Goal: Task Accomplishment & Management: Use online tool/utility

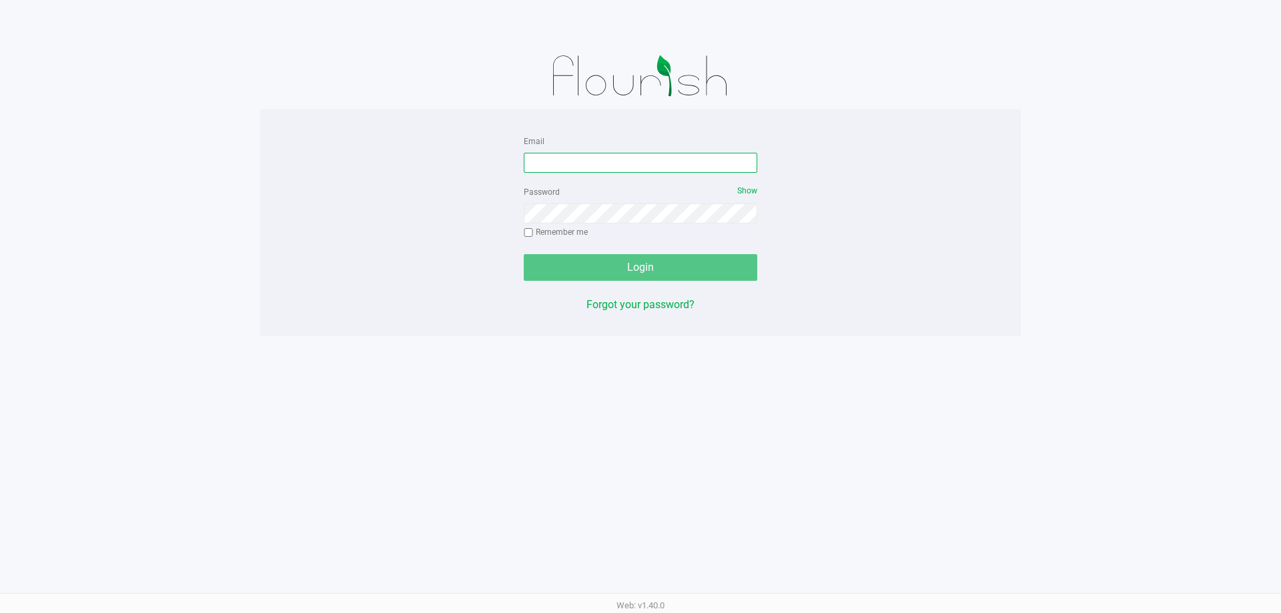
drag, startPoint x: 621, startPoint y: 160, endPoint x: 707, endPoint y: 137, distance: 89.8
click at [619, 160] on input "Email" at bounding box center [641, 163] width 234 height 20
type input "[PERSON_NAME][EMAIL_ADDRESS][DOMAIN_NAME]"
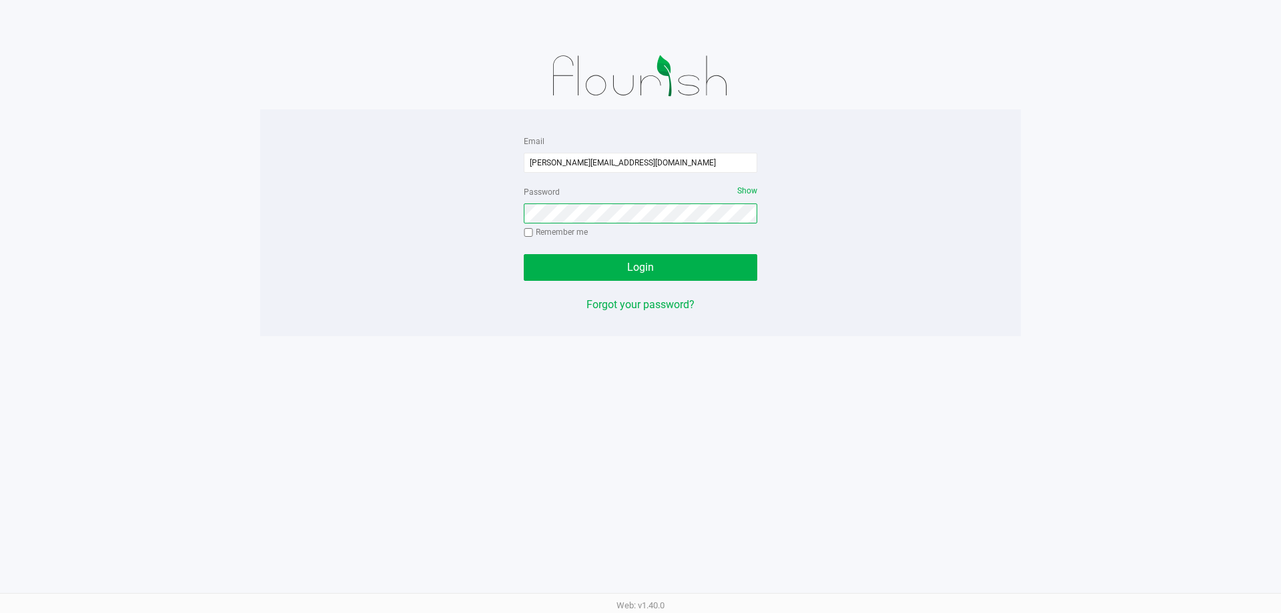
click at [524, 254] on button "Login" at bounding box center [641, 267] width 234 height 27
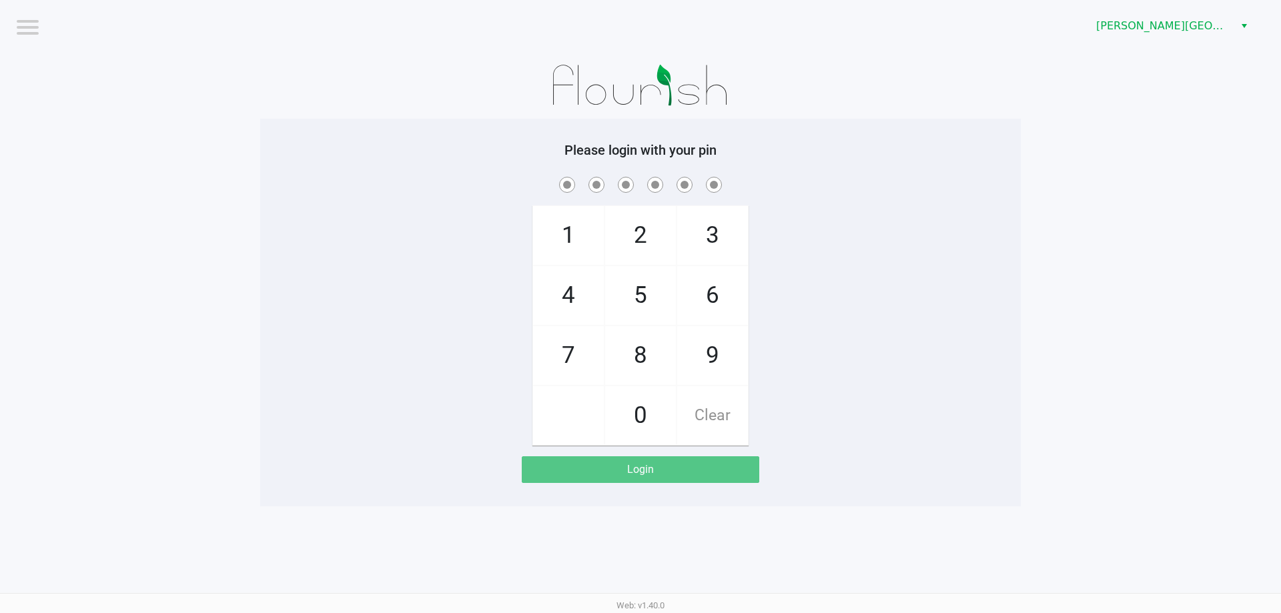
checkbox input "true"
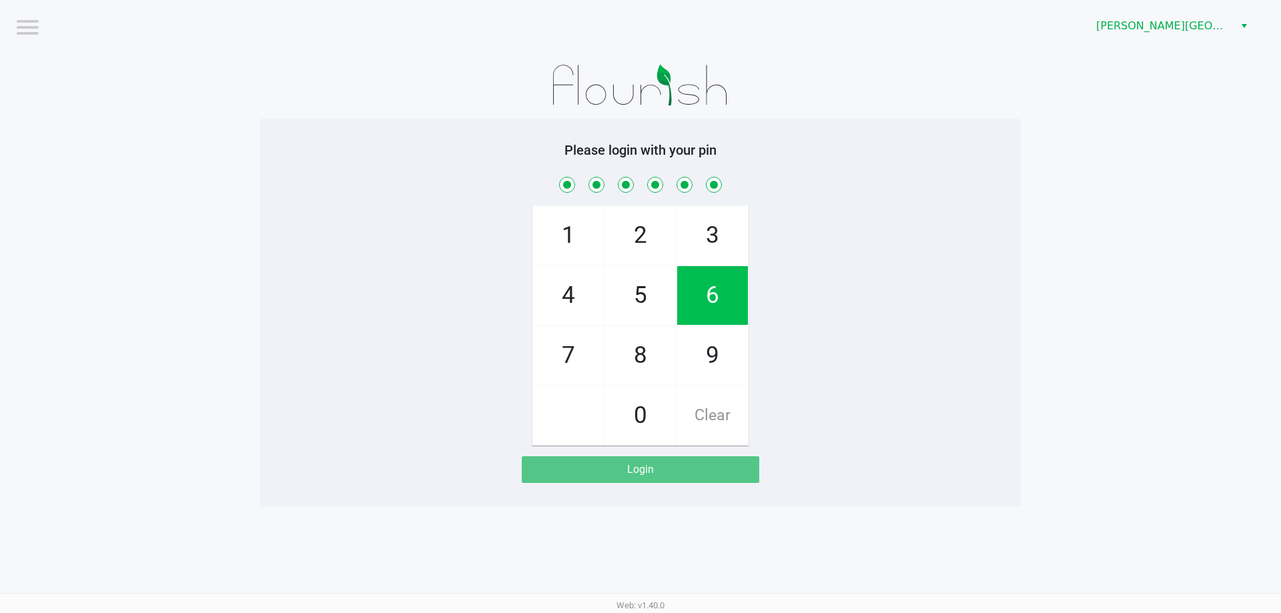
checkbox input "true"
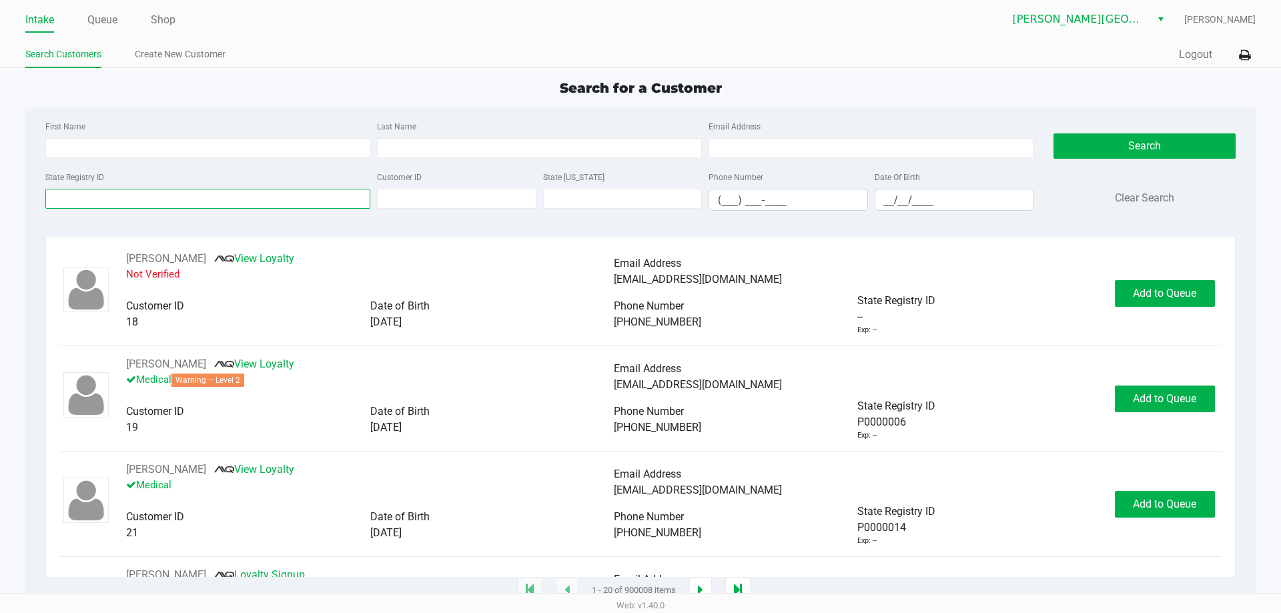
click at [302, 193] on input "State Registry ID" at bounding box center [207, 199] width 325 height 20
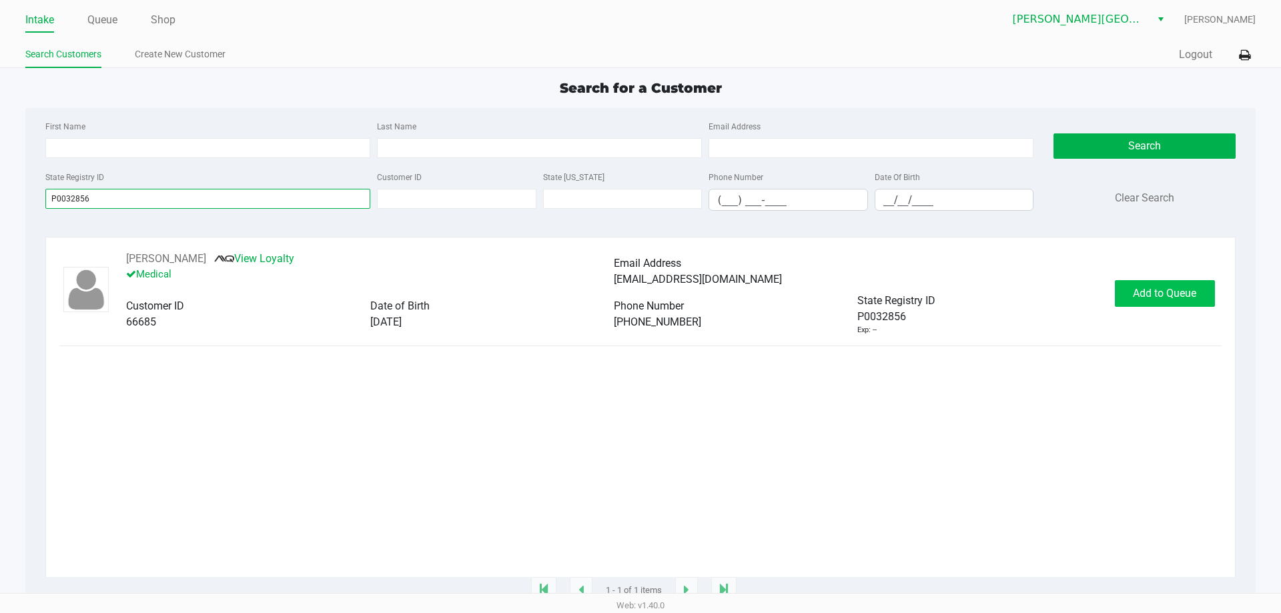
type input "P0032856"
click at [1156, 293] on span "Add to Queue" at bounding box center [1164, 293] width 63 height 13
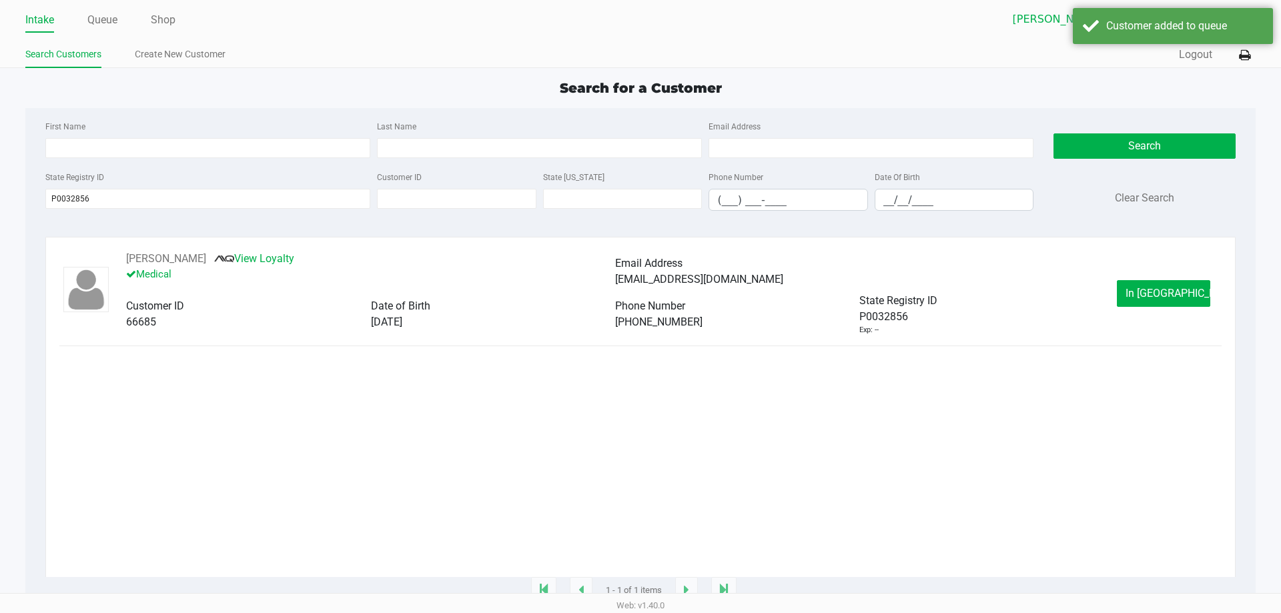
click at [1156, 293] on span "In [GEOGRAPHIC_DATA]" at bounding box center [1182, 293] width 112 height 13
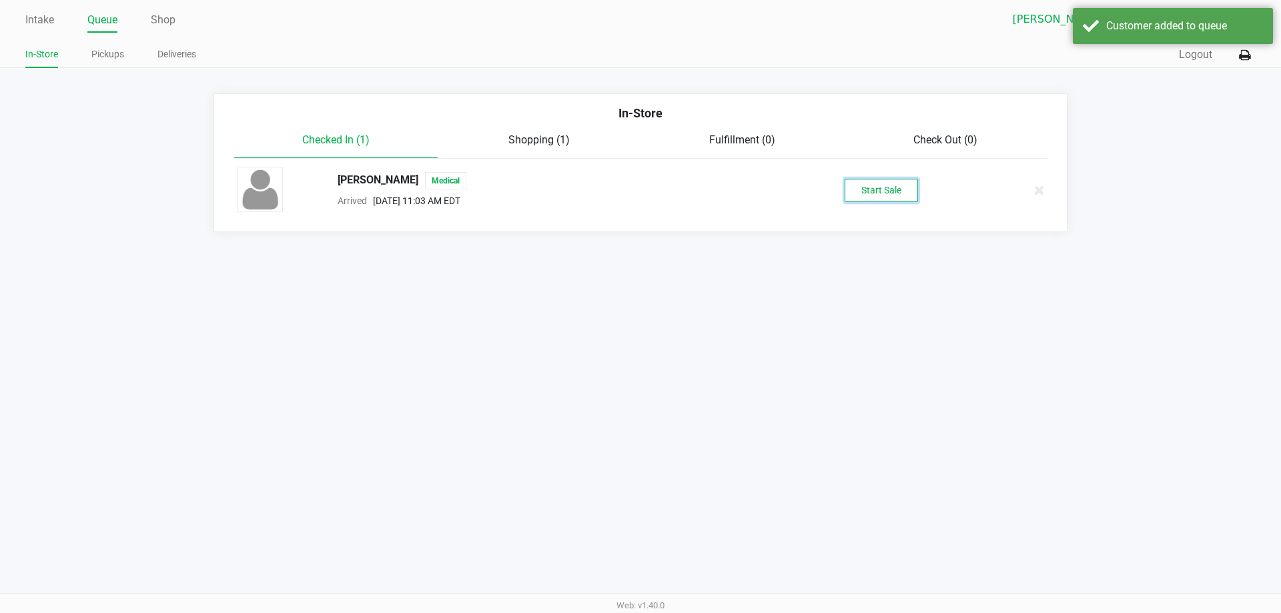
click at [871, 199] on button "Start Sale" at bounding box center [881, 190] width 73 height 23
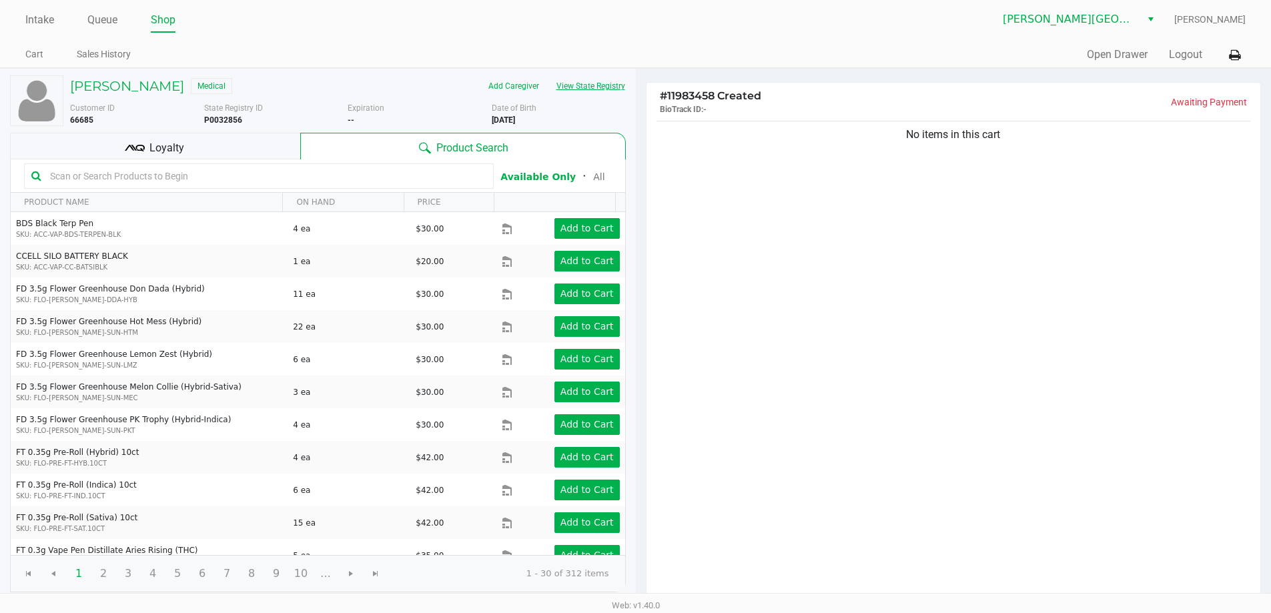
click at [603, 91] on button "View State Registry" at bounding box center [587, 85] width 78 height 21
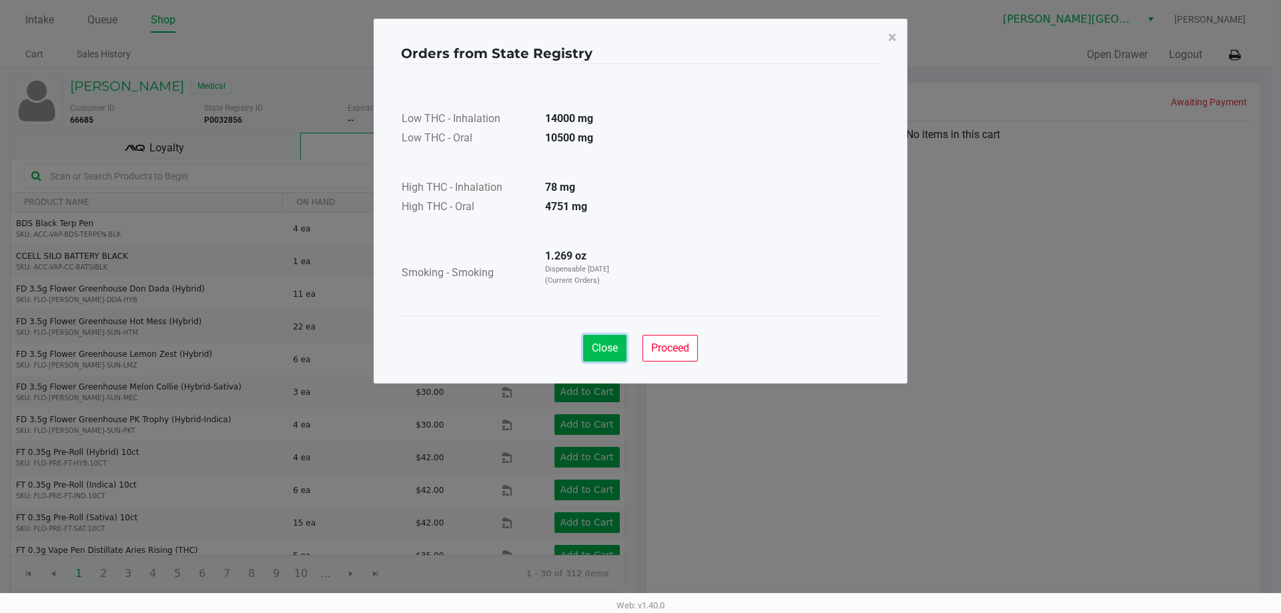
click at [606, 346] on span "Close" at bounding box center [605, 348] width 26 height 13
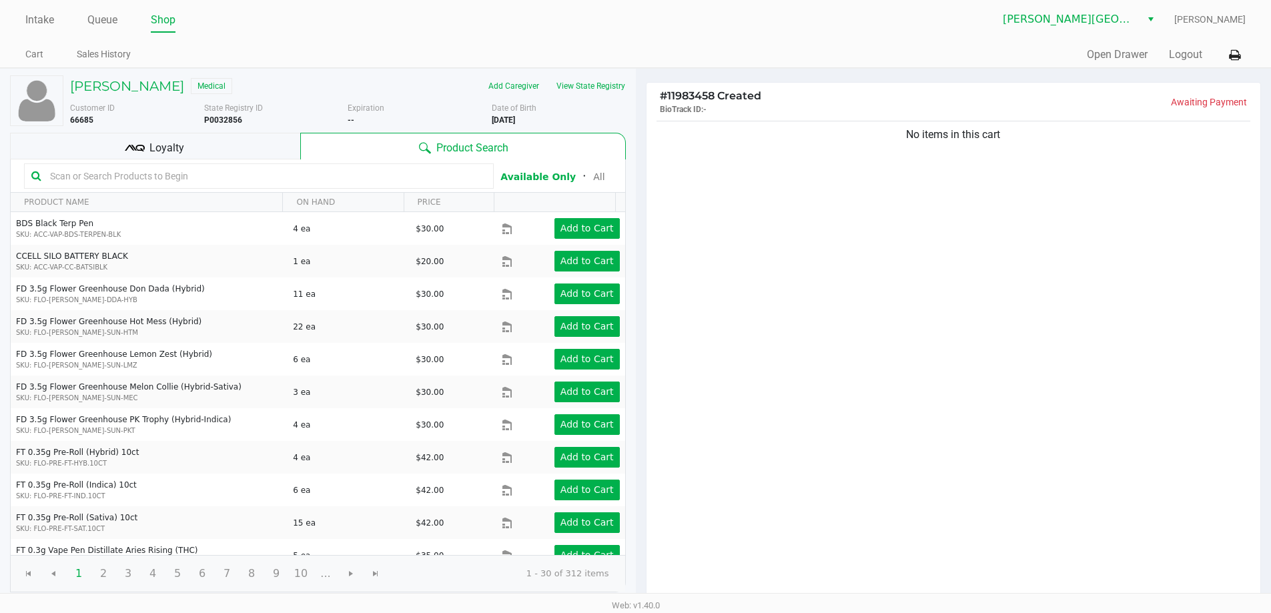
click at [710, 187] on div "No items in this cart" at bounding box center [954, 360] width 615 height 484
click at [619, 85] on button "View State Registry" at bounding box center [587, 85] width 78 height 21
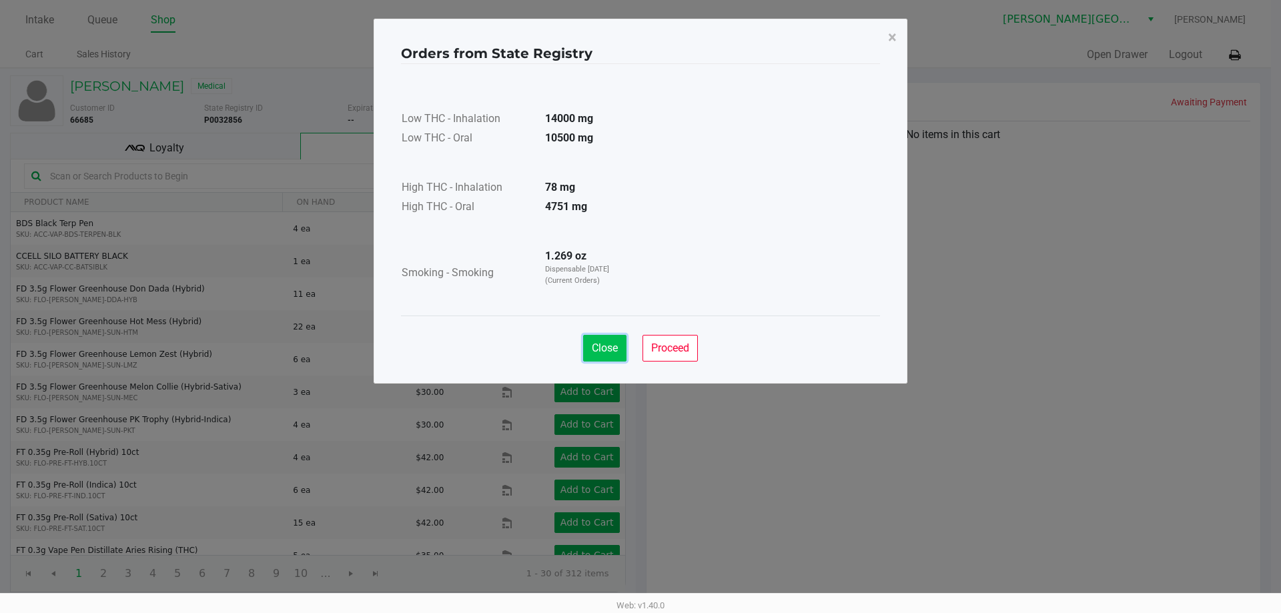
click at [605, 338] on button "Close" at bounding box center [604, 348] width 43 height 27
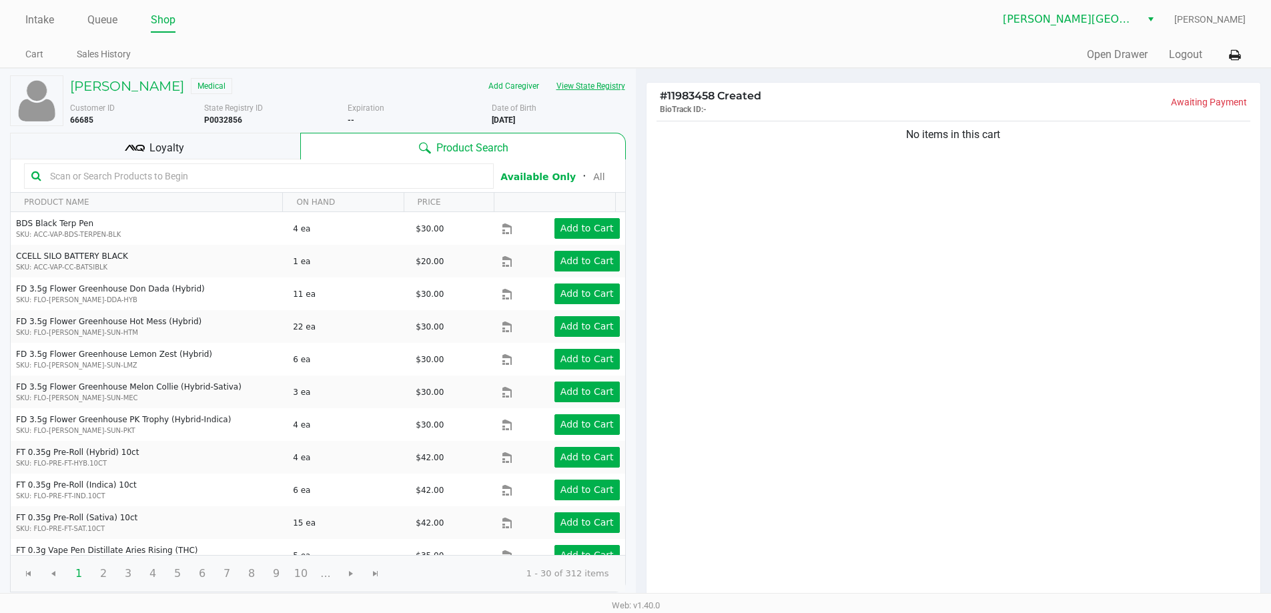
click at [569, 87] on button "View State Registry" at bounding box center [587, 85] width 78 height 21
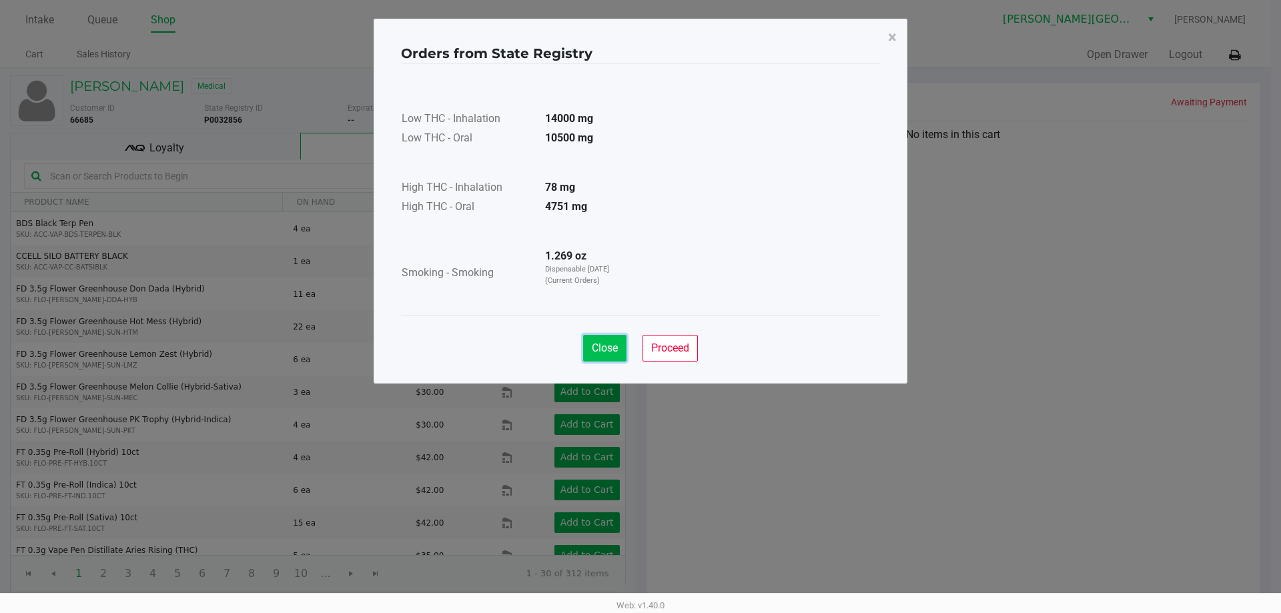
click at [613, 344] on span "Close" at bounding box center [605, 348] width 26 height 13
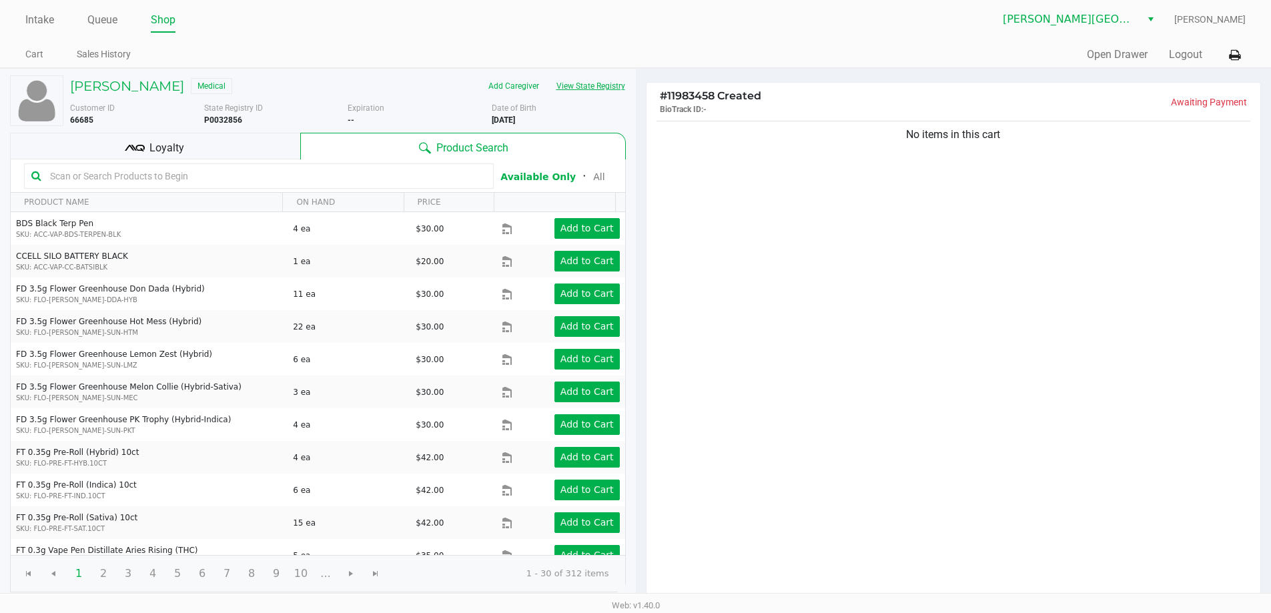
click at [583, 83] on button "View State Registry" at bounding box center [587, 85] width 78 height 21
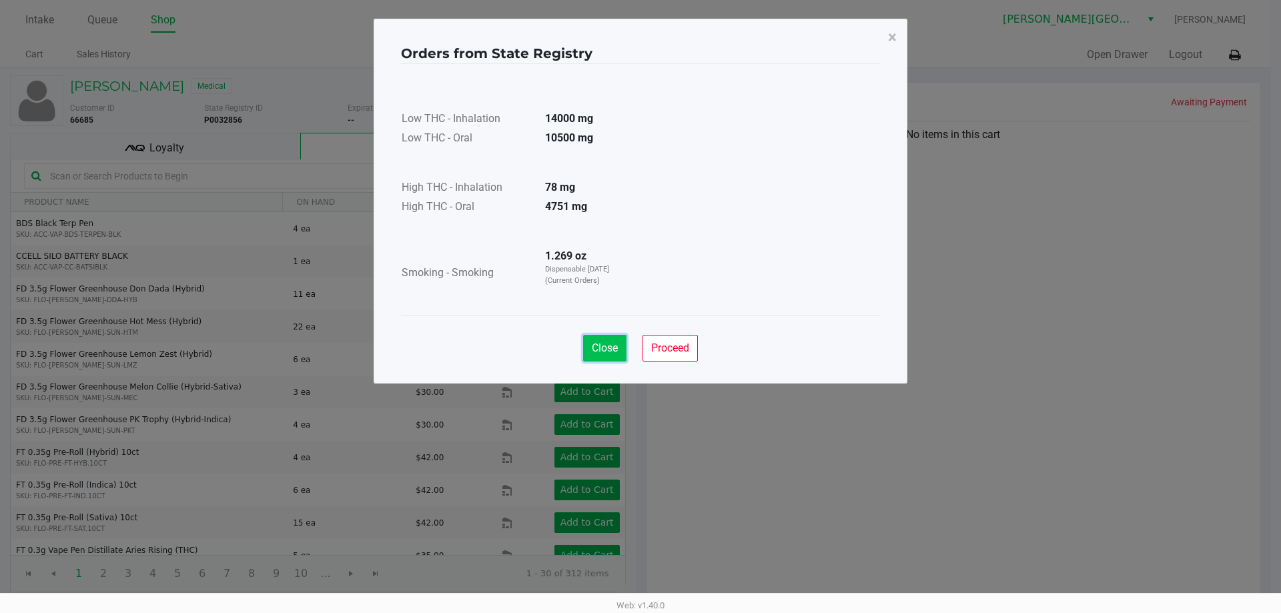
click at [608, 342] on span "Close" at bounding box center [605, 348] width 26 height 13
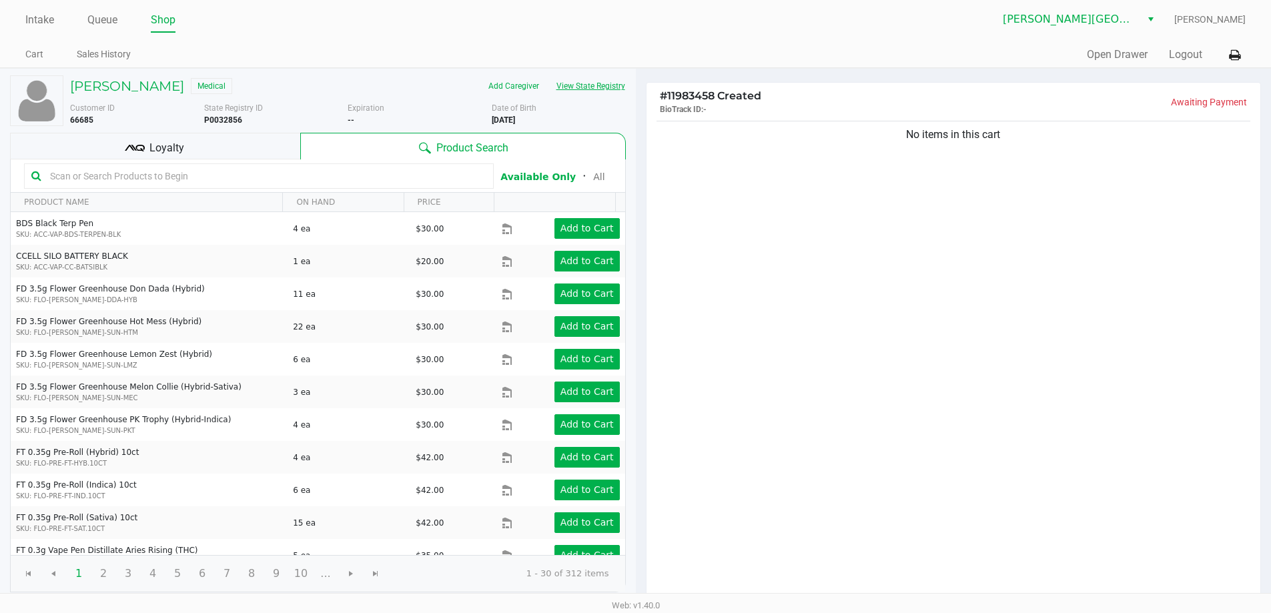
click at [548, 75] on button "View State Registry" at bounding box center [587, 85] width 78 height 21
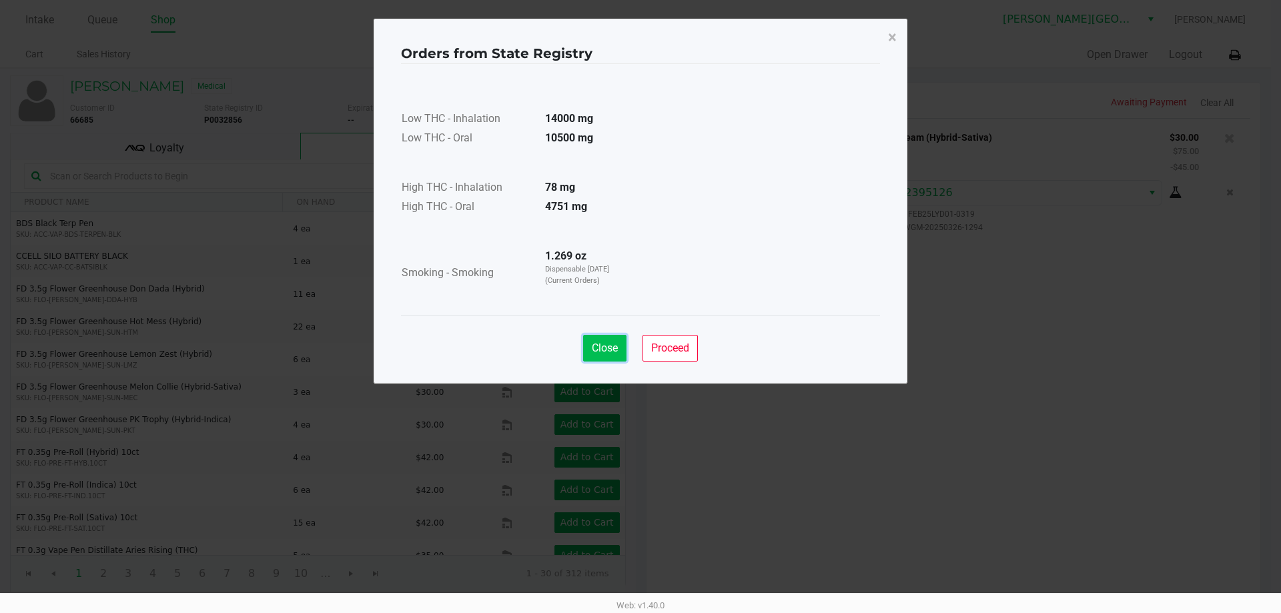
click at [595, 354] on span "Close" at bounding box center [605, 348] width 26 height 13
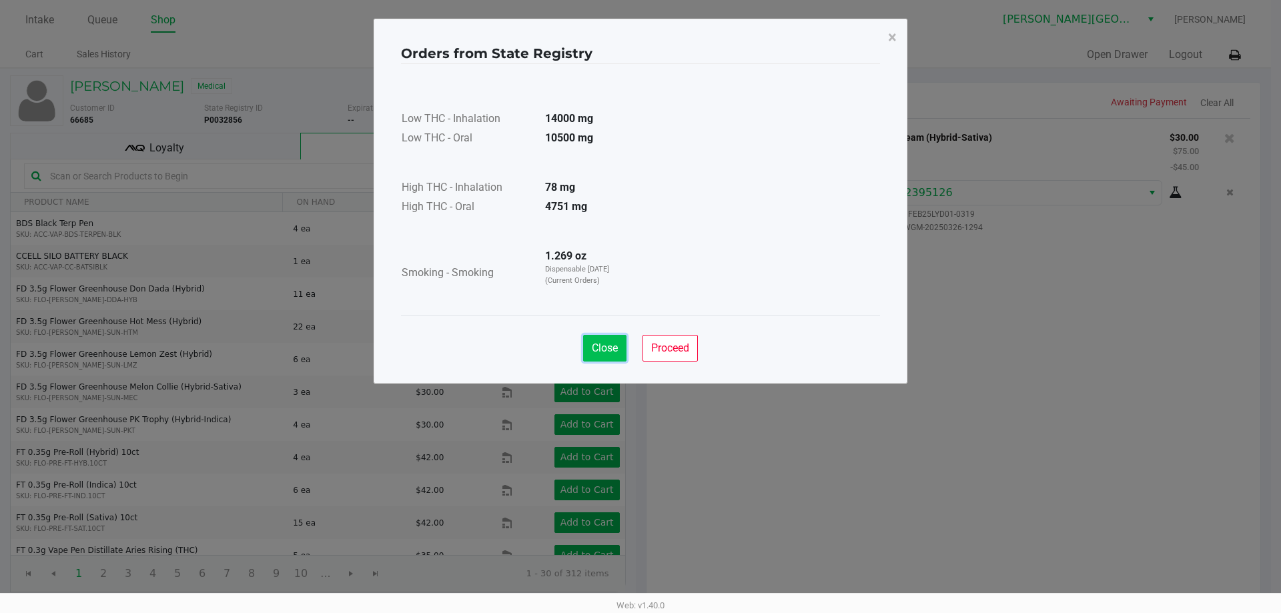
click at [592, 348] on span "Close" at bounding box center [605, 348] width 26 height 13
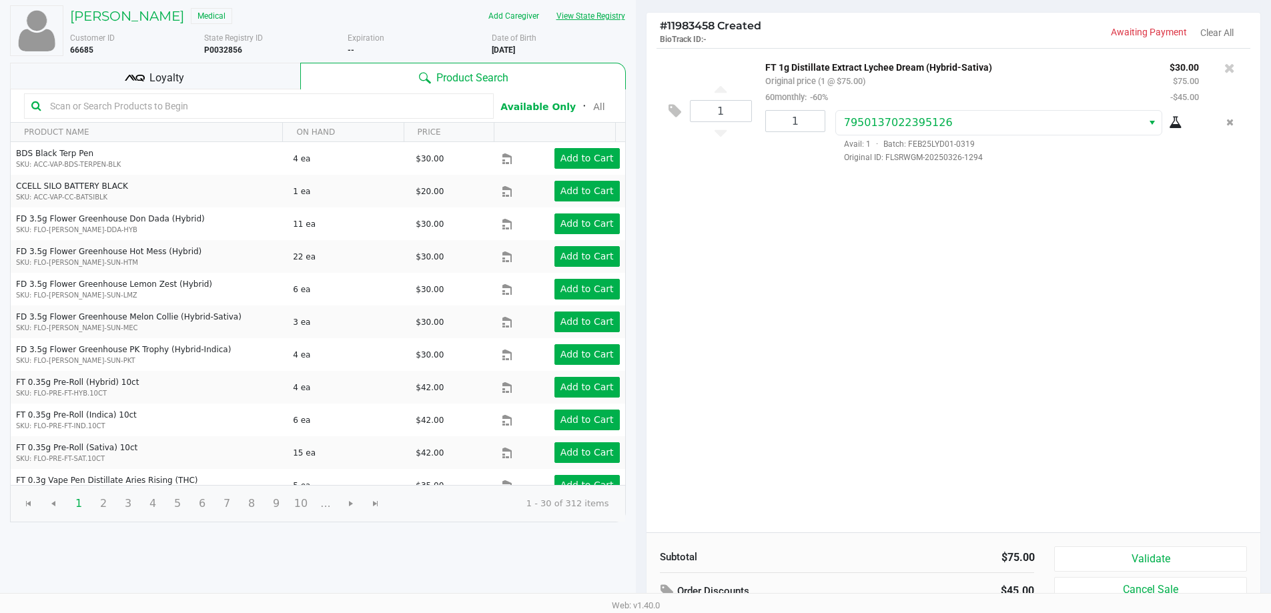
scroll to position [137, 0]
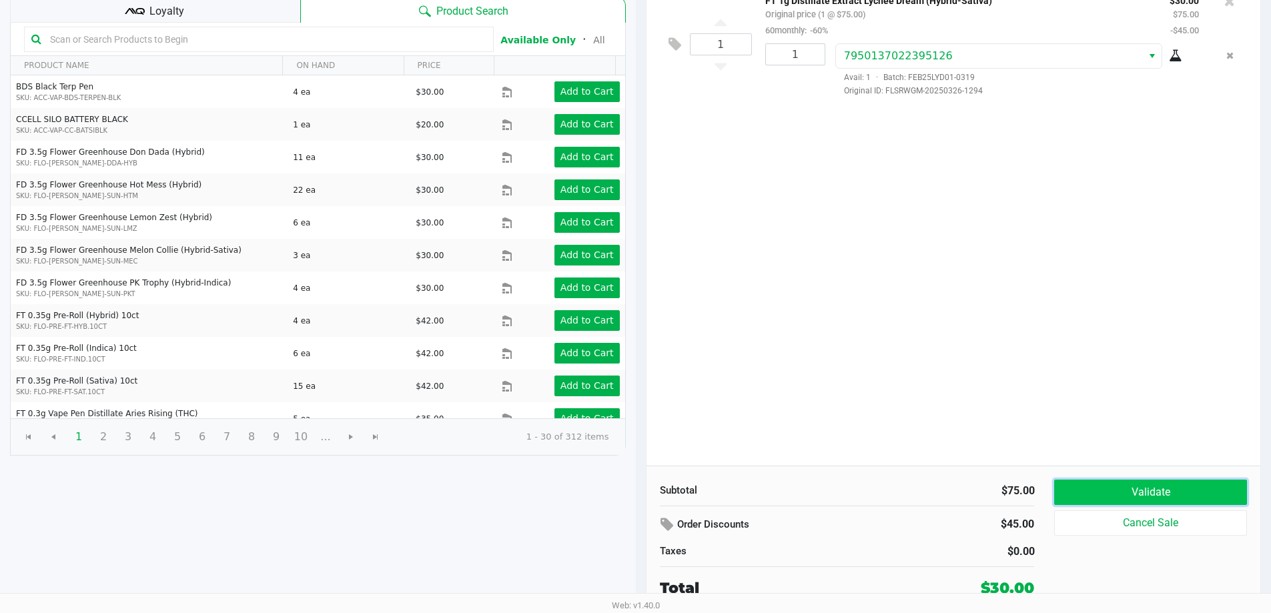
click at [1194, 486] on button "Validate" at bounding box center [1150, 492] width 192 height 25
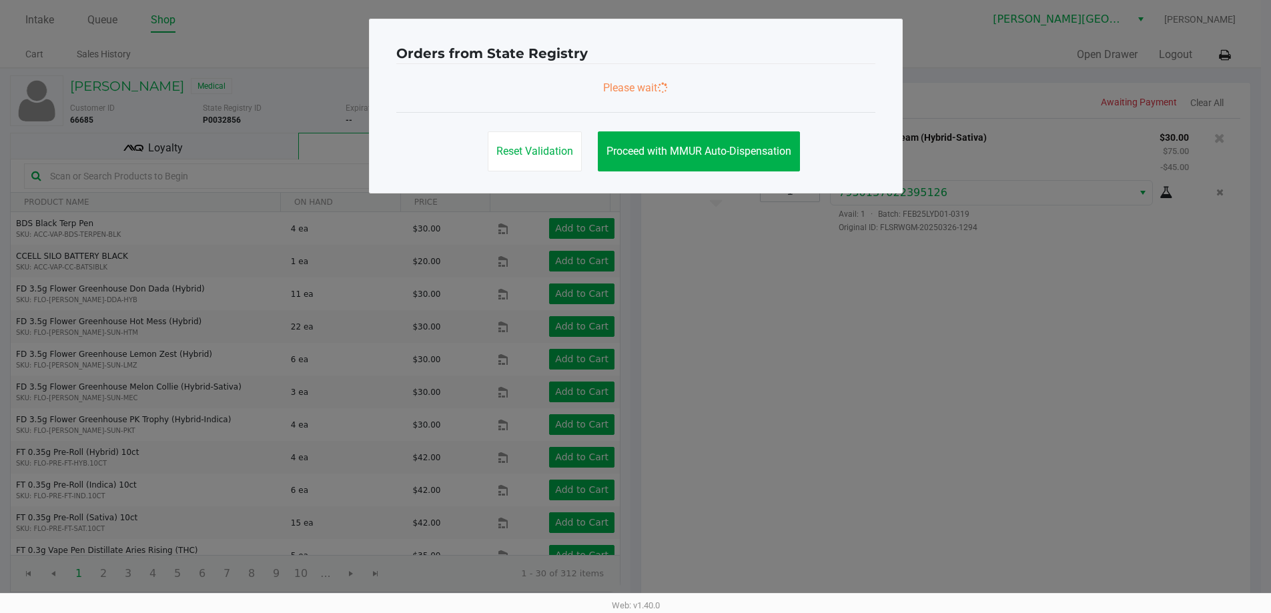
scroll to position [0, 0]
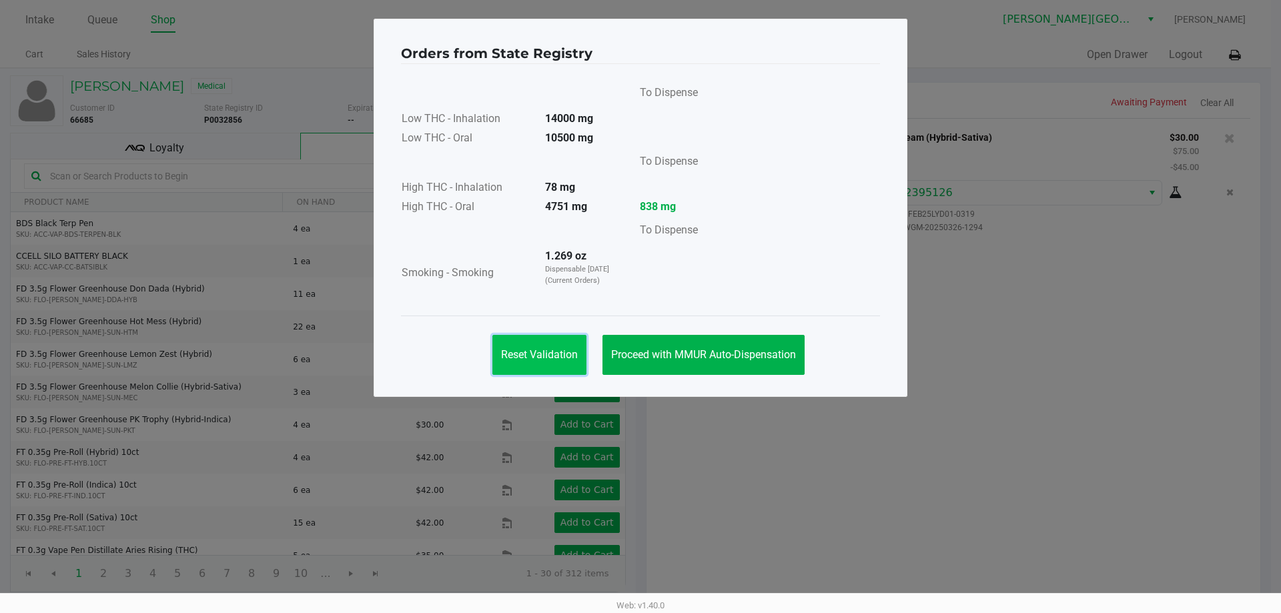
click at [516, 350] on span "Reset Validation" at bounding box center [539, 354] width 77 height 13
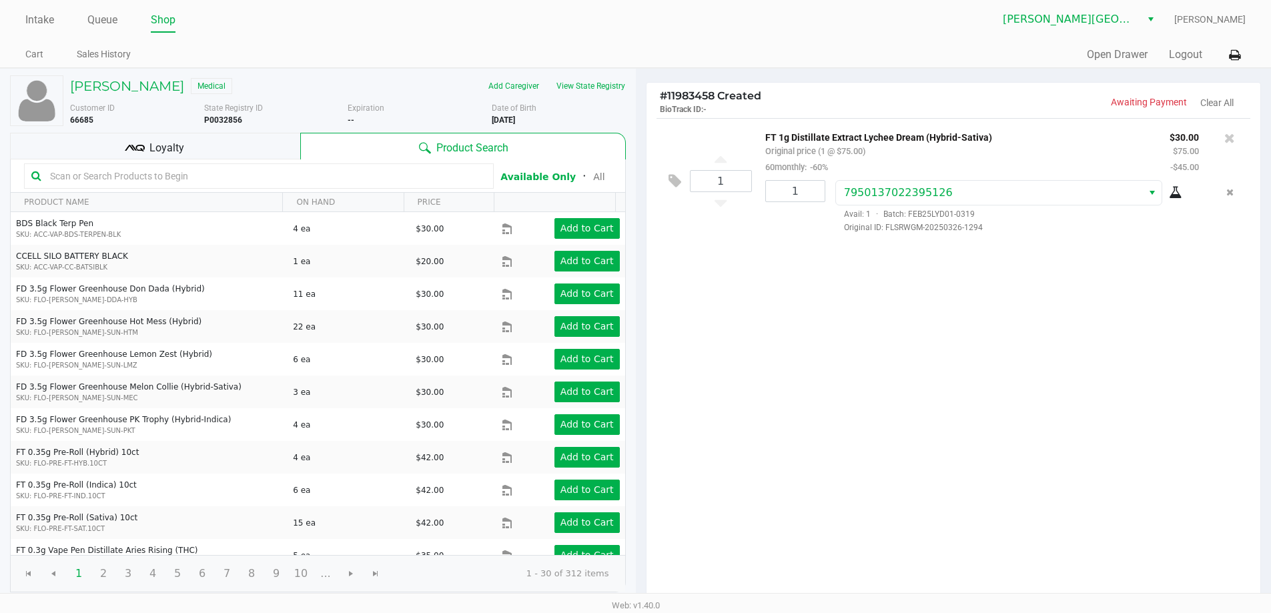
click at [992, 321] on div "1 FT 1g Distillate Extract Lychee Dream (Hybrid-Sativa) Original price (1 @ $75…" at bounding box center [954, 360] width 615 height 484
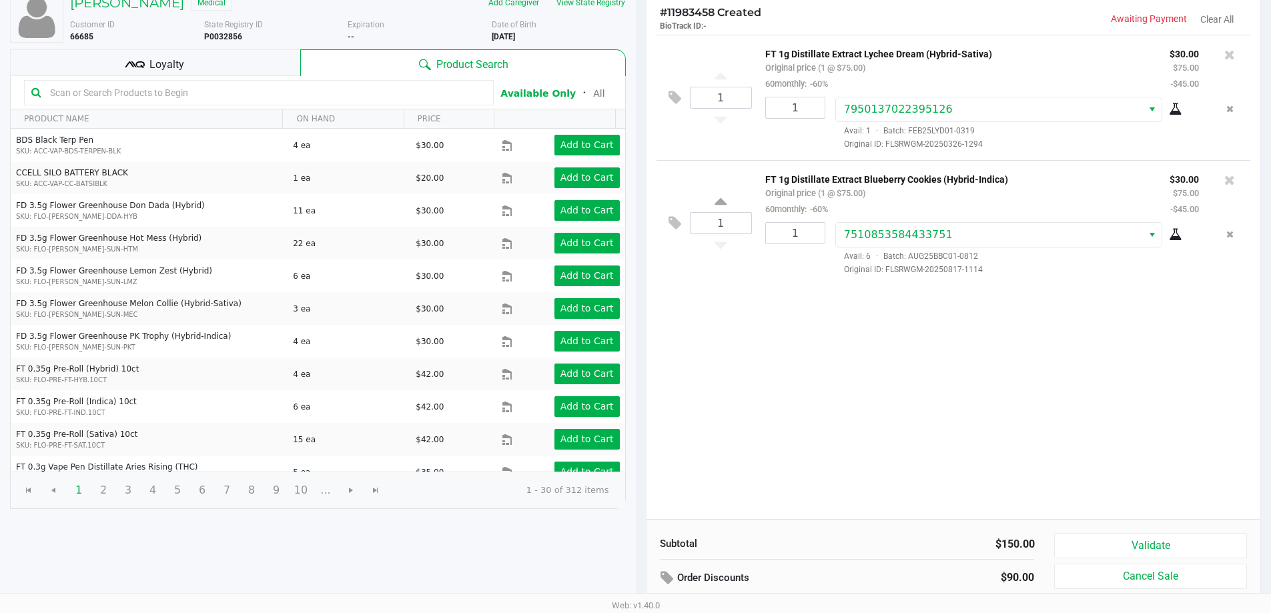
scroll to position [137, 0]
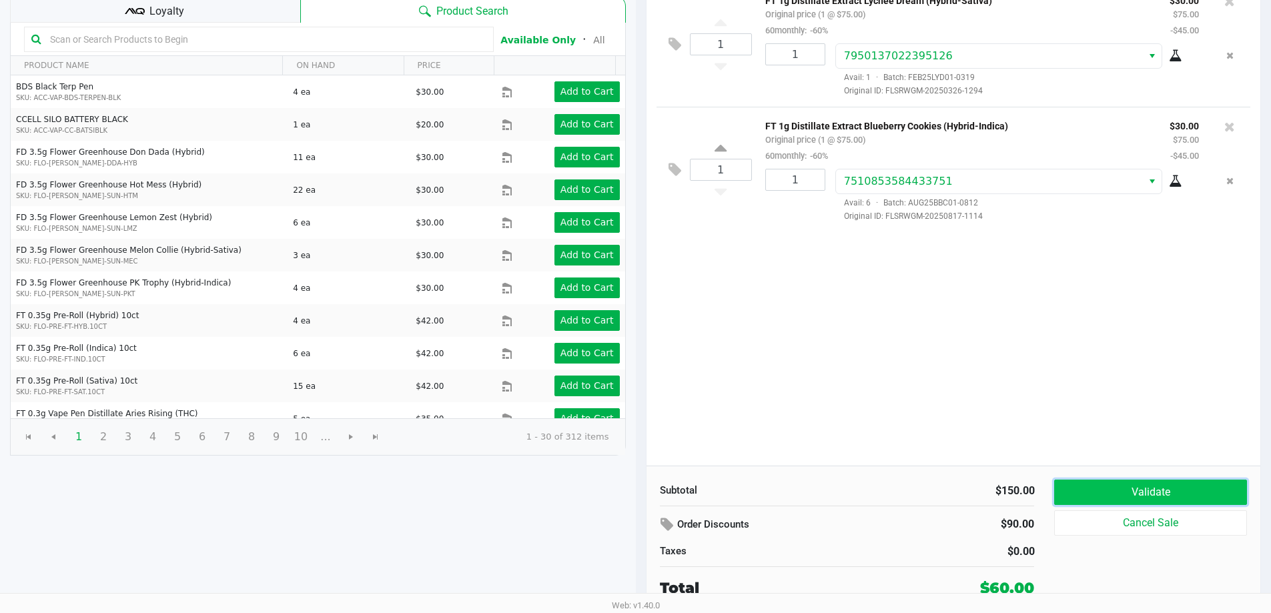
click at [1119, 494] on button "Validate" at bounding box center [1150, 492] width 192 height 25
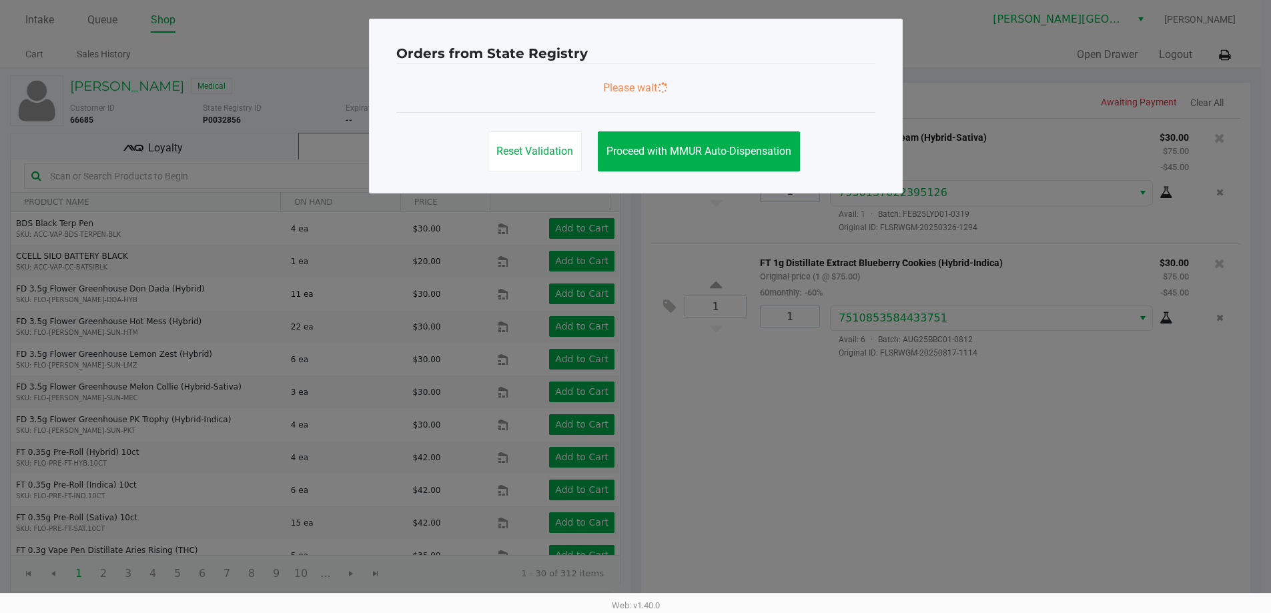
scroll to position [0, 0]
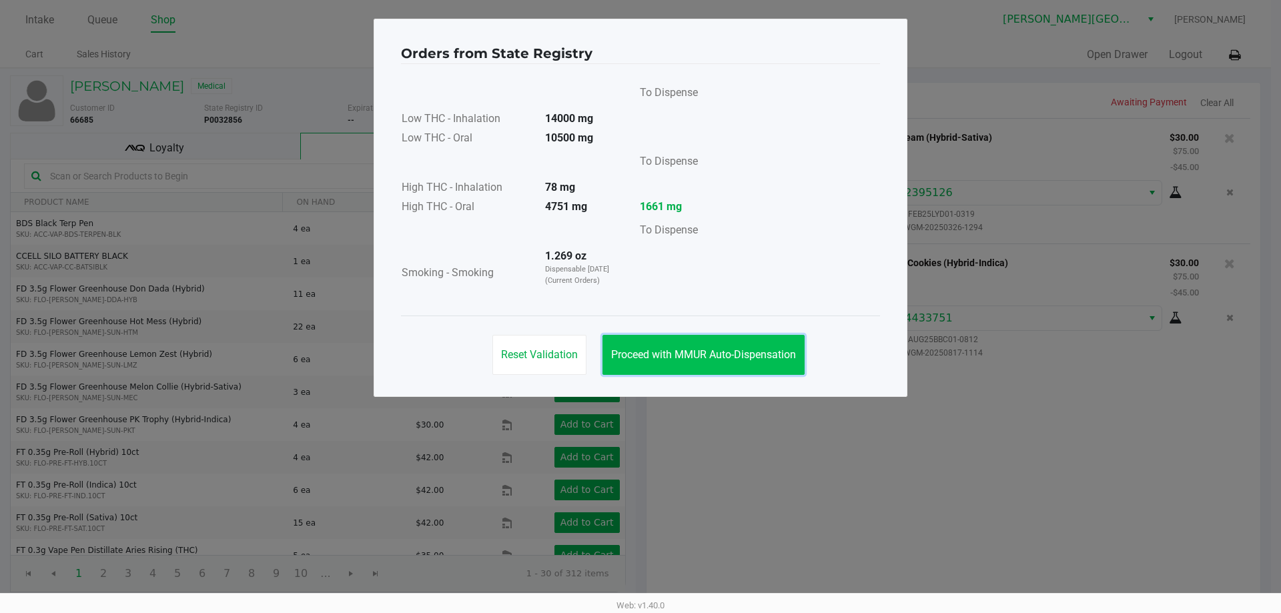
click at [735, 374] on button "Proceed with MMUR Auto-Dispensation" at bounding box center [704, 355] width 202 height 40
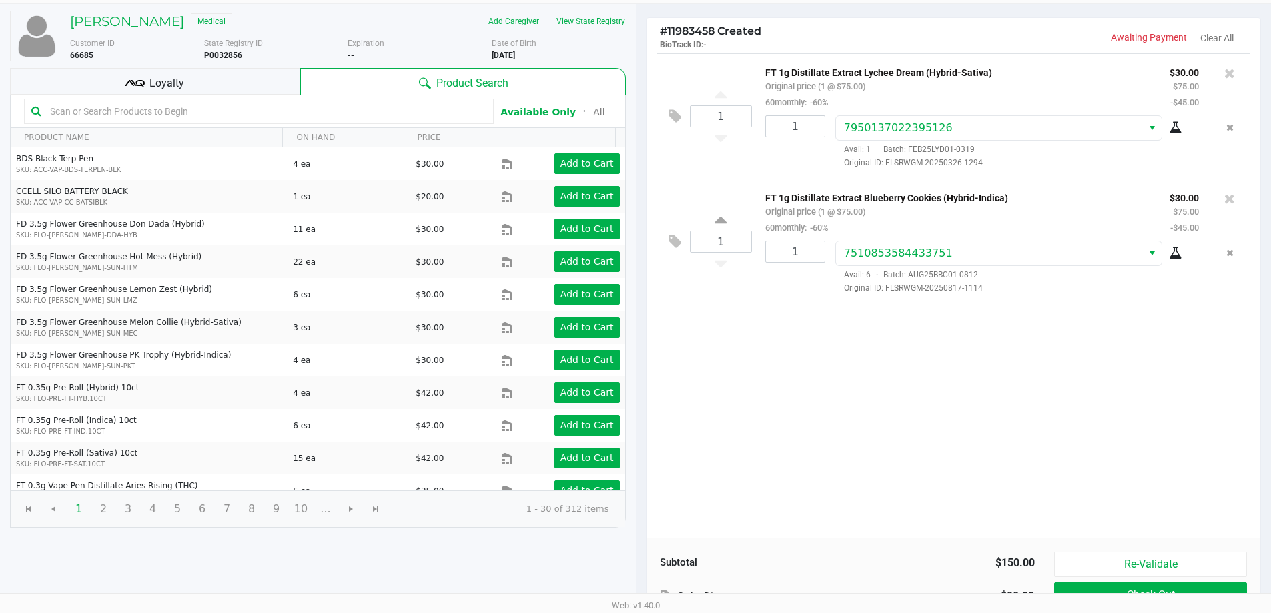
scroll to position [137, 0]
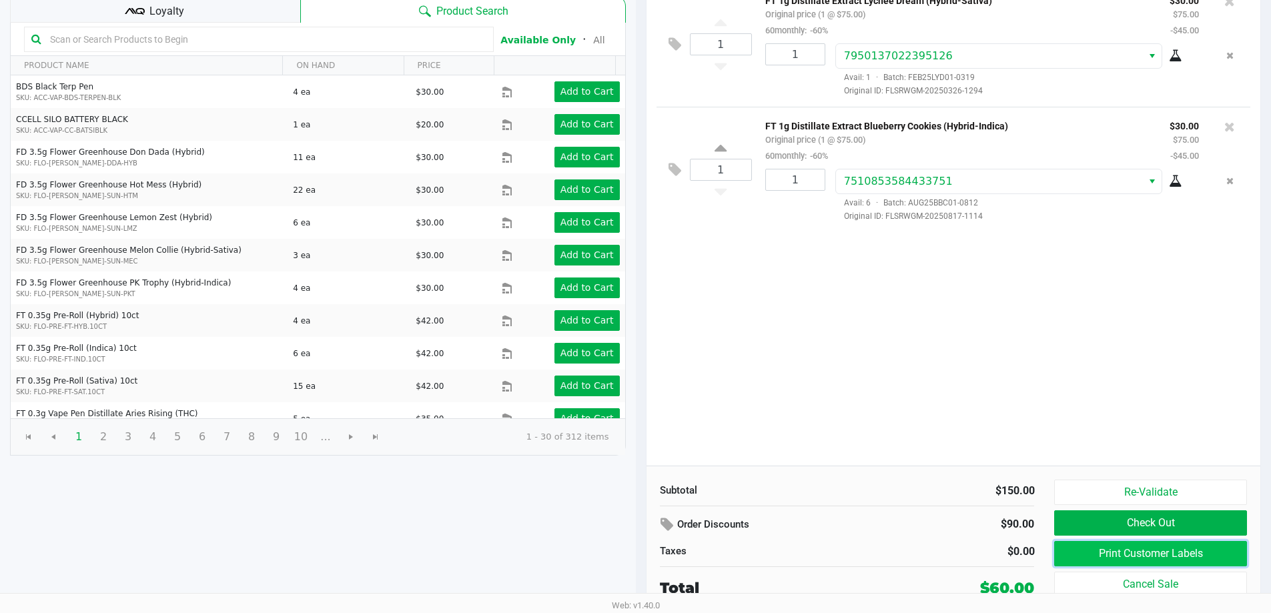
click at [1141, 555] on button "Print Customer Labels" at bounding box center [1150, 553] width 192 height 25
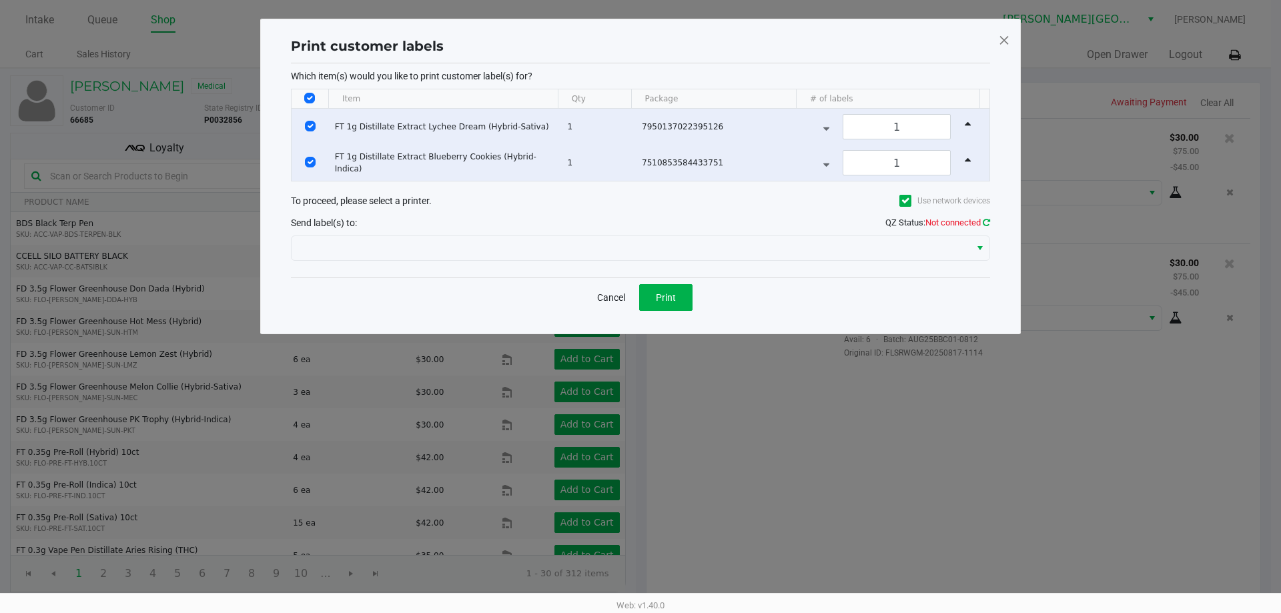
click at [986, 218] on icon at bounding box center [986, 222] width 7 height 9
click at [1008, 37] on span at bounding box center [1004, 39] width 12 height 21
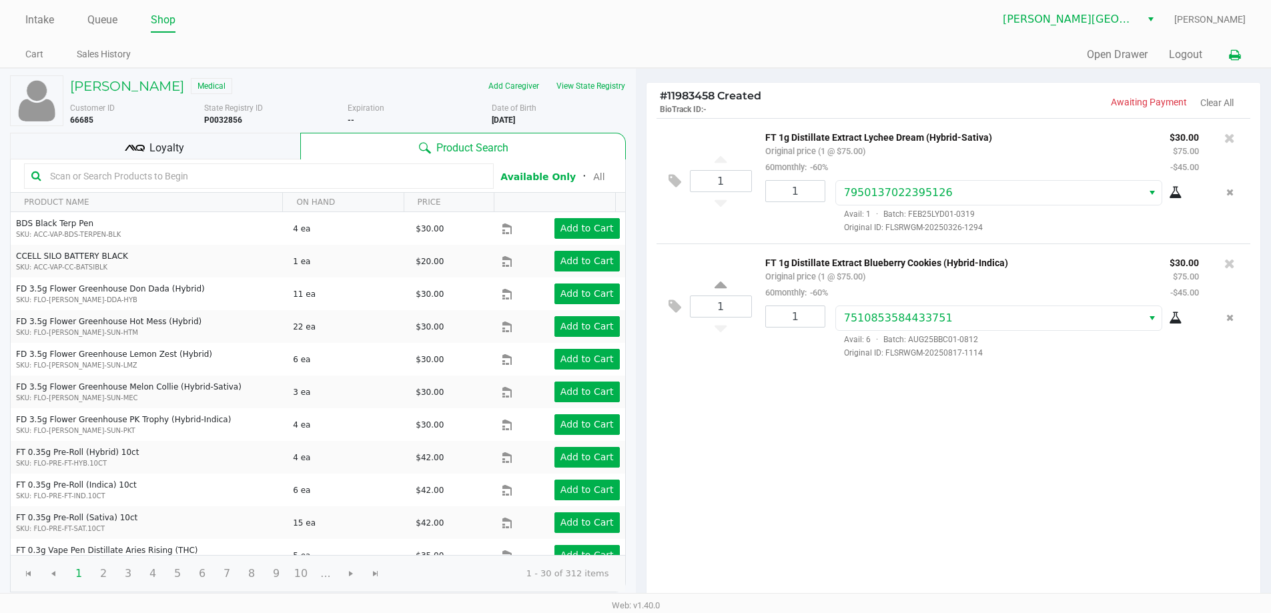
click at [1241, 50] on button at bounding box center [1235, 55] width 22 height 25
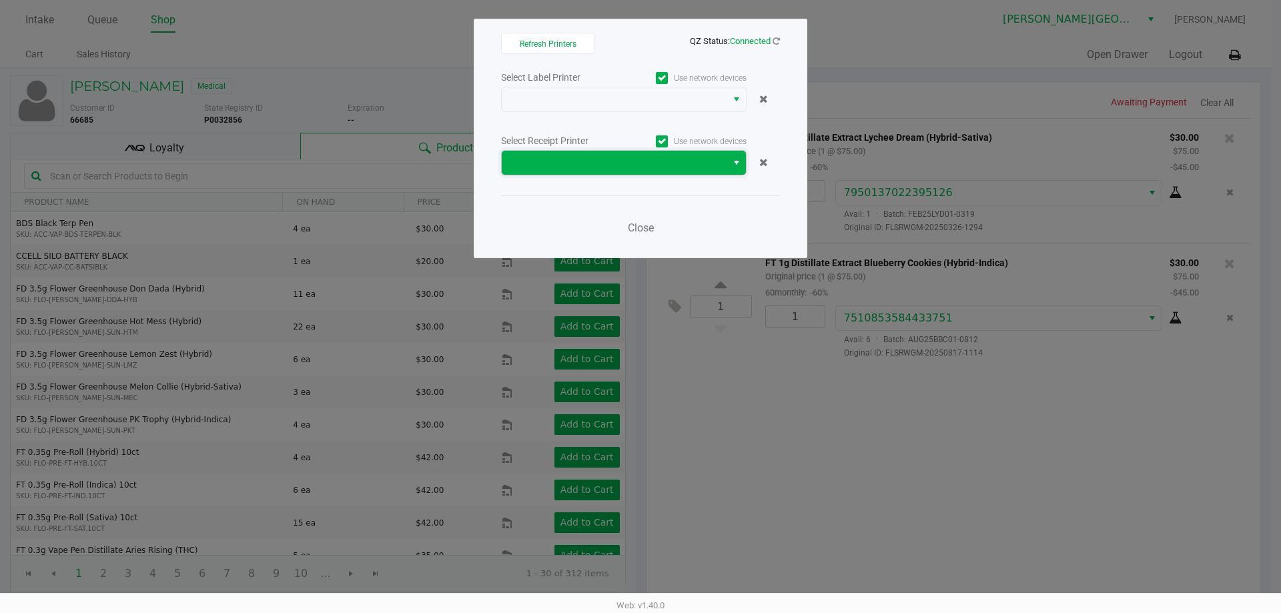
click at [701, 160] on span at bounding box center [614, 163] width 209 height 16
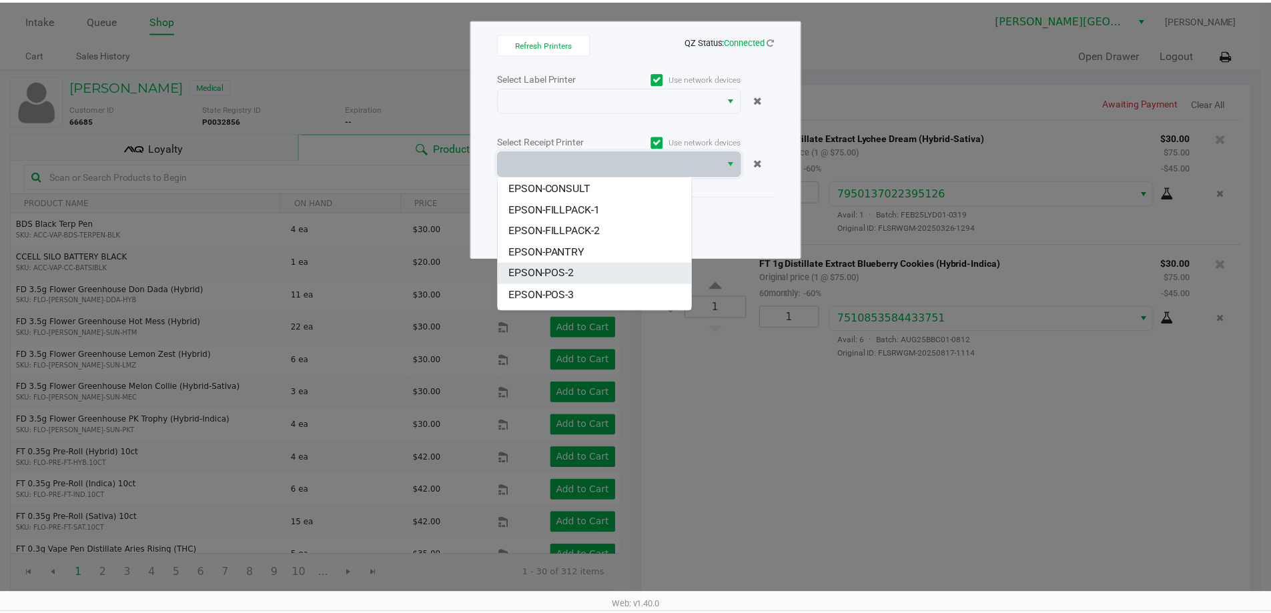
scroll to position [123, 0]
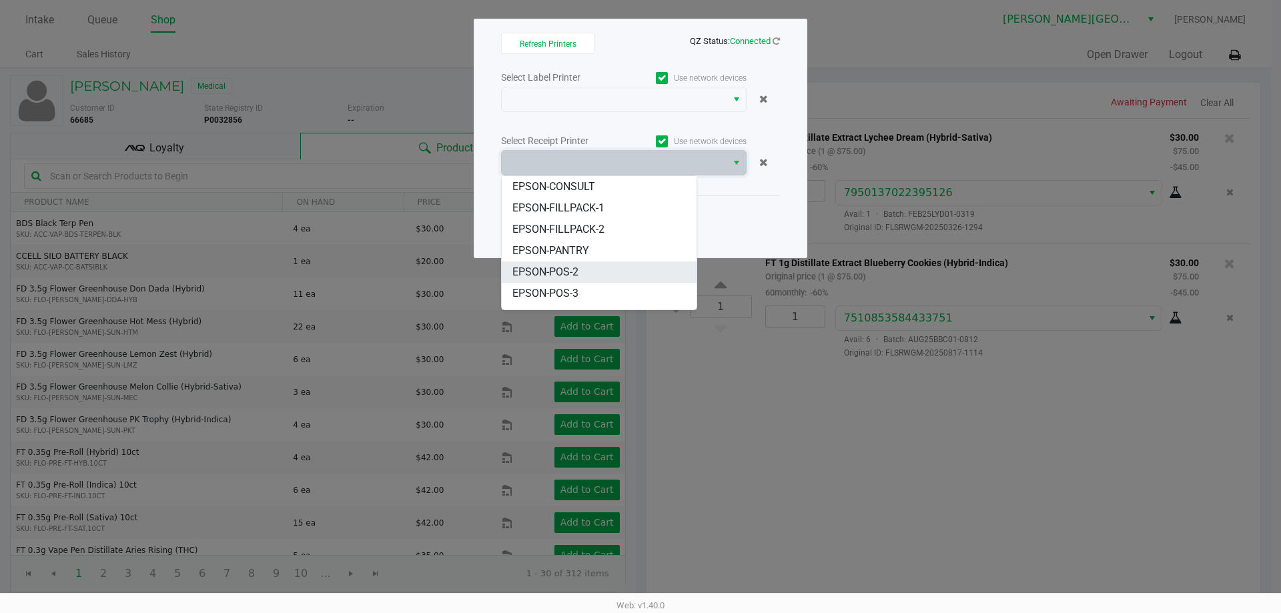
click at [611, 262] on li "EPSON-POS-2" at bounding box center [599, 272] width 195 height 21
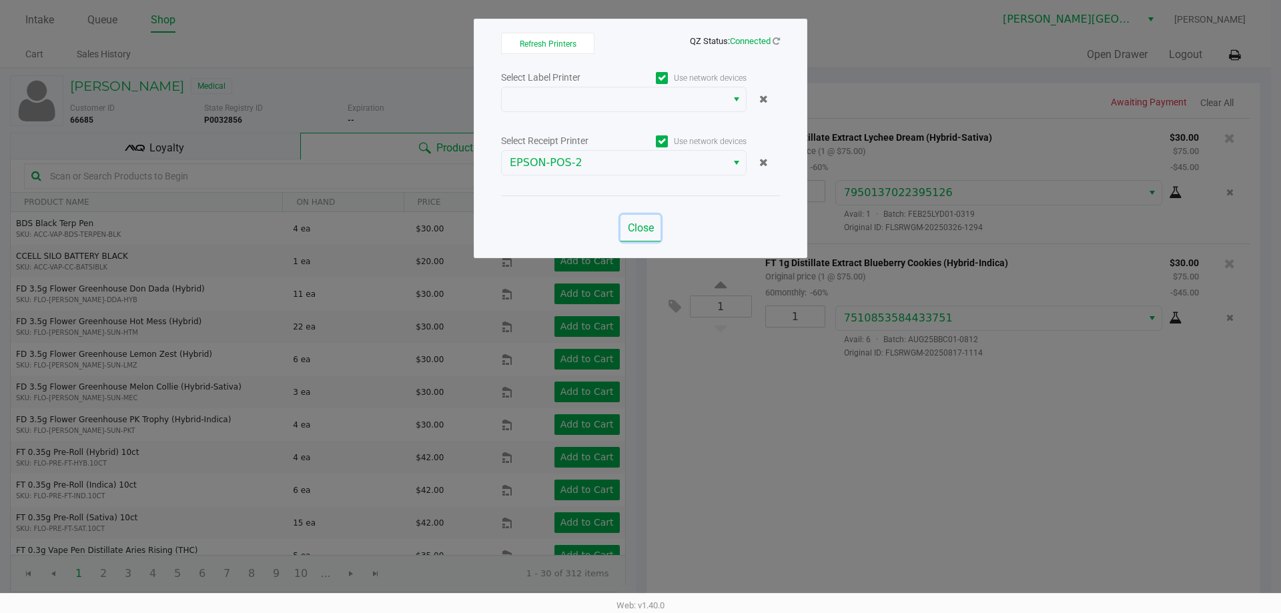
click at [649, 219] on button "Close" at bounding box center [641, 228] width 40 height 27
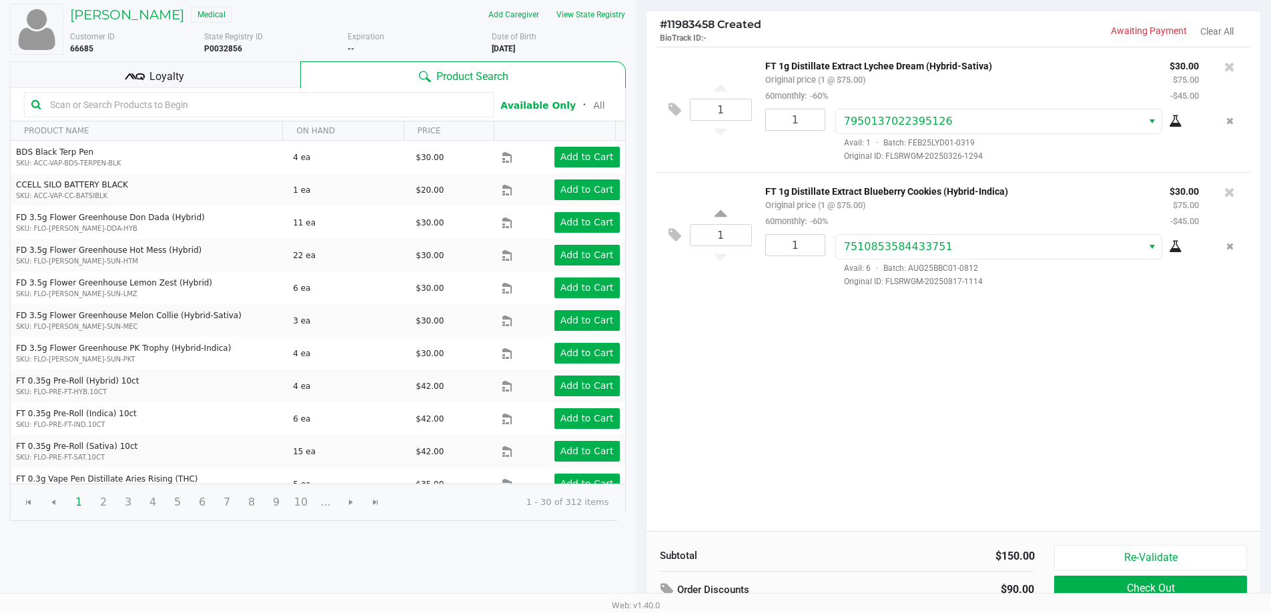
scroll to position [137, 0]
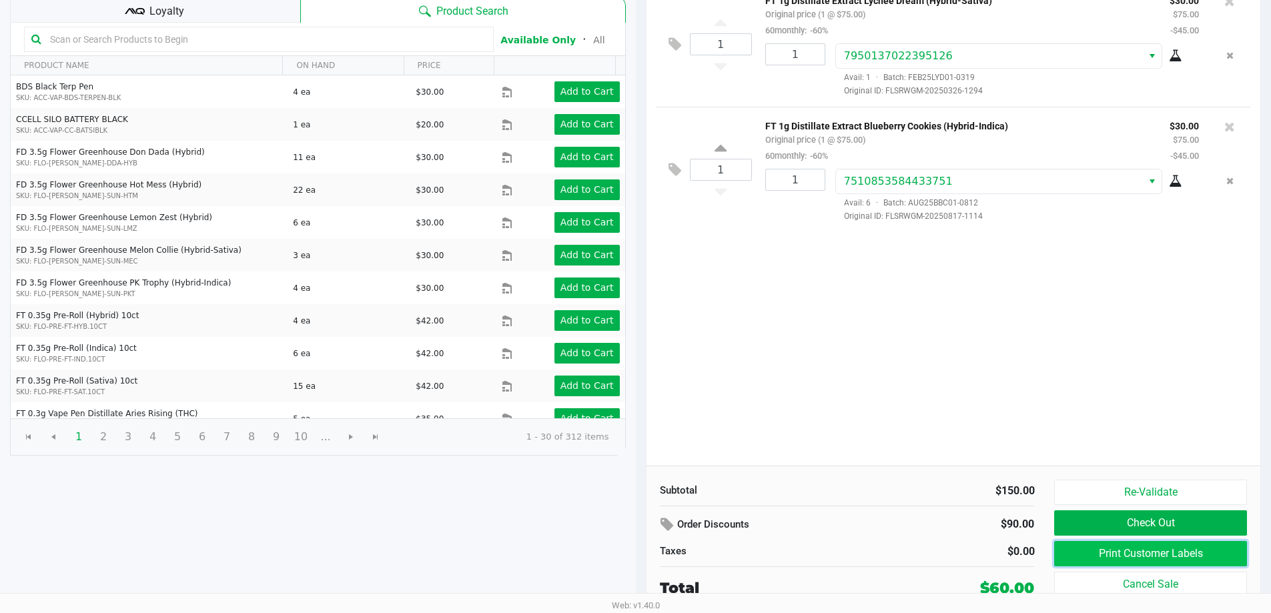
click at [1133, 548] on button "Print Customer Labels" at bounding box center [1150, 553] width 192 height 25
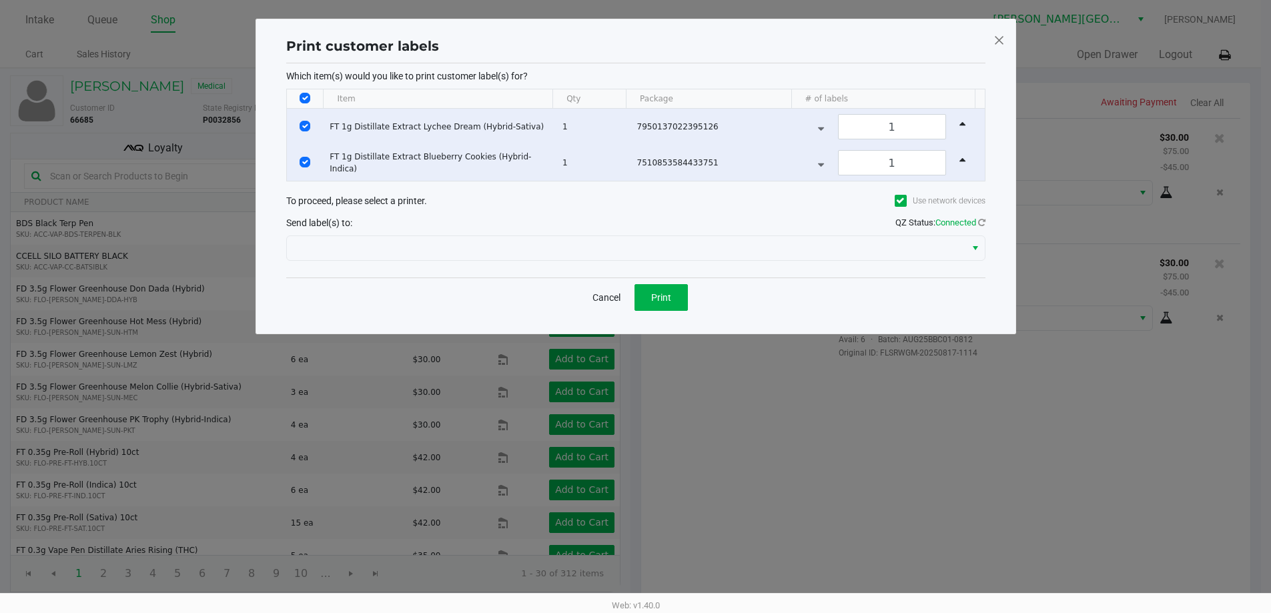
scroll to position [0, 0]
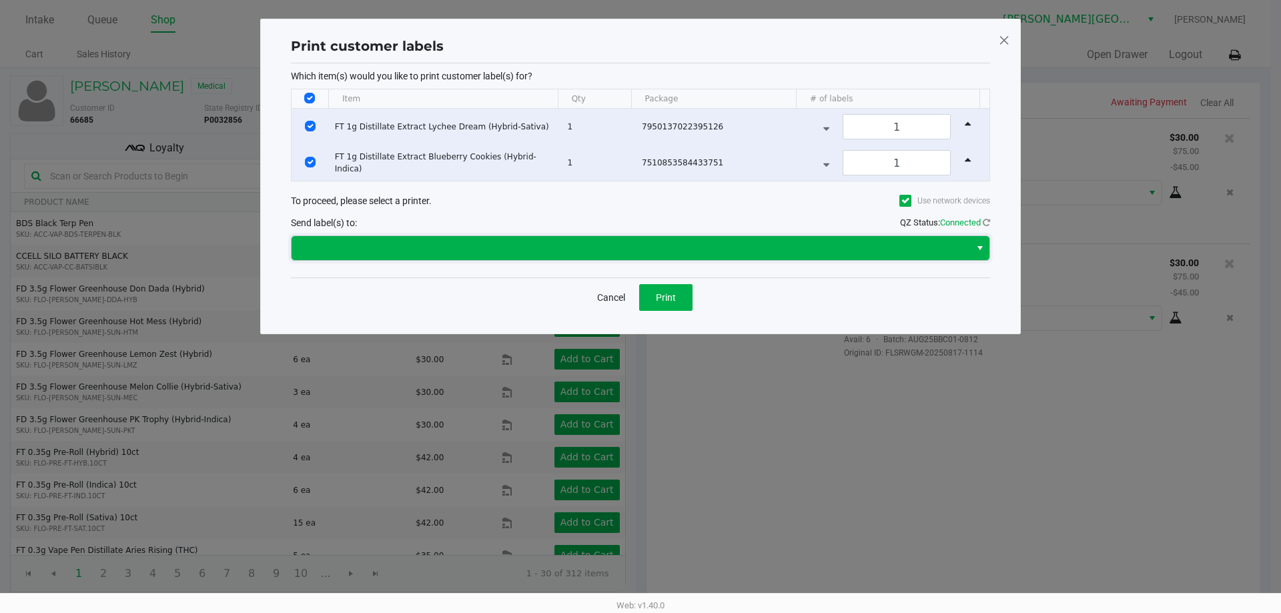
click at [709, 244] on span at bounding box center [631, 248] width 663 height 16
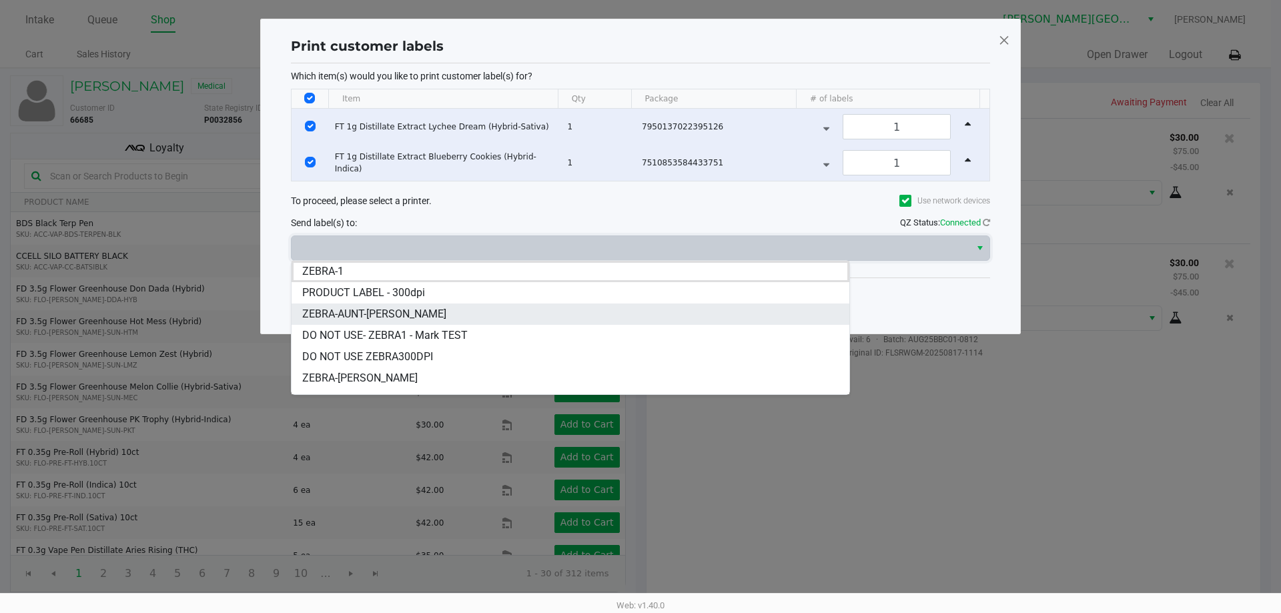
click at [617, 316] on li "ZEBRA-AUNT-[PERSON_NAME]" at bounding box center [571, 314] width 558 height 21
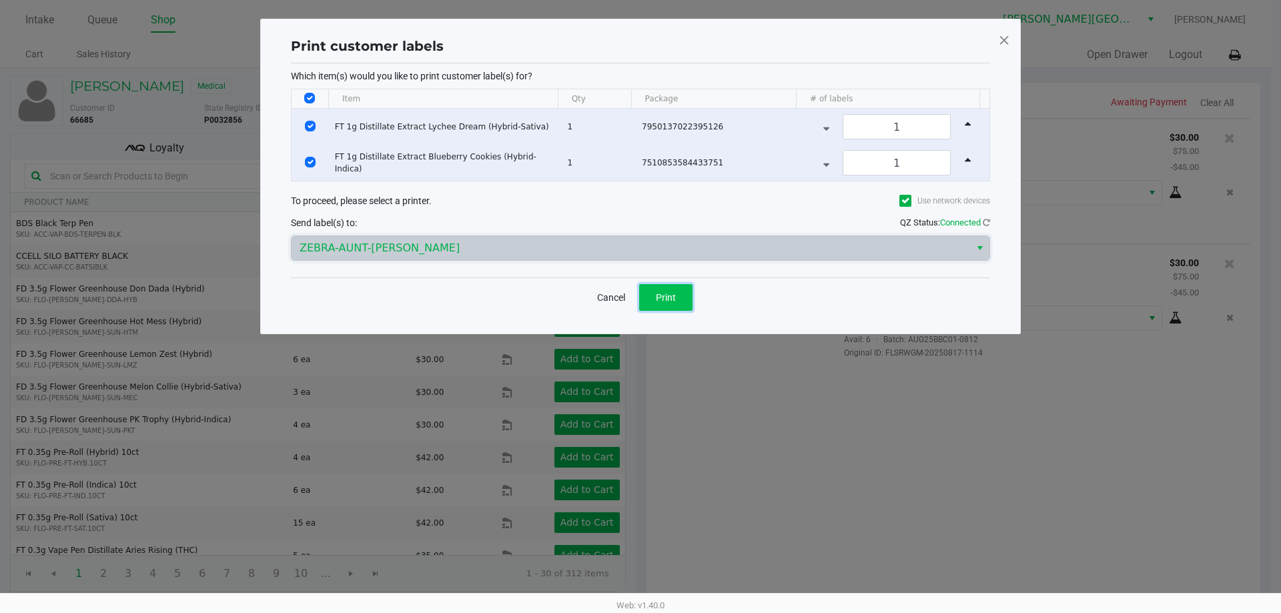
click at [675, 303] on button "Print" at bounding box center [665, 297] width 53 height 27
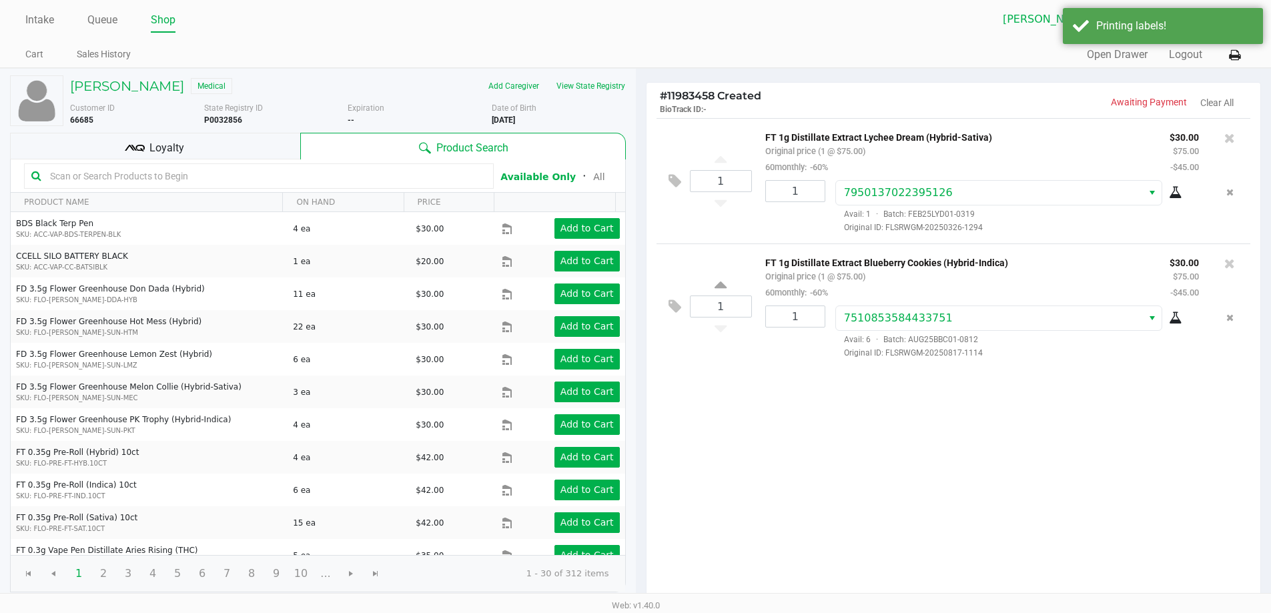
scroll to position [137, 0]
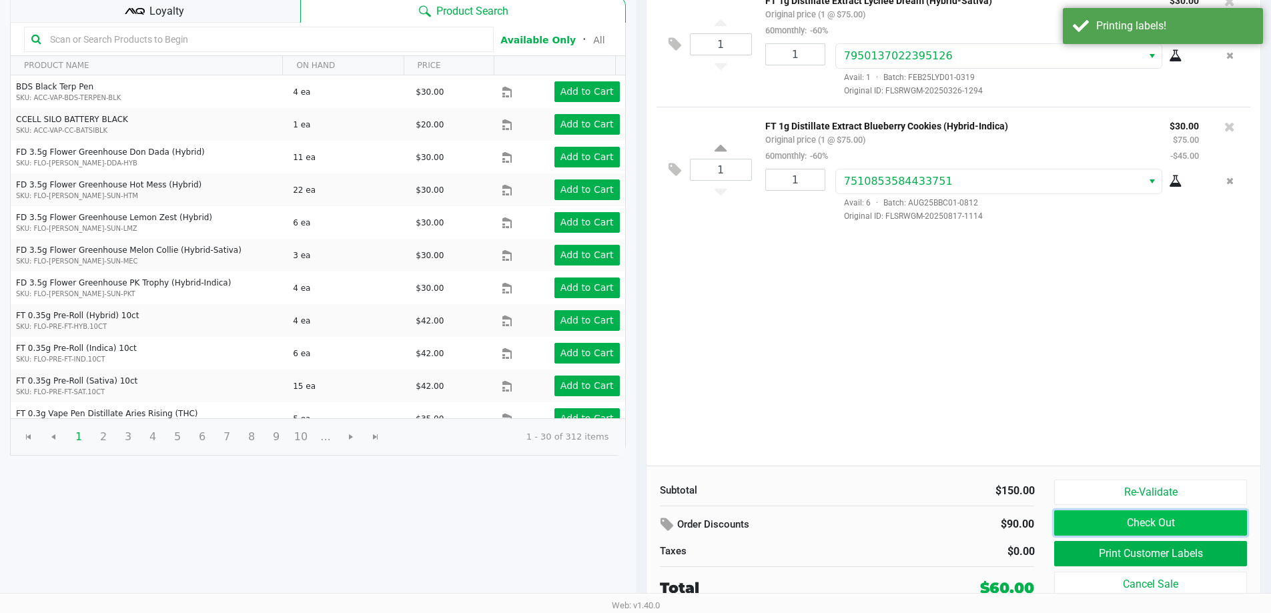
click at [1164, 523] on button "Check Out" at bounding box center [1150, 522] width 192 height 25
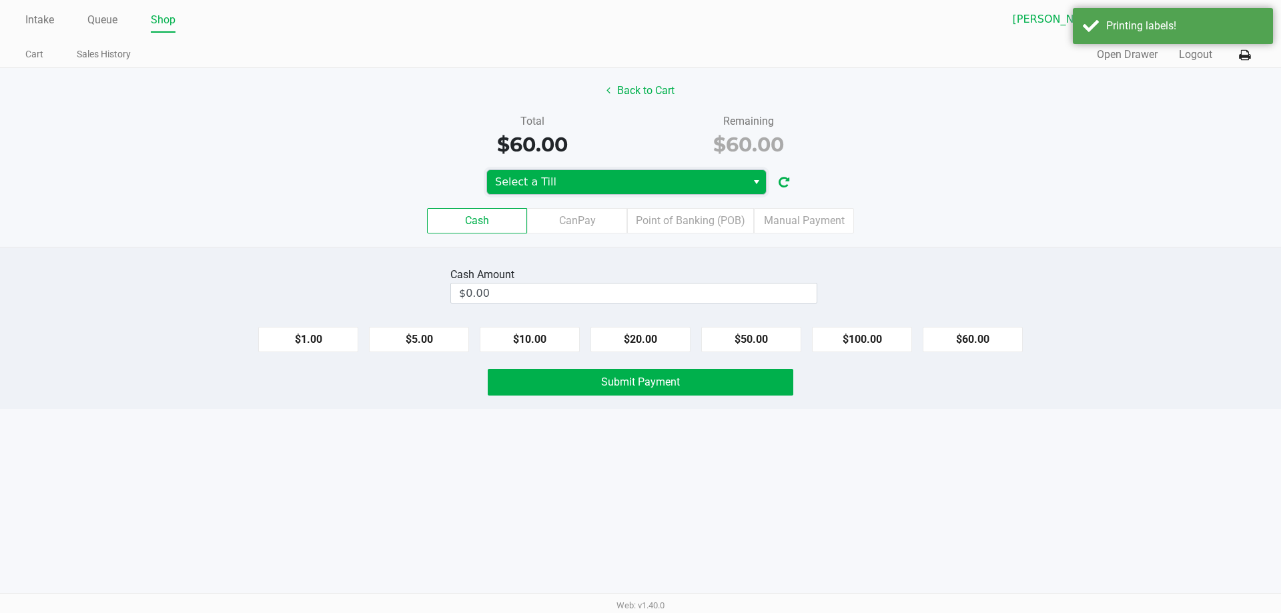
click at [677, 190] on span "Select a Till" at bounding box center [617, 182] width 260 height 24
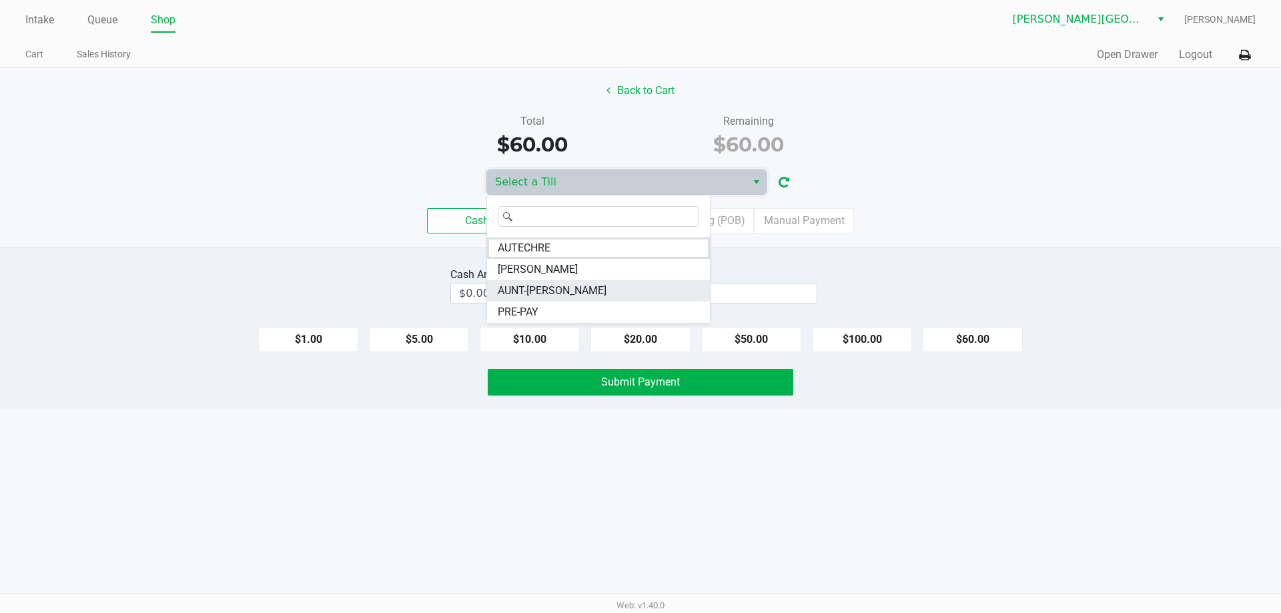
click at [624, 292] on li "AUNT-[PERSON_NAME]" at bounding box center [598, 290] width 223 height 21
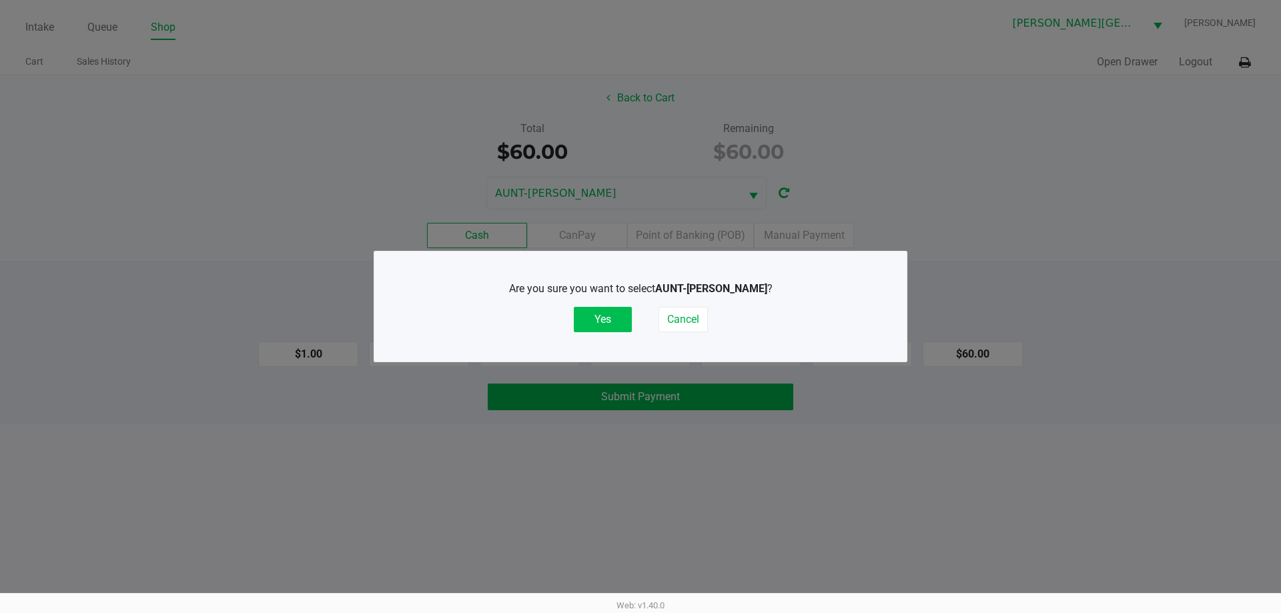
click at [605, 322] on button "Yes" at bounding box center [603, 319] width 58 height 25
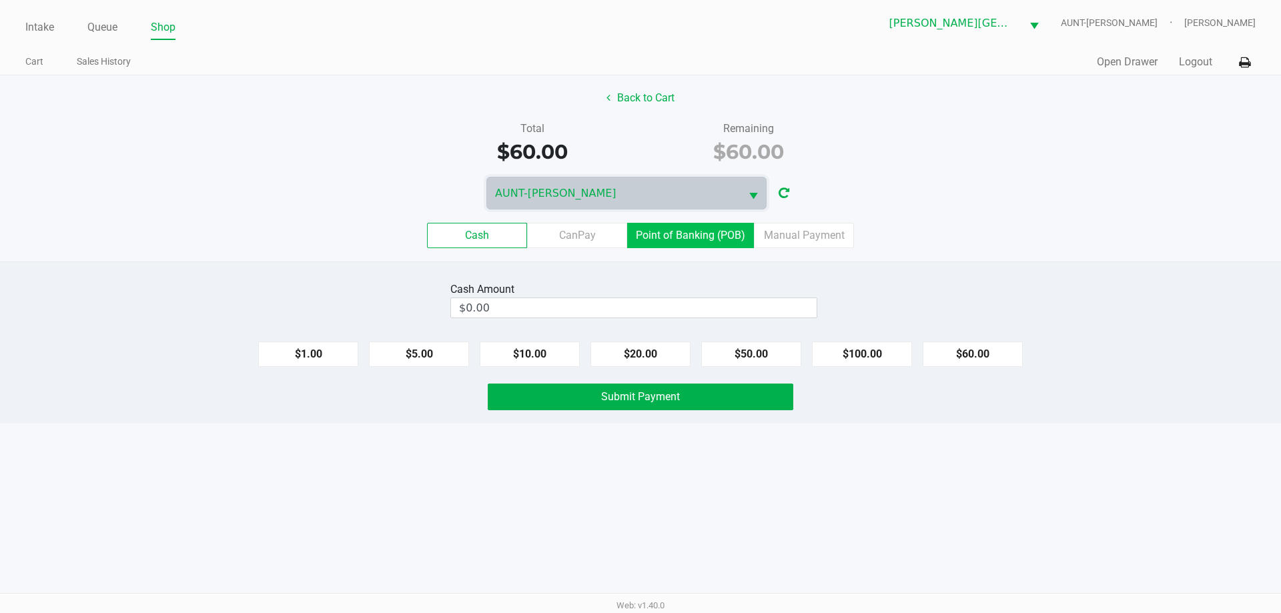
click at [713, 239] on label "Point of Banking (POB)" at bounding box center [690, 235] width 127 height 25
click at [0, 0] on 7 "Point of Banking (POB)" at bounding box center [0, 0] width 0 height 0
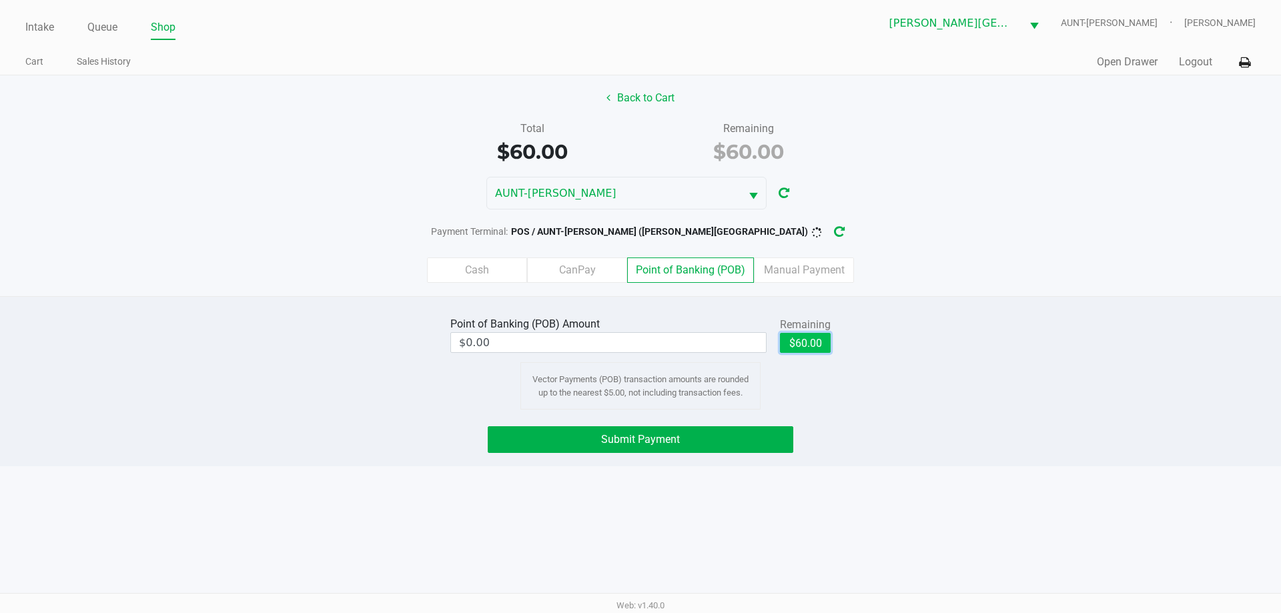
click at [815, 341] on button "$60.00" at bounding box center [805, 343] width 51 height 20
type input "$60.00"
click at [753, 444] on button "Submit Payment" at bounding box center [641, 439] width 306 height 27
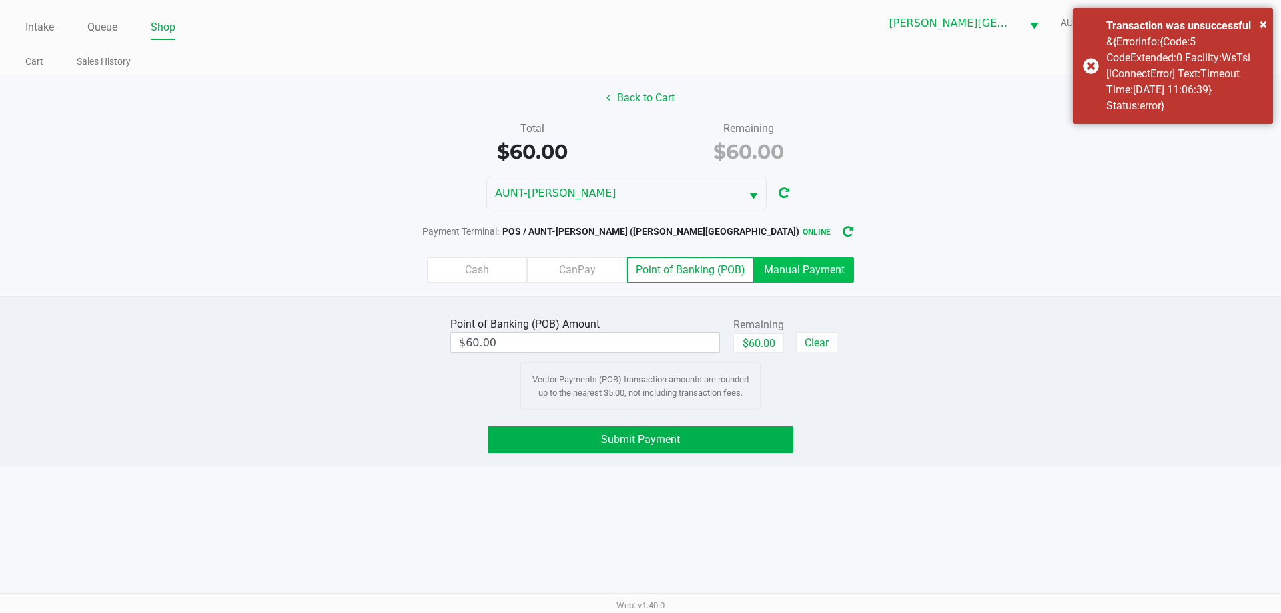
click at [797, 279] on label "Manual Payment" at bounding box center [804, 270] width 100 height 25
click at [0, 0] on 8 "Manual Payment" at bounding box center [0, 0] width 0 height 0
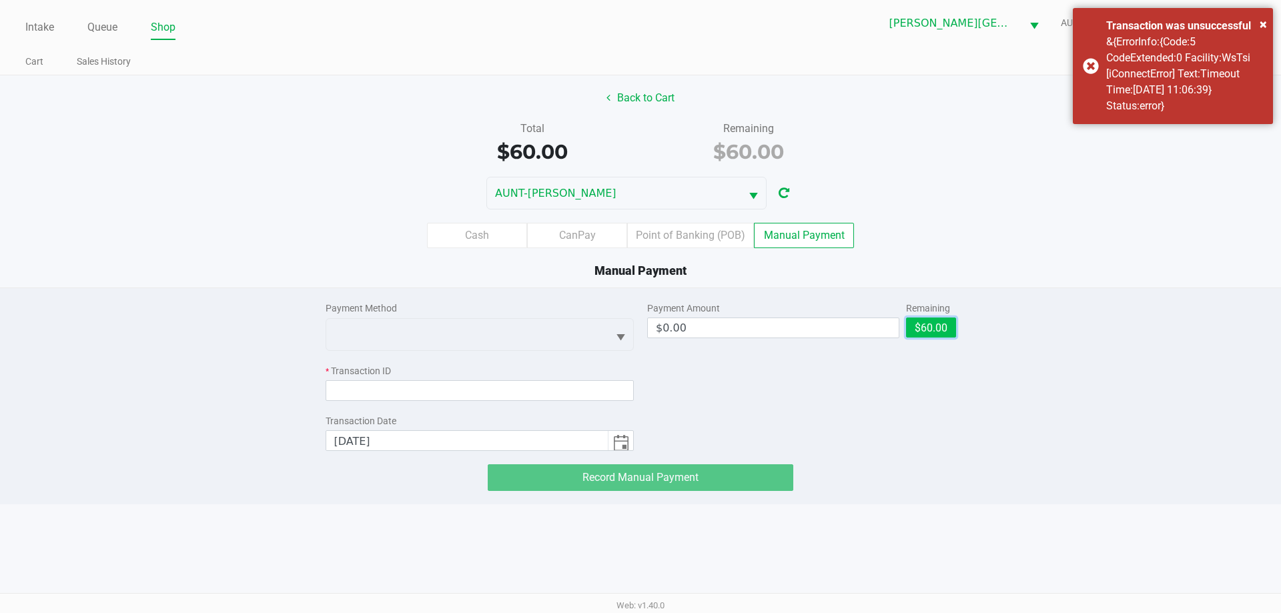
click at [941, 321] on button "$60.00" at bounding box center [931, 328] width 50 height 20
type input "$60.00"
click at [522, 317] on div "Payment Method" at bounding box center [480, 326] width 309 height 49
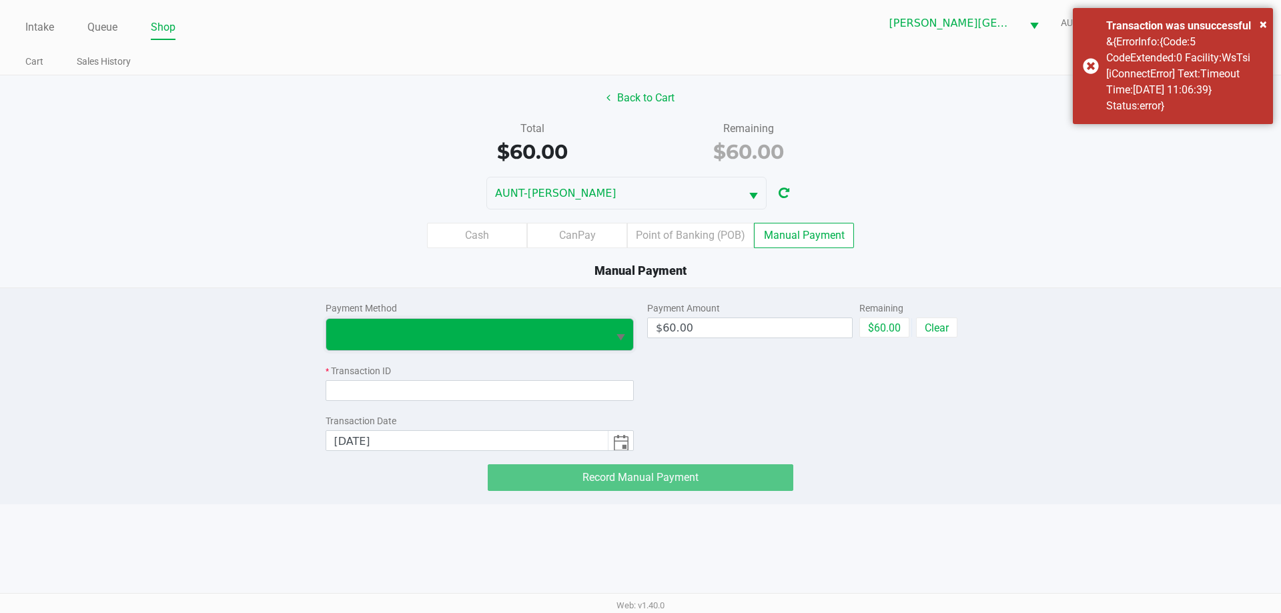
click at [521, 323] on span at bounding box center [467, 334] width 282 height 31
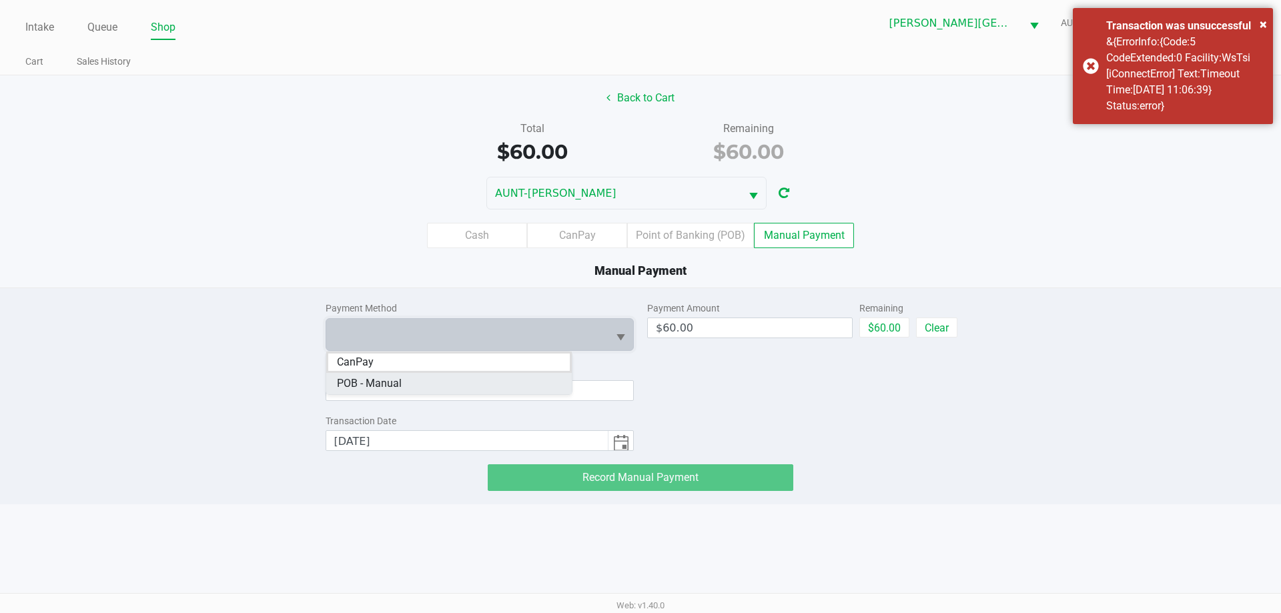
click at [480, 383] on Manual "POB - Manual" at bounding box center [449, 383] width 246 height 21
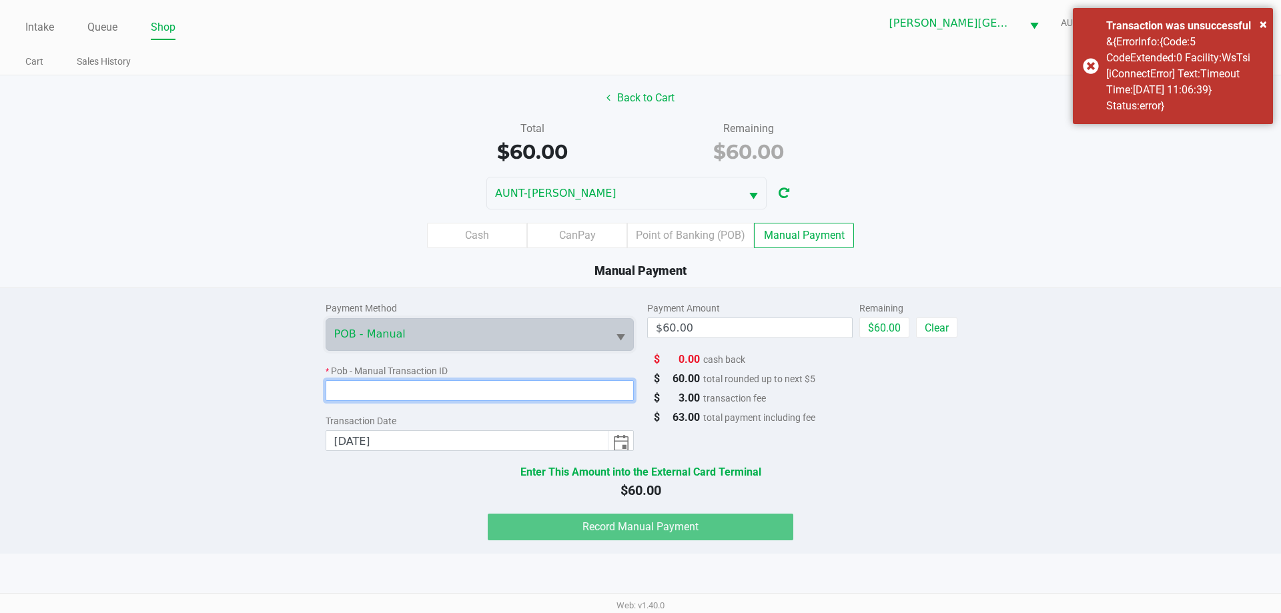
click at [486, 392] on input at bounding box center [480, 390] width 309 height 21
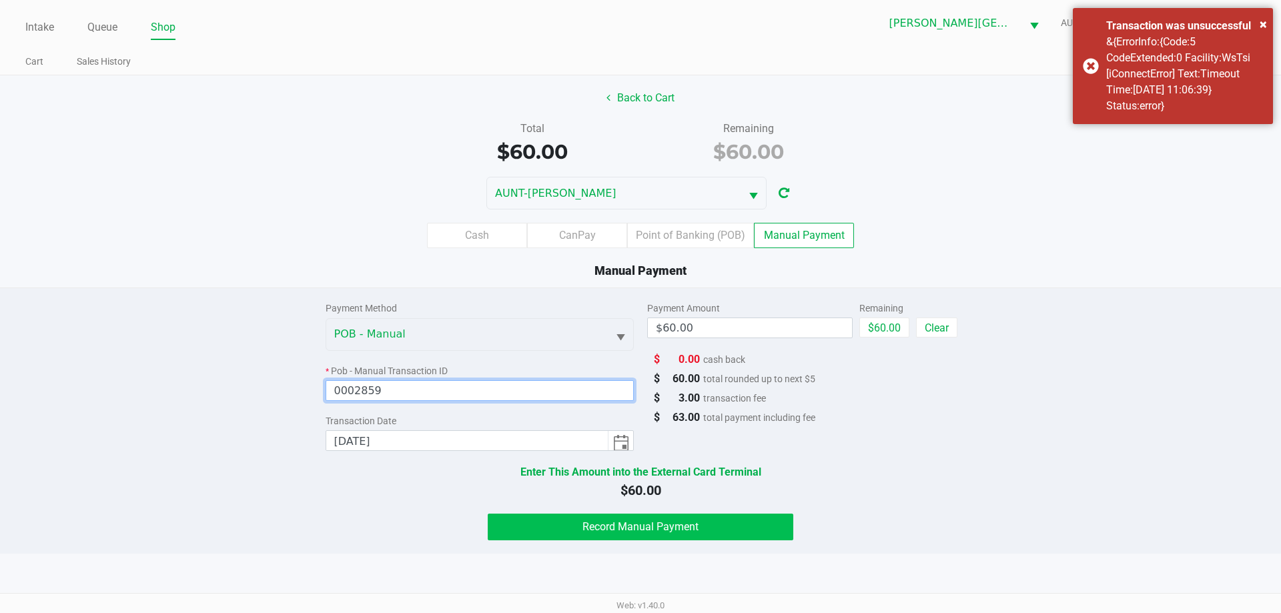
type input "0002859"
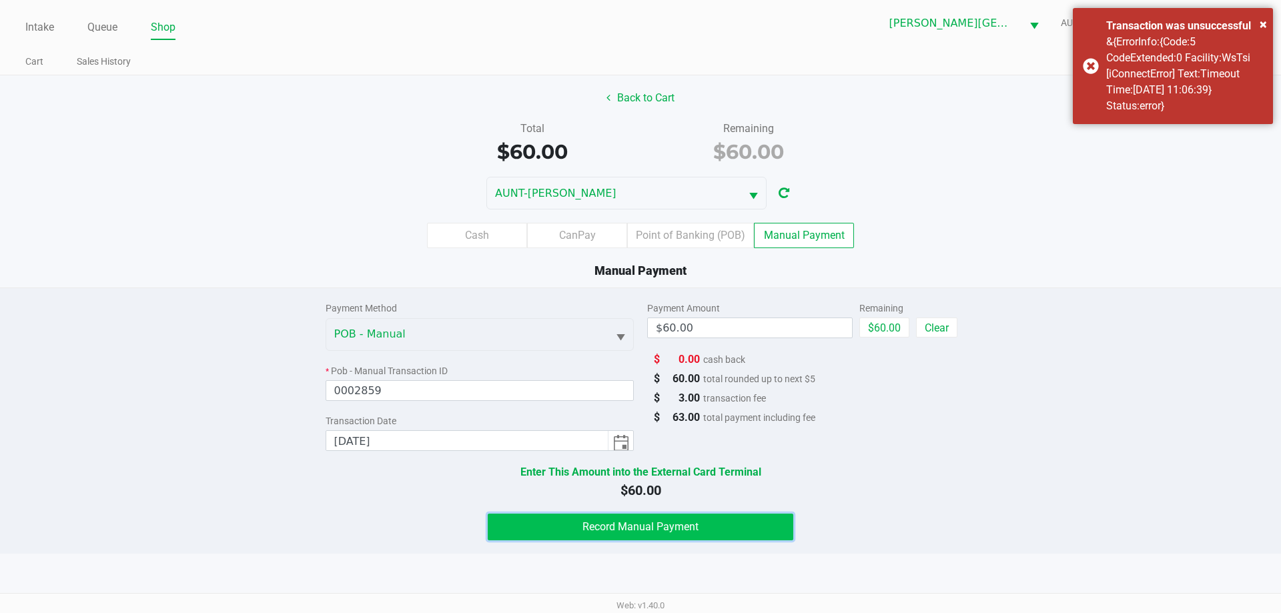
click at [605, 527] on span "Record Manual Payment" at bounding box center [641, 526] width 116 height 13
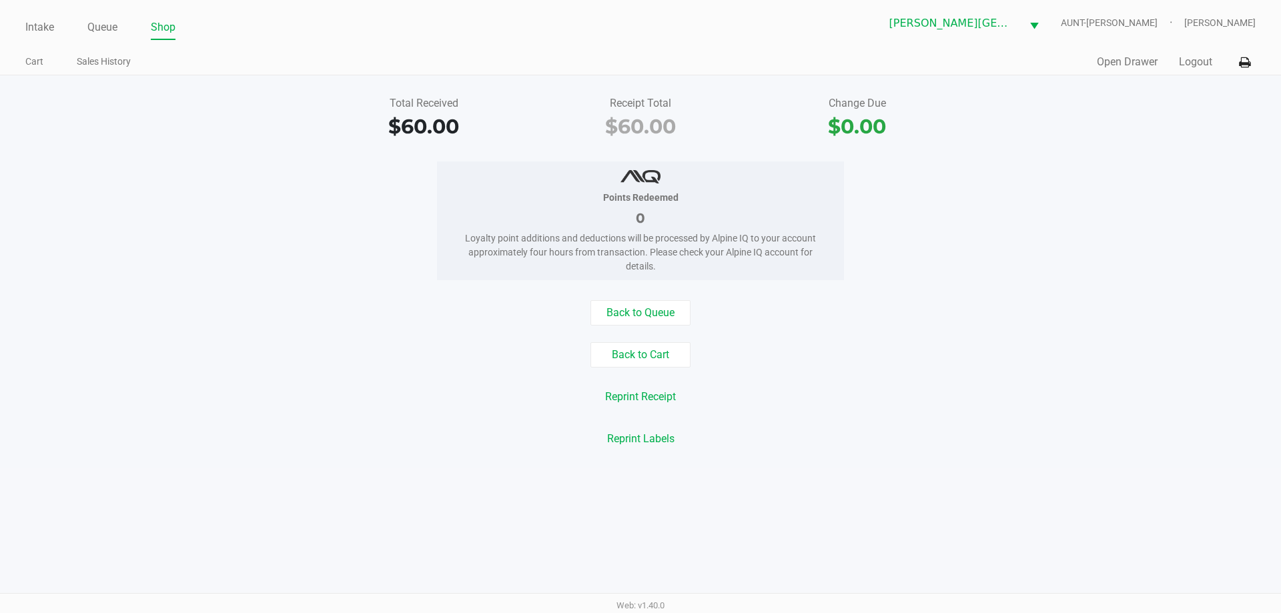
click at [41, 40] on div "Intake Queue Shop [PERSON_NAME][GEOGRAPHIC_DATA] WC AUNT-[PERSON_NAME] Al [PERS…" at bounding box center [640, 37] width 1281 height 75
click at [34, 24] on link "Intake" at bounding box center [39, 27] width 29 height 19
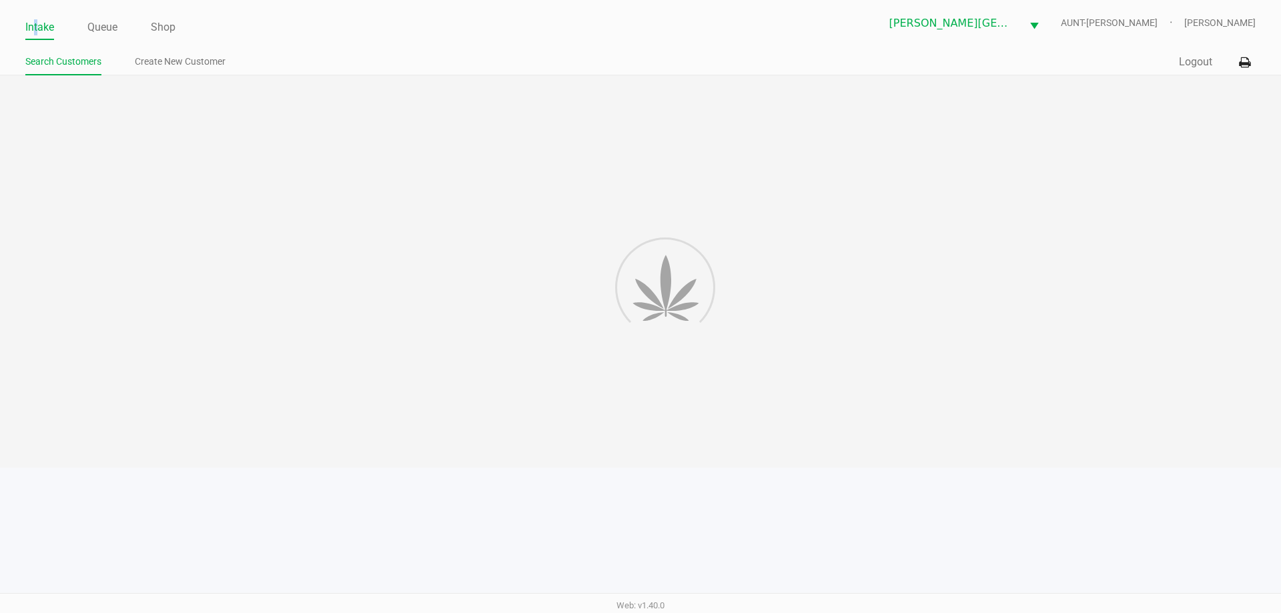
click at [32, 24] on link "Intake" at bounding box center [39, 27] width 29 height 19
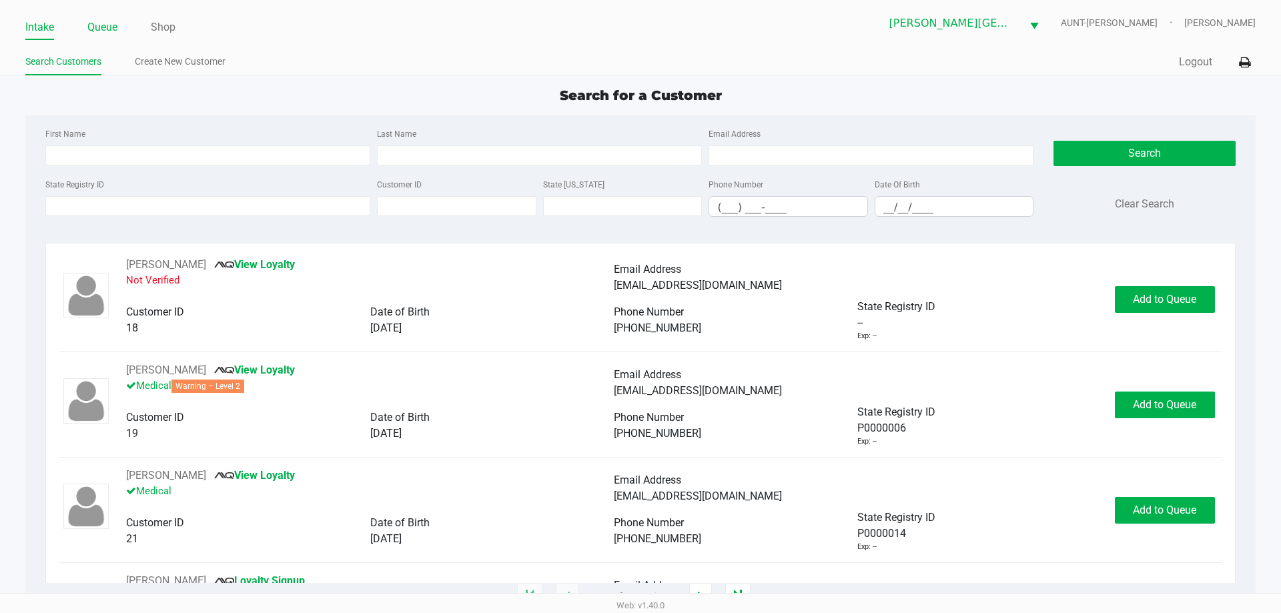
click at [90, 27] on link "Queue" at bounding box center [102, 27] width 30 height 19
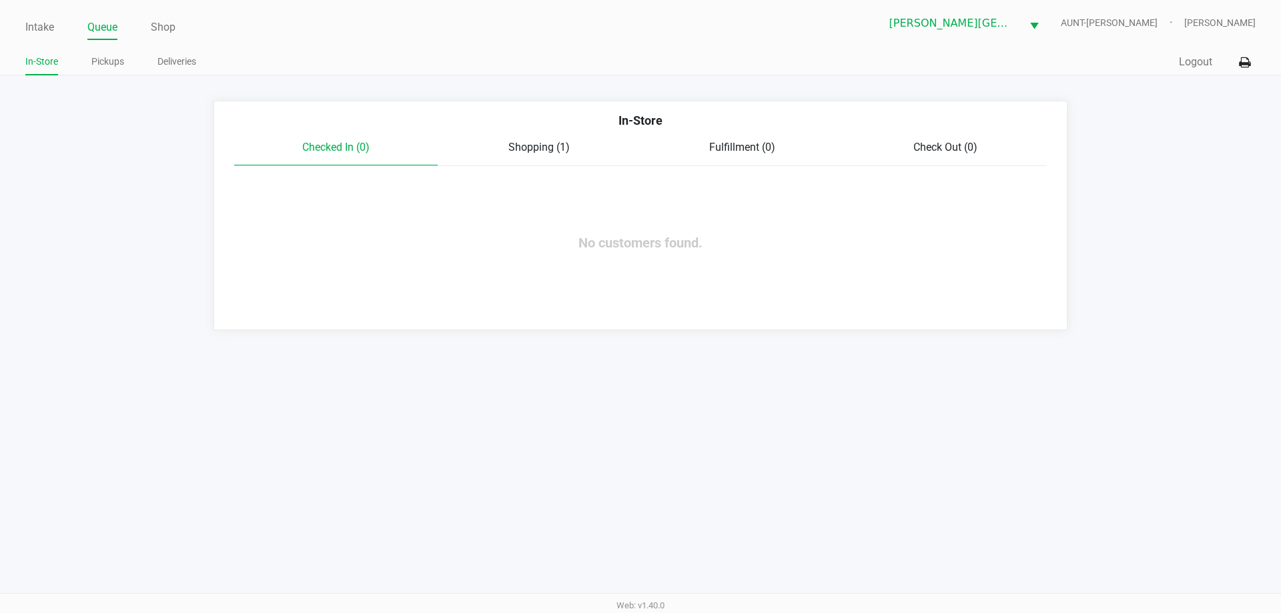
click at [55, 25] on ul "Intake Queue Shop" at bounding box center [332, 28] width 615 height 23
click at [34, 27] on link "Intake" at bounding box center [39, 27] width 29 height 19
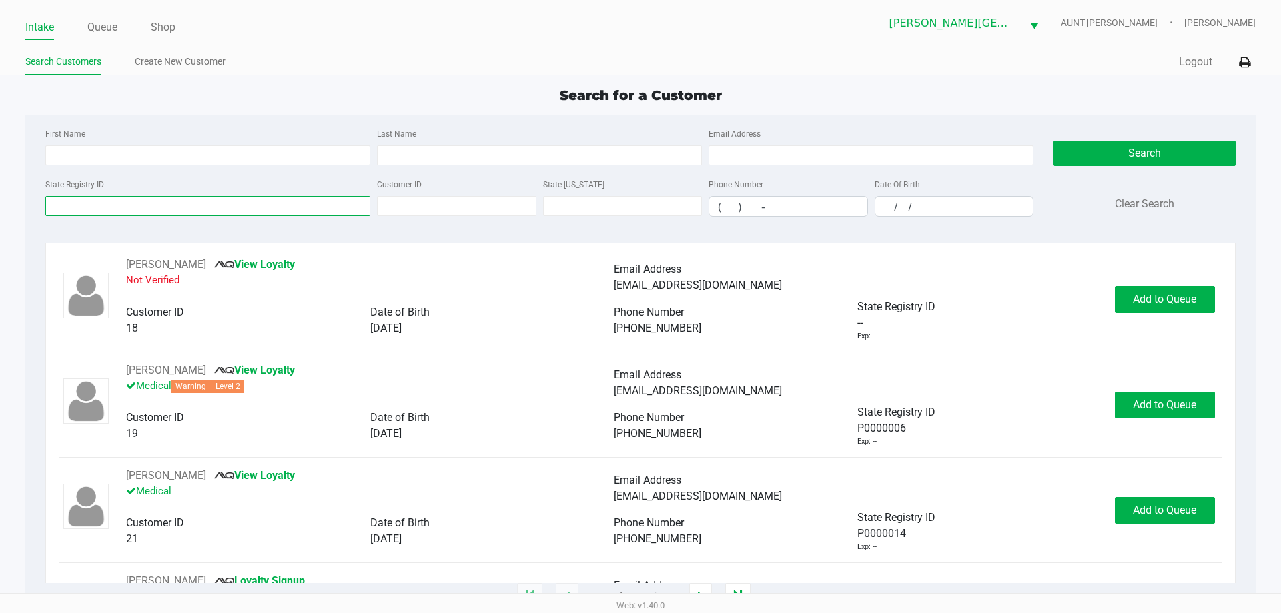
click at [320, 213] on input "State Registry ID" at bounding box center [207, 206] width 325 height 20
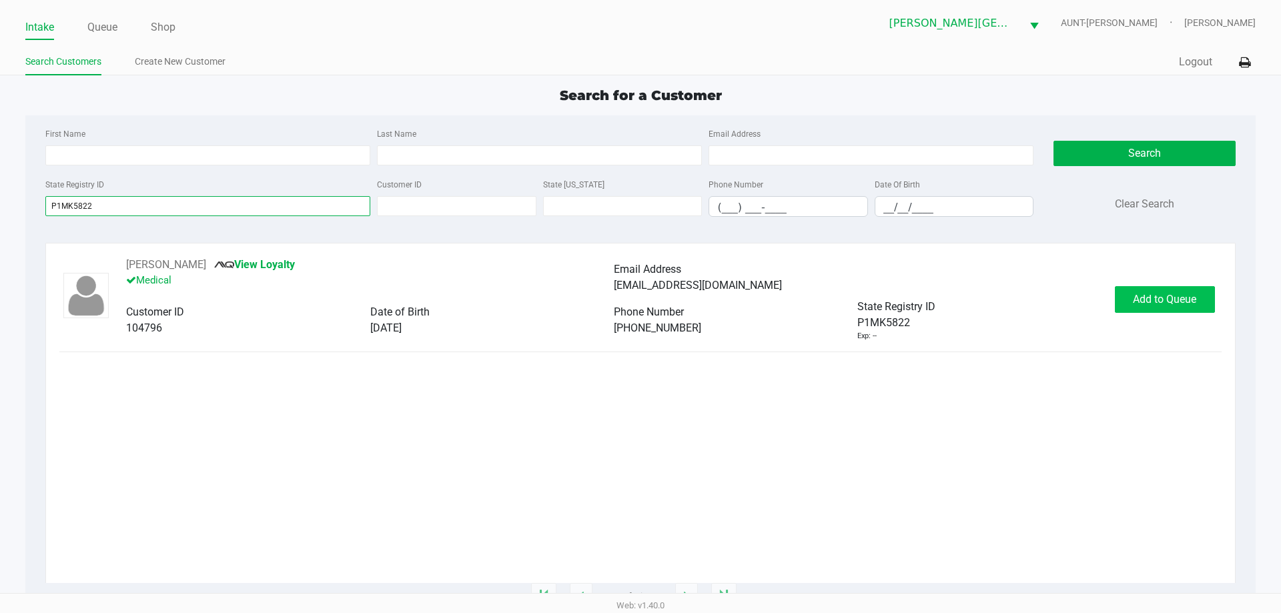
type input "P1MK5822"
click at [1146, 296] on span "Add to Queue" at bounding box center [1164, 299] width 63 height 13
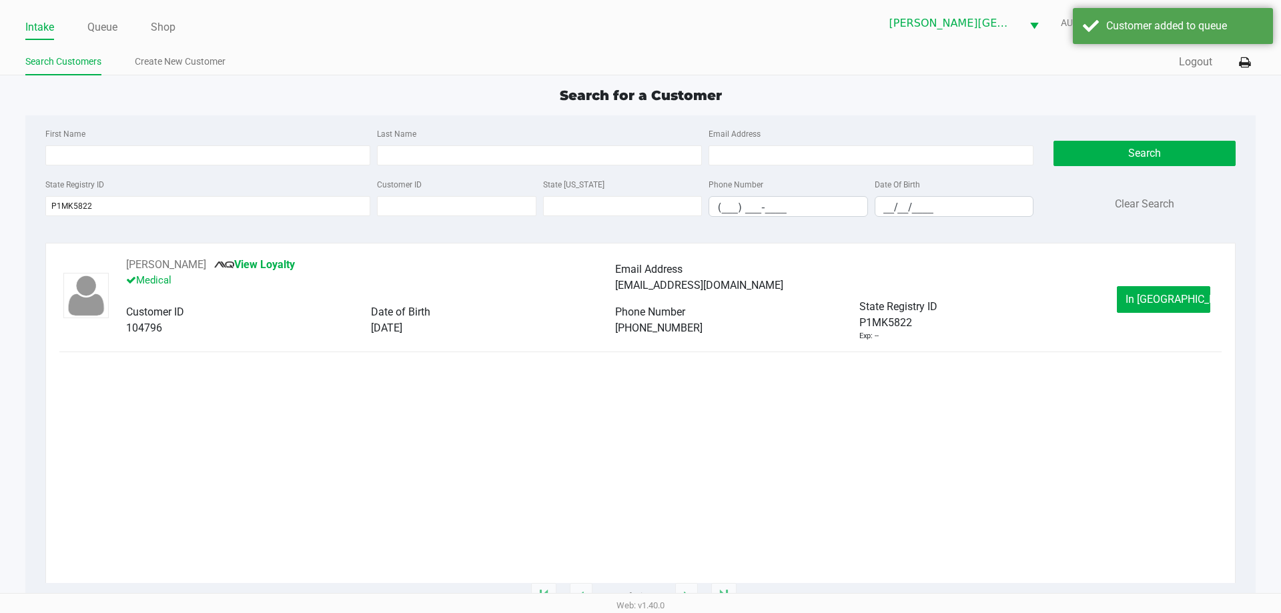
click at [1146, 296] on span "In [GEOGRAPHIC_DATA]" at bounding box center [1182, 299] width 112 height 13
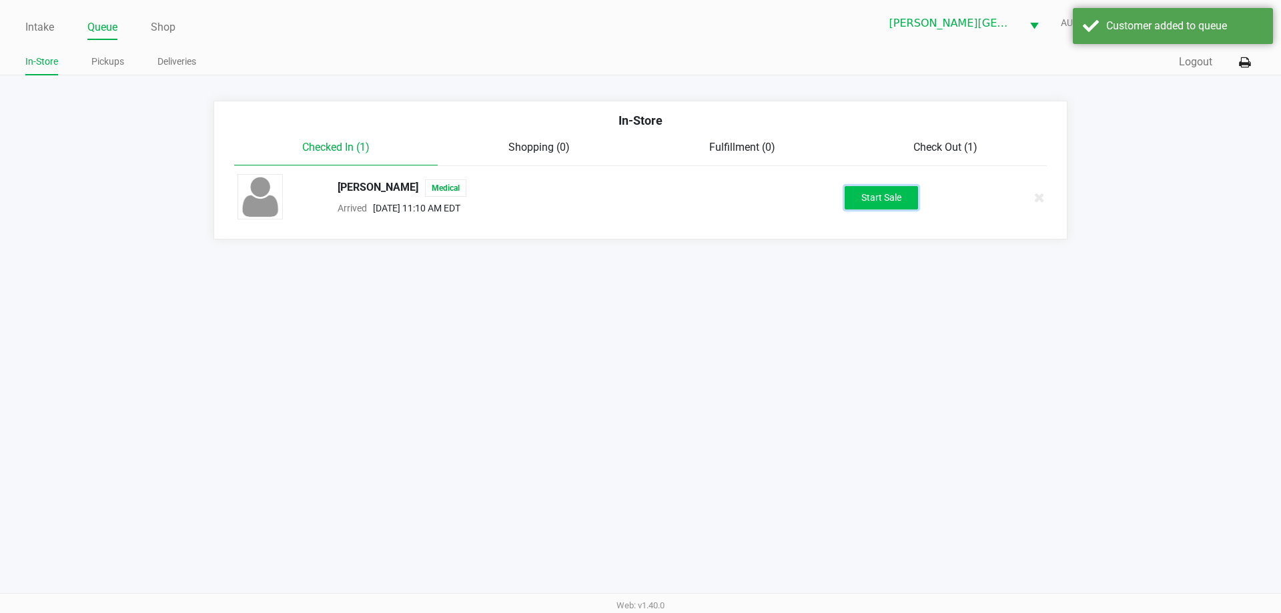
click at [883, 201] on button "Start Sale" at bounding box center [881, 197] width 73 height 23
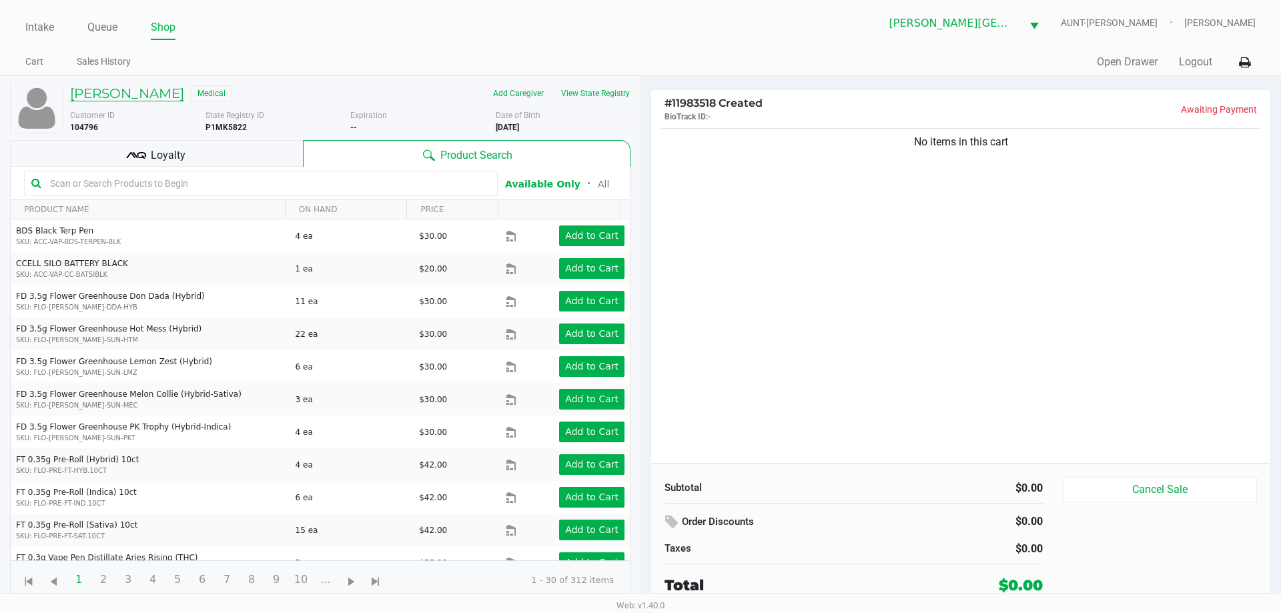
click at [131, 95] on h5 "[PERSON_NAME]" at bounding box center [127, 93] width 114 height 16
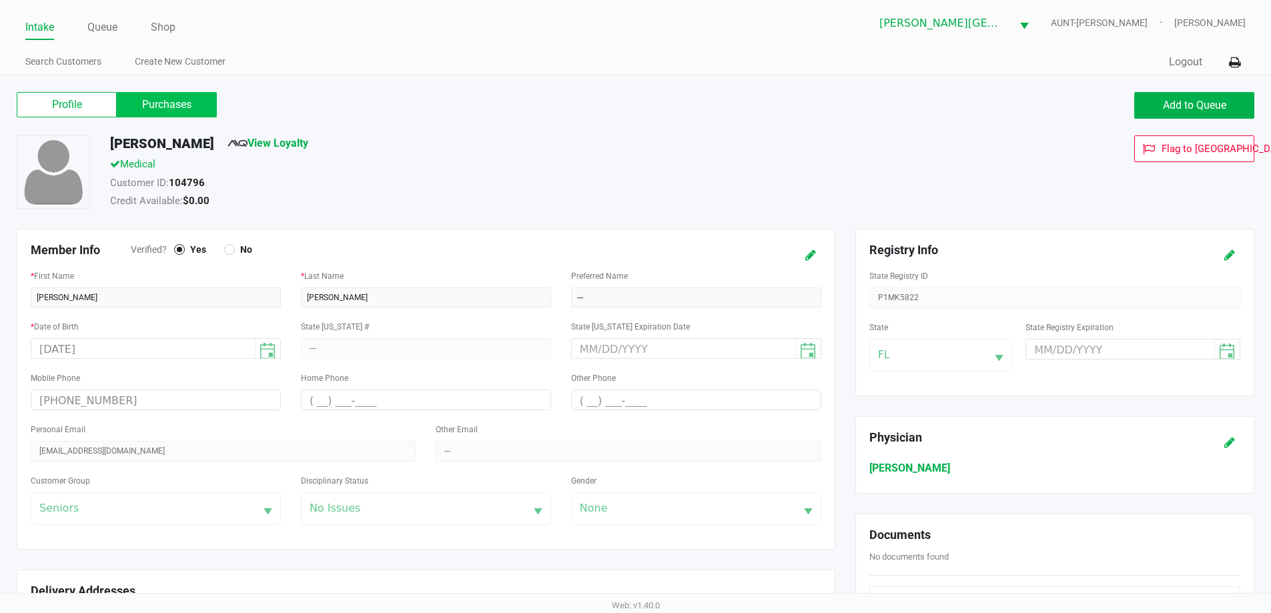
click at [209, 114] on label "Purchases" at bounding box center [167, 104] width 100 height 25
click at [0, 0] on 1 "Purchases" at bounding box center [0, 0] width 0 height 0
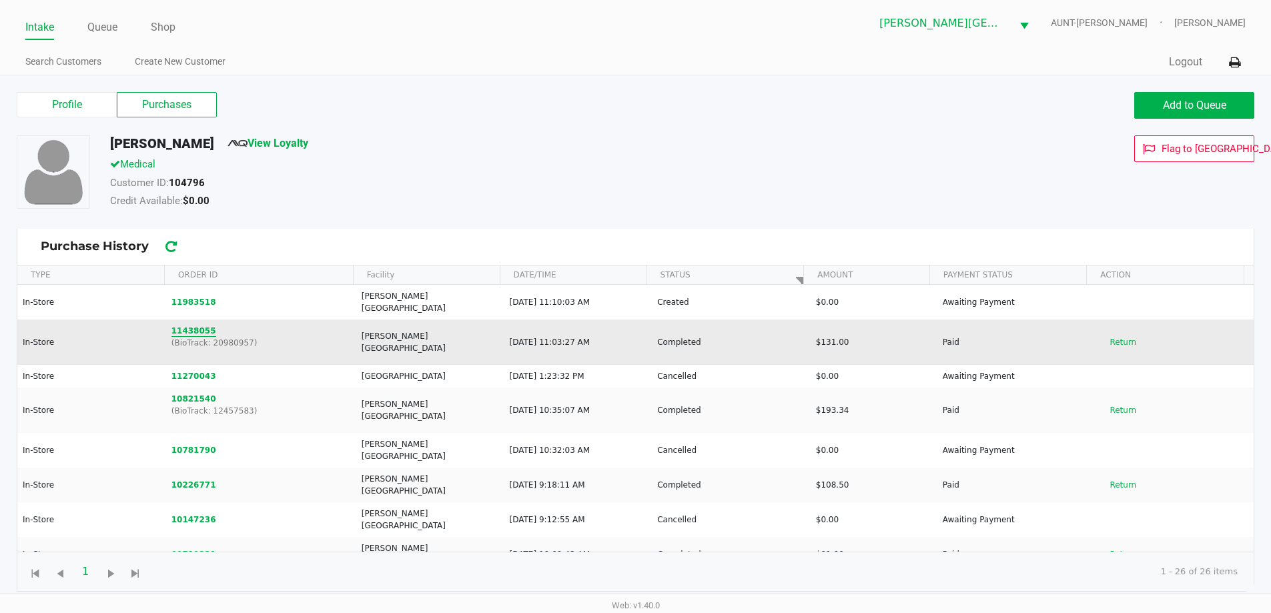
click at [200, 325] on button "11438055" at bounding box center [193, 331] width 45 height 12
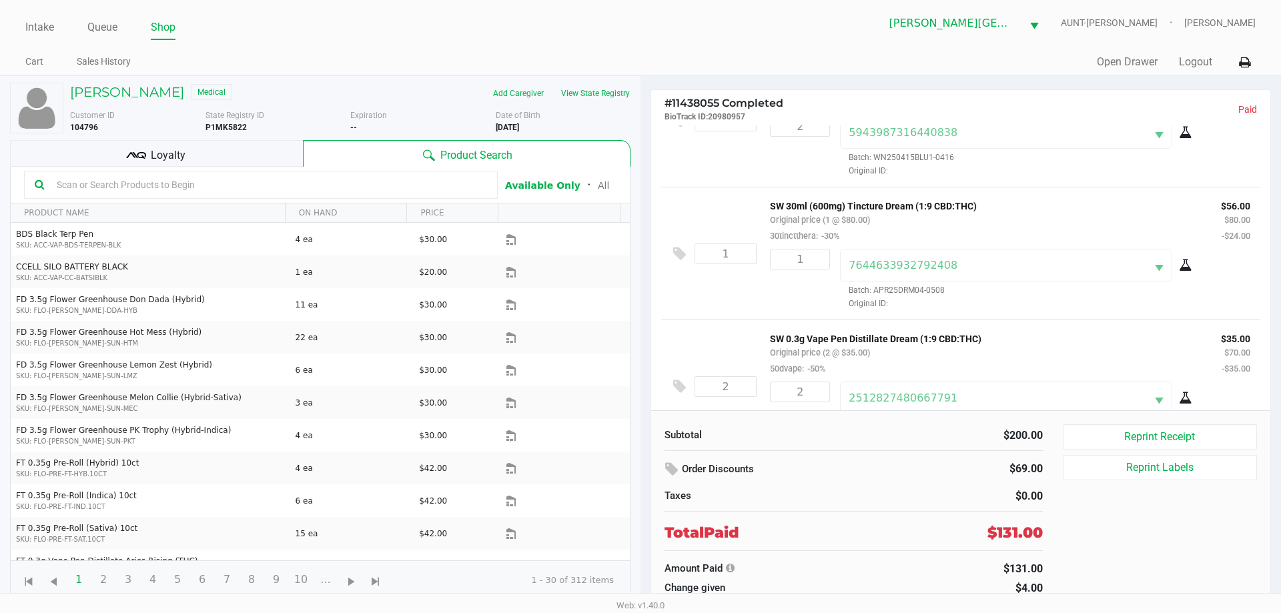
scroll to position [115, 0]
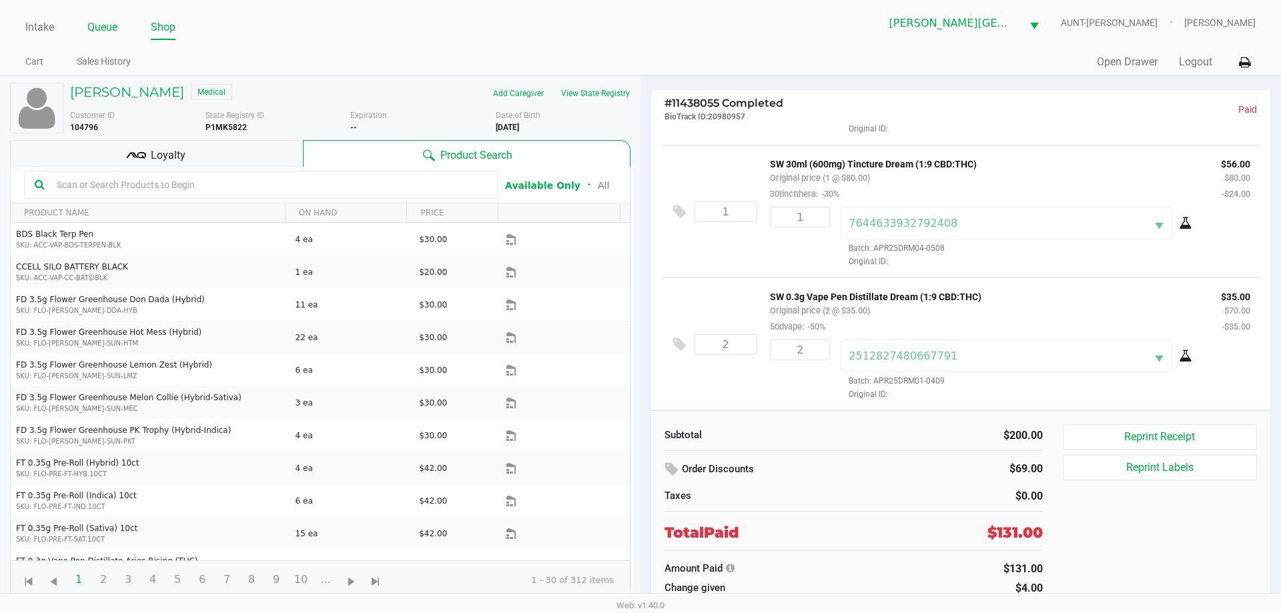
click at [97, 26] on link "Queue" at bounding box center [102, 27] width 30 height 19
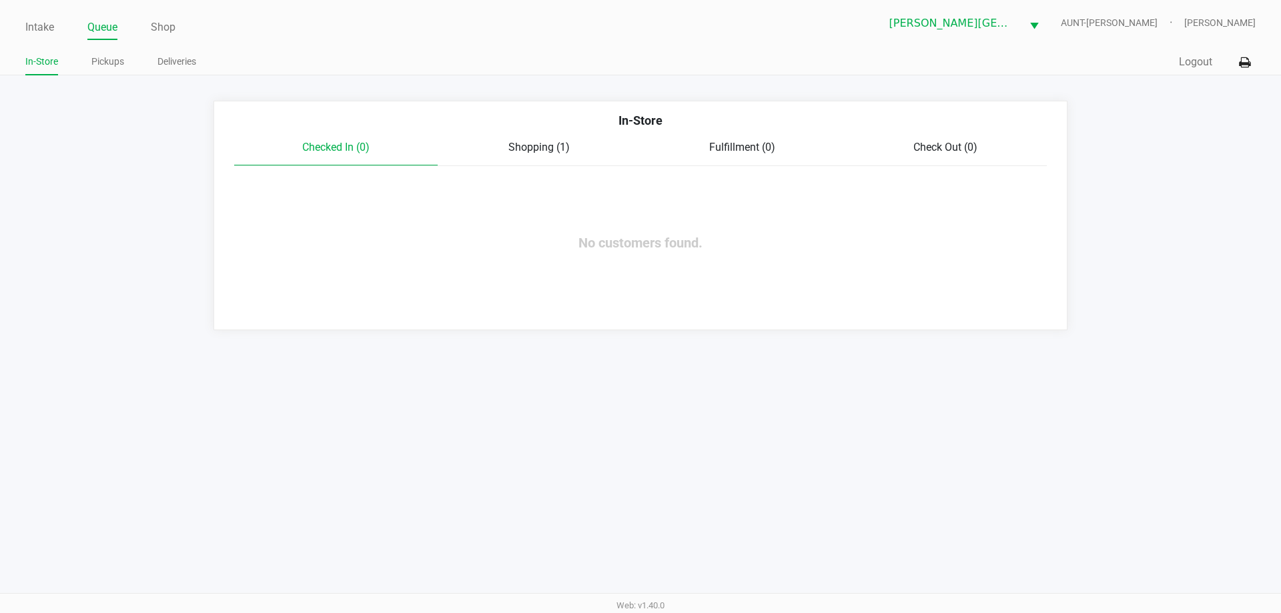
click at [538, 147] on span "Shopping (1)" at bounding box center [538, 147] width 61 height 13
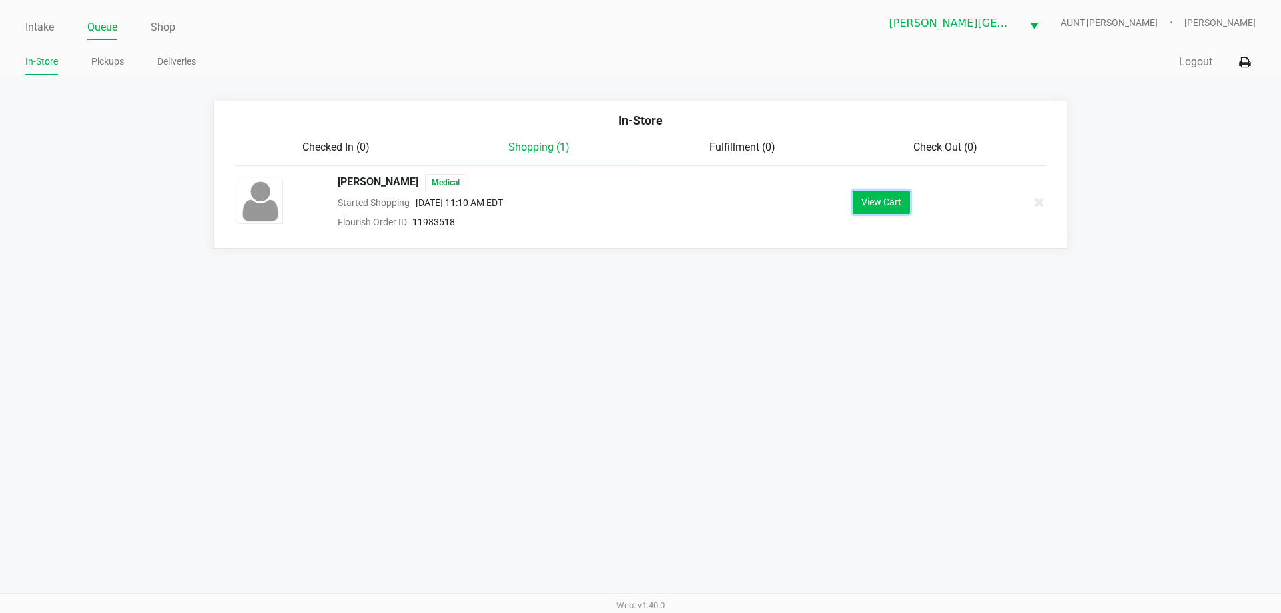
click at [862, 211] on button "View Cart" at bounding box center [881, 202] width 57 height 23
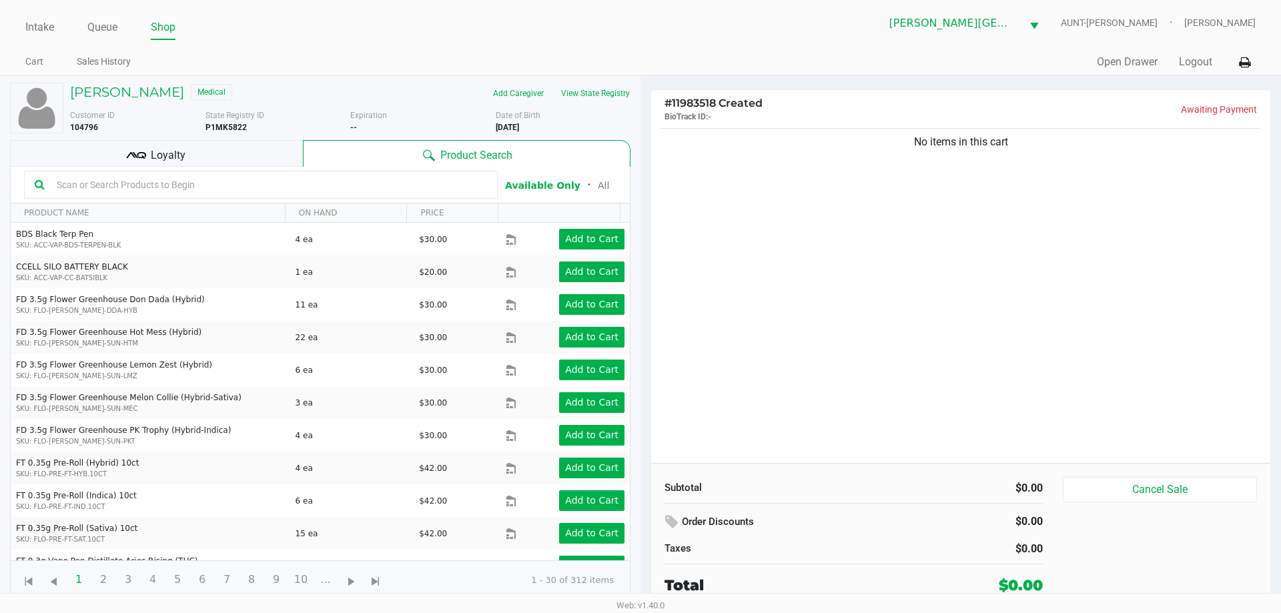
click at [807, 280] on div "No items in this cart" at bounding box center [960, 294] width 619 height 338
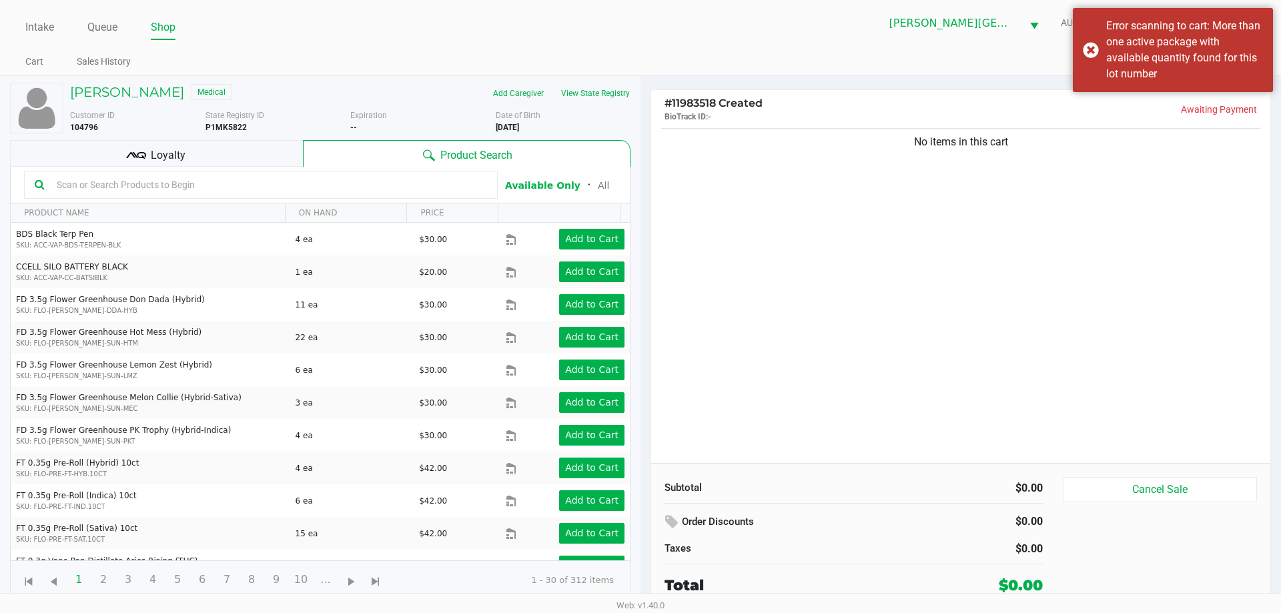
click at [450, 197] on div at bounding box center [261, 185] width 474 height 28
click at [438, 192] on input "text" at bounding box center [269, 185] width 436 height 20
type input "aml"
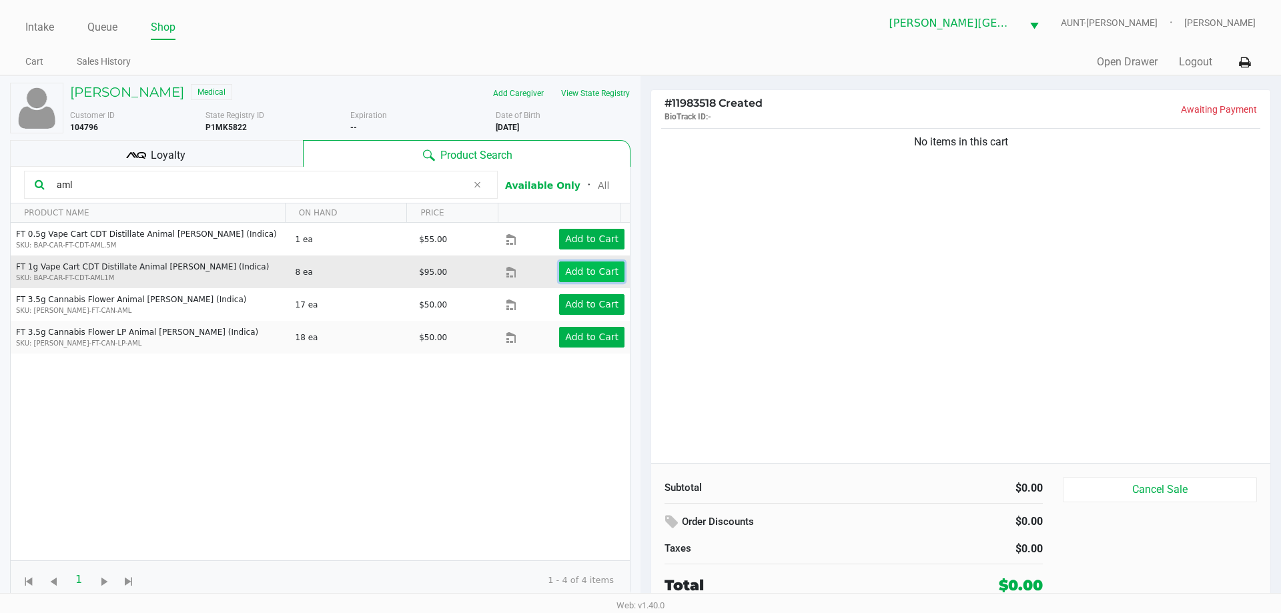
click at [581, 277] on app-button-loader "Add to Cart" at bounding box center [591, 271] width 53 height 11
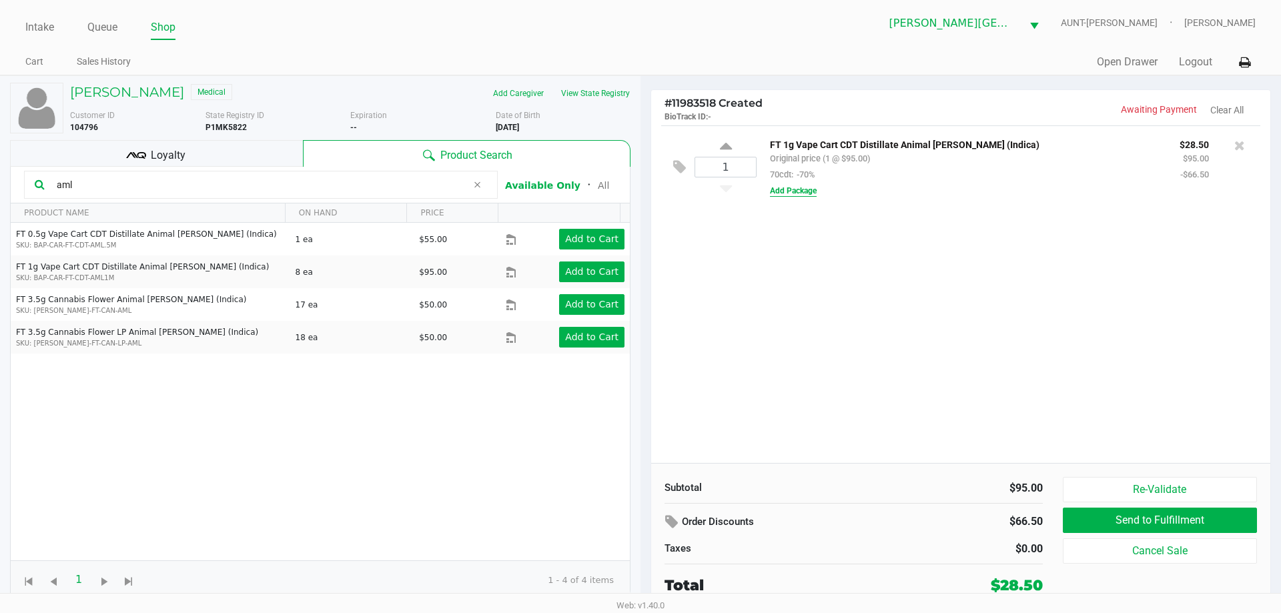
click at [812, 195] on button "Add Package" at bounding box center [793, 191] width 47 height 12
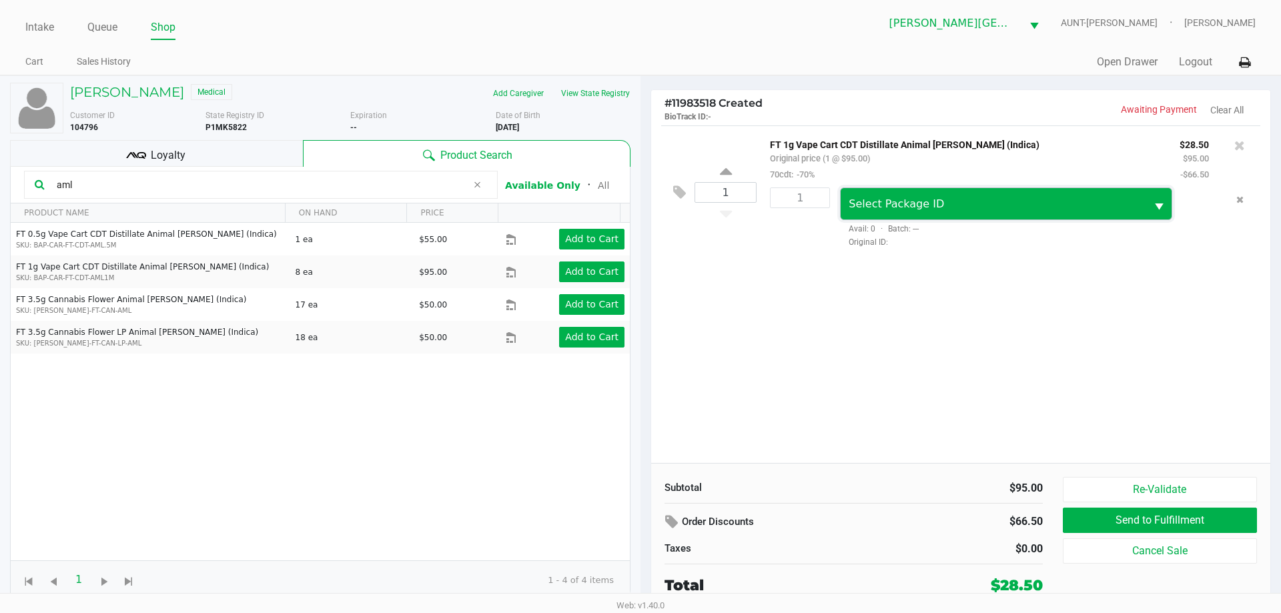
click at [879, 198] on span "Select Package ID" at bounding box center [896, 204] width 95 height 13
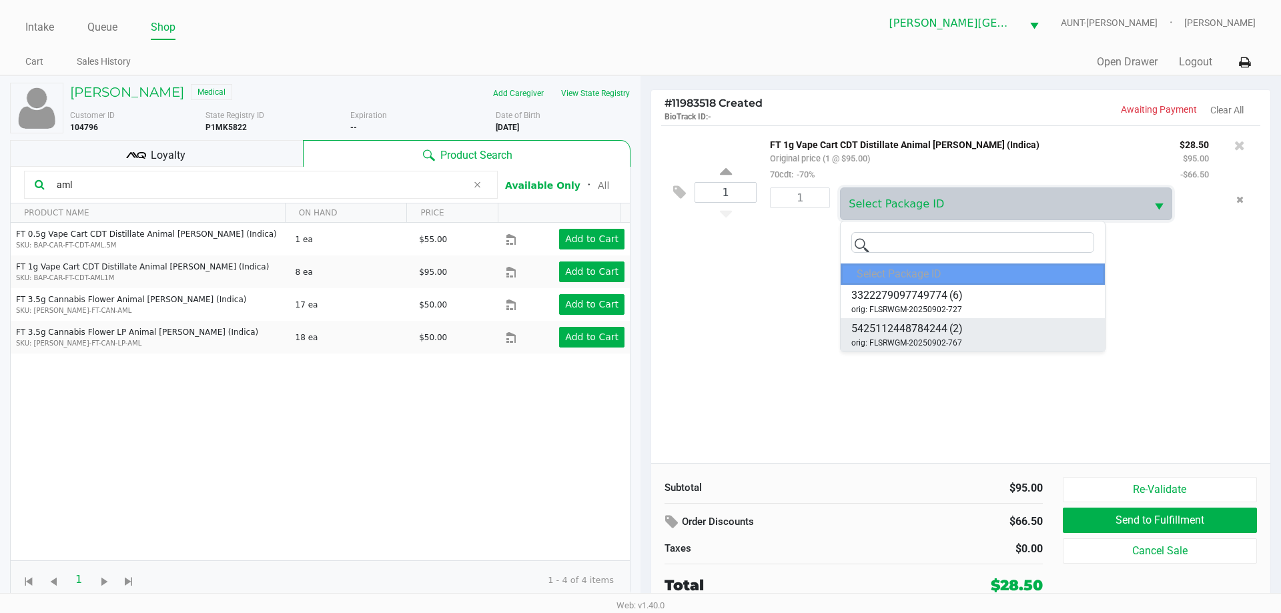
click at [921, 334] on span "5425112448784244" at bounding box center [899, 329] width 96 height 16
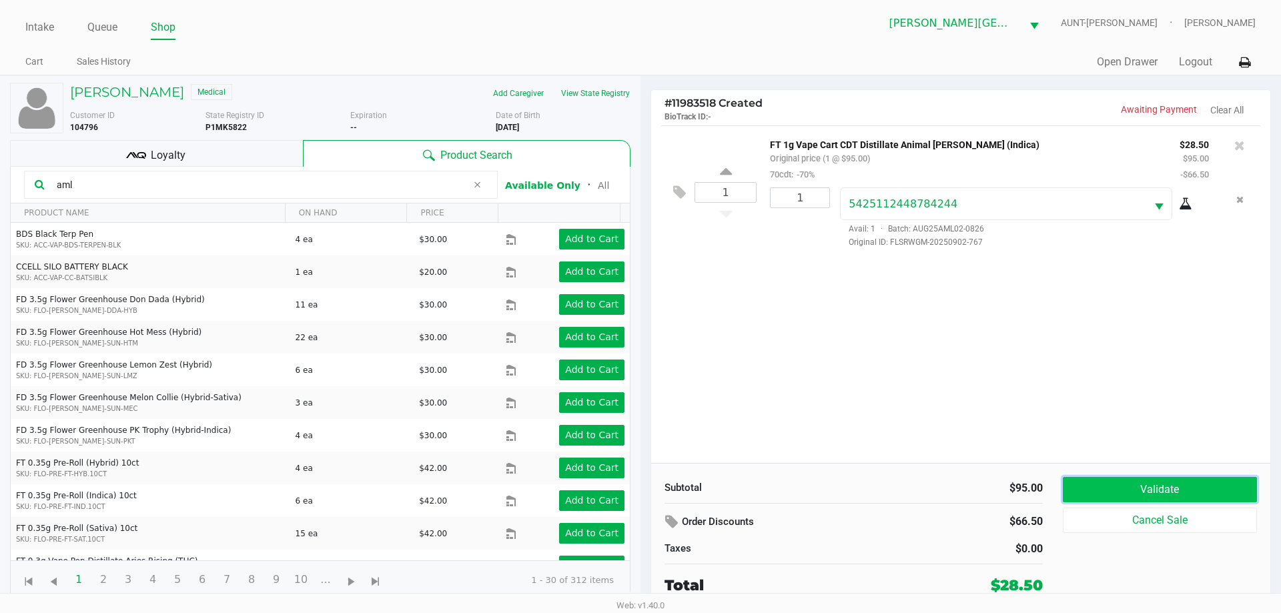
click at [1090, 496] on button "Validate" at bounding box center [1160, 489] width 194 height 25
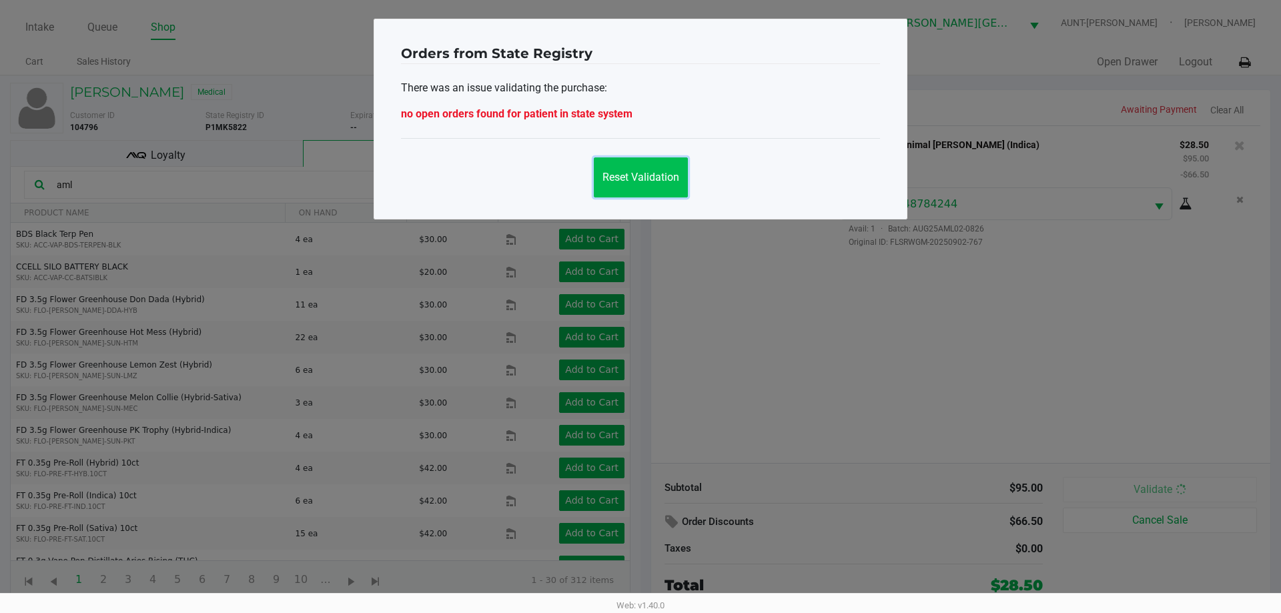
click at [627, 190] on button "Reset Validation" at bounding box center [641, 177] width 94 height 40
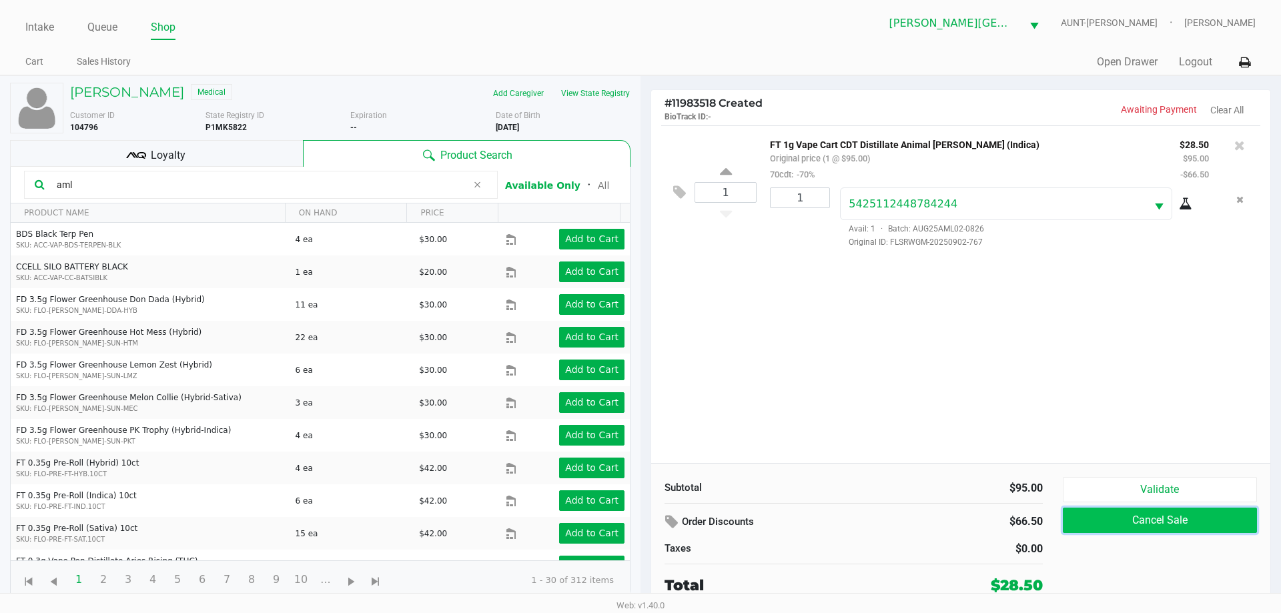
click at [1130, 524] on button "Cancel Sale" at bounding box center [1160, 520] width 194 height 25
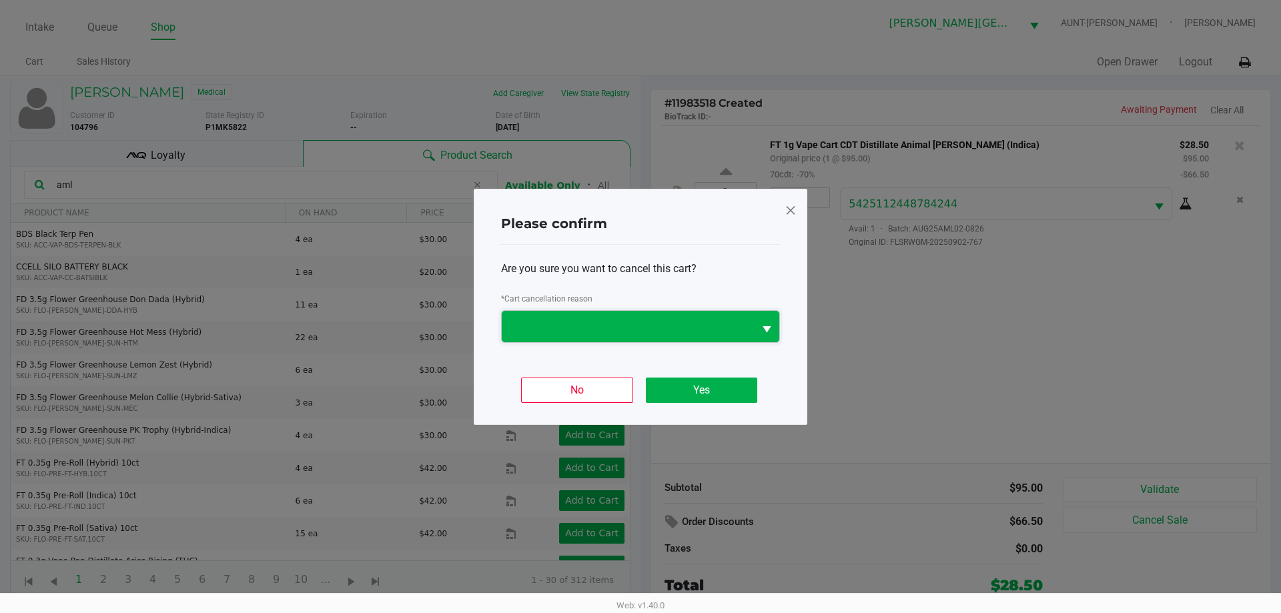
click at [750, 339] on span at bounding box center [628, 326] width 252 height 31
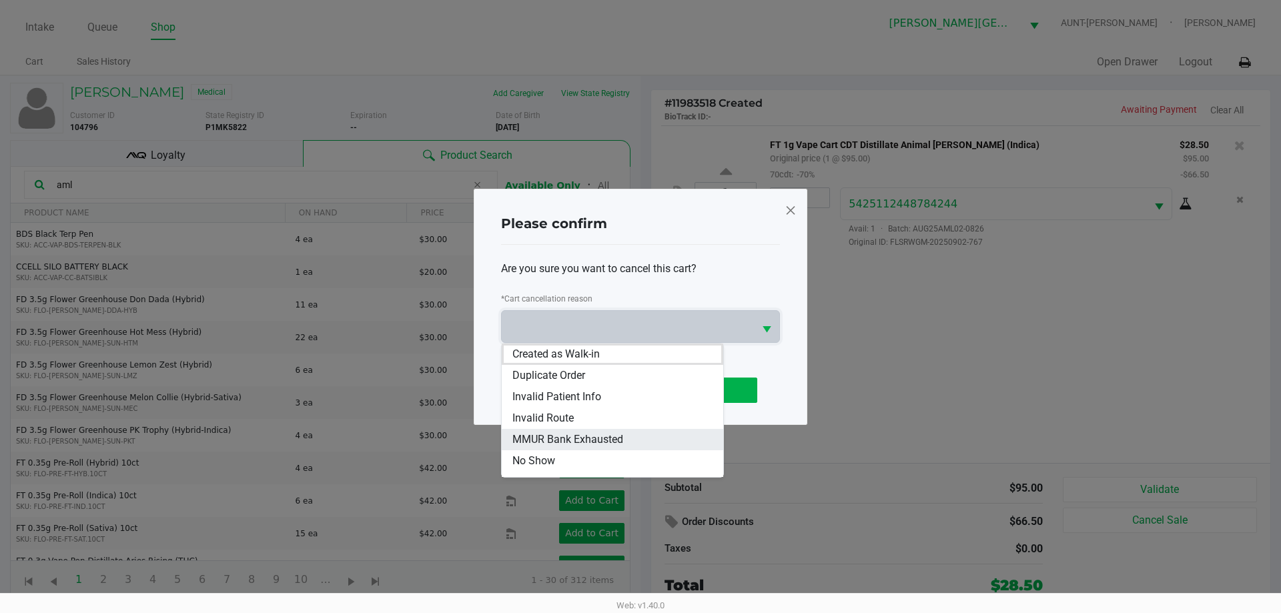
click at [623, 438] on span "MMUR Bank Exhausted" at bounding box center [567, 440] width 111 height 16
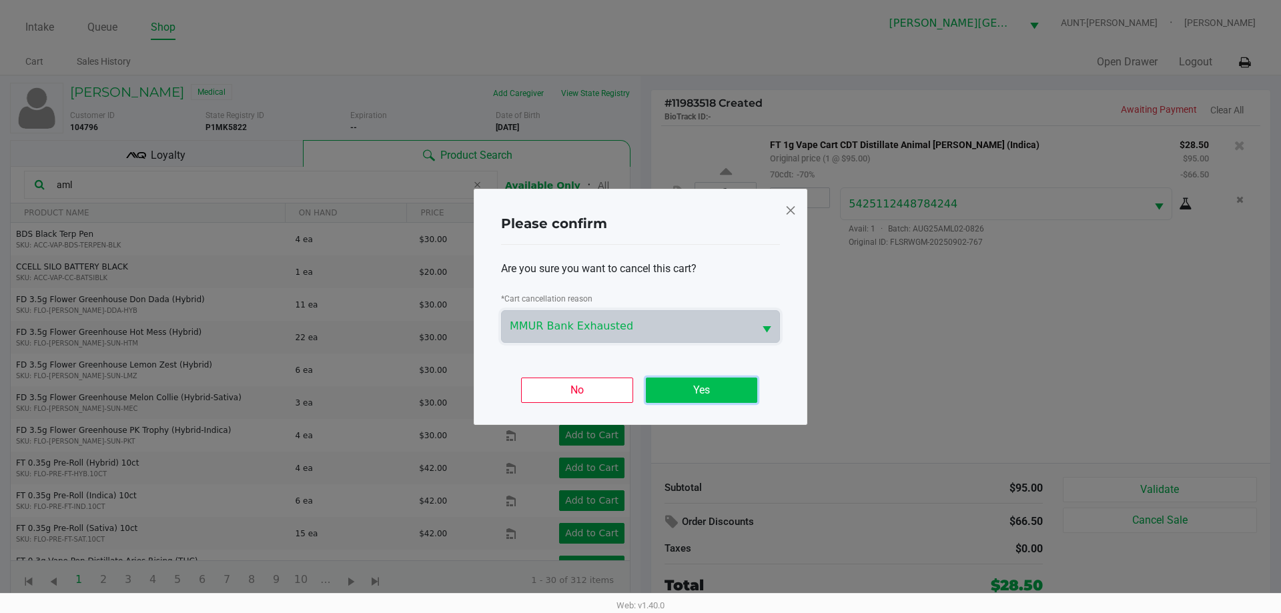
click at [683, 394] on button "Yes" at bounding box center [701, 390] width 111 height 25
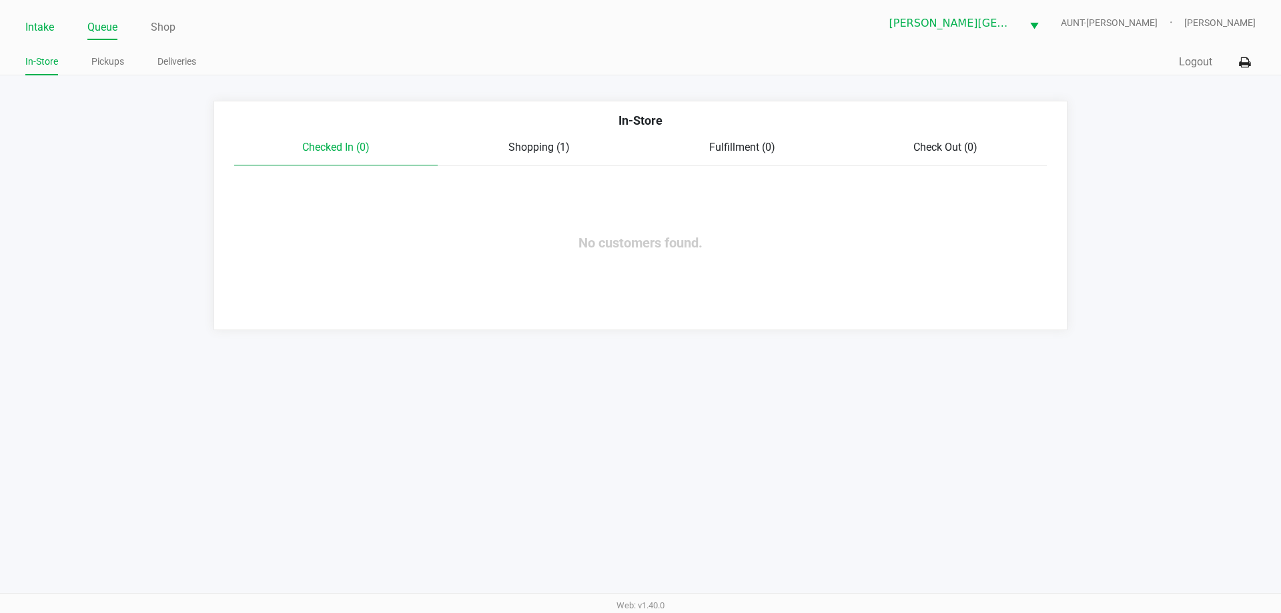
click at [37, 25] on link "Intake" at bounding box center [39, 27] width 29 height 19
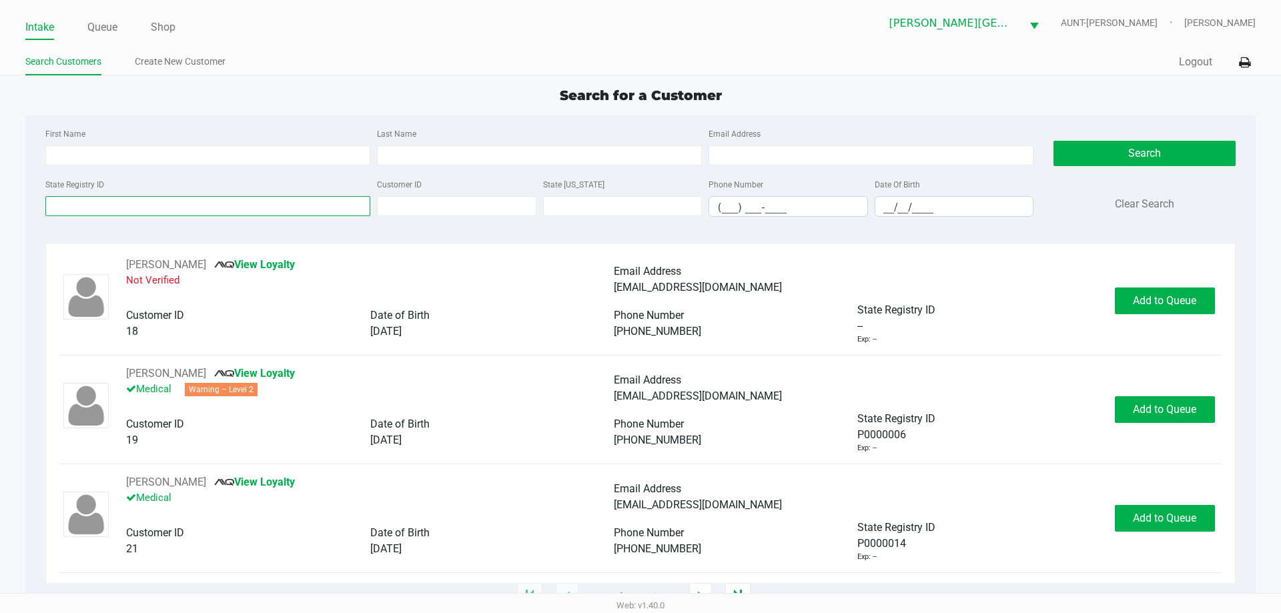
click at [348, 196] on input "State Registry ID" at bounding box center [207, 206] width 325 height 20
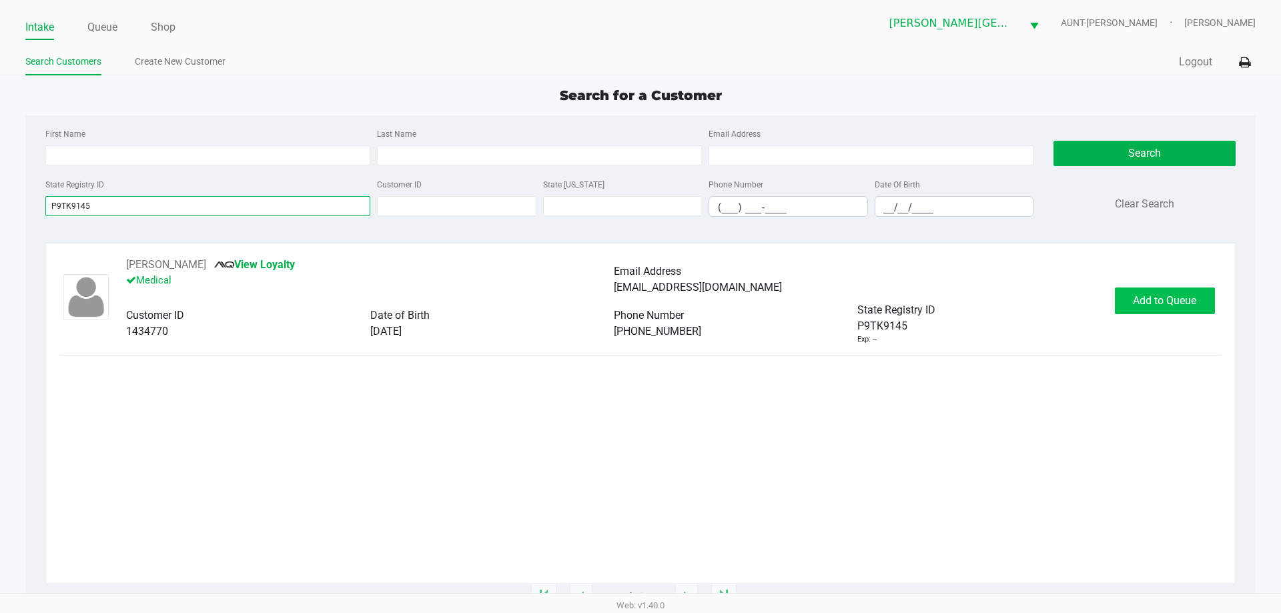
type input "P9TK9145"
click at [1186, 301] on span "Add to Queue" at bounding box center [1164, 300] width 63 height 13
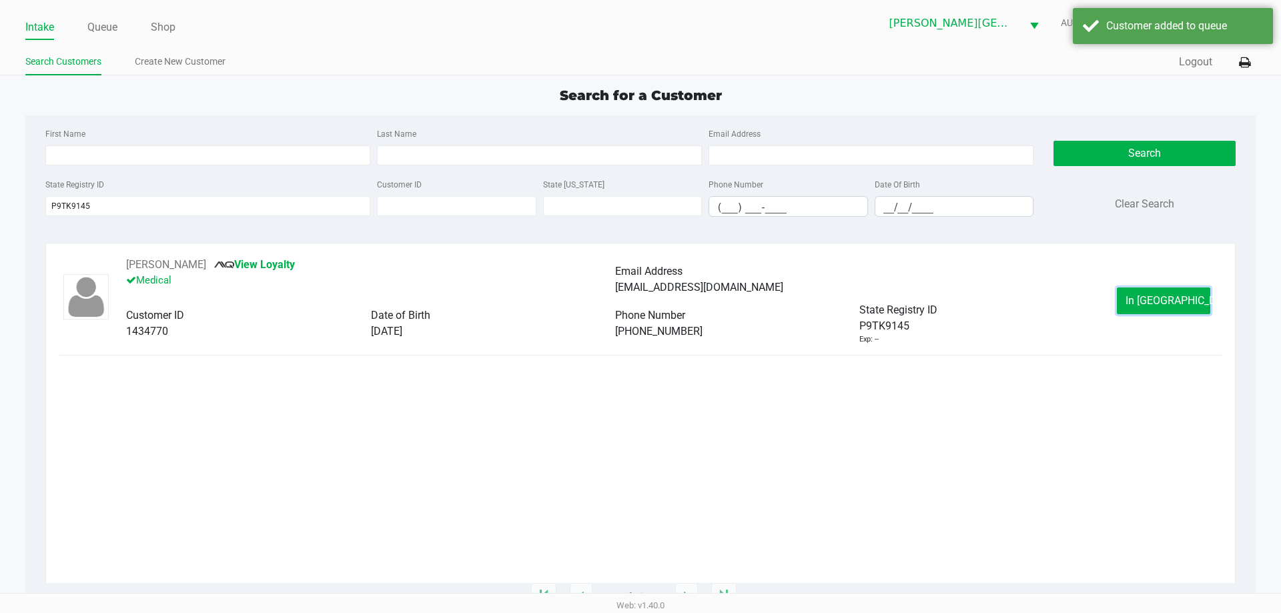
click at [1186, 301] on button "In [GEOGRAPHIC_DATA]" at bounding box center [1163, 301] width 93 height 27
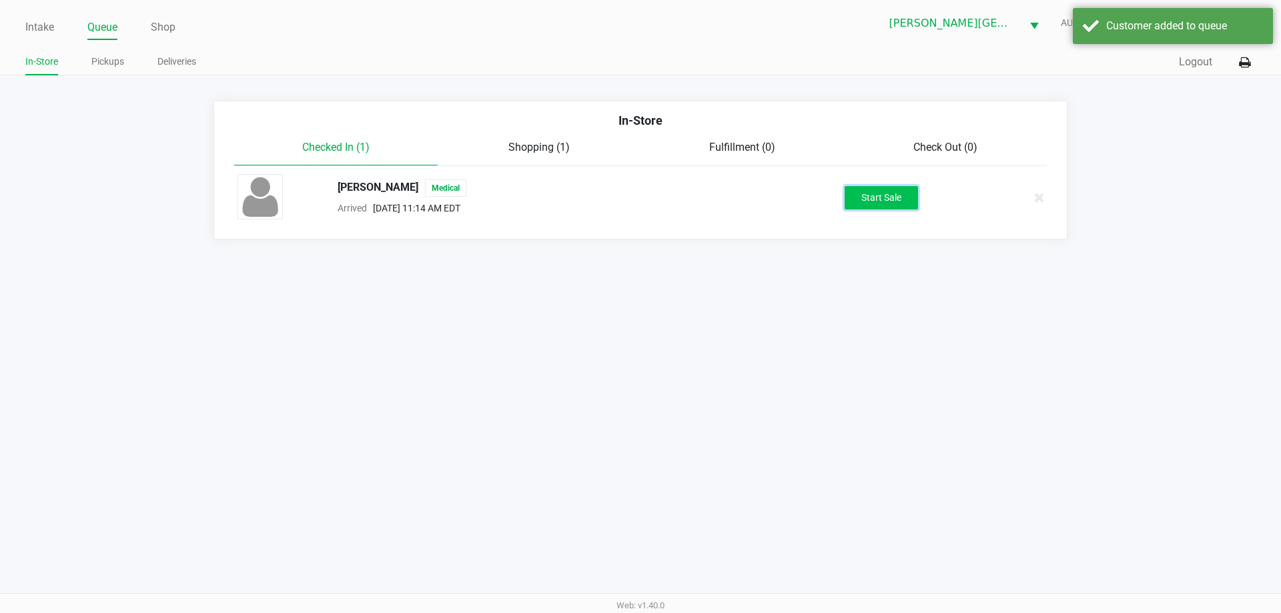
click at [888, 206] on button "Start Sale" at bounding box center [881, 197] width 73 height 23
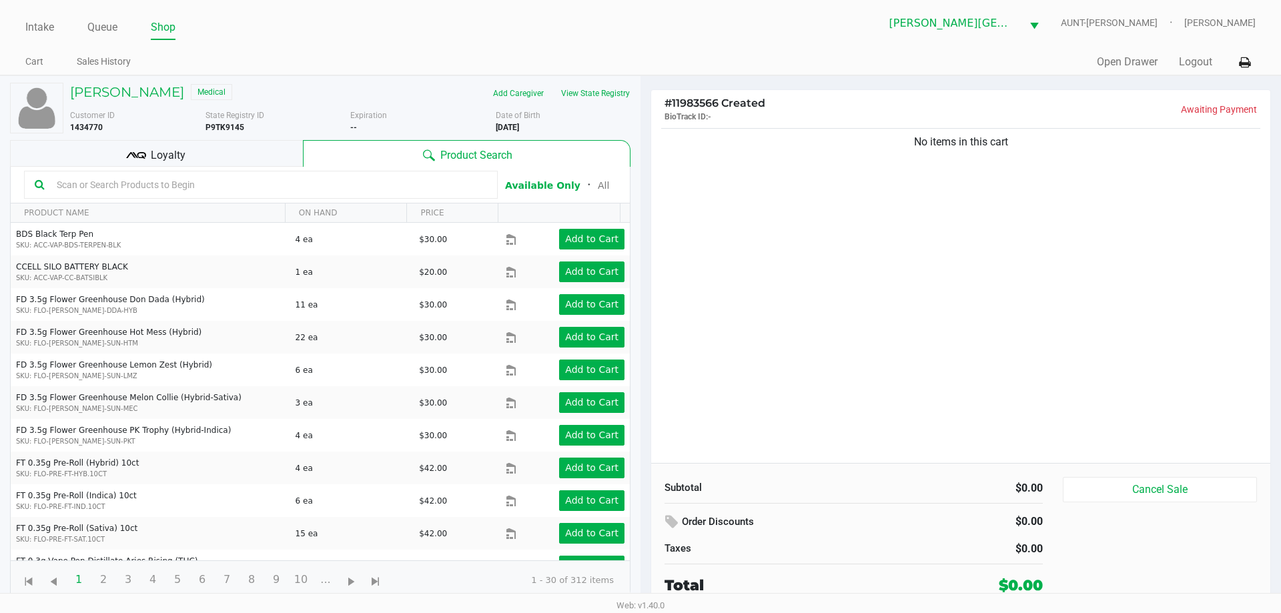
click at [167, 154] on span "Loyalty" at bounding box center [168, 155] width 35 height 16
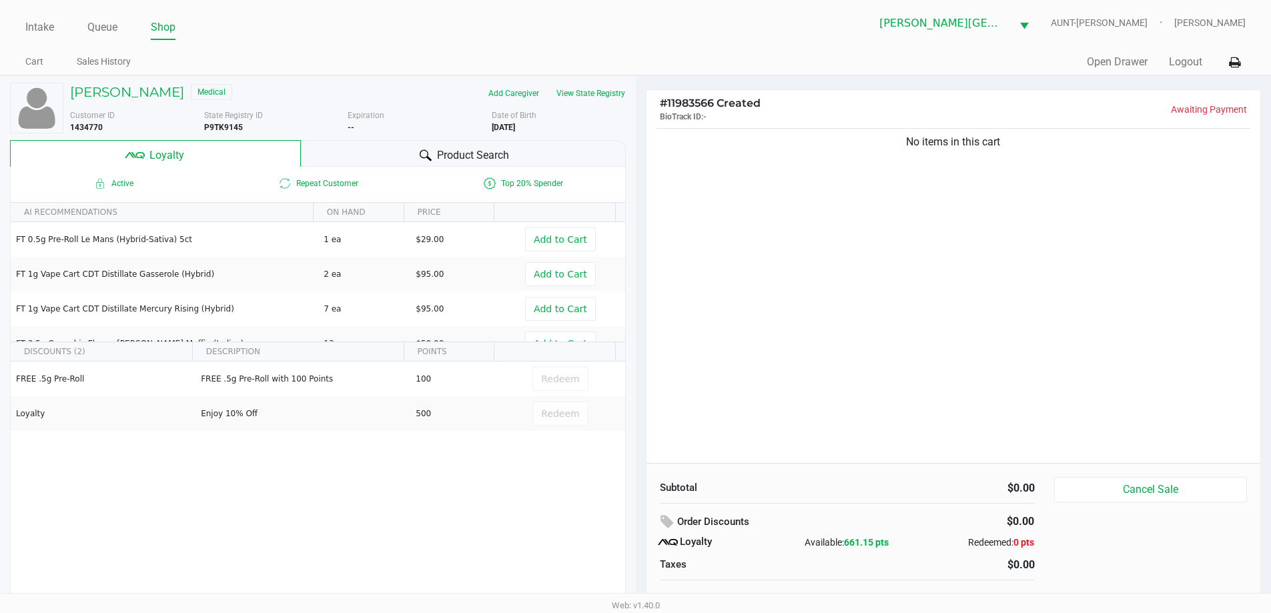
click at [390, 165] on div "Product Search" at bounding box center [463, 153] width 325 height 27
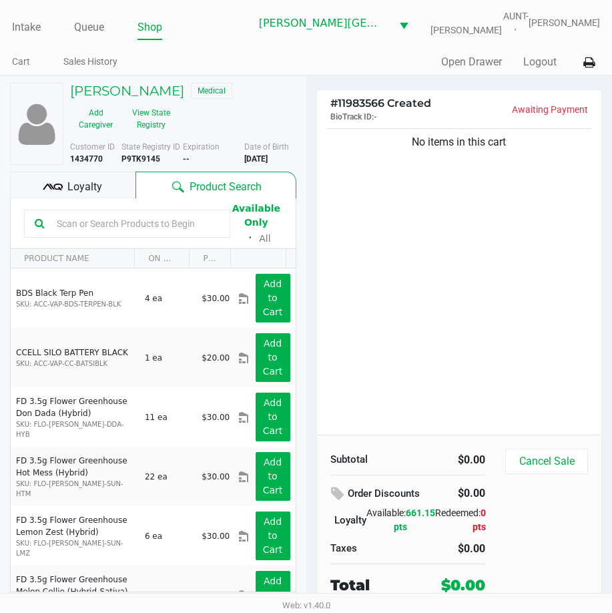
click at [483, 328] on div "No items in this cart" at bounding box center [459, 279] width 285 height 309
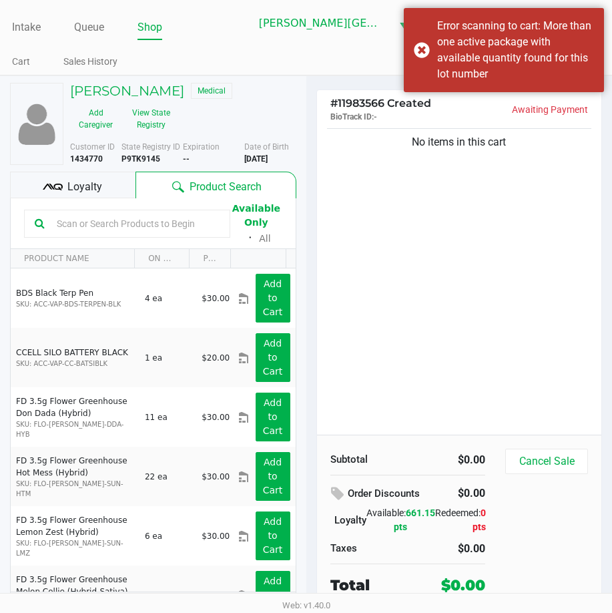
click at [135, 226] on input "text" at bounding box center [135, 224] width 168 height 20
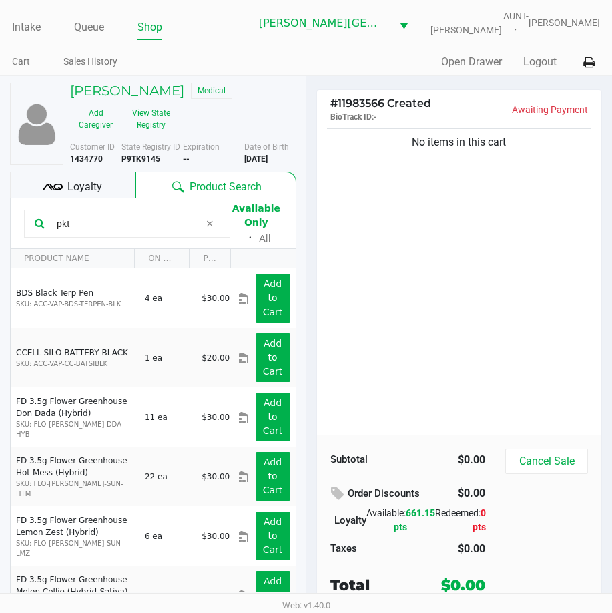
type input "pkt"
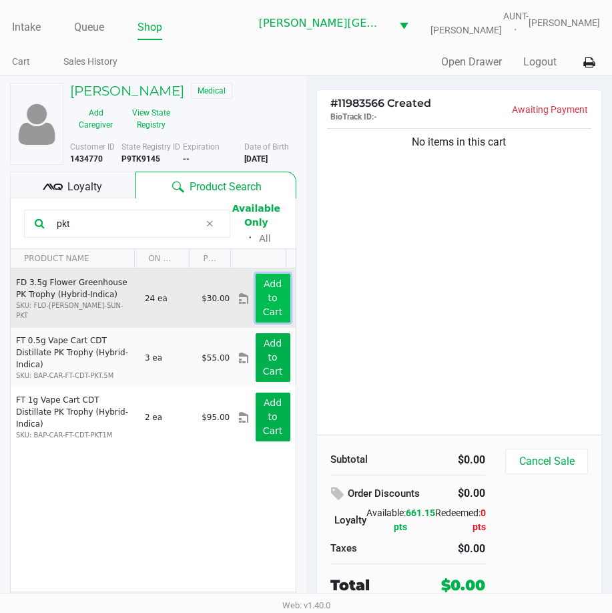
click at [258, 303] on button "Add to Cart" at bounding box center [273, 298] width 35 height 49
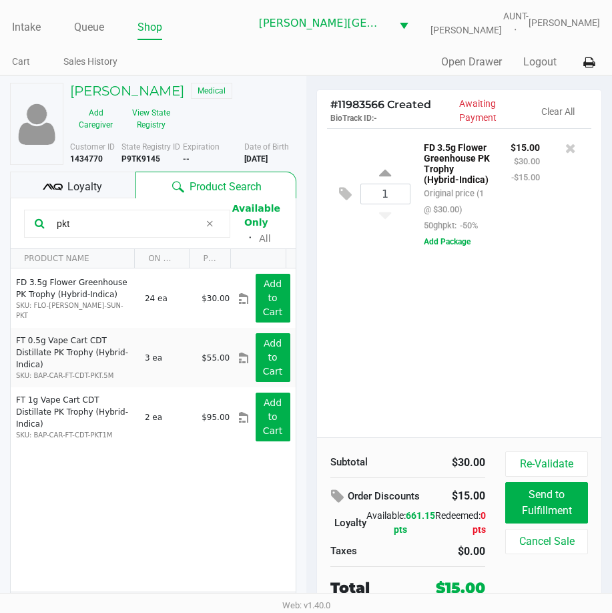
click at [446, 233] on div "FD 3.5g Flower Greenhouse PK Trophy (Hybrid-Indica) Original price (1 @ $30.00)…" at bounding box center [457, 186] width 87 height 94
click at [449, 244] on button "Add Package" at bounding box center [447, 242] width 47 height 12
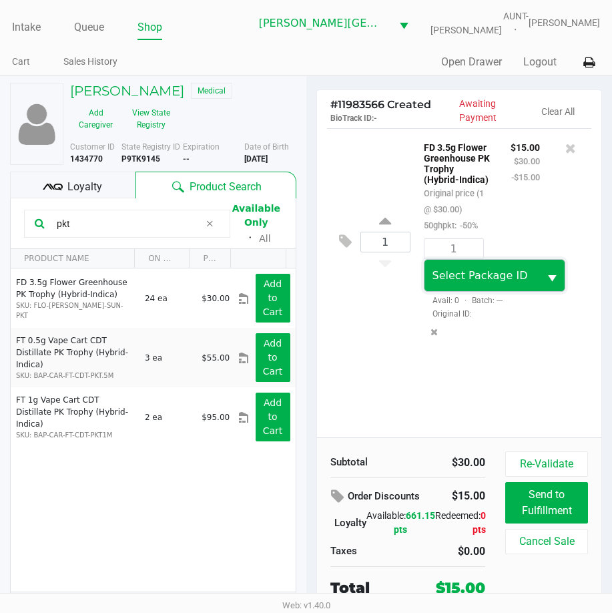
click at [454, 275] on span "Select Package ID" at bounding box center [479, 275] width 95 height 13
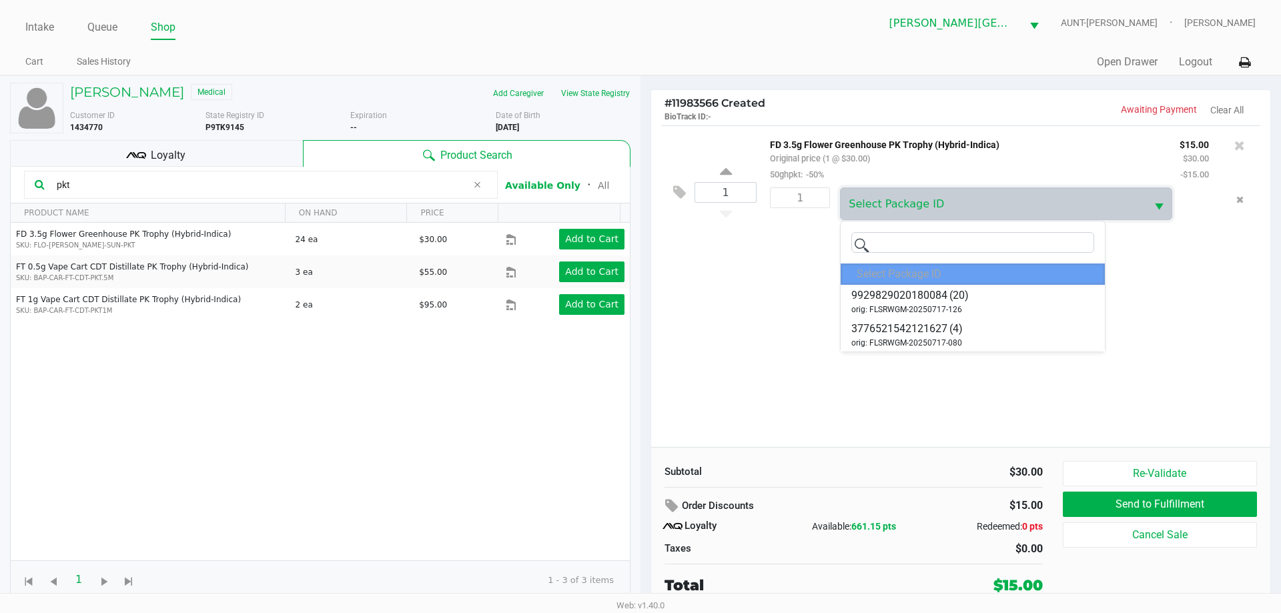
click at [793, 283] on div "1 FD 3.5g Flower Greenhouse PK Trophy (Hybrid-Indica) Original price (1 @ $30.0…" at bounding box center [960, 286] width 619 height 322
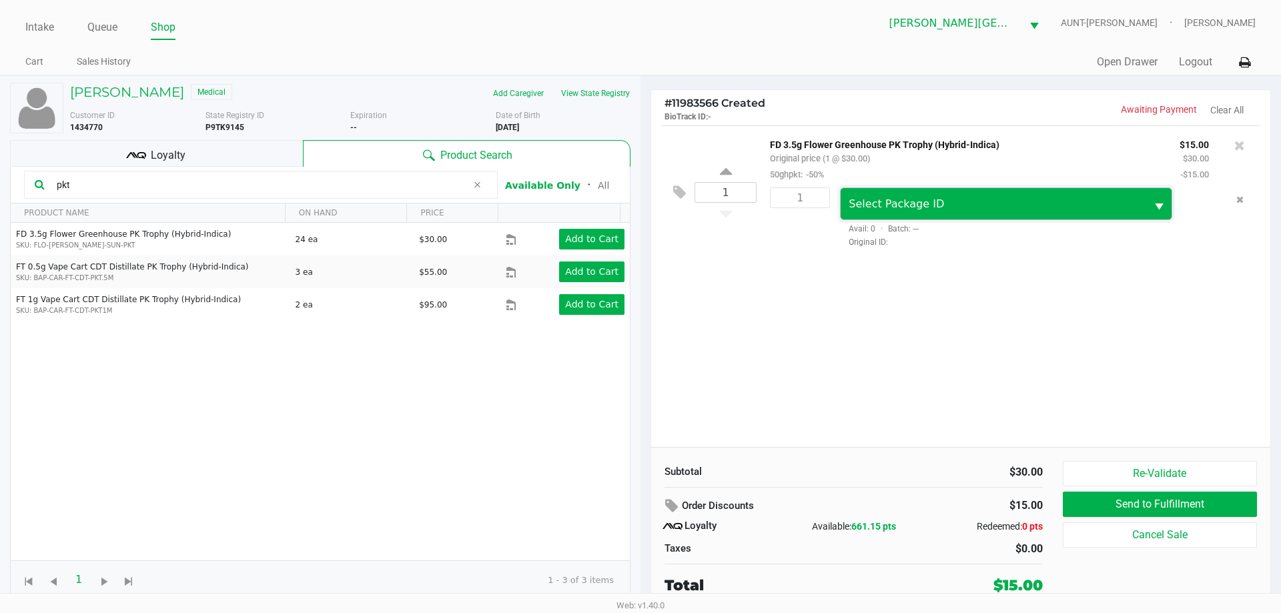
click at [1026, 215] on span "Select Package ID" at bounding box center [993, 203] width 305 height 31
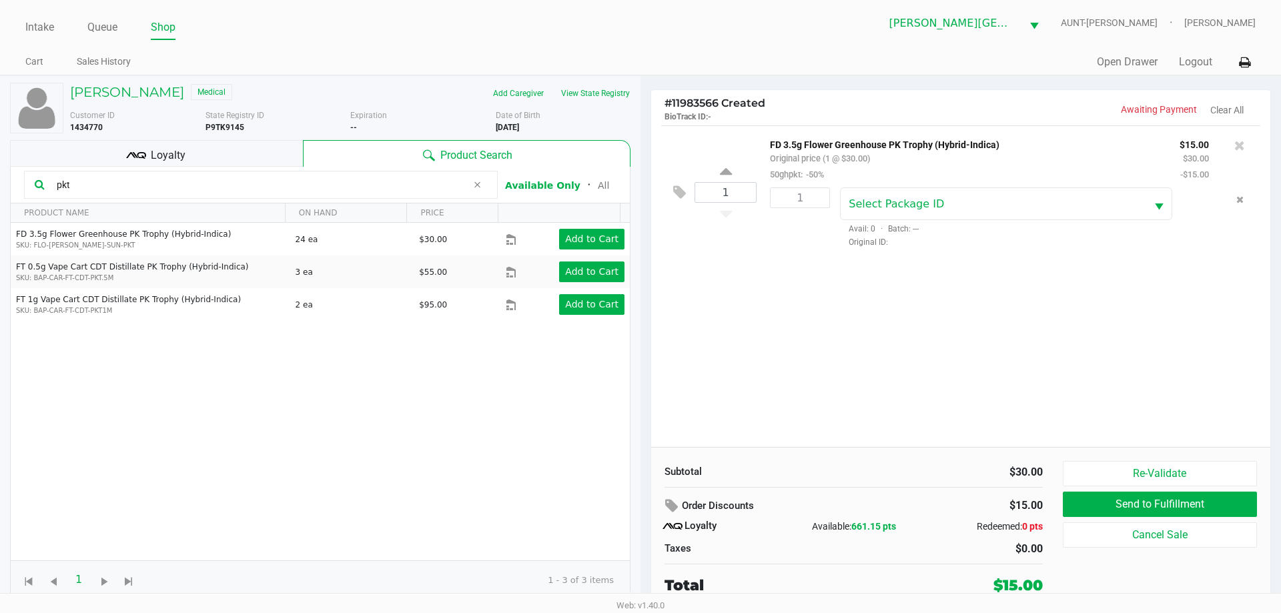
click at [749, 278] on div "1 FD 3.5g Flower Greenhouse PK Trophy (Hybrid-Indica) Original price (1 @ $30.0…" at bounding box center [960, 286] width 619 height 322
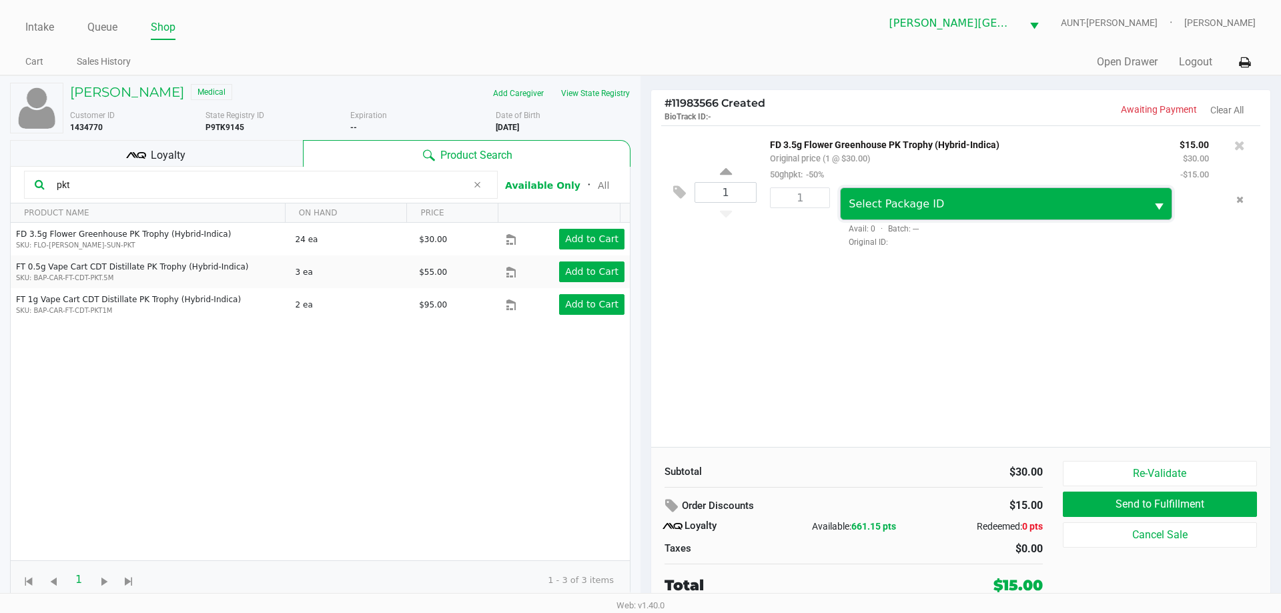
click at [934, 197] on span "Select Package ID" at bounding box center [993, 204] width 289 height 16
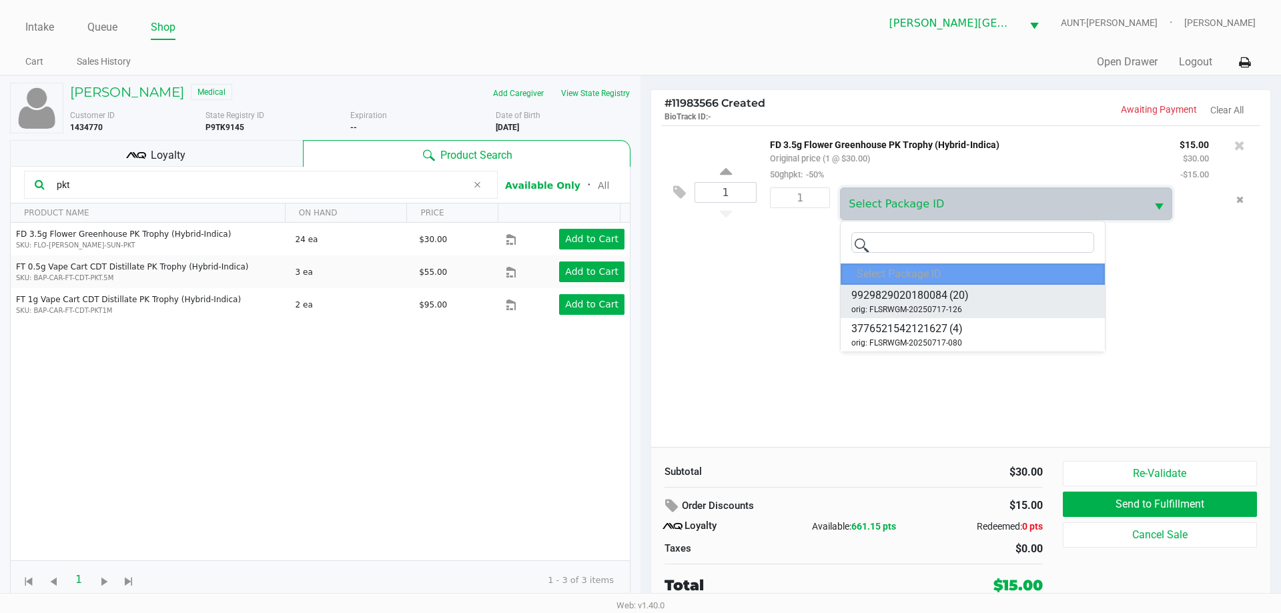
click at [944, 305] on span "orig: FLSRWGM-20250717-126" at bounding box center [906, 310] width 111 height 12
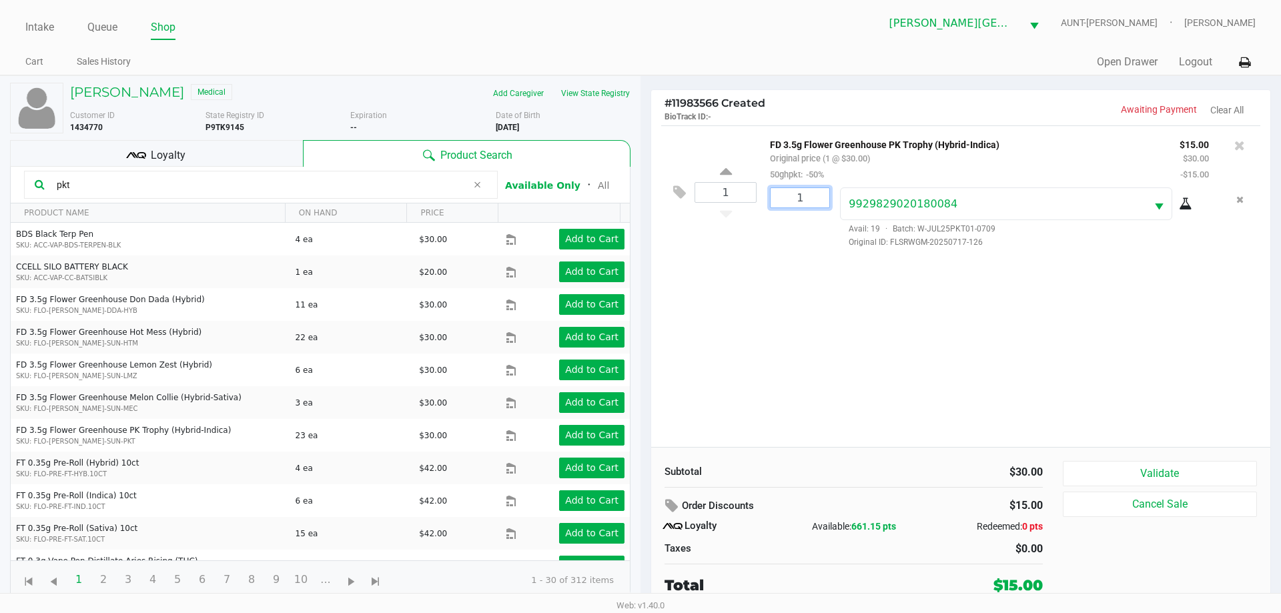
click at [799, 200] on input "1" at bounding box center [800, 197] width 59 height 19
type input "1"
click at [726, 179] on icon at bounding box center [726, 173] width 12 height 17
type input "2"
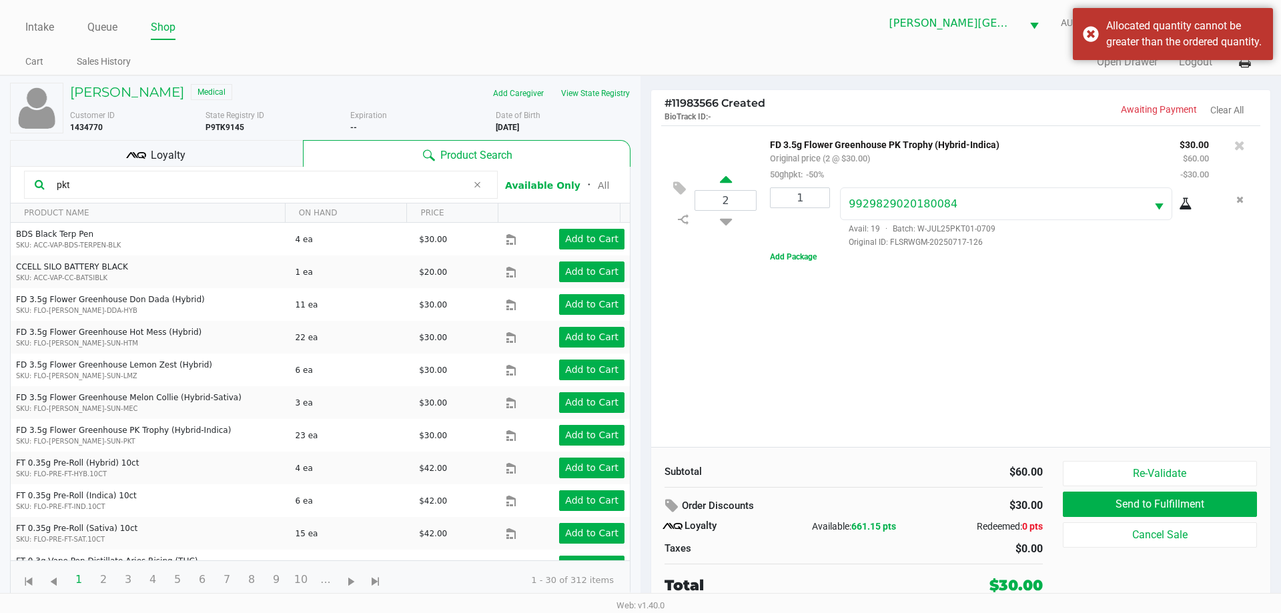
click at [729, 176] on icon at bounding box center [726, 181] width 12 height 17
type input "3"
click at [809, 198] on input "1" at bounding box center [800, 197] width 59 height 19
type input "3"
click at [830, 328] on div "[PERSON_NAME] Medical Add Caregiver View State Registry Customer ID 1434770 Sta…" at bounding box center [640, 342] width 1281 height 535
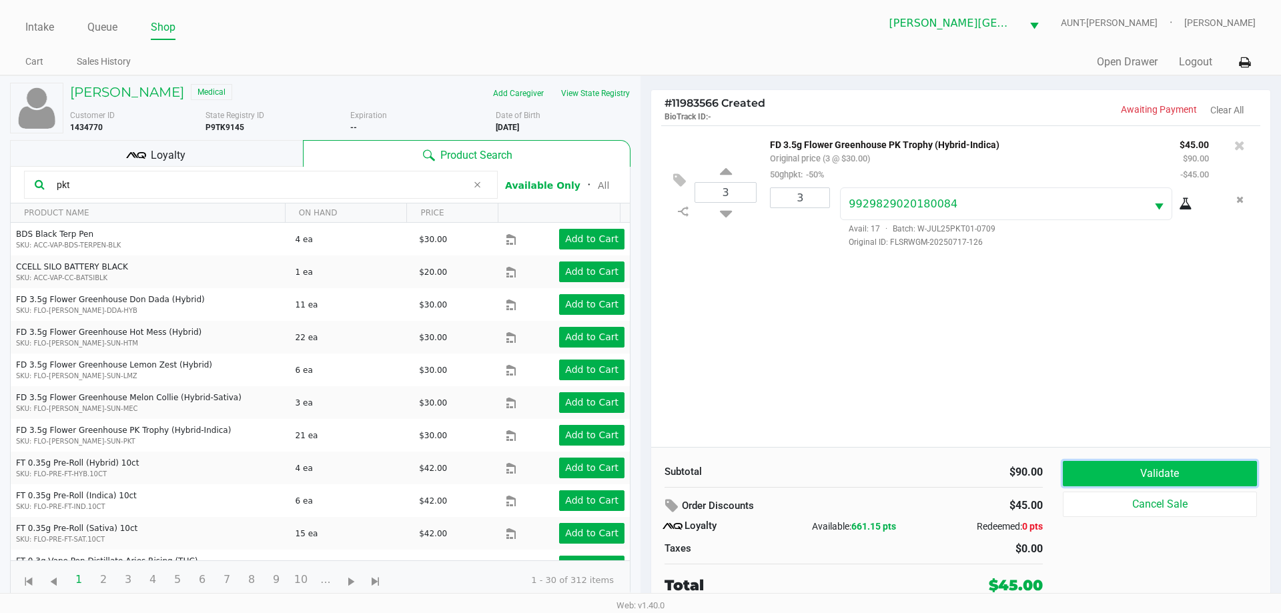
click at [1208, 473] on button "Validate" at bounding box center [1160, 473] width 194 height 25
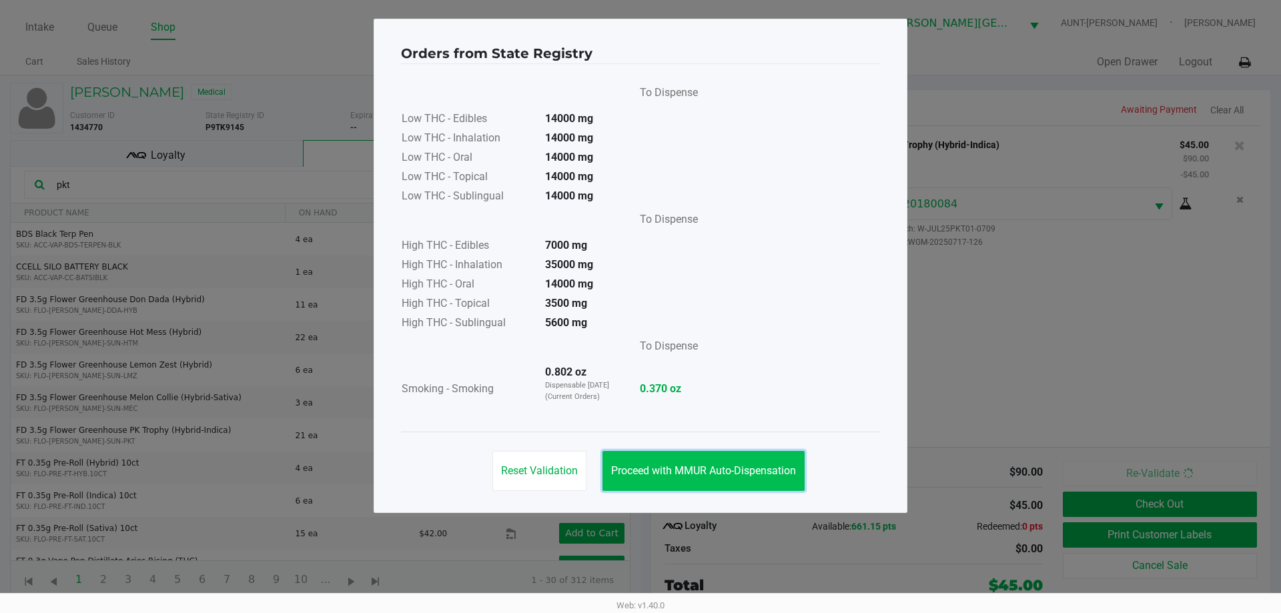
click at [687, 459] on button "Proceed with MMUR Auto-Dispensation" at bounding box center [704, 471] width 202 height 40
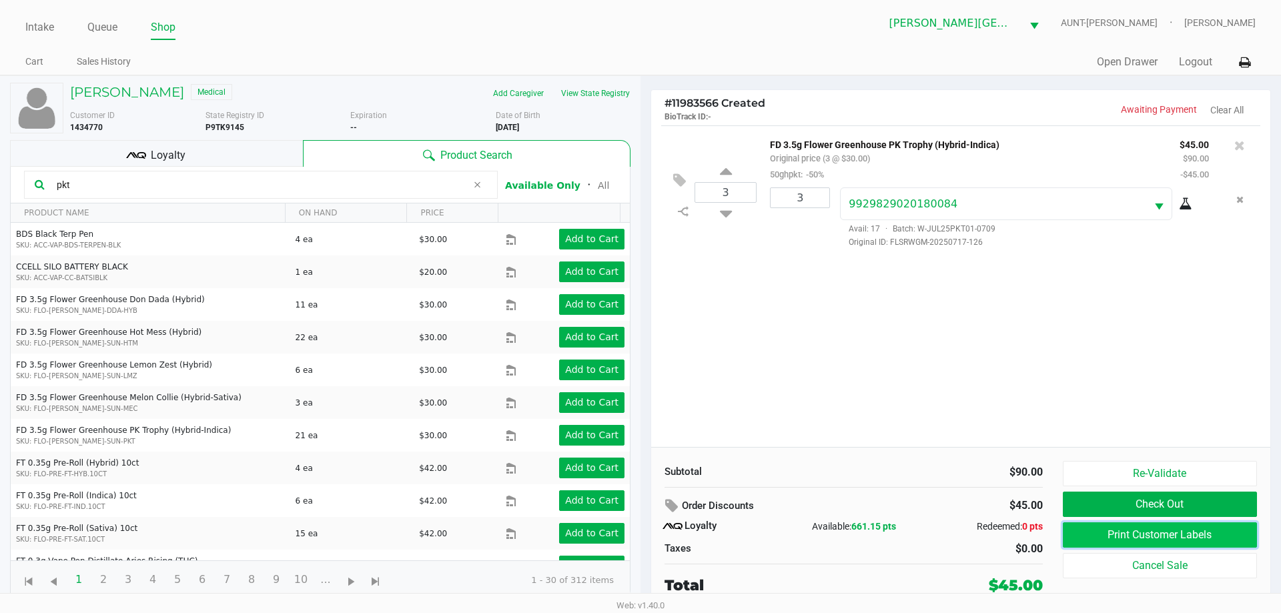
click at [1104, 533] on button "Print Customer Labels" at bounding box center [1160, 534] width 194 height 25
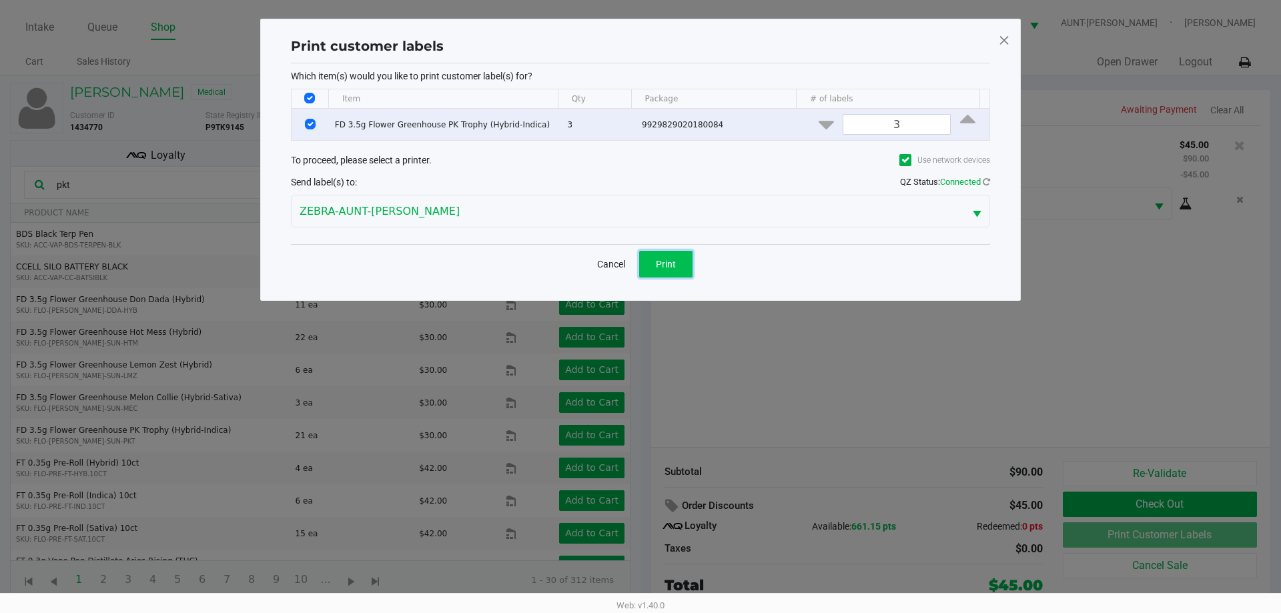
click at [680, 261] on button "Print" at bounding box center [665, 264] width 53 height 27
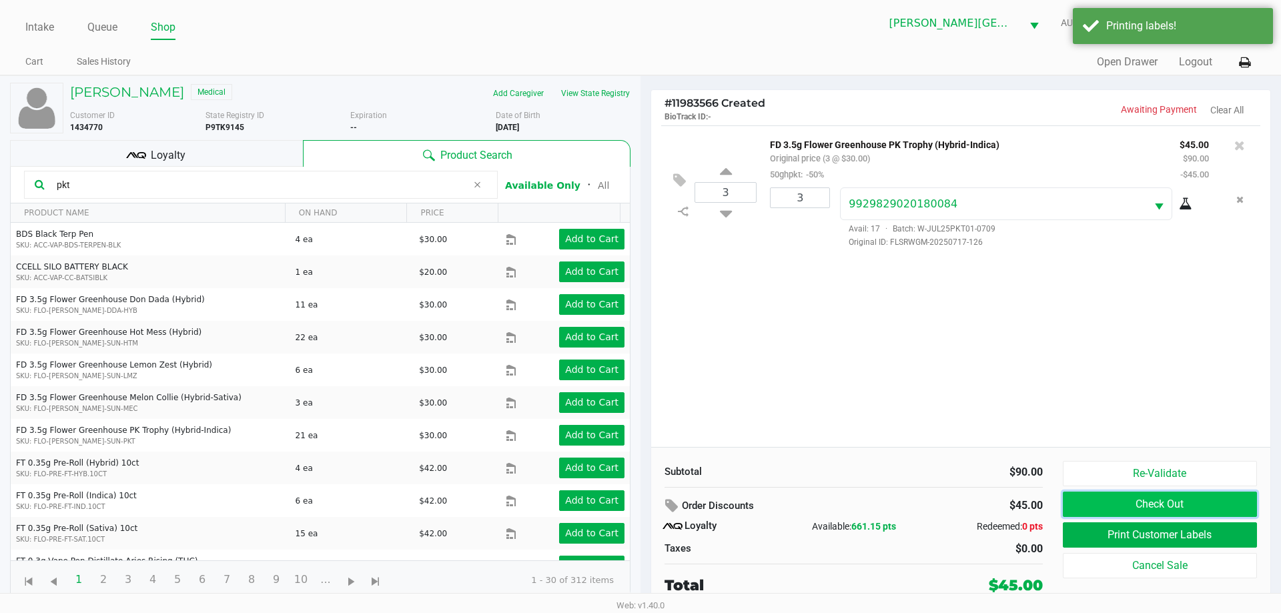
click at [1172, 504] on button "Check Out" at bounding box center [1160, 504] width 194 height 25
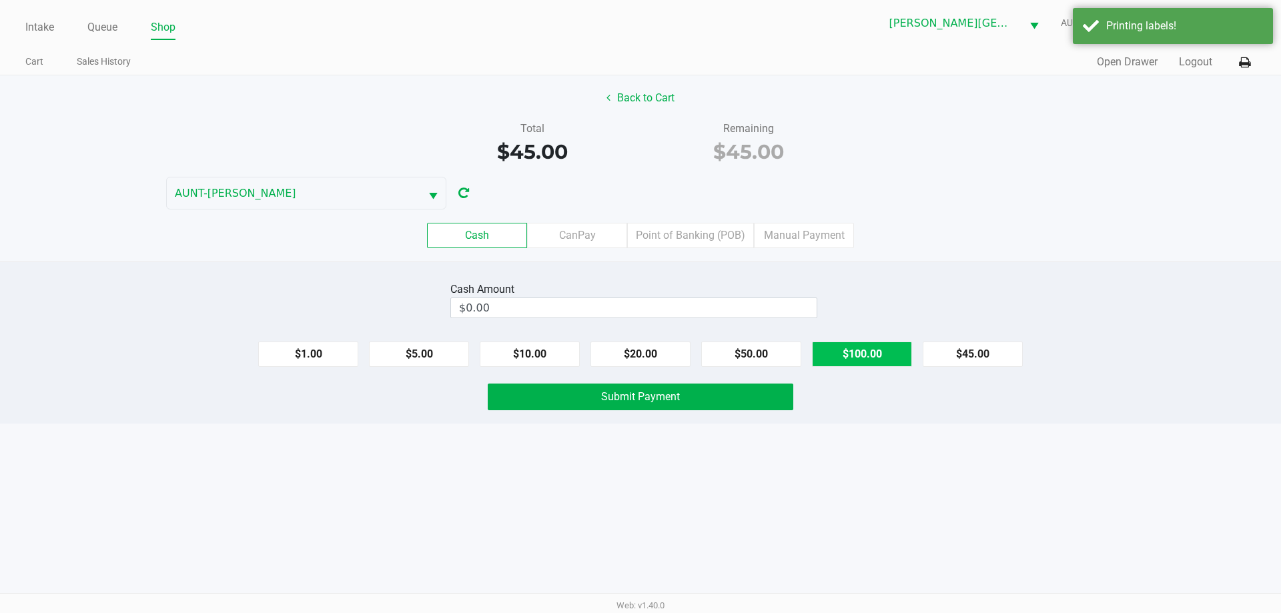
click at [858, 358] on button "$100.00" at bounding box center [862, 354] width 100 height 25
type input "$100.00"
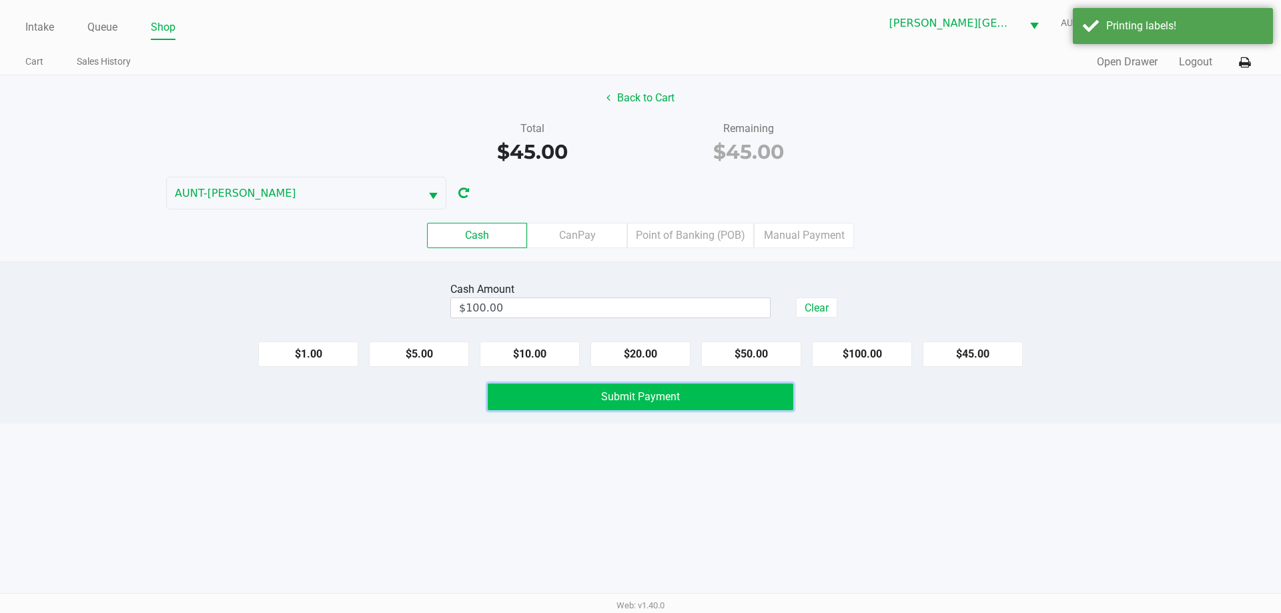
click at [691, 388] on button "Submit Payment" at bounding box center [641, 397] width 306 height 27
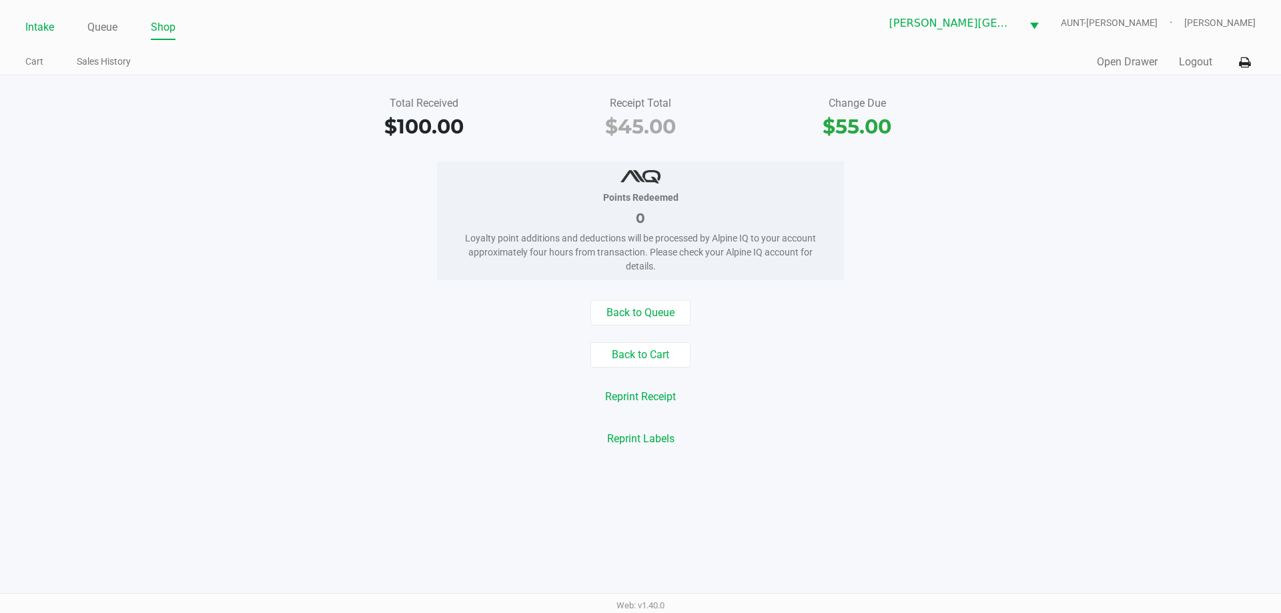
click at [51, 27] on link "Intake" at bounding box center [39, 27] width 29 height 19
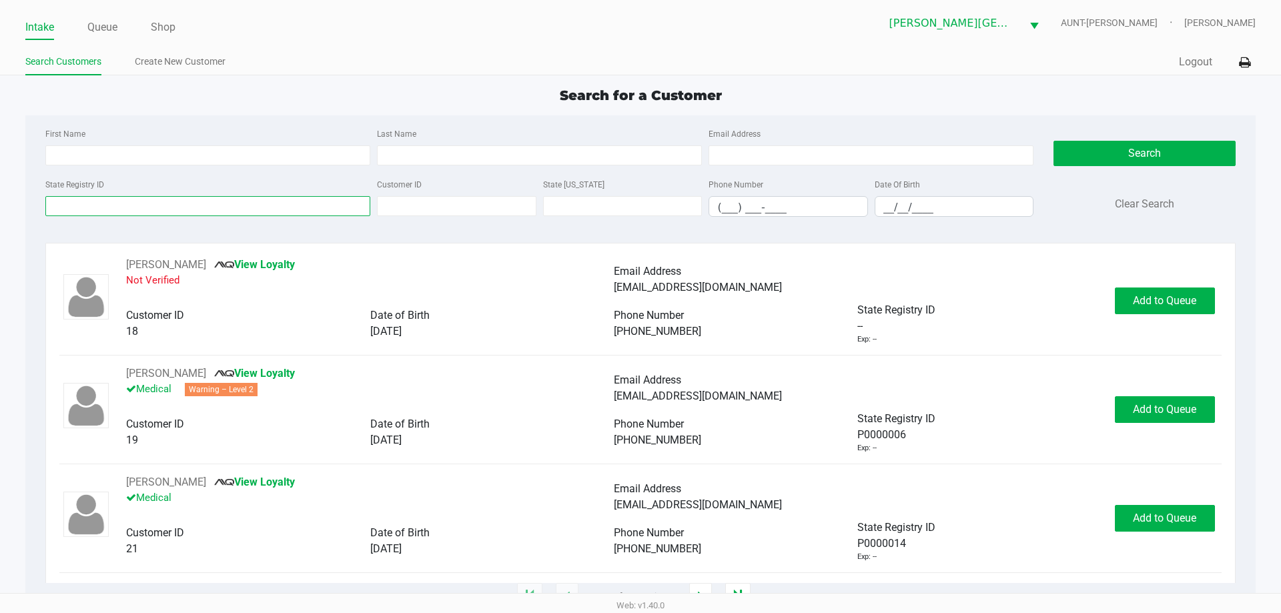
click at [264, 209] on input "State Registry ID" at bounding box center [207, 206] width 325 height 20
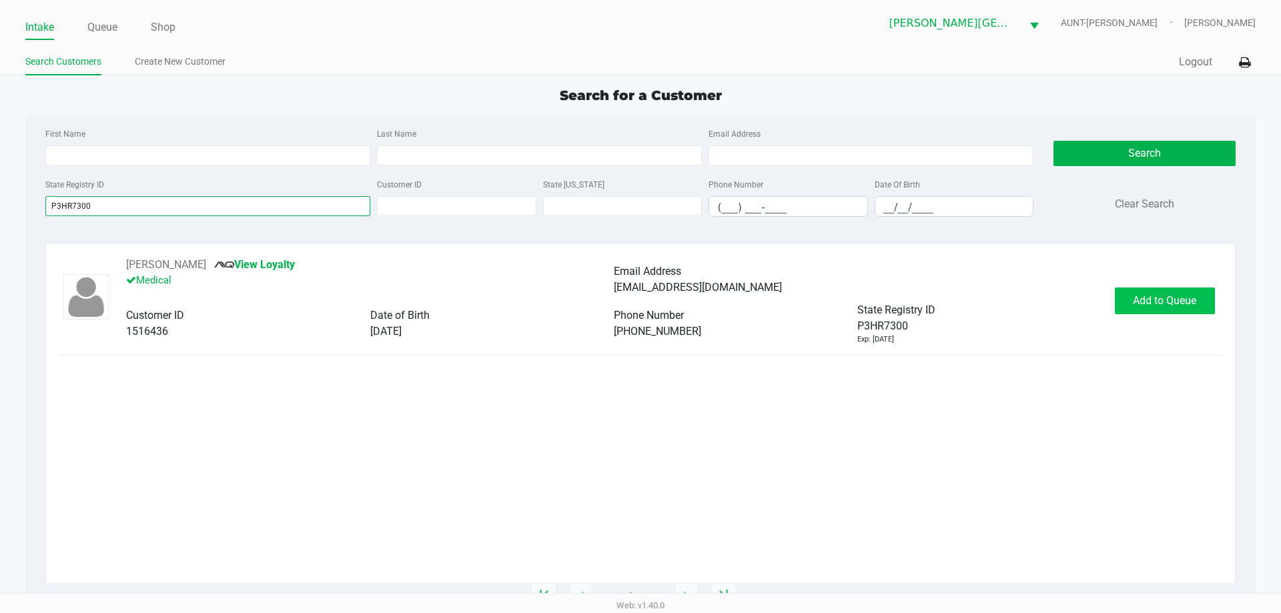
type input "P3HR7300"
click at [1154, 300] on span "Add to Queue" at bounding box center [1164, 300] width 63 height 13
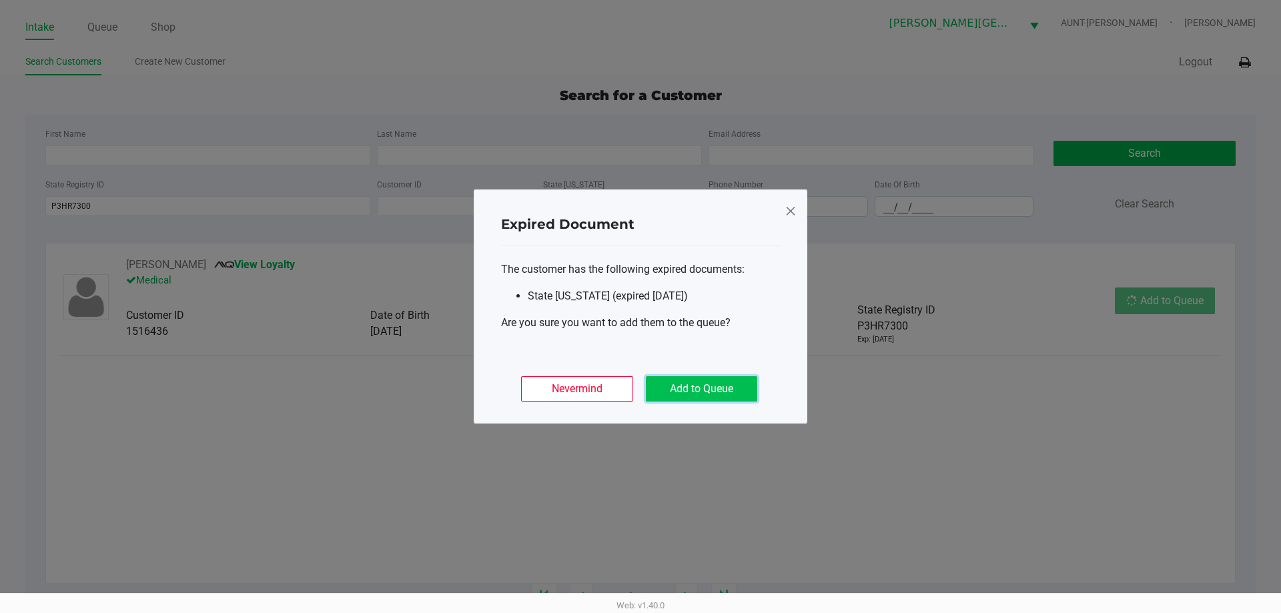
click at [741, 382] on button "Add to Queue" at bounding box center [701, 388] width 111 height 25
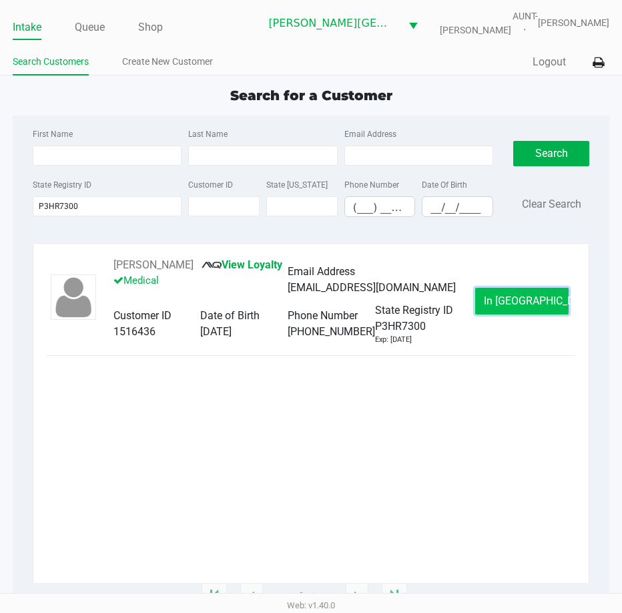
click at [491, 314] on button "In [GEOGRAPHIC_DATA]" at bounding box center [521, 301] width 93 height 27
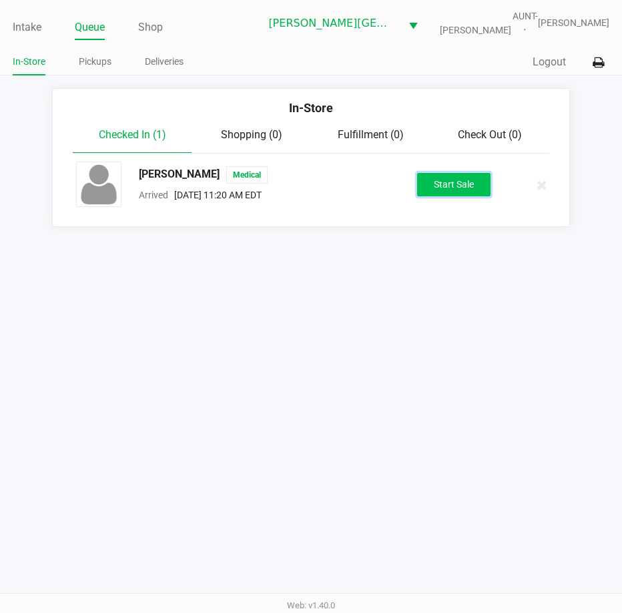
click at [446, 183] on button "Start Sale" at bounding box center [453, 184] width 73 height 23
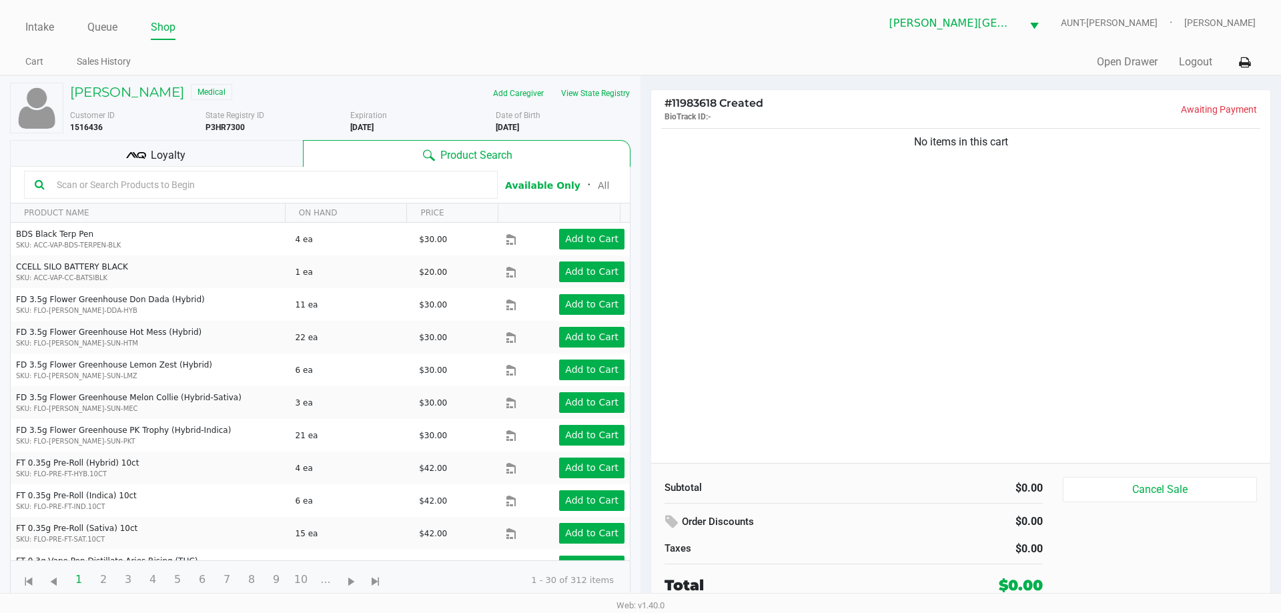
click at [872, 186] on div "No items in this cart" at bounding box center [960, 294] width 619 height 338
click at [867, 186] on div "No items in this cart" at bounding box center [960, 294] width 619 height 338
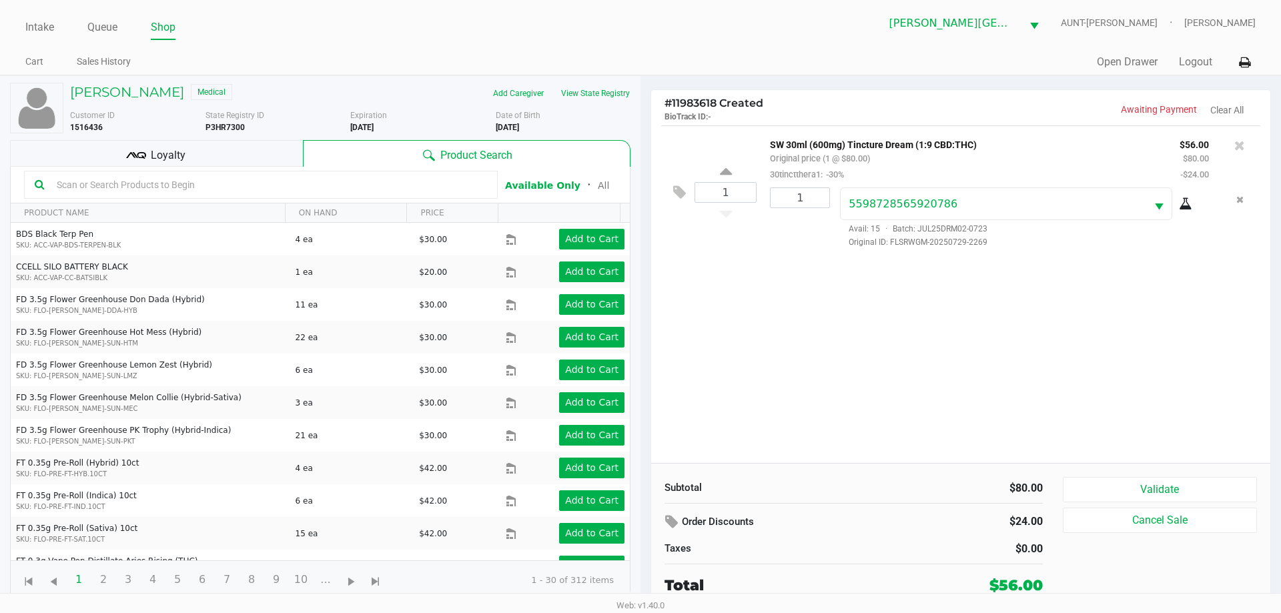
click at [990, 332] on div "1 SW 30ml (600mg) Tincture Dream (1:9 CBD:THC) Original price (1 @ $80.00) 30ti…" at bounding box center [960, 294] width 619 height 338
click at [763, 340] on div "1 SW 30ml (600mg) Tincture Dream (1:9 CBD:THC) Original price (1 @ $80.00) 30ti…" at bounding box center [960, 294] width 619 height 338
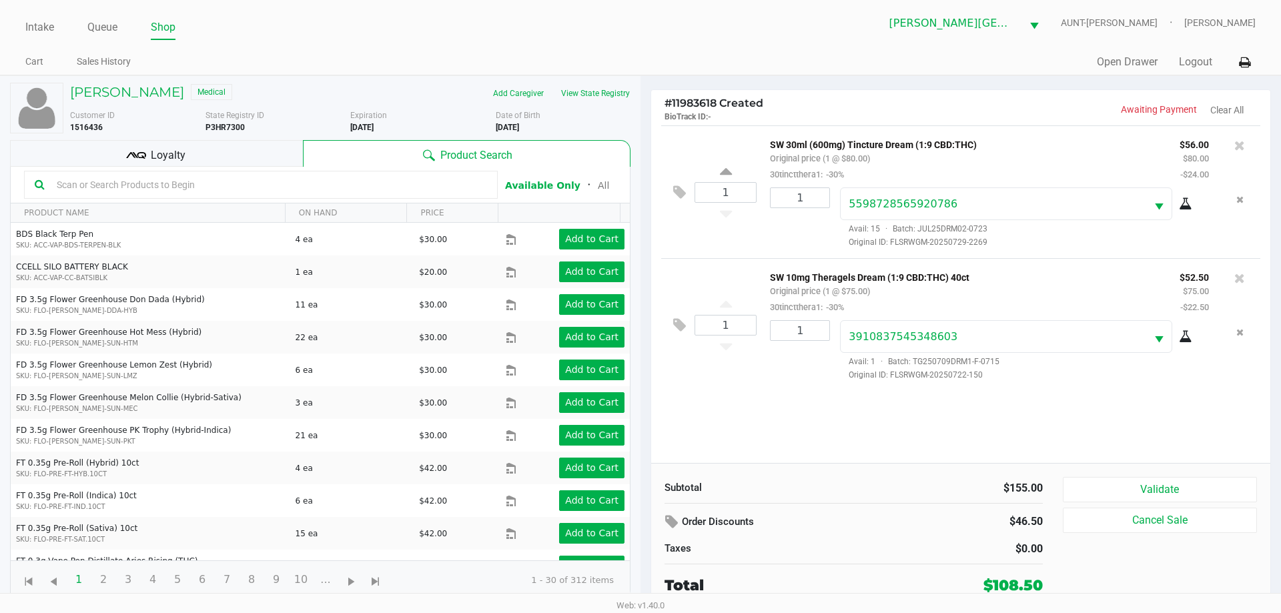
click at [753, 370] on div "1 SW 10mg Theragels Dream (1:9 CBD:THC) 40ct Original price (1 @ $75.00) 30tinc…" at bounding box center [960, 324] width 599 height 133
click at [768, 371] on div "1" at bounding box center [795, 350] width 70 height 61
click at [771, 389] on div "1 SW 10mg Theragels Dream (1:9 CBD:THC) 40ct Original price (1 @ $75.00) 30tinc…" at bounding box center [960, 324] width 599 height 133
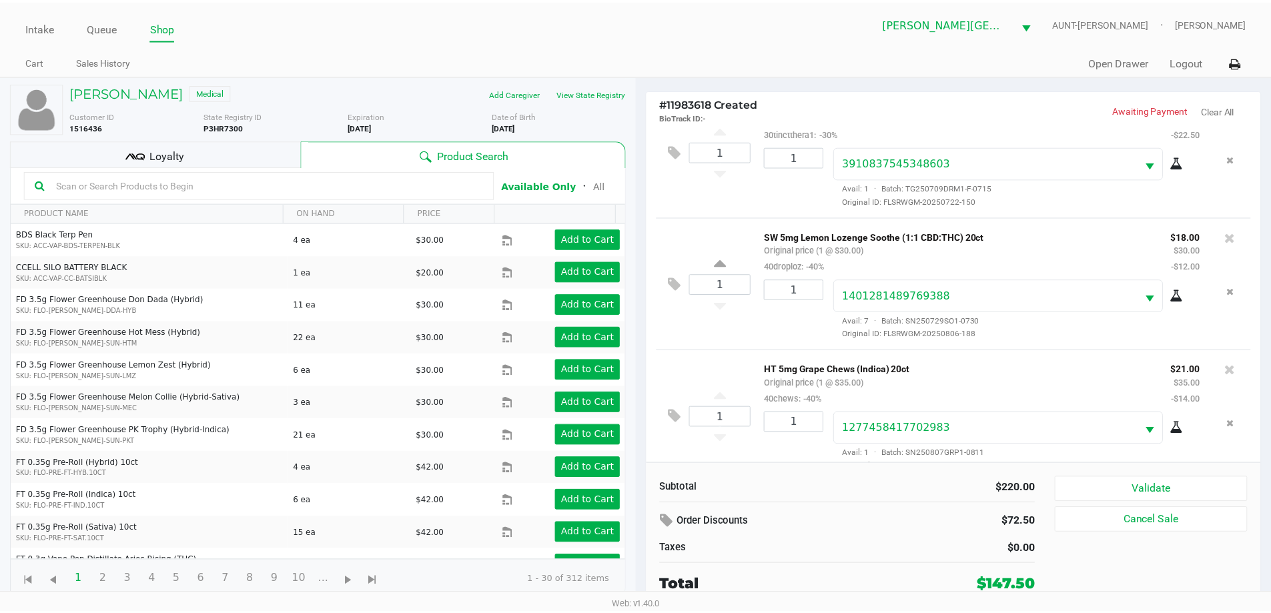
scroll to position [196, 0]
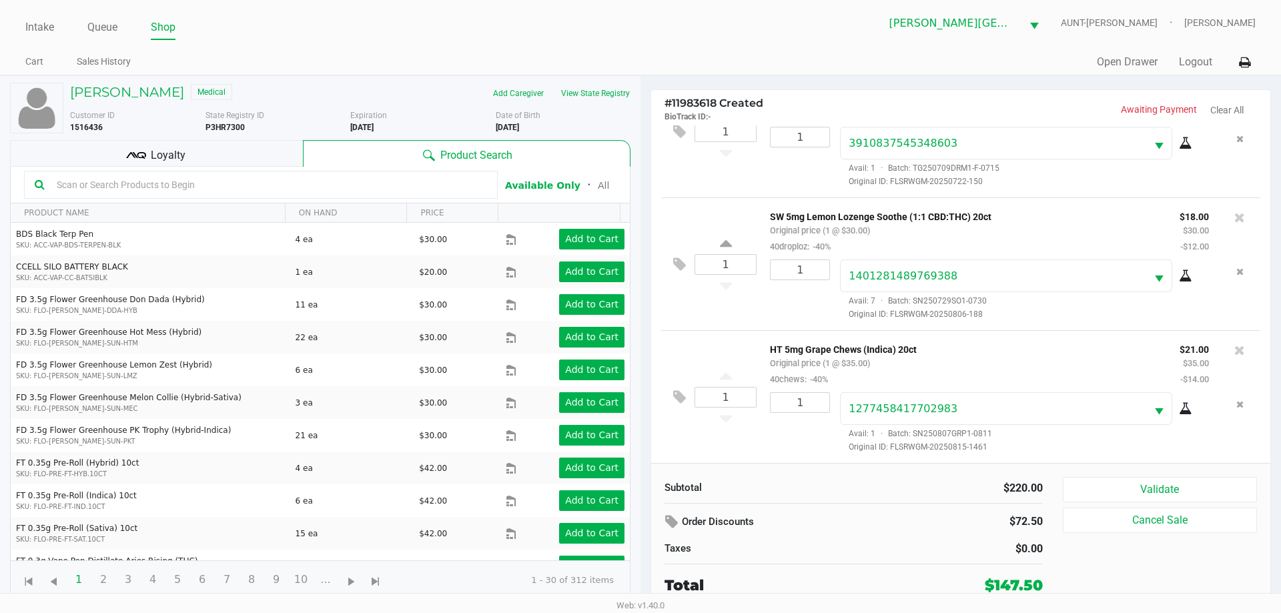
click at [220, 159] on div "Loyalty" at bounding box center [156, 153] width 293 height 27
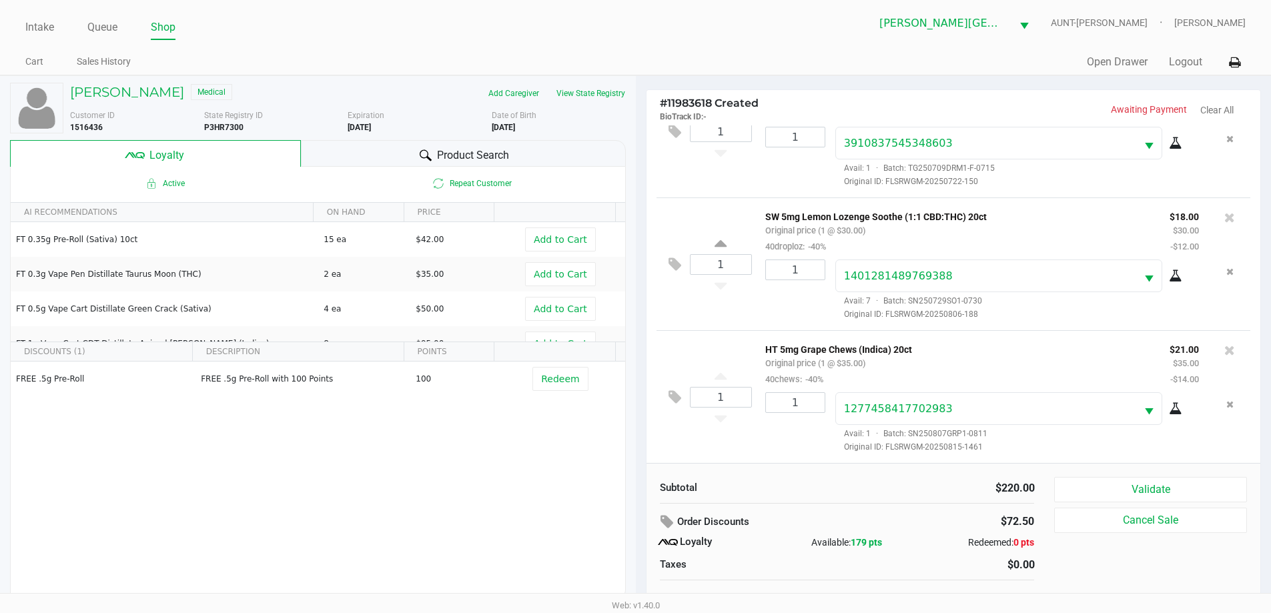
scroll to position [13, 0]
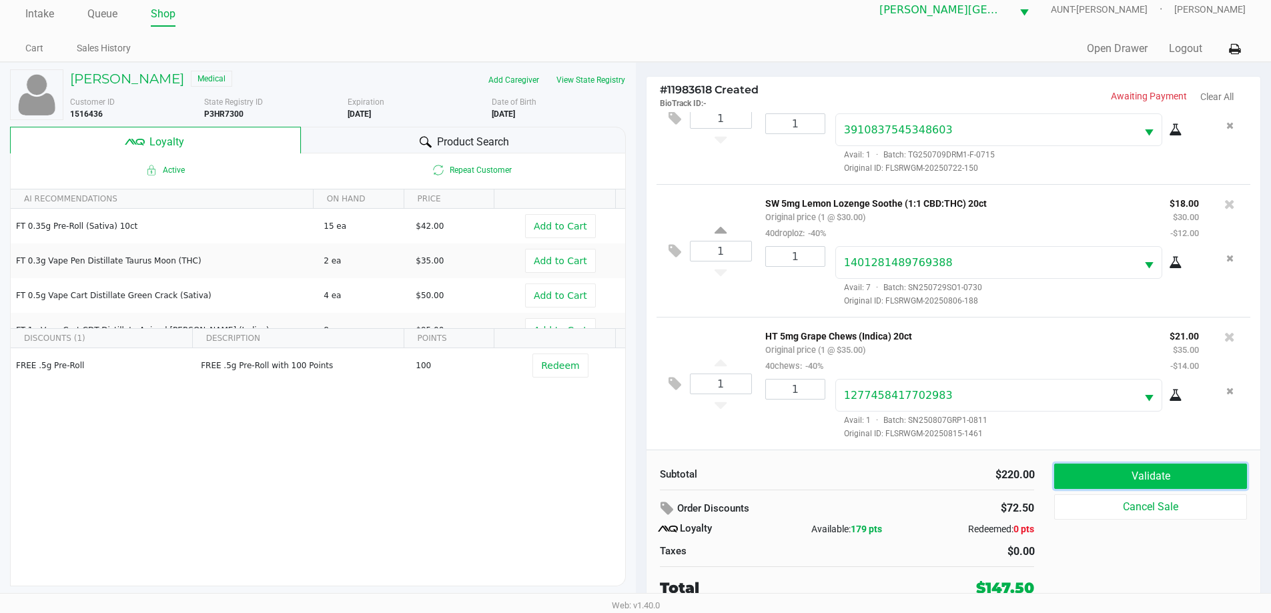
click at [1102, 467] on button "Validate" at bounding box center [1150, 476] width 192 height 25
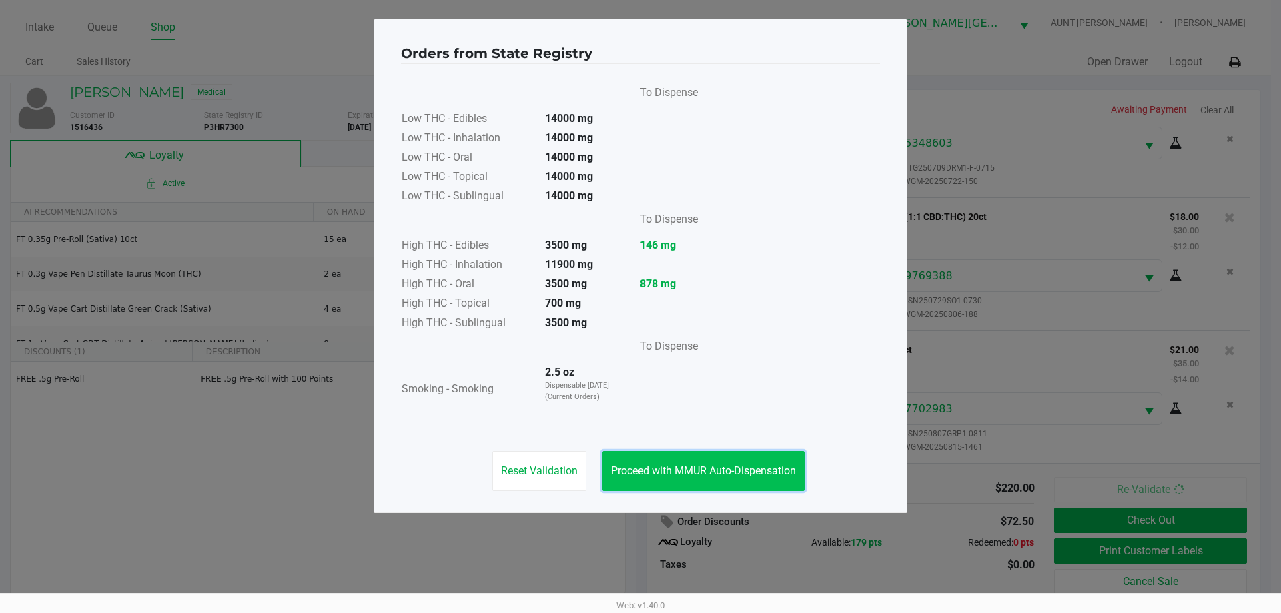
click at [705, 468] on span "Proceed with MMUR Auto-Dispensation" at bounding box center [703, 470] width 185 height 13
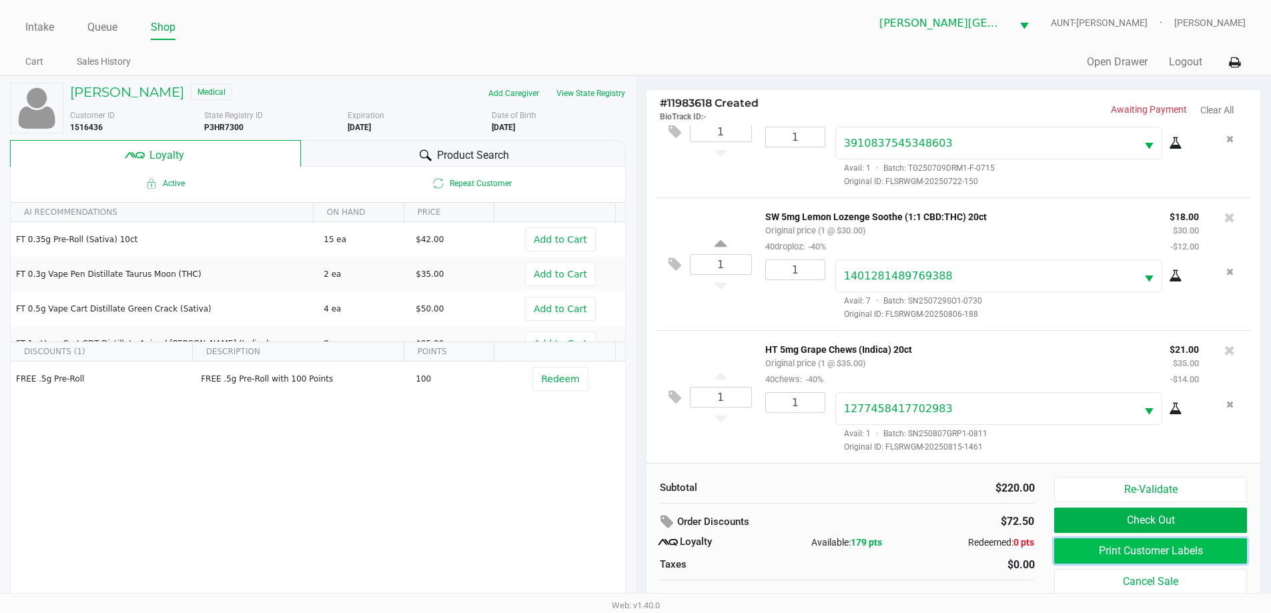
click at [1170, 545] on button "Print Customer Labels" at bounding box center [1150, 550] width 192 height 25
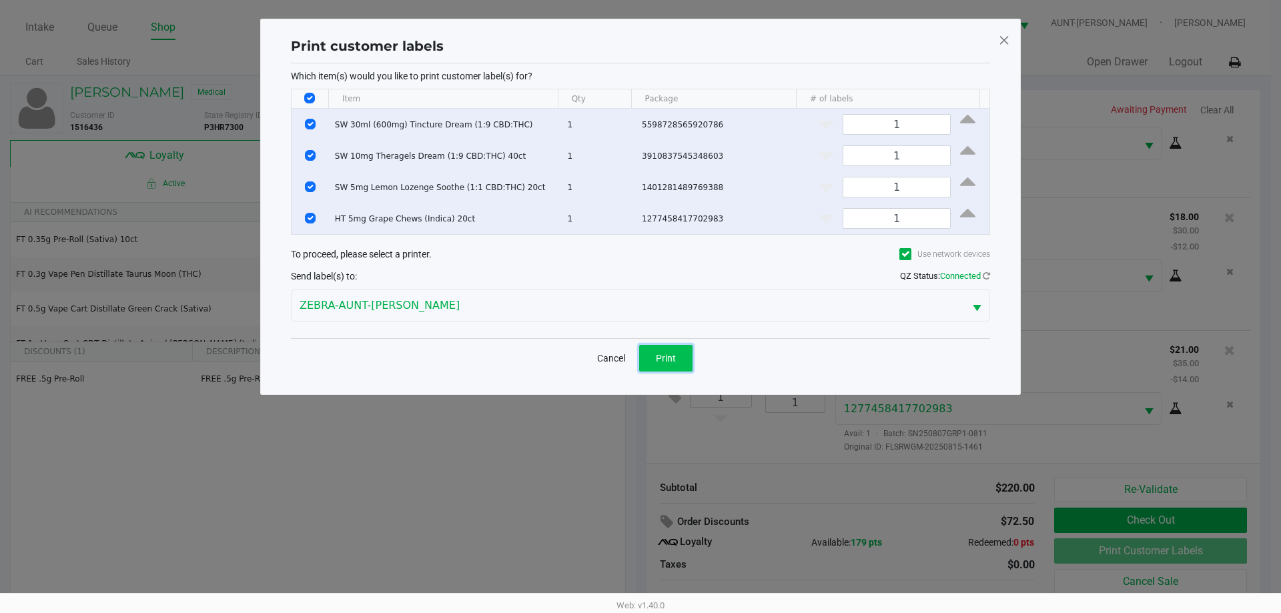
click at [677, 352] on button "Print" at bounding box center [665, 358] width 53 height 27
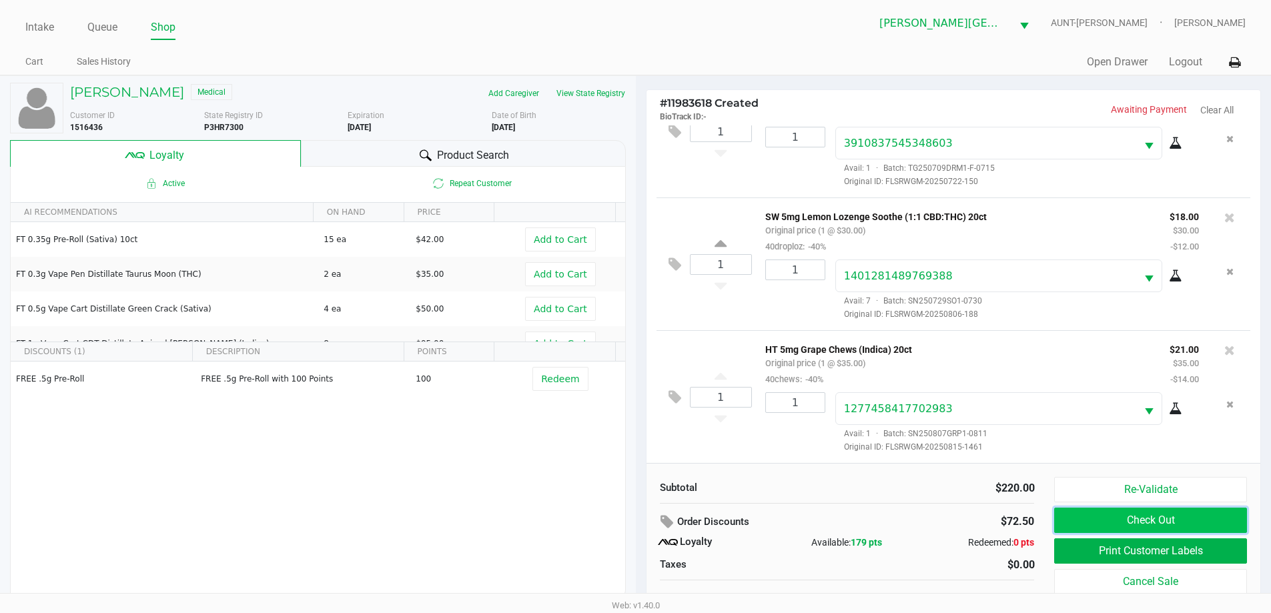
click at [1100, 524] on button "Check Out" at bounding box center [1150, 520] width 192 height 25
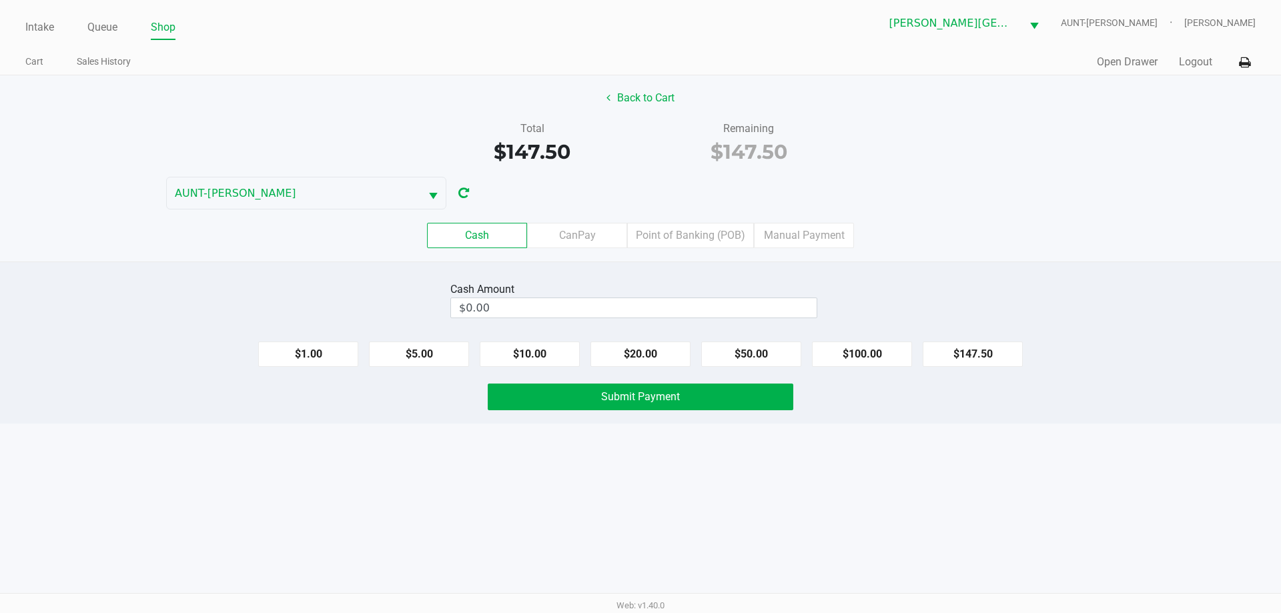
click at [697, 220] on div "Cash CanPay Point of Banking (POB) Manual Payment" at bounding box center [640, 236] width 1301 height 52
click at [697, 226] on label "Point of Banking (POB)" at bounding box center [690, 235] width 127 height 25
click at [0, 0] on 7 "Point of Banking (POB)" at bounding box center [0, 0] width 0 height 0
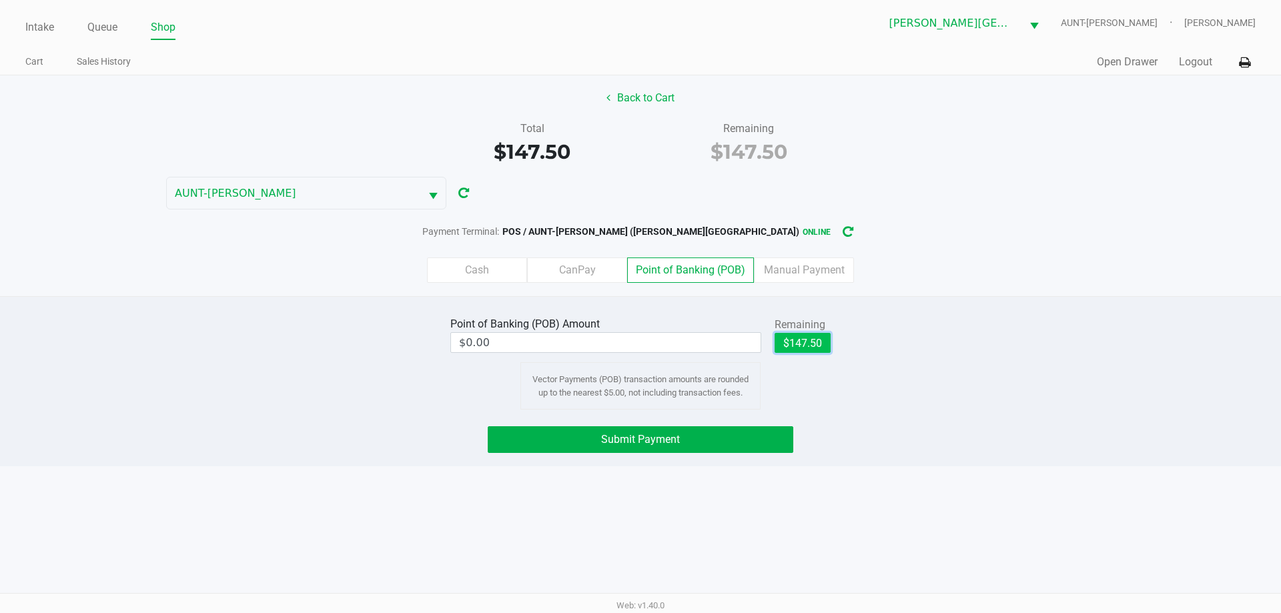
click at [818, 343] on button "$147.50" at bounding box center [803, 343] width 56 height 20
type input "$147.50"
click at [743, 432] on button "Submit Payment" at bounding box center [641, 439] width 306 height 27
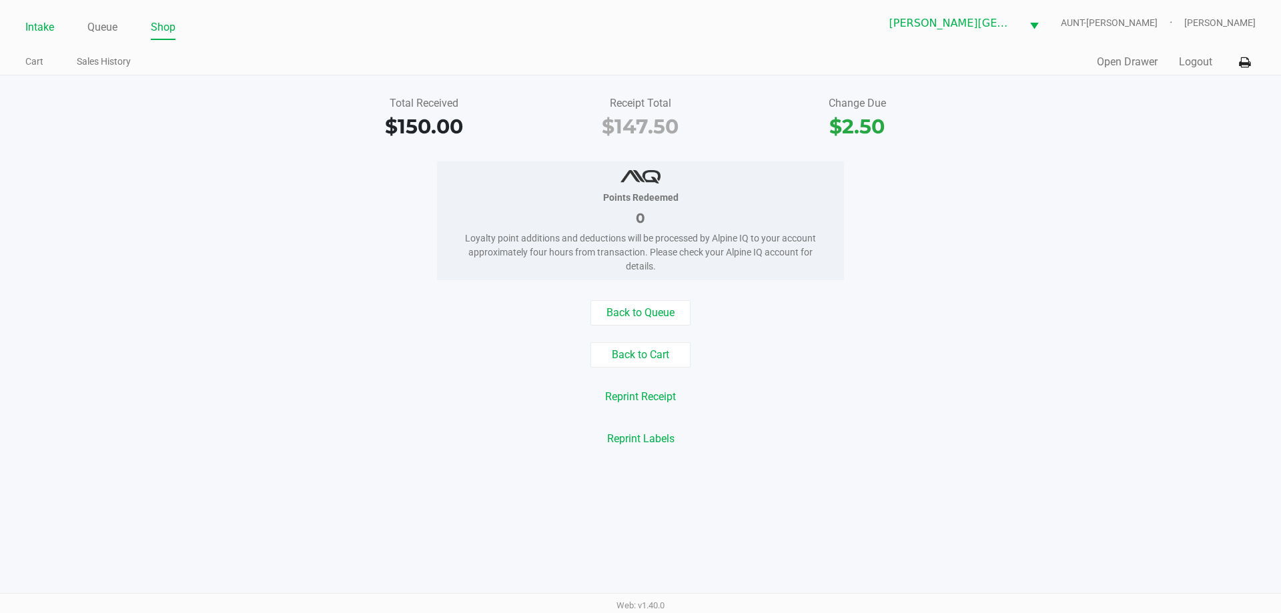
click at [43, 31] on link "Intake" at bounding box center [39, 27] width 29 height 19
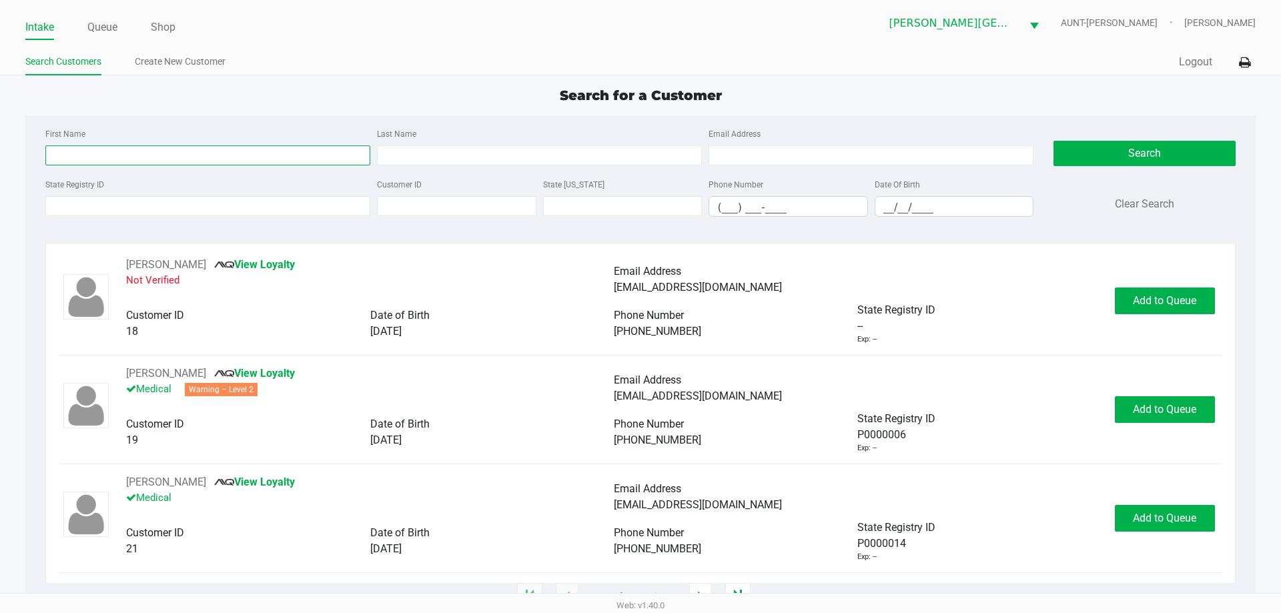
click at [252, 151] on input "First Name" at bounding box center [207, 155] width 325 height 20
type input "[PERSON_NAME]"
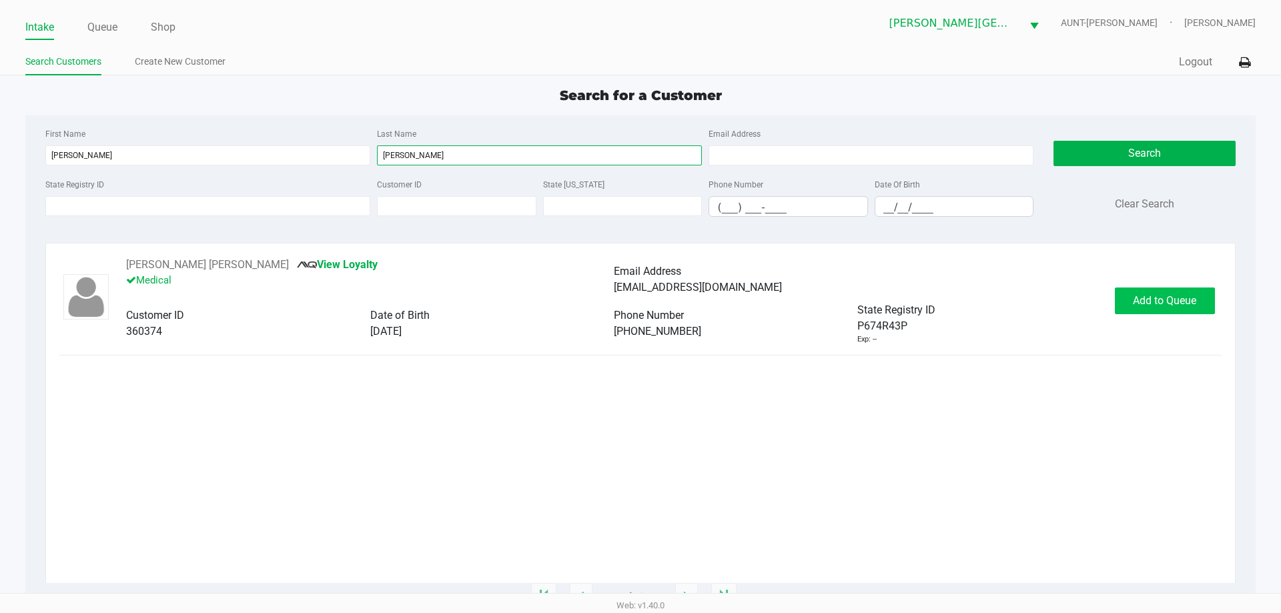
type input "[PERSON_NAME]"
click at [1150, 297] on span "Add to Queue" at bounding box center [1164, 300] width 63 height 13
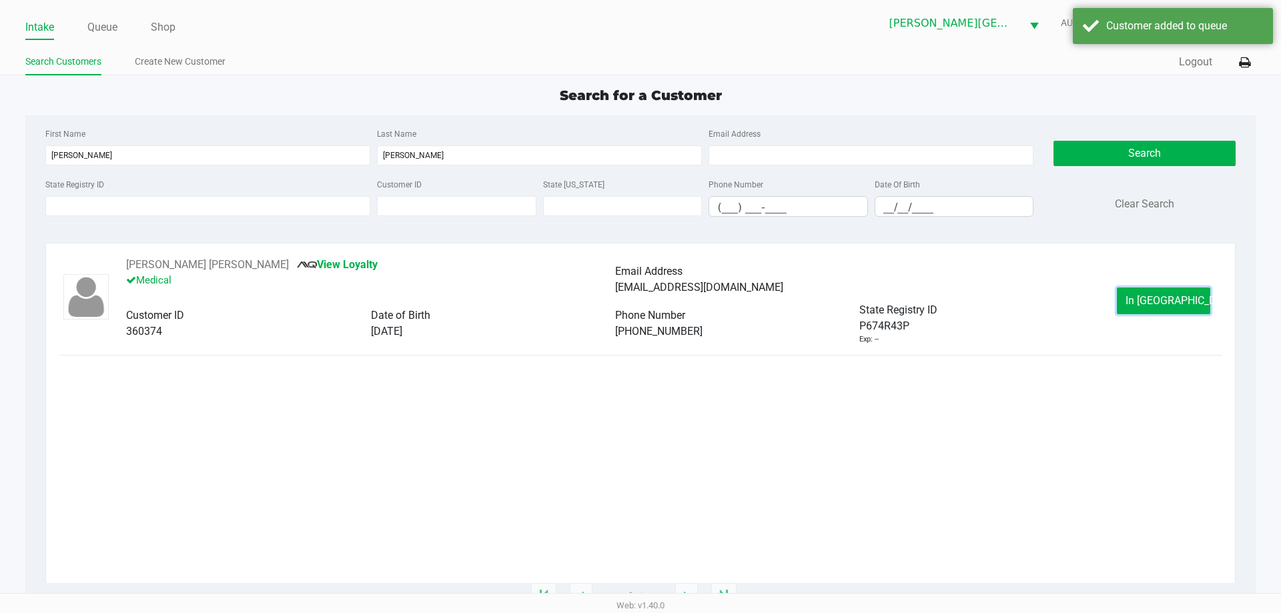
click at [1150, 297] on span "In [GEOGRAPHIC_DATA]" at bounding box center [1182, 300] width 112 height 13
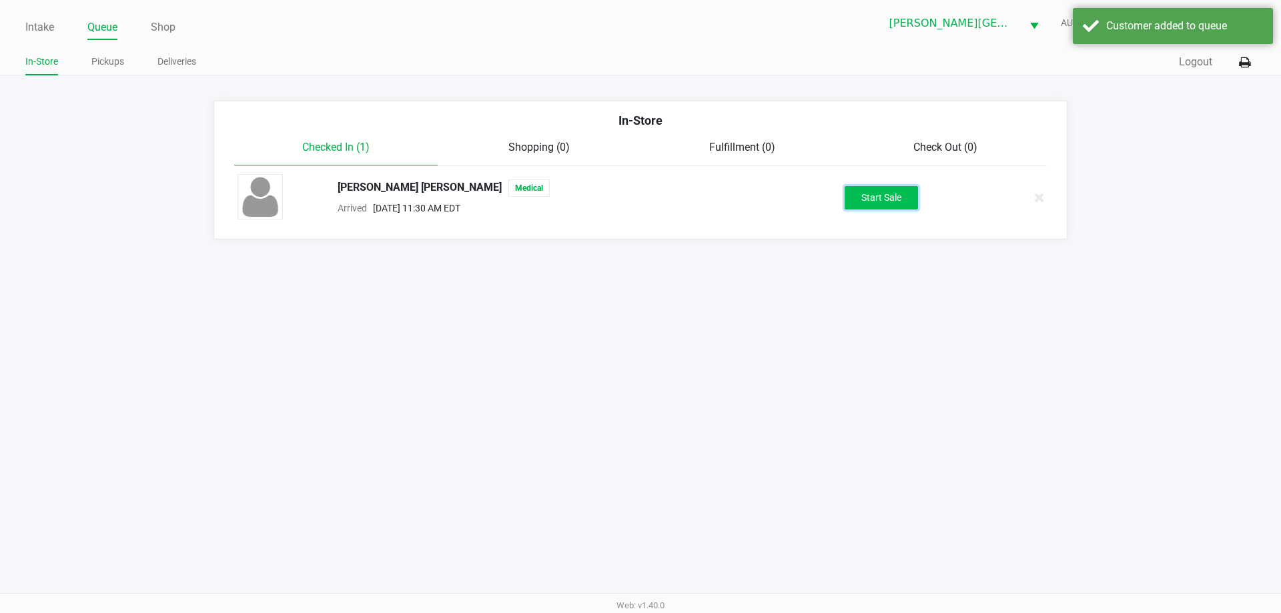
click at [890, 198] on button "Start Sale" at bounding box center [881, 197] width 73 height 23
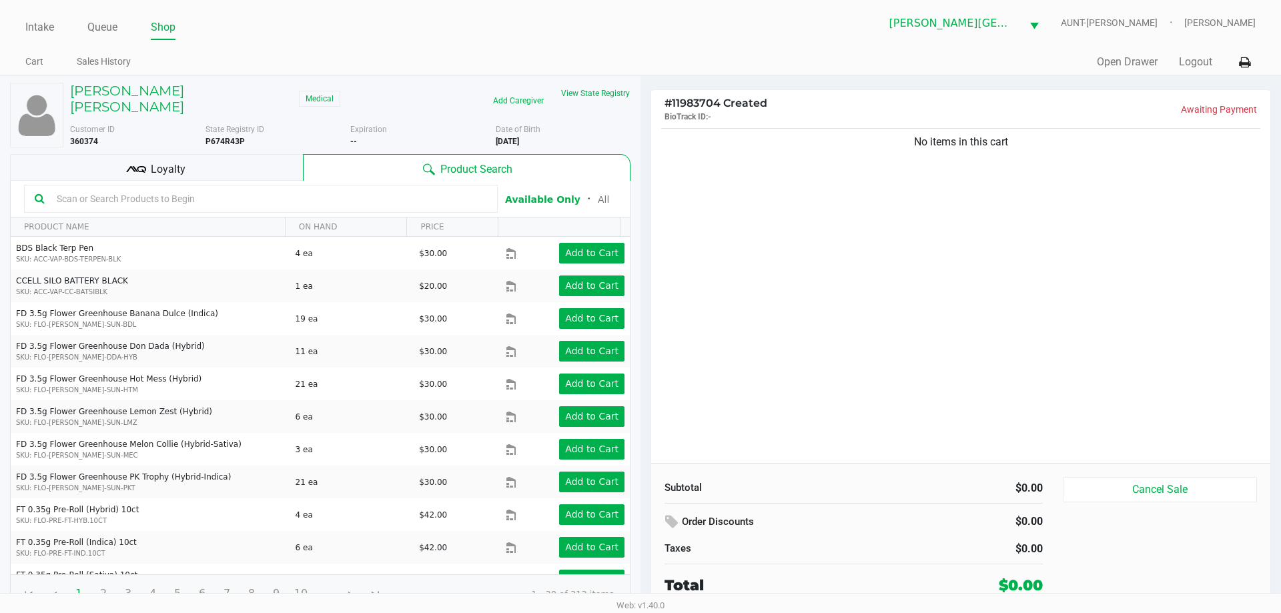
click at [901, 217] on div "No items in this cart" at bounding box center [960, 294] width 619 height 338
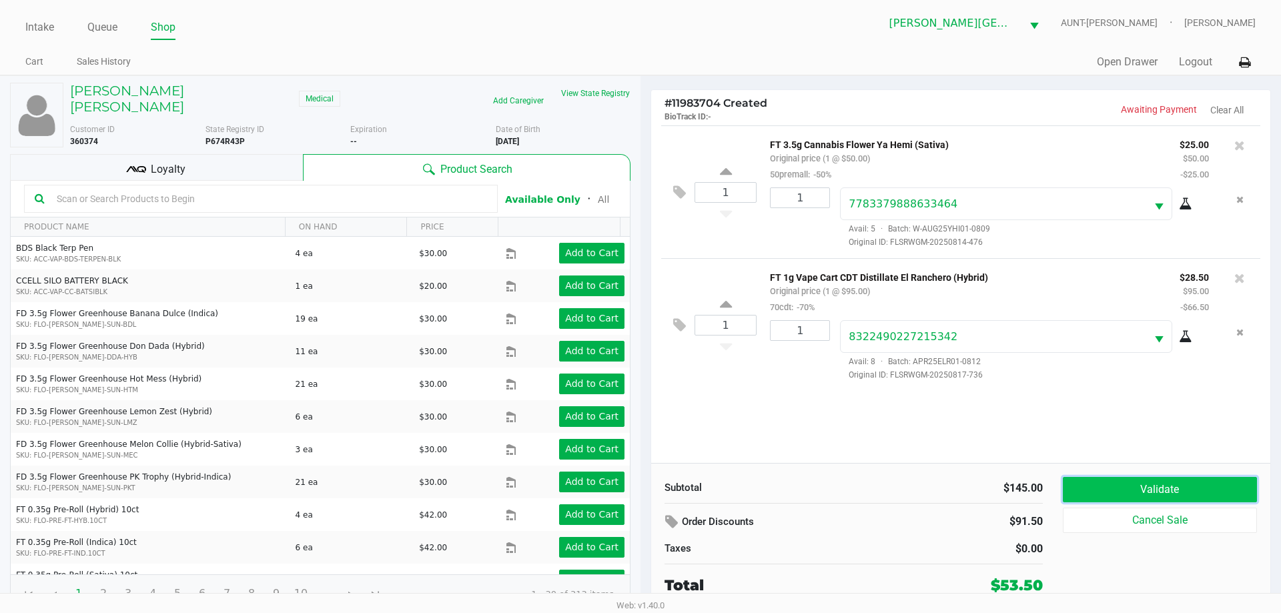
click at [1154, 494] on button "Validate" at bounding box center [1160, 489] width 194 height 25
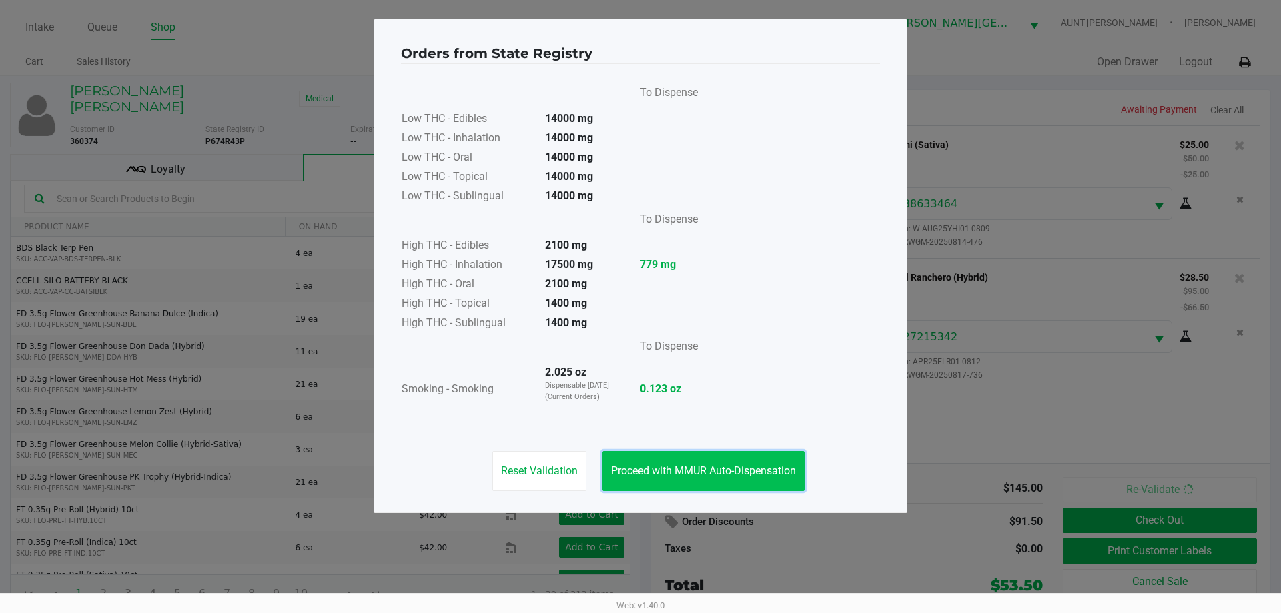
click at [729, 471] on span "Proceed with MMUR Auto-Dispensation" at bounding box center [703, 470] width 185 height 13
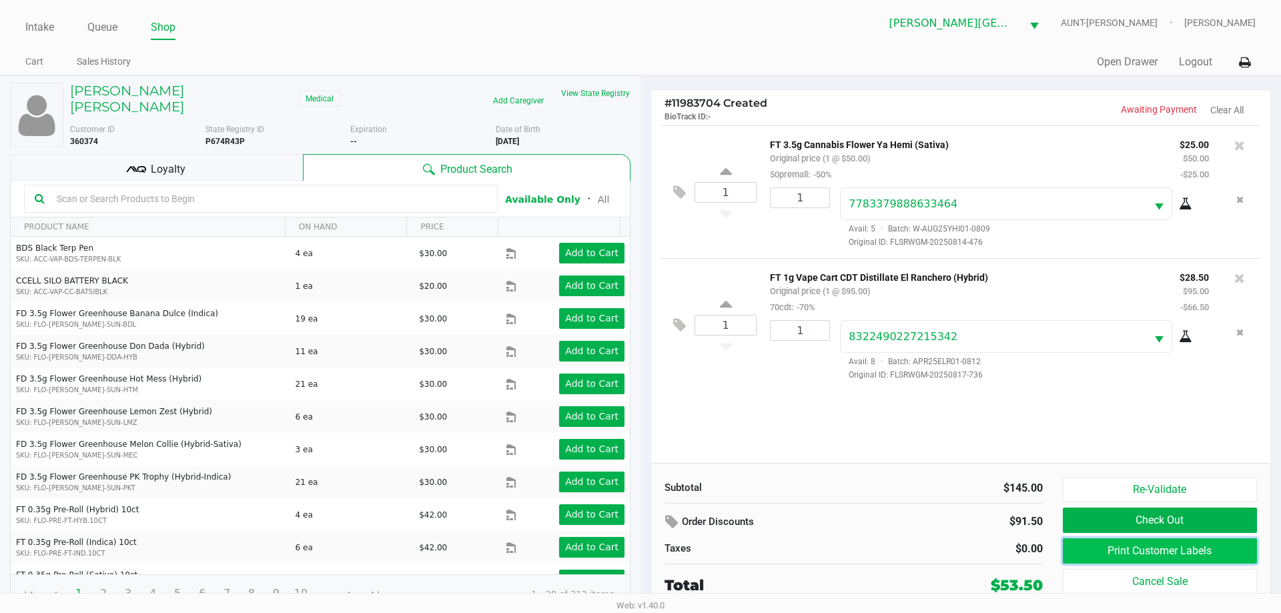
click at [1088, 544] on button "Print Customer Labels" at bounding box center [1160, 550] width 194 height 25
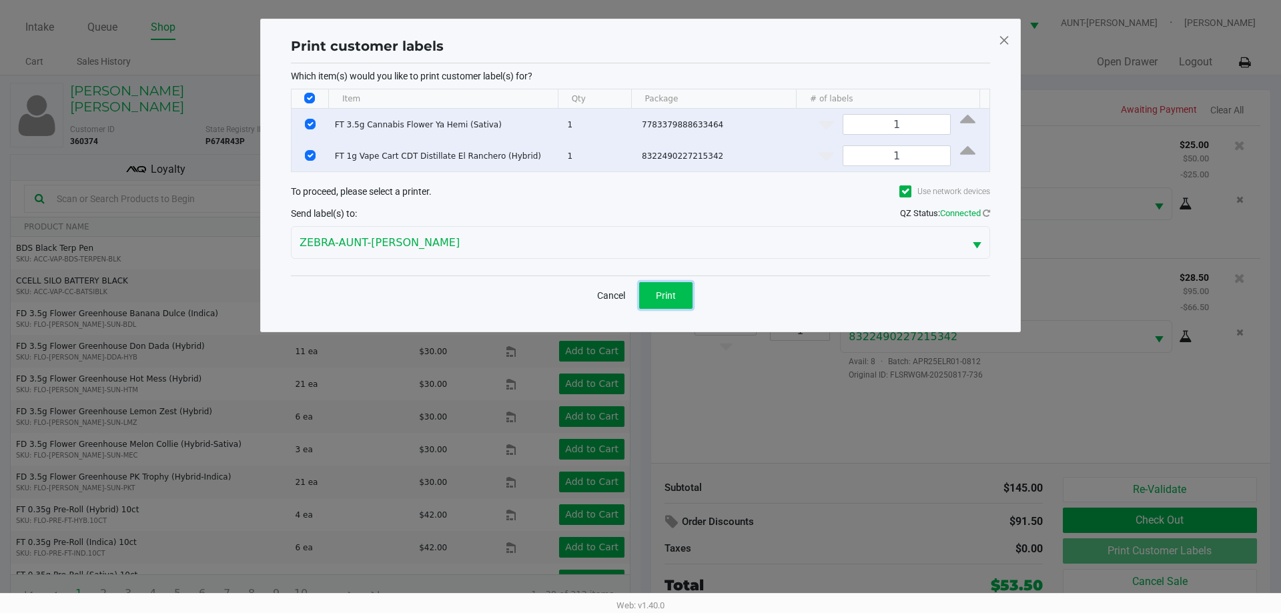
click at [671, 298] on span "Print" at bounding box center [666, 295] width 20 height 11
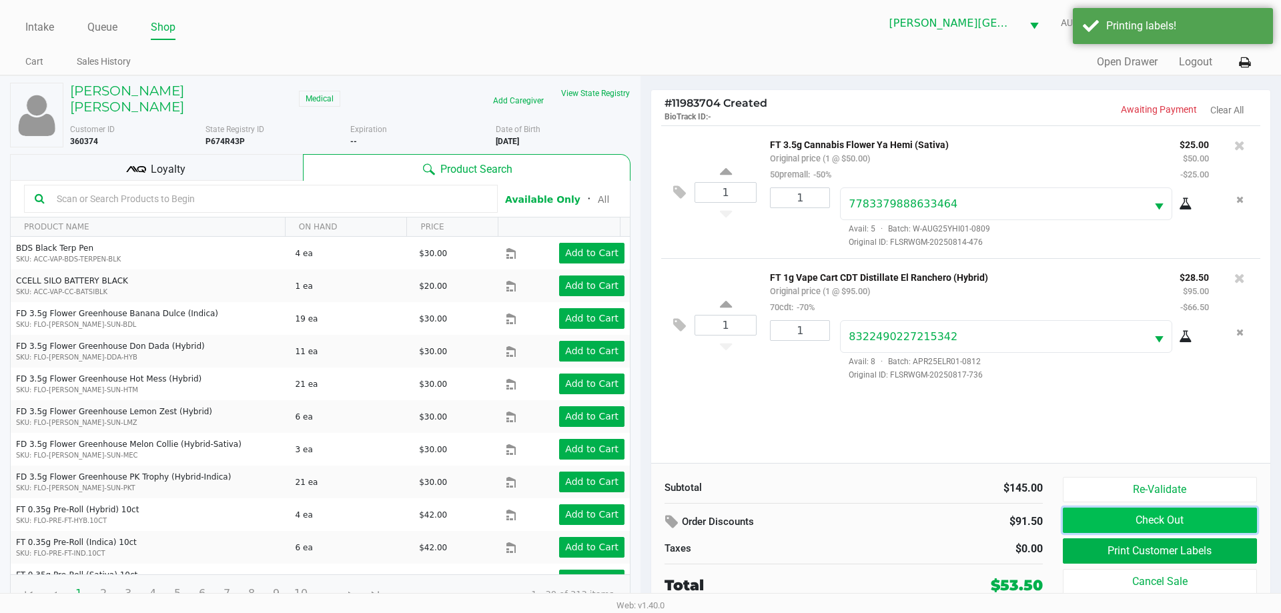
click at [1099, 523] on button "Check Out" at bounding box center [1160, 520] width 194 height 25
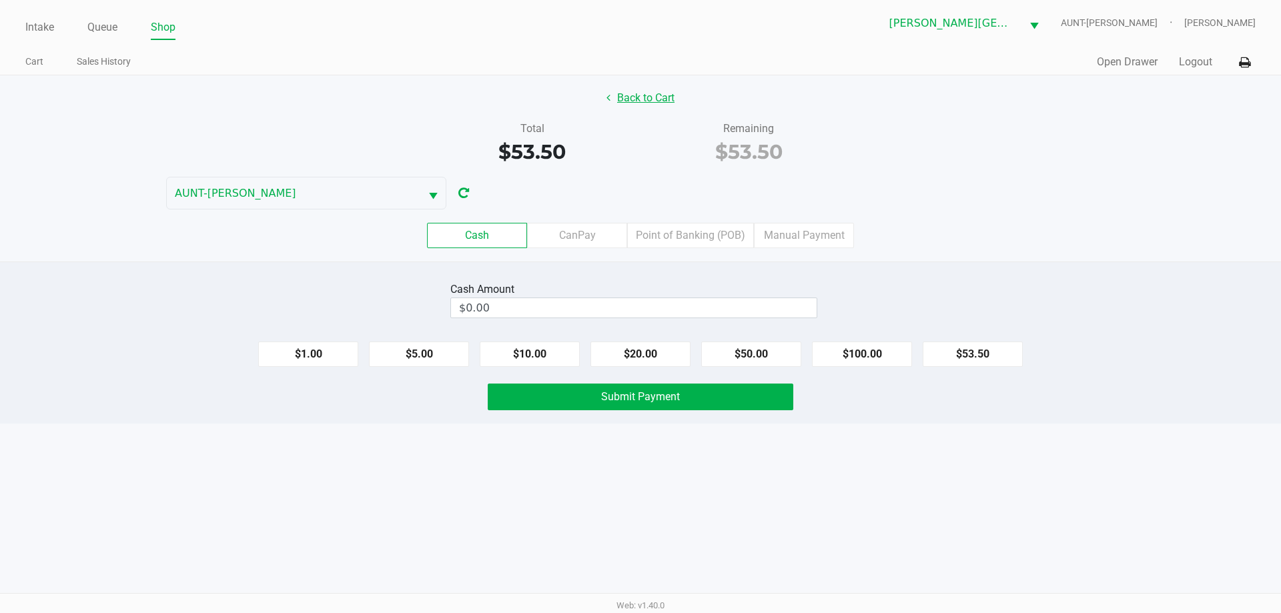
click at [645, 99] on button "Back to Cart" at bounding box center [640, 97] width 85 height 25
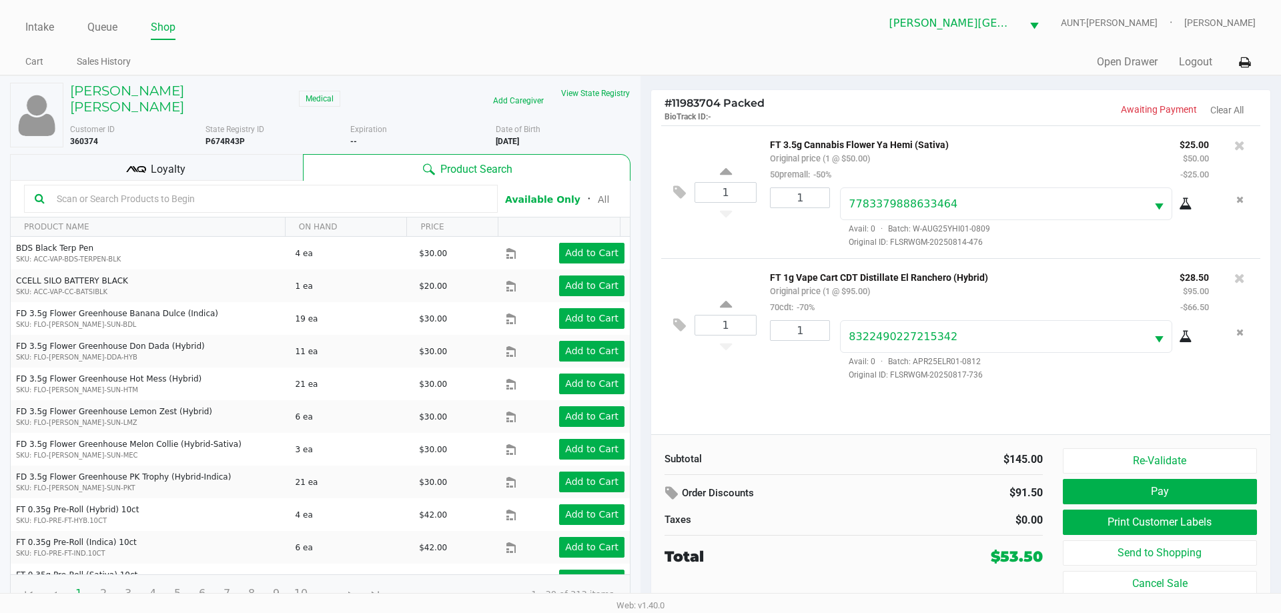
click at [141, 159] on icon at bounding box center [136, 169] width 20 height 20
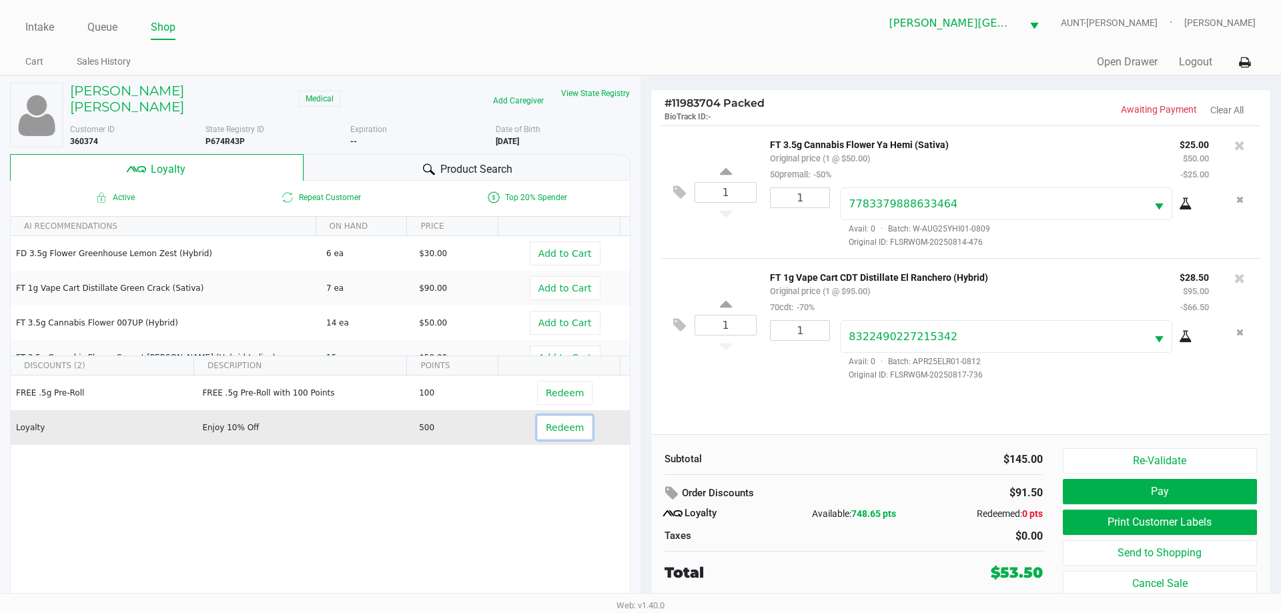
click at [546, 422] on span "Redeem" at bounding box center [565, 427] width 38 height 11
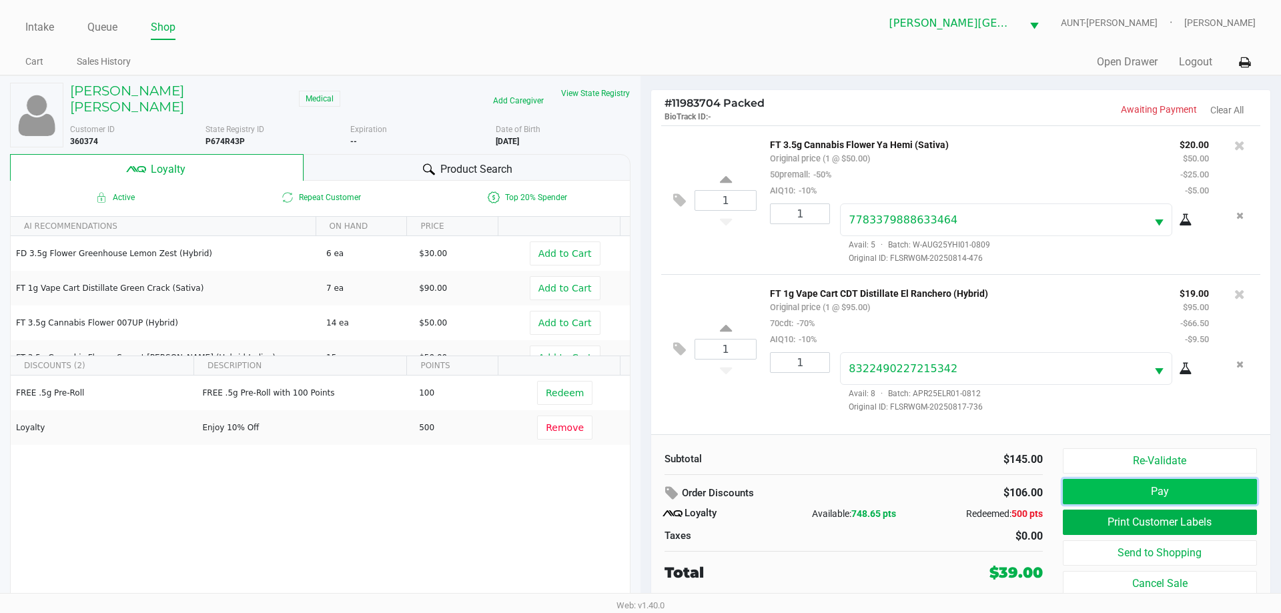
click at [1074, 482] on button "Pay" at bounding box center [1160, 491] width 194 height 25
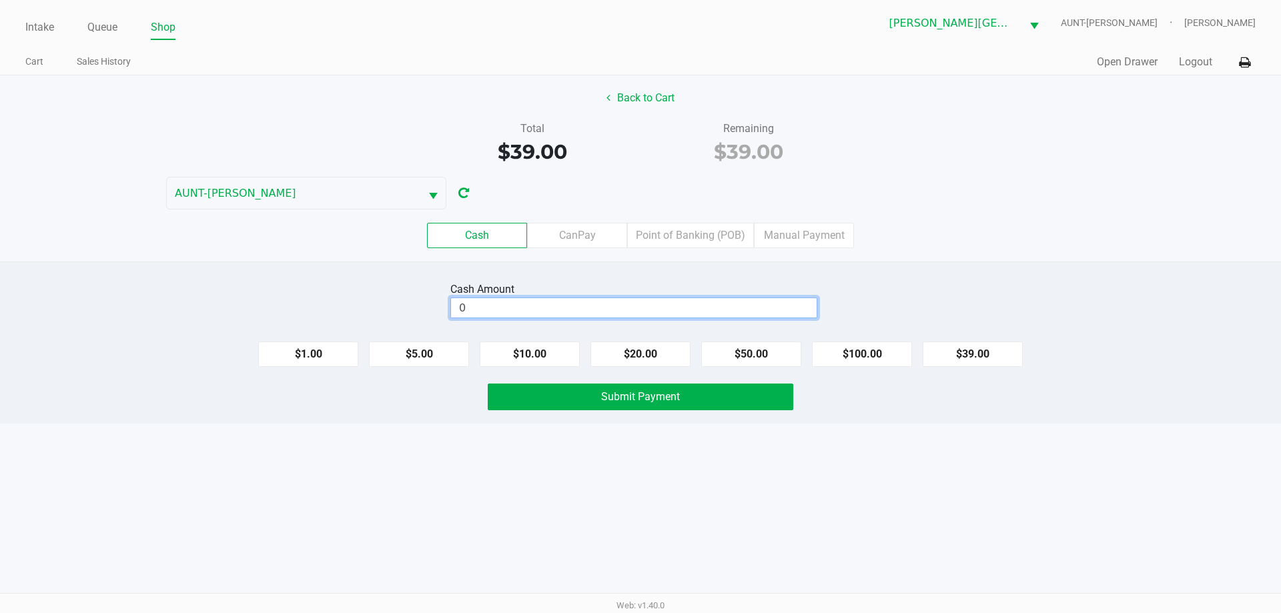
click at [651, 304] on input "0" at bounding box center [634, 307] width 366 height 19
type input "$40.00"
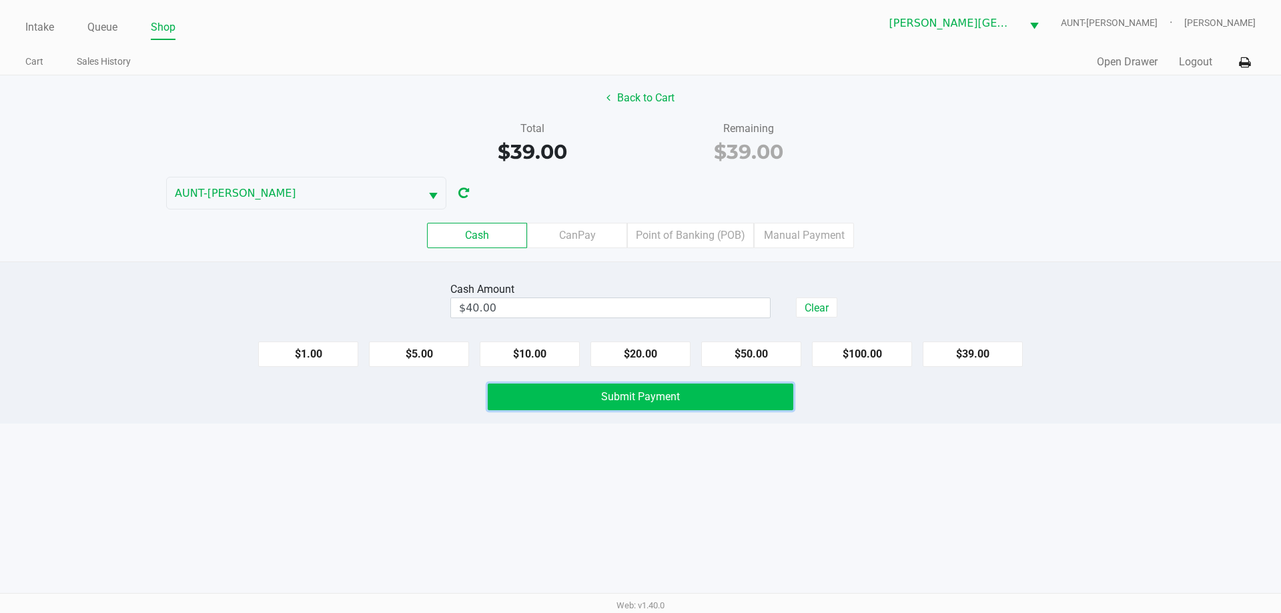
click at [636, 395] on span "Submit Payment" at bounding box center [640, 396] width 79 height 13
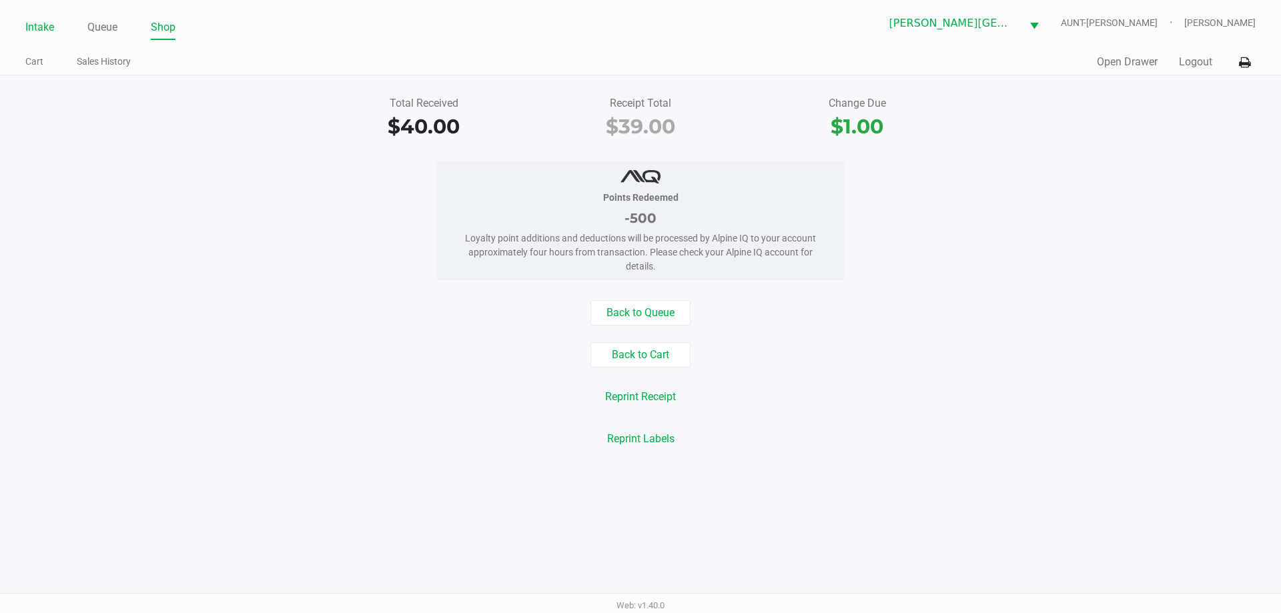
click at [50, 25] on link "Intake" at bounding box center [39, 27] width 29 height 19
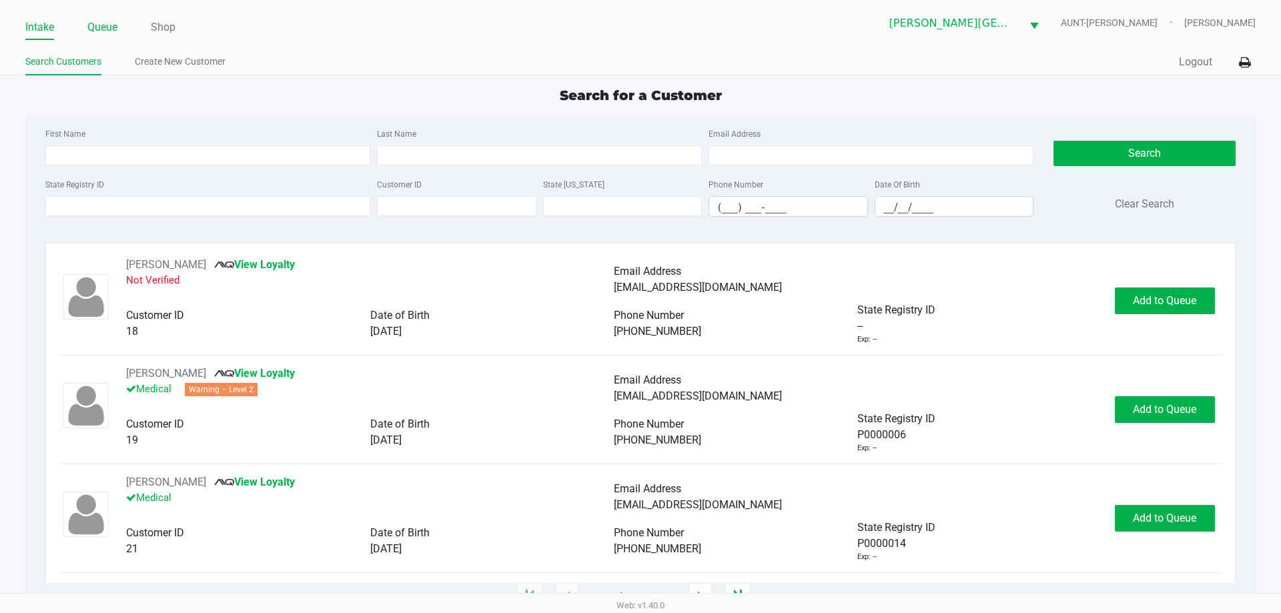
click at [104, 23] on link "Queue" at bounding box center [102, 27] width 30 height 19
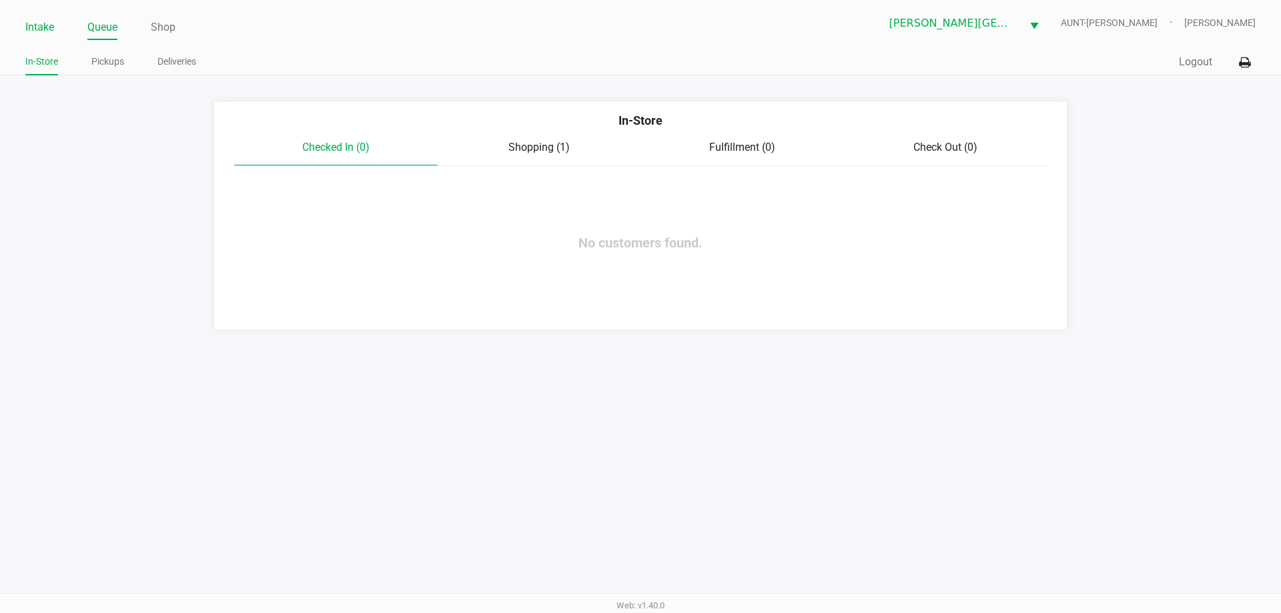
click at [39, 31] on link "Intake" at bounding box center [39, 27] width 29 height 19
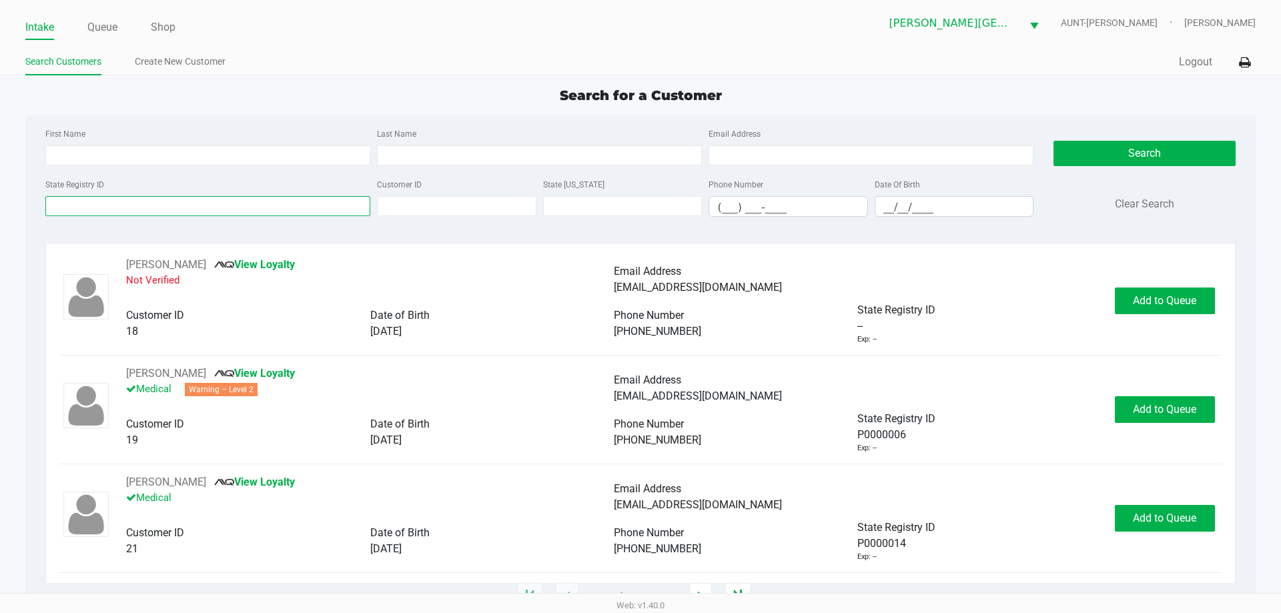
click at [197, 212] on input "State Registry ID" at bounding box center [207, 206] width 325 height 20
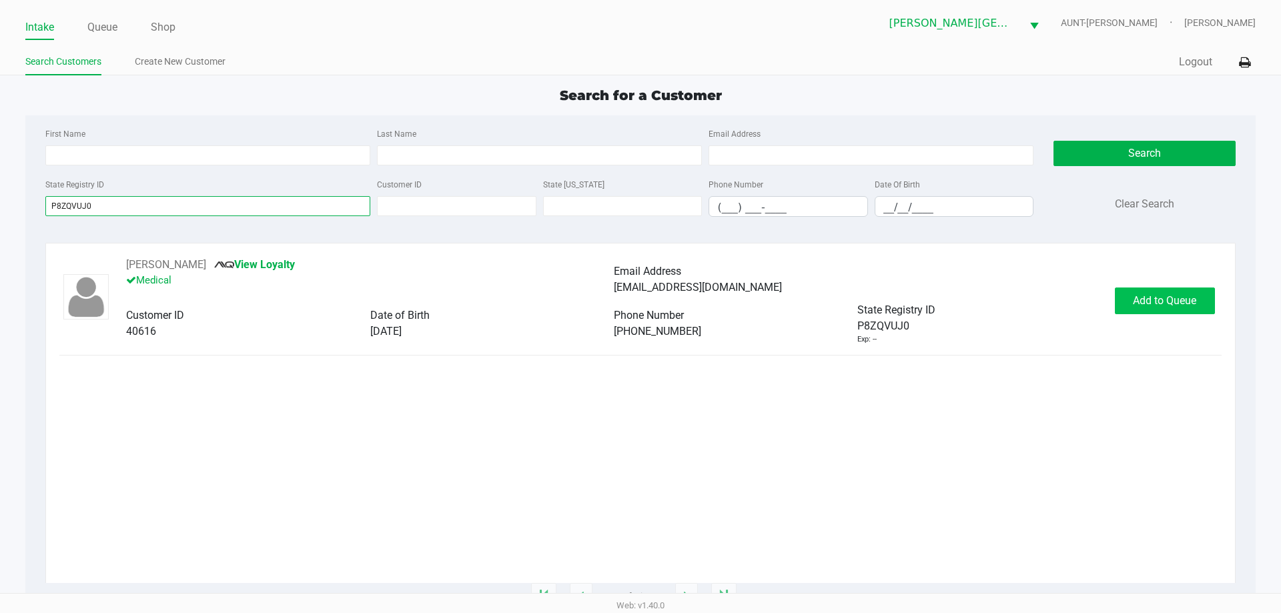
type input "P8ZQVUJ0"
click at [1163, 304] on span "Add to Queue" at bounding box center [1164, 300] width 63 height 13
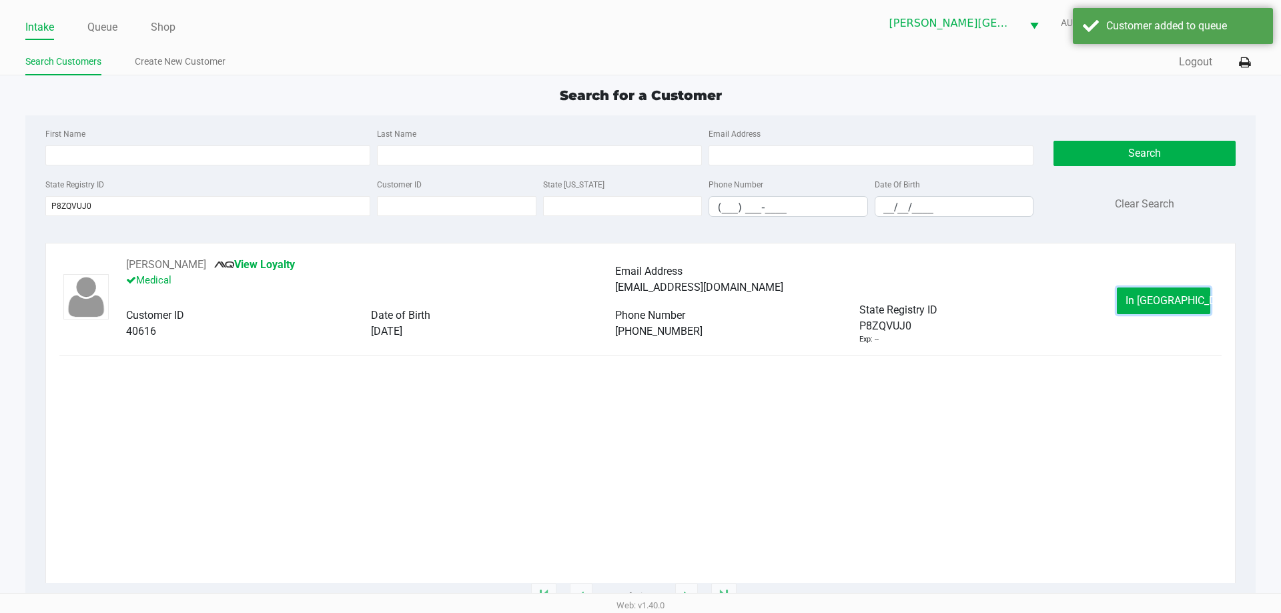
click at [1163, 304] on span "In [GEOGRAPHIC_DATA]" at bounding box center [1182, 300] width 112 height 13
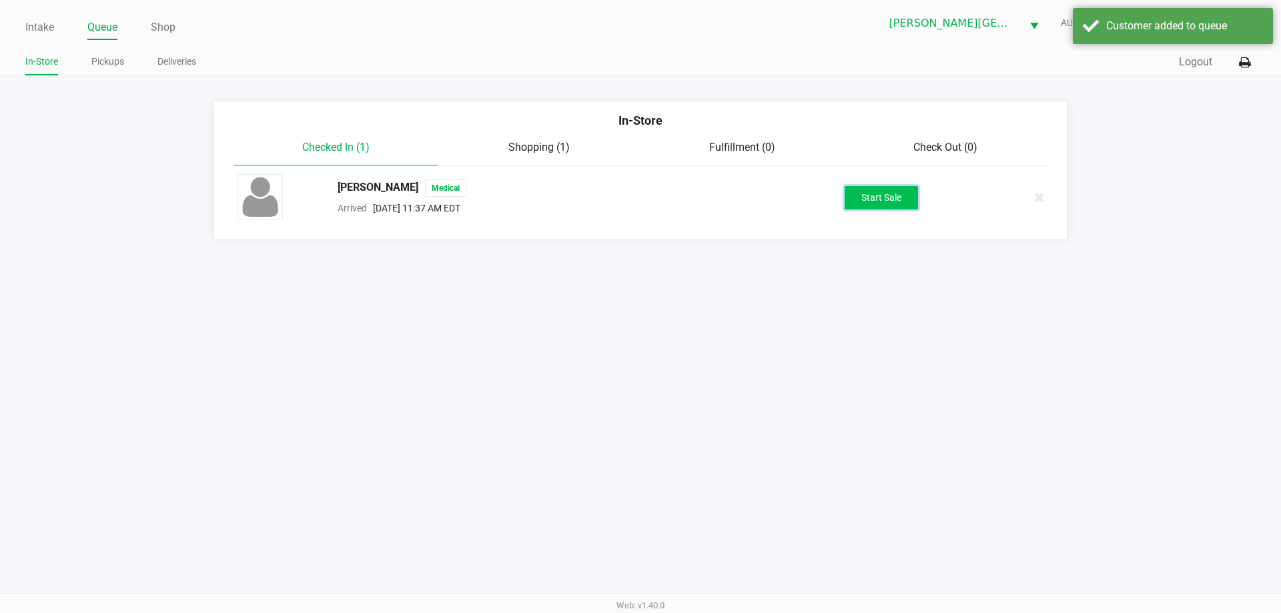
click at [889, 203] on button "Start Sale" at bounding box center [881, 197] width 73 height 23
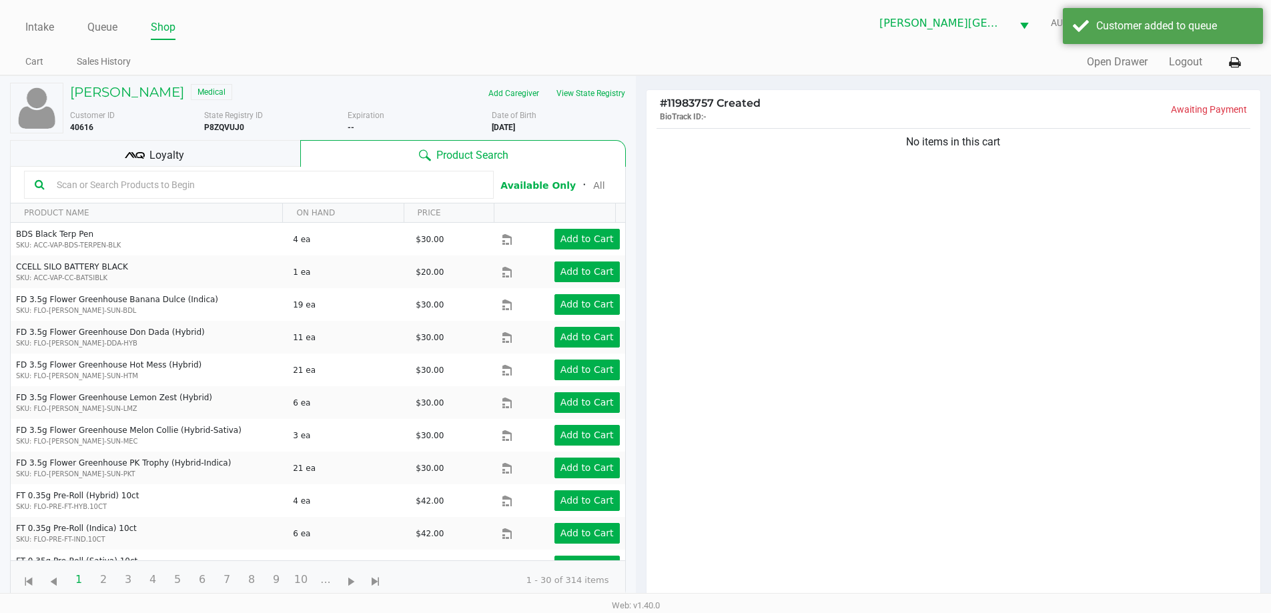
click at [896, 236] on div "No items in this cart" at bounding box center [954, 367] width 615 height 484
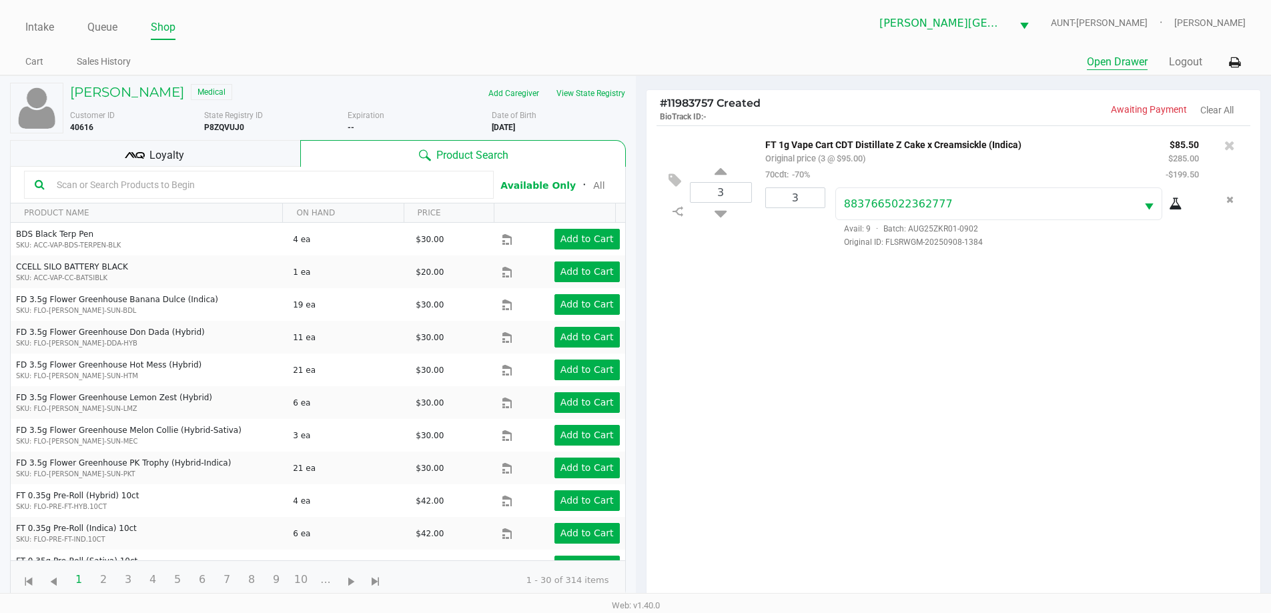
click at [1099, 61] on button "Open Drawer" at bounding box center [1117, 62] width 61 height 16
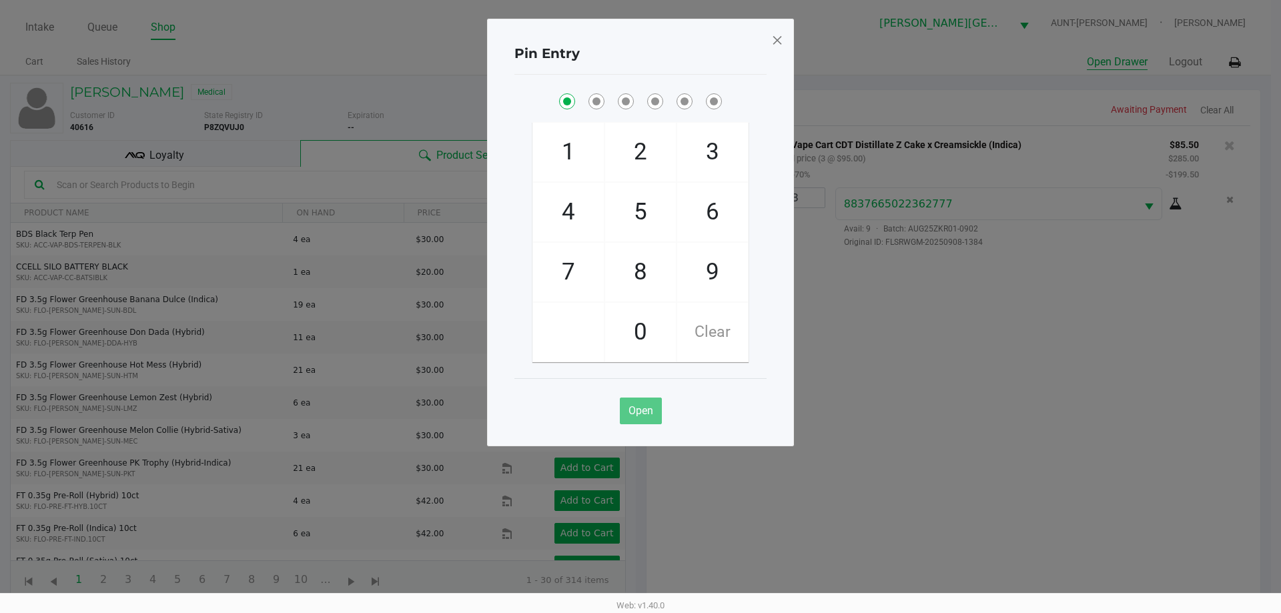
checkbox input "true"
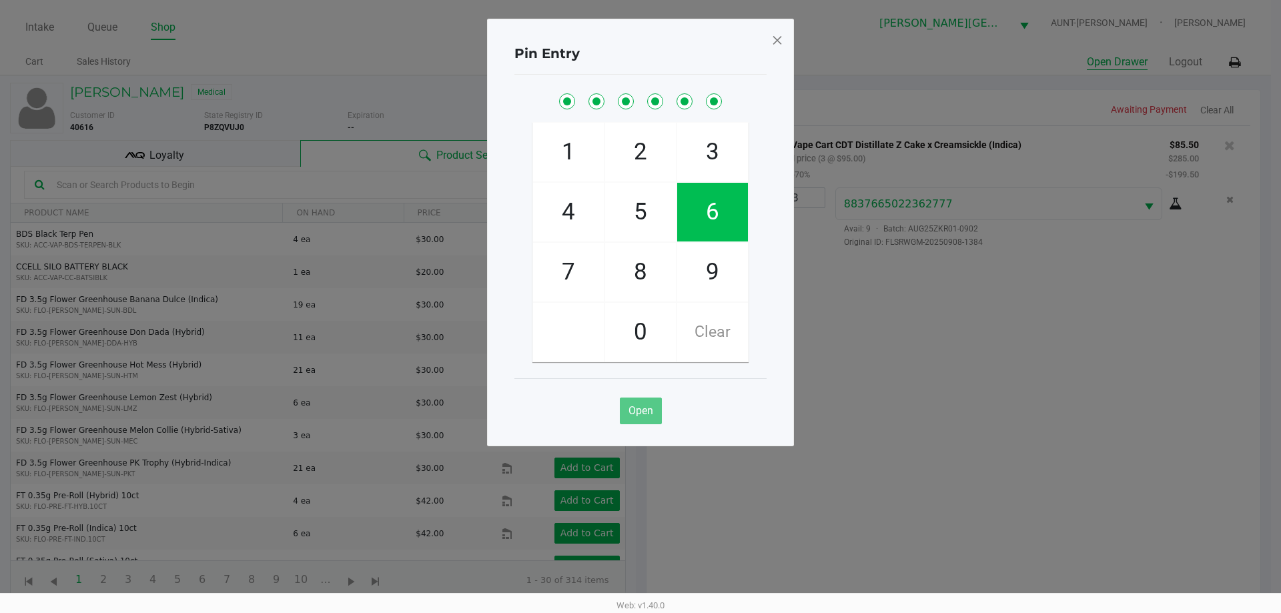
checkbox input "true"
click at [776, 38] on span at bounding box center [777, 39] width 12 height 21
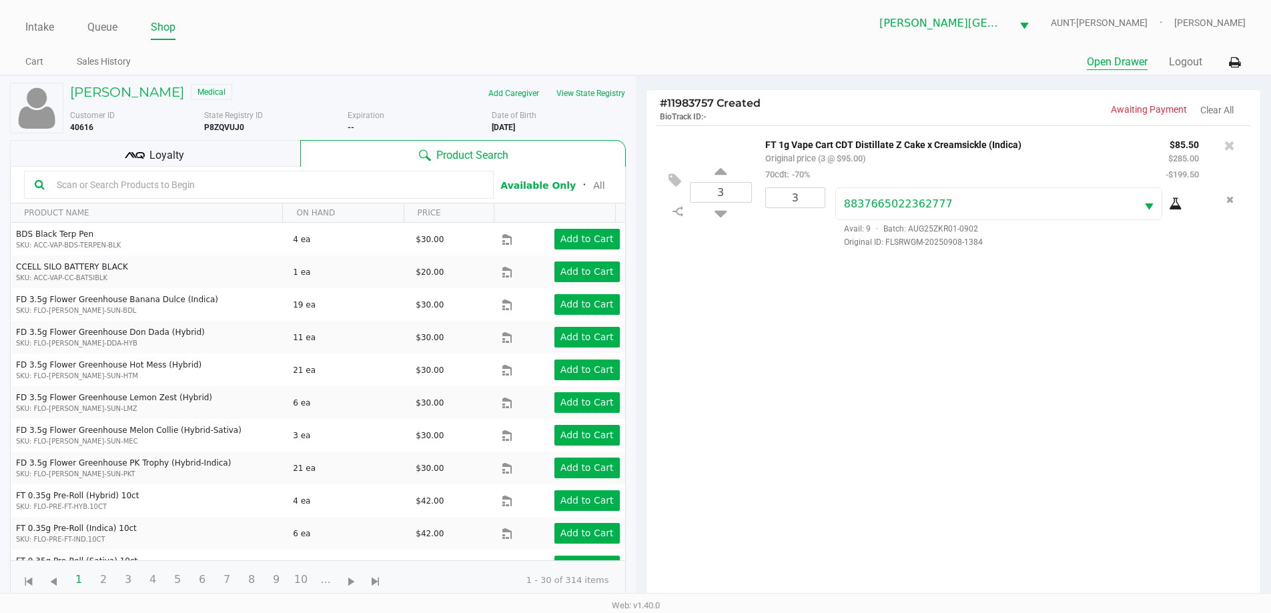
click at [1087, 54] on button "Open Drawer" at bounding box center [1117, 62] width 61 height 16
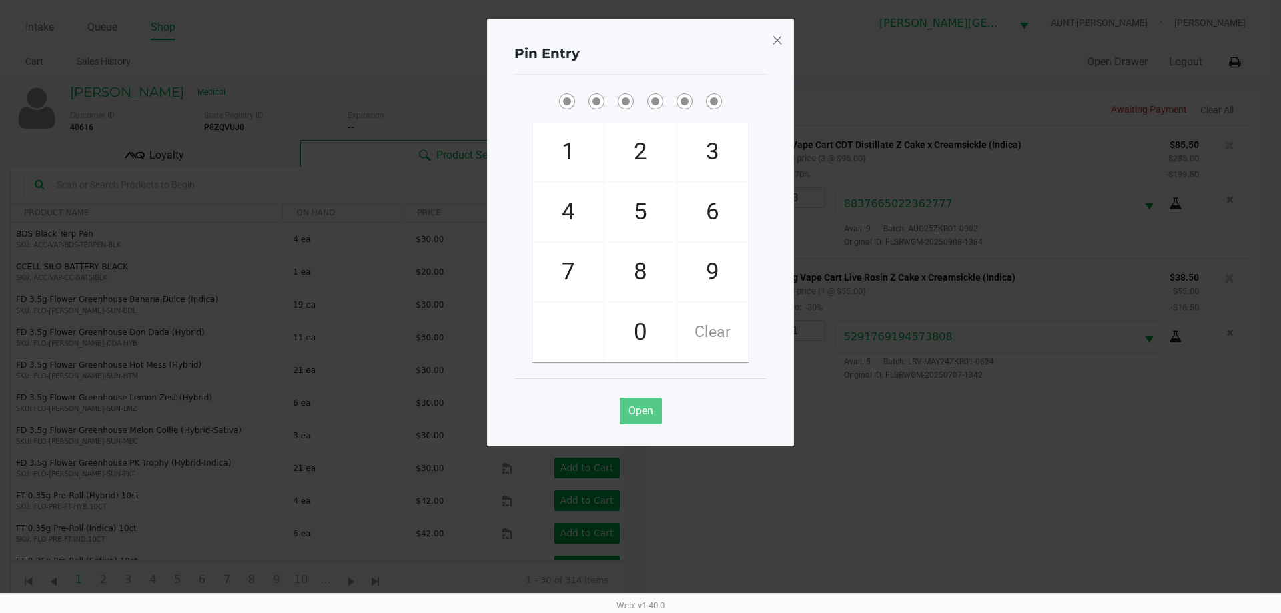
click at [775, 39] on span at bounding box center [777, 39] width 12 height 21
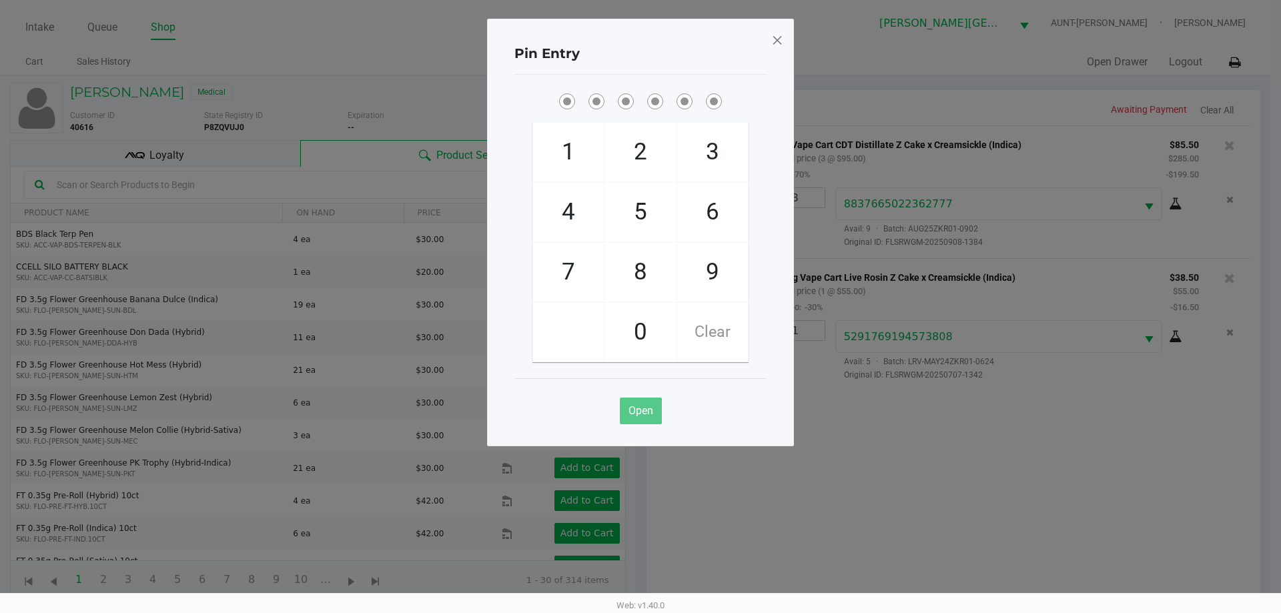
click at [779, 41] on span at bounding box center [777, 39] width 12 height 21
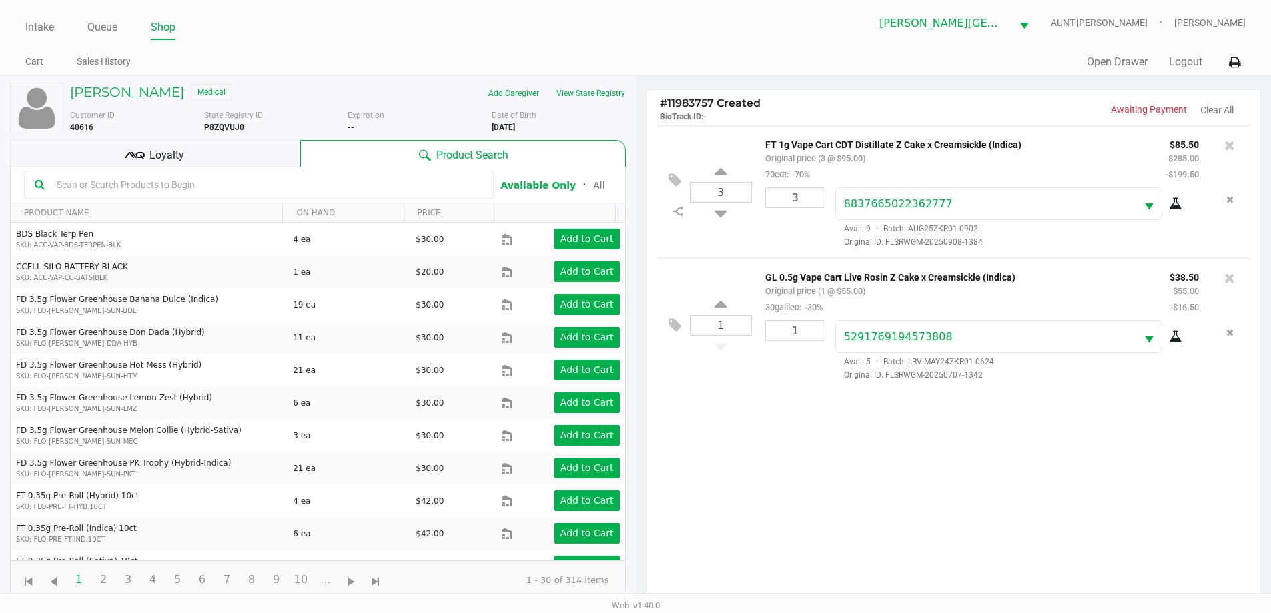
click at [880, 461] on div "3 FT 1g Vape Cart CDT Distillate Z Cake x Creamsickle (Indica) Original price (…" at bounding box center [954, 367] width 615 height 484
click at [175, 147] on span "Loyalty" at bounding box center [166, 155] width 35 height 16
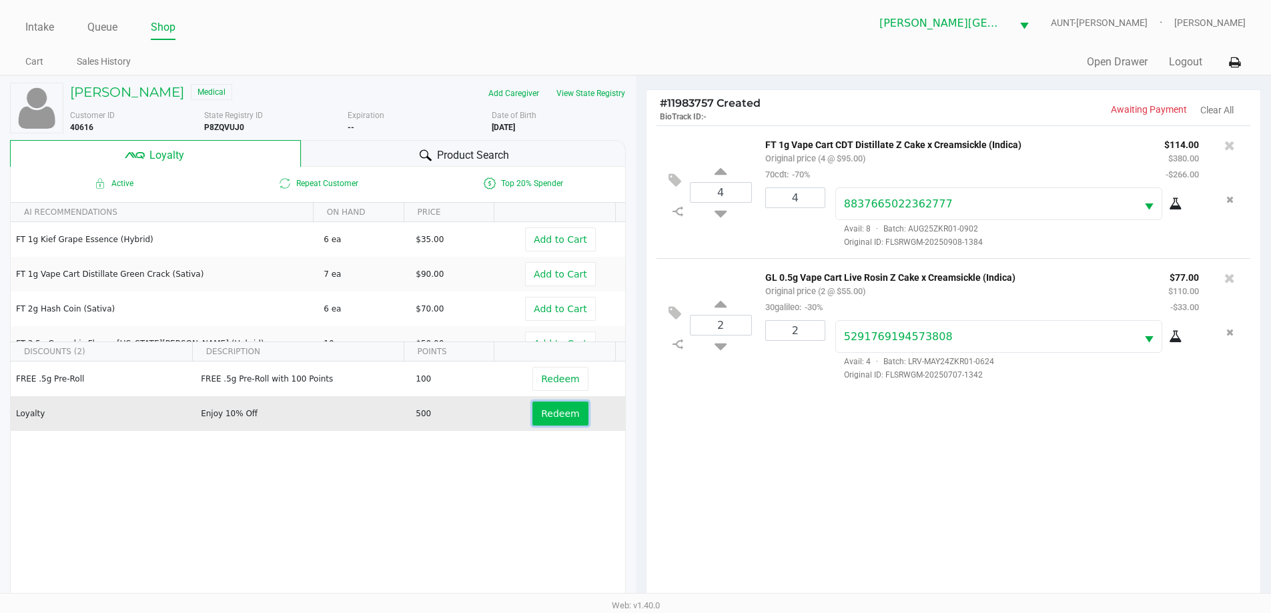
click at [546, 410] on span "Redeem" at bounding box center [560, 413] width 38 height 11
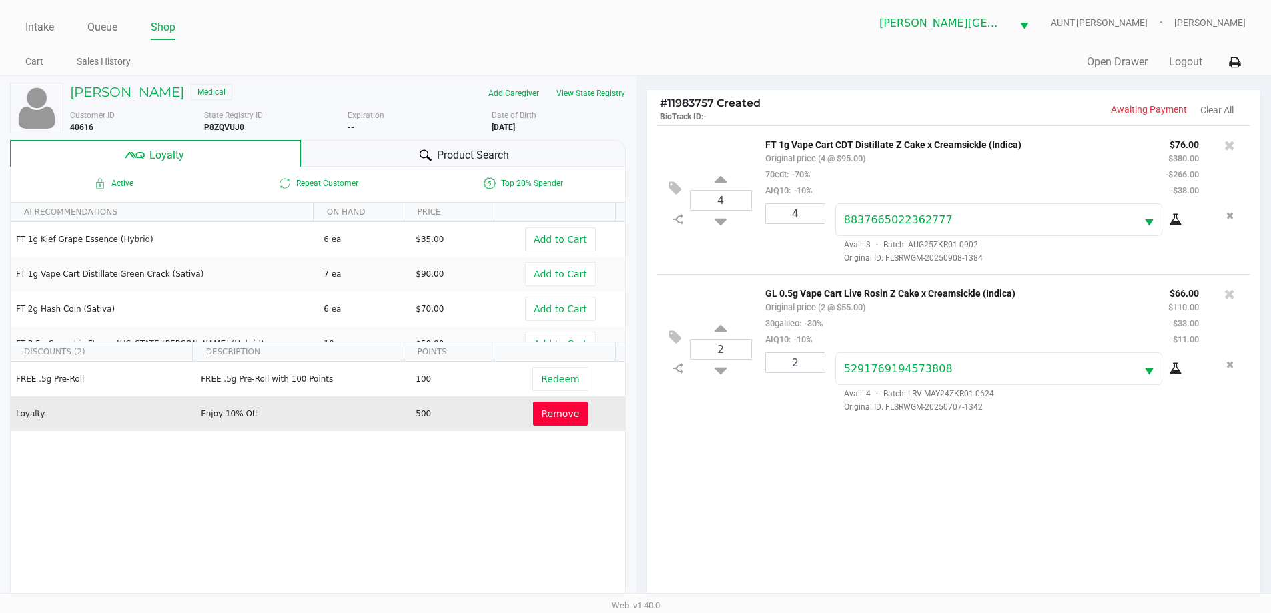
scroll to position [160, 0]
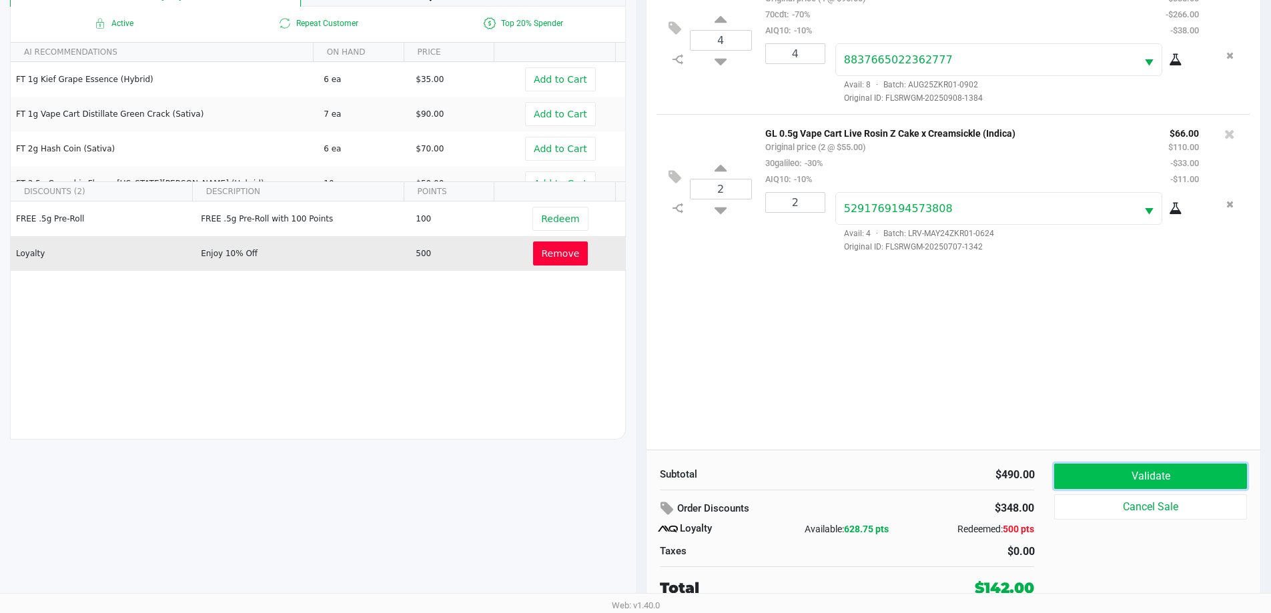
click at [1106, 476] on button "Validate" at bounding box center [1150, 476] width 192 height 25
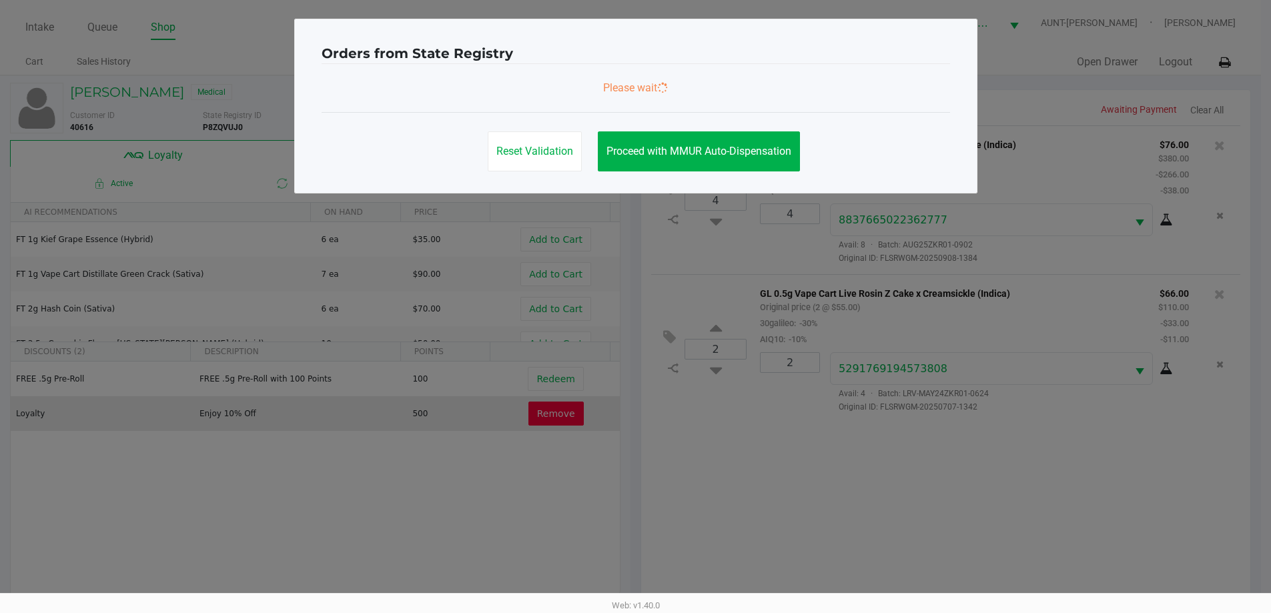
scroll to position [0, 0]
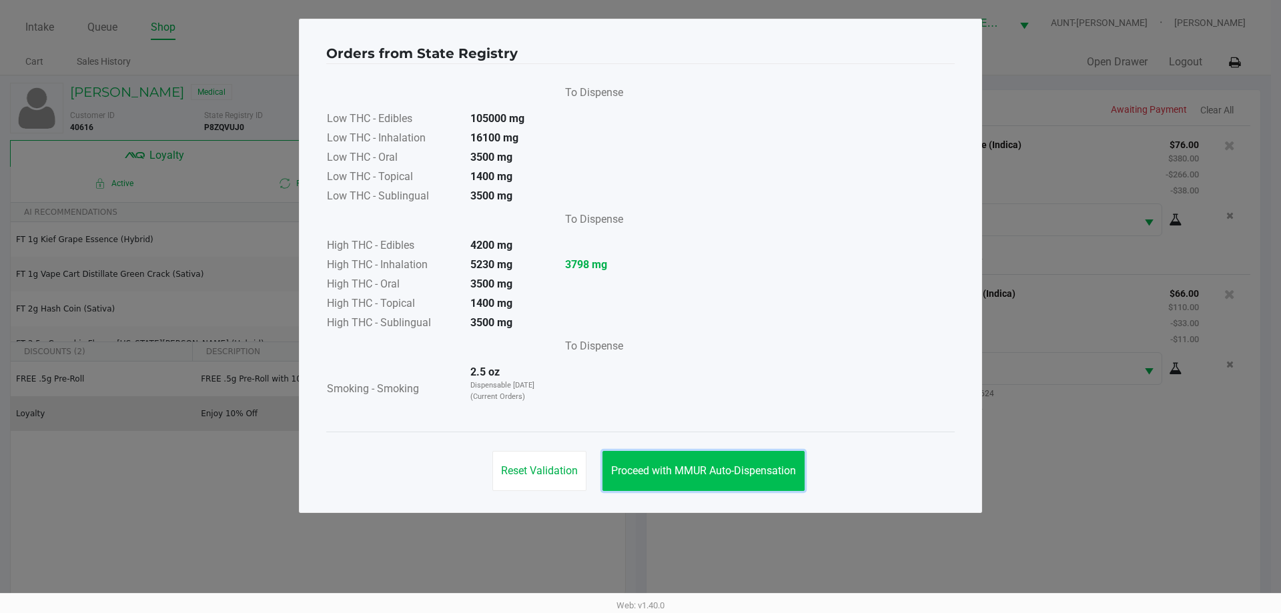
click at [749, 466] on span "Proceed with MMUR Auto-Dispensation" at bounding box center [703, 470] width 185 height 13
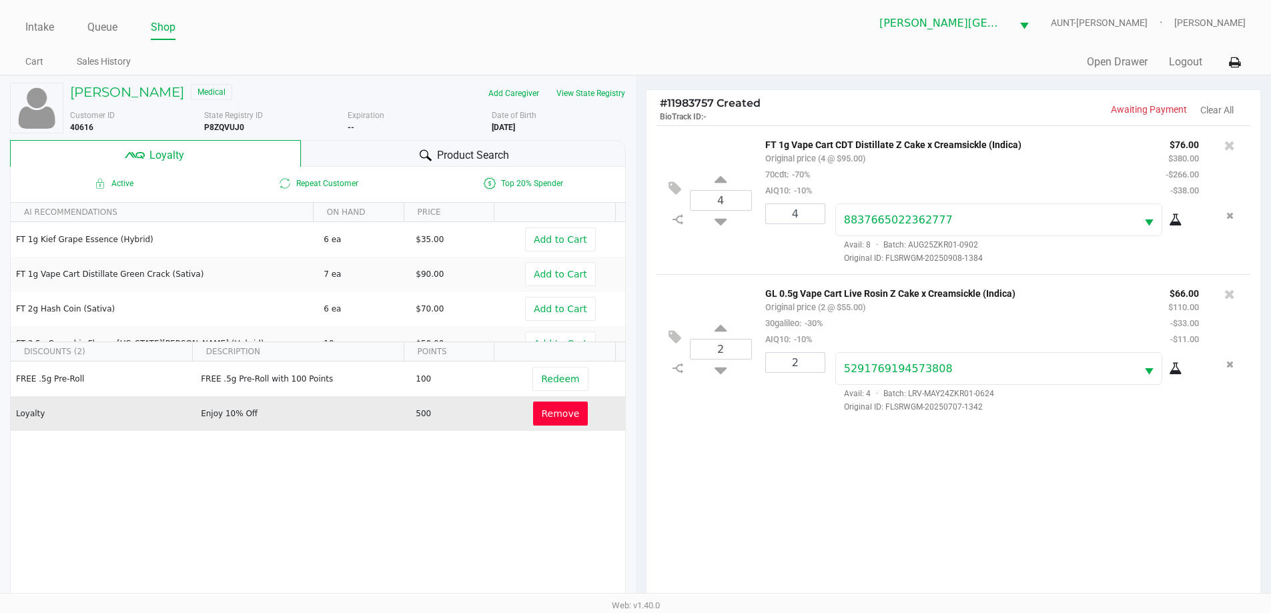
scroll to position [160, 0]
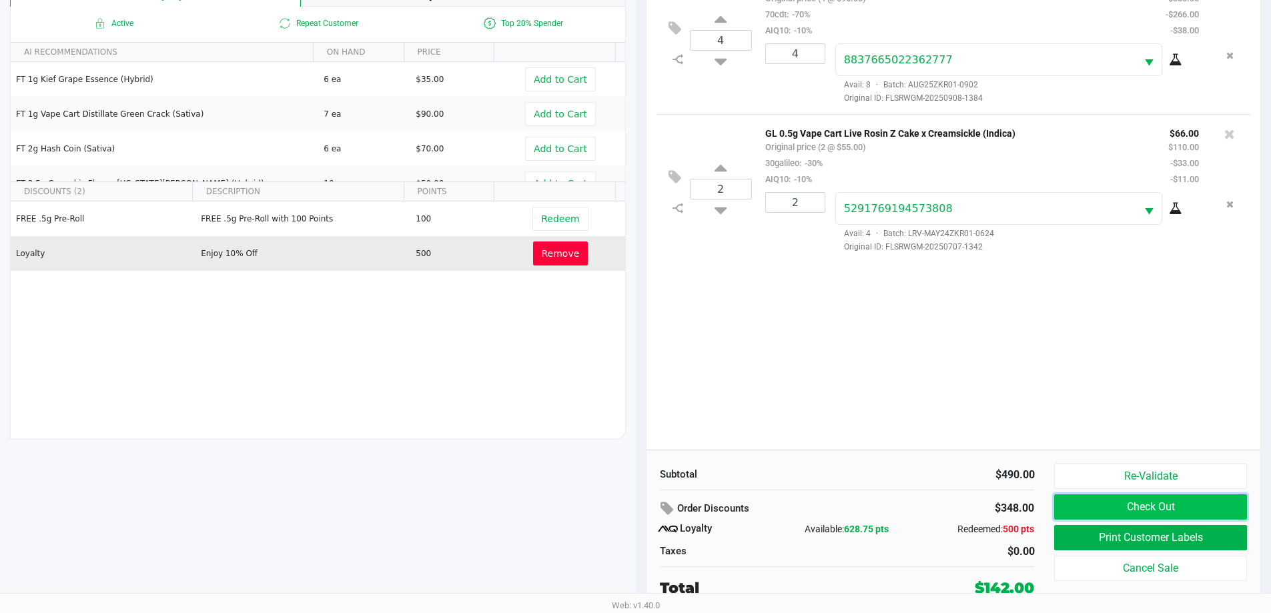
click at [1159, 510] on button "Check Out" at bounding box center [1150, 506] width 192 height 25
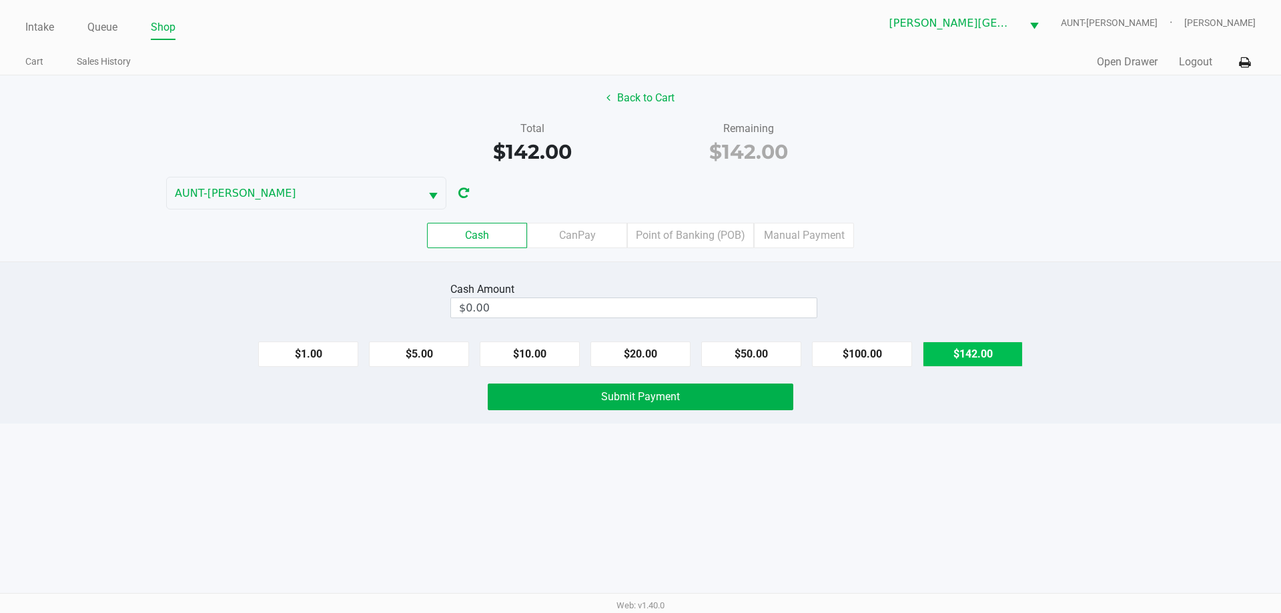
click at [954, 348] on button "$142.00" at bounding box center [973, 354] width 100 height 25
type input "$142.00"
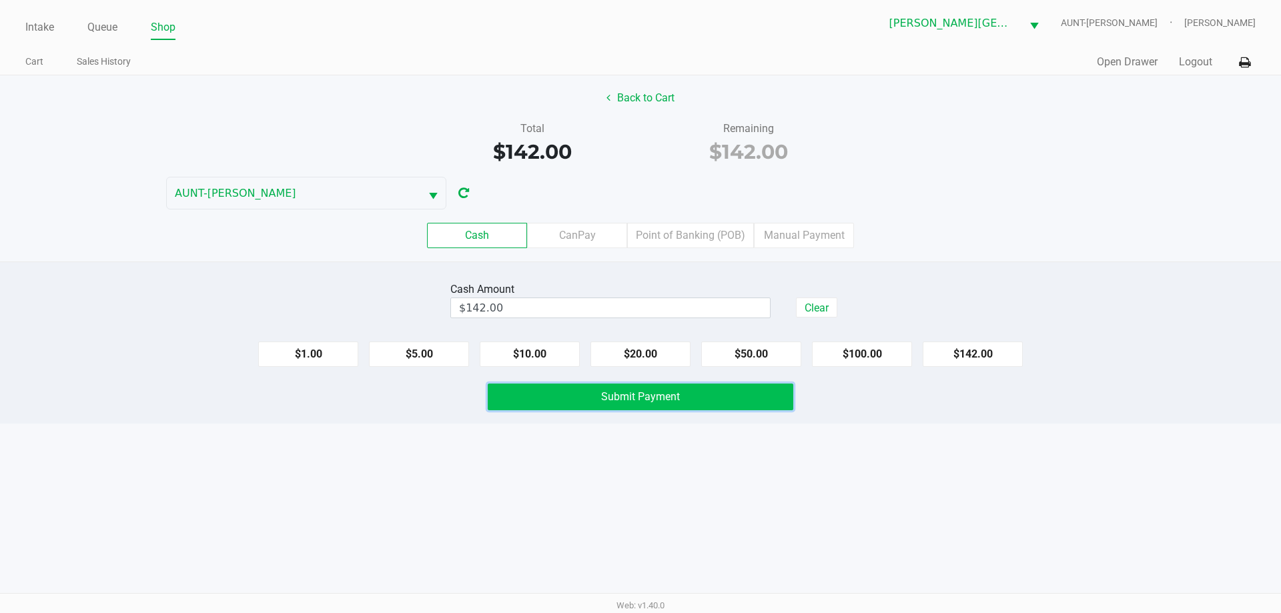
click at [648, 402] on span "Submit Payment" at bounding box center [640, 396] width 79 height 13
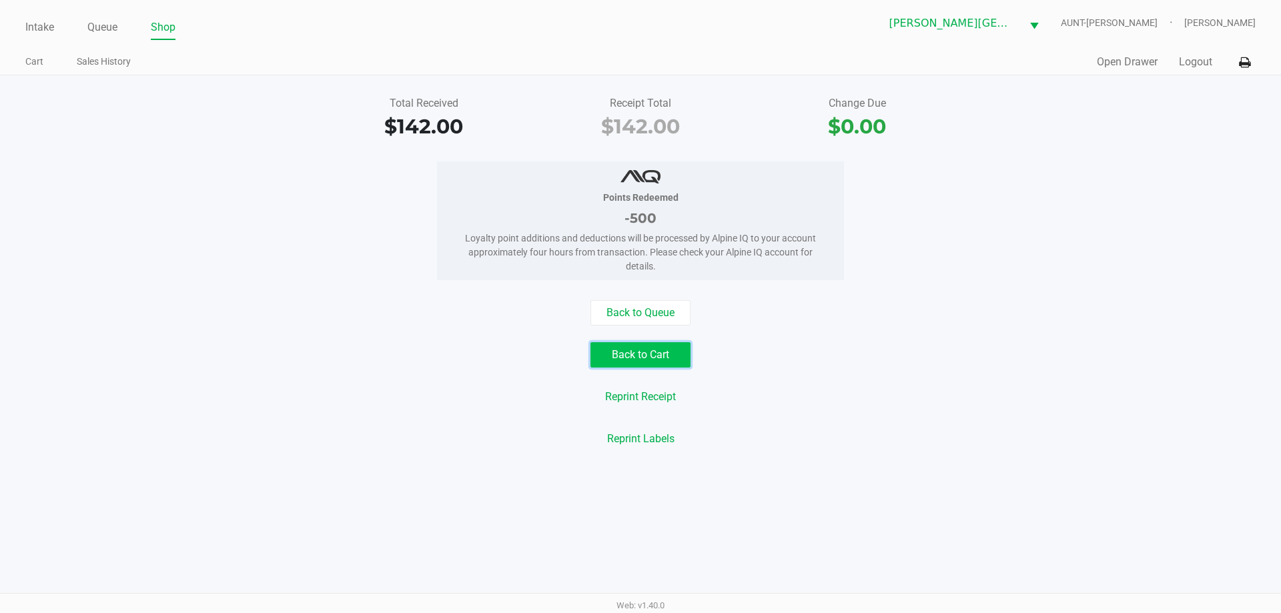
click at [655, 355] on button "Back to Cart" at bounding box center [641, 354] width 100 height 25
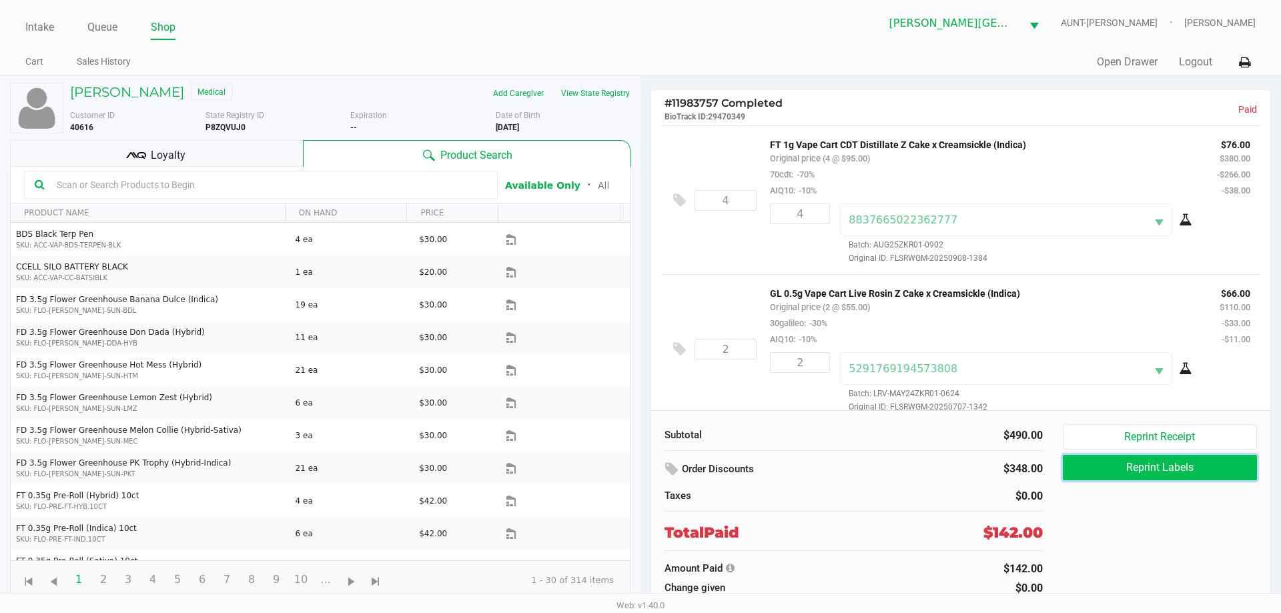
click at [1141, 462] on button "Reprint Labels" at bounding box center [1160, 467] width 194 height 25
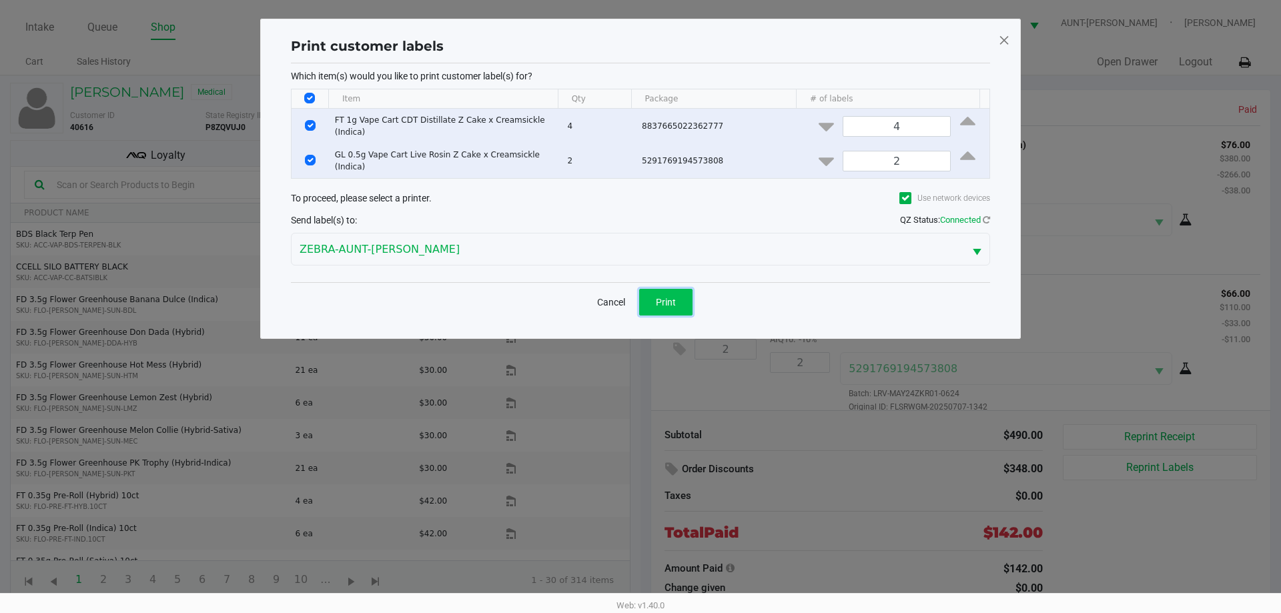
click at [689, 296] on button "Print" at bounding box center [665, 302] width 53 height 27
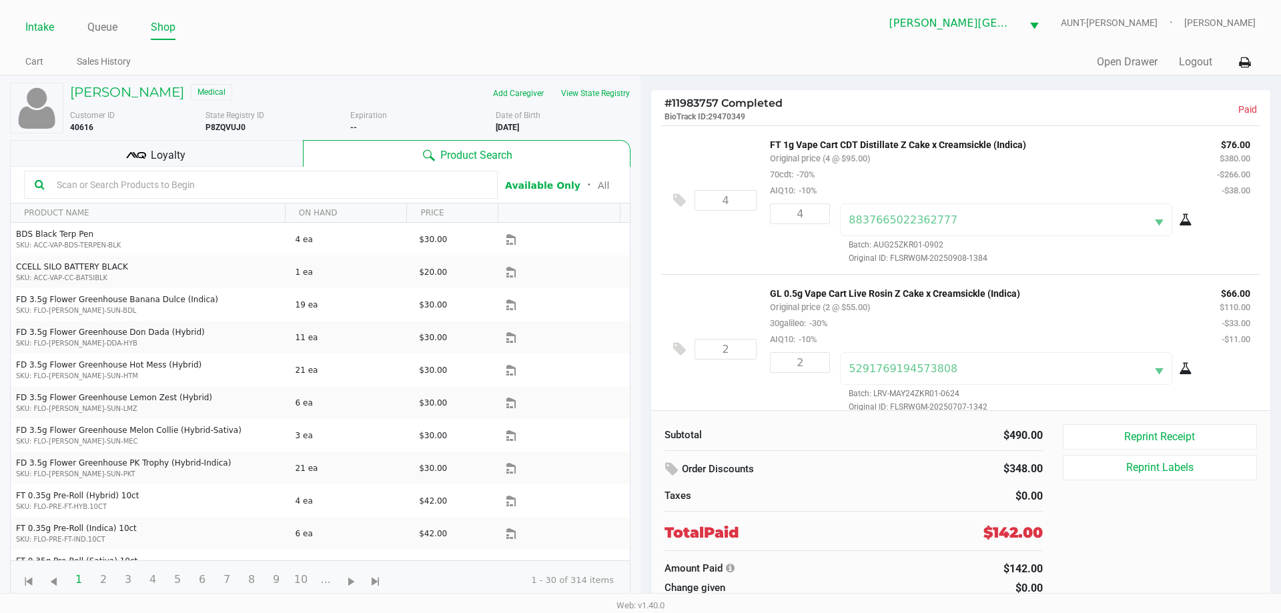
click at [43, 25] on link "Intake" at bounding box center [39, 27] width 29 height 19
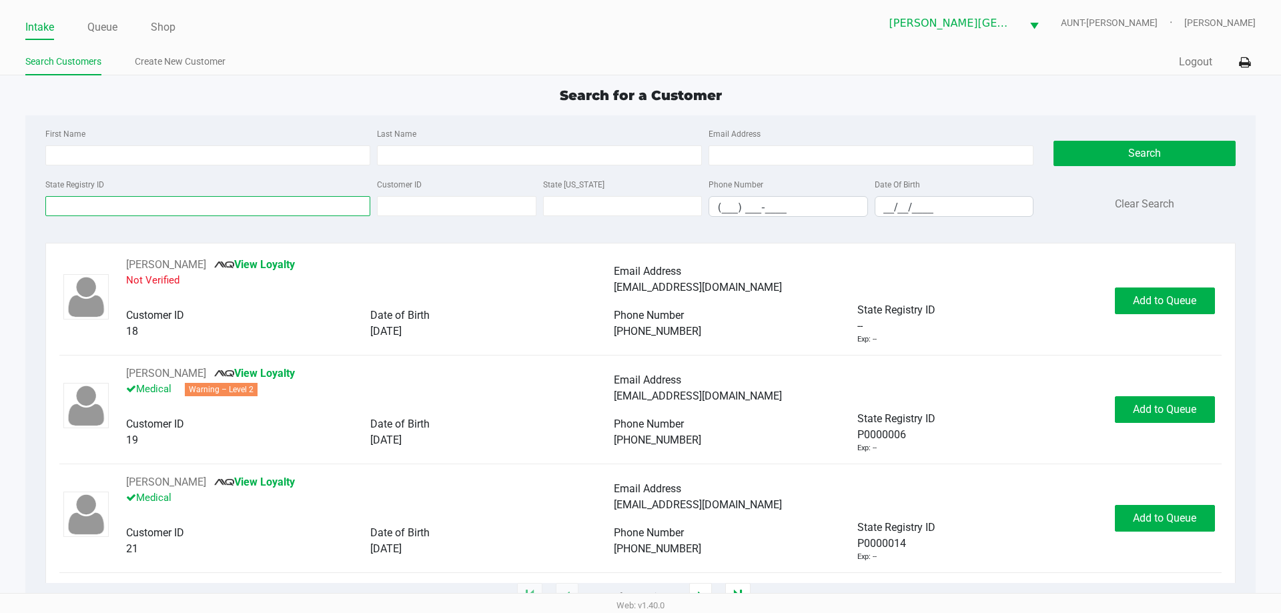
click at [283, 206] on input "State Registry ID" at bounding box center [207, 206] width 325 height 20
click at [286, 179] on div "State Registry ID" at bounding box center [208, 196] width 332 height 41
click at [286, 202] on input "State Registry ID" at bounding box center [207, 206] width 325 height 20
click at [289, 173] on div "First Name Last Name Email Address" at bounding box center [539, 150] width 995 height 51
click at [291, 202] on input "State Registry ID" at bounding box center [207, 206] width 325 height 20
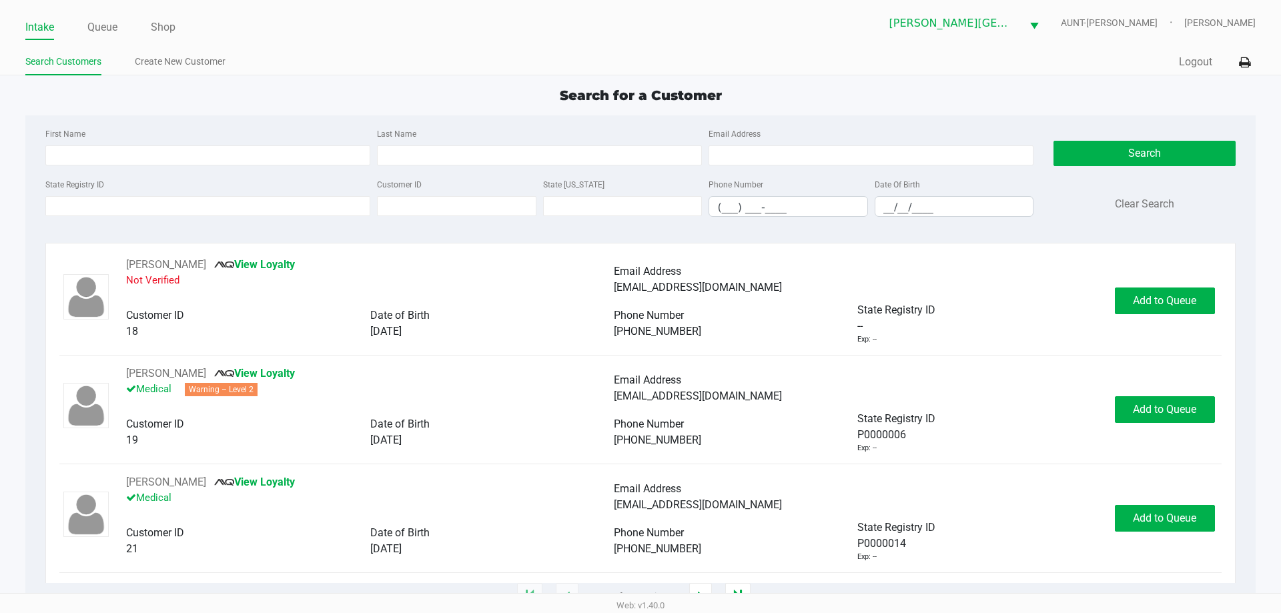
click at [311, 190] on div "State Registry ID" at bounding box center [208, 196] width 332 height 41
click at [99, 32] on link "Queue" at bounding box center [102, 27] width 30 height 19
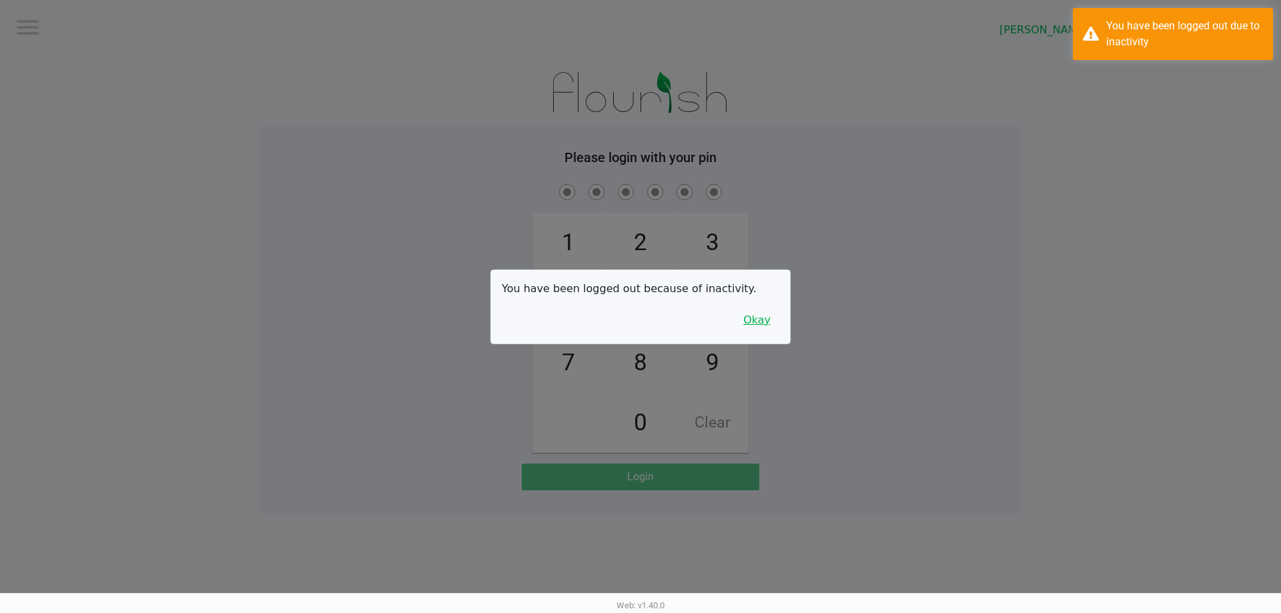
click at [769, 315] on button "Okay" at bounding box center [757, 320] width 45 height 25
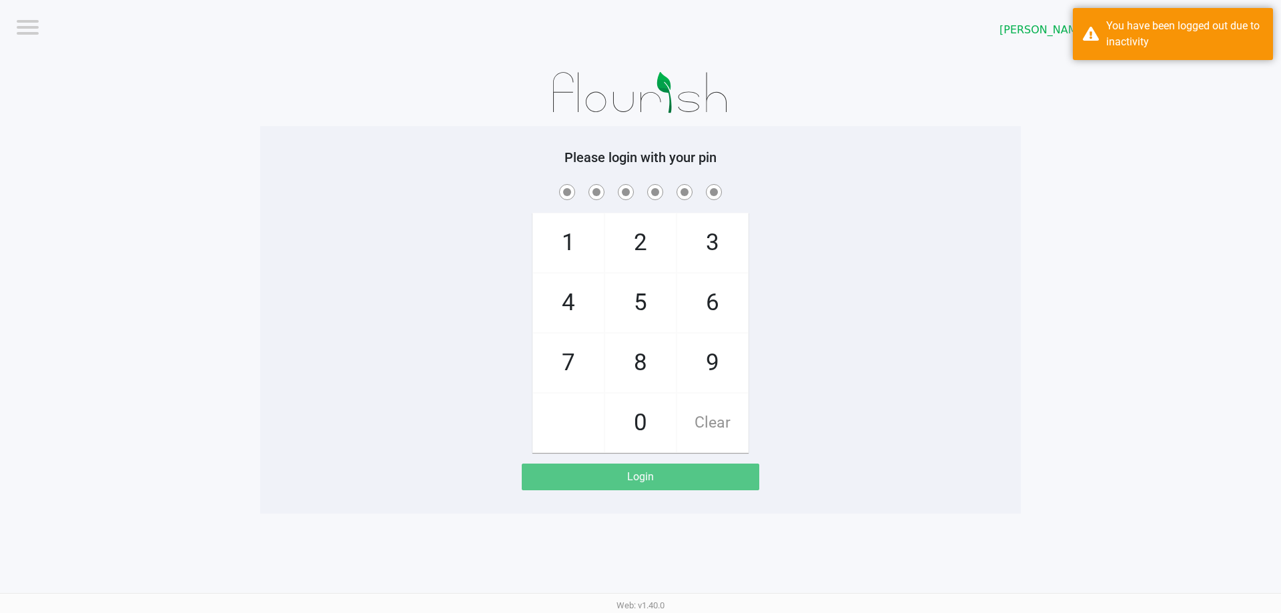
click at [801, 304] on div "1 4 7 2 5 8 0 3 6 9 Clear" at bounding box center [640, 317] width 761 height 272
checkbox input "true"
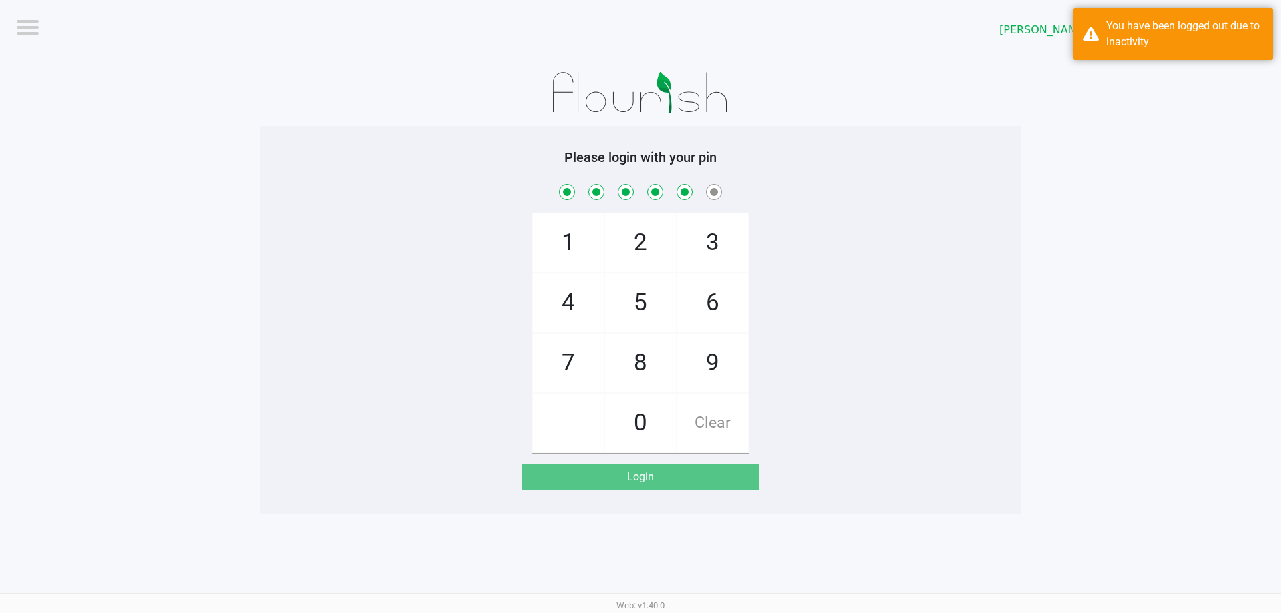
checkbox input "true"
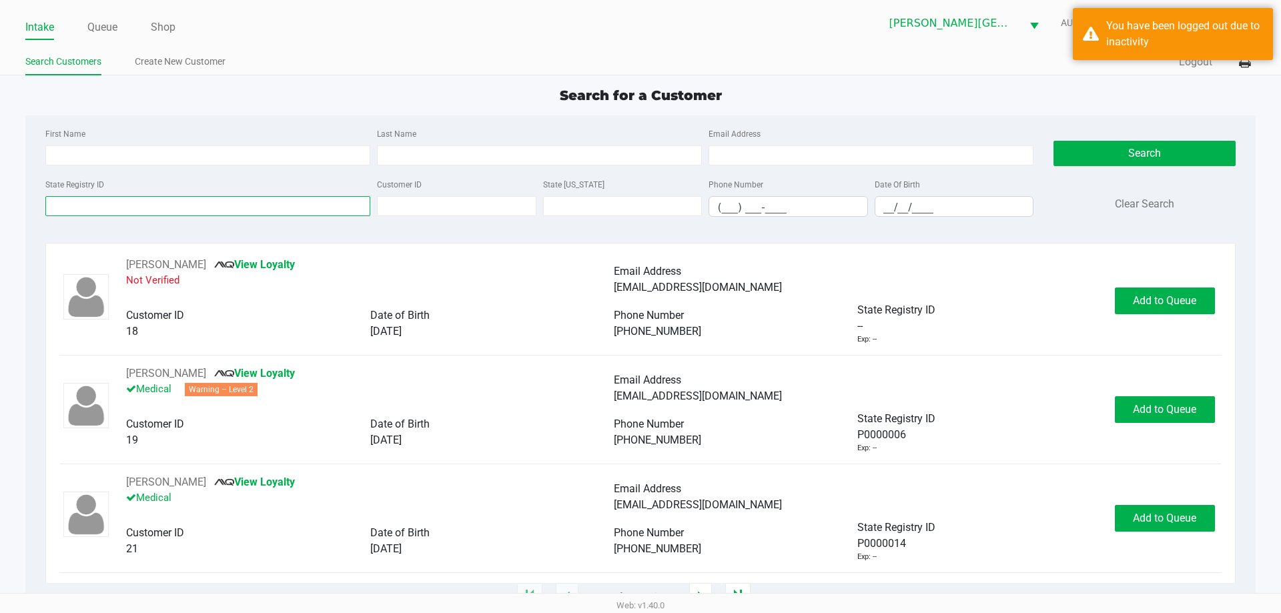
click at [280, 198] on input "State Registry ID" at bounding box center [207, 206] width 325 height 20
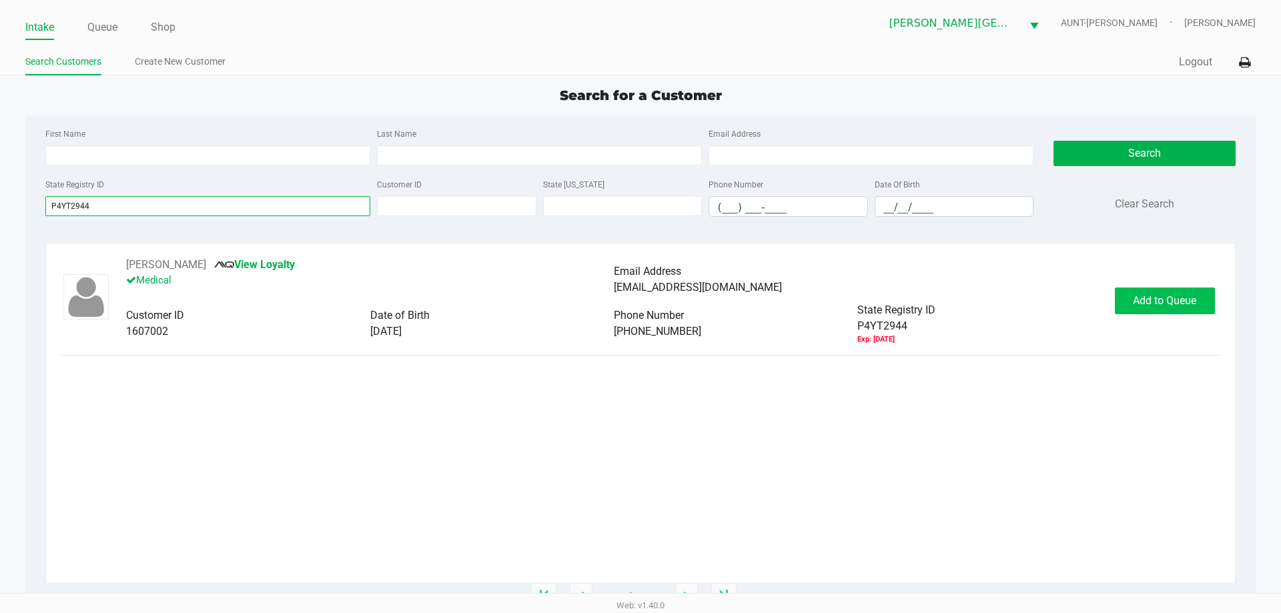
type input "P4YT2944"
click at [1167, 296] on span "Add to Queue" at bounding box center [1164, 300] width 63 height 13
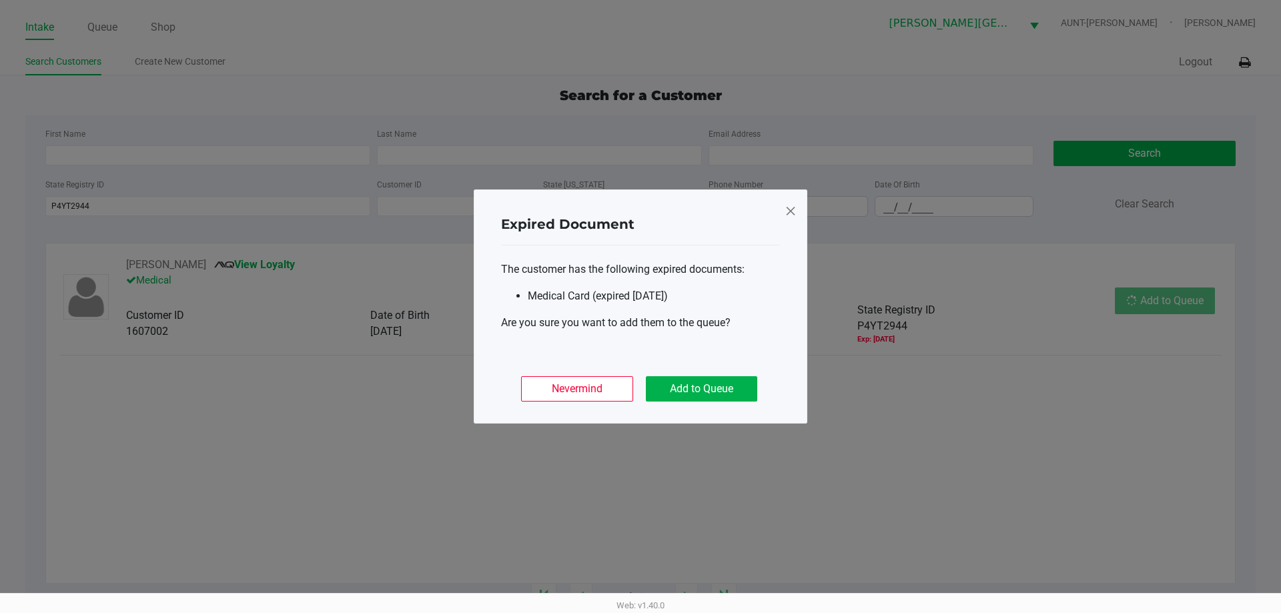
click at [1163, 300] on ngb-modal-window "Expired Document The customer has the following expired documents: Medical Card…" at bounding box center [640, 306] width 1281 height 613
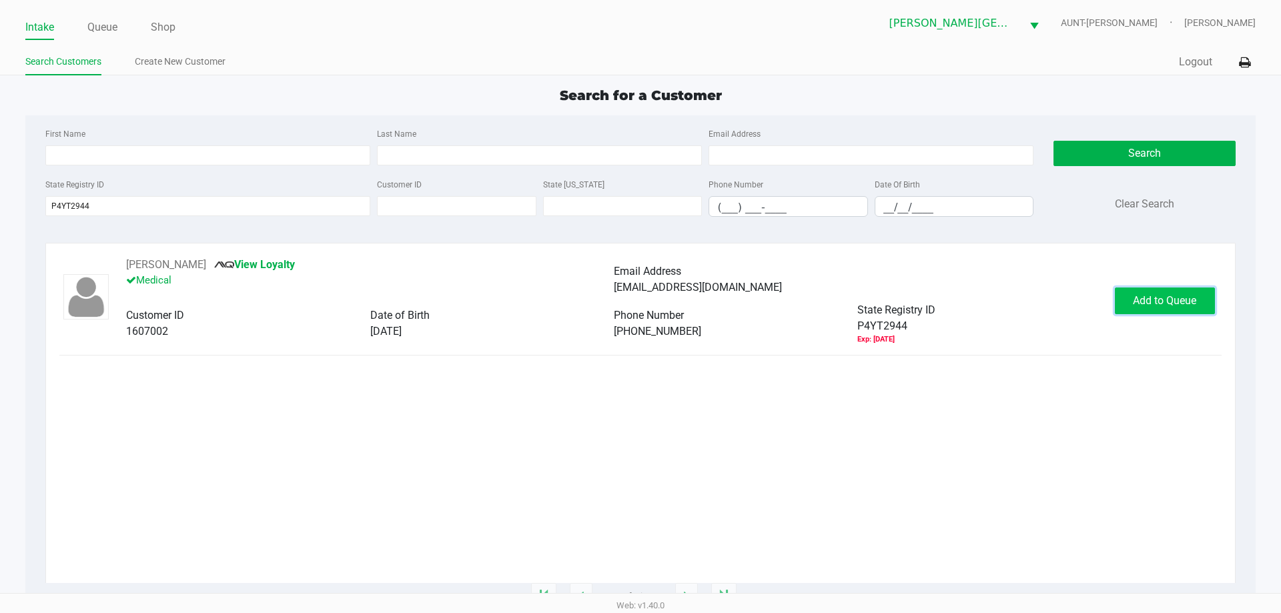
click at [1142, 292] on button "Add to Queue" at bounding box center [1165, 301] width 100 height 27
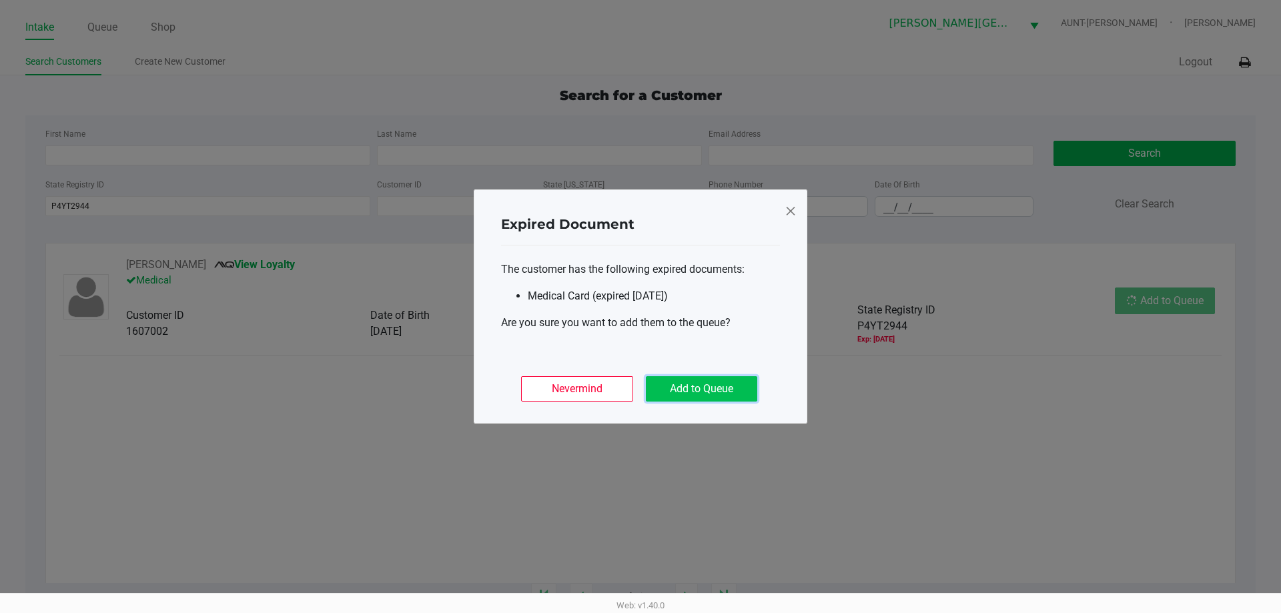
click at [707, 377] on button "Add to Queue" at bounding box center [701, 388] width 111 height 25
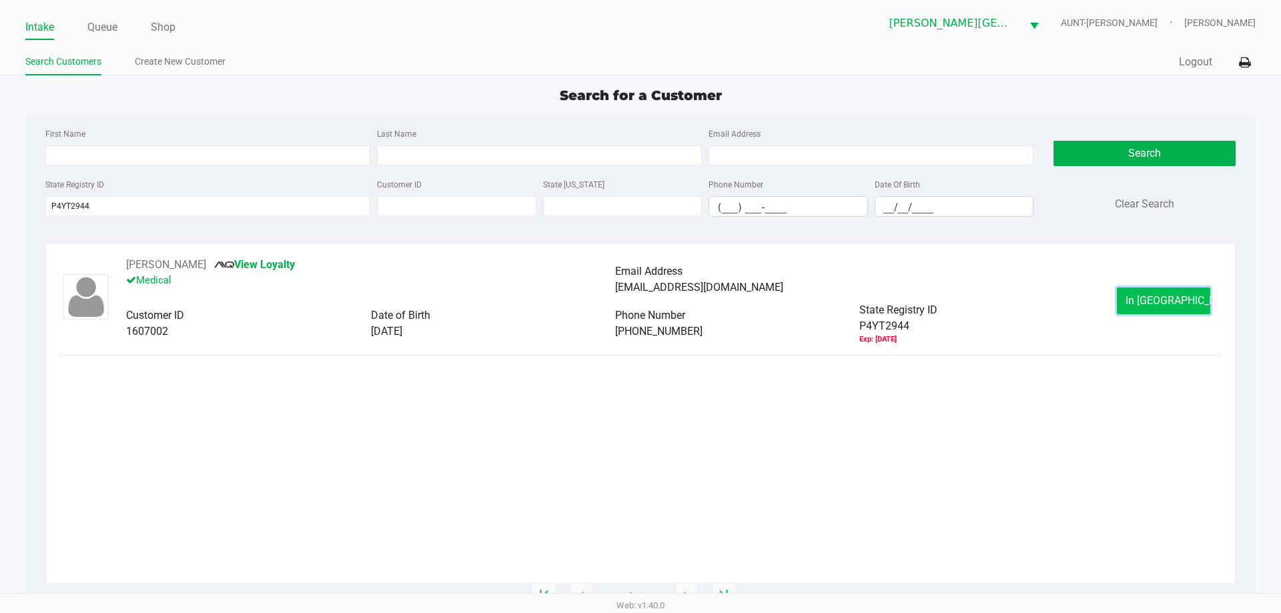
click at [1153, 294] on span "In [GEOGRAPHIC_DATA]" at bounding box center [1182, 300] width 112 height 13
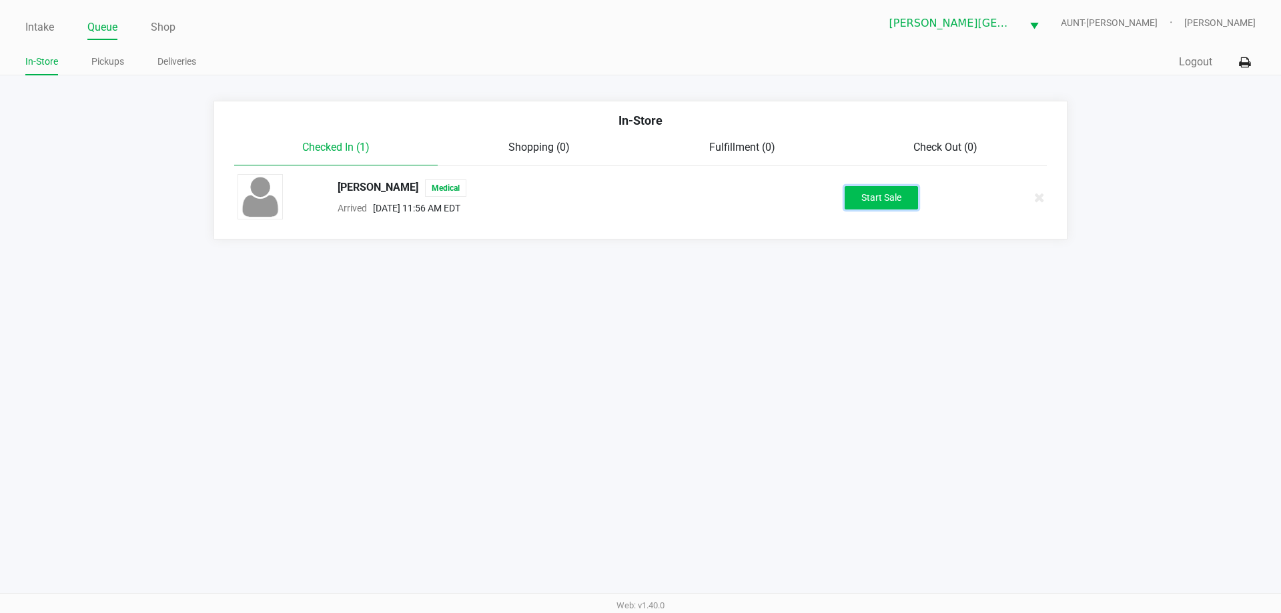
click at [905, 200] on button "Start Sale" at bounding box center [881, 197] width 73 height 23
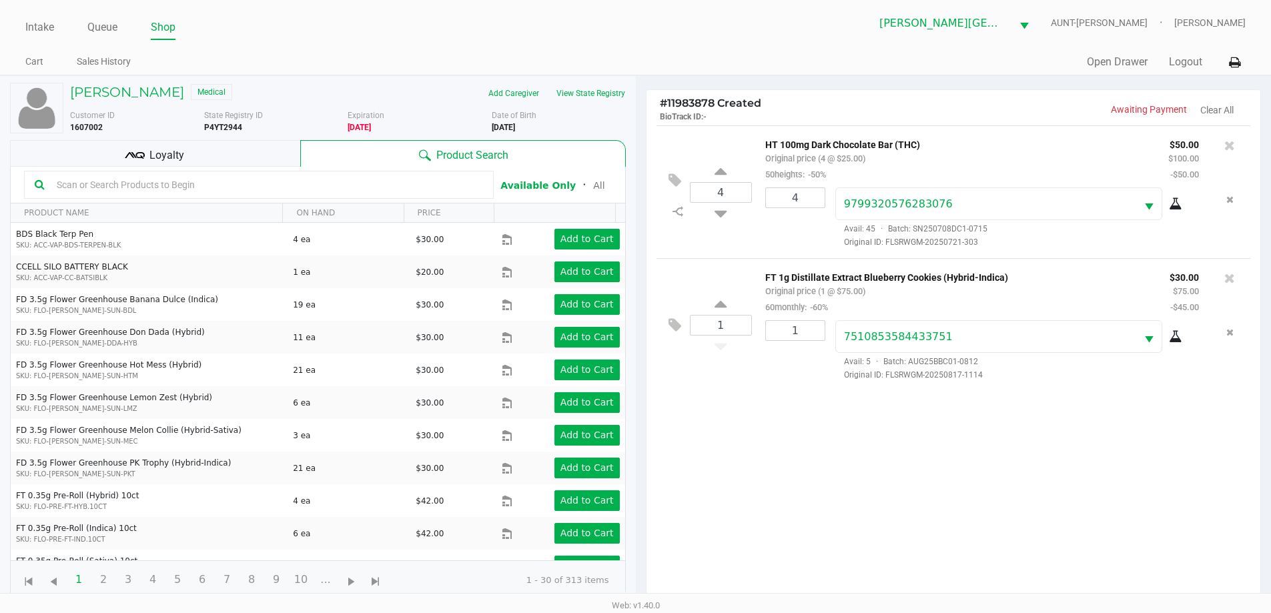
click at [87, 150] on div "Loyalty" at bounding box center [155, 153] width 290 height 27
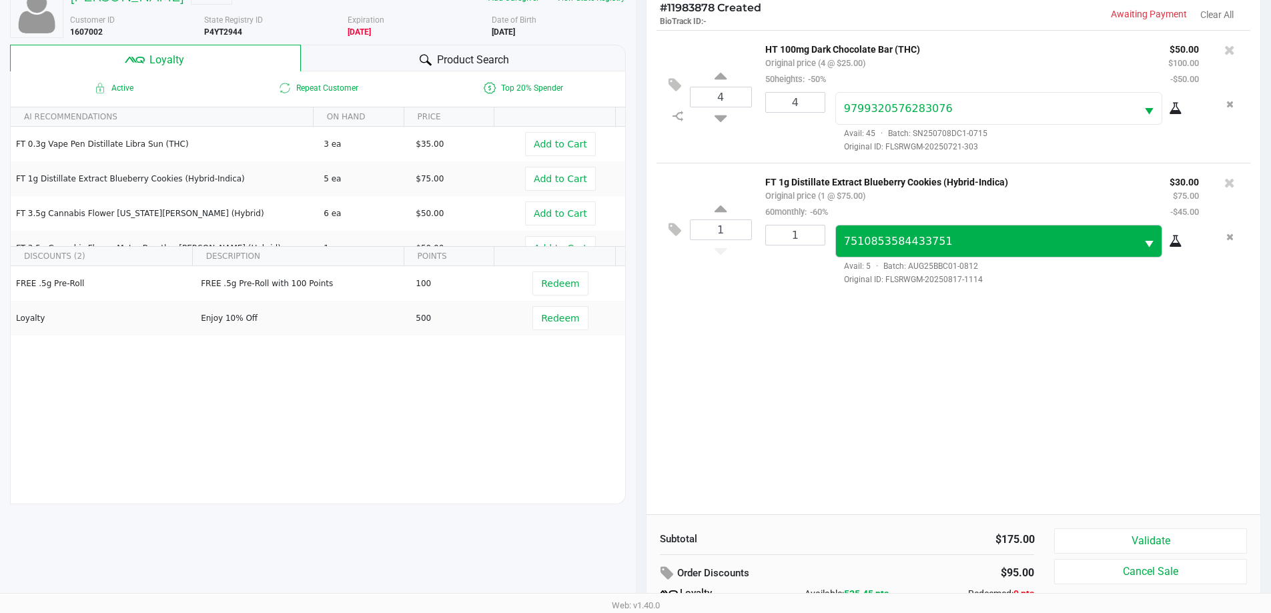
scroll to position [160, 0]
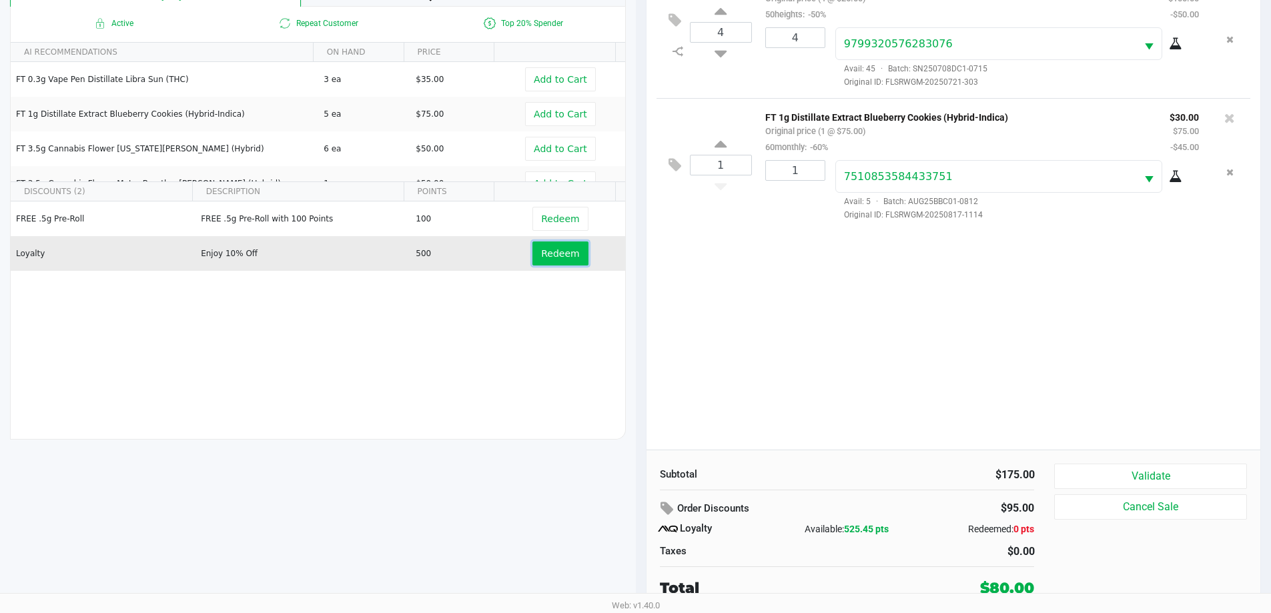
click at [542, 256] on span "Redeem" at bounding box center [560, 253] width 38 height 11
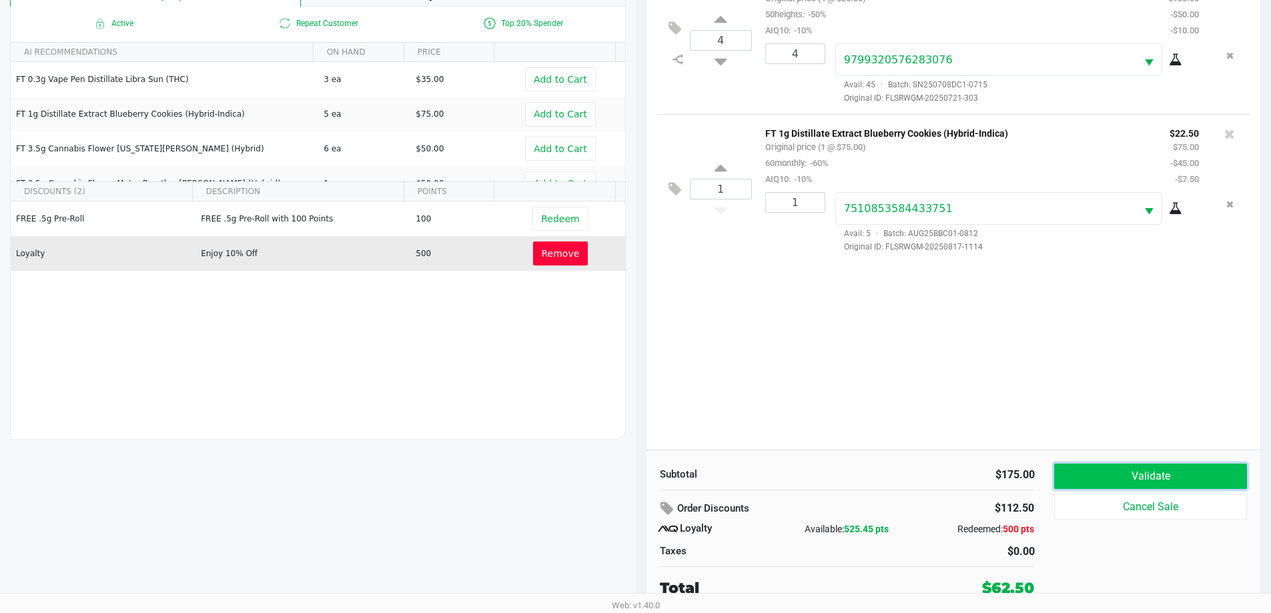
click at [1116, 478] on button "Validate" at bounding box center [1150, 476] width 192 height 25
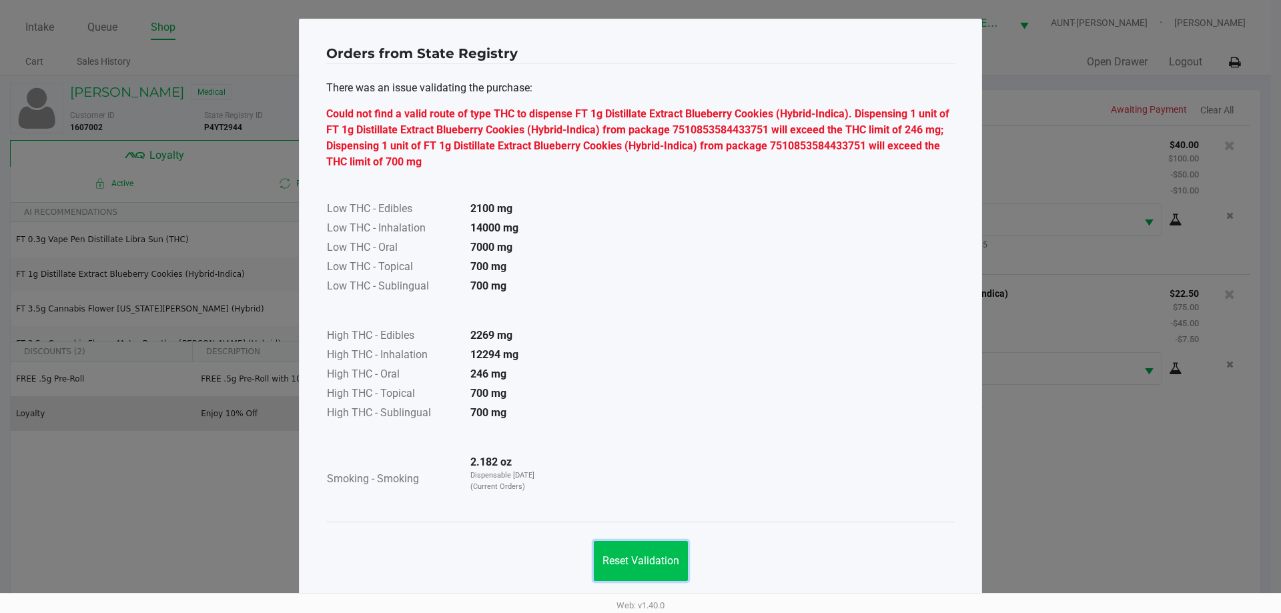
click at [657, 552] on button "Reset Validation" at bounding box center [641, 561] width 94 height 40
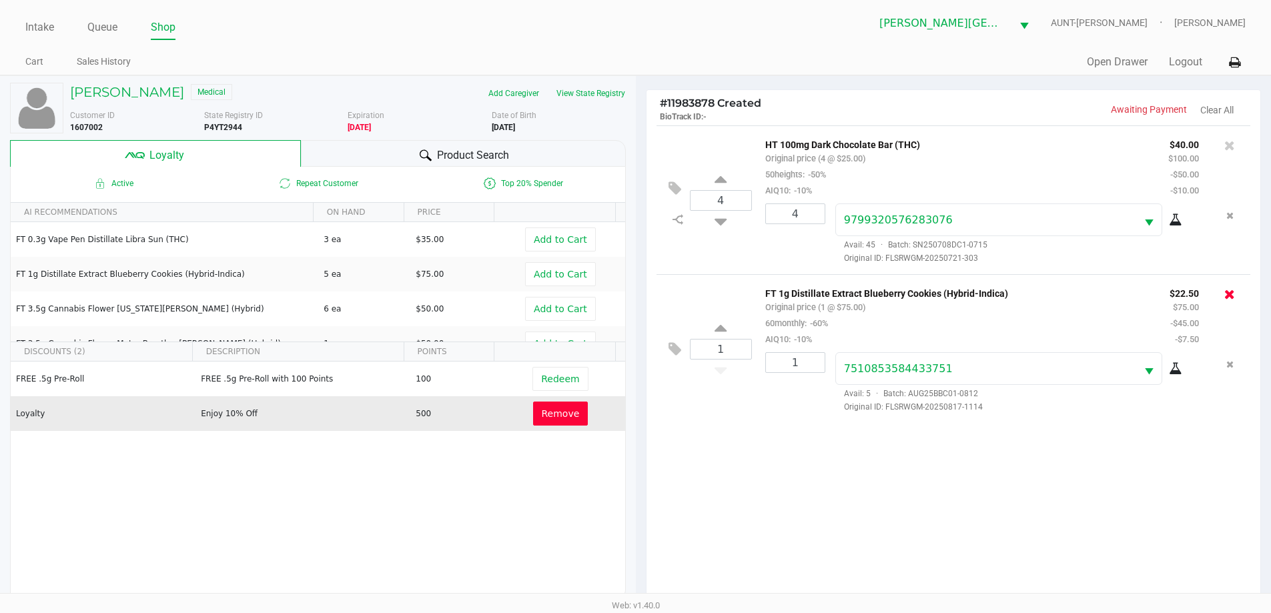
click at [1230, 296] on icon at bounding box center [1229, 294] width 11 height 13
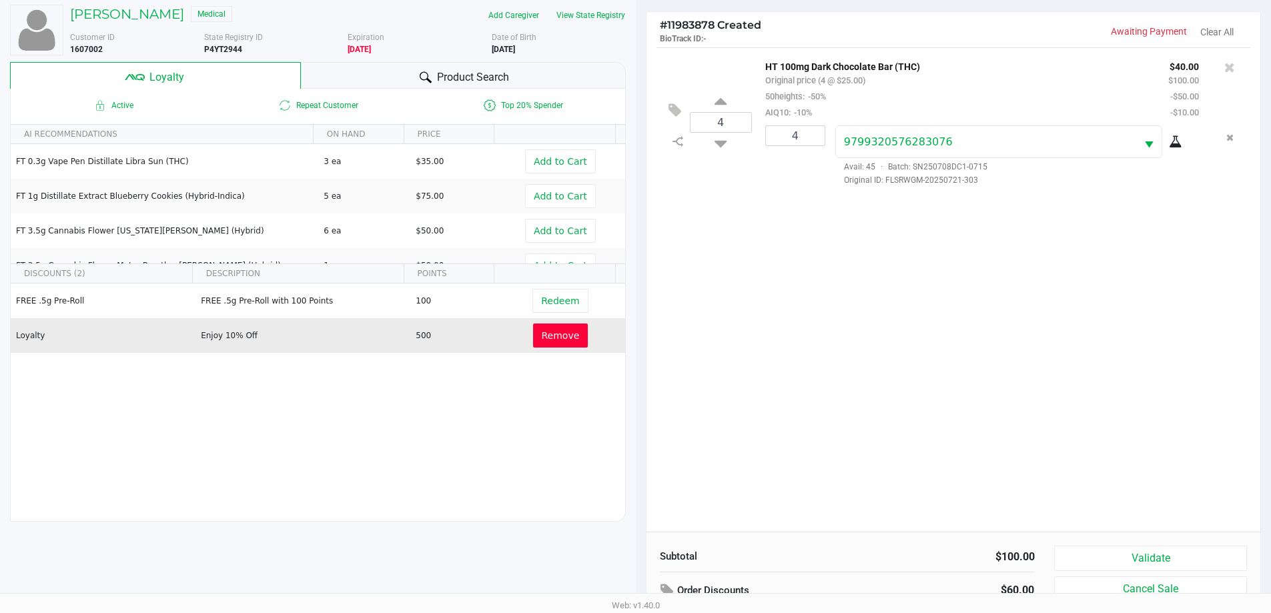
scroll to position [160, 0]
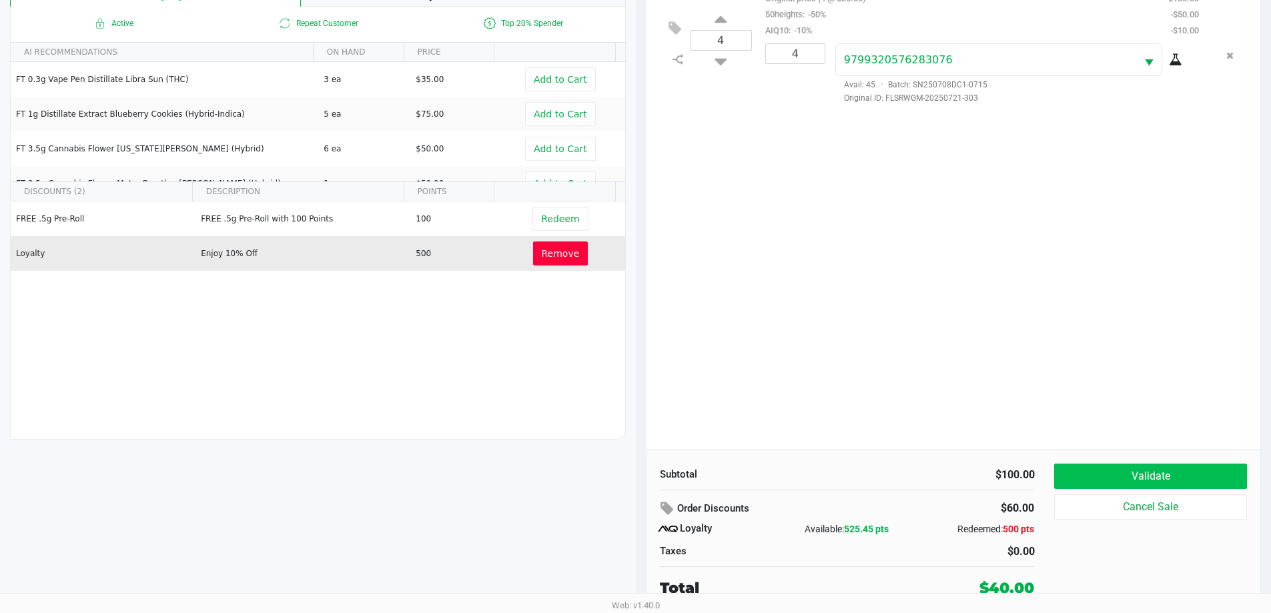
click at [1109, 463] on div "Subtotal $100.00 Order Discounts $60.00 Loyalty Available: 525.45 pts Redeemed:…" at bounding box center [954, 531] width 615 height 163
click at [1112, 468] on button "Validate" at bounding box center [1150, 476] width 192 height 25
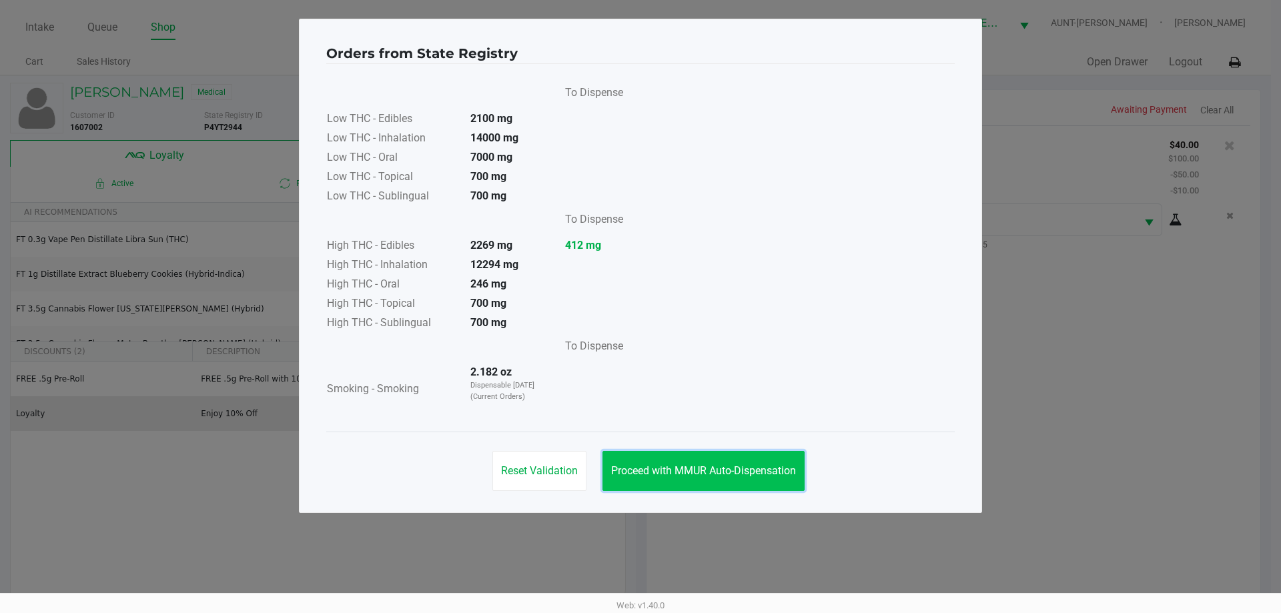
click at [757, 469] on span "Proceed with MMUR Auto-Dispensation" at bounding box center [703, 470] width 185 height 13
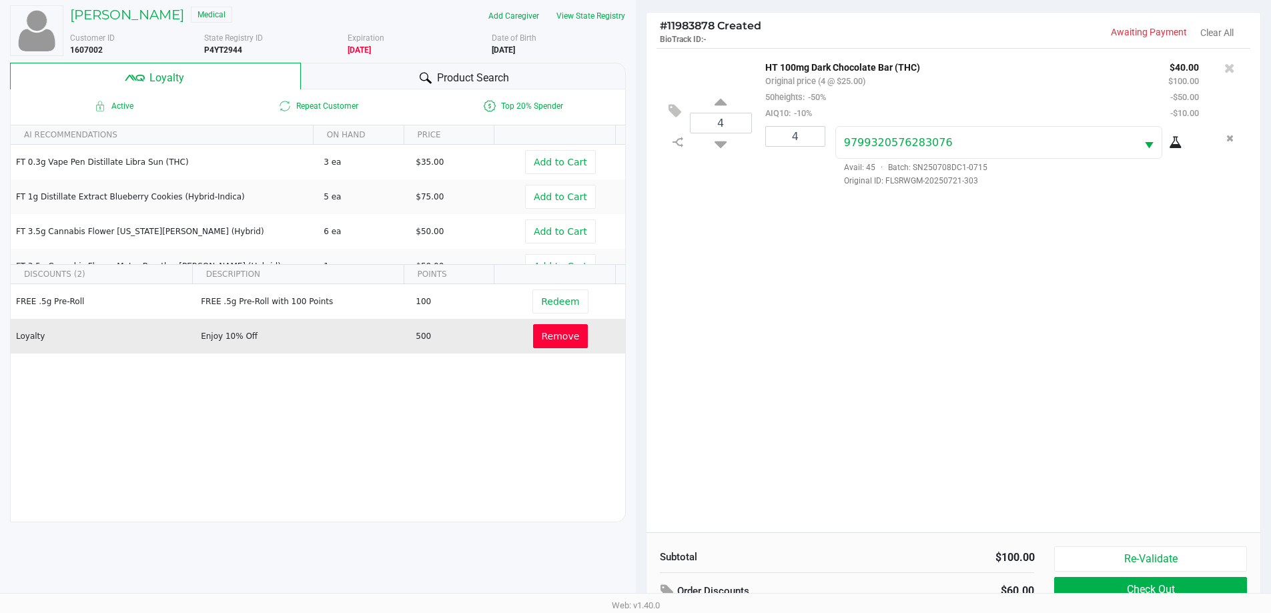
scroll to position [160, 0]
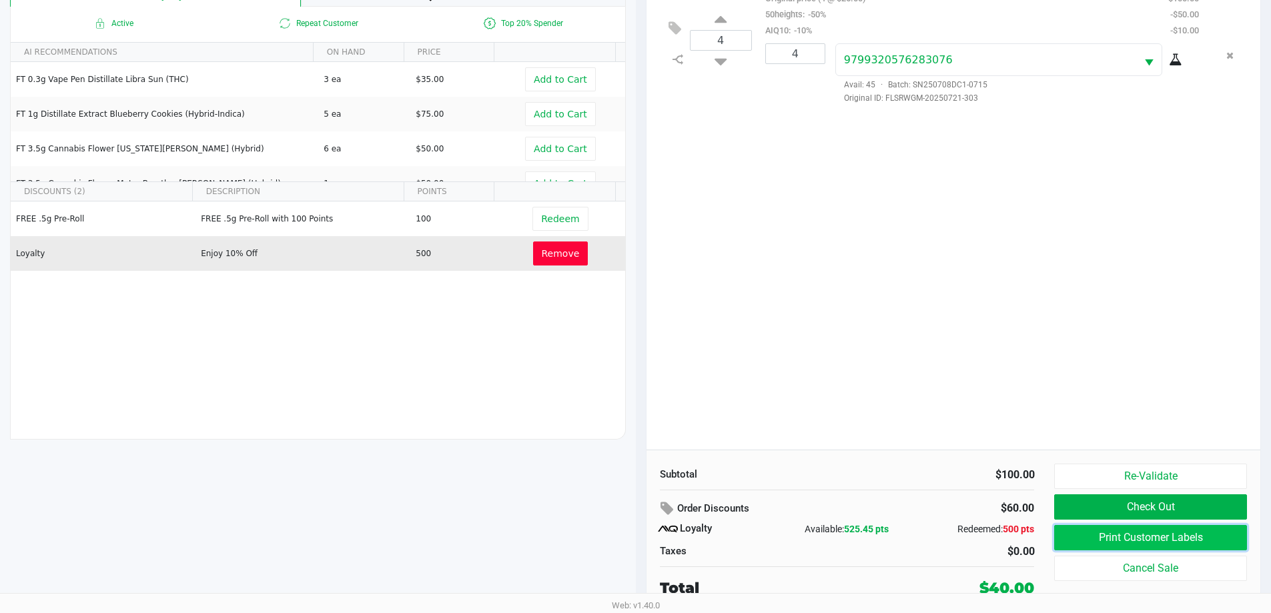
click at [1134, 548] on button "Print Customer Labels" at bounding box center [1150, 537] width 192 height 25
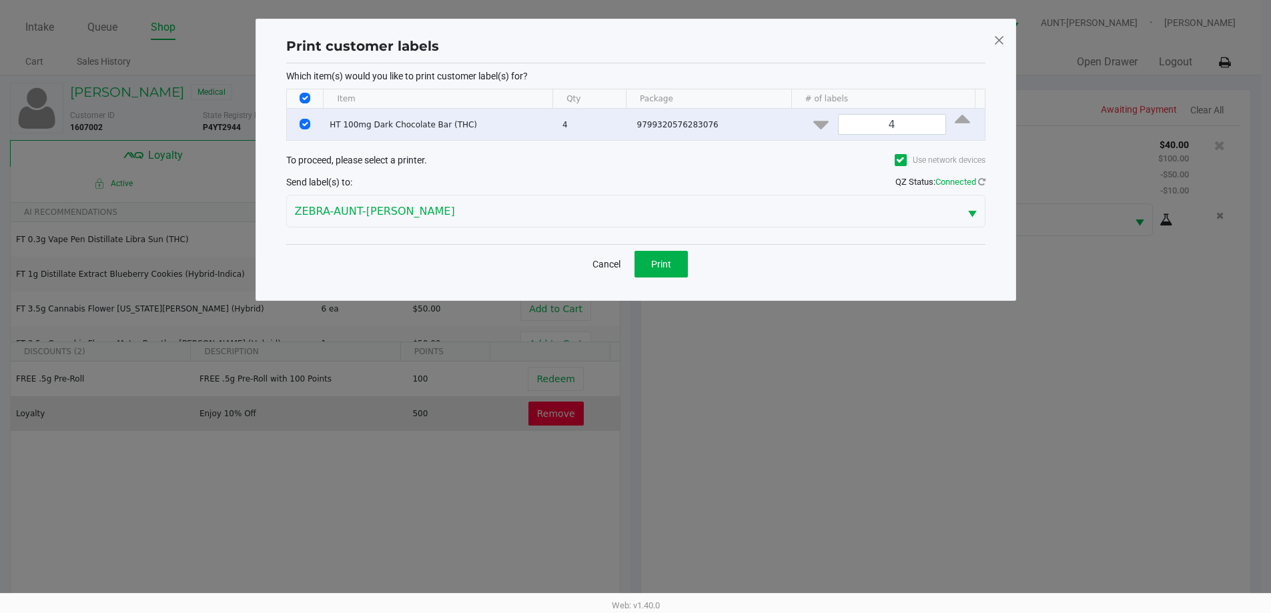
scroll to position [0, 0]
click at [669, 262] on span "Print" at bounding box center [666, 264] width 20 height 11
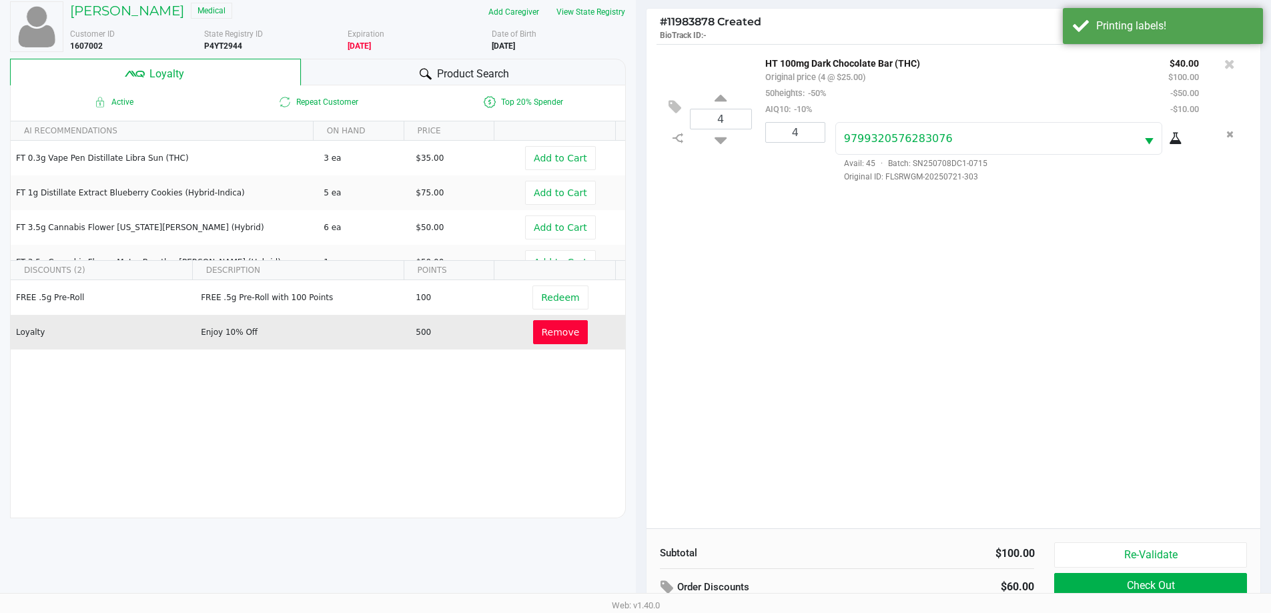
scroll to position [160, 0]
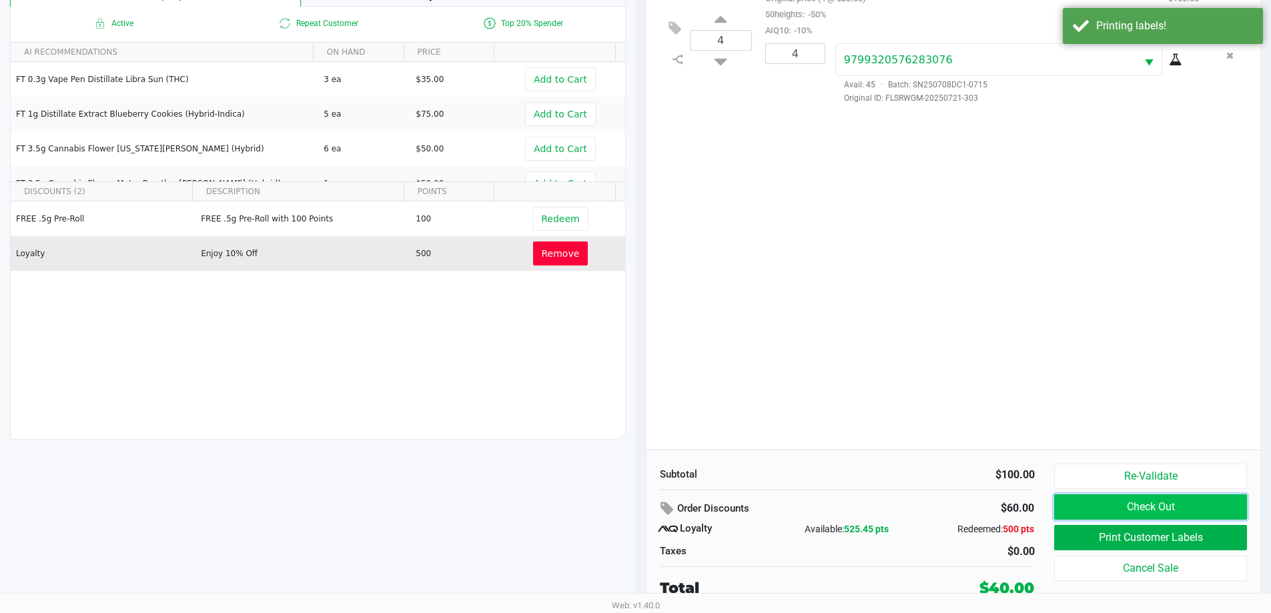
click at [1140, 507] on button "Check Out" at bounding box center [1150, 506] width 192 height 25
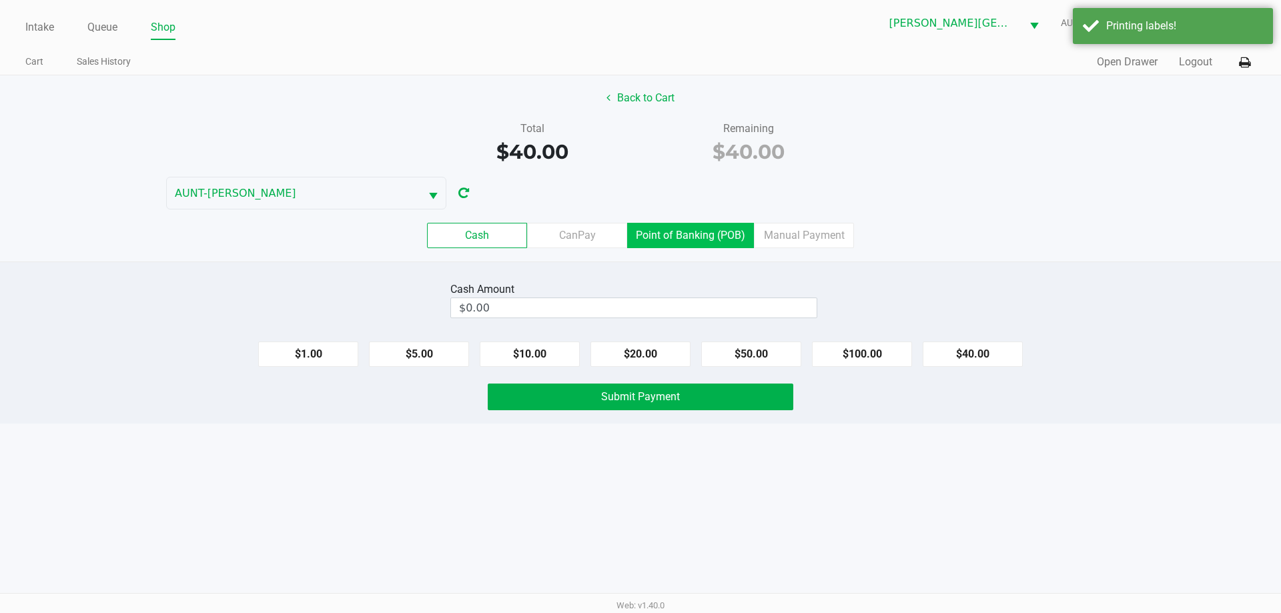
click at [693, 244] on label "Point of Banking (POB)" at bounding box center [690, 235] width 127 height 25
click at [0, 0] on 7 "Point of Banking (POB)" at bounding box center [0, 0] width 0 height 0
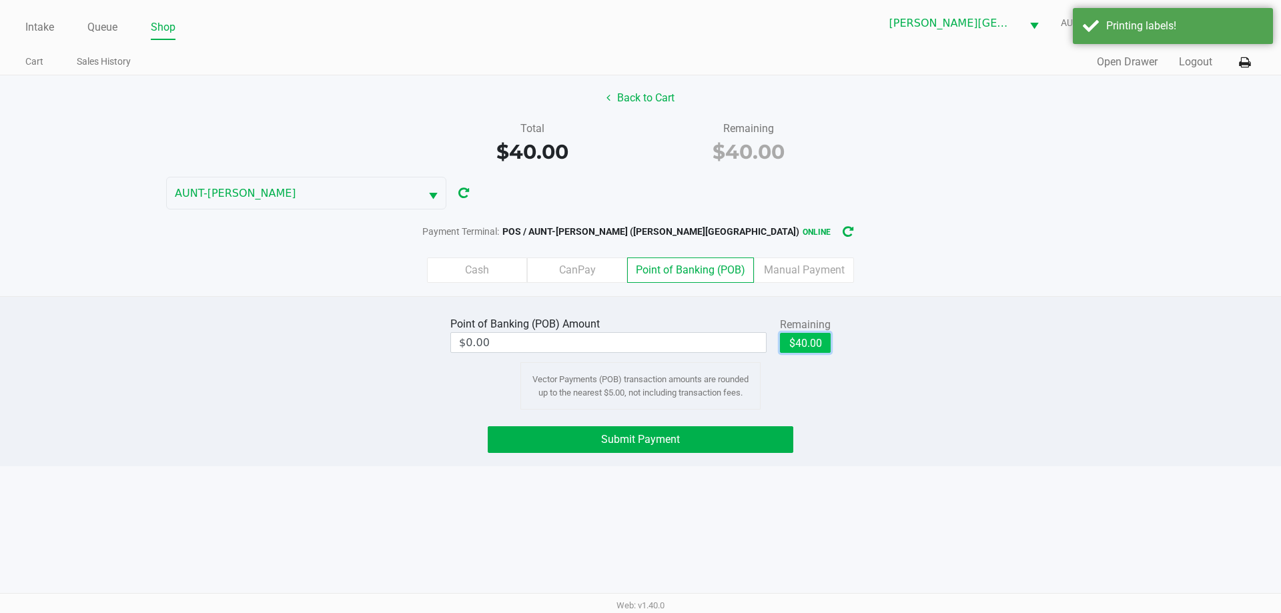
click at [807, 343] on button "$40.00" at bounding box center [805, 343] width 51 height 20
type input "$40.00"
click at [705, 428] on button "Submit Payment" at bounding box center [641, 439] width 306 height 27
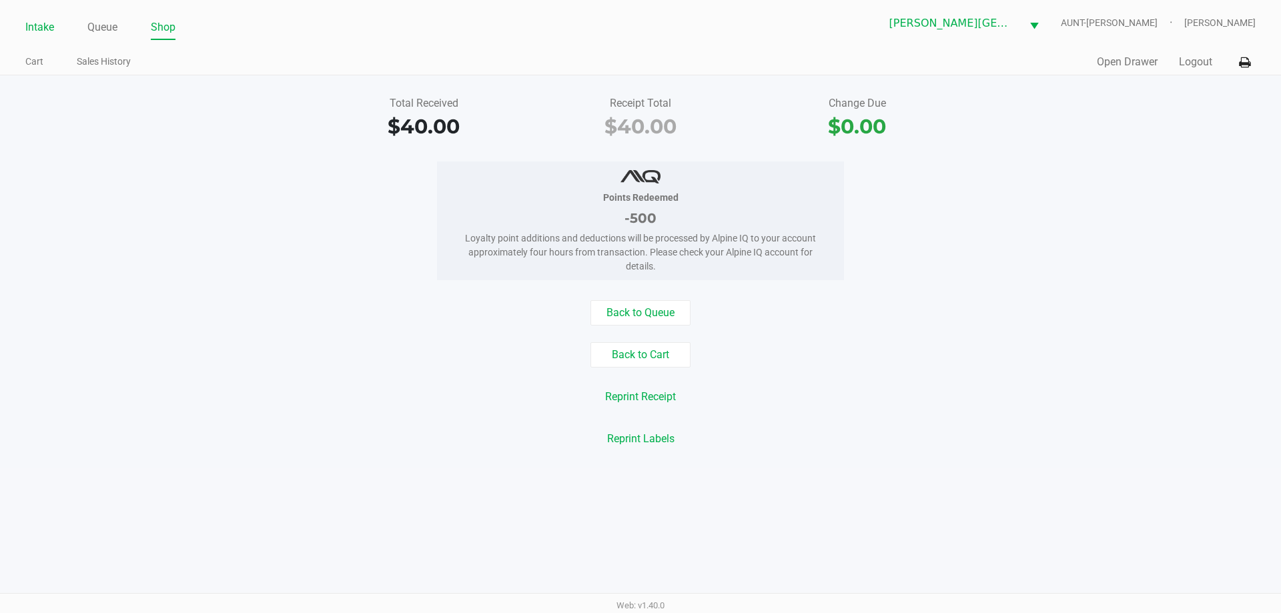
click at [39, 25] on link "Intake" at bounding box center [39, 27] width 29 height 19
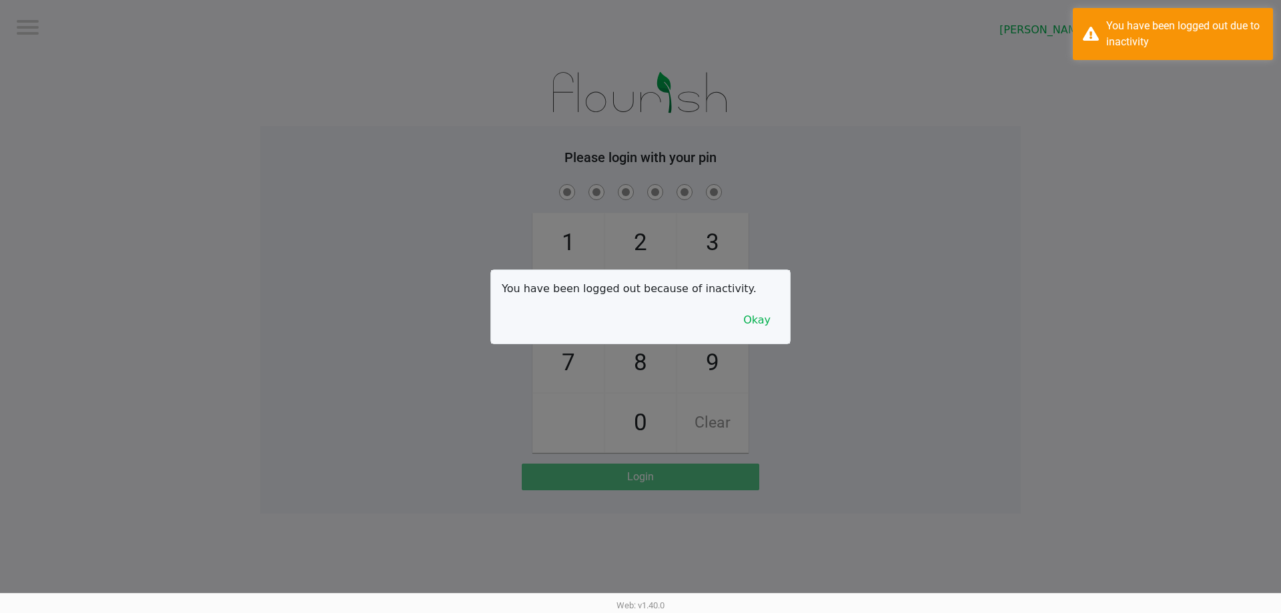
click at [107, 29] on div at bounding box center [640, 306] width 1281 height 613
click at [774, 318] on button "Okay" at bounding box center [757, 320] width 45 height 25
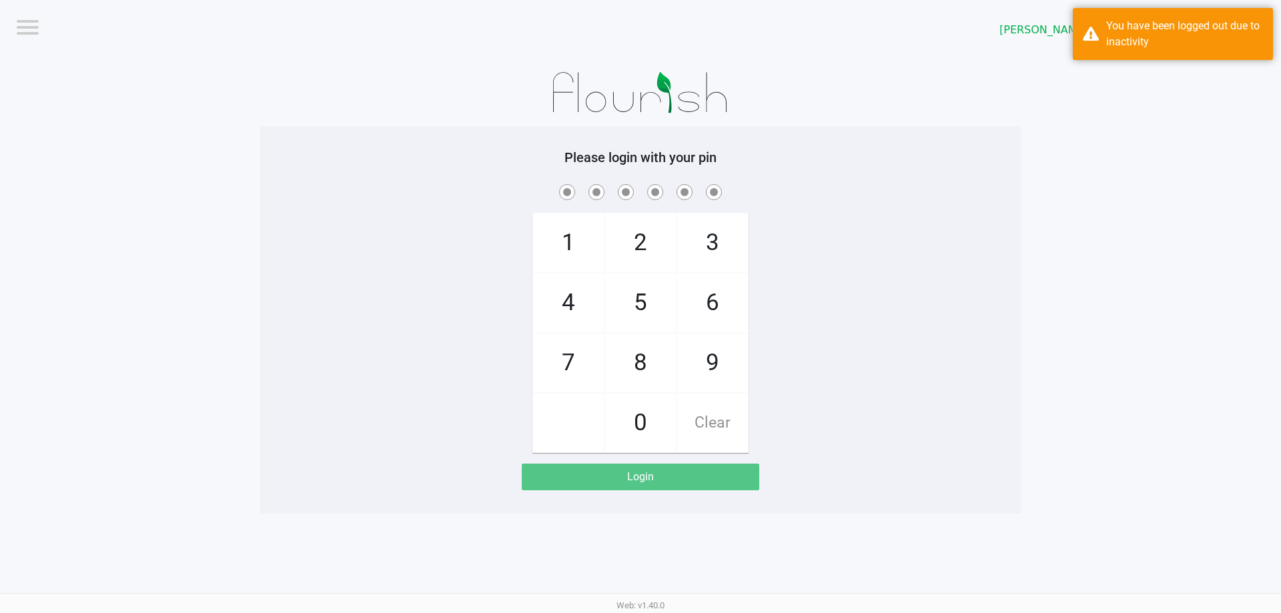
click at [791, 314] on div "1 4 7 2 5 8 0 3 6 9 Clear" at bounding box center [640, 317] width 761 height 272
checkbox input "true"
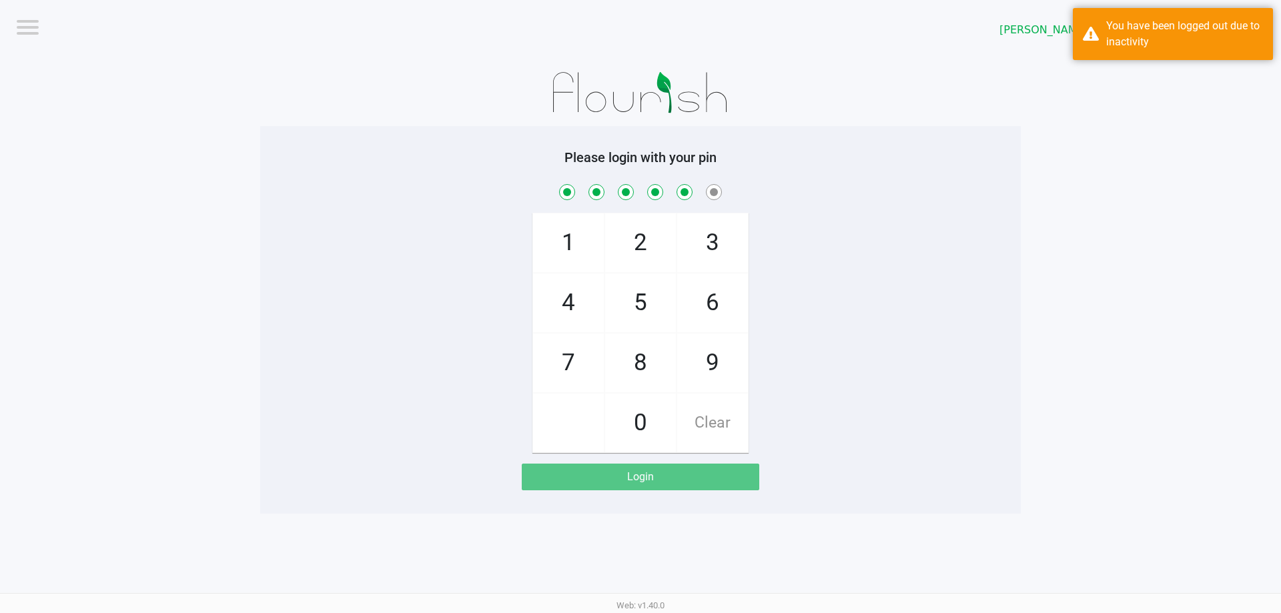
checkbox input "true"
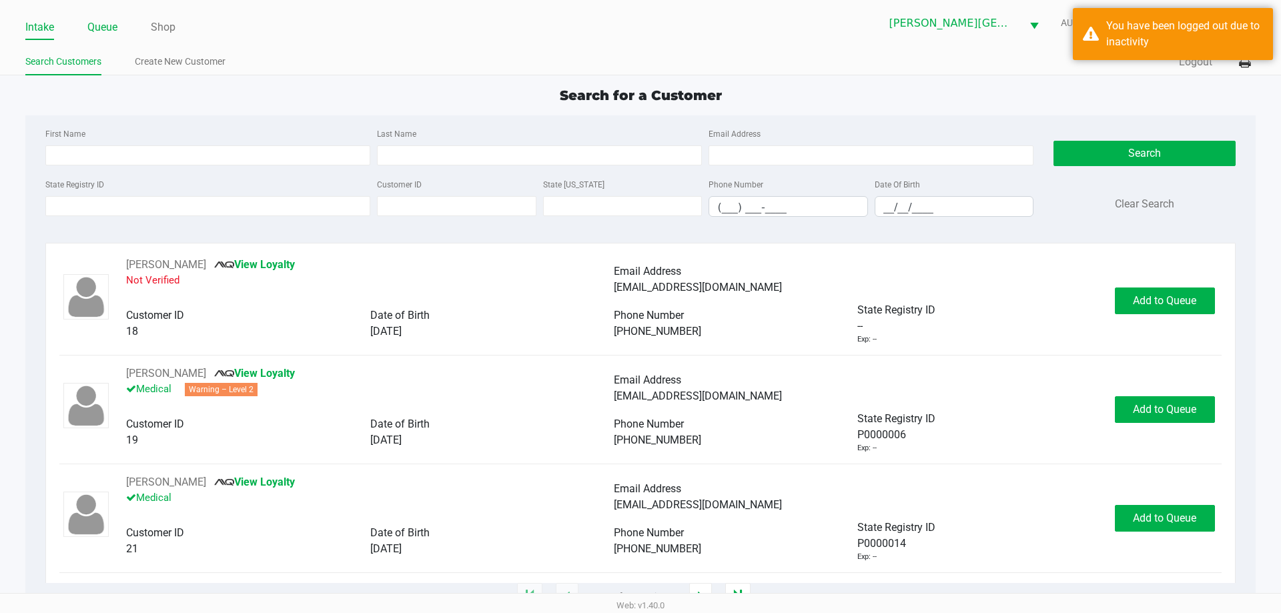
click at [98, 31] on link "Queue" at bounding box center [102, 27] width 30 height 19
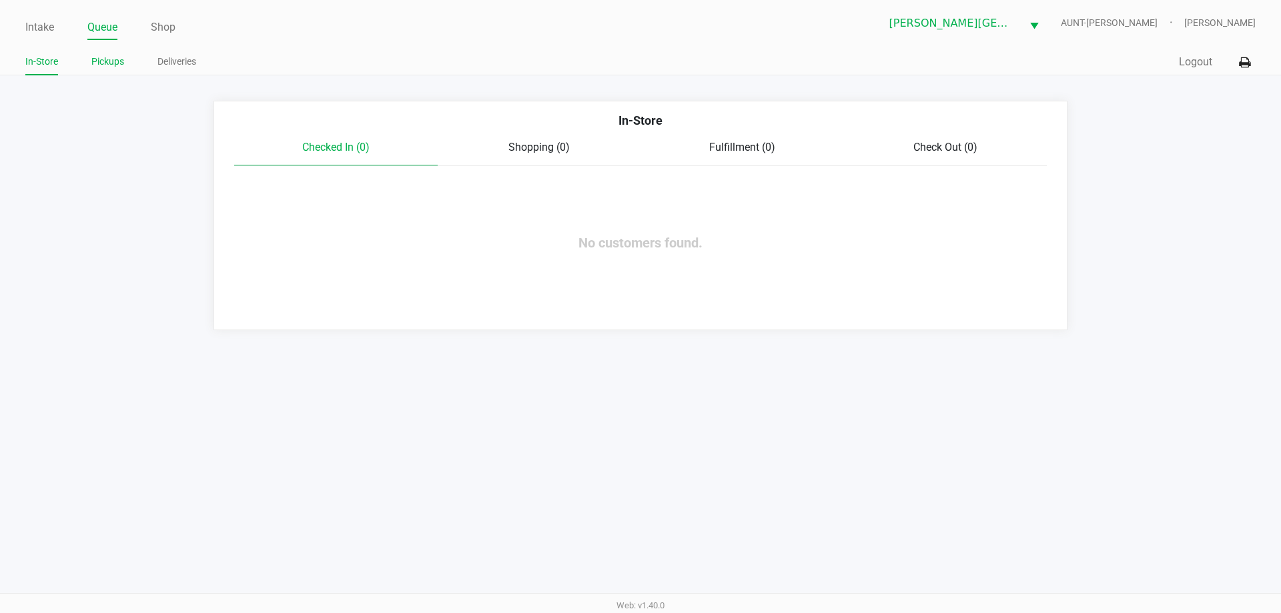
click at [111, 54] on link "Pickups" at bounding box center [107, 61] width 33 height 17
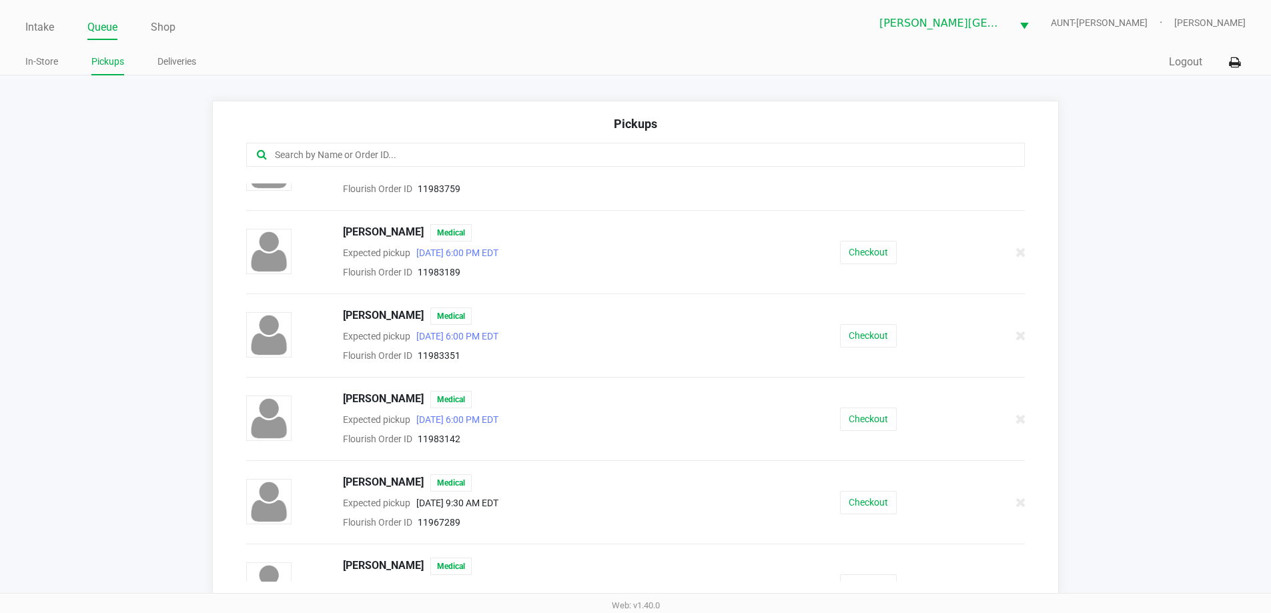
scroll to position [200, 0]
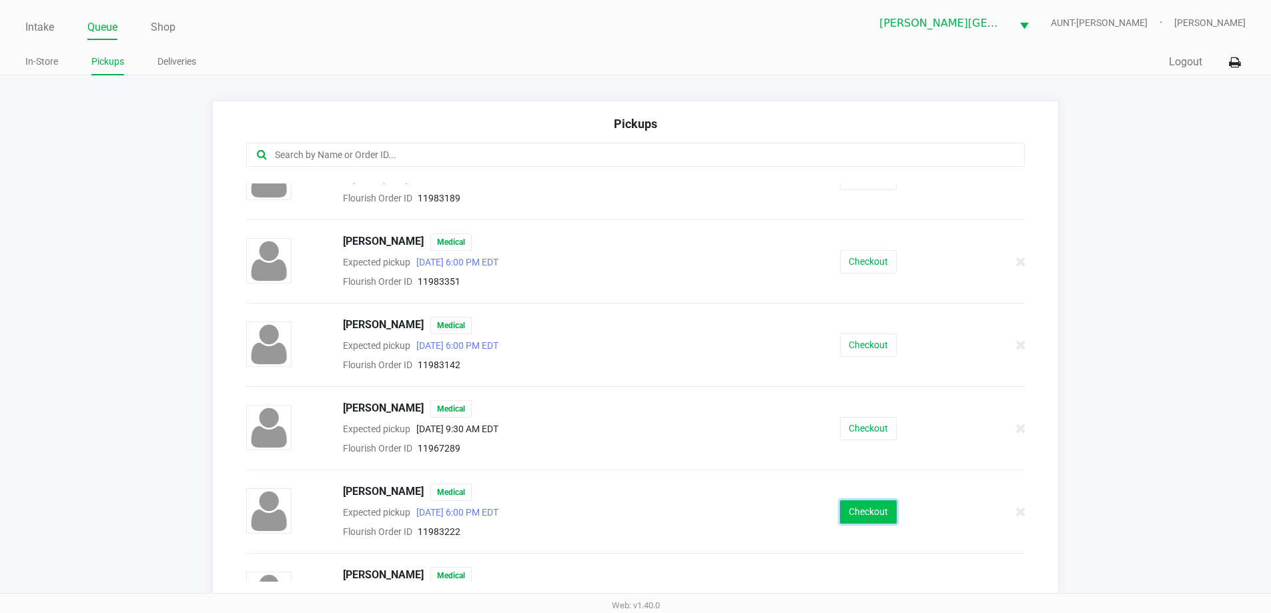
click at [869, 521] on button "Checkout" at bounding box center [868, 511] width 57 height 23
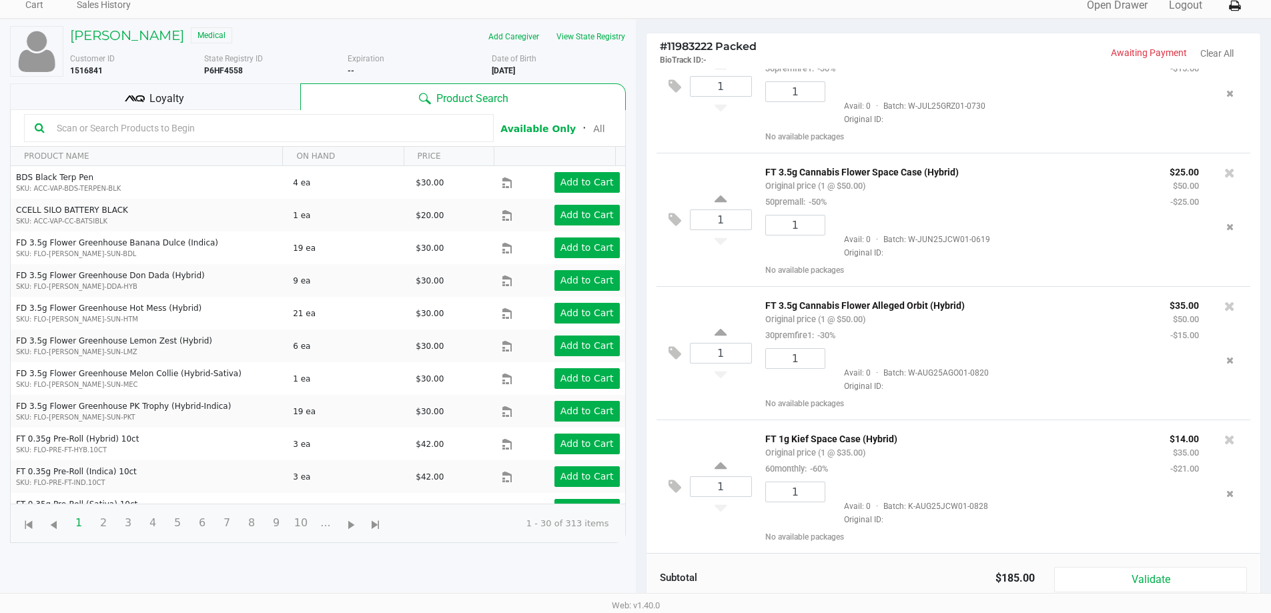
scroll to position [144, 0]
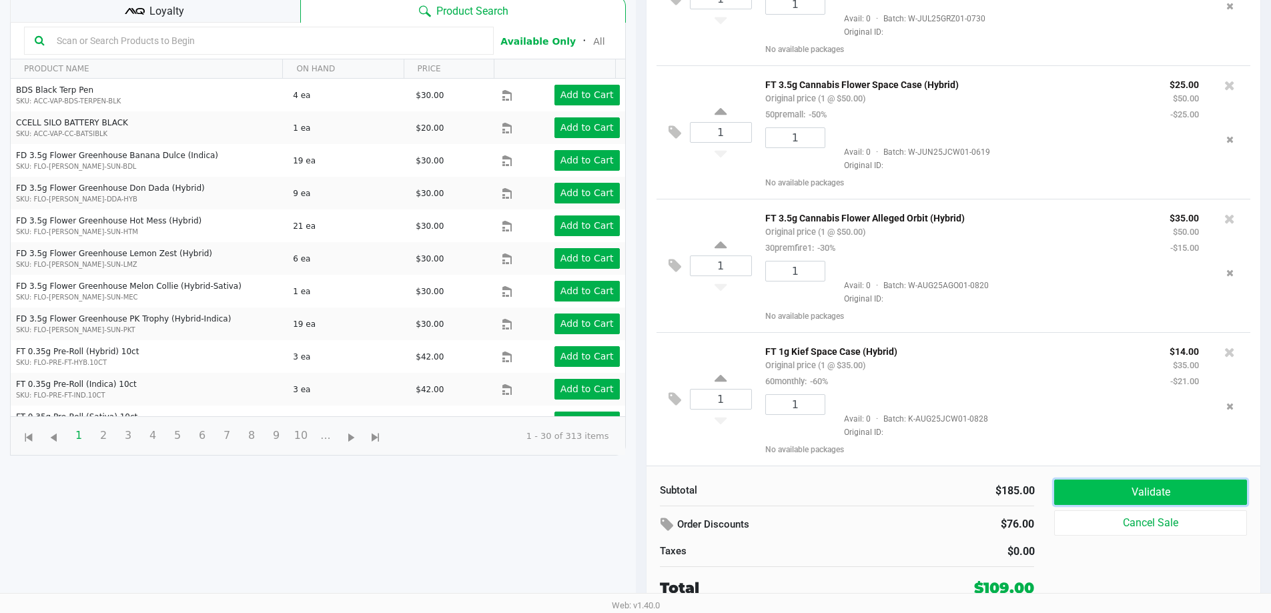
click at [1107, 500] on button "Validate" at bounding box center [1150, 492] width 192 height 25
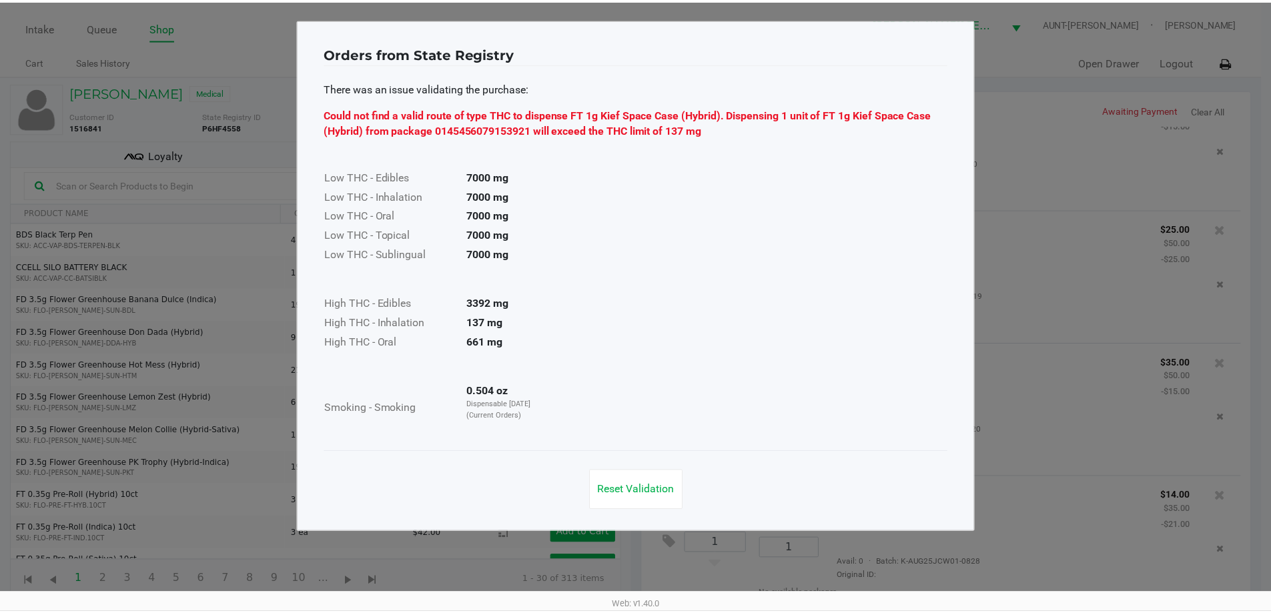
scroll to position [49, 0]
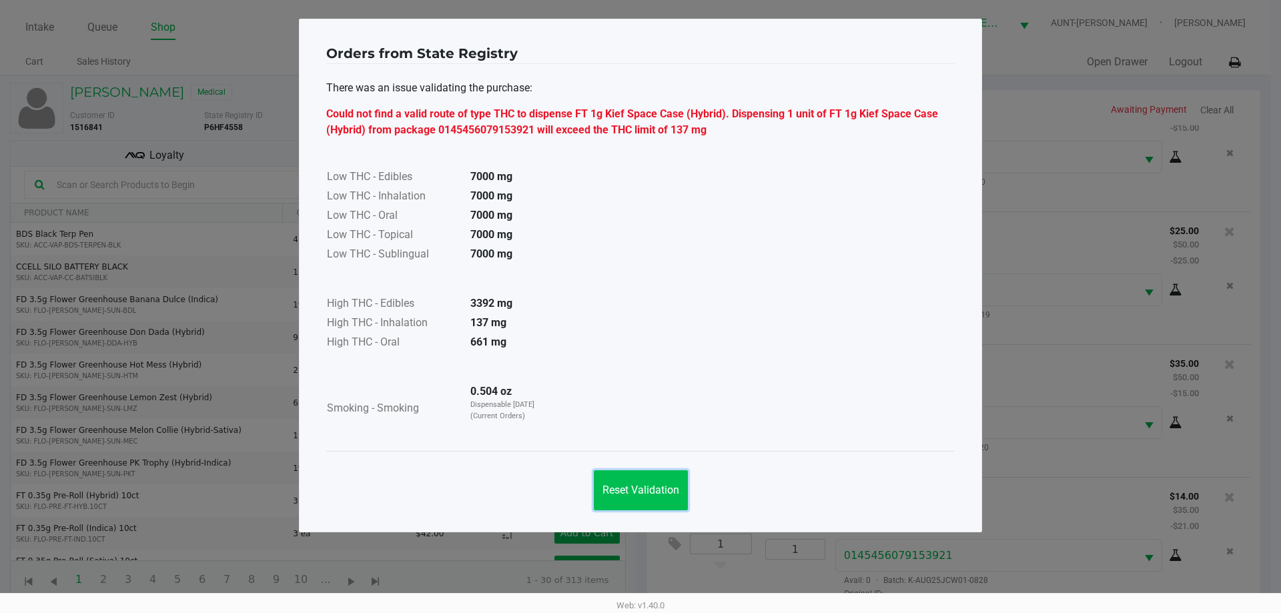
click at [641, 488] on span "Reset Validation" at bounding box center [641, 490] width 77 height 13
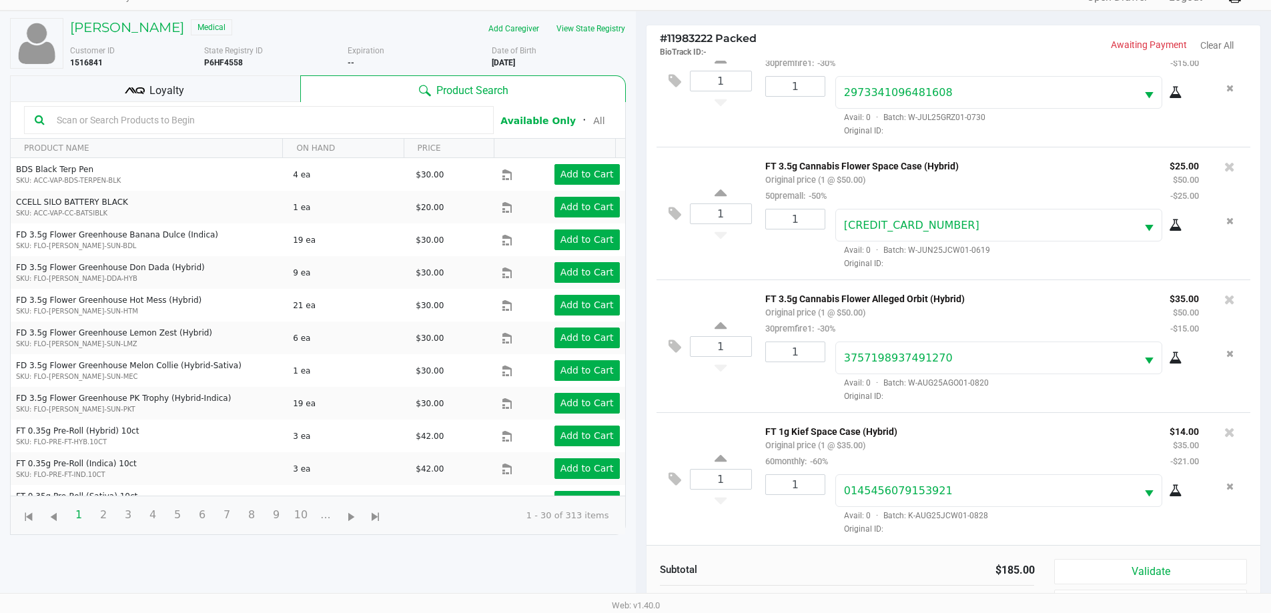
scroll to position [144, 0]
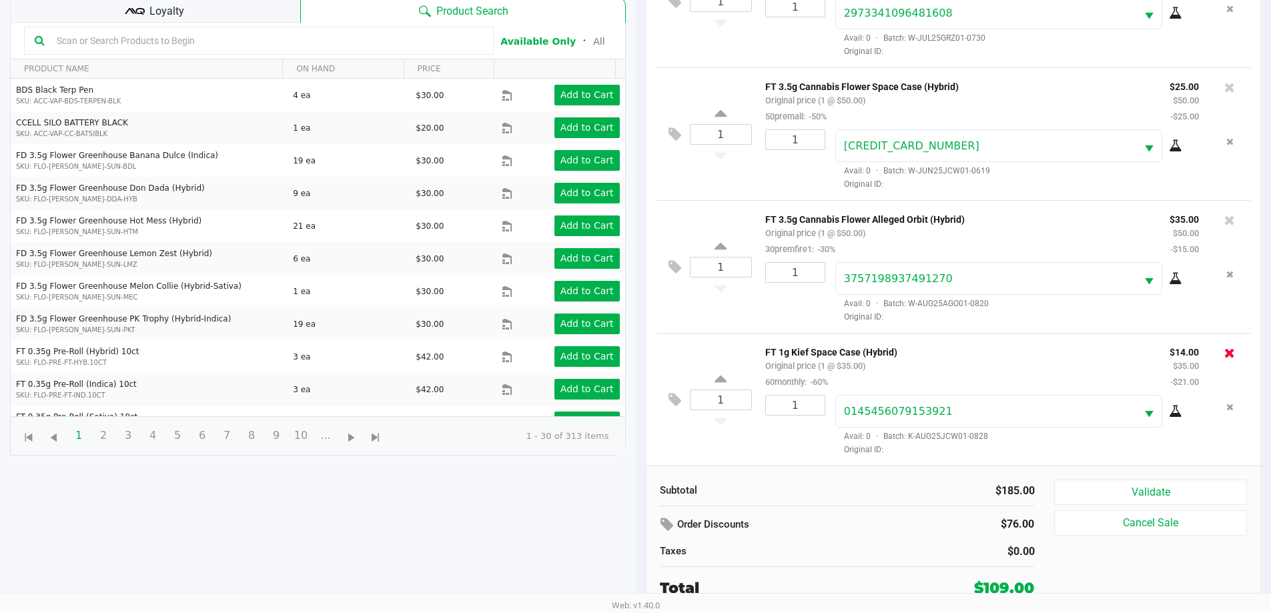
click at [1224, 353] on icon at bounding box center [1229, 352] width 11 height 13
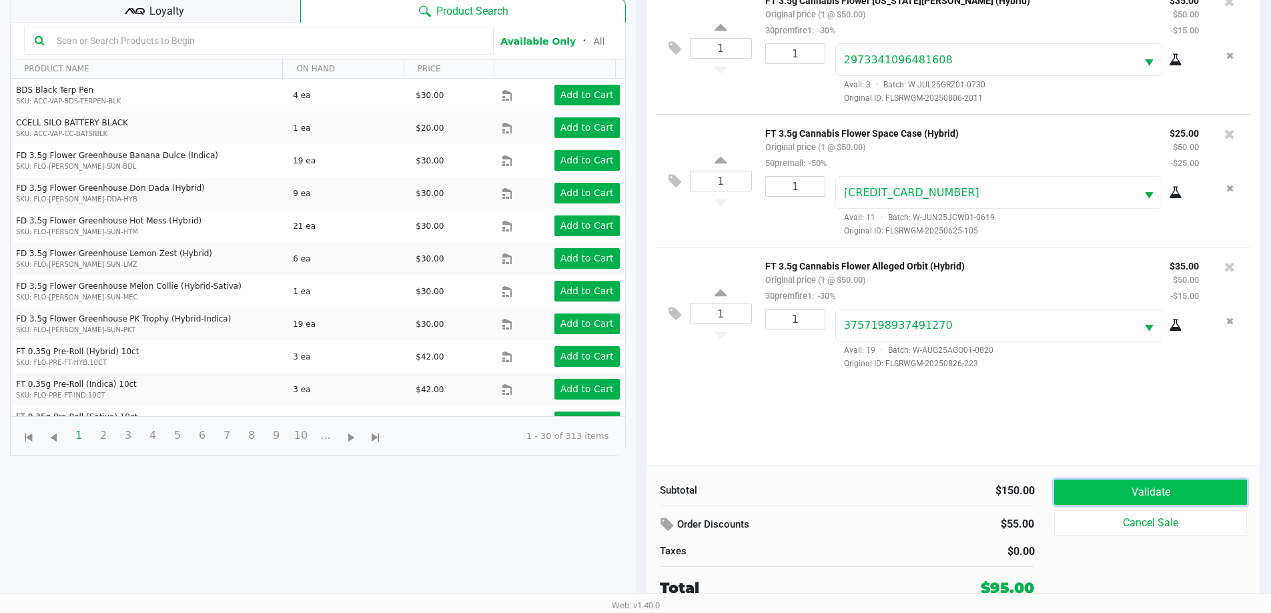
click at [1117, 482] on button "Validate" at bounding box center [1150, 492] width 192 height 25
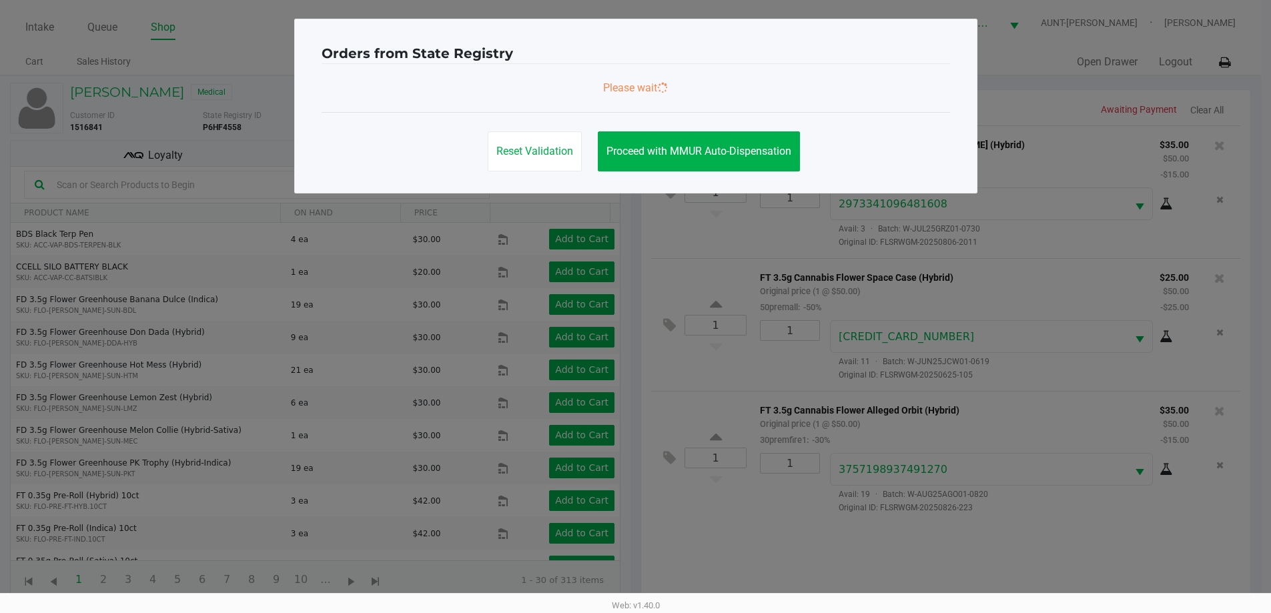
scroll to position [0, 0]
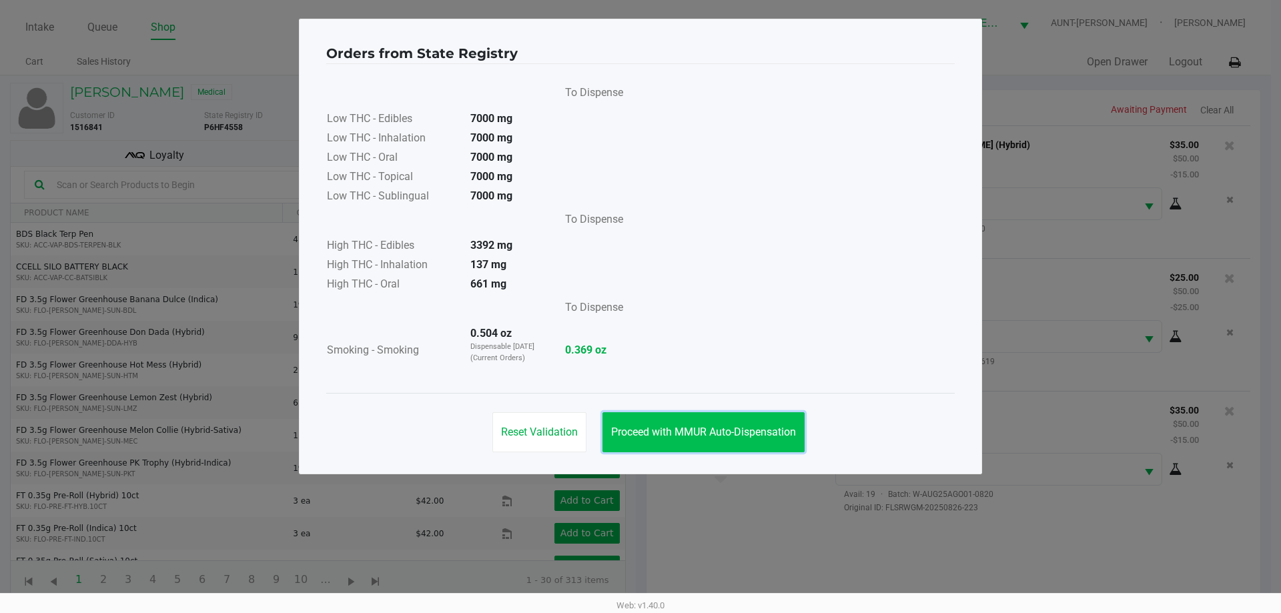
click at [744, 430] on span "Proceed with MMUR Auto-Dispensation" at bounding box center [703, 432] width 185 height 13
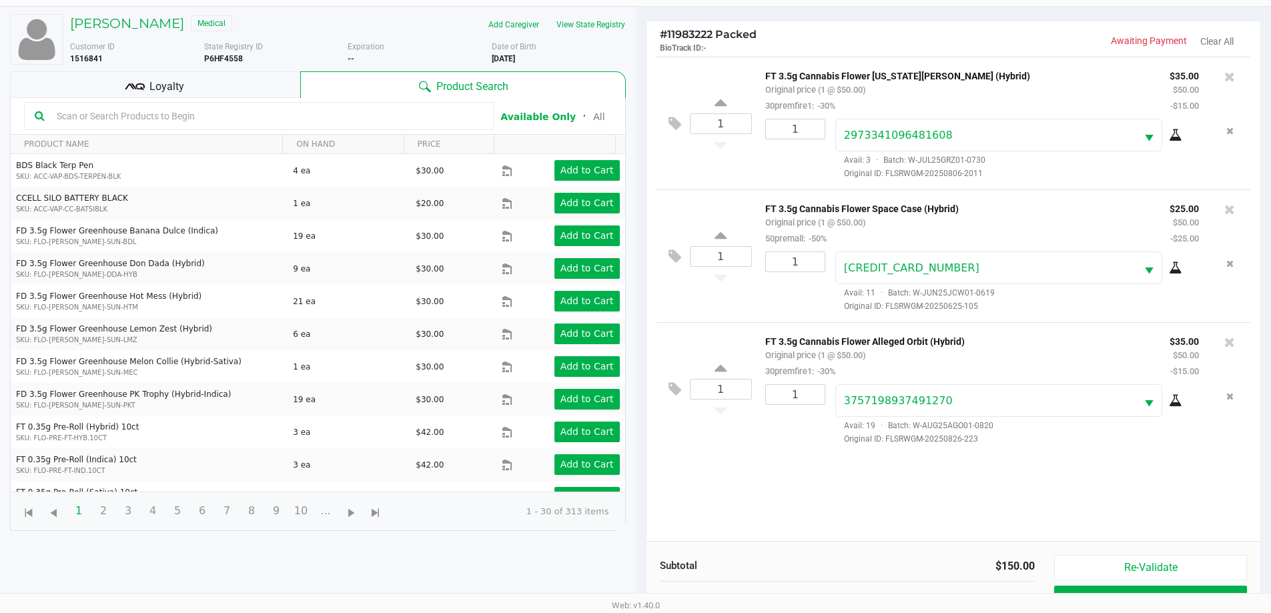
scroll to position [144, 0]
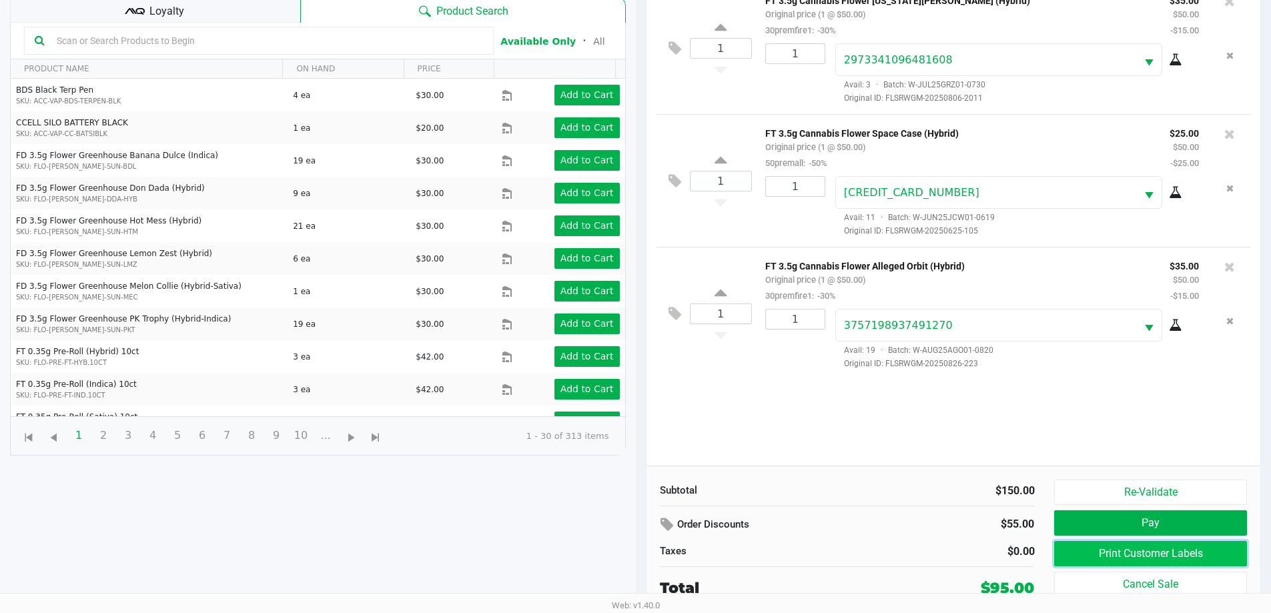
click at [1117, 546] on button "Print Customer Labels" at bounding box center [1150, 553] width 192 height 25
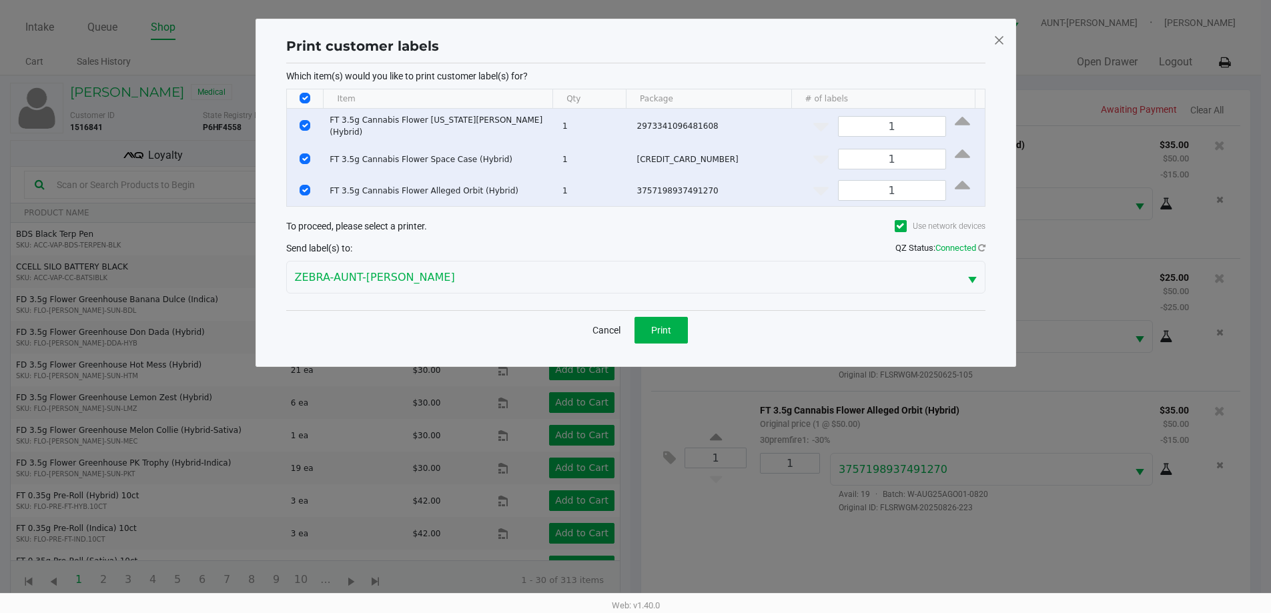
scroll to position [0, 0]
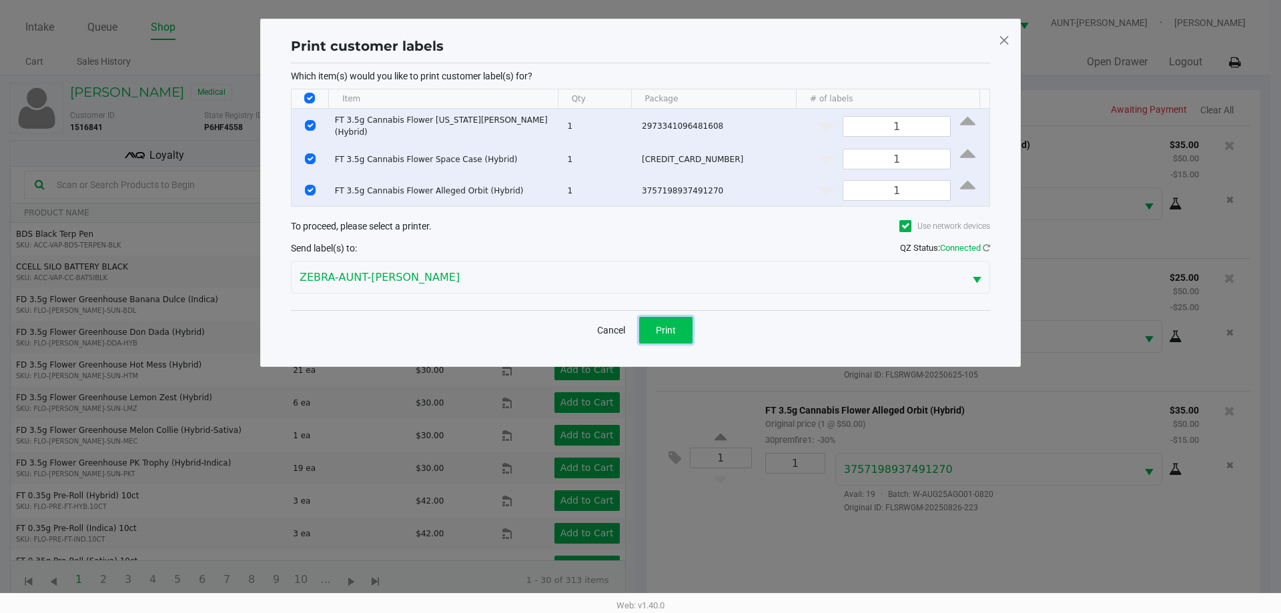
click at [680, 332] on button "Print" at bounding box center [665, 330] width 53 height 27
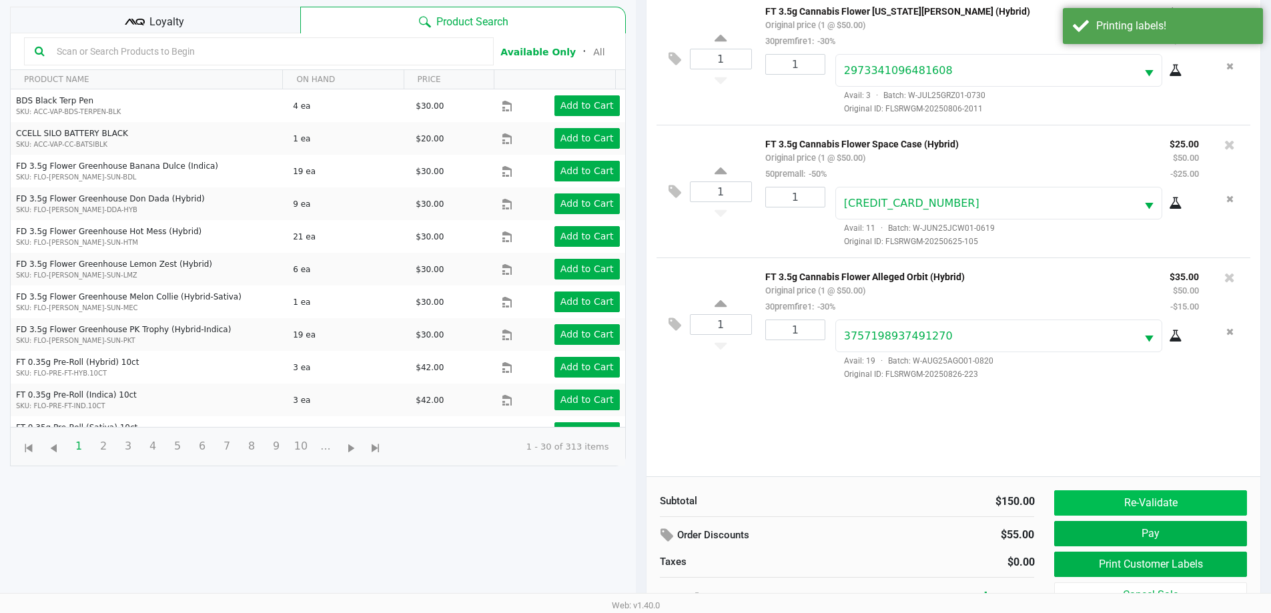
scroll to position [144, 0]
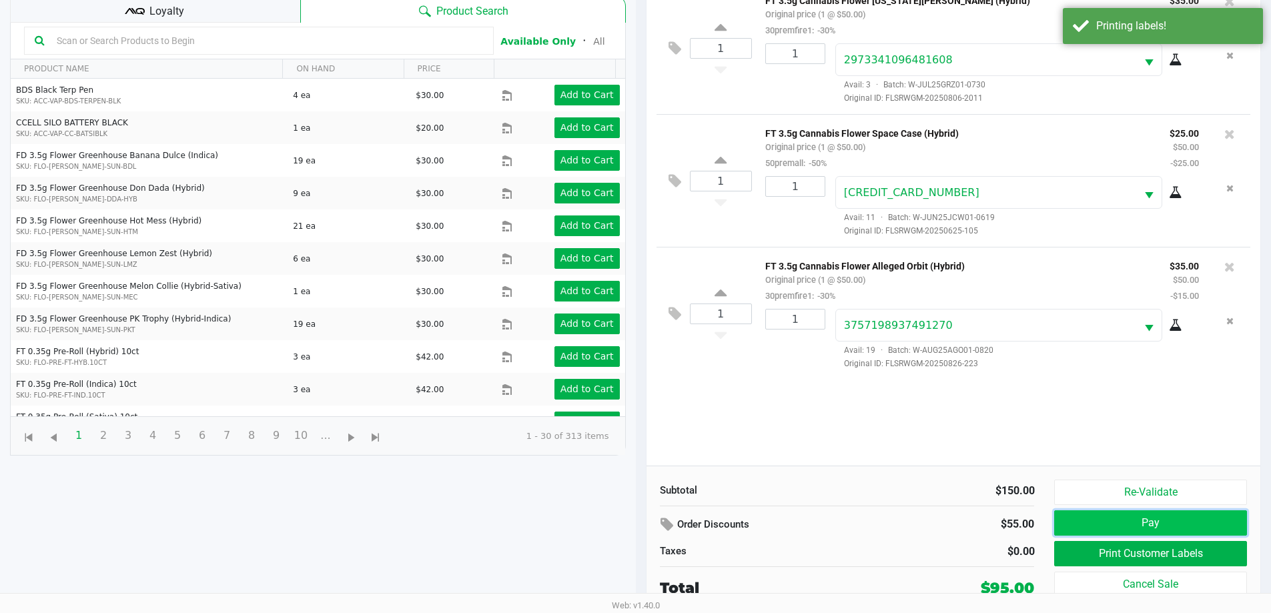
click at [1170, 519] on button "Pay" at bounding box center [1150, 522] width 192 height 25
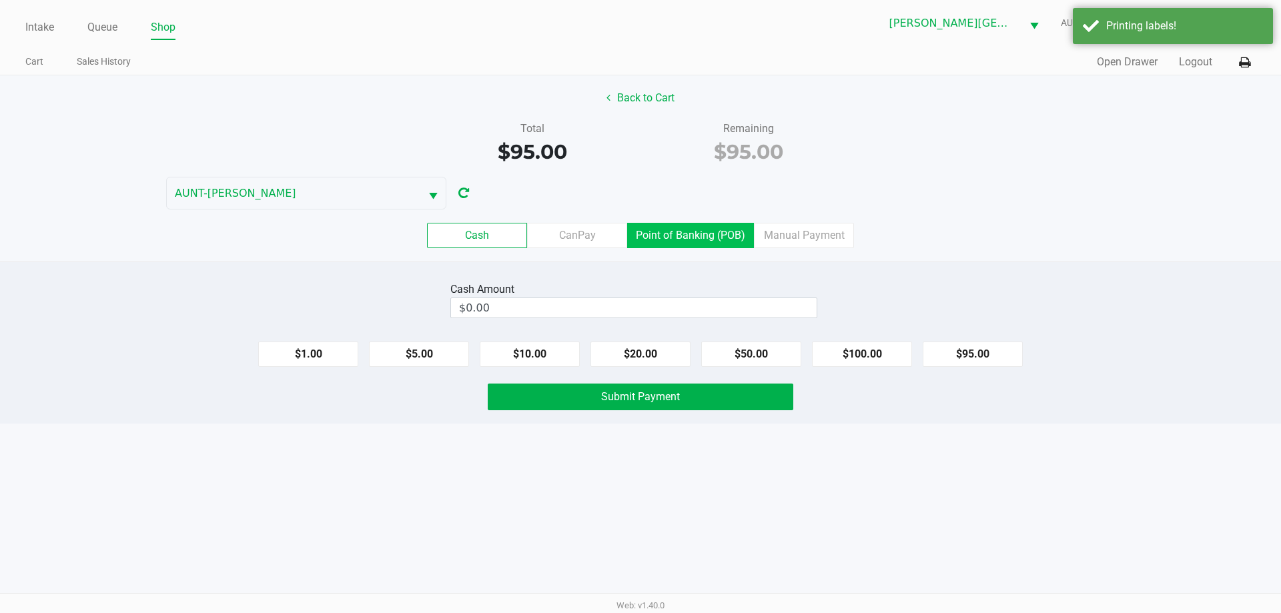
click at [741, 240] on label "Point of Banking (POB)" at bounding box center [690, 235] width 127 height 25
click at [0, 0] on 7 "Point of Banking (POB)" at bounding box center [0, 0] width 0 height 0
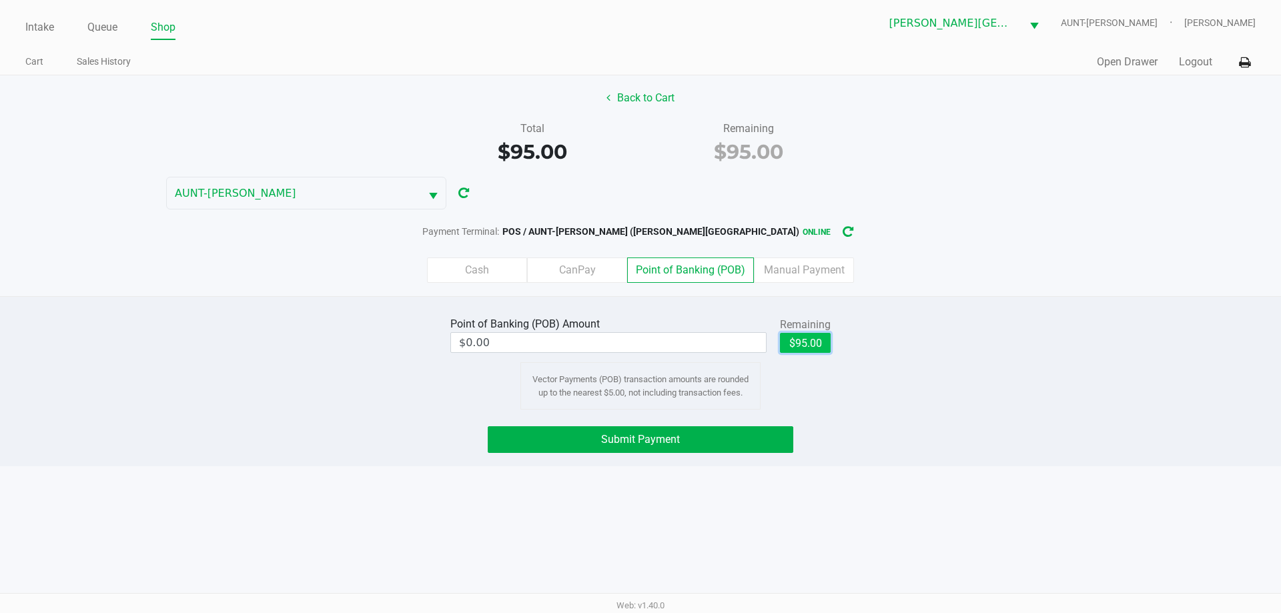
click at [801, 334] on button "$95.00" at bounding box center [805, 343] width 51 height 20
type input "$95.00"
click at [683, 440] on button "Submit Payment" at bounding box center [641, 439] width 306 height 27
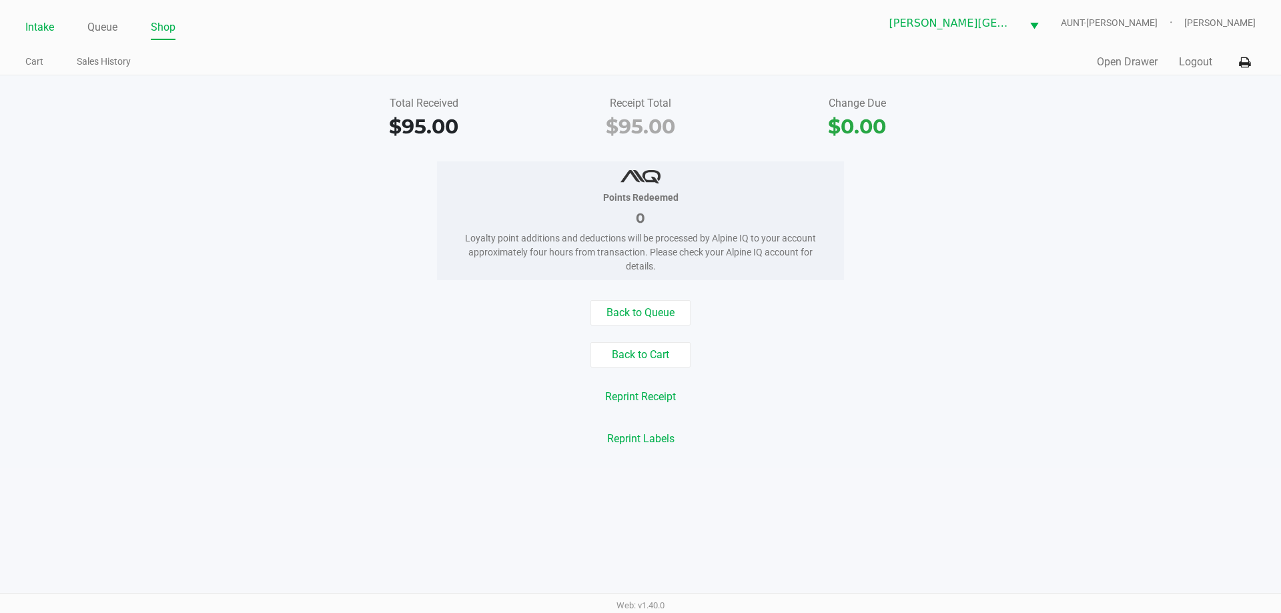
click at [45, 29] on link "Intake" at bounding box center [39, 27] width 29 height 19
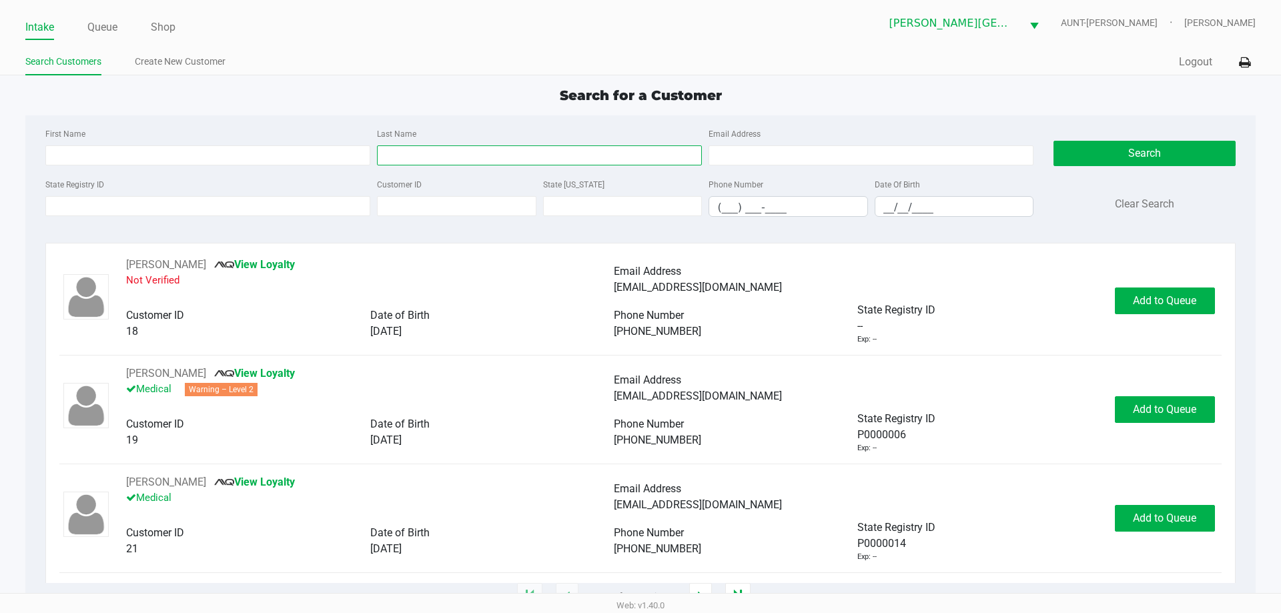
click at [403, 164] on input "Last Name" at bounding box center [539, 155] width 325 height 20
click at [163, 209] on input "State Registry ID" at bounding box center [207, 206] width 325 height 20
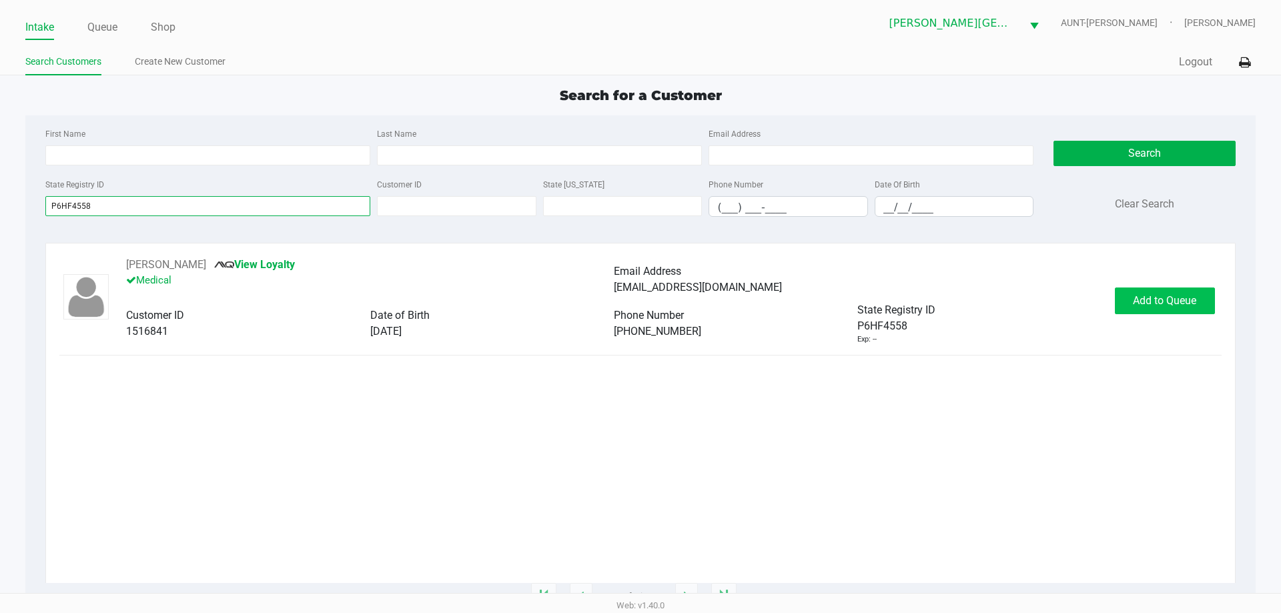
type input "P6HF4558"
click at [1168, 290] on button "Add to Queue" at bounding box center [1165, 301] width 100 height 27
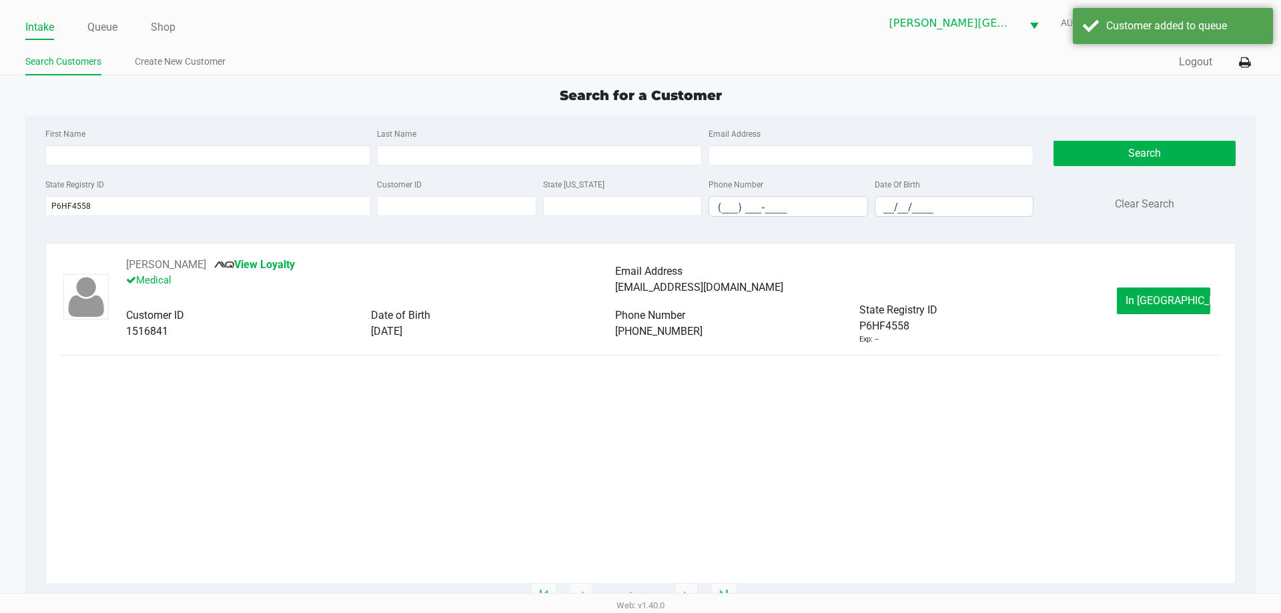
click at [1170, 296] on span "In [GEOGRAPHIC_DATA]" at bounding box center [1182, 300] width 112 height 13
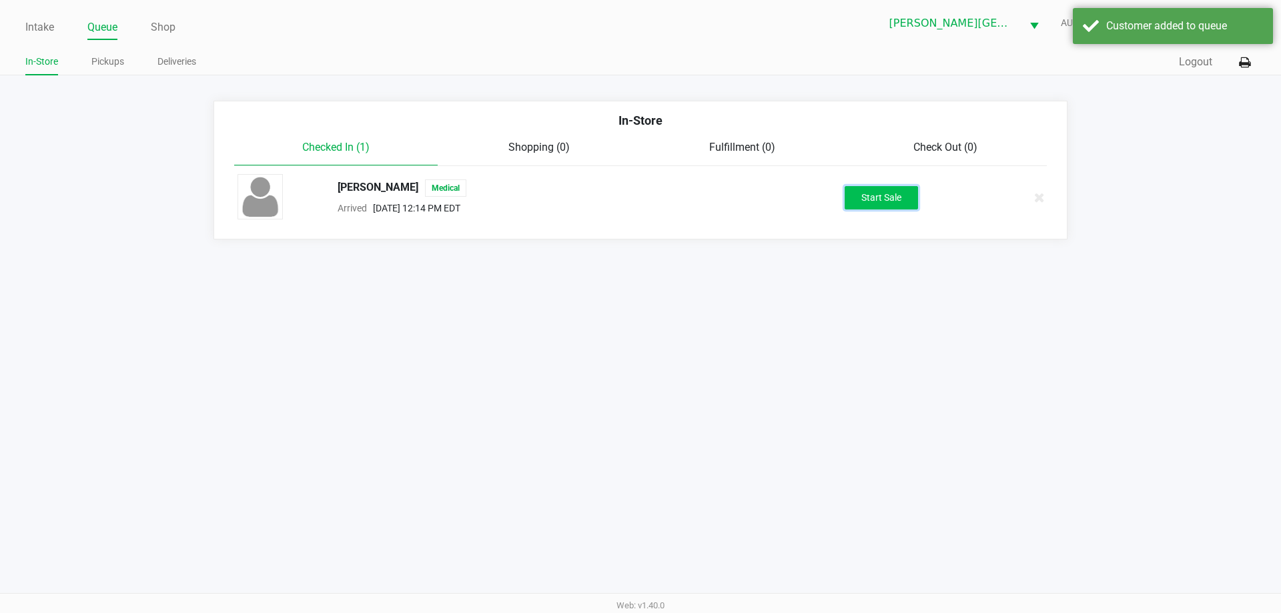
click at [893, 190] on button "Start Sale" at bounding box center [881, 197] width 73 height 23
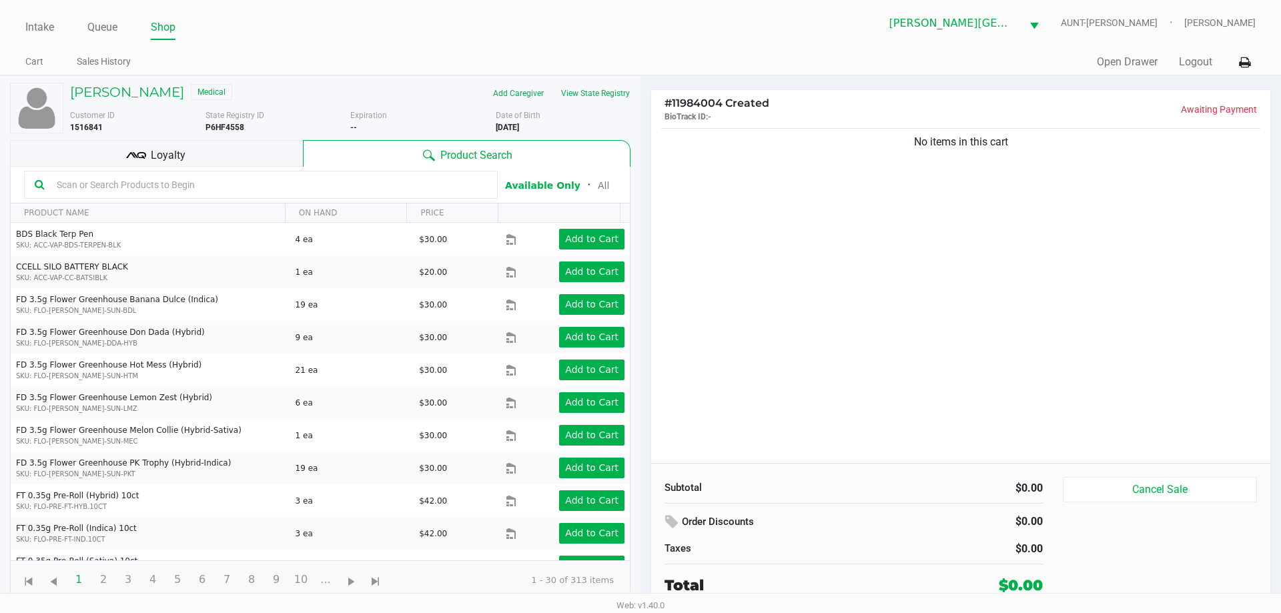
click at [887, 188] on div "No items in this cart" at bounding box center [960, 294] width 619 height 338
click at [242, 161] on div "Loyalty" at bounding box center [156, 153] width 293 height 27
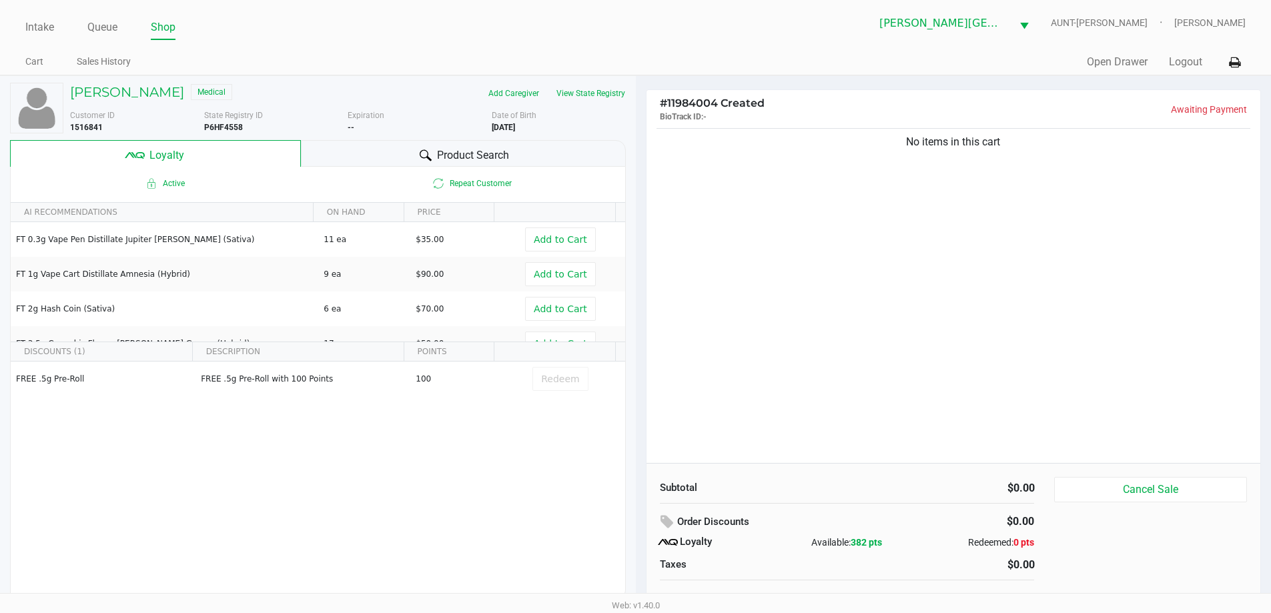
click at [474, 155] on span "Product Search" at bounding box center [473, 155] width 72 height 16
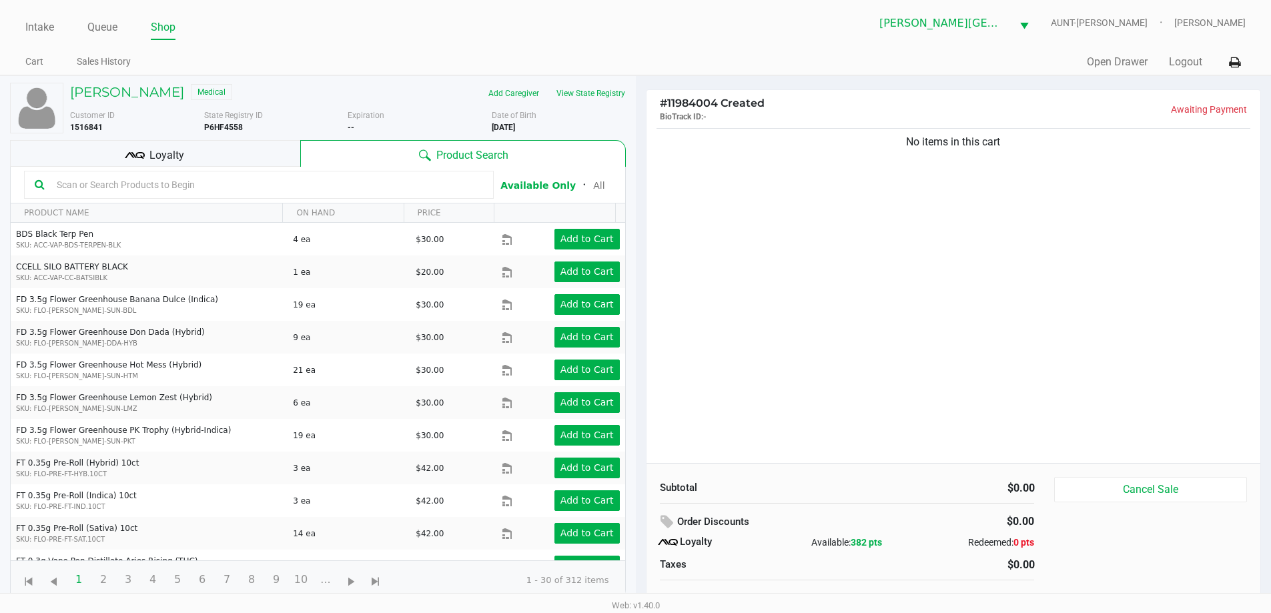
click at [377, 185] on input "text" at bounding box center [267, 185] width 432 height 20
type input "vibes"
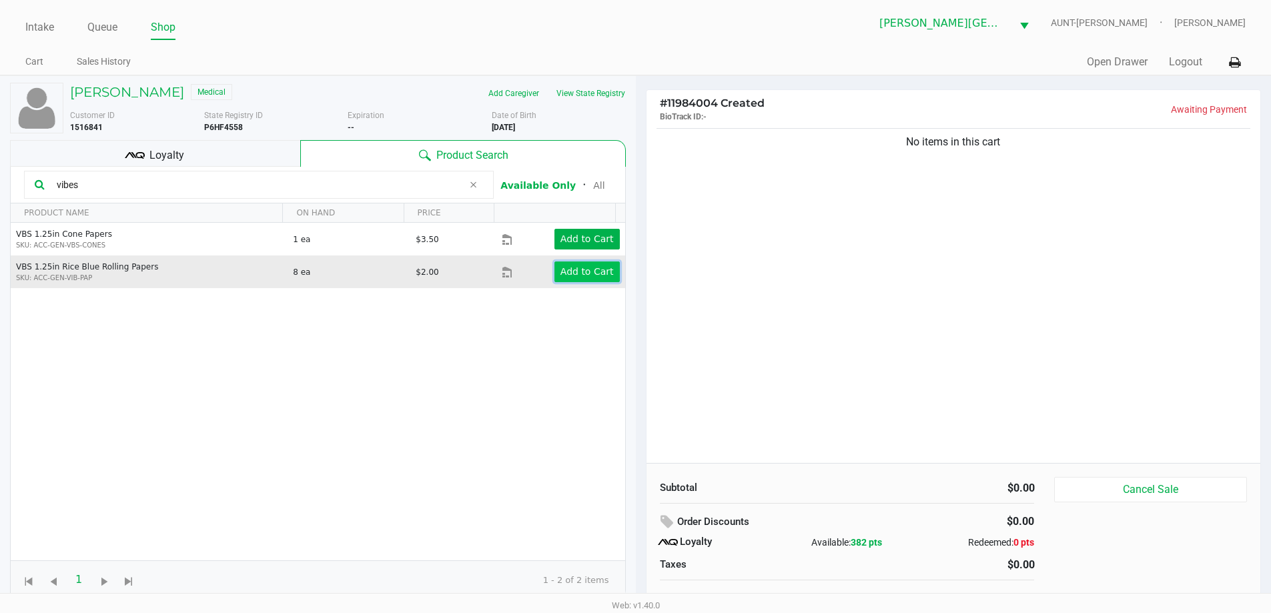
click at [606, 274] on button "Add to Cart" at bounding box center [586, 272] width 65 height 21
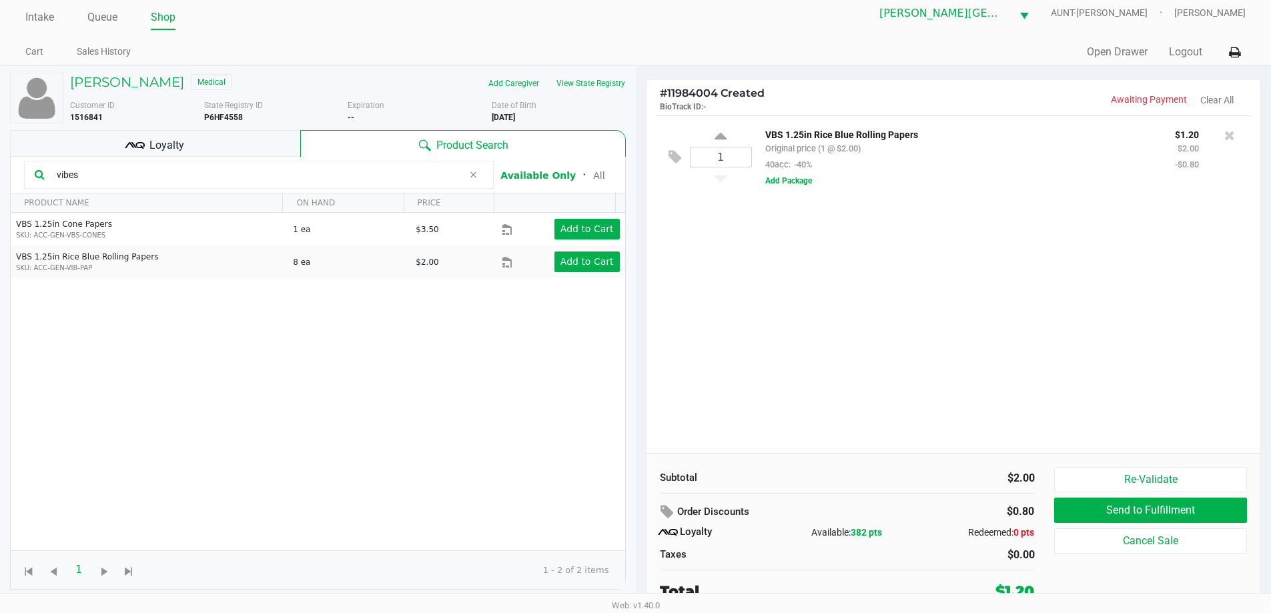
scroll to position [13, 0]
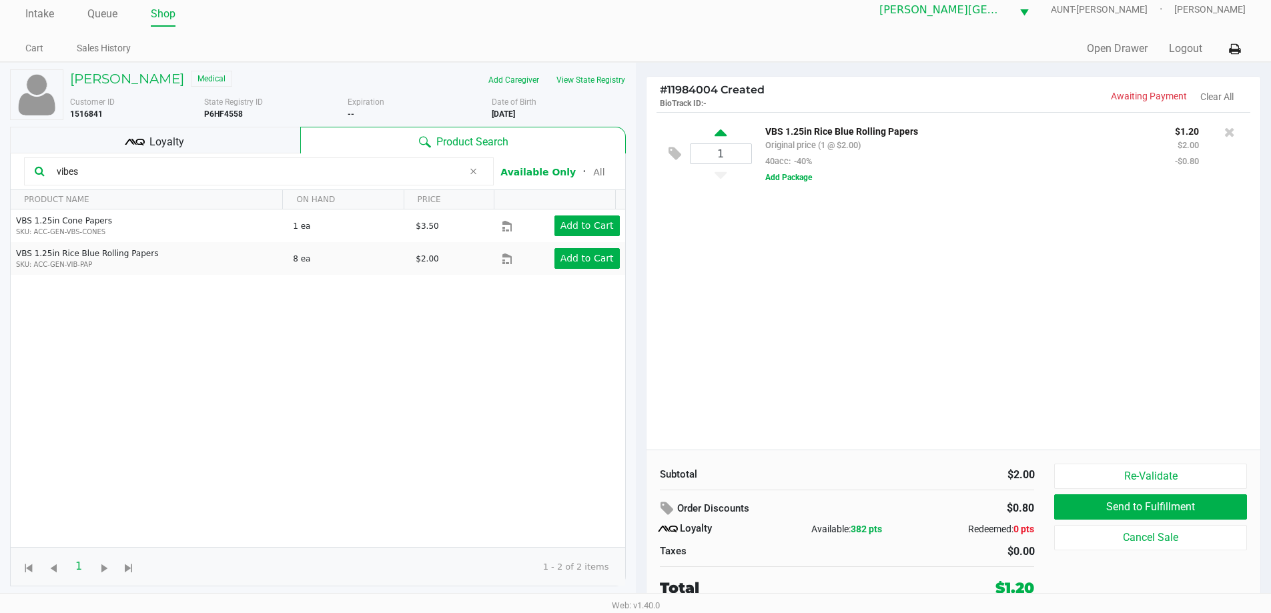
click at [722, 129] on icon at bounding box center [721, 135] width 12 height 17
type input "2"
click at [723, 131] on icon at bounding box center [721, 135] width 12 height 17
type input "3"
click at [789, 175] on button "Add Package" at bounding box center [788, 177] width 47 height 12
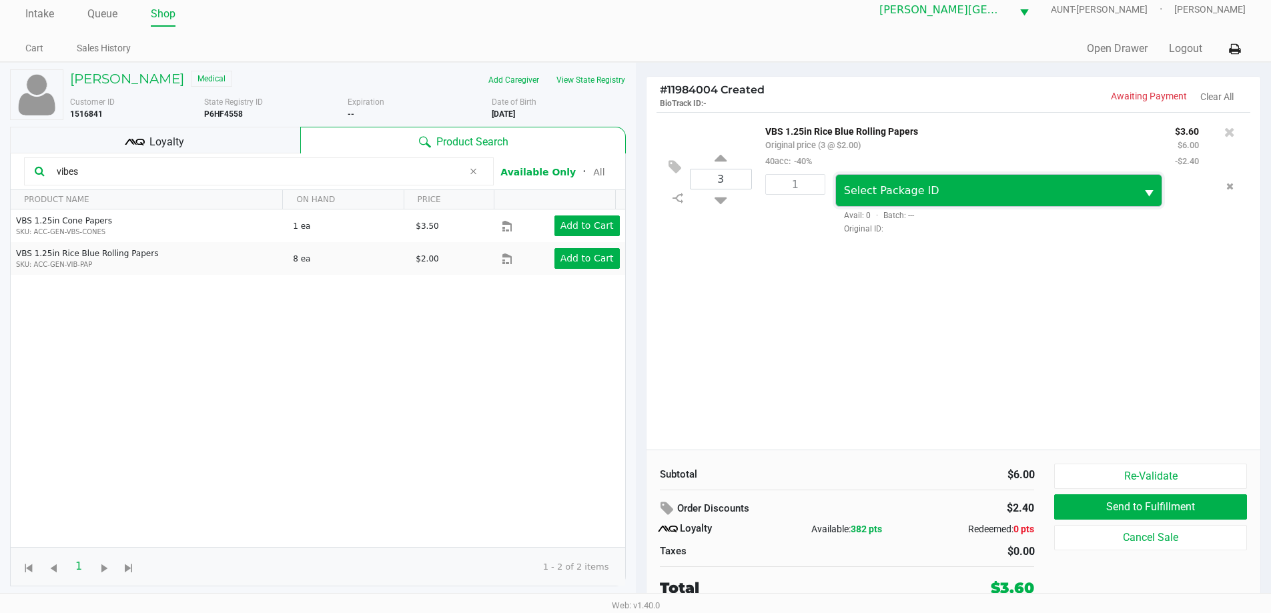
click at [884, 194] on span "Select Package ID" at bounding box center [891, 190] width 95 height 13
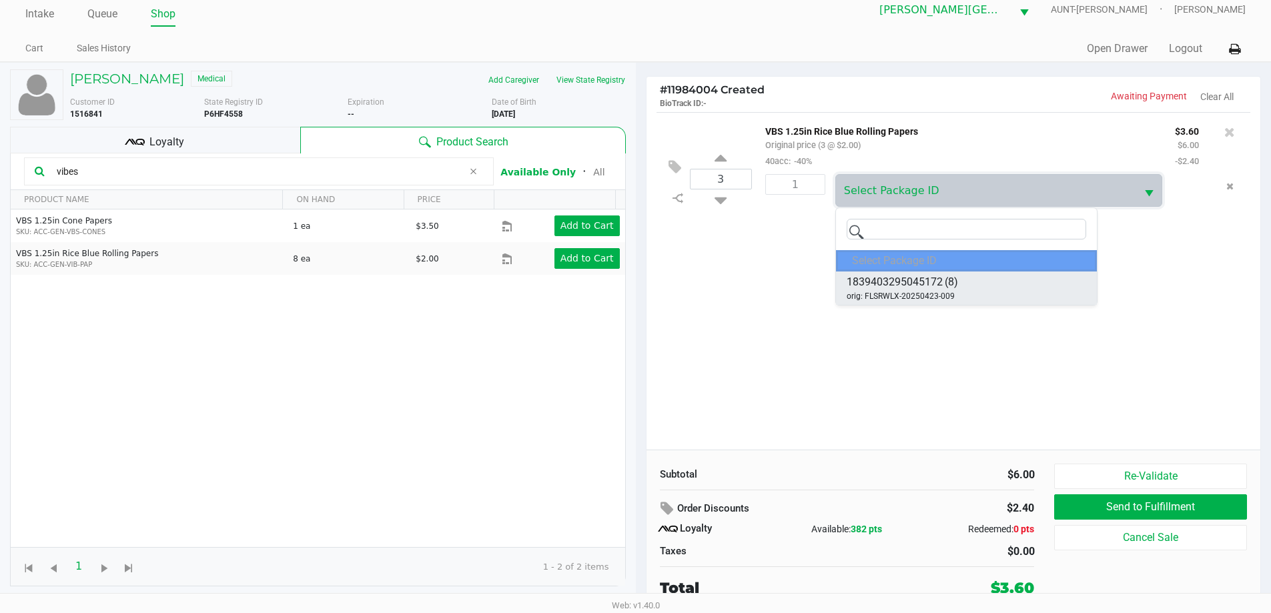
click at [901, 284] on span "1839403295045172" at bounding box center [895, 282] width 96 height 16
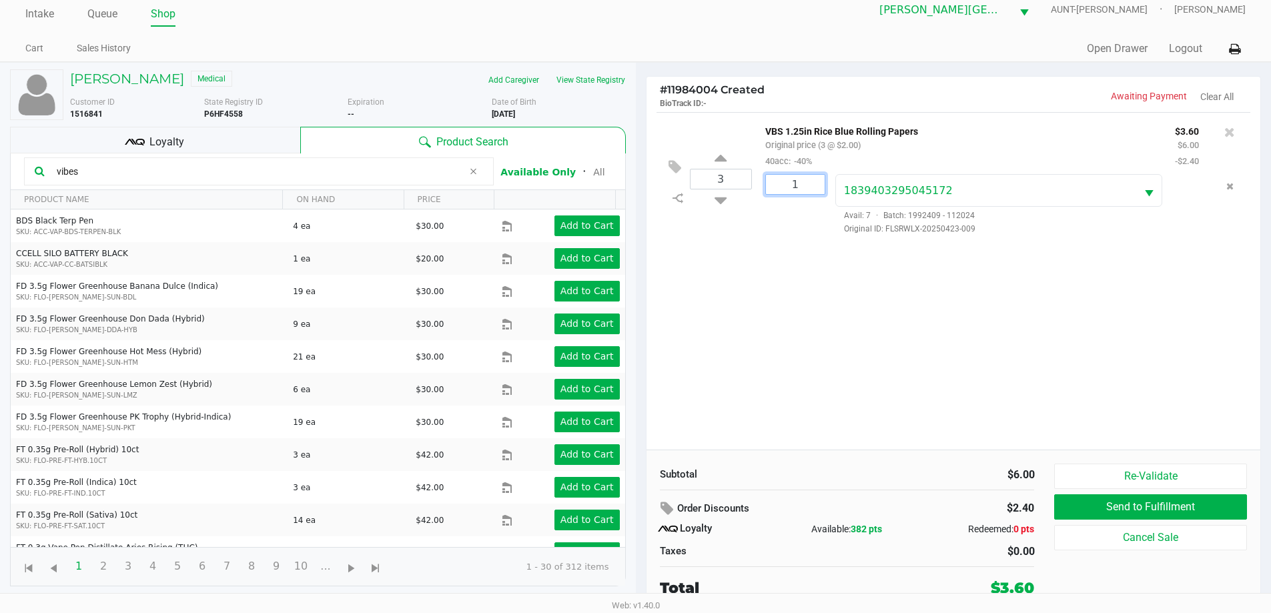
click at [801, 194] on input "1" at bounding box center [795, 184] width 59 height 19
type input "3"
click at [805, 233] on div "Loading [PERSON_NAME] Medical Add Caregiver View State Registry Customer ID 151…" at bounding box center [635, 337] width 1271 height 551
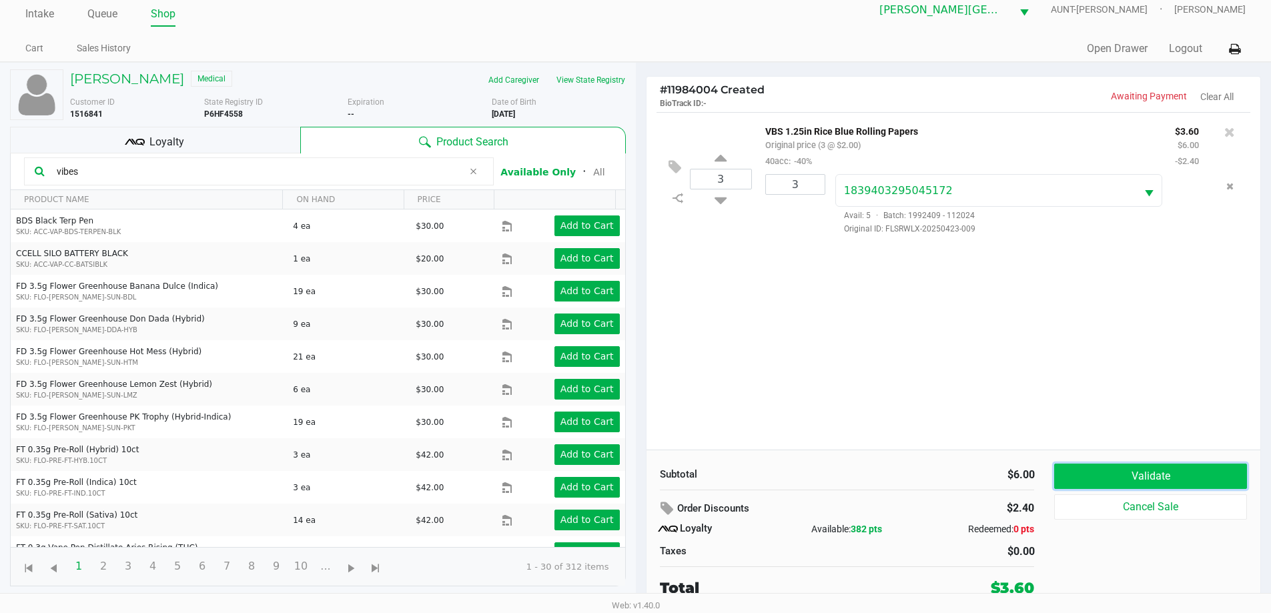
click at [1132, 471] on button "Validate" at bounding box center [1150, 476] width 192 height 25
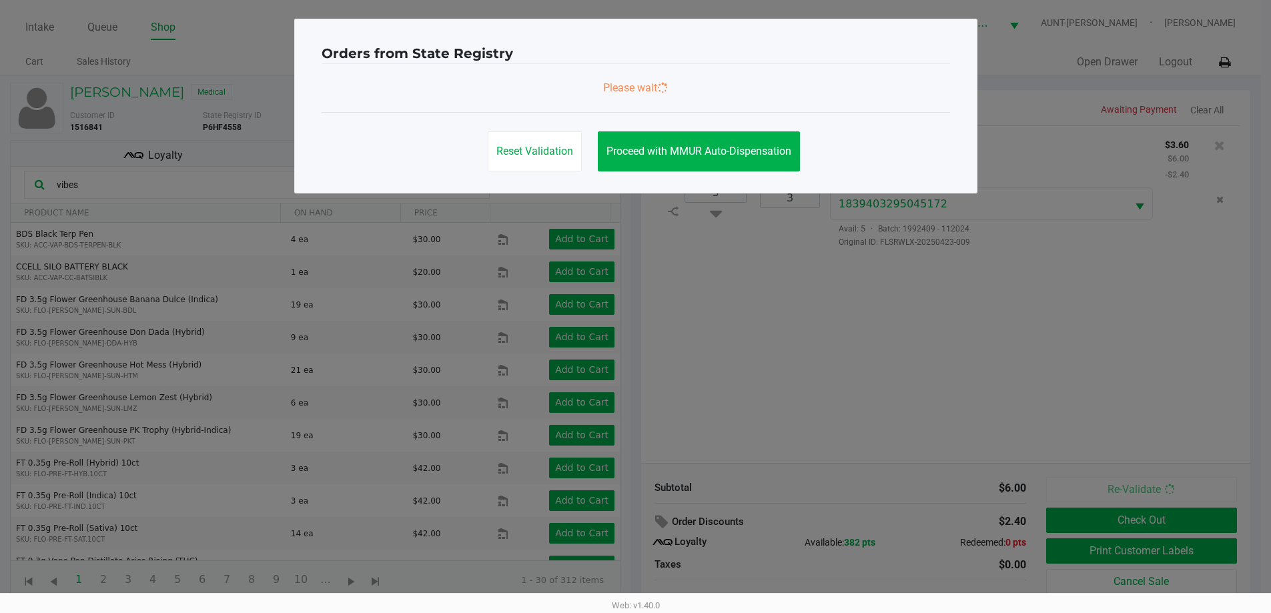
scroll to position [0, 0]
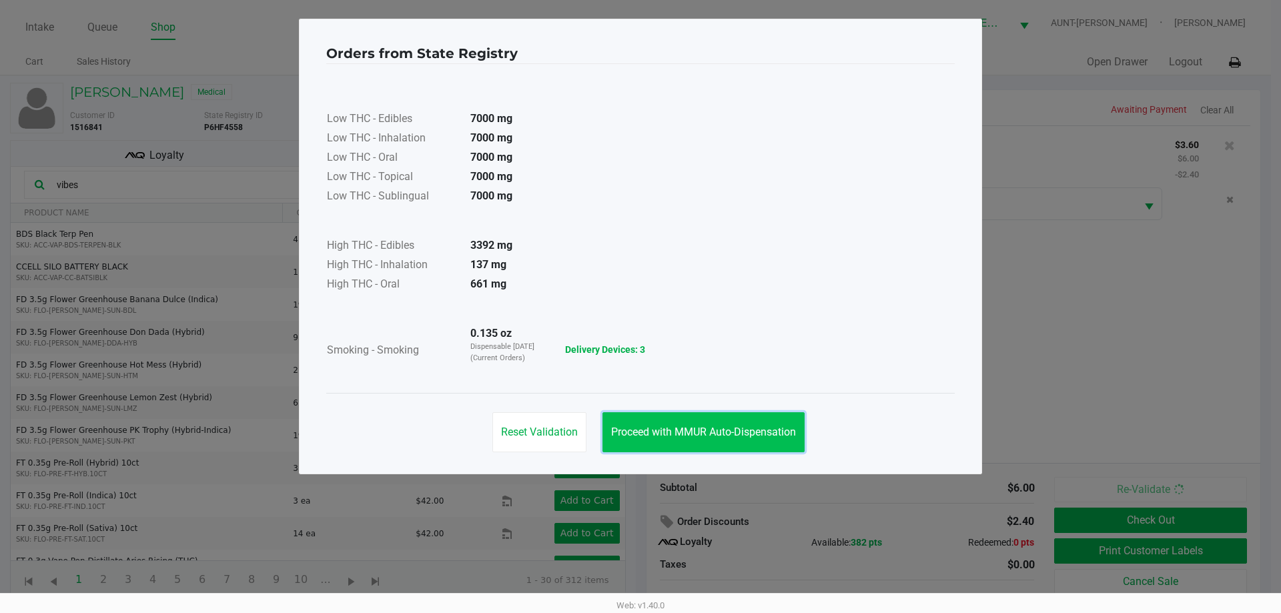
click at [757, 428] on span "Proceed with MMUR Auto-Dispensation" at bounding box center [703, 432] width 185 height 13
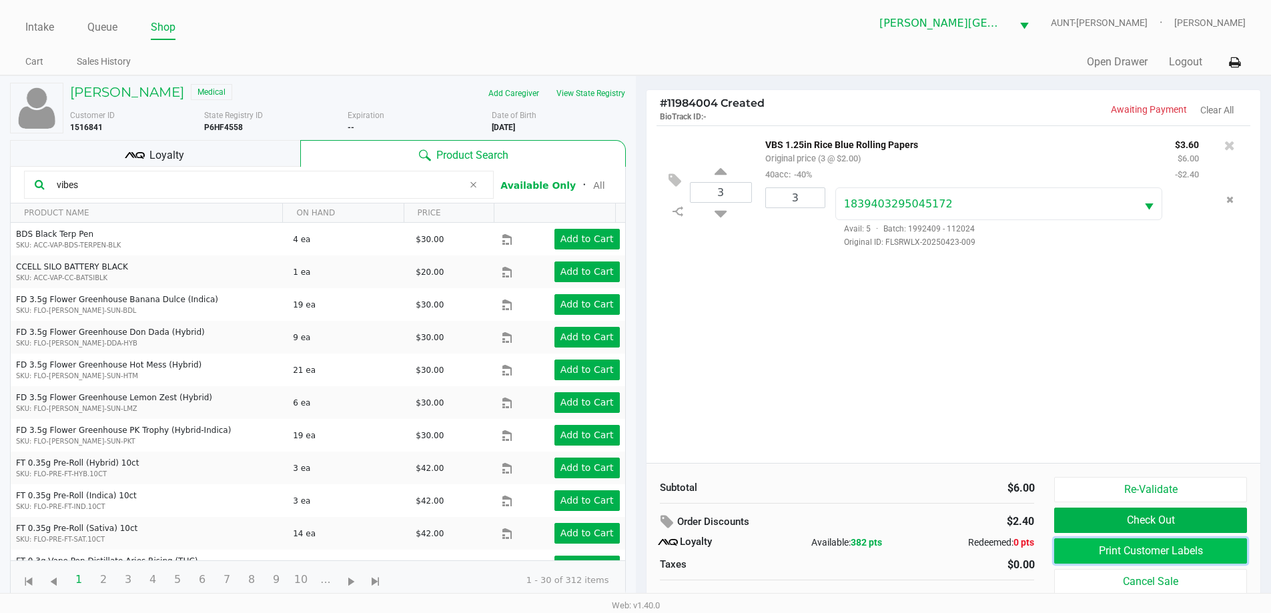
click at [1090, 548] on button "Print Customer Labels" at bounding box center [1150, 550] width 192 height 25
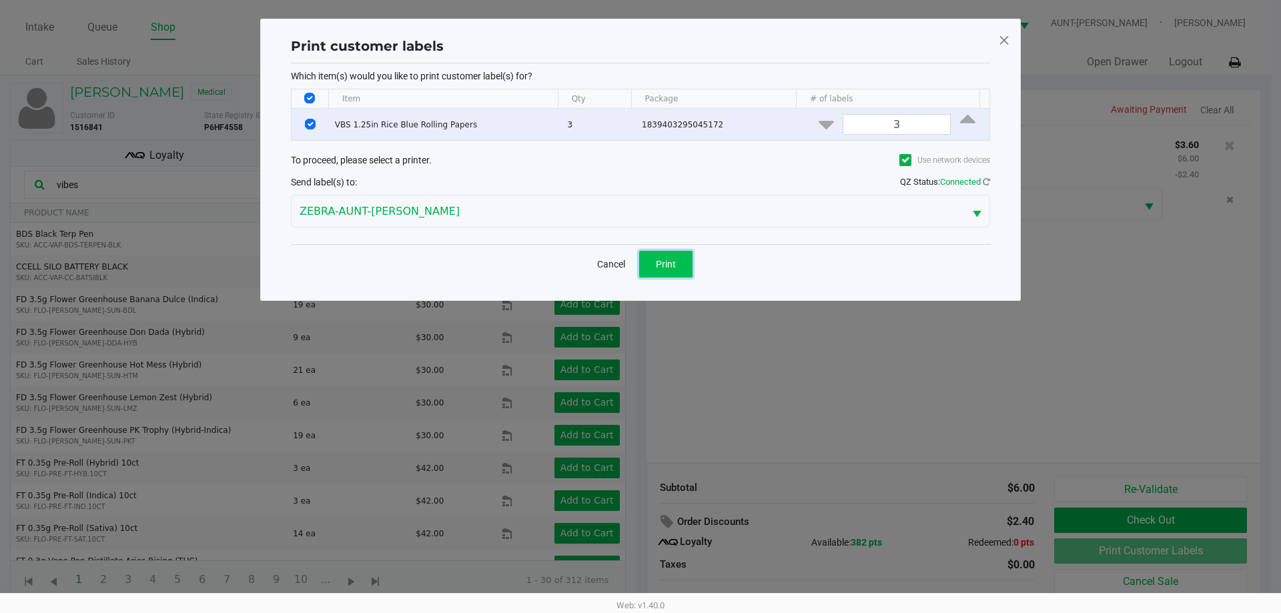
click at [675, 271] on button "Print" at bounding box center [665, 264] width 53 height 27
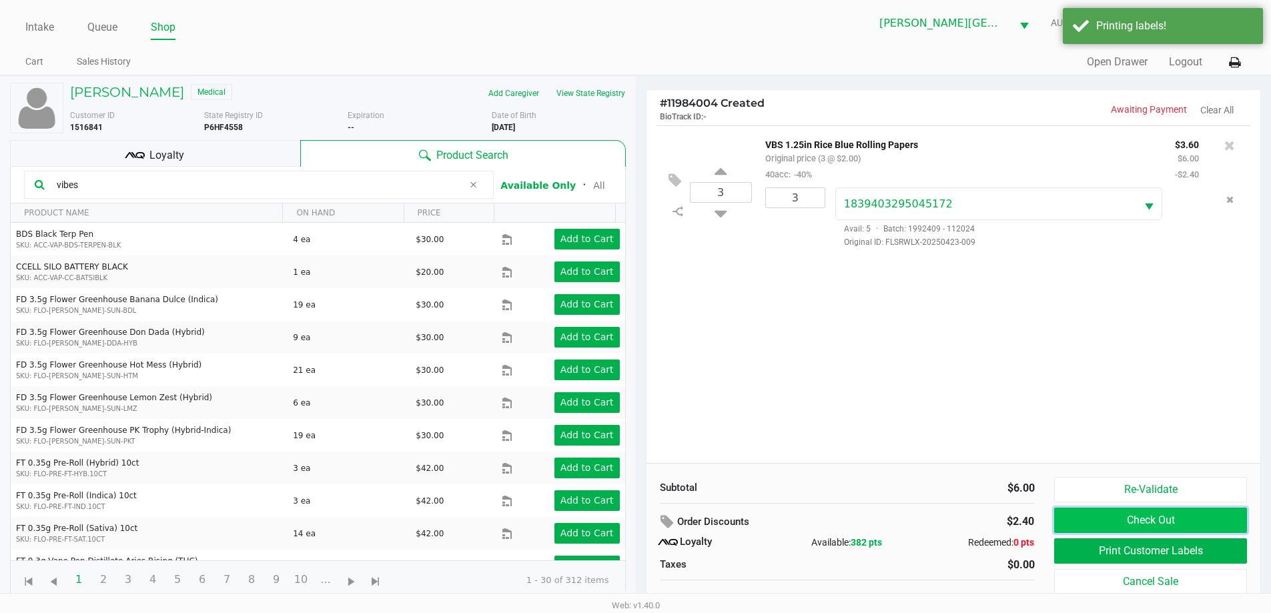
click at [1083, 524] on button "Check Out" at bounding box center [1150, 520] width 192 height 25
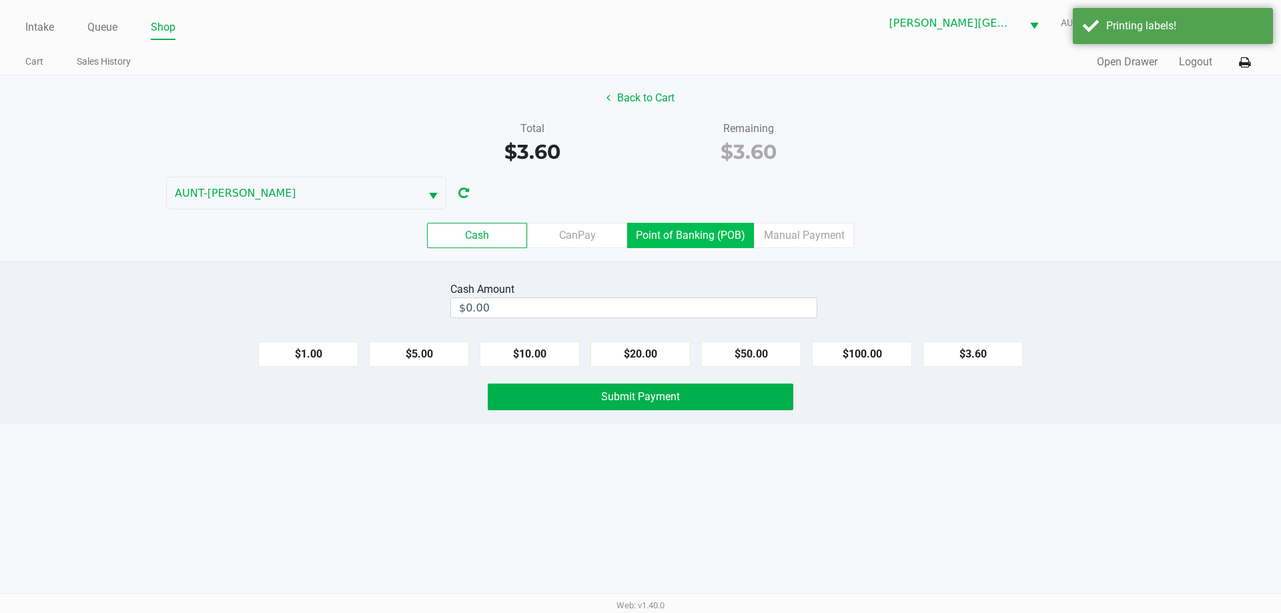
click at [701, 242] on label "Point of Banking (POB)" at bounding box center [690, 235] width 127 height 25
click at [0, 0] on 7 "Point of Banking (POB)" at bounding box center [0, 0] width 0 height 0
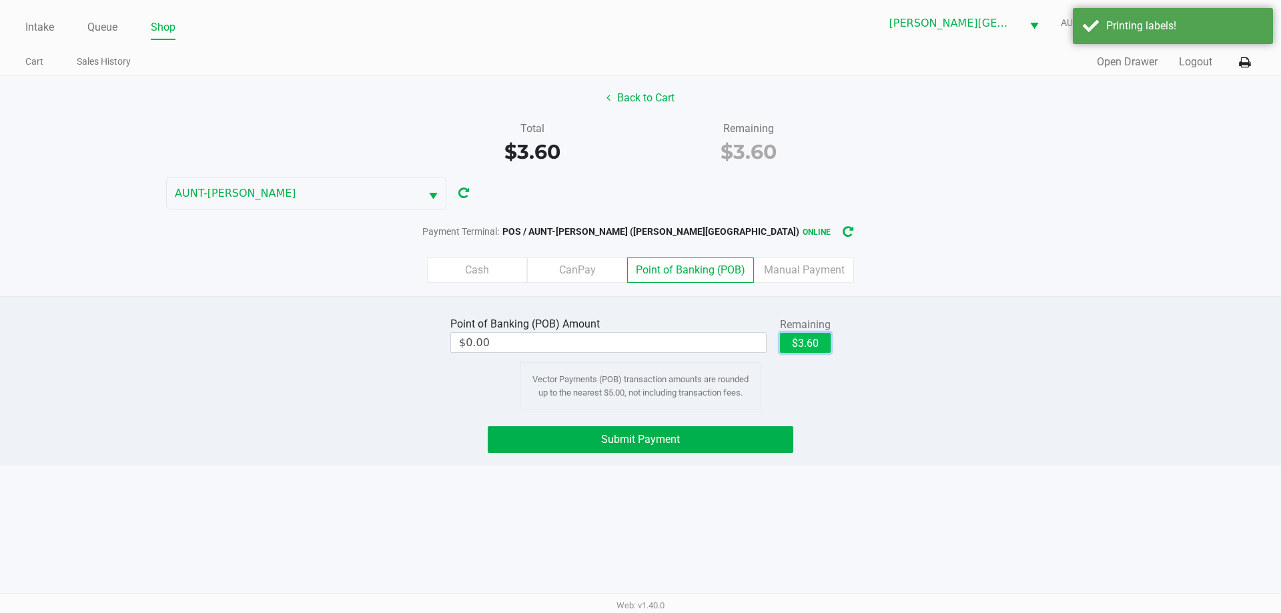
click at [809, 337] on button "$3.60" at bounding box center [805, 343] width 51 height 20
type input "$3.60"
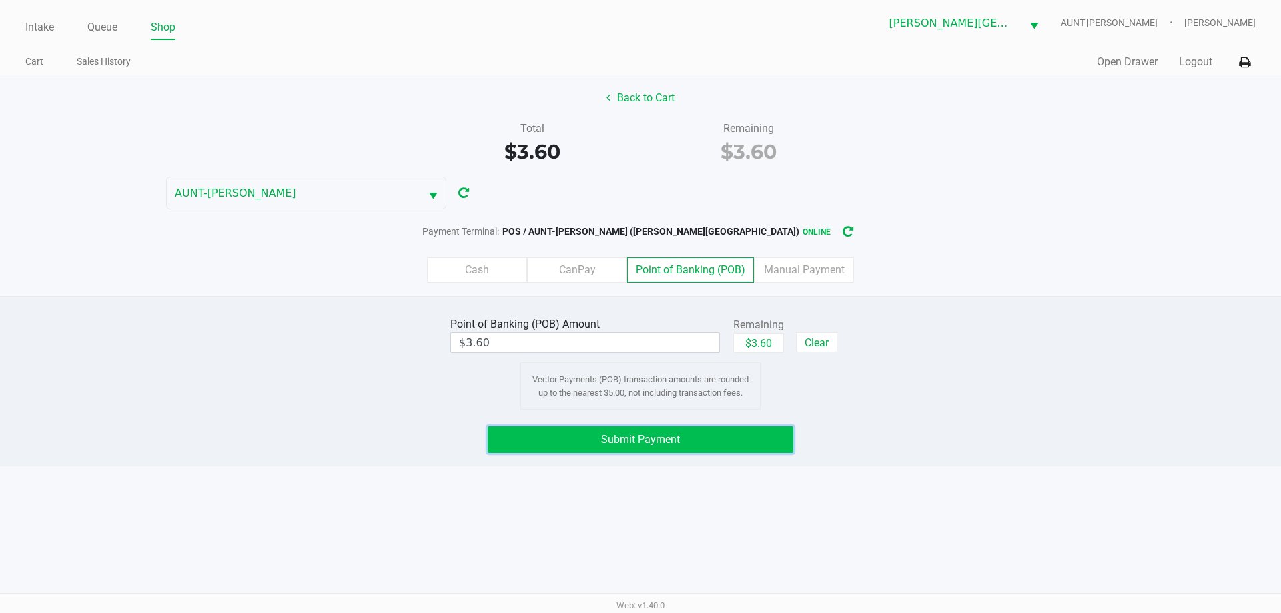
click at [732, 428] on button "Submit Payment" at bounding box center [641, 439] width 306 height 27
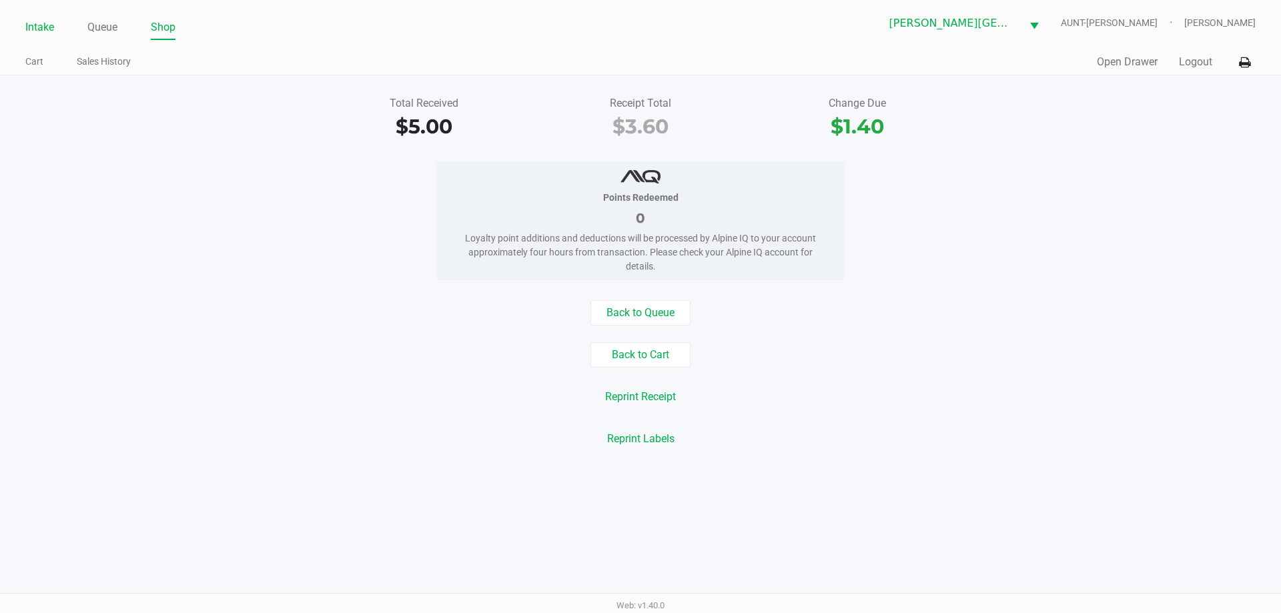
click at [39, 25] on link "Intake" at bounding box center [39, 27] width 29 height 19
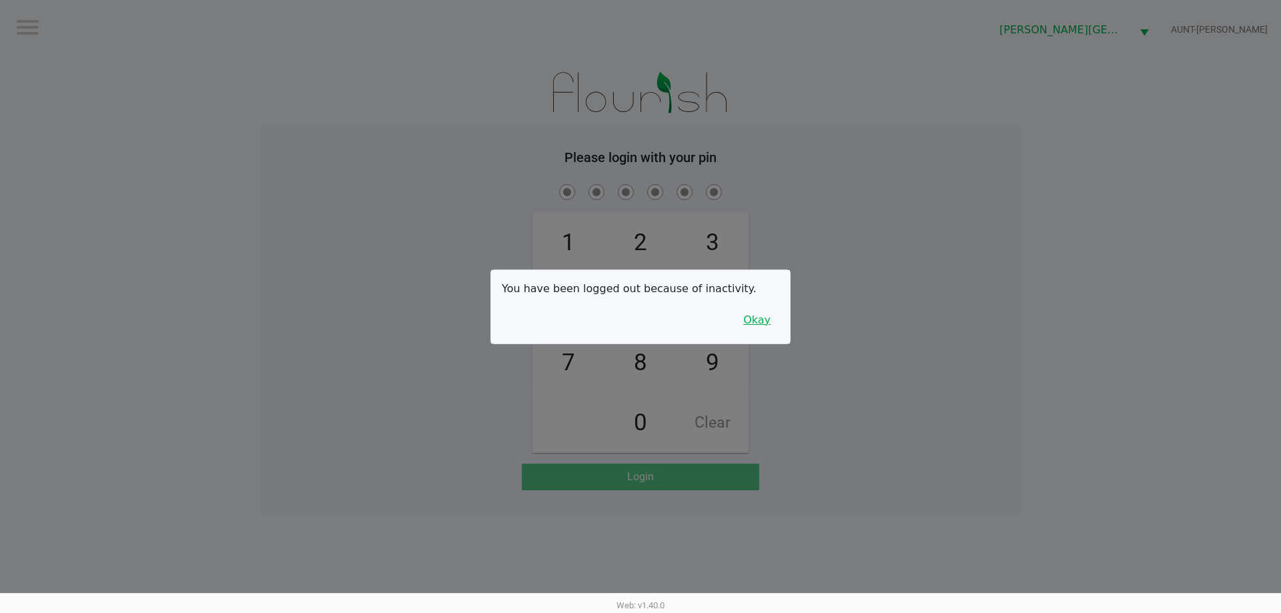
click at [762, 328] on button "Okay" at bounding box center [757, 320] width 45 height 25
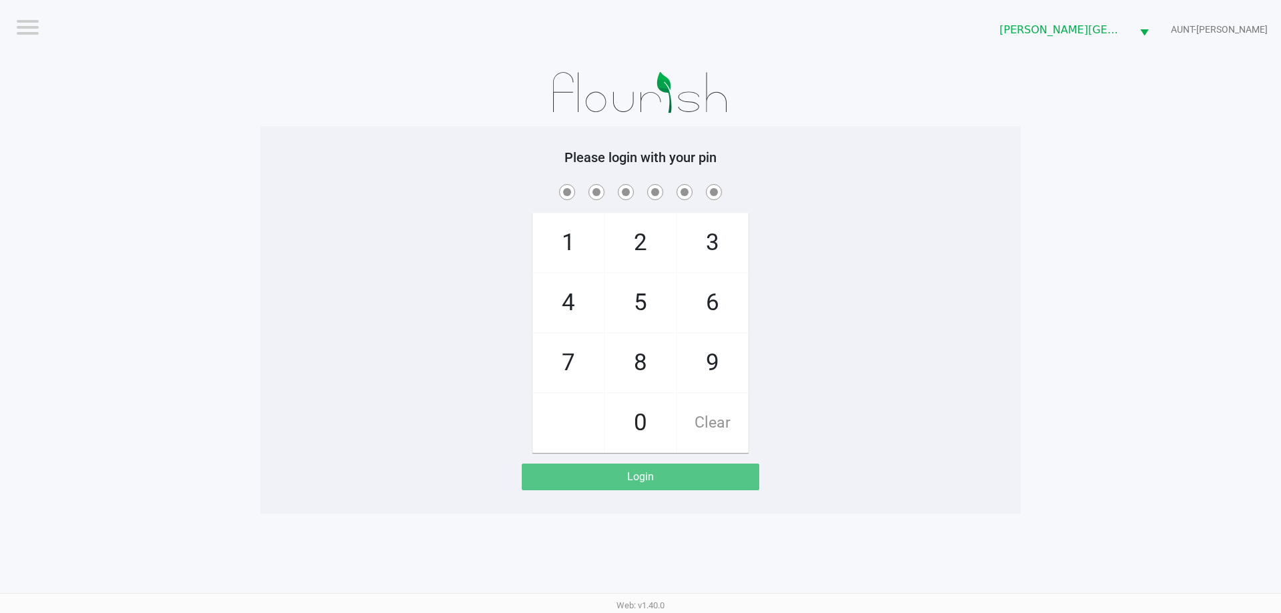
click at [771, 322] on div "1 4 7 2 5 8 0 3 6 9 Clear" at bounding box center [640, 317] width 761 height 272
checkbox input "true"
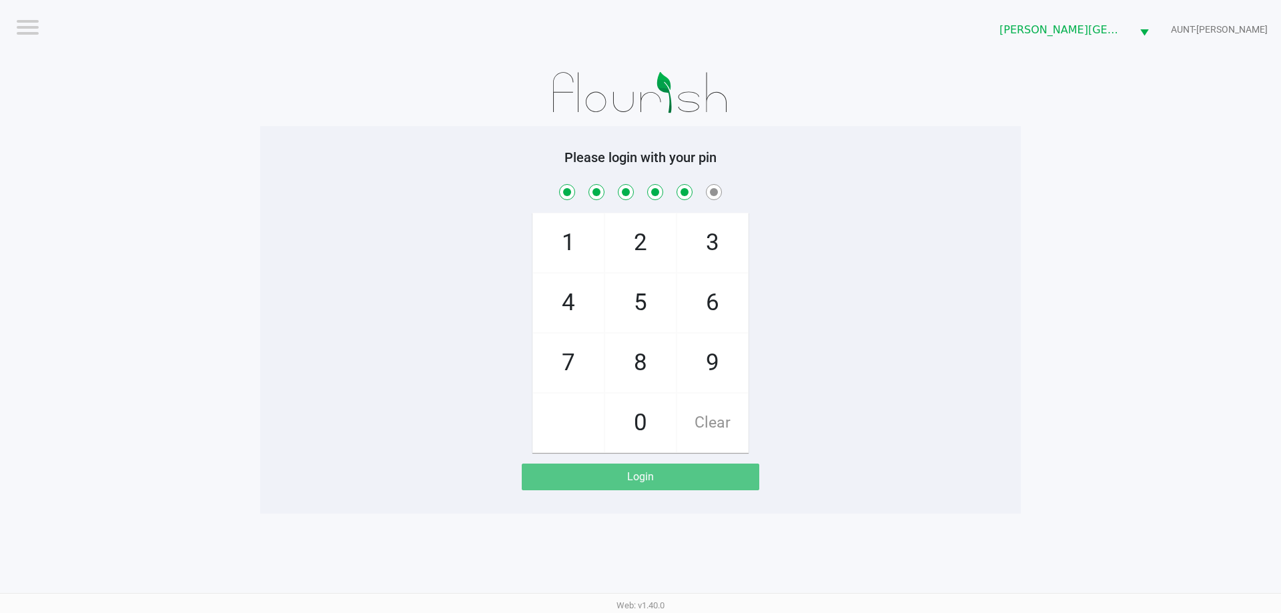
checkbox input "true"
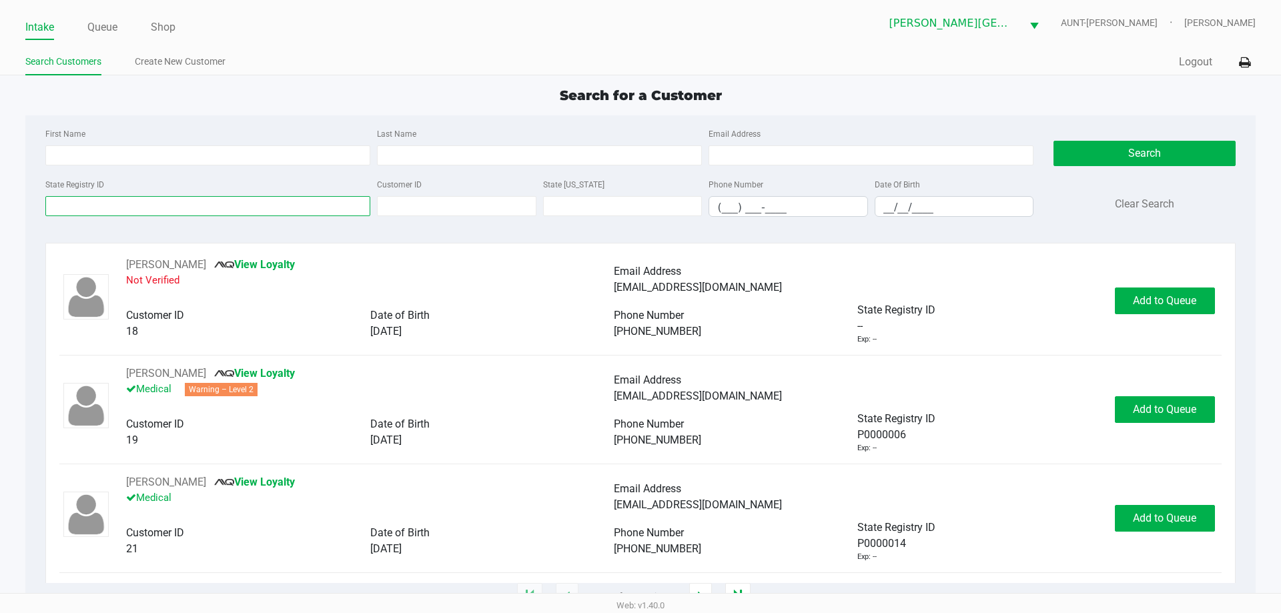
click at [274, 211] on input "State Registry ID" at bounding box center [207, 206] width 325 height 20
type input "P"
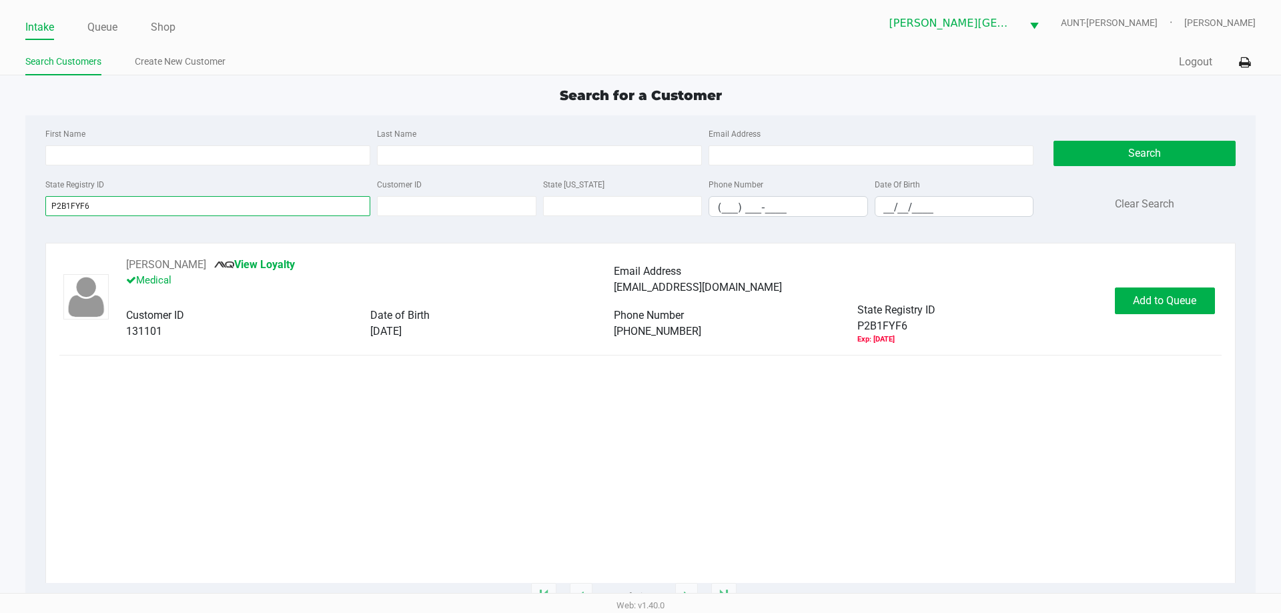
type input "P2B1FYF6"
click at [1143, 299] on span "Add to Queue" at bounding box center [1164, 300] width 63 height 13
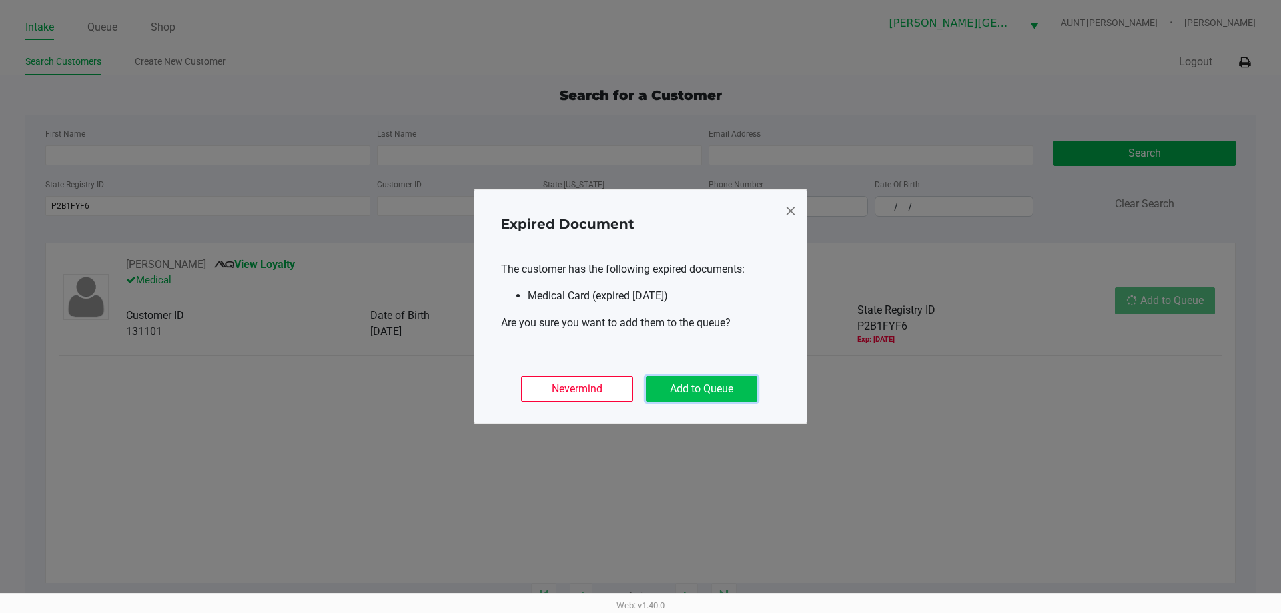
click at [703, 393] on button "Add to Queue" at bounding box center [701, 388] width 111 height 25
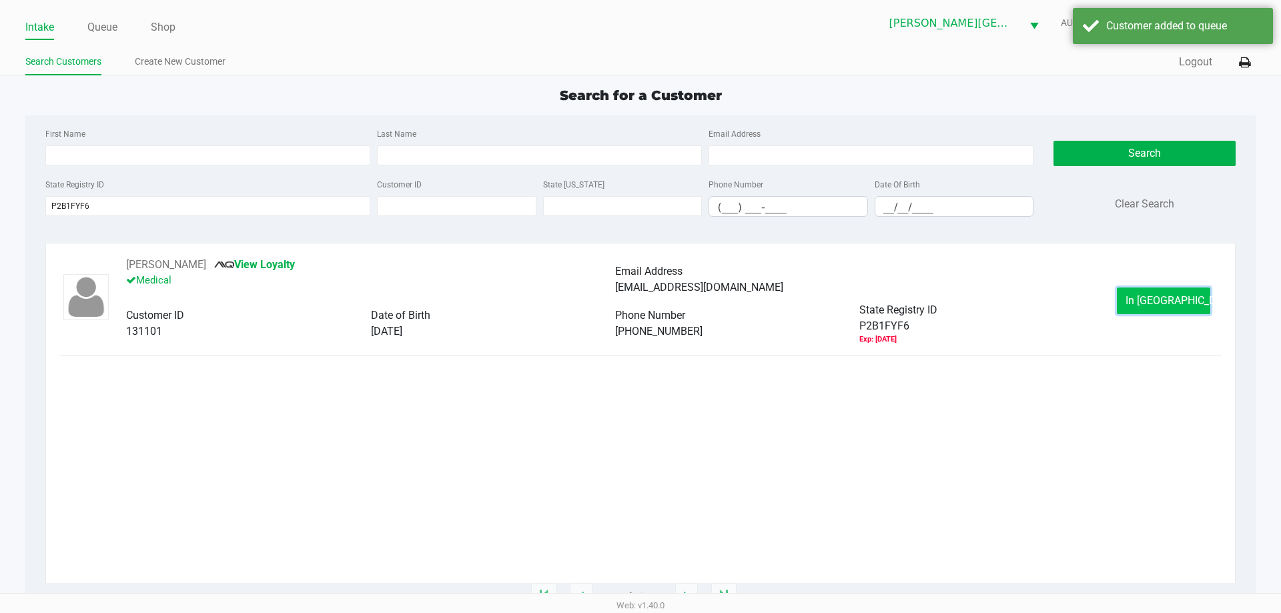
click at [1143, 294] on button "In [GEOGRAPHIC_DATA]" at bounding box center [1163, 301] width 93 height 27
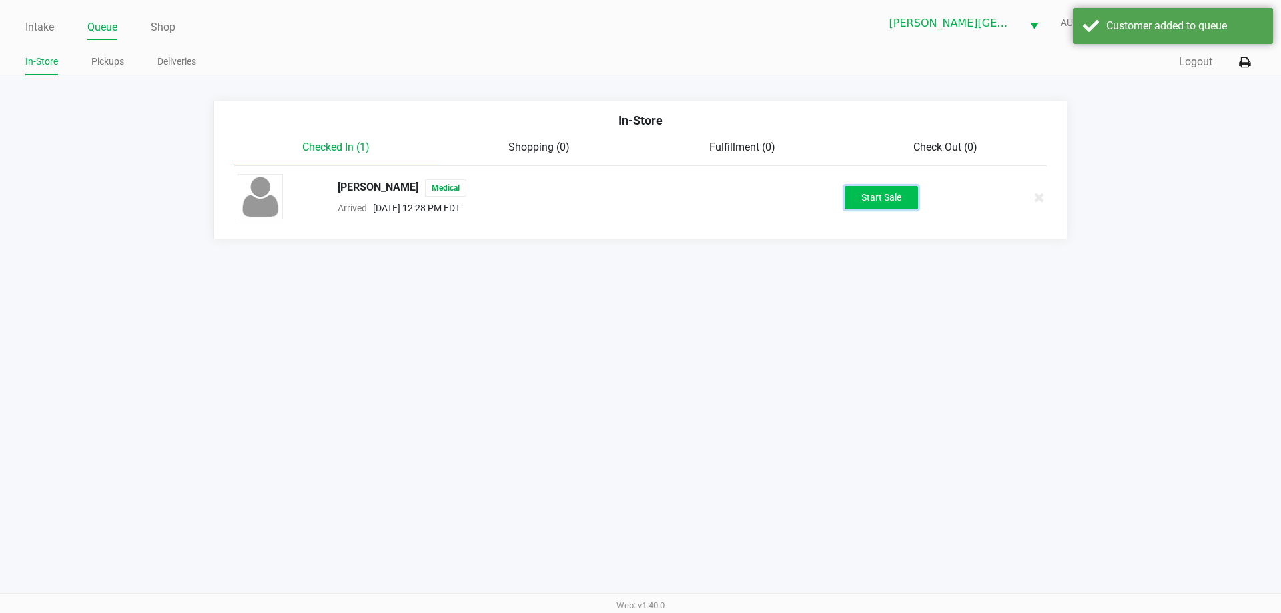
click at [898, 198] on button "Start Sale" at bounding box center [881, 197] width 73 height 23
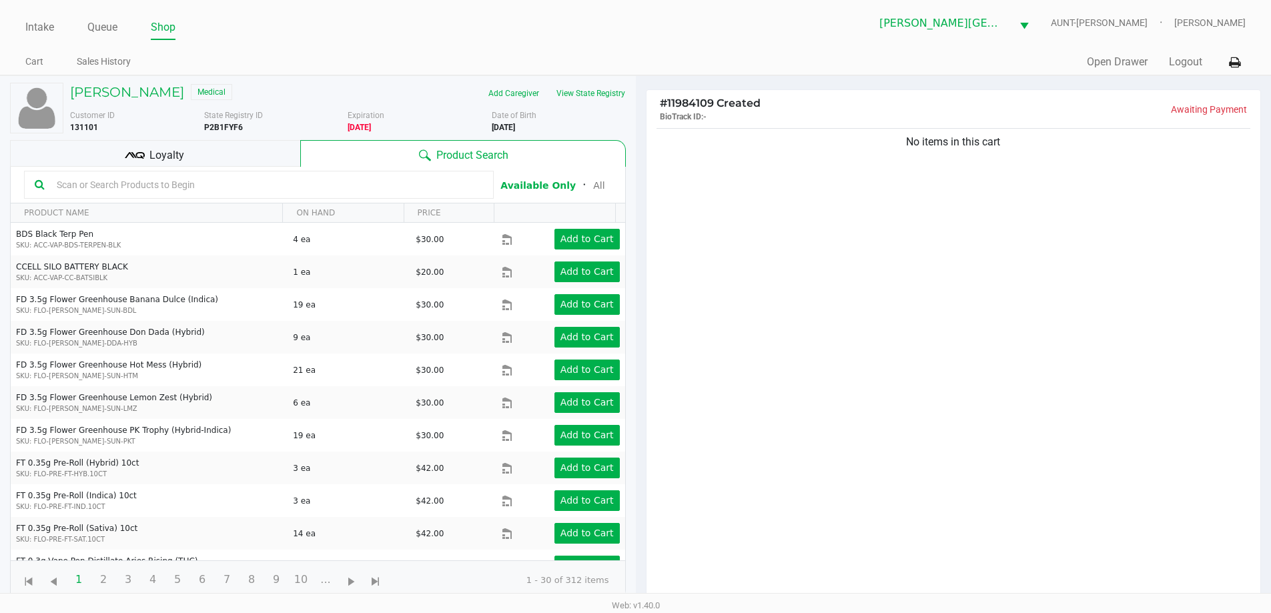
click at [898, 198] on div "No items in this cart" at bounding box center [954, 367] width 615 height 484
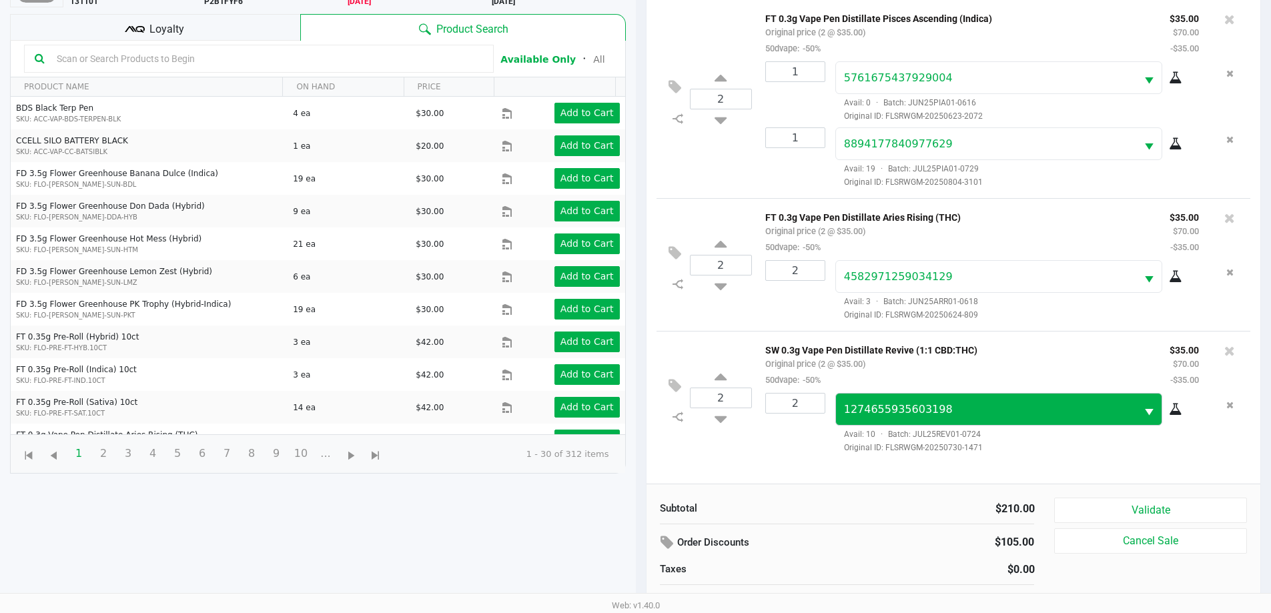
scroll to position [144, 0]
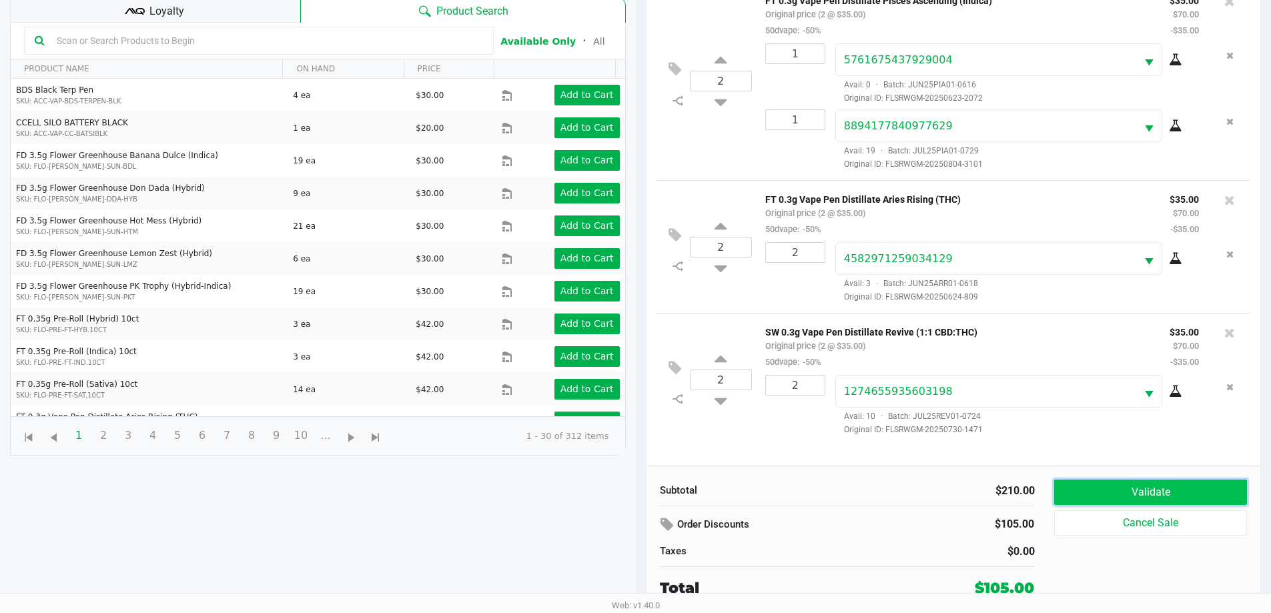
click at [1086, 490] on button "Validate" at bounding box center [1150, 492] width 192 height 25
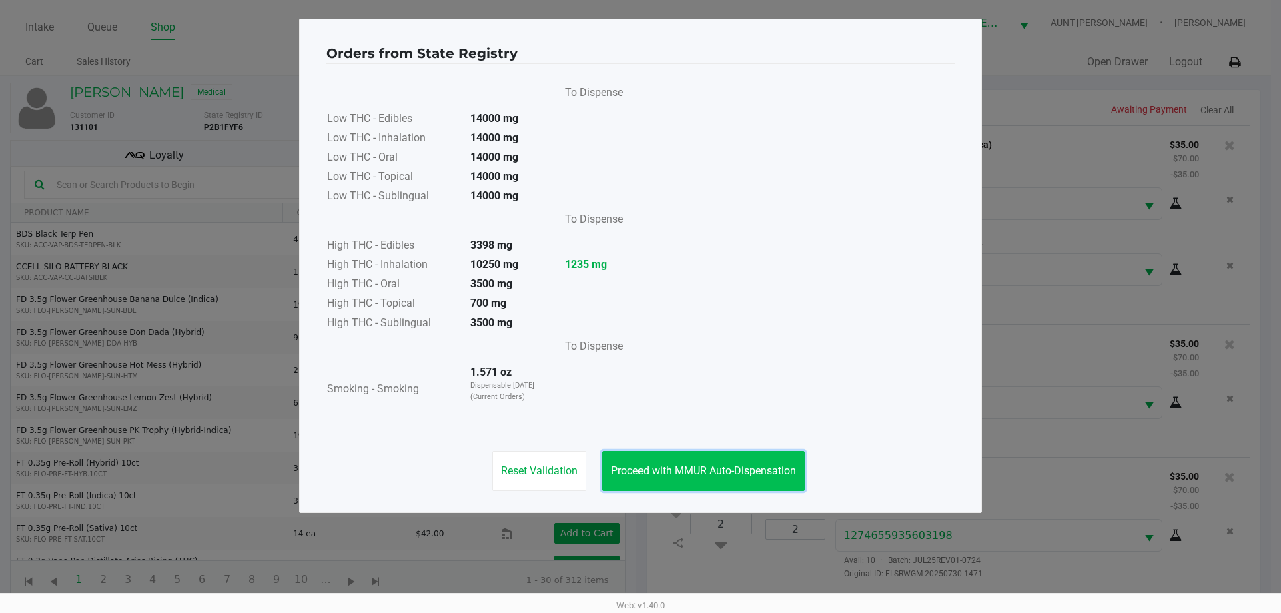
click at [727, 477] on button "Proceed with MMUR Auto-Dispensation" at bounding box center [704, 471] width 202 height 40
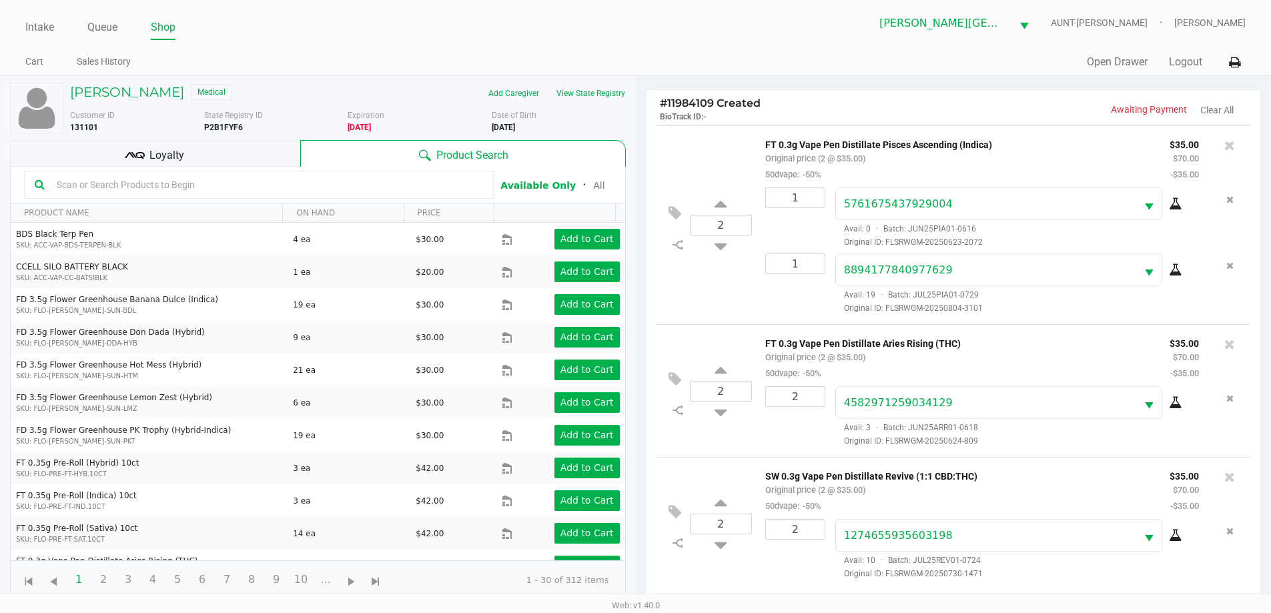
scroll to position [144, 0]
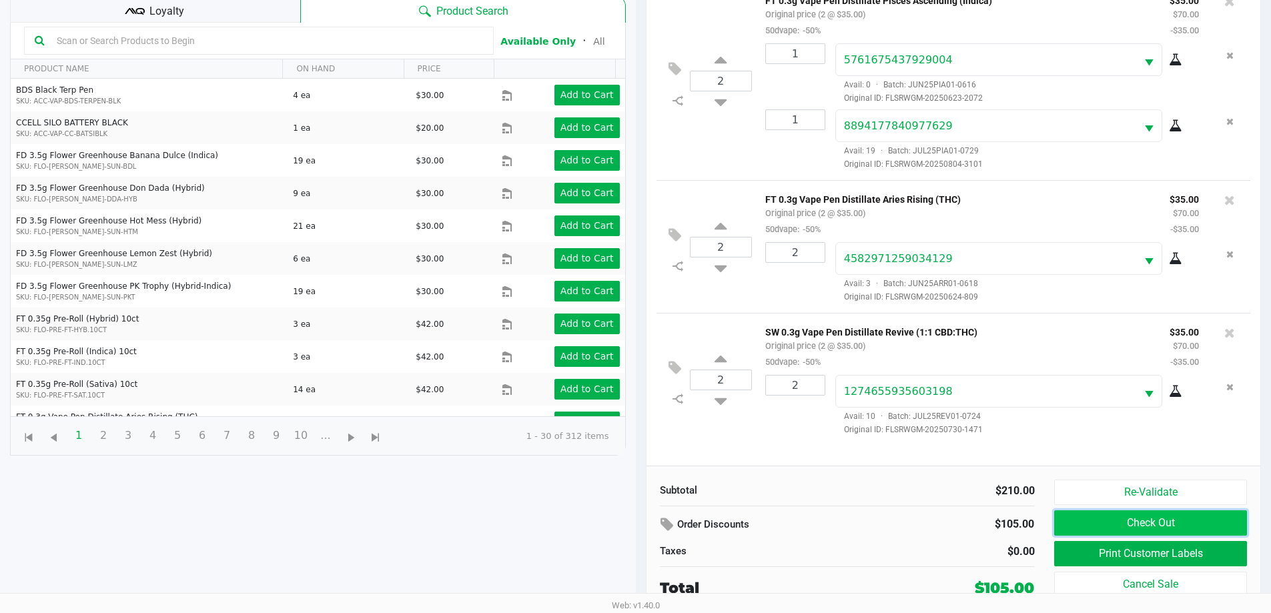
click at [1136, 516] on button "Check Out" at bounding box center [1150, 522] width 192 height 25
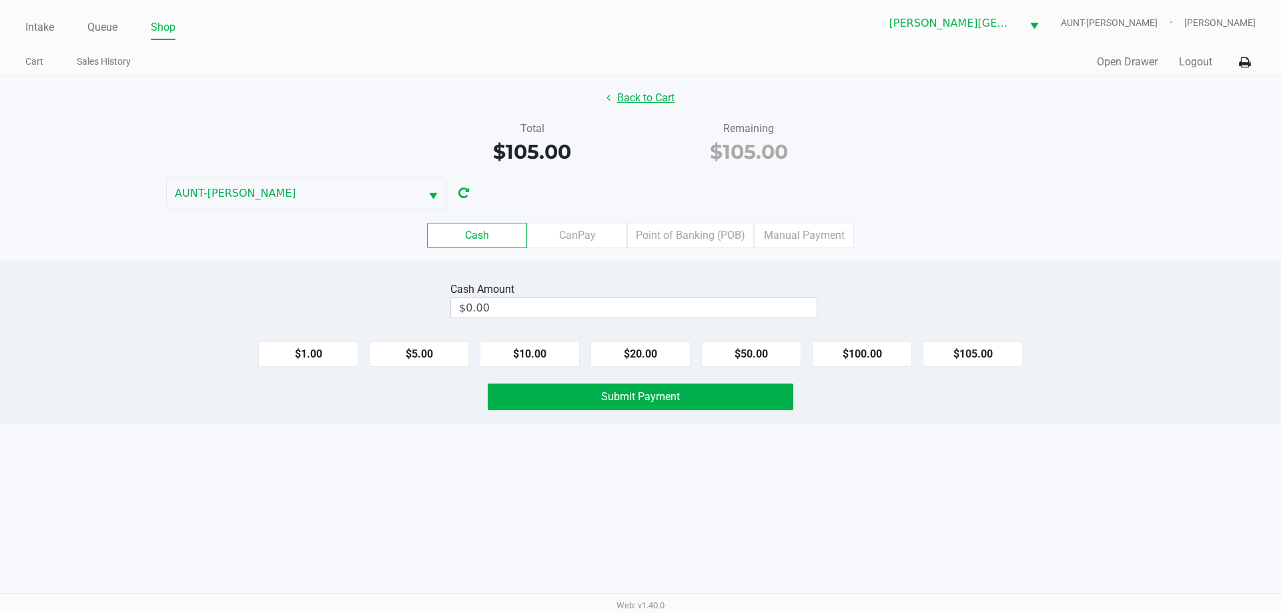
click at [647, 95] on button "Back to Cart" at bounding box center [640, 97] width 85 height 25
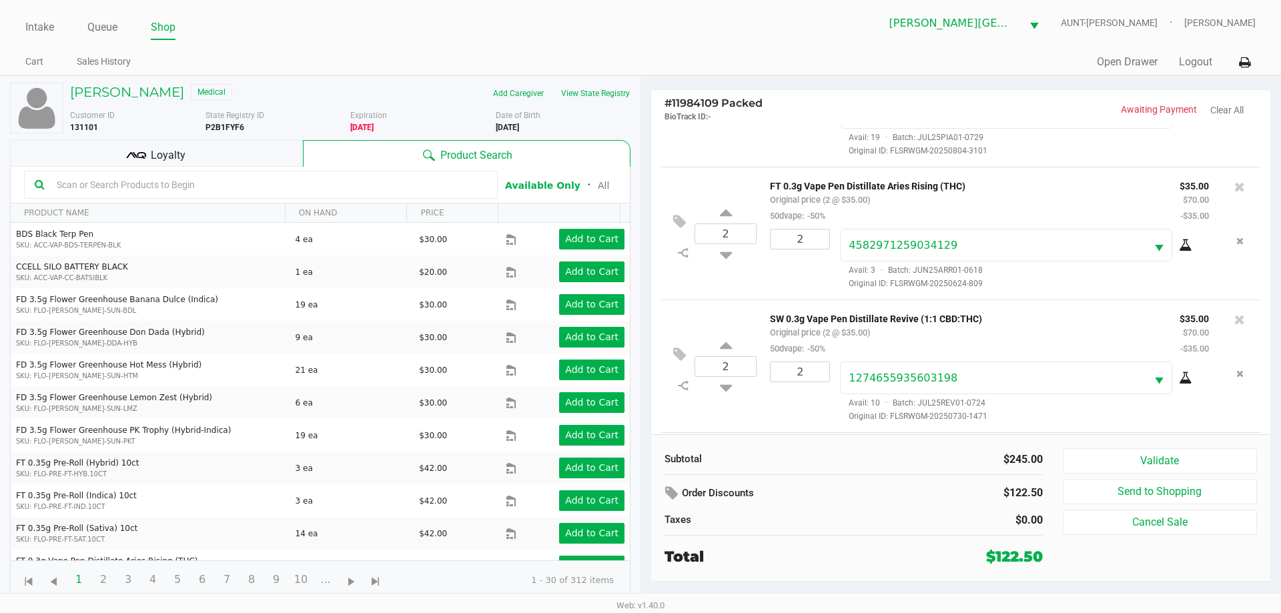
scroll to position [291, 0]
click at [1180, 467] on button "Validate" at bounding box center [1160, 460] width 194 height 25
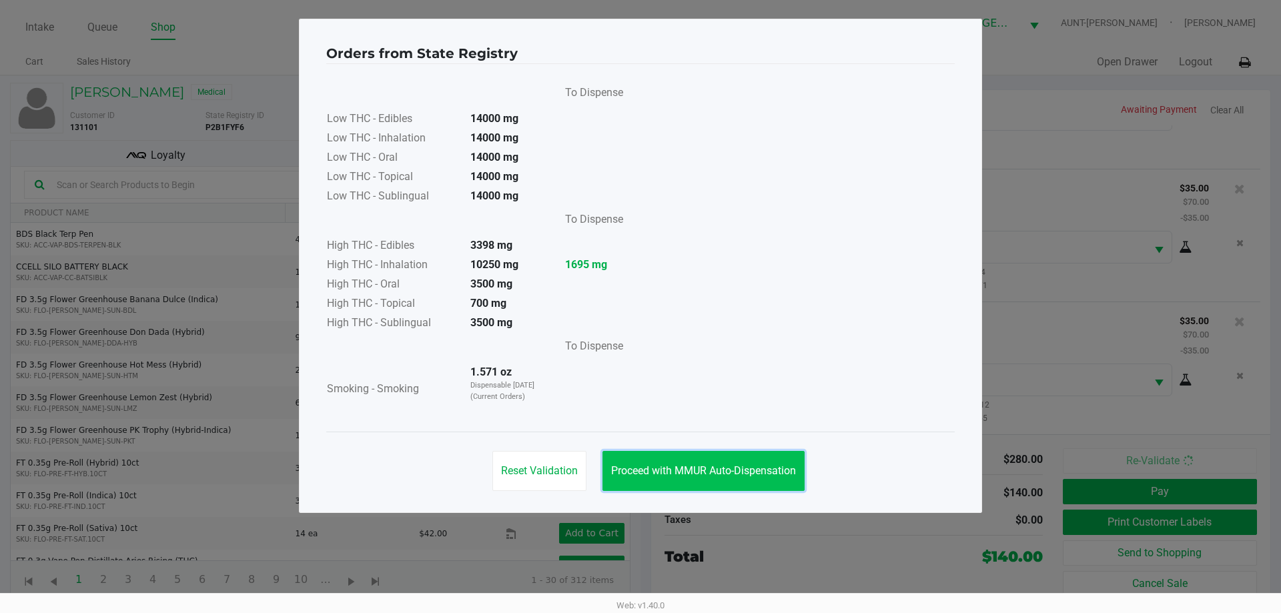
click at [693, 458] on button "Proceed with MMUR Auto-Dispensation" at bounding box center [704, 471] width 202 height 40
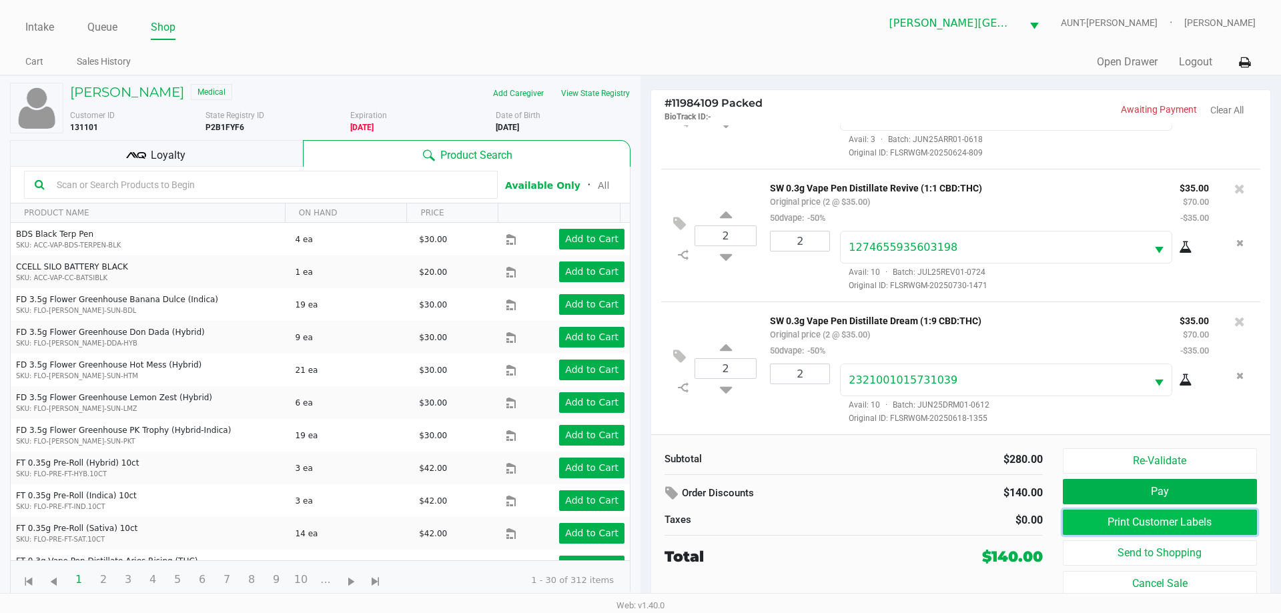
click at [1088, 532] on button "Print Customer Labels" at bounding box center [1160, 522] width 194 height 25
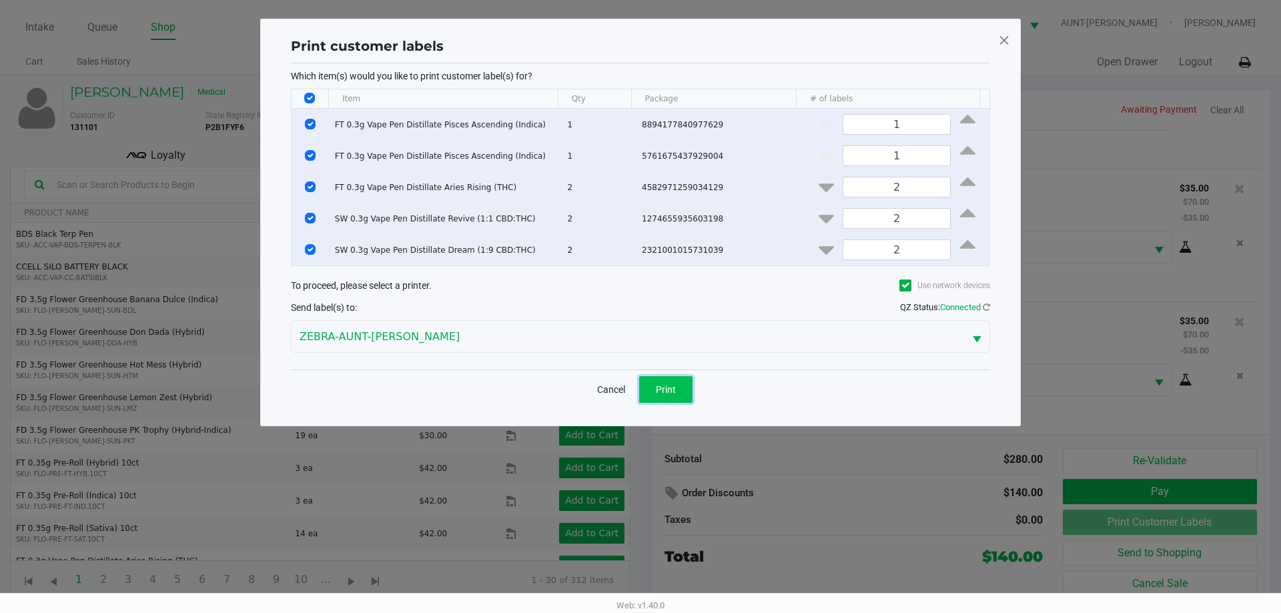
click at [675, 379] on button "Print" at bounding box center [665, 389] width 53 height 27
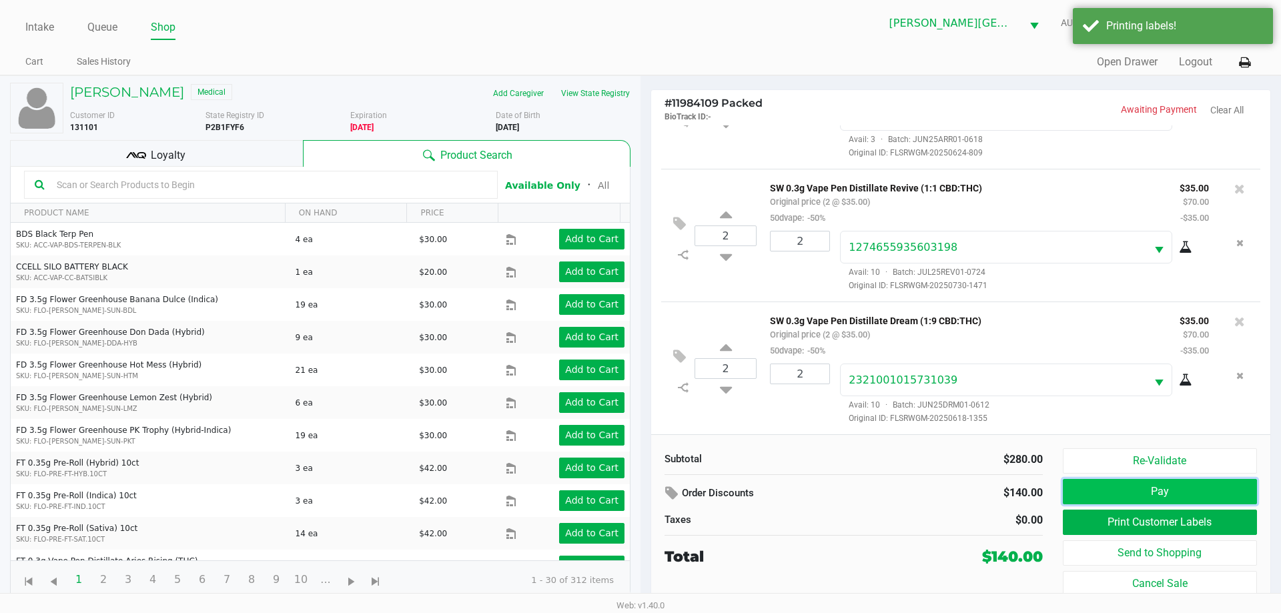
click at [1072, 490] on button "Pay" at bounding box center [1160, 491] width 194 height 25
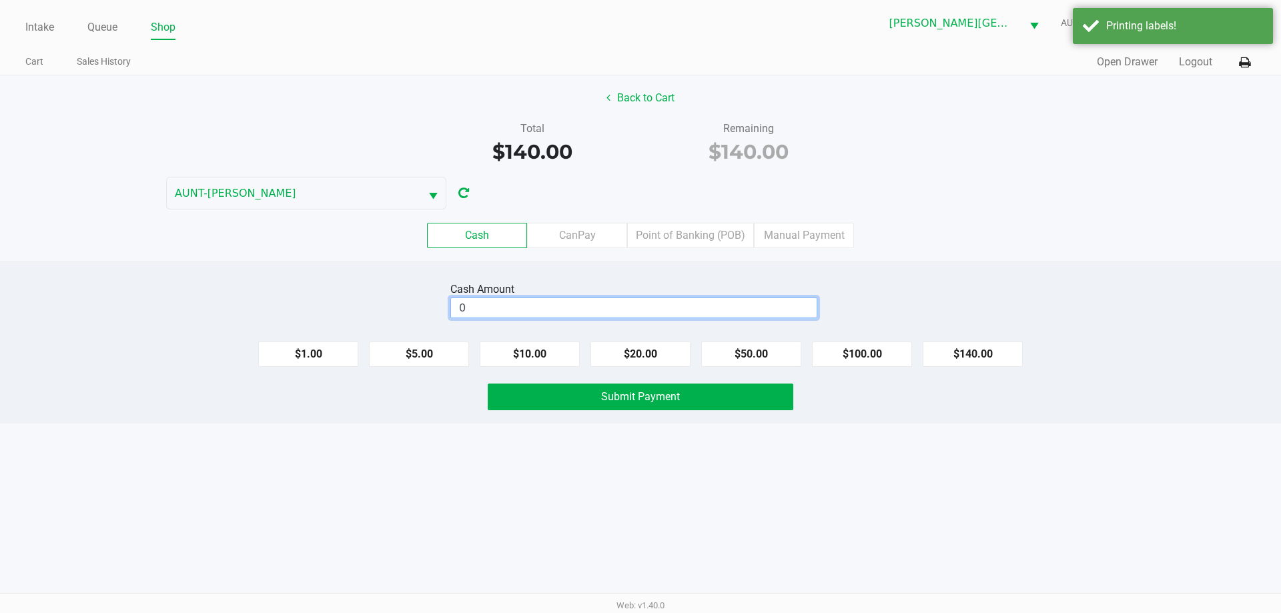
click at [610, 304] on input "0" at bounding box center [634, 307] width 366 height 19
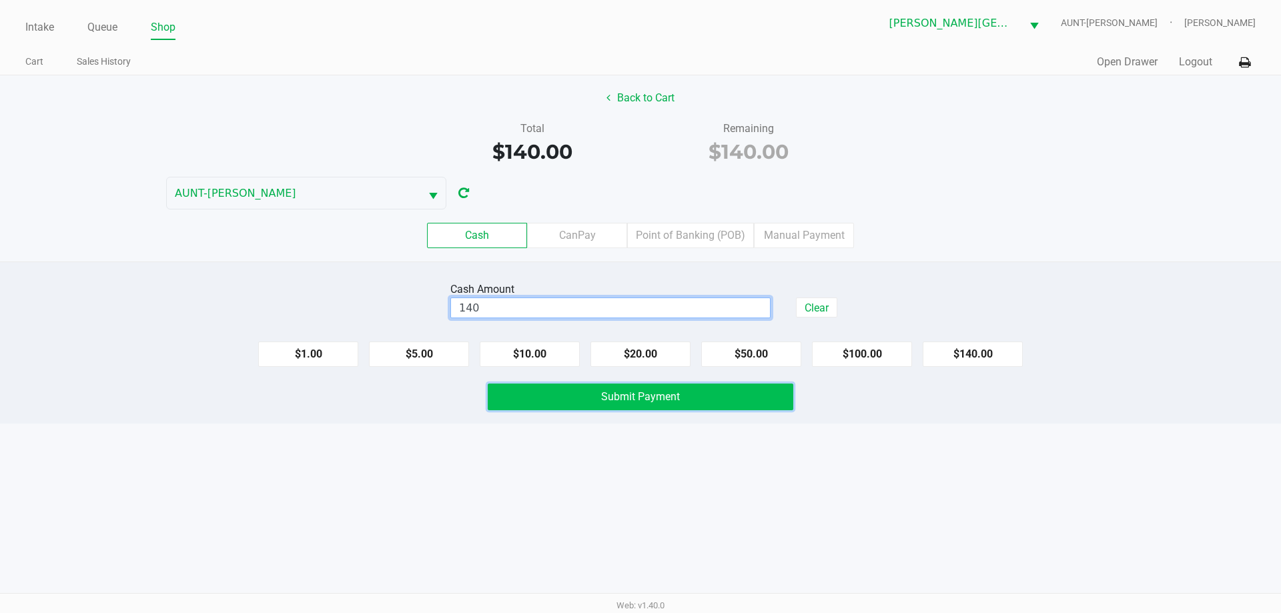
type input "$140.00"
click at [638, 394] on span "Submit Payment" at bounding box center [640, 396] width 79 height 13
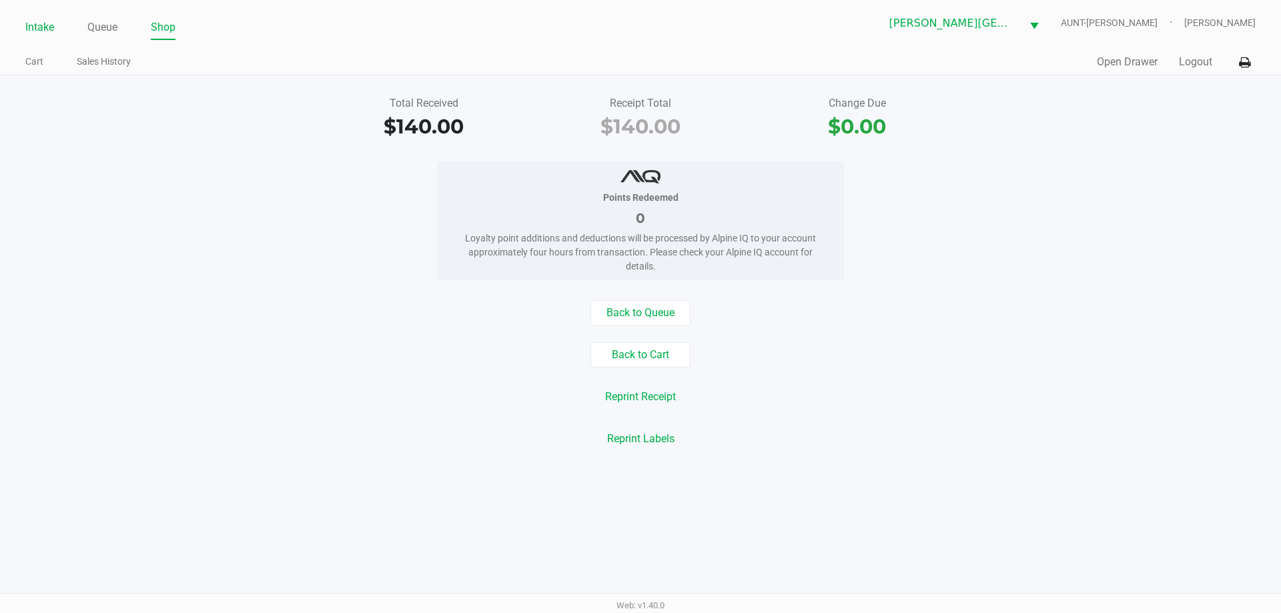
click at [33, 27] on link "Intake" at bounding box center [39, 27] width 29 height 19
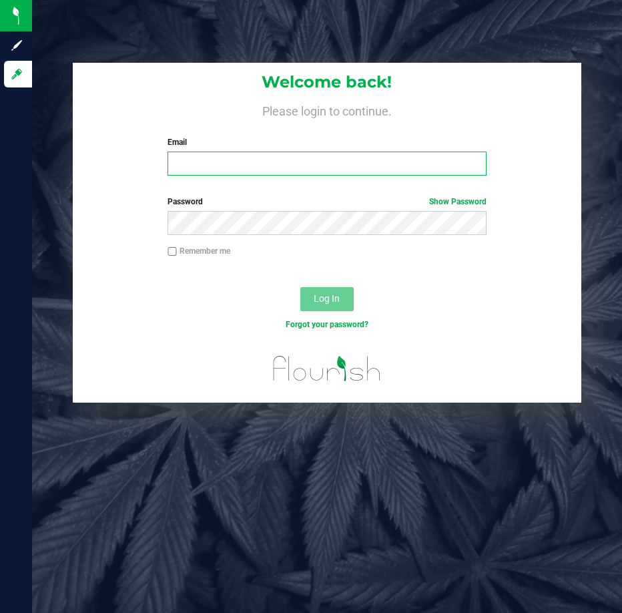
click at [252, 171] on input "Email" at bounding box center [326, 163] width 319 height 24
type input "[PERSON_NAME][EMAIL_ADDRESS][DOMAIN_NAME]"
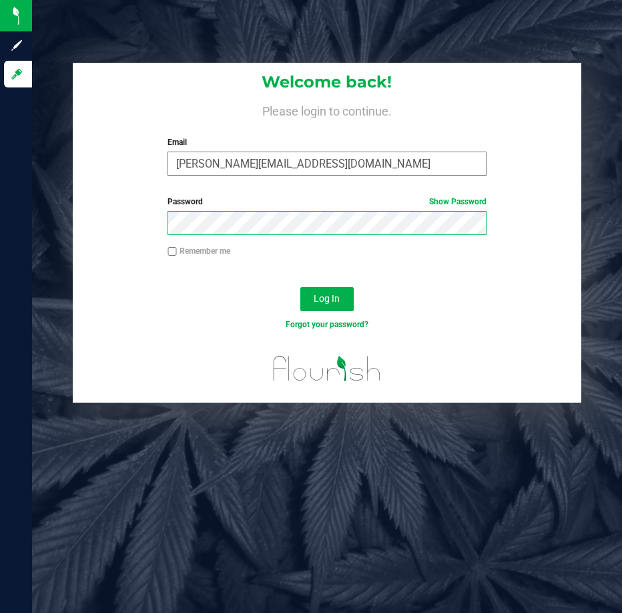
click at [300, 287] on button "Log In" at bounding box center [326, 299] width 53 height 24
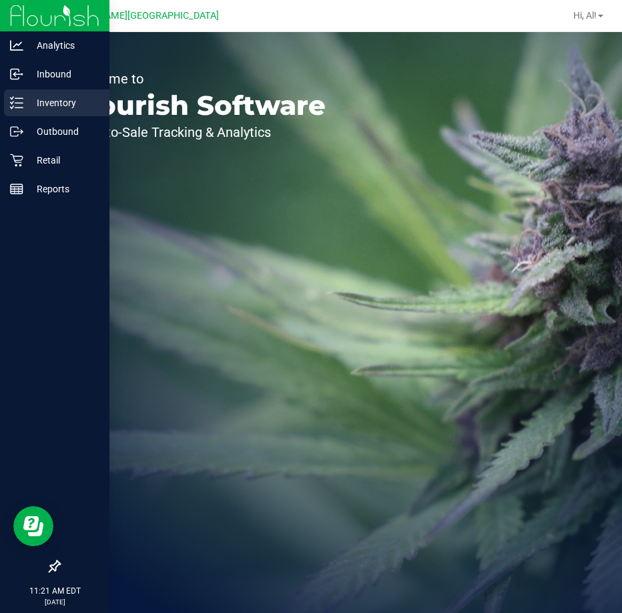
click at [31, 107] on p "Inventory" at bounding box center [63, 103] width 80 height 16
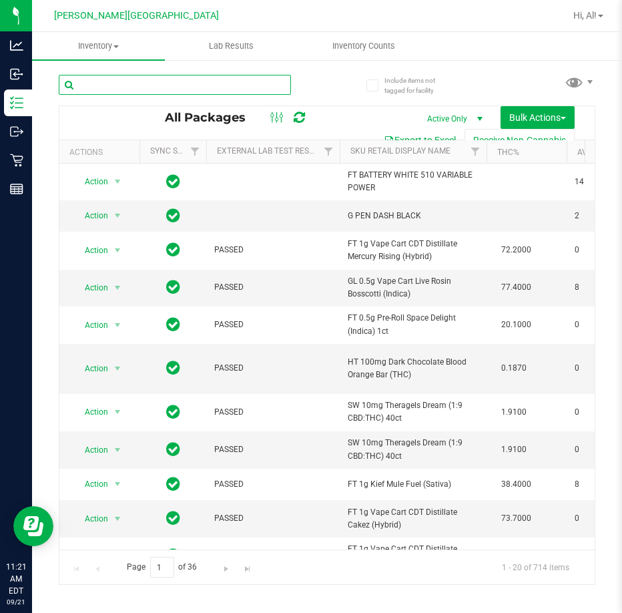
click at [213, 88] on input "text" at bounding box center [175, 85] width 232 height 20
type input "9799320576283076"
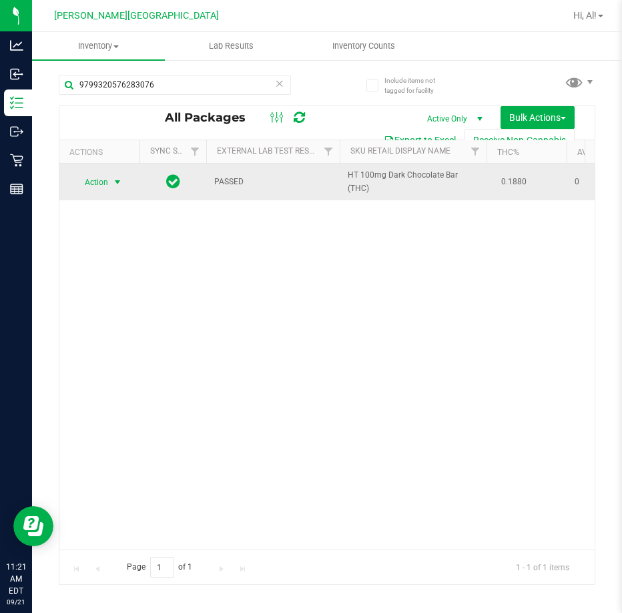
click at [119, 183] on span "select" at bounding box center [117, 182] width 11 height 11
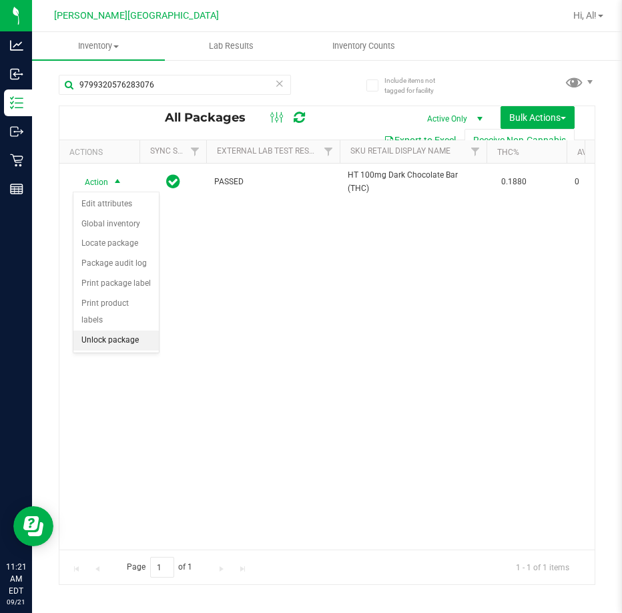
click at [112, 330] on li "Unlock package" at bounding box center [115, 340] width 85 height 20
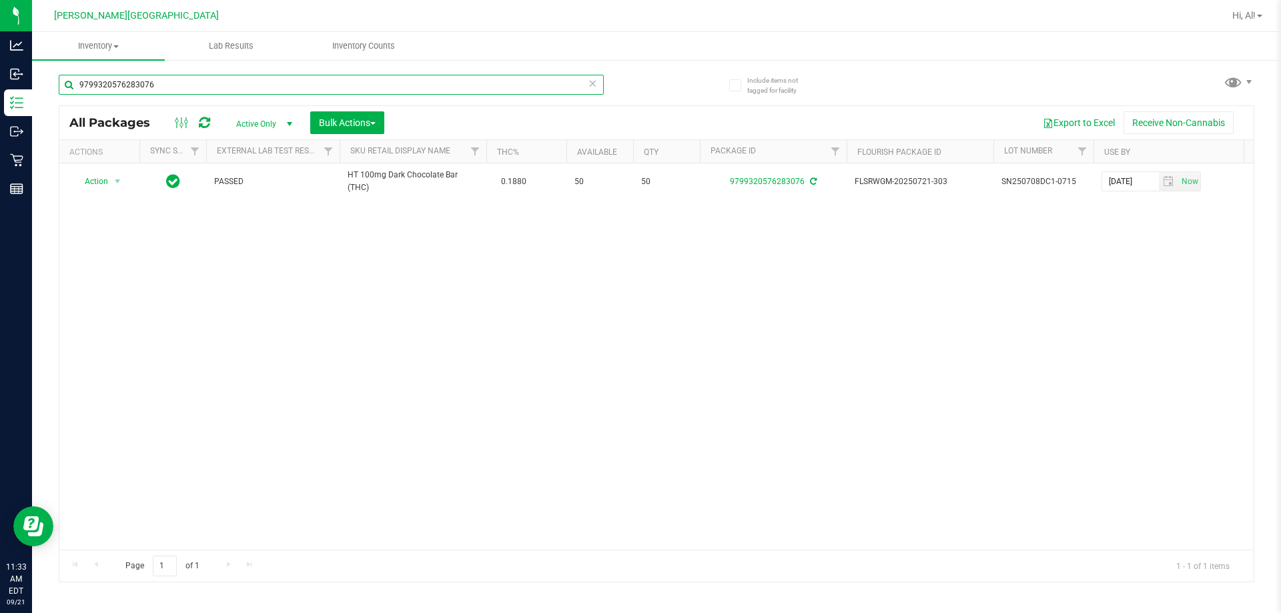
click at [166, 79] on input "9799320576283076" at bounding box center [331, 85] width 545 height 20
type input "zkr"
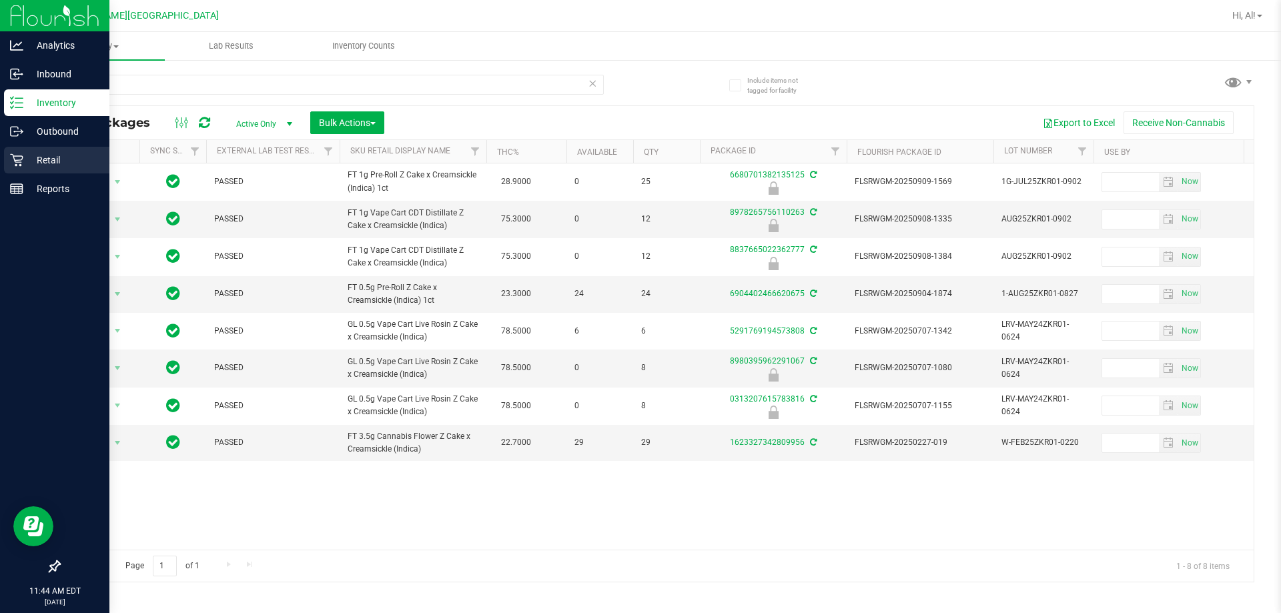
click at [46, 157] on p "Retail" at bounding box center [63, 160] width 80 height 16
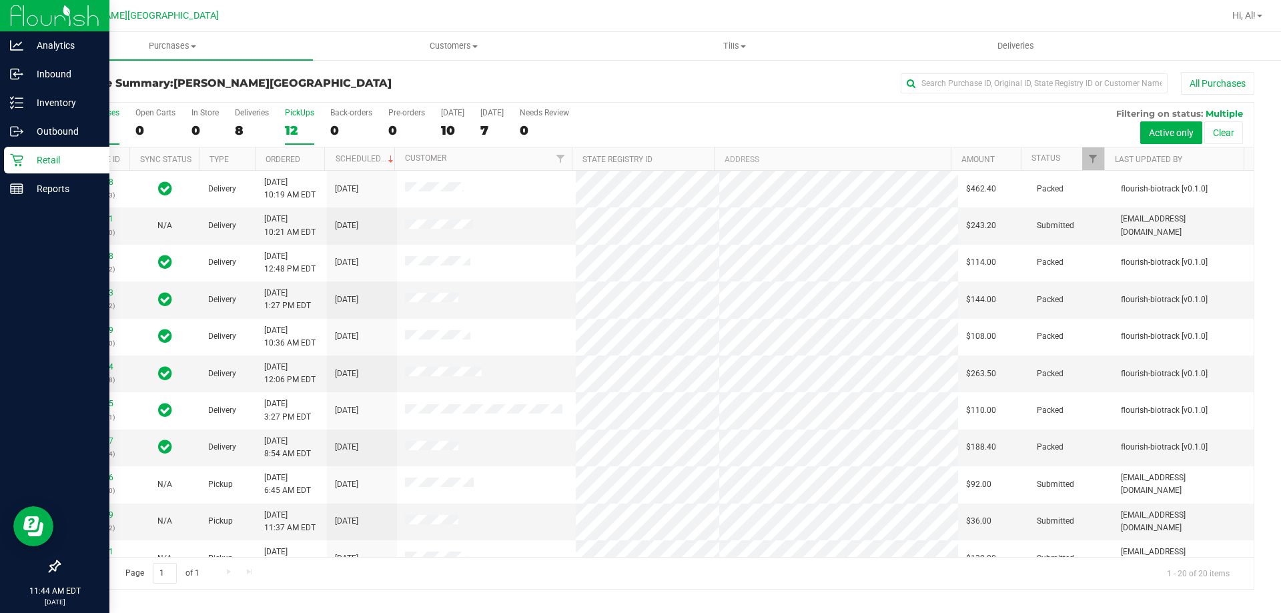
click at [300, 130] on div "12" at bounding box center [299, 130] width 29 height 15
click at [0, 0] on input "PickUps 12" at bounding box center [0, 0] width 0 height 0
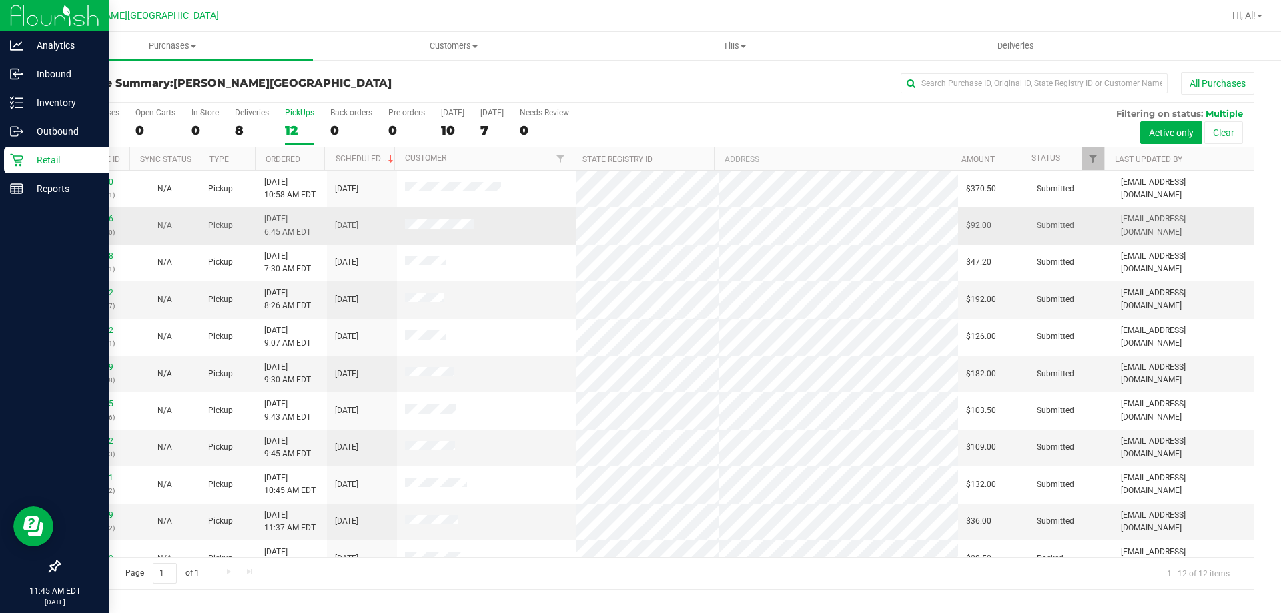
click at [103, 218] on link "11982986" at bounding box center [94, 218] width 37 height 9
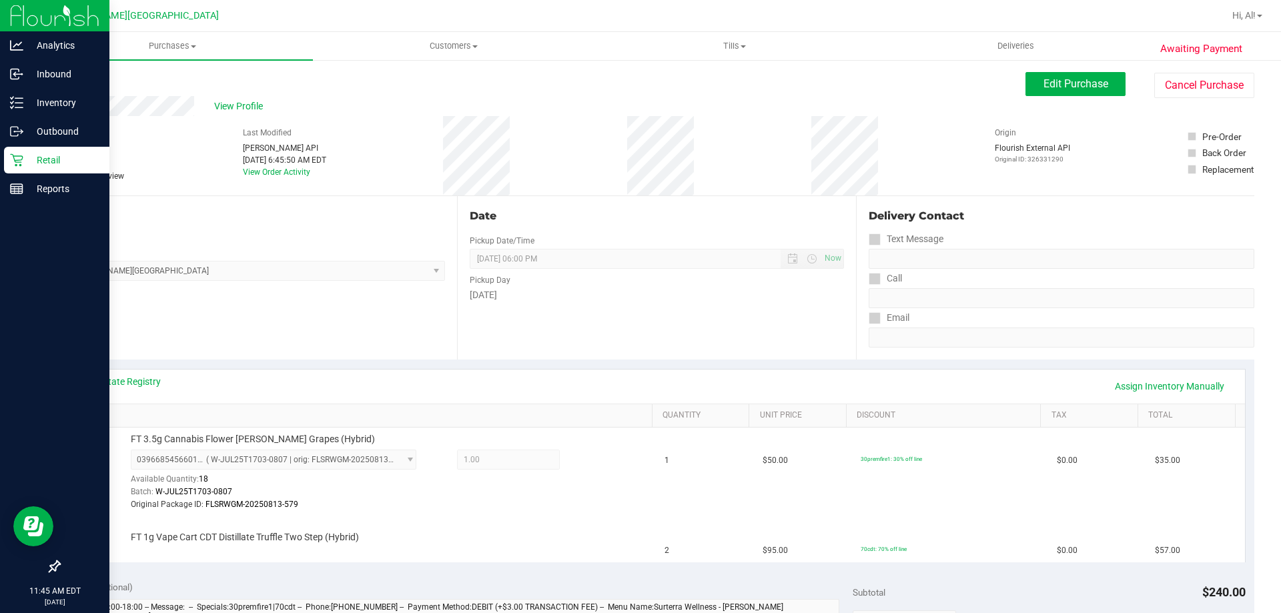
click at [75, 79] on link "Back" at bounding box center [69, 79] width 20 height 9
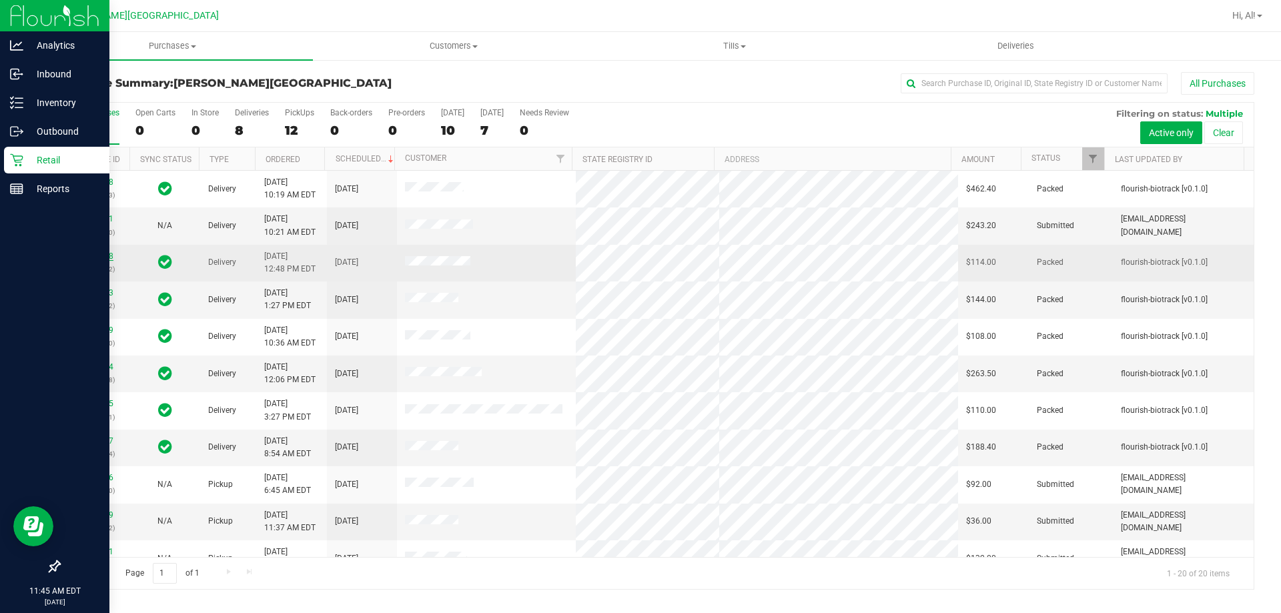
click at [101, 258] on link "11973898" at bounding box center [94, 256] width 37 height 9
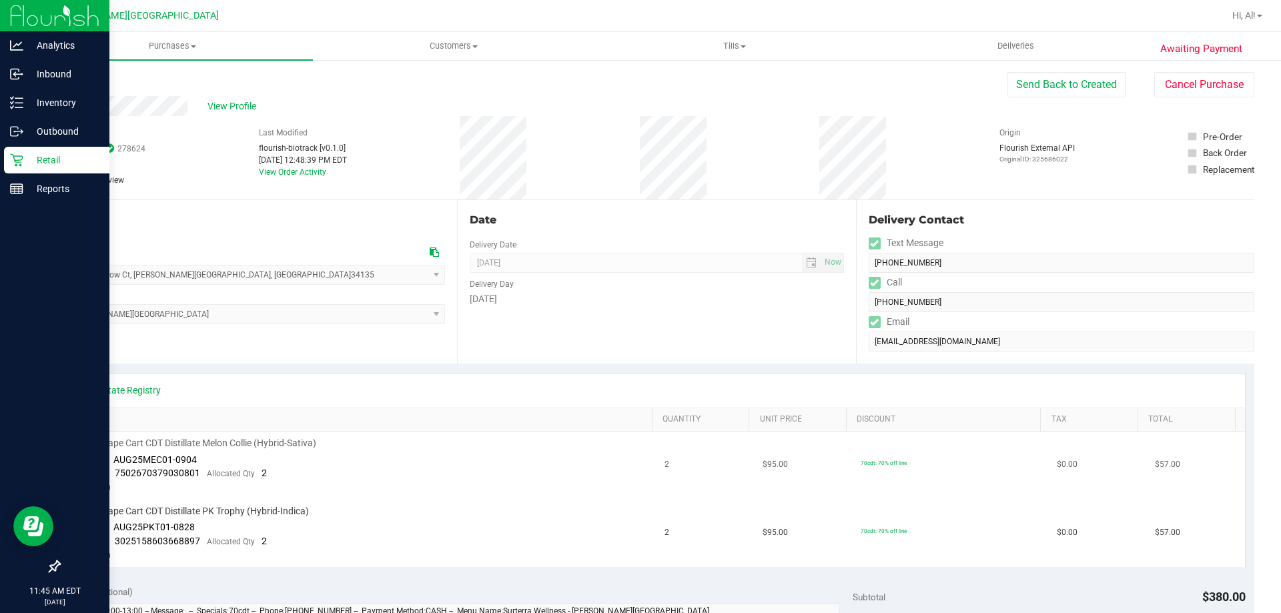
click at [426, 438] on div "FT 1g Vape Cart CDT Distillate Melon Collie (Hybrid-Sativa)" at bounding box center [363, 443] width 573 height 13
click at [408, 441] on div "FT 1g Vape Cart CDT Distillate Melon Collie (Hybrid-Sativa)" at bounding box center [363, 443] width 573 height 13
click at [443, 466] on td "FT 1g Vape Cart CDT Distillate Melon Collie (Hybrid-Sativa) Batch ID AUG25MEC01…" at bounding box center [363, 466] width 589 height 68
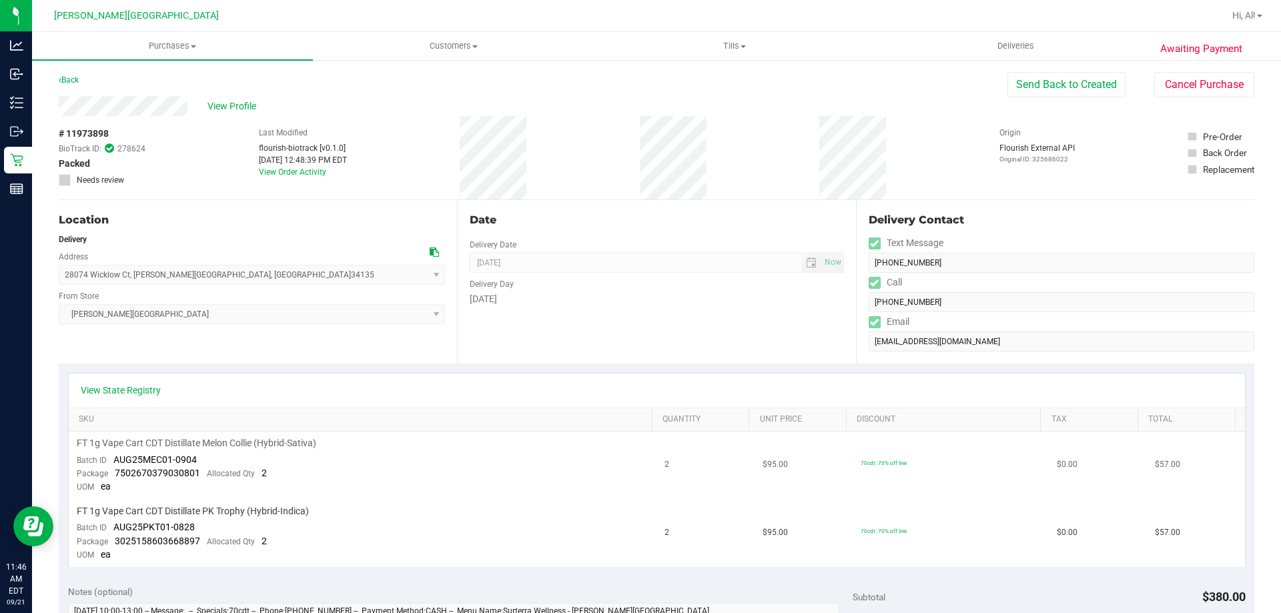
click at [426, 466] on td "FT 1g Vape Cart CDT Distillate Melon Collie (Hybrid-Sativa) Batch ID AUG25MEC01…" at bounding box center [363, 466] width 589 height 68
click at [76, 77] on link "Back" at bounding box center [69, 79] width 20 height 9
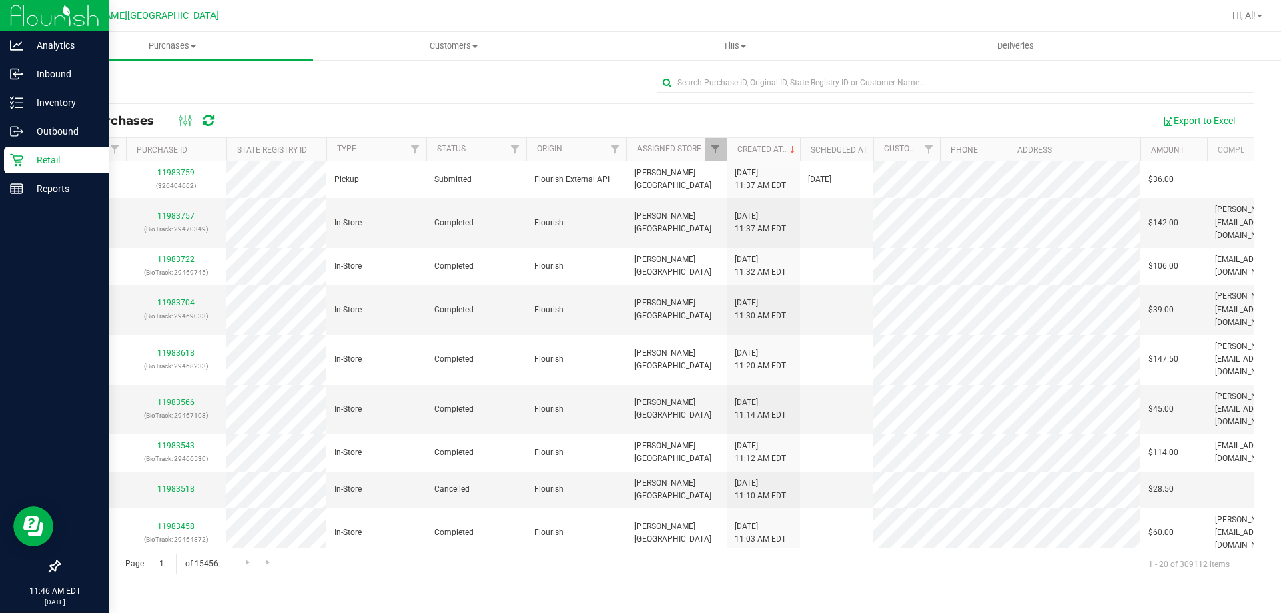
click at [38, 155] on p "Retail" at bounding box center [63, 160] width 80 height 16
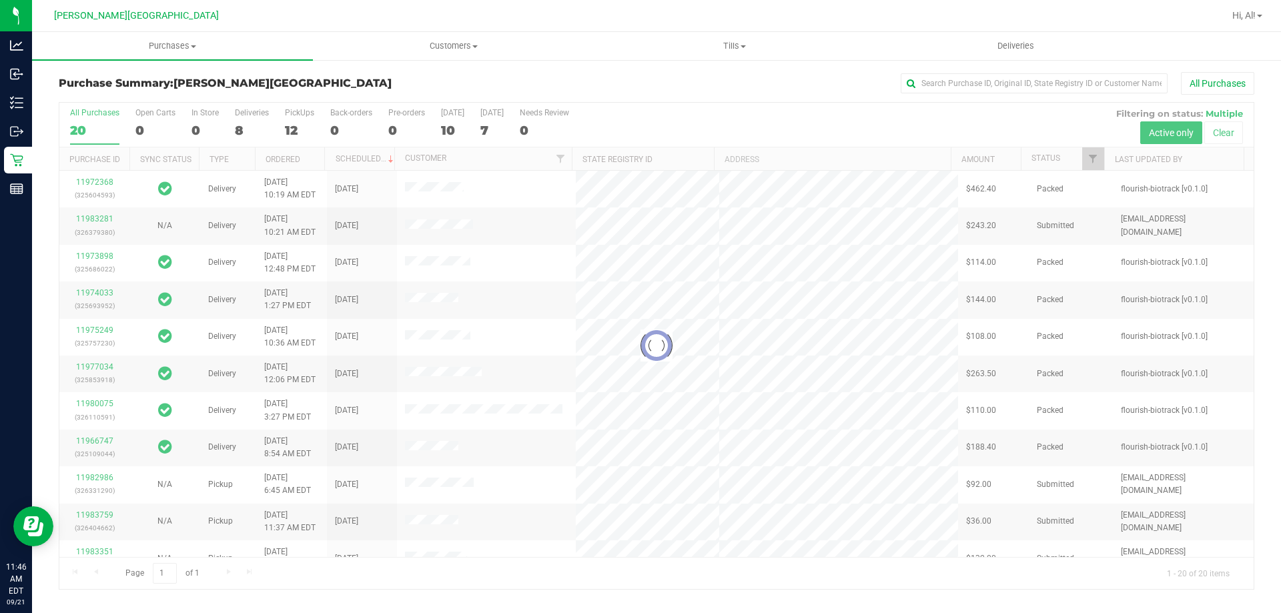
click at [292, 129] on div at bounding box center [656, 346] width 1194 height 486
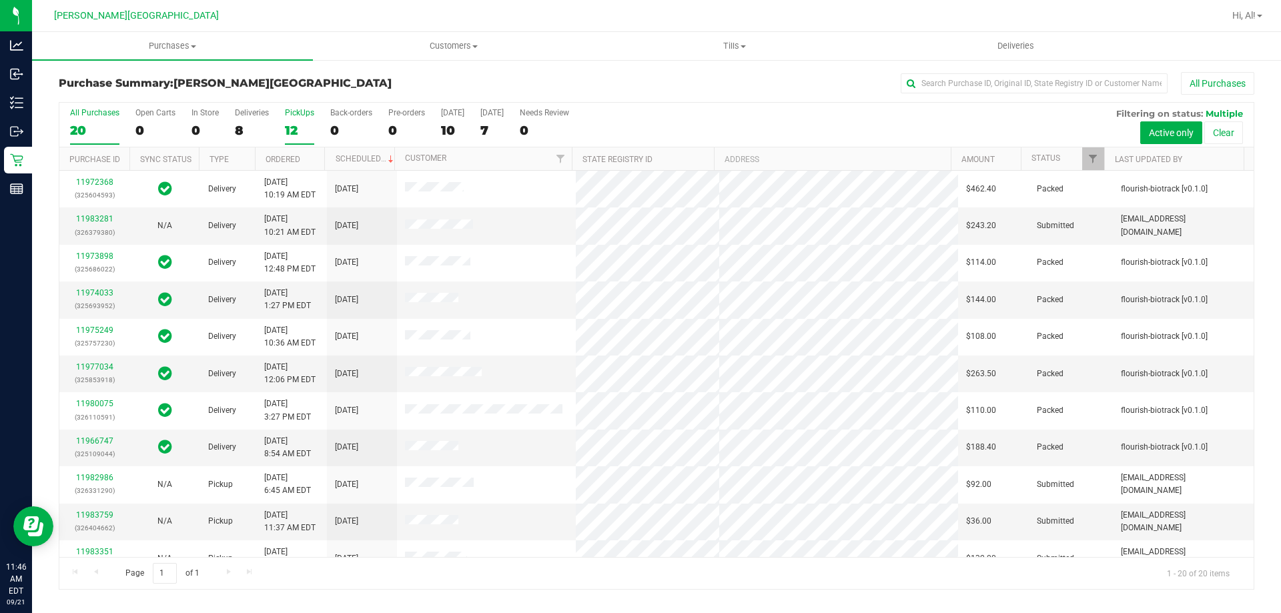
click at [286, 129] on div "12" at bounding box center [299, 130] width 29 height 15
click at [0, 0] on input "PickUps 12" at bounding box center [0, 0] width 0 height 0
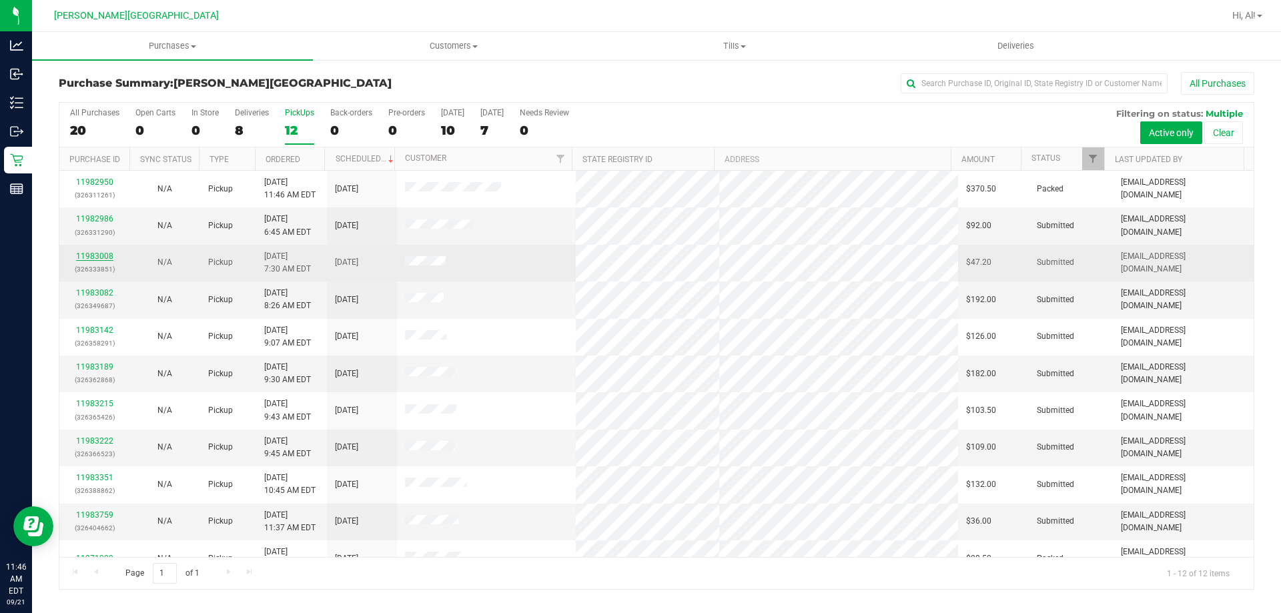
click at [90, 260] on link "11983008" at bounding box center [94, 256] width 37 height 9
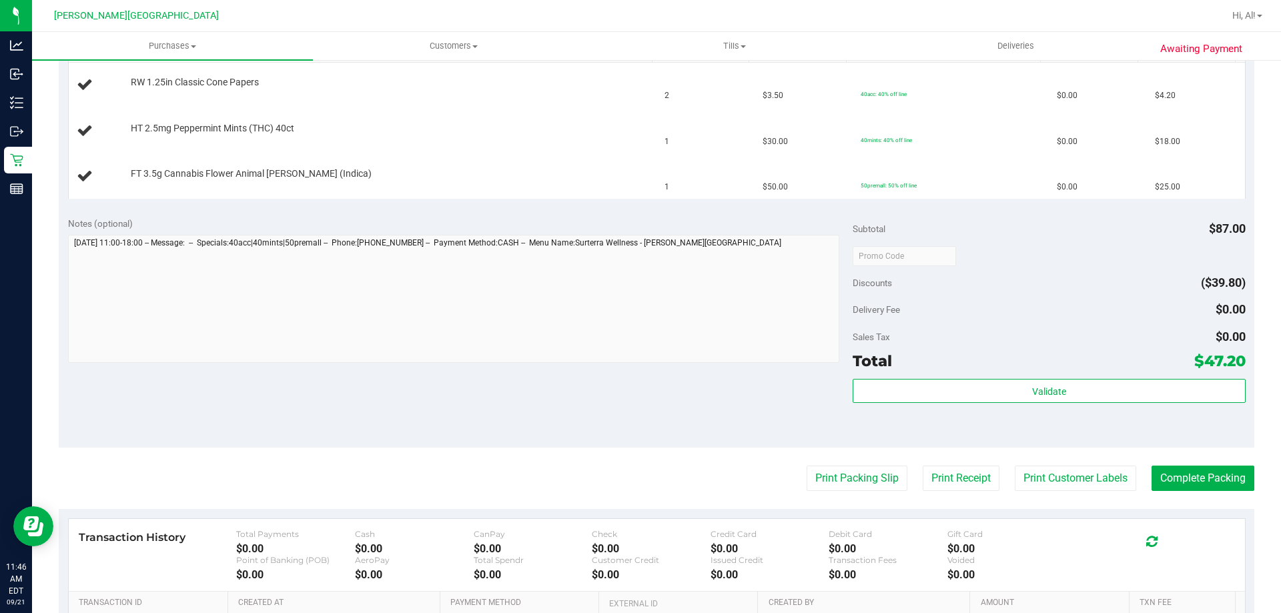
scroll to position [400, 0]
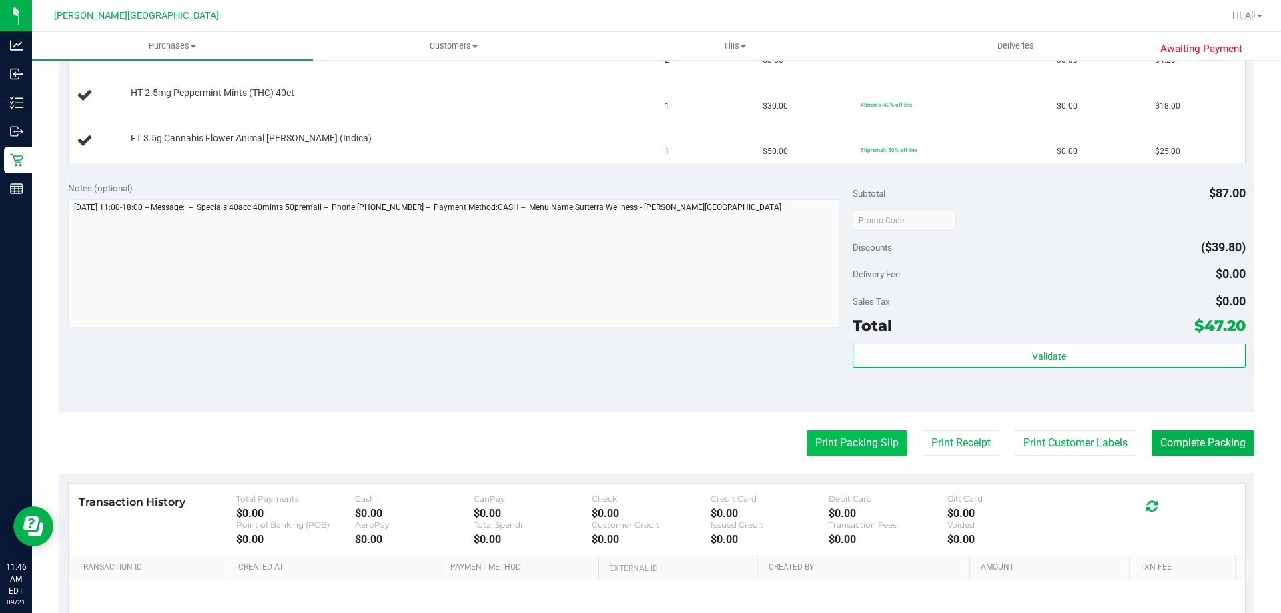
click at [826, 438] on button "Print Packing Slip" at bounding box center [857, 442] width 101 height 25
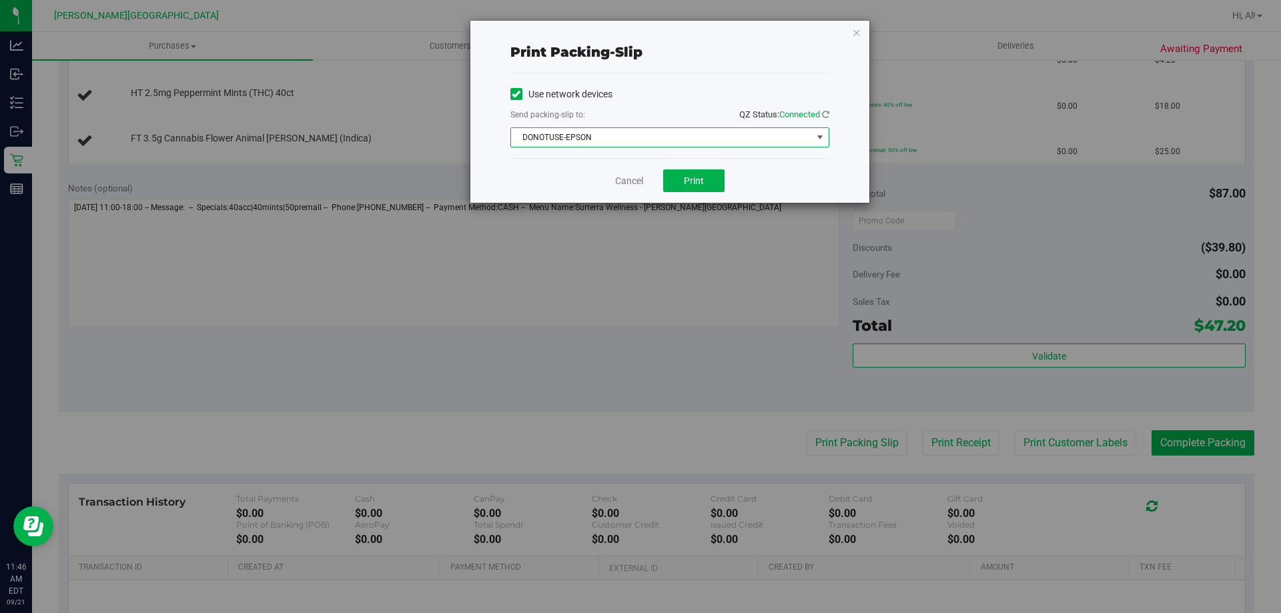
click at [689, 137] on span "DONOTUSE-EPSON" at bounding box center [661, 137] width 301 height 19
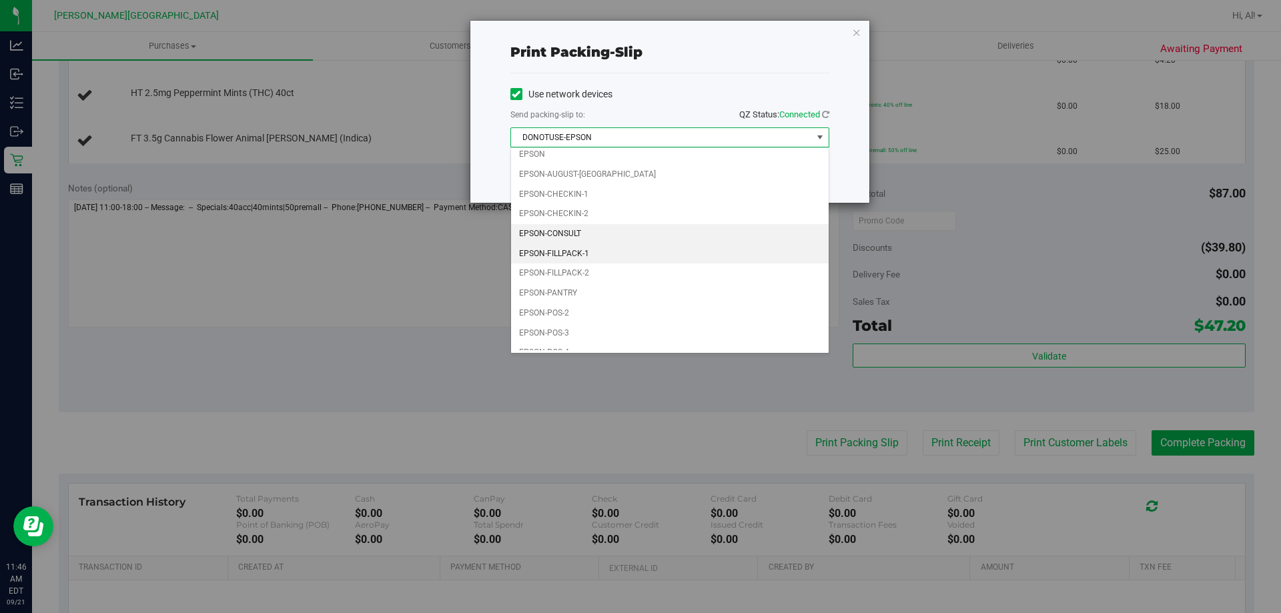
scroll to position [38, 0]
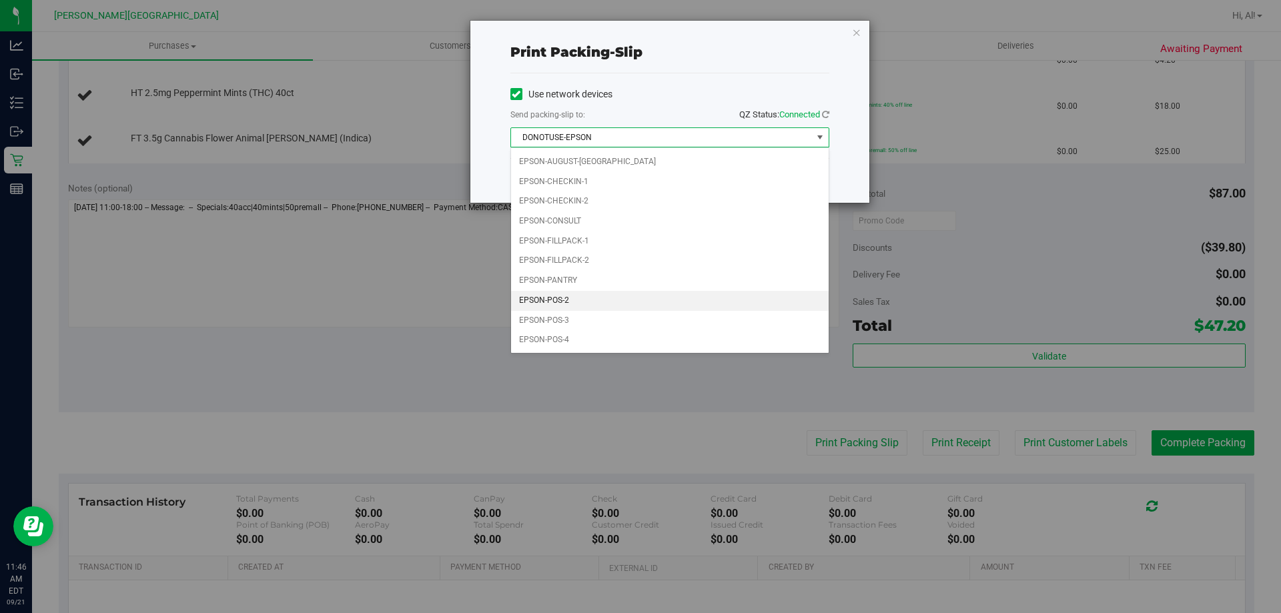
click at [659, 305] on li "EPSON-POS-2" at bounding box center [670, 301] width 318 height 20
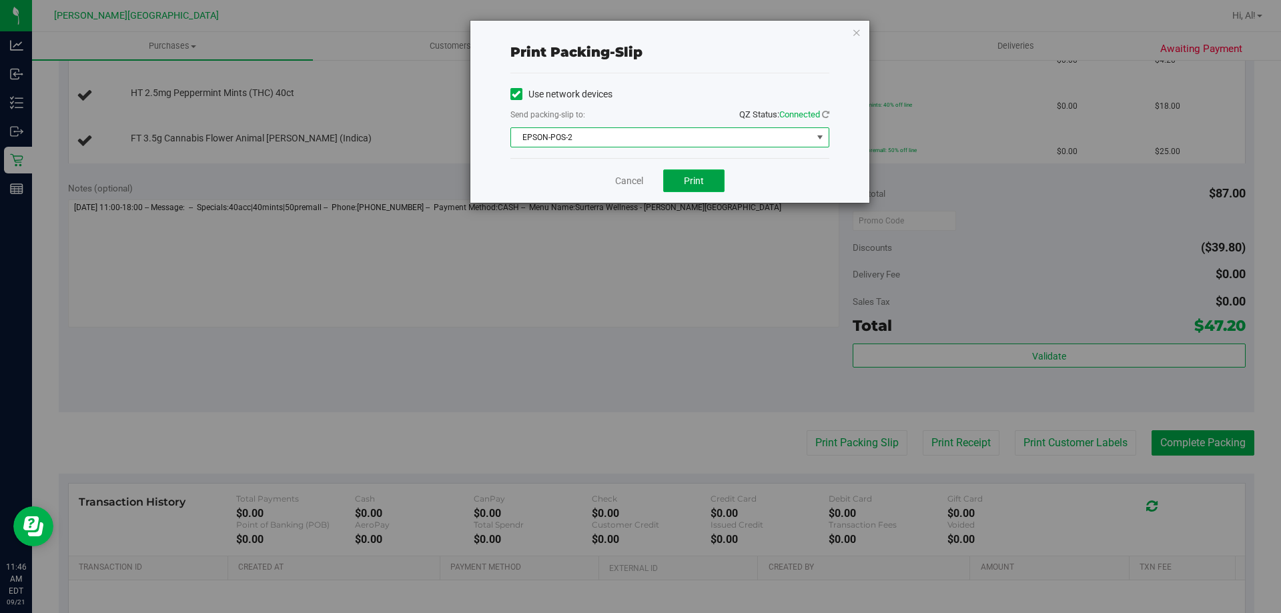
click at [685, 182] on span "Print" at bounding box center [694, 180] width 20 height 11
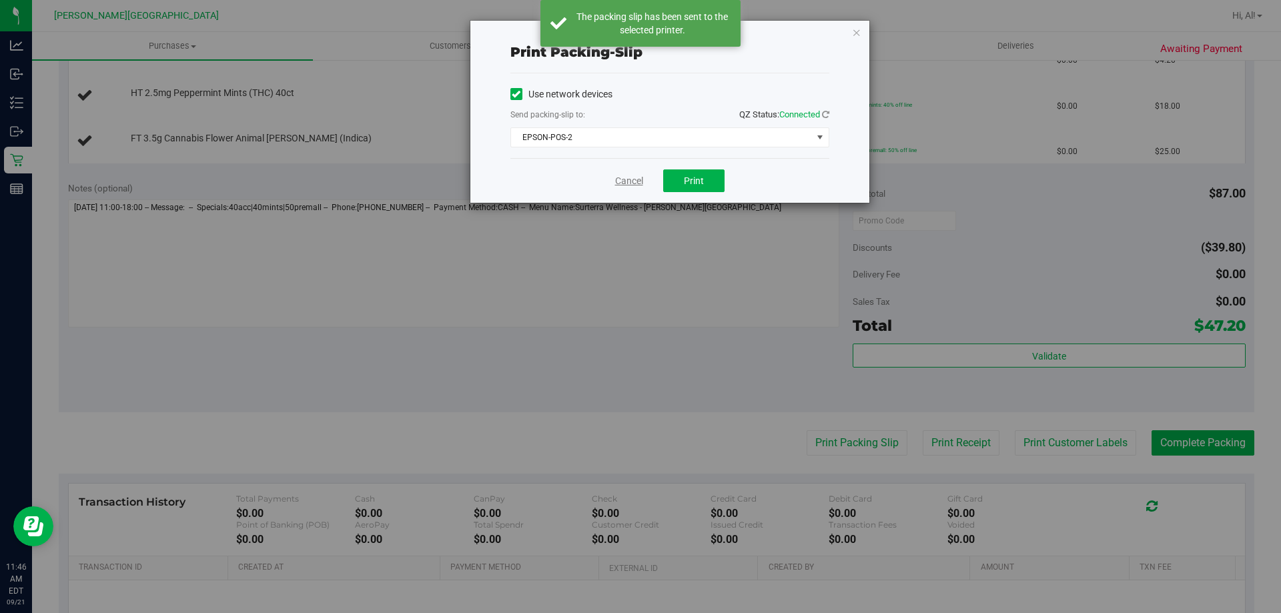
click at [620, 181] on link "Cancel" at bounding box center [629, 181] width 28 height 14
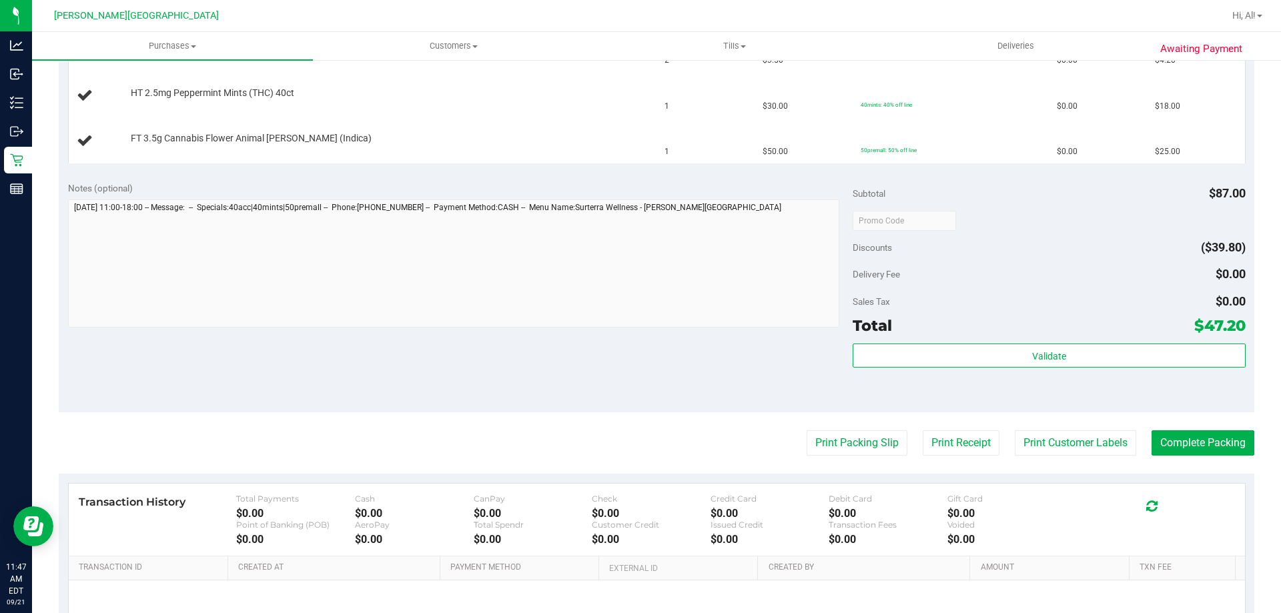
click at [661, 336] on div "Notes (optional) Subtotal $87.00 Discounts ($39.80) Delivery Fee $0.00 Sales Ta…" at bounding box center [657, 292] width 1196 height 240
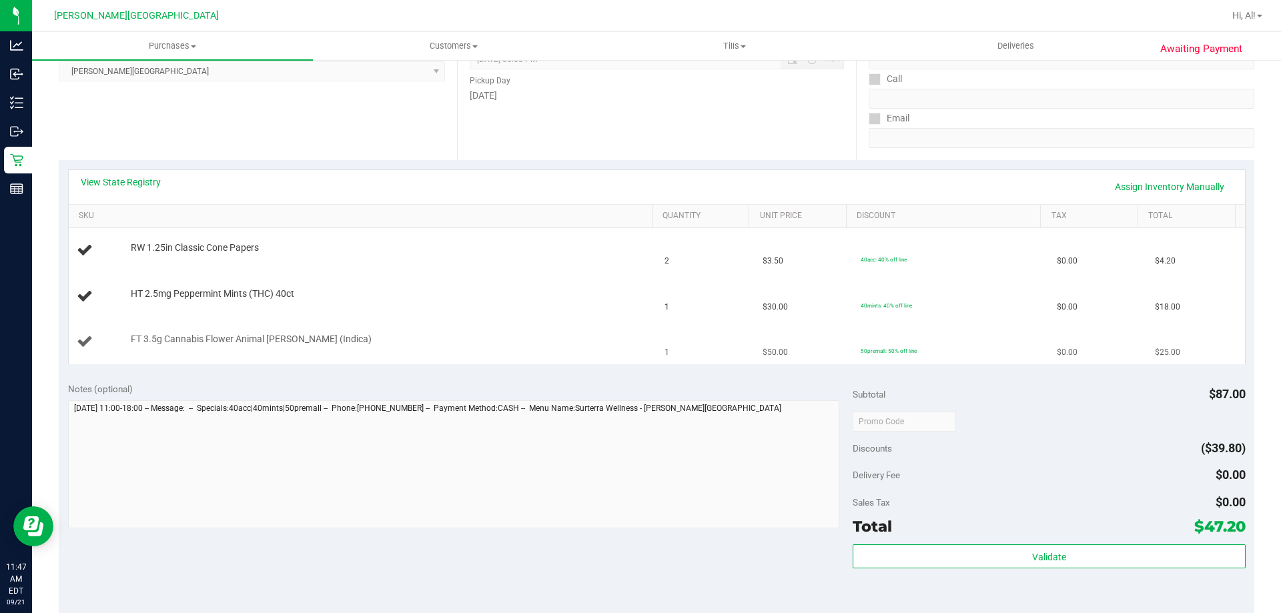
scroll to position [200, 0]
click at [574, 326] on td "FT 3.5g Cannabis Flower Animal [PERSON_NAME] (Indica)" at bounding box center [363, 341] width 589 height 45
click at [1168, 188] on link "Assign Inventory Manually" at bounding box center [1169, 186] width 127 height 23
click at [166, 344] on link "Add Package" at bounding box center [155, 346] width 48 height 9
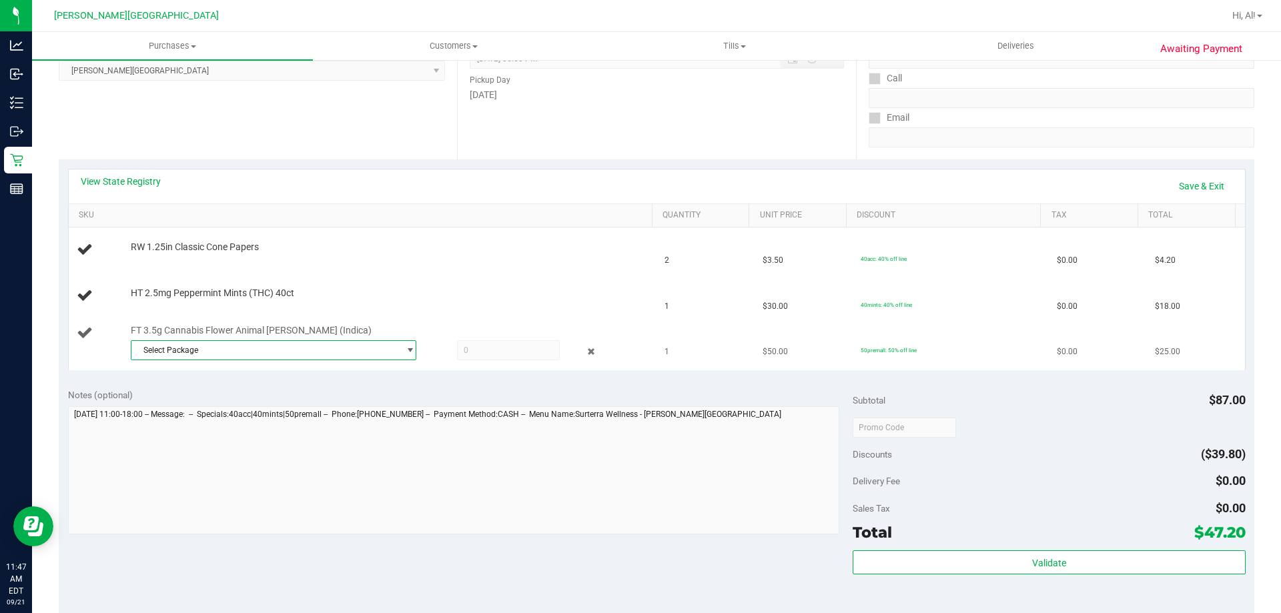
click at [234, 352] on span "Select Package" at bounding box center [265, 350] width 268 height 19
click at [260, 400] on span "( W-AUG25AML07-0908 | orig: FLSRWGM-20250912-711 )" at bounding box center [319, 404] width 207 height 9
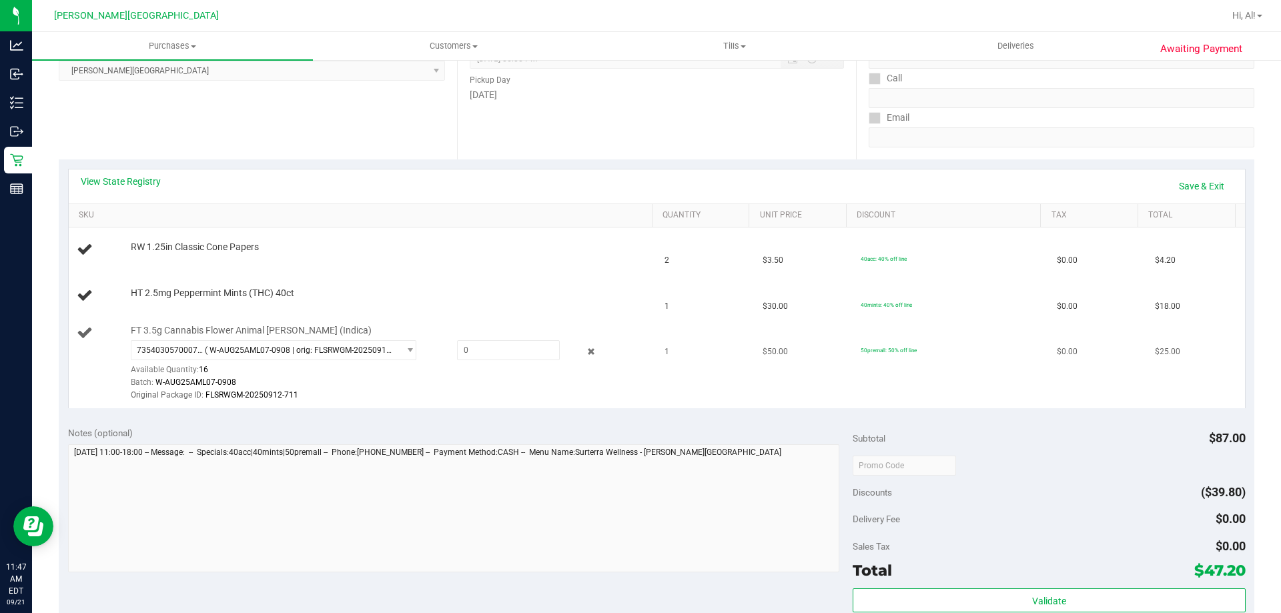
click at [612, 388] on div "Batch: W-AUG25AML07-0908" at bounding box center [388, 382] width 515 height 13
click at [516, 353] on span at bounding box center [508, 350] width 103 height 20
click at [516, 353] on input "text" at bounding box center [508, 350] width 101 height 19
type input "1"
type input "1.0000"
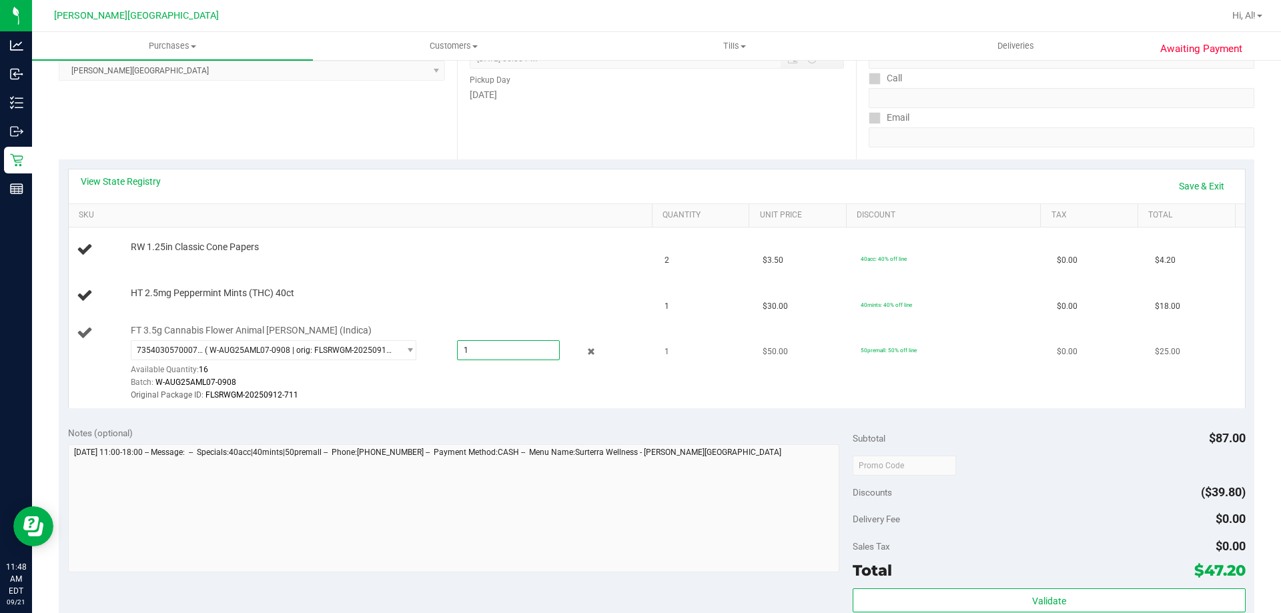
click at [523, 384] on div "Batch: W-AUG25AML07-0908" at bounding box center [388, 382] width 515 height 13
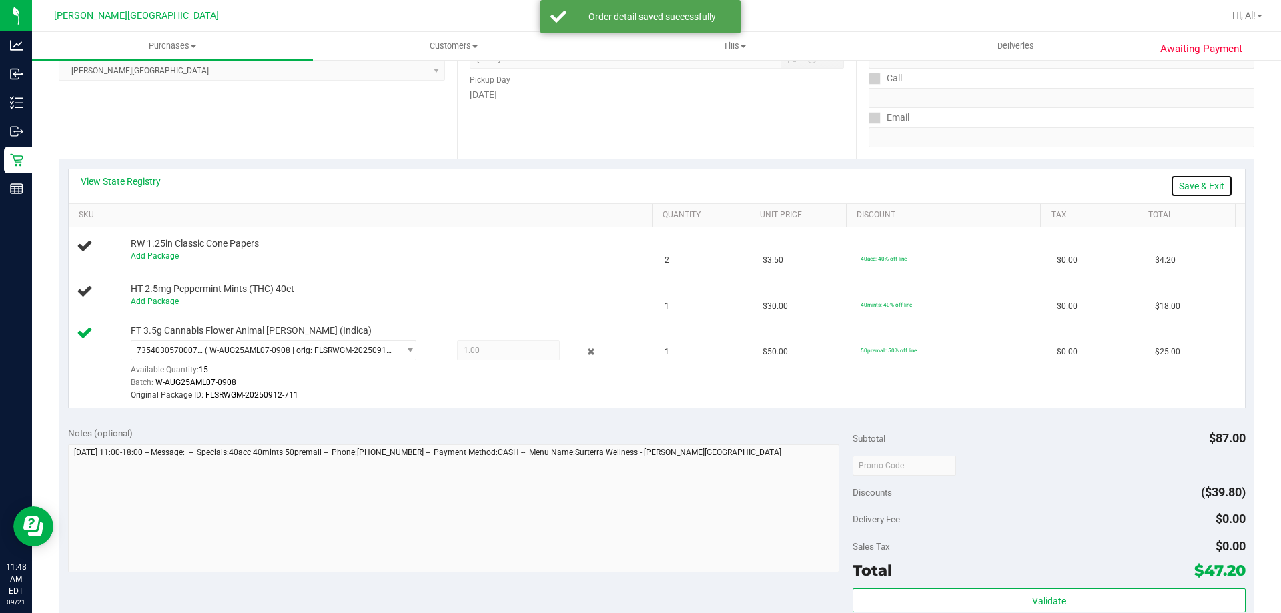
click at [1206, 188] on link "Save & Exit" at bounding box center [1201, 186] width 63 height 23
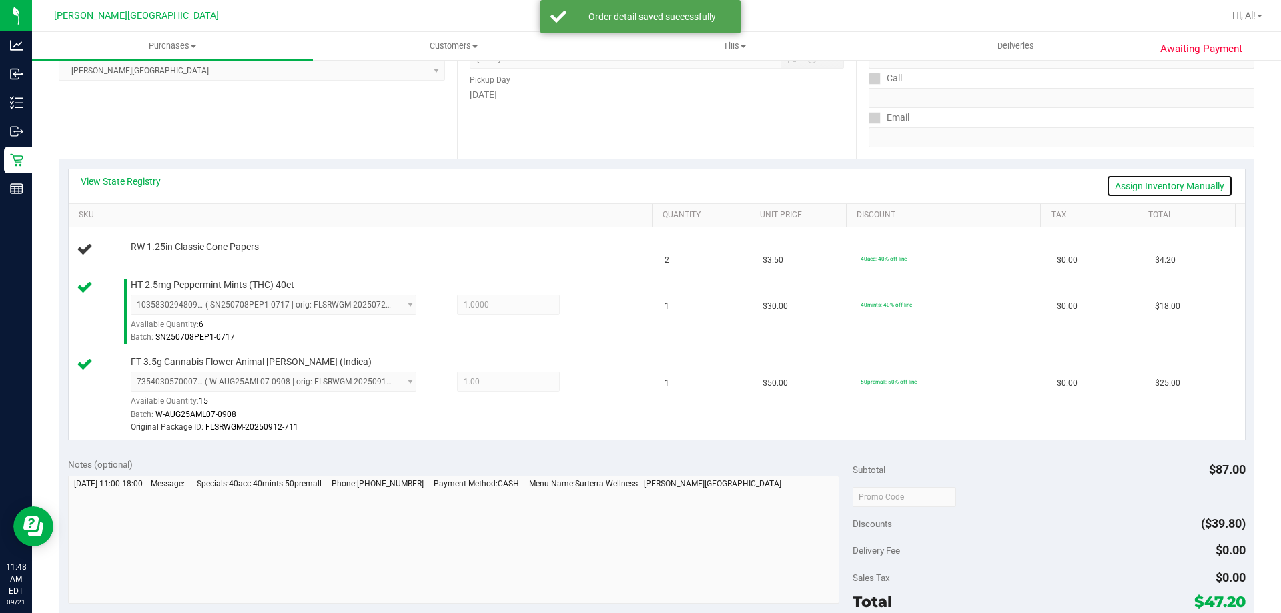
click at [1146, 186] on link "Assign Inventory Manually" at bounding box center [1169, 186] width 127 height 23
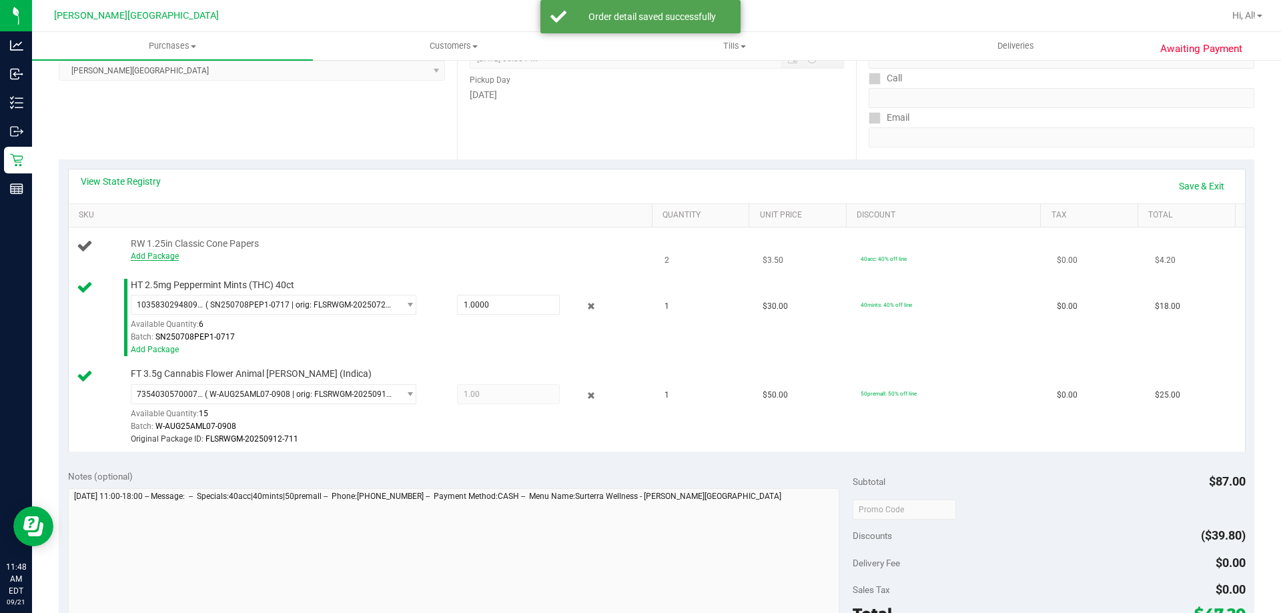
click at [141, 259] on link "Add Package" at bounding box center [155, 256] width 48 height 9
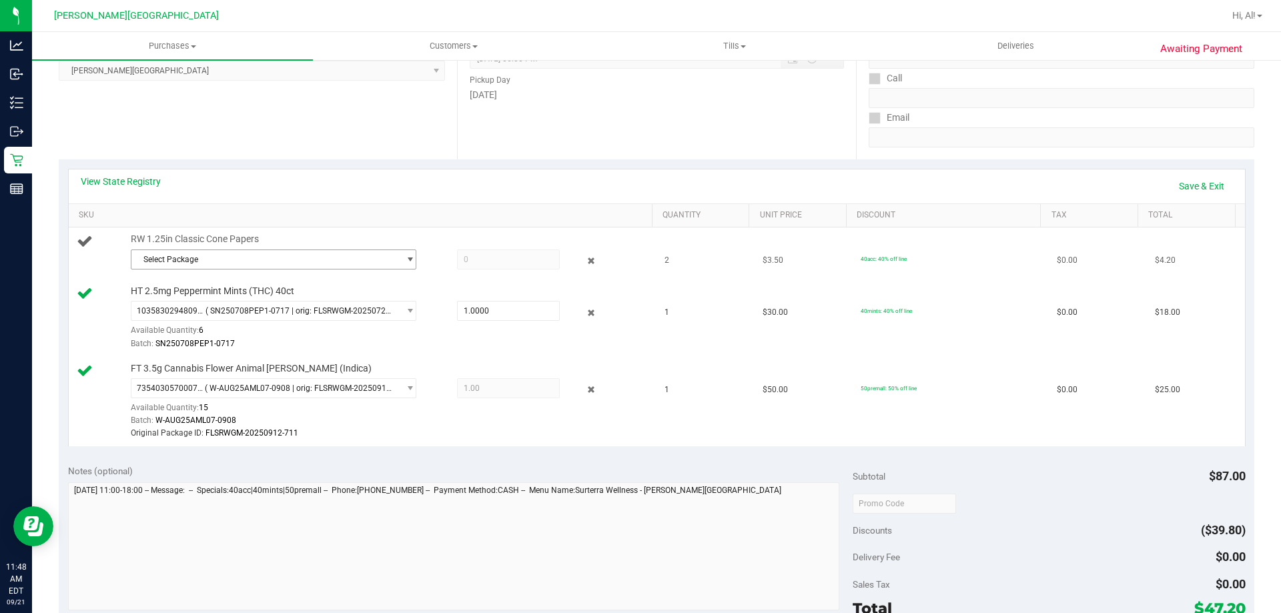
click at [198, 266] on span "Select Package" at bounding box center [265, 259] width 268 height 19
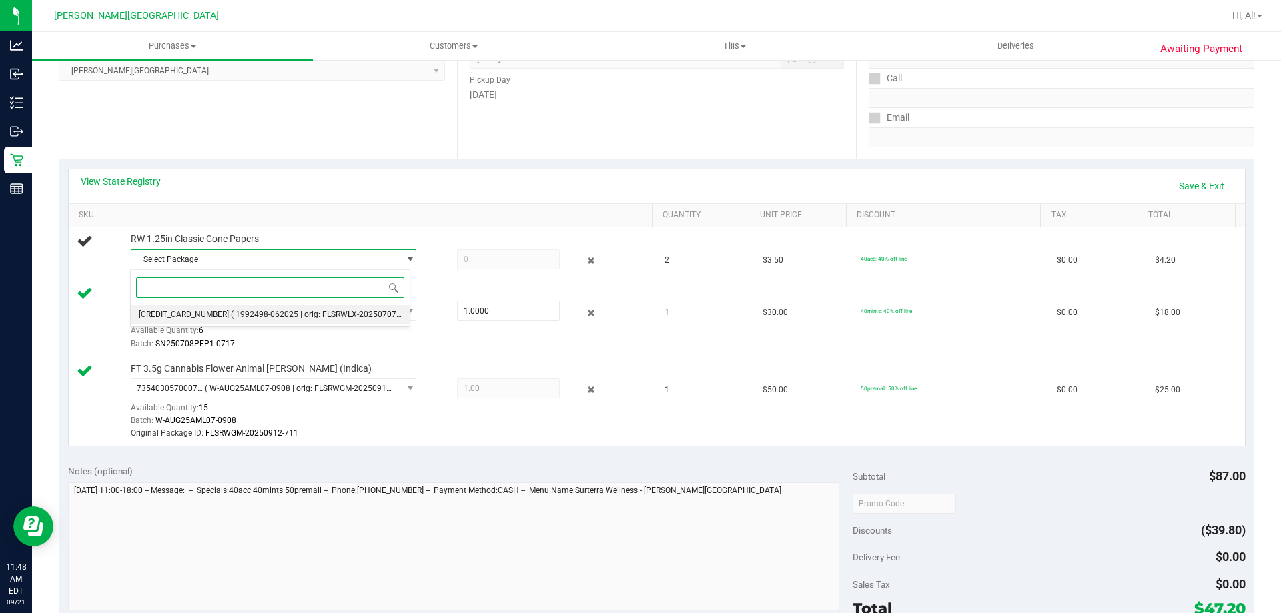
click at [210, 310] on span "3600200728627575" at bounding box center [184, 314] width 90 height 9
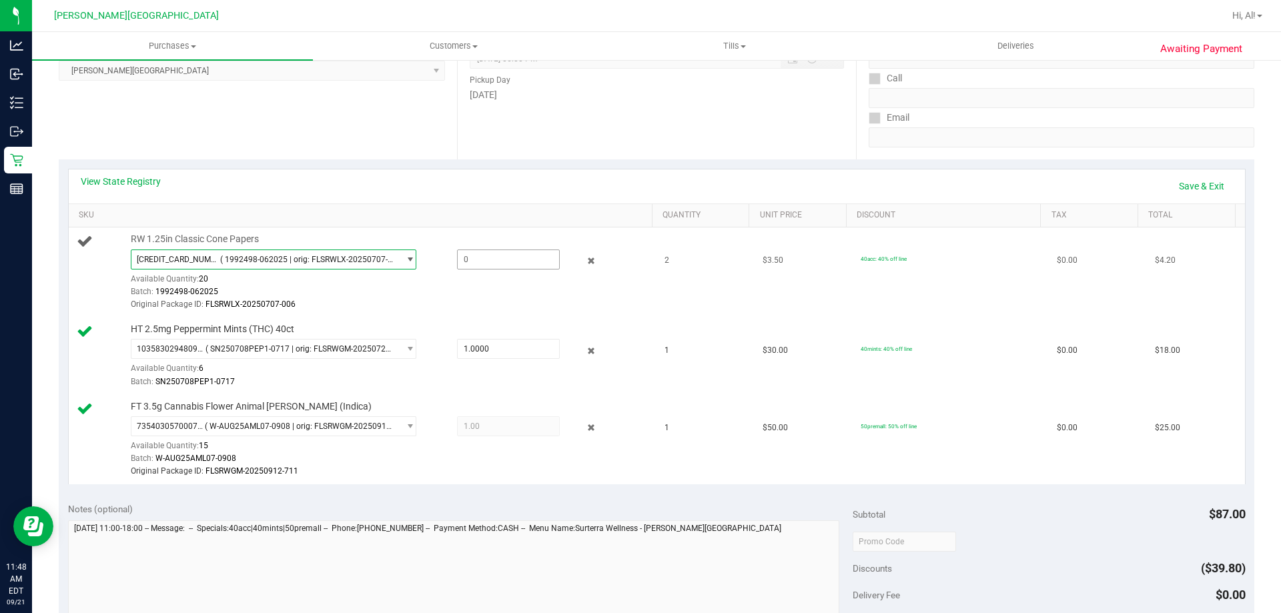
click at [500, 256] on span at bounding box center [508, 260] width 103 height 20
type input "2"
type input "2.0000"
click at [510, 283] on div "3600200728627575 ( 1992498-062025 | orig: FLSRWLX-20250707-006 ) 36002007286275…" at bounding box center [388, 281] width 515 height 62
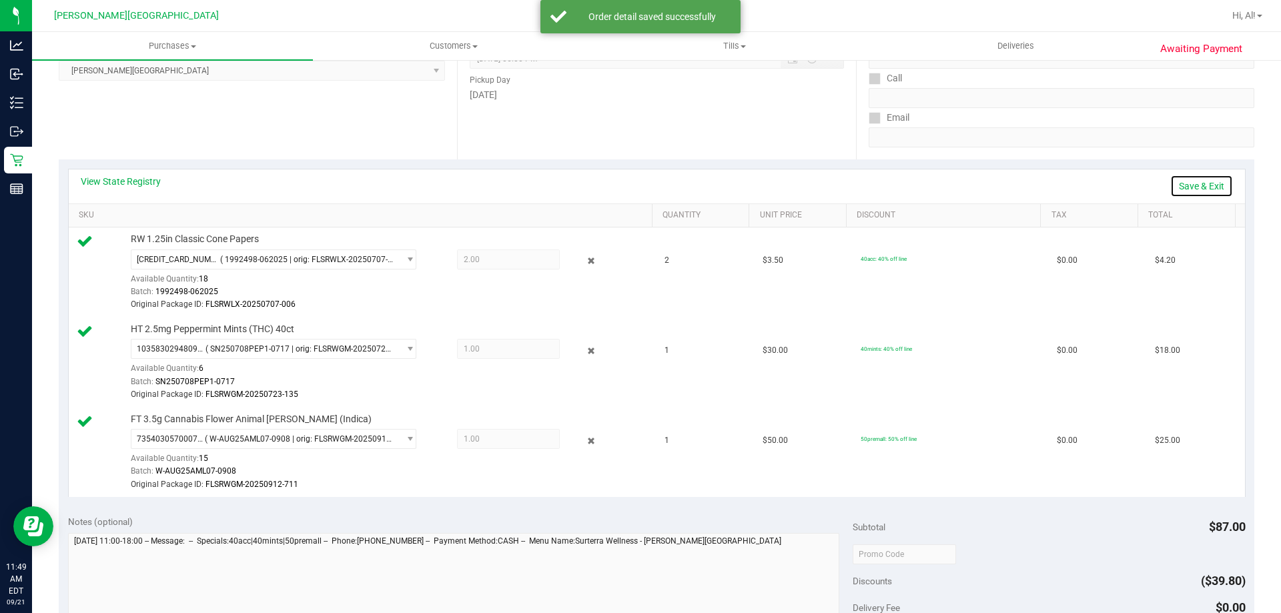
click at [1212, 184] on link "Save & Exit" at bounding box center [1201, 186] width 63 height 23
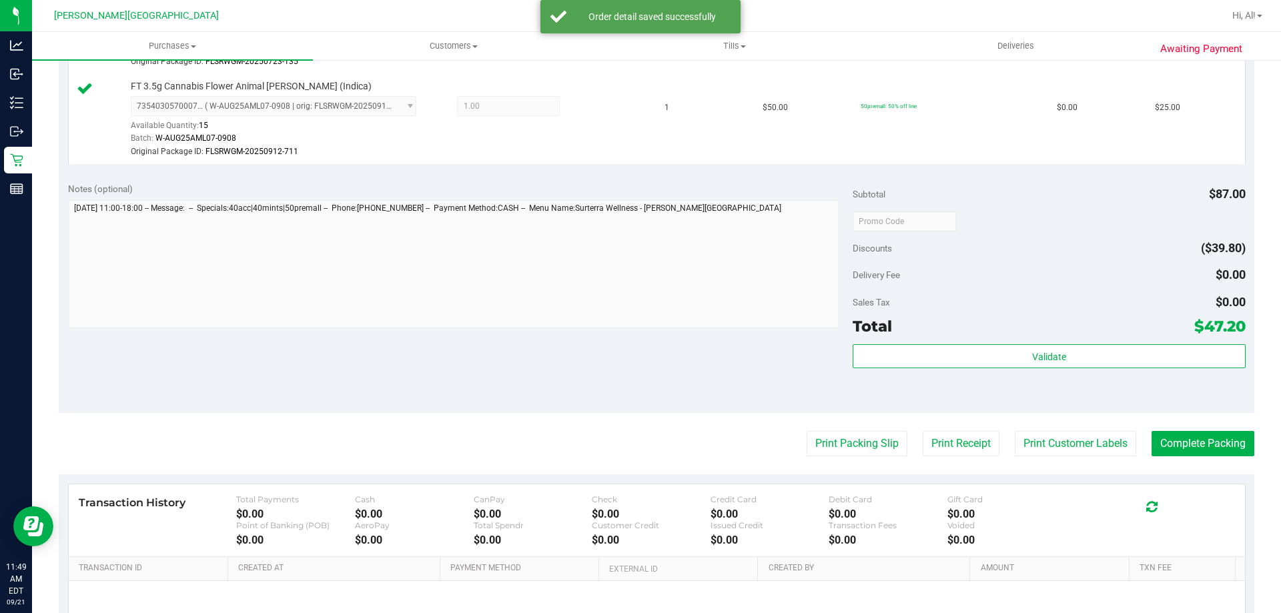
scroll to position [534, 0]
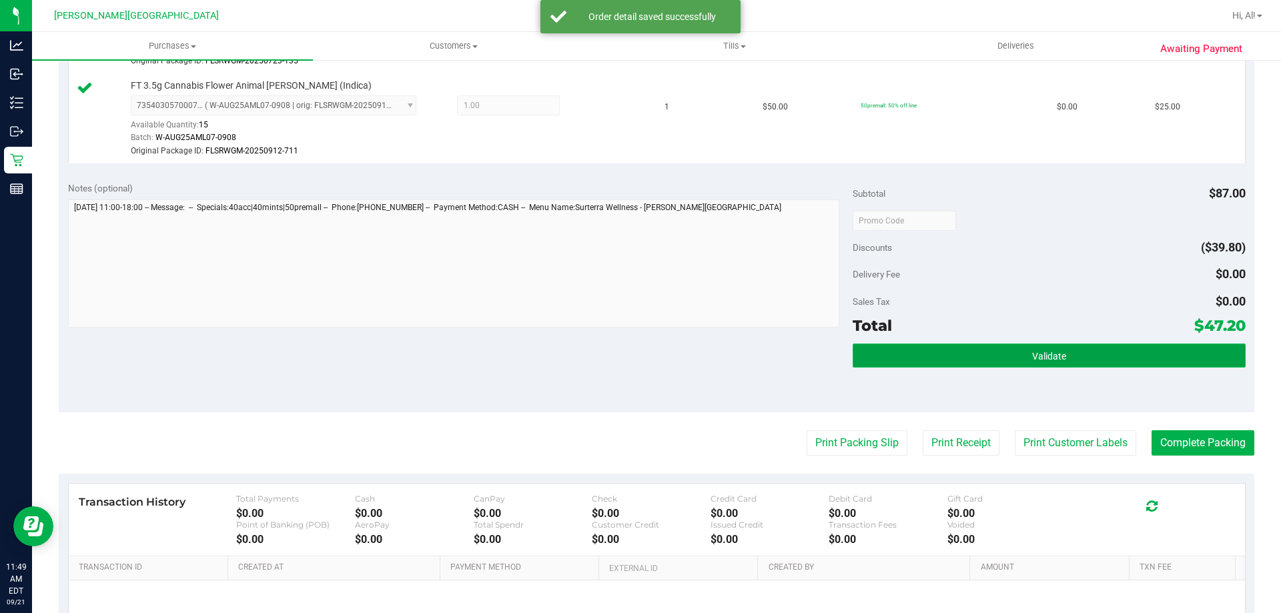
click at [1033, 346] on button "Validate" at bounding box center [1049, 356] width 392 height 24
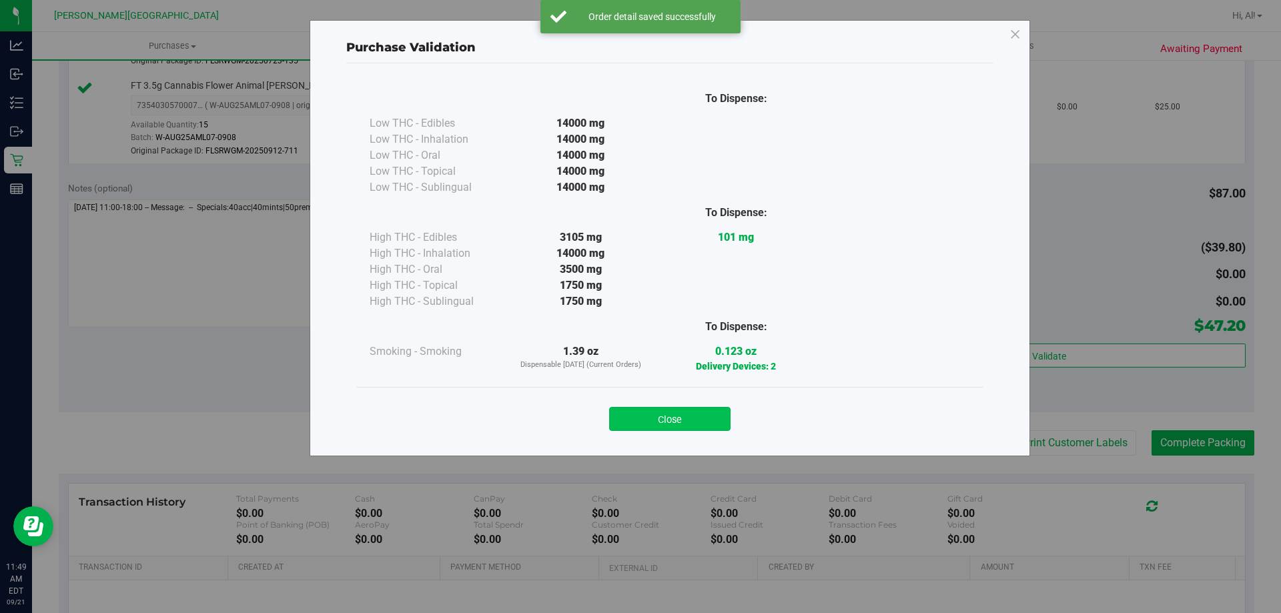
click at [687, 410] on button "Close" at bounding box center [669, 419] width 121 height 24
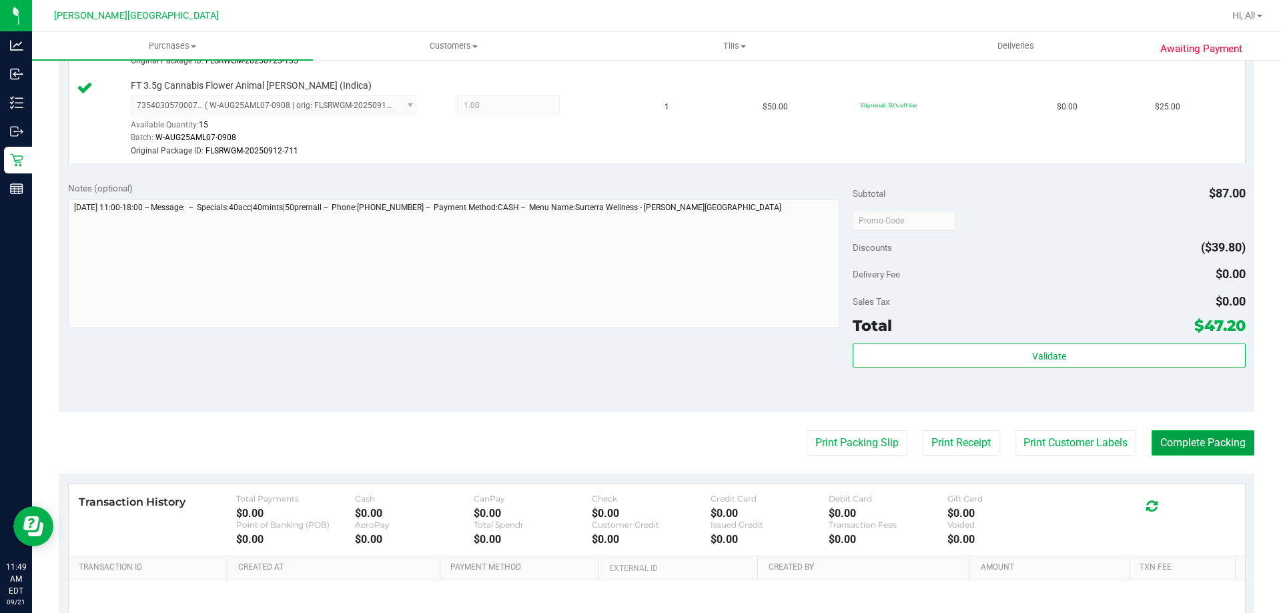
click at [1202, 436] on button "Complete Packing" at bounding box center [1203, 442] width 103 height 25
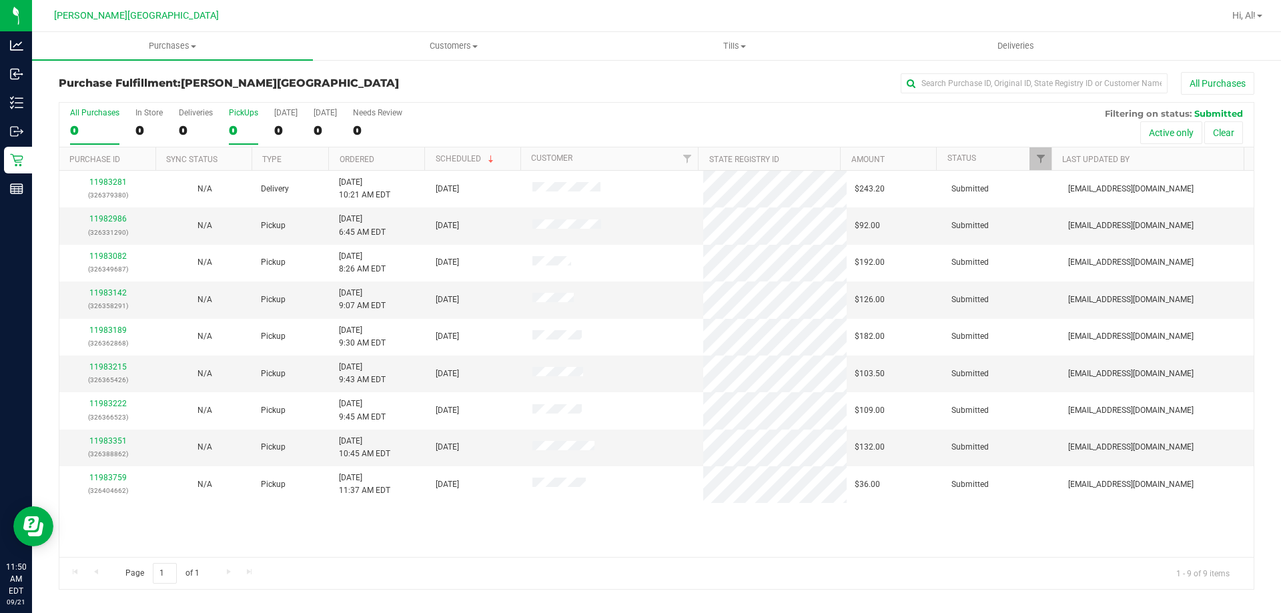
click at [238, 128] on div "0" at bounding box center [243, 130] width 29 height 15
click at [0, 0] on input "PickUps 0" at bounding box center [0, 0] width 0 height 0
click at [94, 442] on link "11983759" at bounding box center [107, 440] width 37 height 9
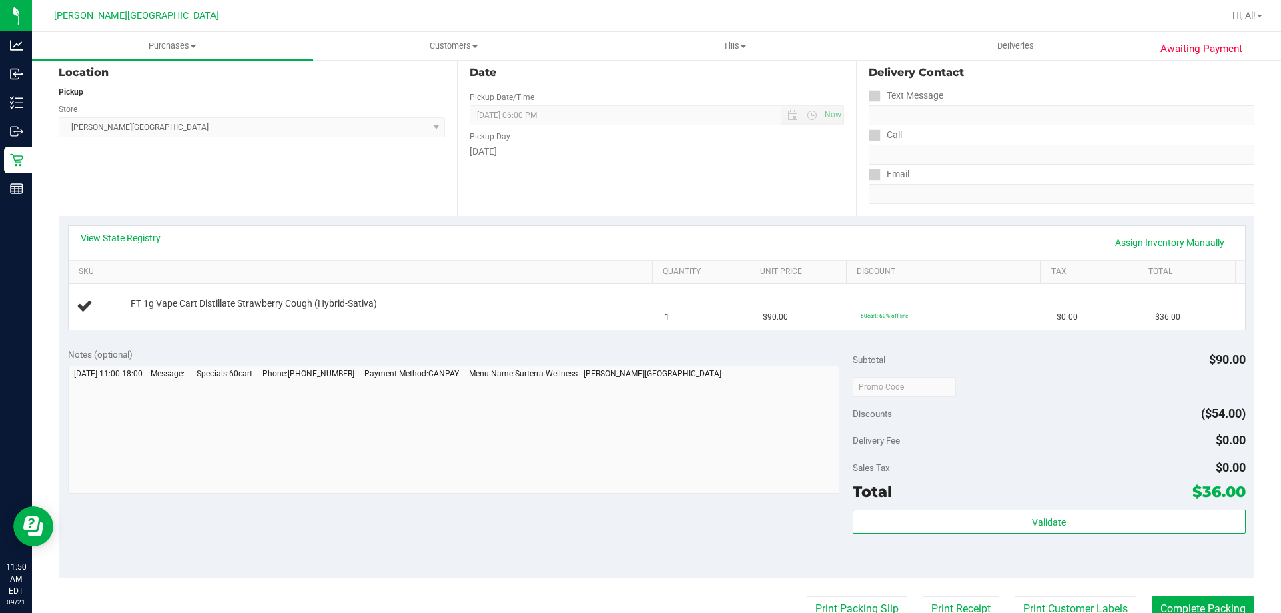
scroll to position [334, 0]
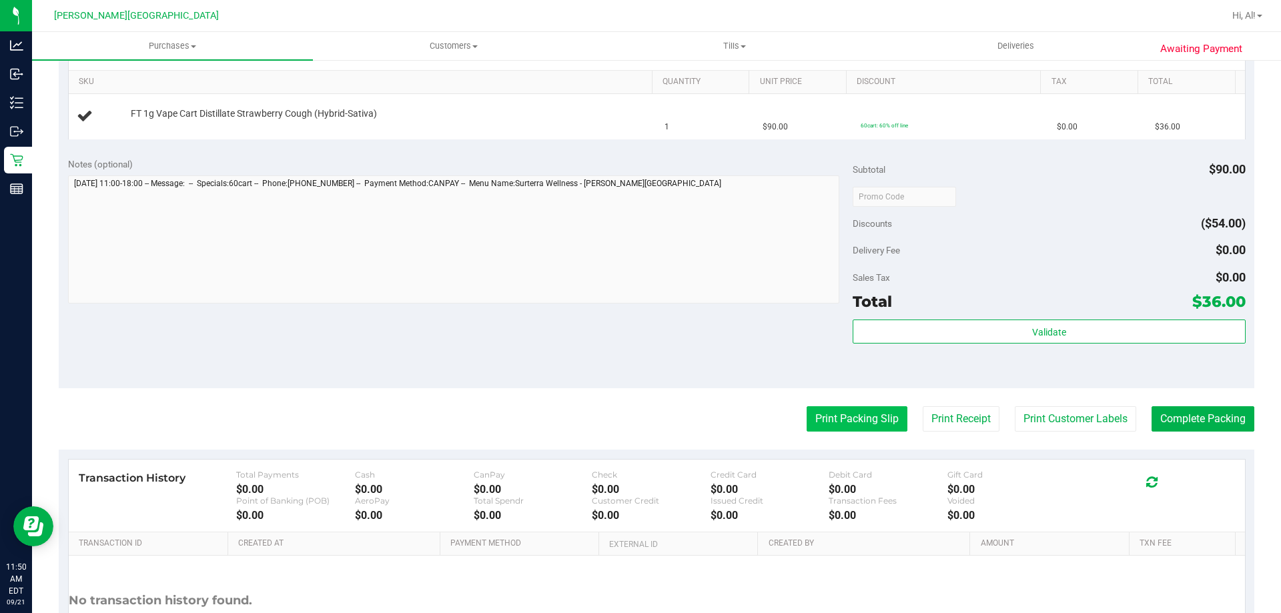
click at [860, 421] on button "Print Packing Slip" at bounding box center [857, 418] width 101 height 25
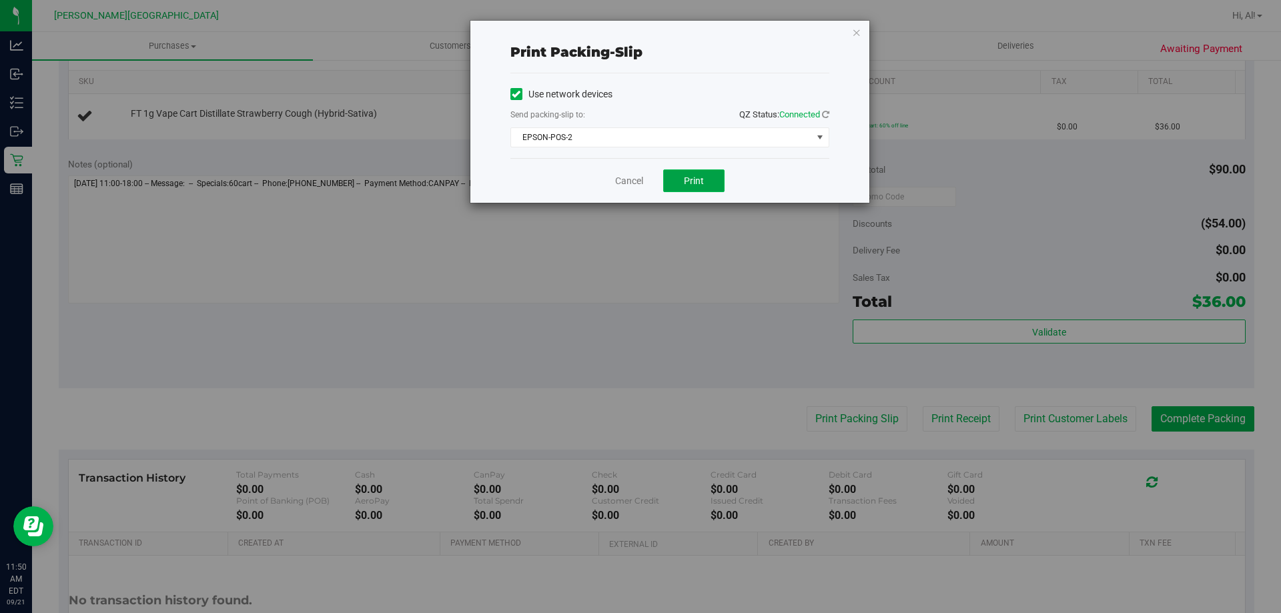
click at [709, 186] on button "Print" at bounding box center [693, 180] width 61 height 23
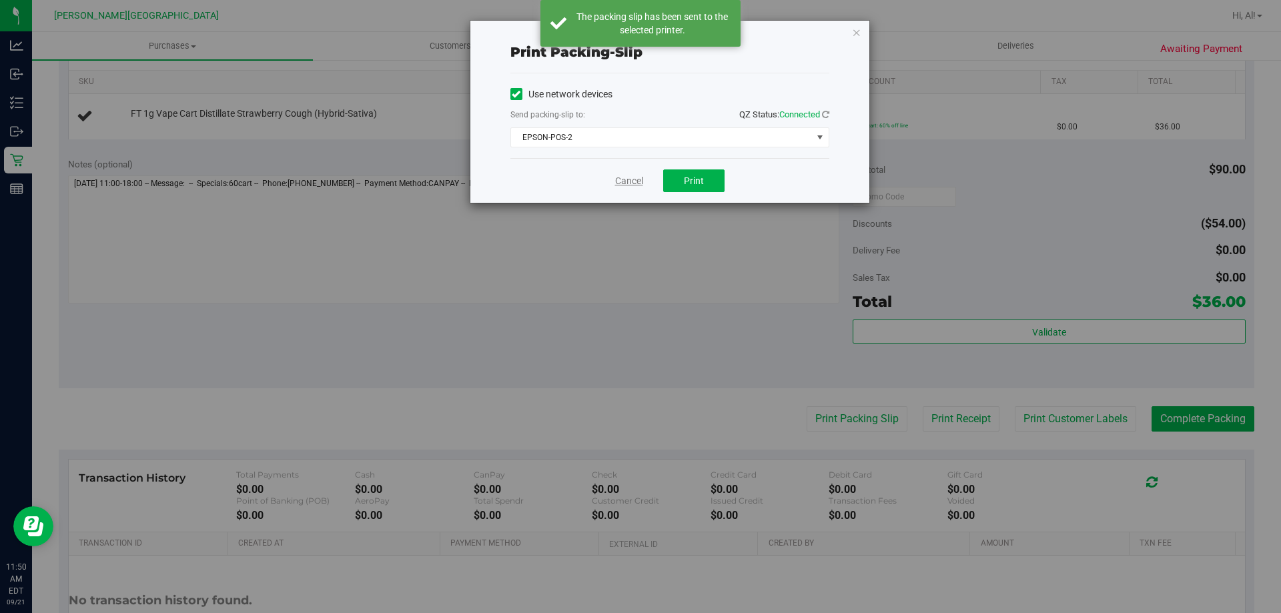
click at [635, 180] on link "Cancel" at bounding box center [629, 181] width 28 height 14
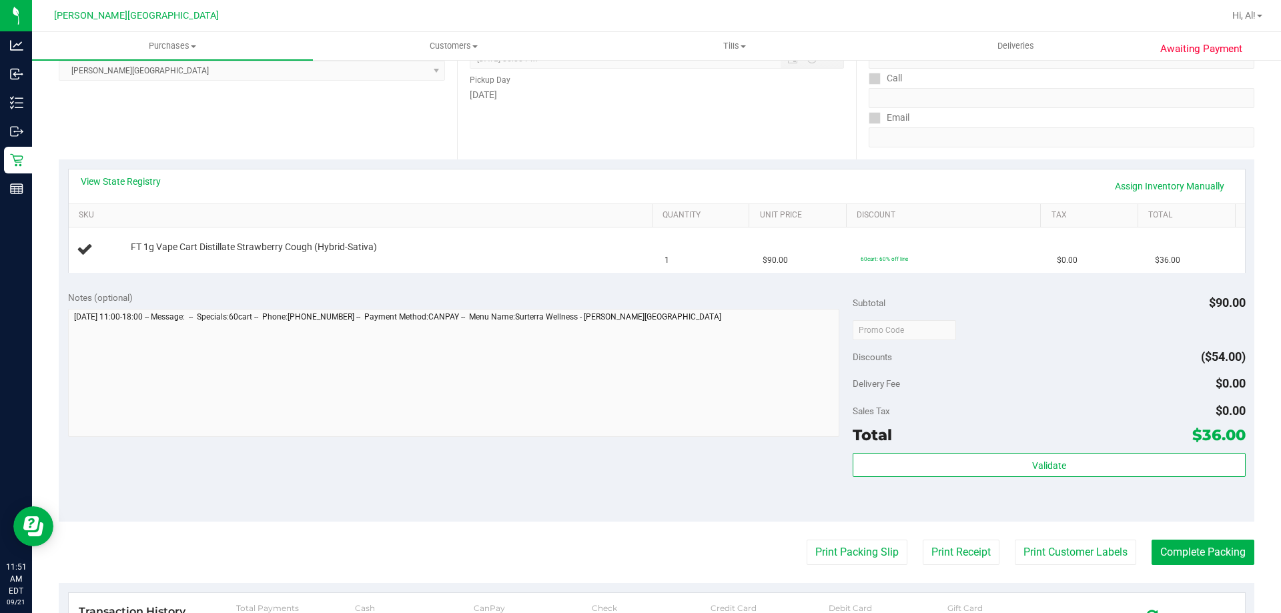
scroll to position [267, 0]
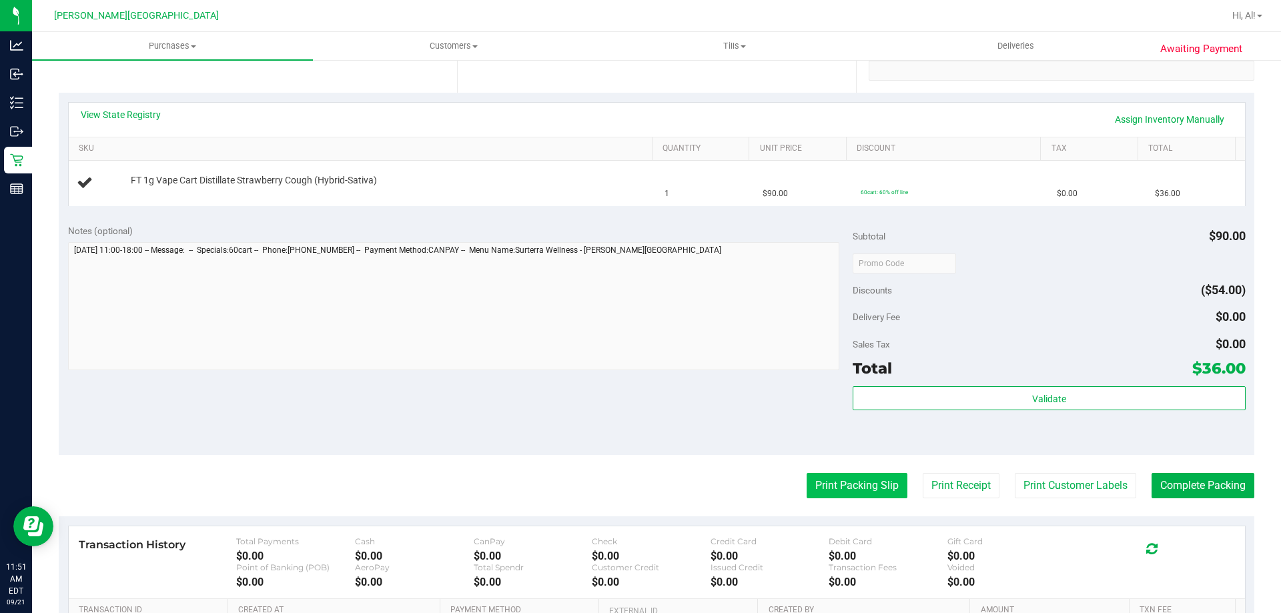
click at [807, 473] on button "Print Packing Slip" at bounding box center [857, 485] width 101 height 25
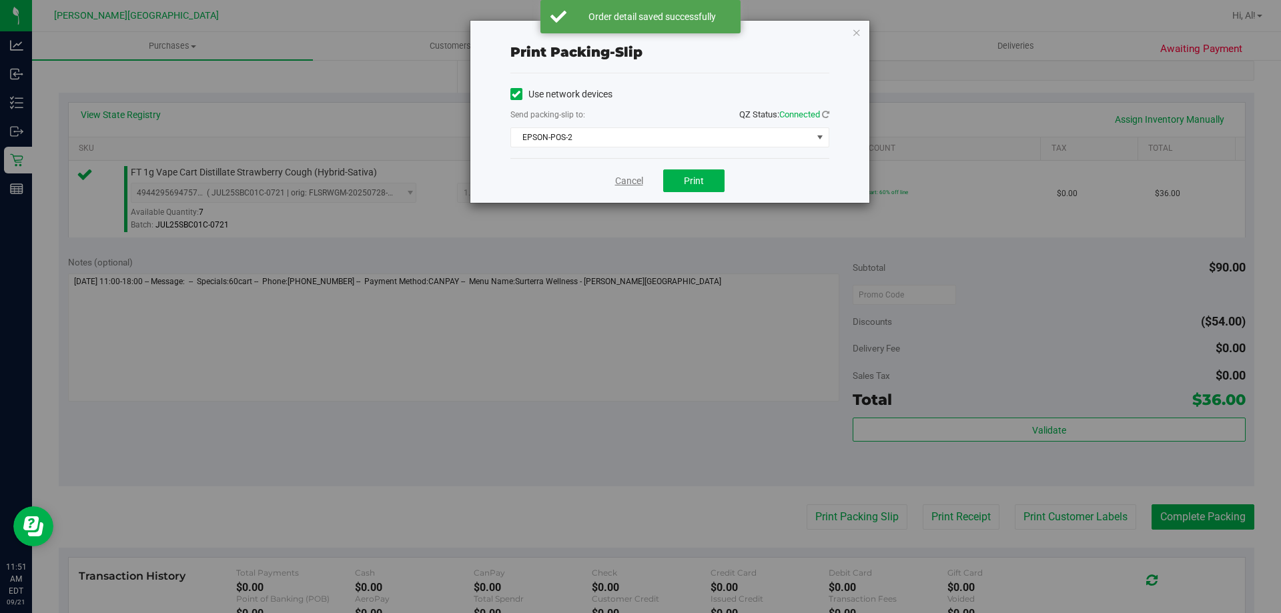
click at [626, 186] on link "Cancel" at bounding box center [629, 181] width 28 height 14
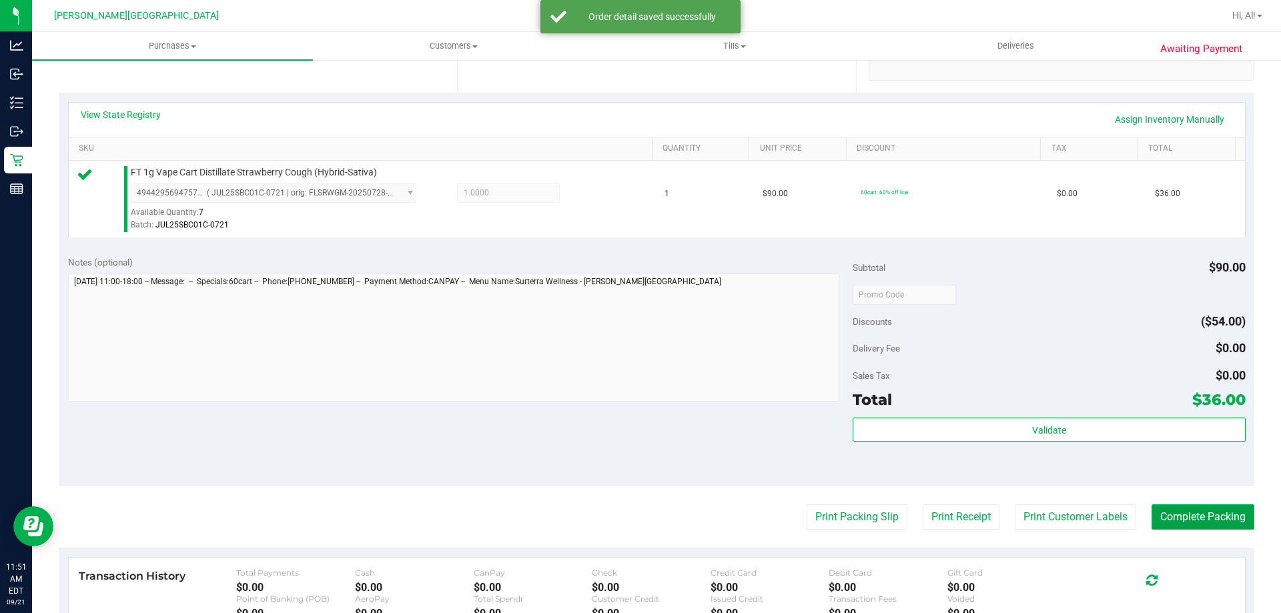
click at [1178, 506] on button "Complete Packing" at bounding box center [1203, 516] width 103 height 25
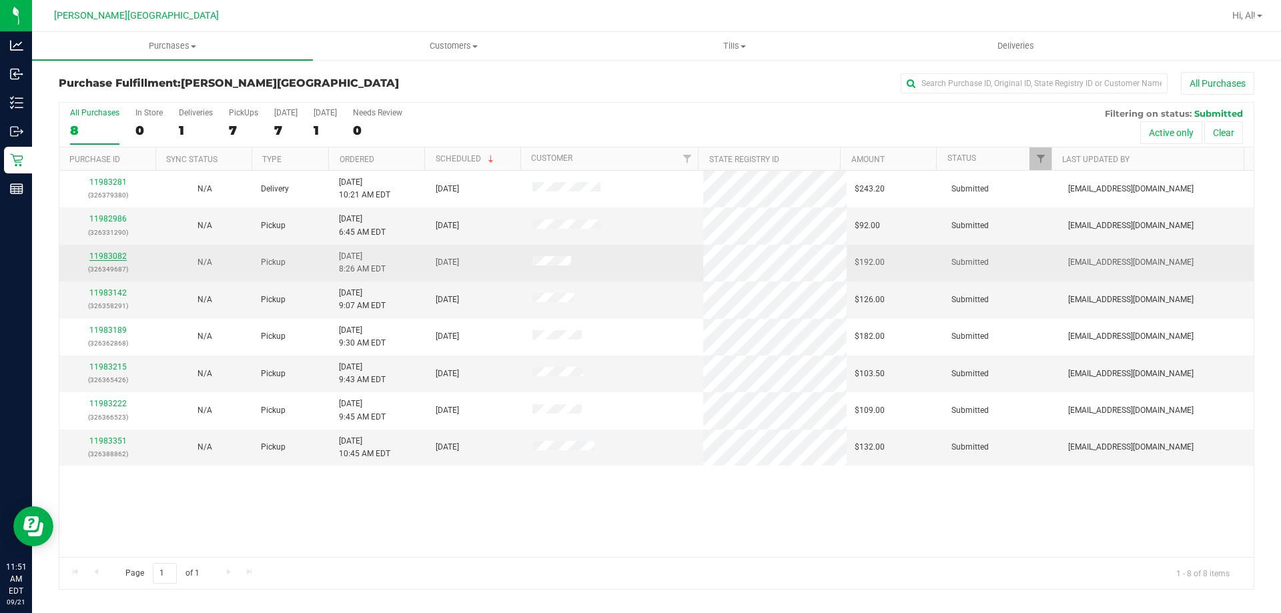
click at [120, 258] on link "11983082" at bounding box center [107, 256] width 37 height 9
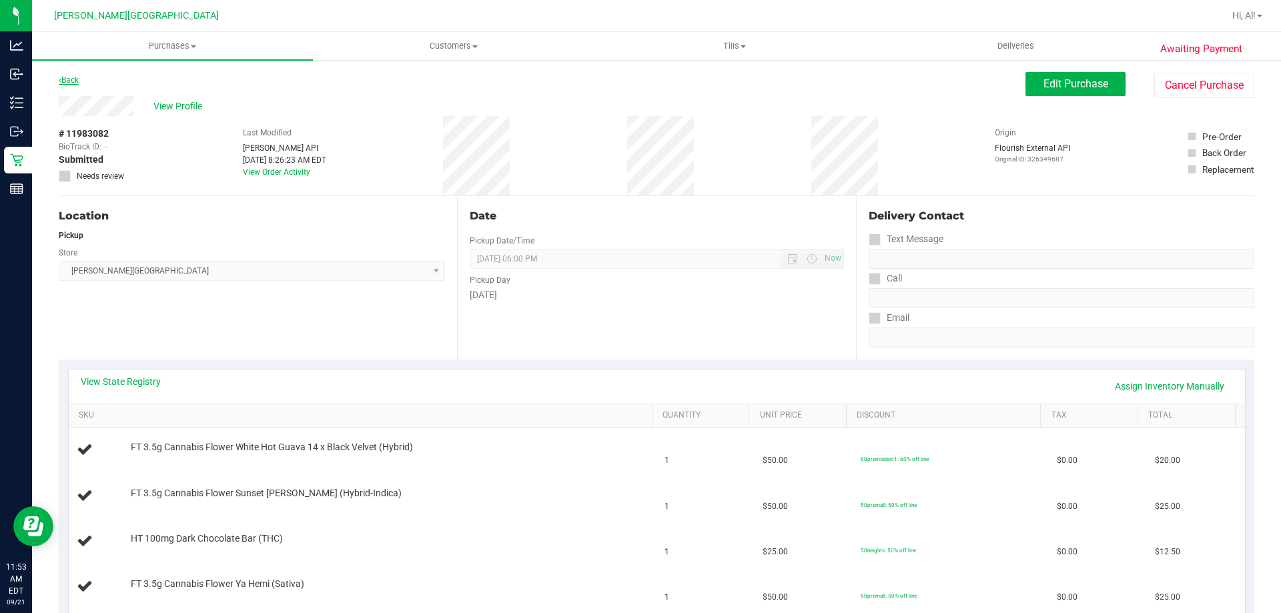
click at [69, 81] on link "Back" at bounding box center [69, 79] width 20 height 9
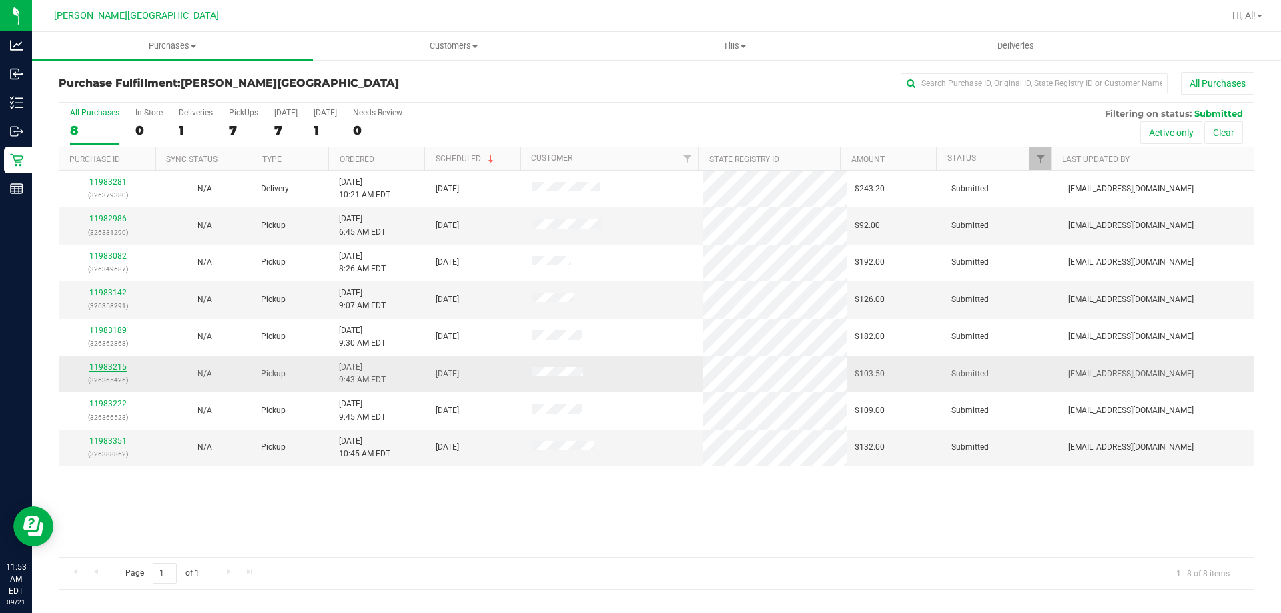
click at [113, 370] on link "11983215" at bounding box center [107, 366] width 37 height 9
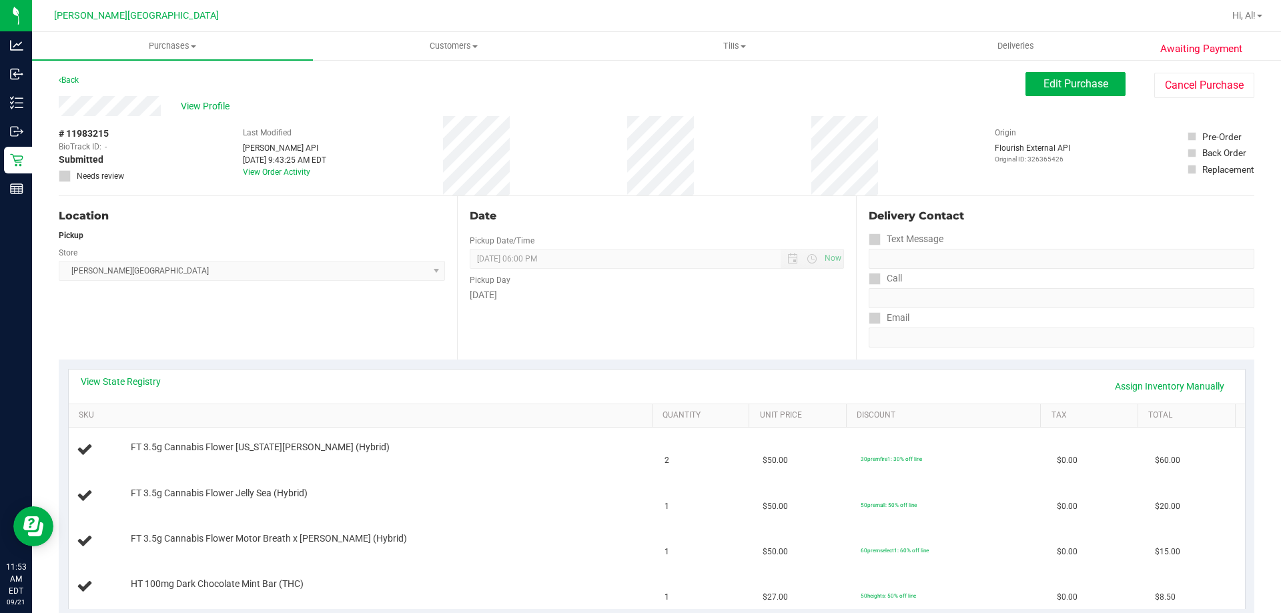
scroll to position [133, 0]
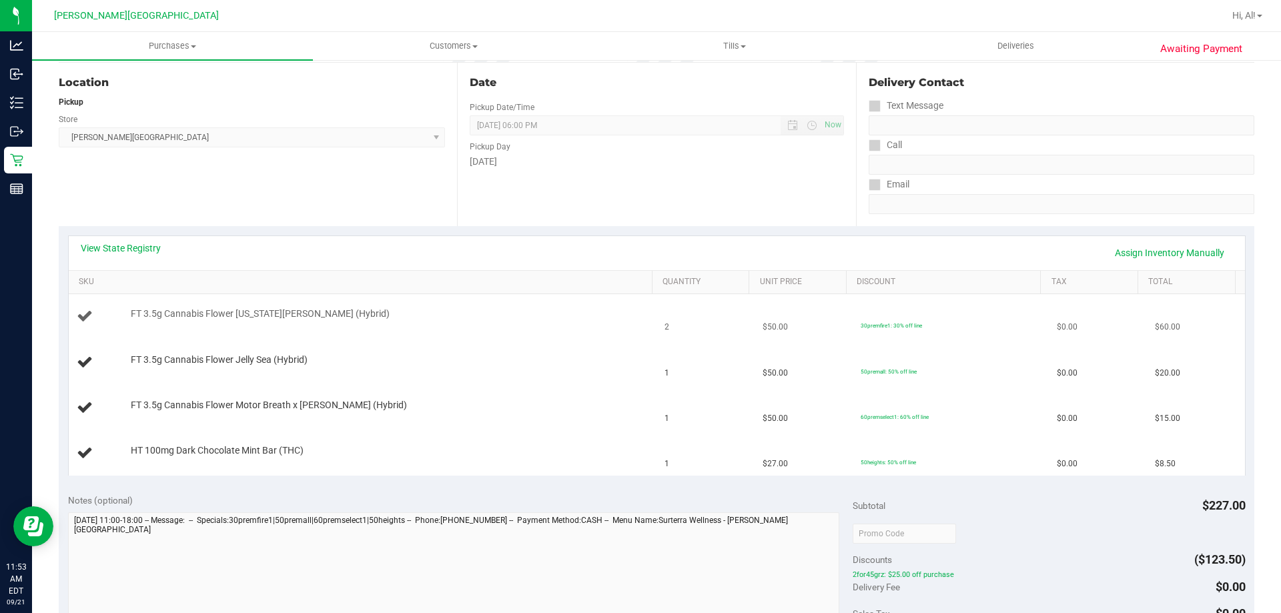
click at [470, 337] on td "FT 3.5g Cannabis Flower [US_STATE][PERSON_NAME] (Hybrid)" at bounding box center [363, 316] width 589 height 45
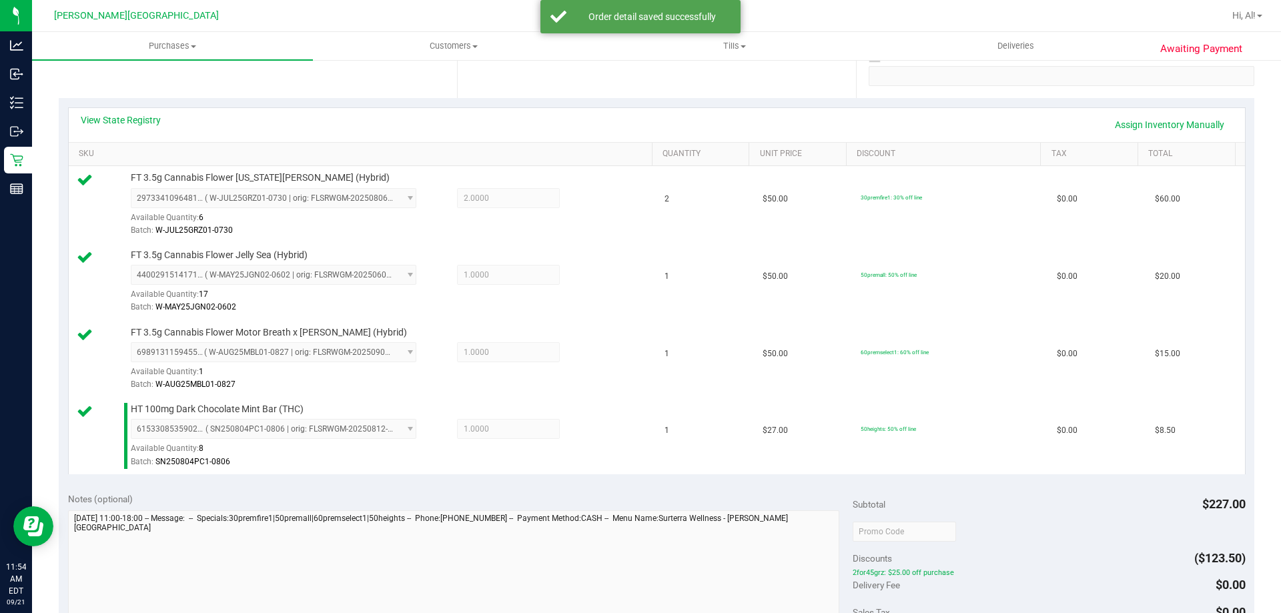
scroll to position [467, 0]
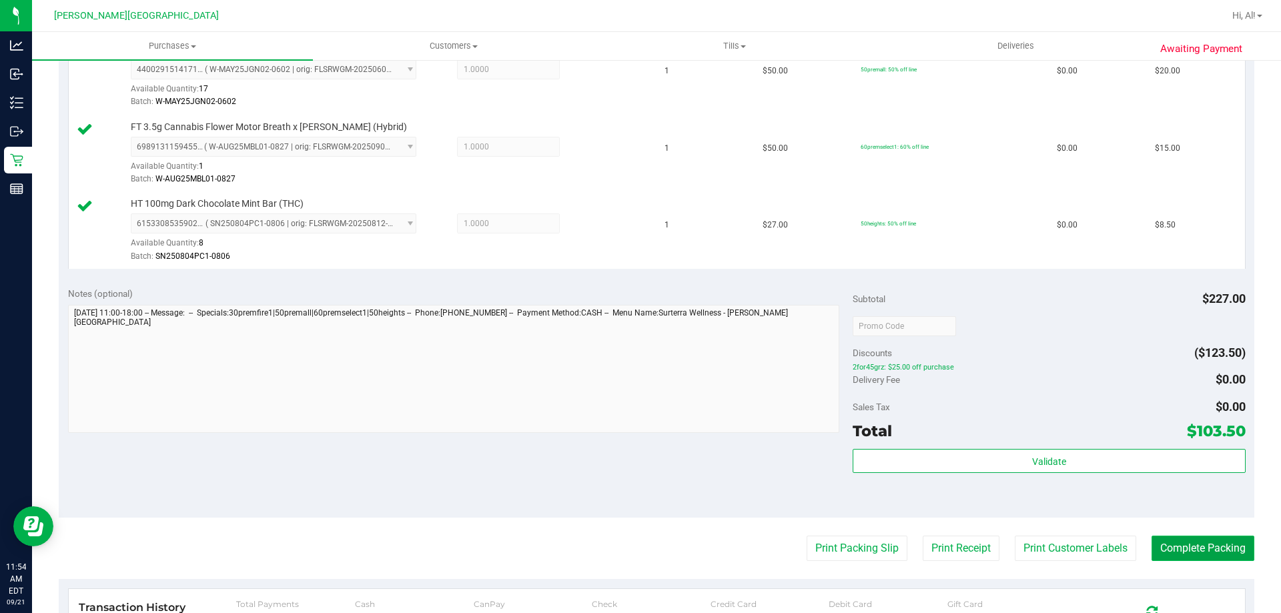
click at [1184, 542] on button "Complete Packing" at bounding box center [1203, 548] width 103 height 25
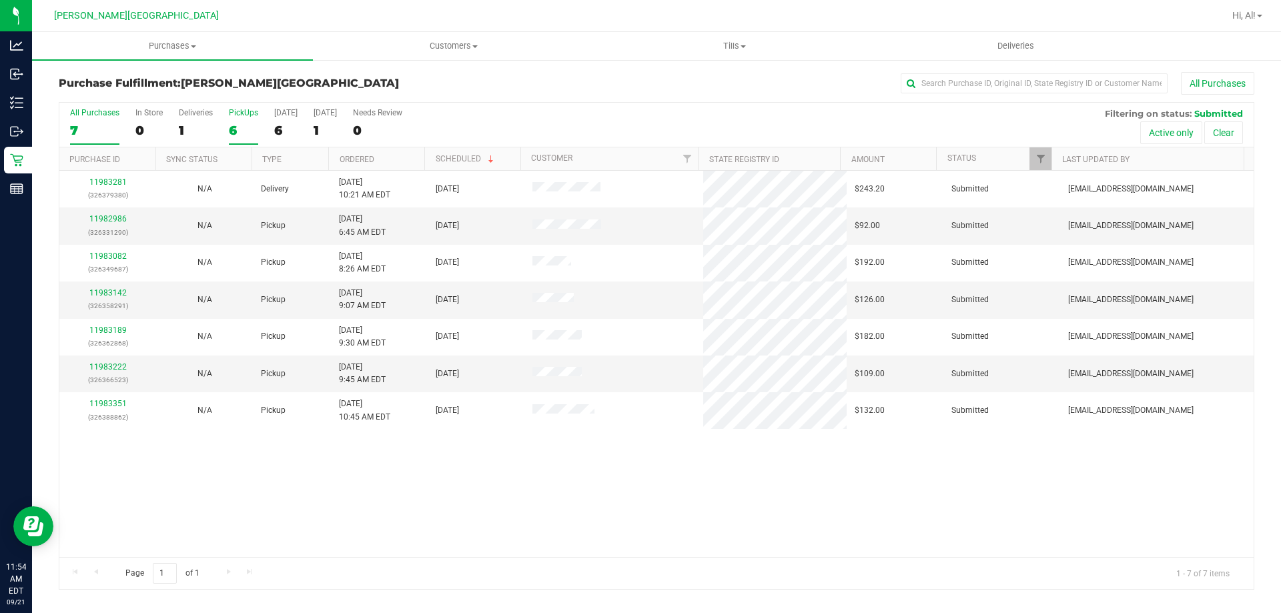
click at [235, 125] on div "6" at bounding box center [243, 130] width 29 height 15
click at [0, 0] on input "PickUps 6" at bounding box center [0, 0] width 0 height 0
click at [235, 125] on div "6" at bounding box center [243, 130] width 29 height 15
click at [0, 0] on input "PickUps 6" at bounding box center [0, 0] width 0 height 0
click at [235, 125] on div "6" at bounding box center [243, 130] width 29 height 15
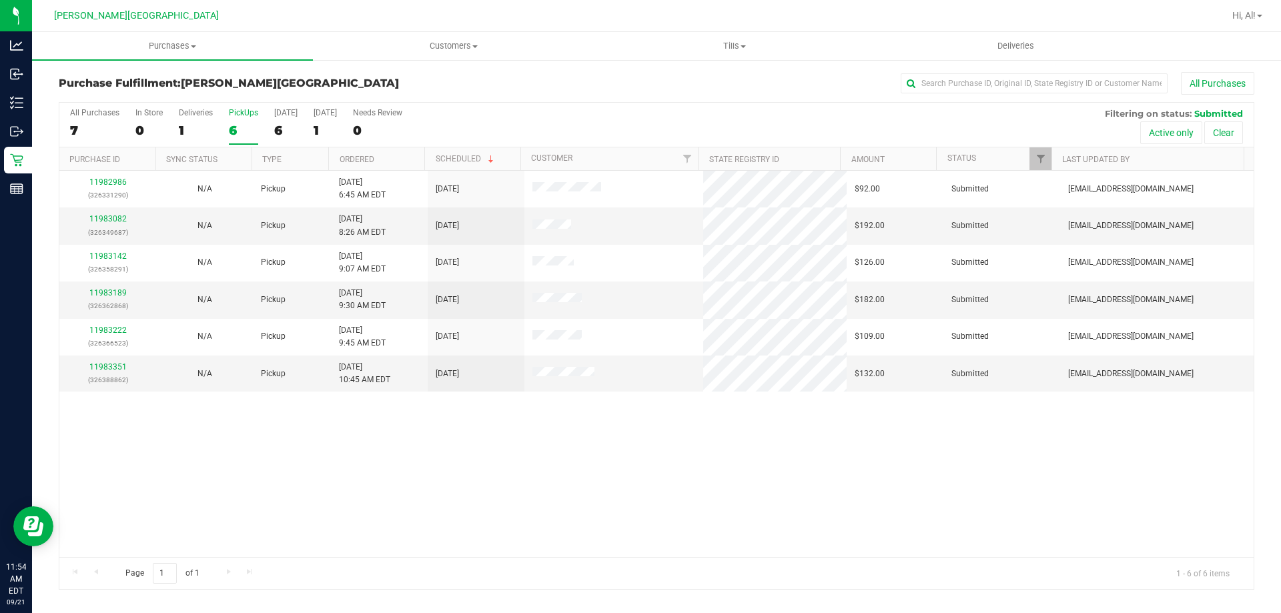
click at [0, 0] on input "PickUps 6" at bounding box center [0, 0] width 0 height 0
click at [87, 133] on div "7" at bounding box center [94, 130] width 49 height 15
click at [0, 0] on input "All Purchases 7" at bounding box center [0, 0] width 0 height 0
click at [239, 123] on div "6" at bounding box center [243, 130] width 29 height 15
click at [0, 0] on input "PickUps 6" at bounding box center [0, 0] width 0 height 0
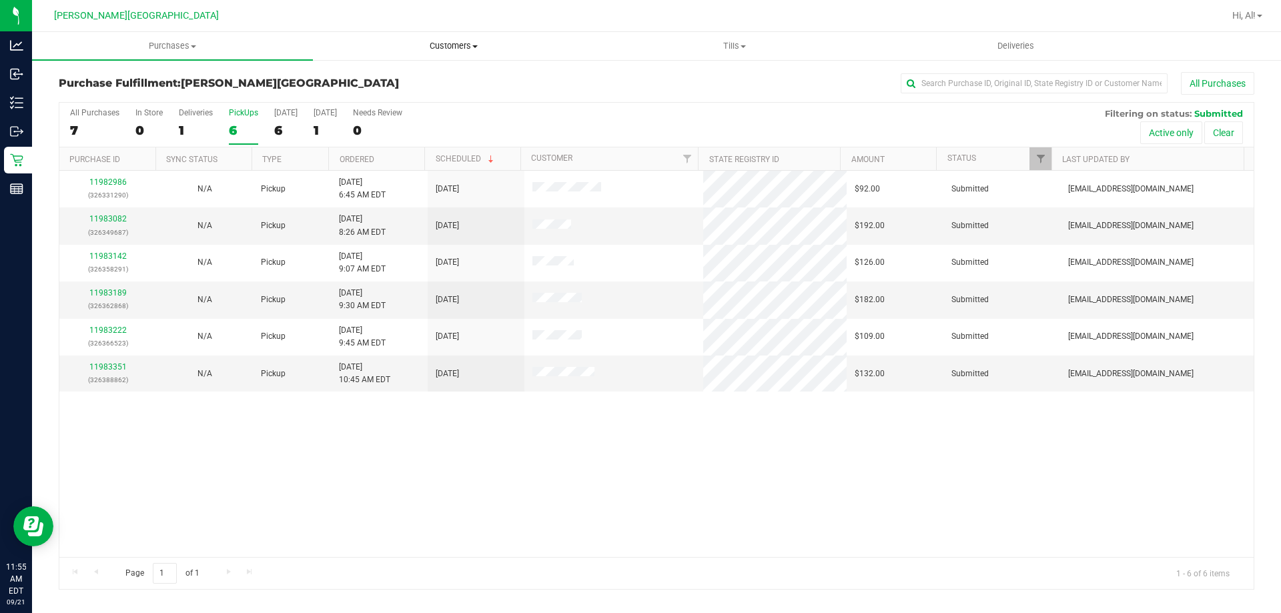
click at [464, 39] on uib-tab-heading "Customers All customers Add a new customer All physicians" at bounding box center [454, 46] width 280 height 27
click at [442, 75] on li "All customers" at bounding box center [453, 81] width 281 height 16
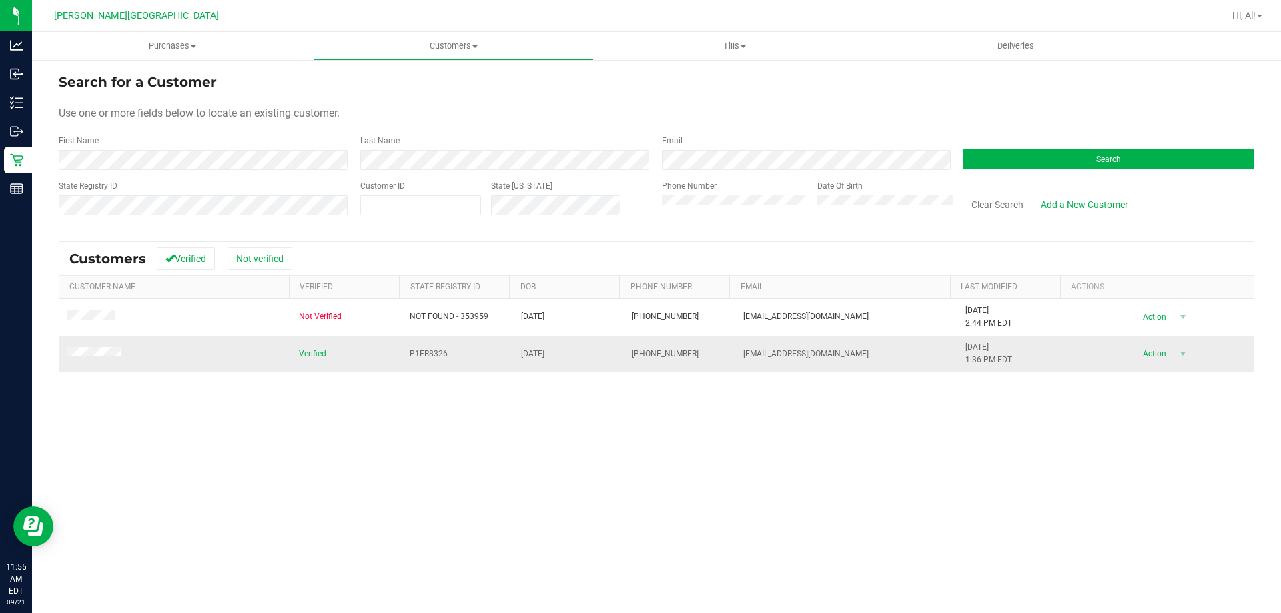
click at [104, 348] on span at bounding box center [95, 353] width 57 height 13
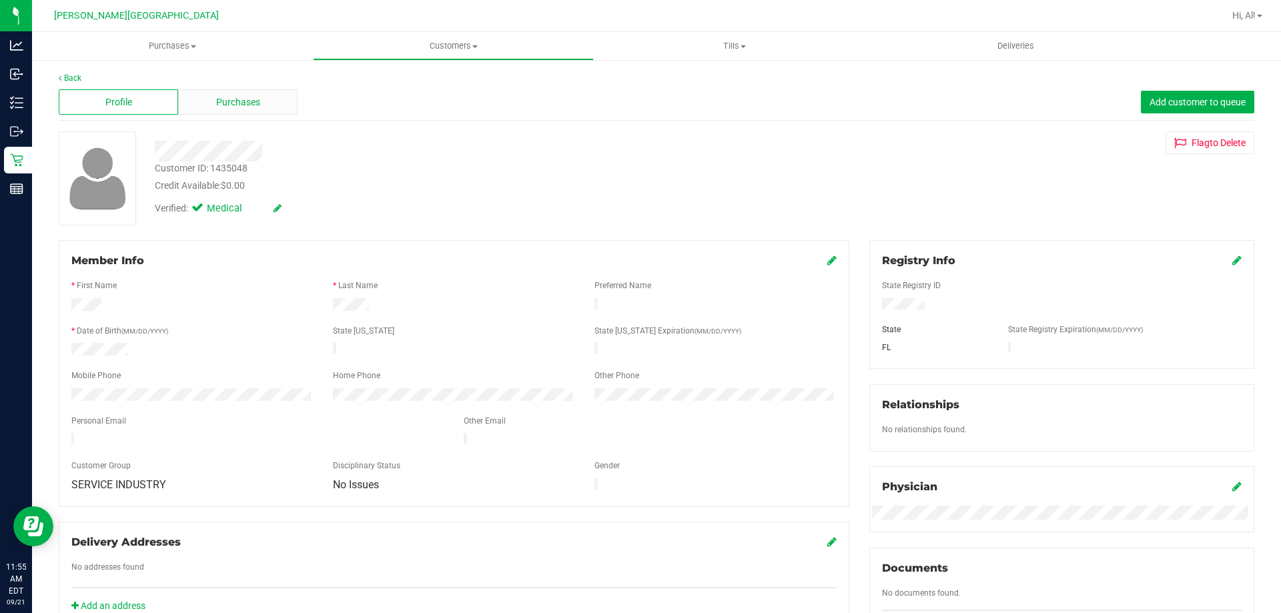
click at [260, 105] on div "Purchases" at bounding box center [237, 101] width 119 height 25
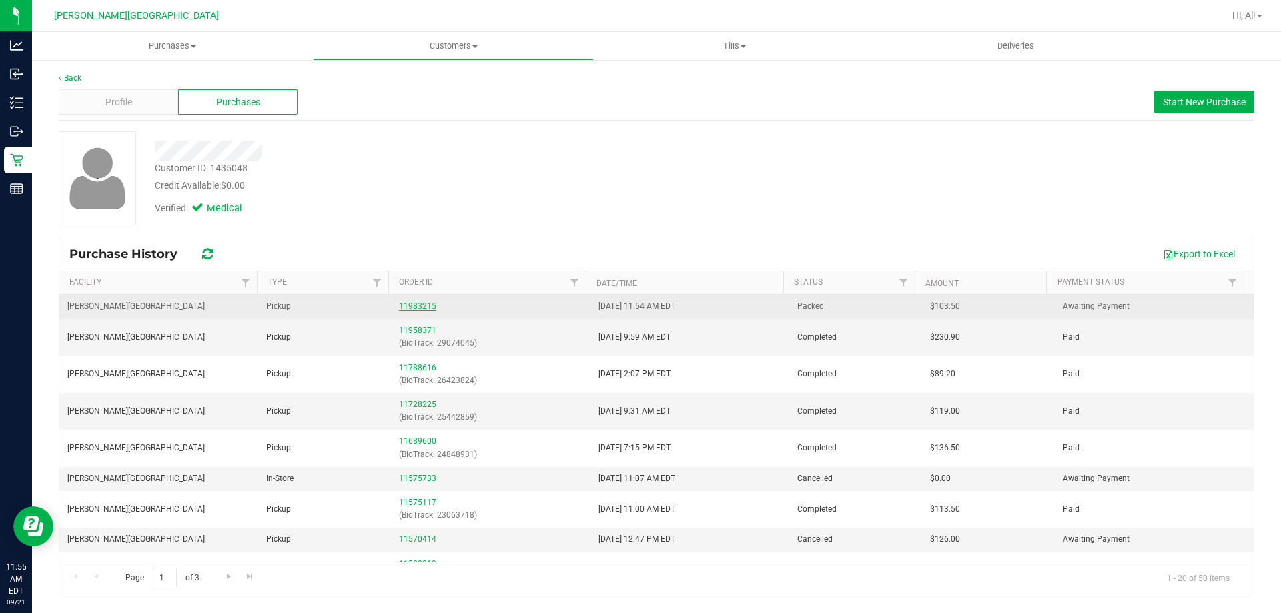
click at [403, 306] on link "11983215" at bounding box center [417, 306] width 37 height 9
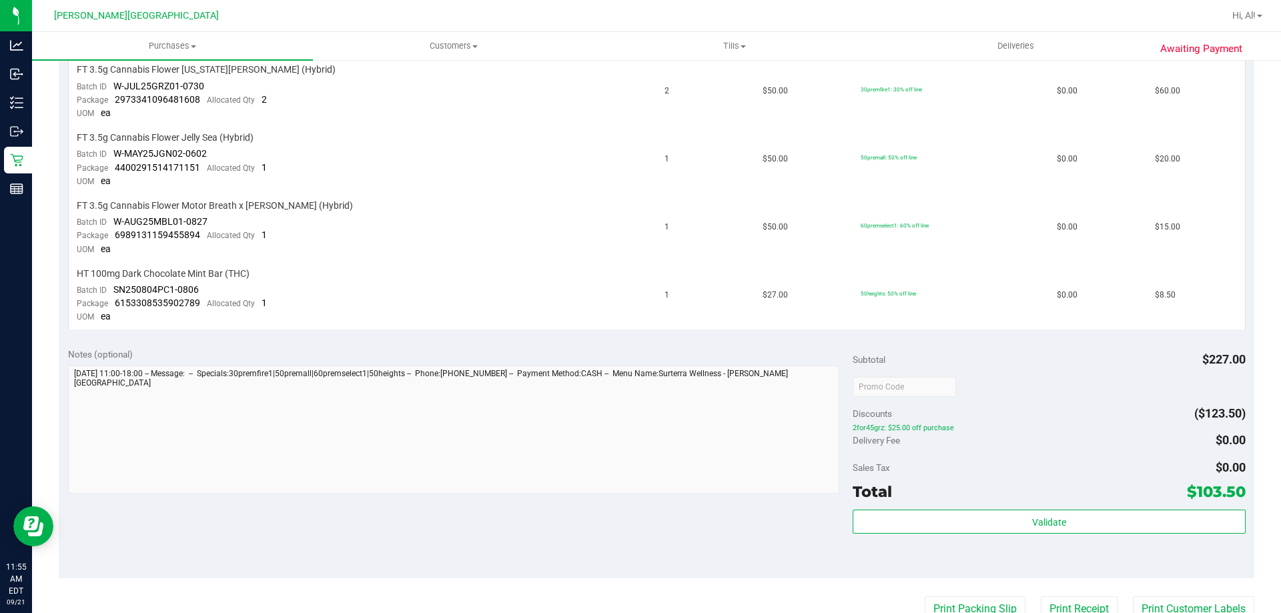
scroll to position [467, 0]
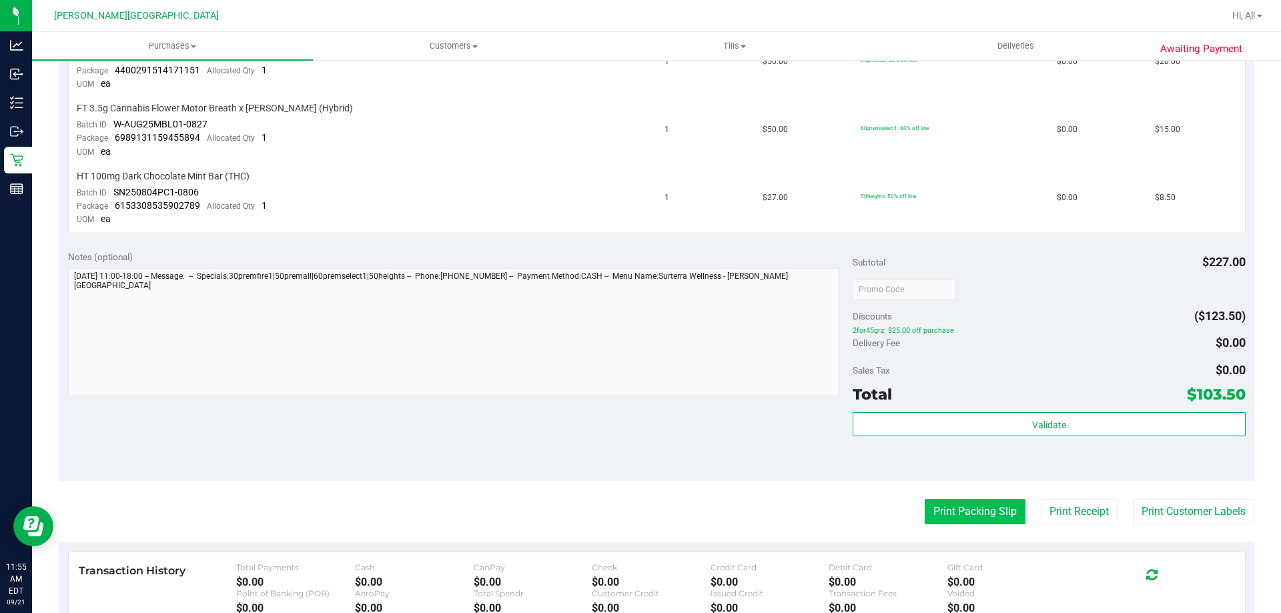
click at [930, 516] on button "Print Packing Slip" at bounding box center [975, 511] width 101 height 25
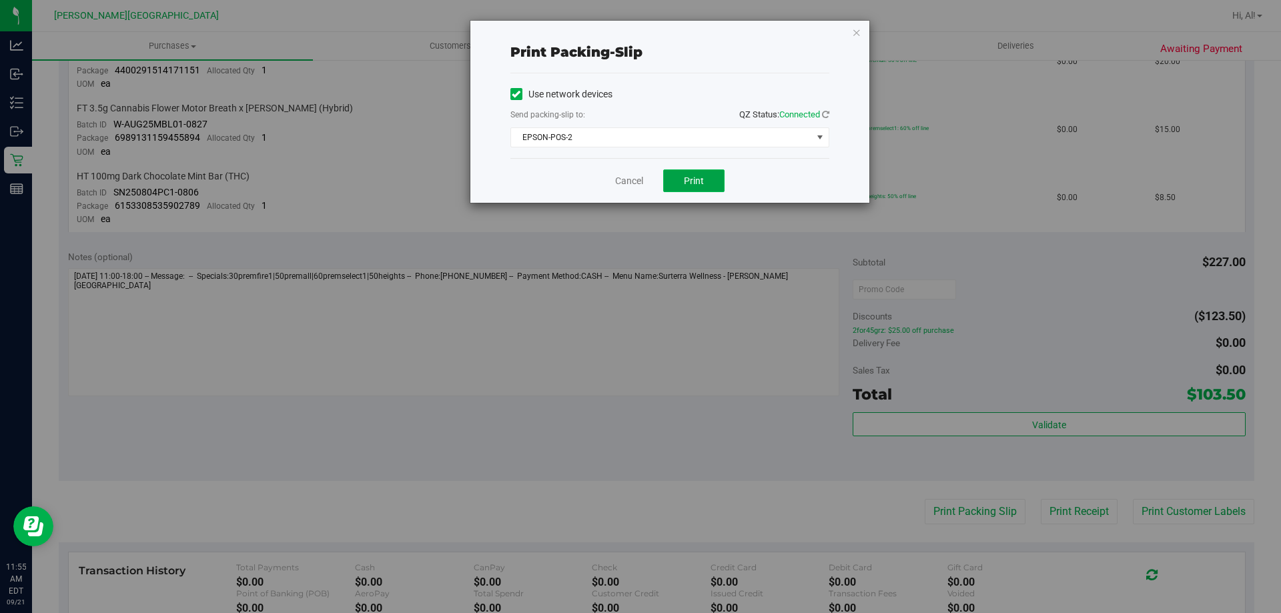
click at [684, 186] on span "Print" at bounding box center [694, 180] width 20 height 11
click at [625, 183] on link "Cancel" at bounding box center [629, 181] width 28 height 14
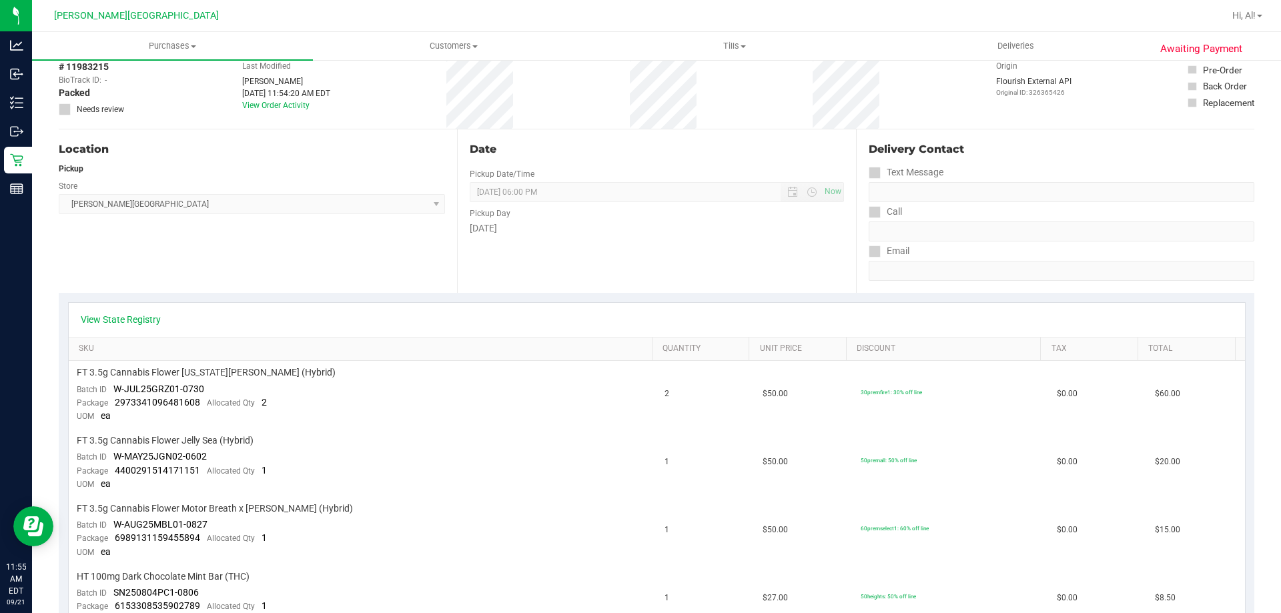
scroll to position [0, 0]
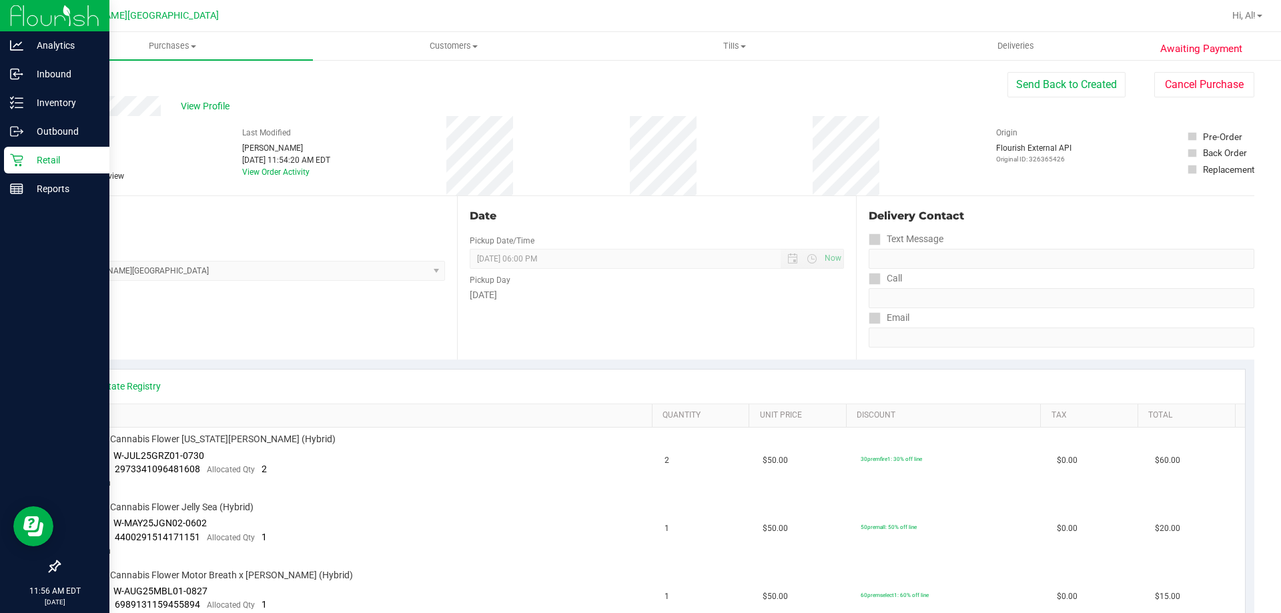
click at [9, 157] on div "Retail" at bounding box center [56, 160] width 105 height 27
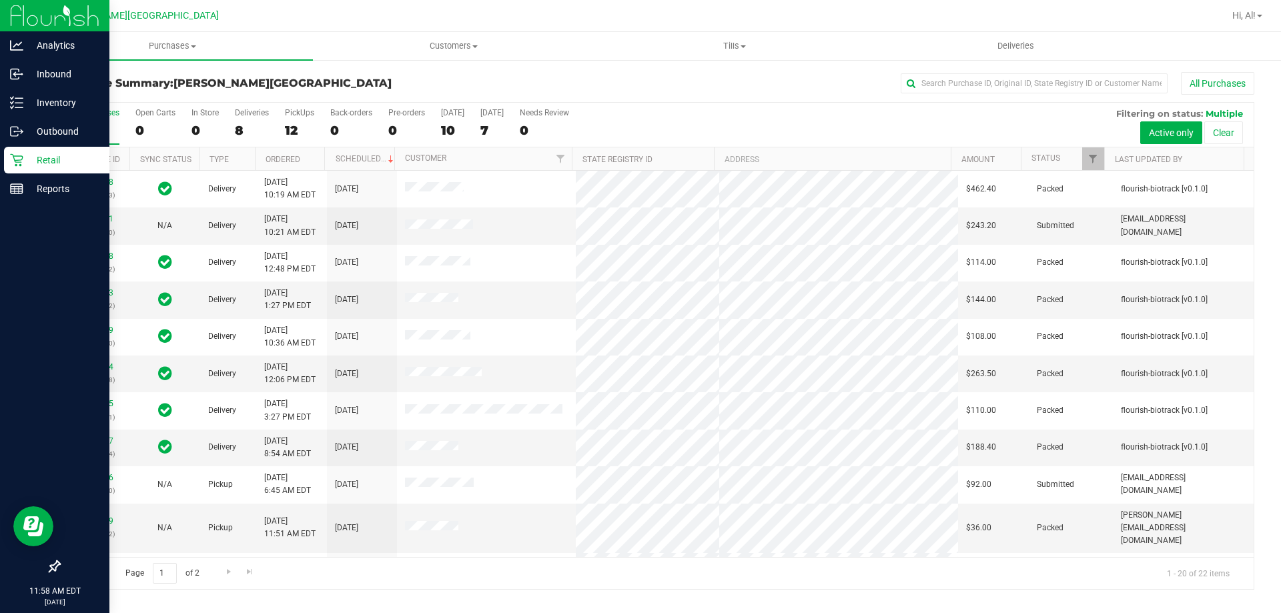
click at [29, 155] on p "Retail" at bounding box center [63, 160] width 80 height 16
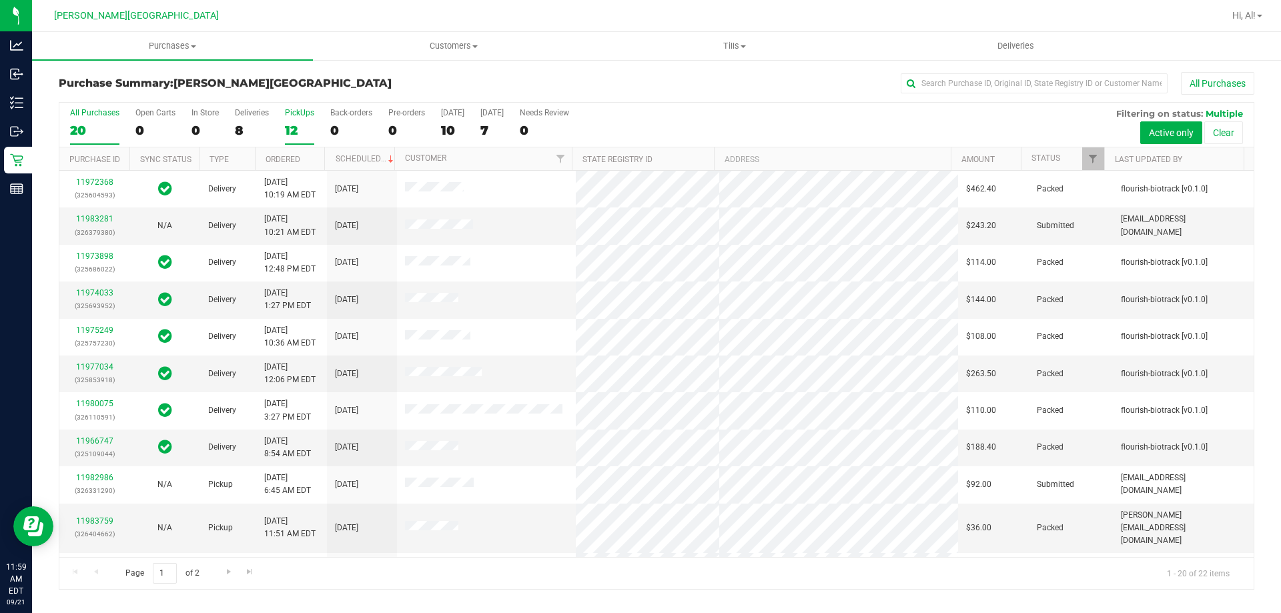
click at [285, 129] on div "12" at bounding box center [299, 130] width 29 height 15
click at [0, 0] on input "PickUps 12" at bounding box center [0, 0] width 0 height 0
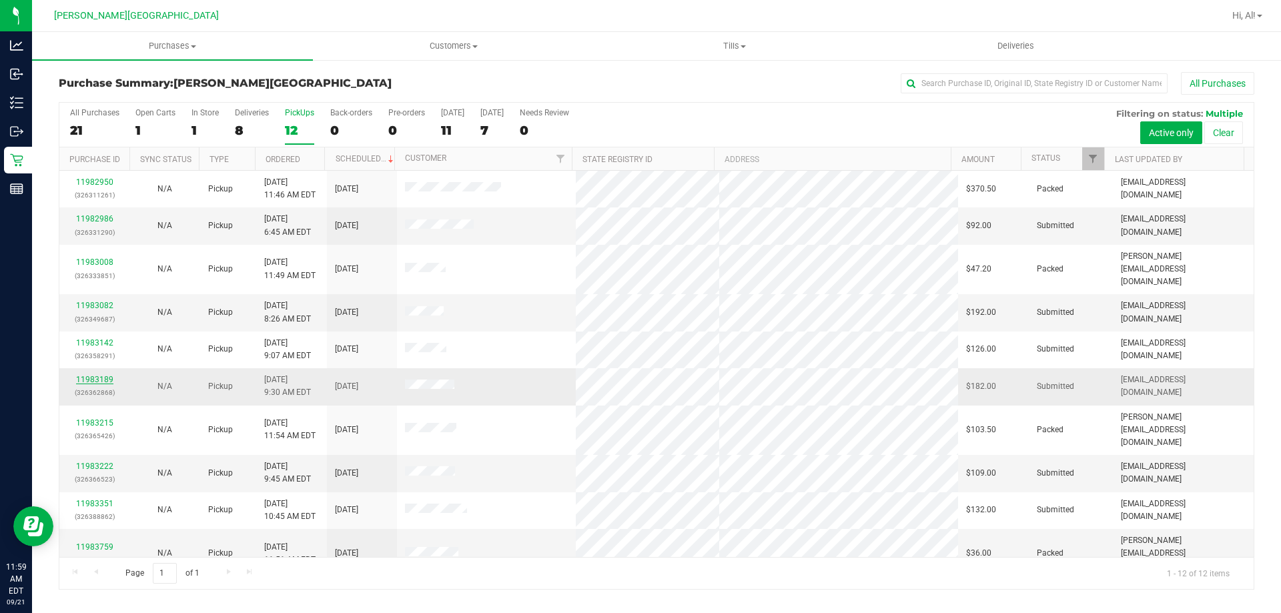
click at [109, 375] on link "11983189" at bounding box center [94, 379] width 37 height 9
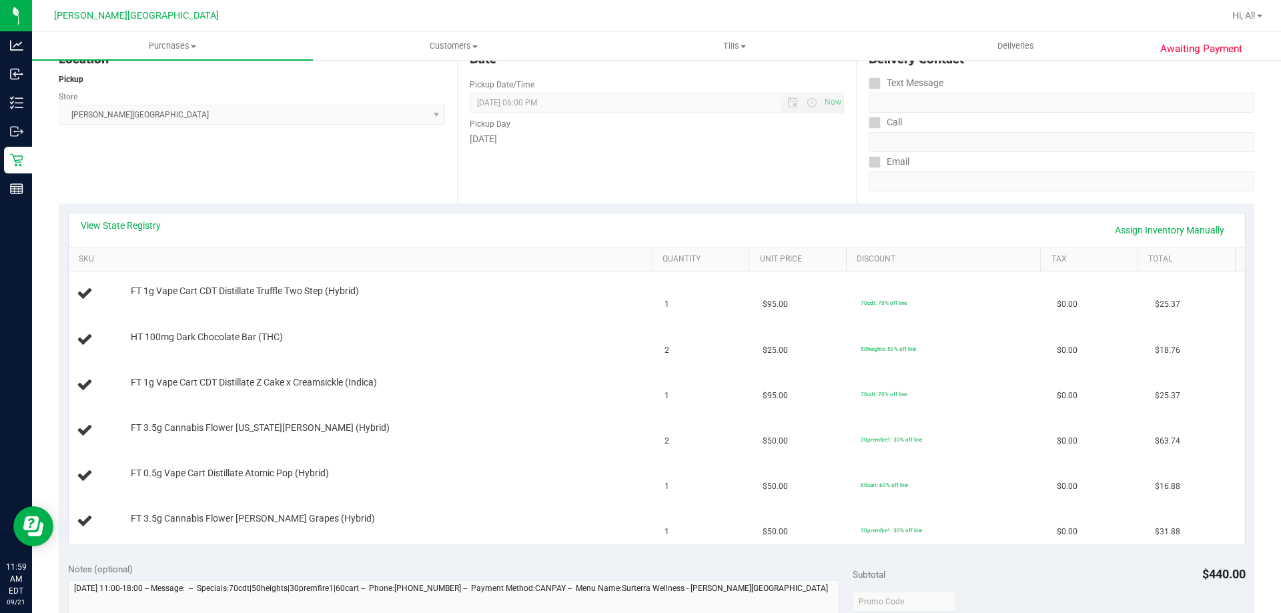
scroll to position [200, 0]
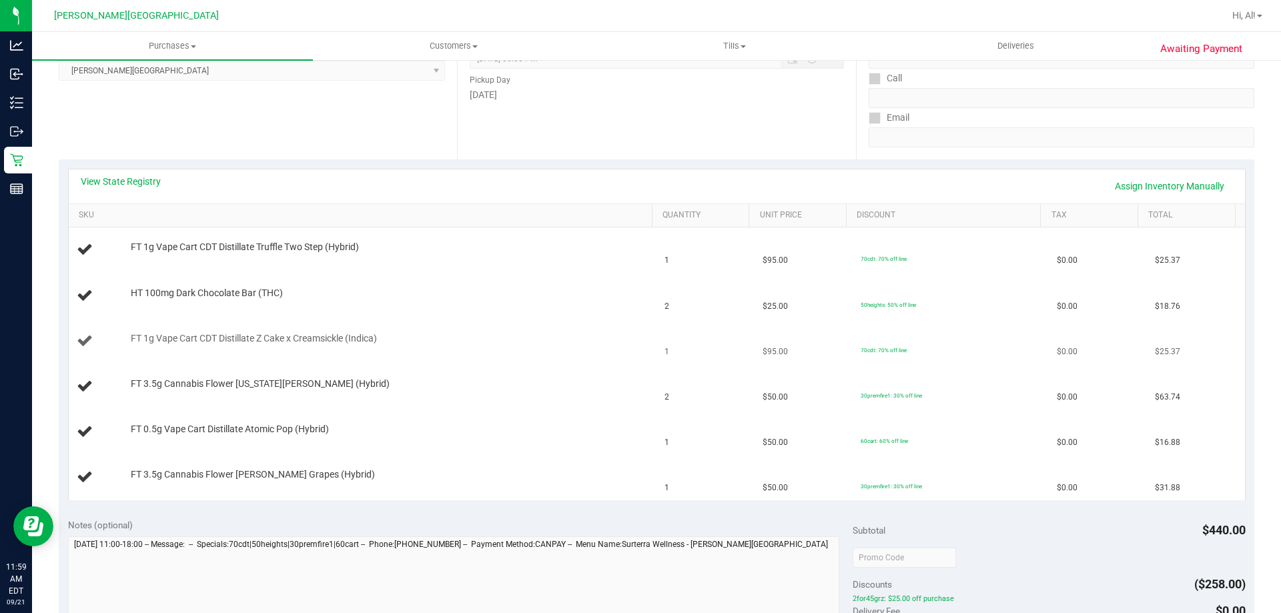
click at [592, 350] on td "FT 1g Vape Cart CDT Distillate Z Cake x Creamsickle (Indica)" at bounding box center [363, 341] width 589 height 45
click at [596, 275] on td "HT 100mg Dark Chocolate Bar (THC)" at bounding box center [363, 296] width 589 height 45
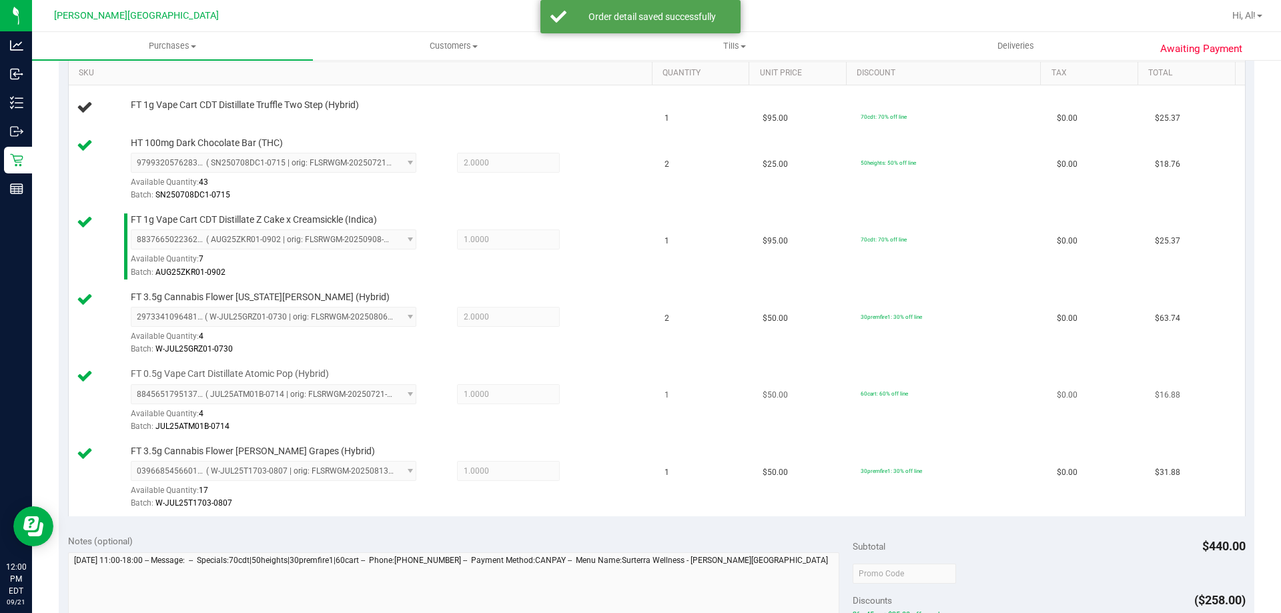
scroll to position [601, 0]
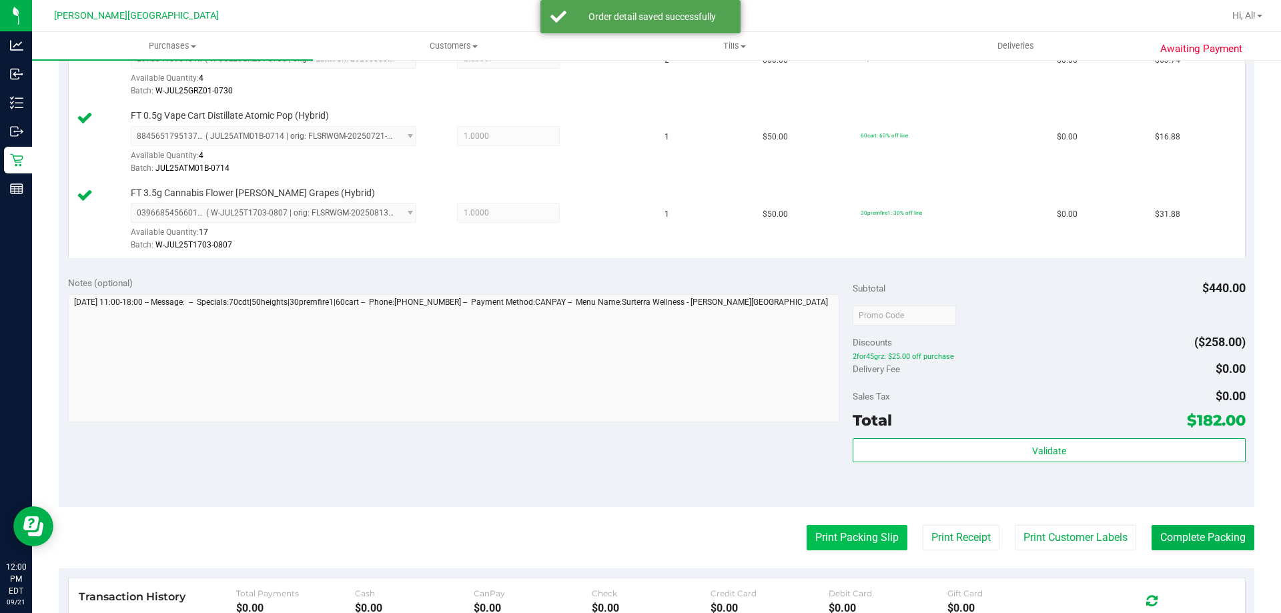
click at [851, 544] on button "Print Packing Slip" at bounding box center [857, 537] width 101 height 25
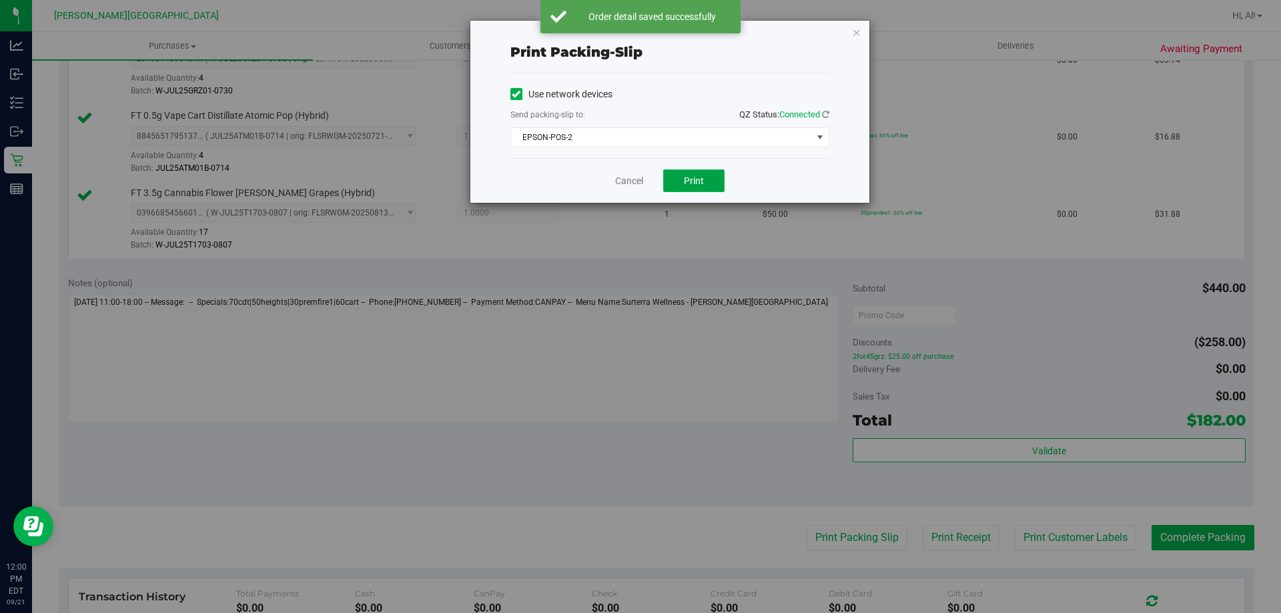
click at [688, 188] on button "Print" at bounding box center [693, 180] width 61 height 23
click at [632, 181] on link "Cancel" at bounding box center [629, 181] width 28 height 14
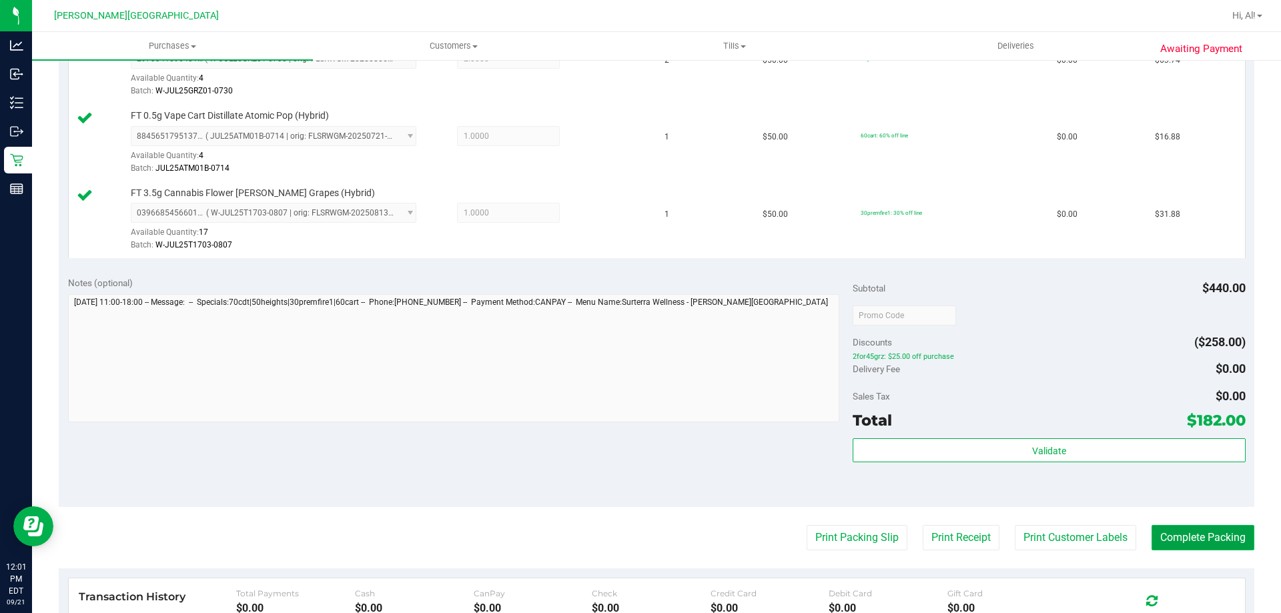
click at [1199, 546] on button "Complete Packing" at bounding box center [1203, 537] width 103 height 25
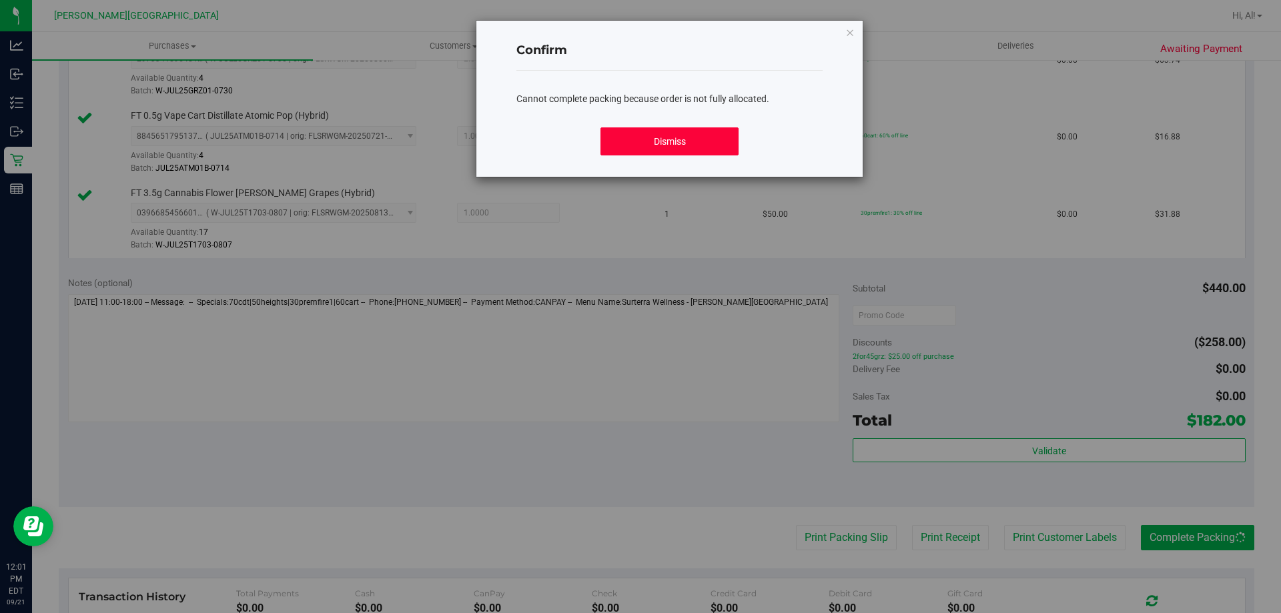
click at [708, 139] on button "Dismiss" at bounding box center [669, 141] width 137 height 28
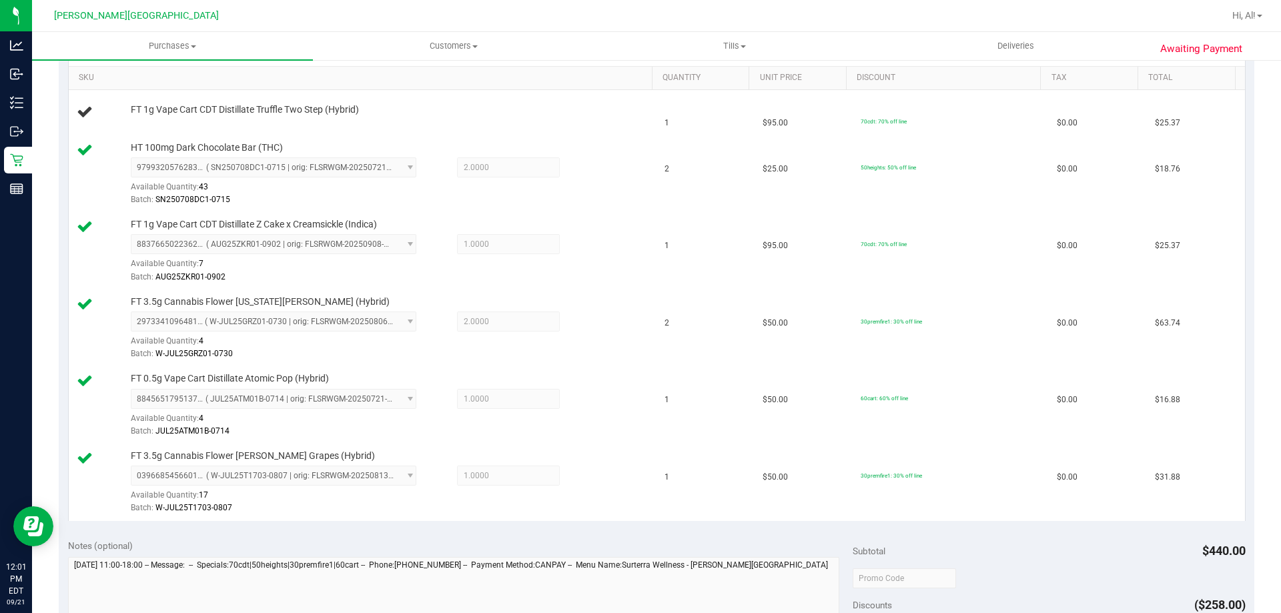
scroll to position [334, 0]
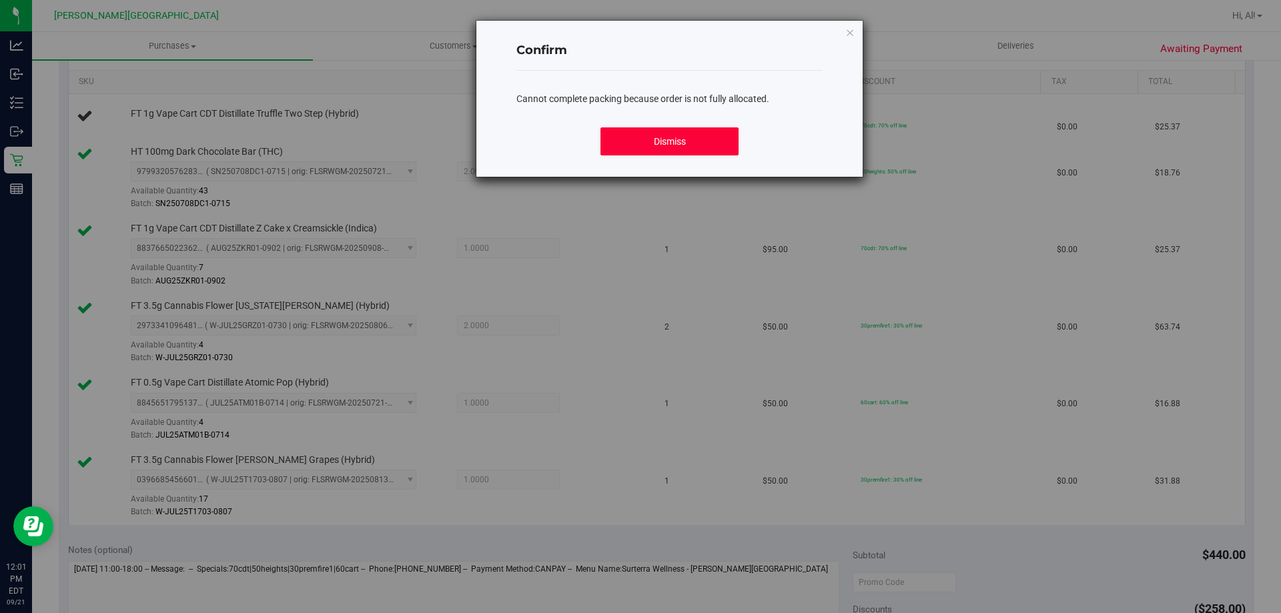
click at [675, 152] on button "Dismiss" at bounding box center [669, 141] width 137 height 28
click at [693, 149] on button "Dismiss" at bounding box center [669, 141] width 137 height 28
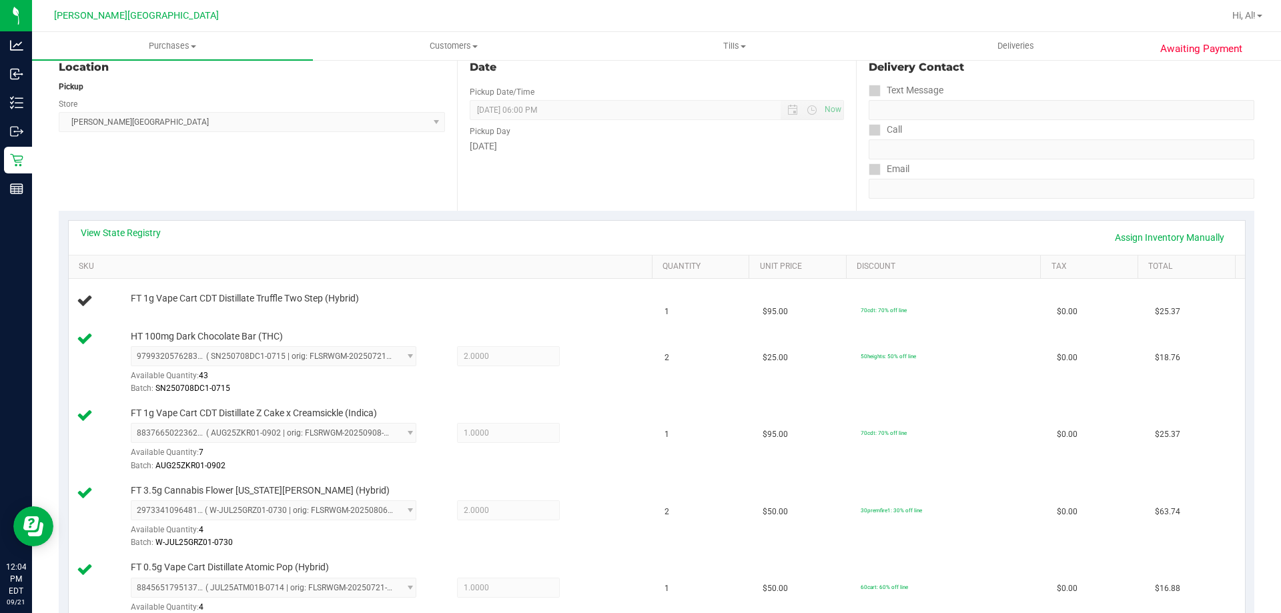
scroll to position [216, 0]
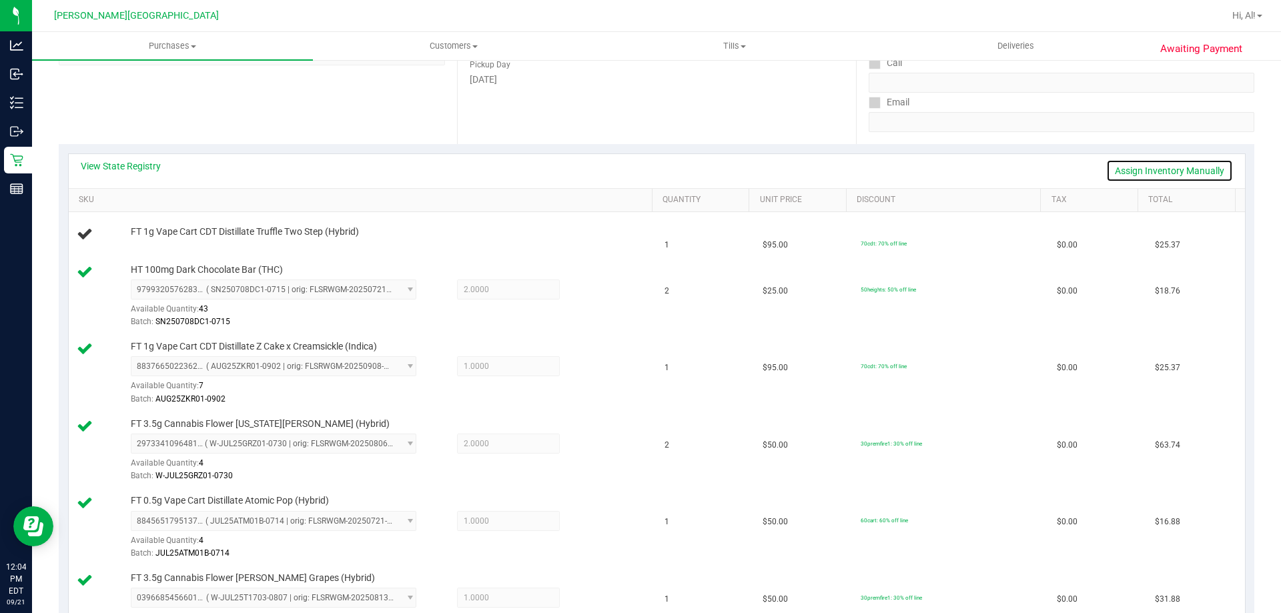
click at [1156, 169] on link "Assign Inventory Manually" at bounding box center [1169, 170] width 127 height 23
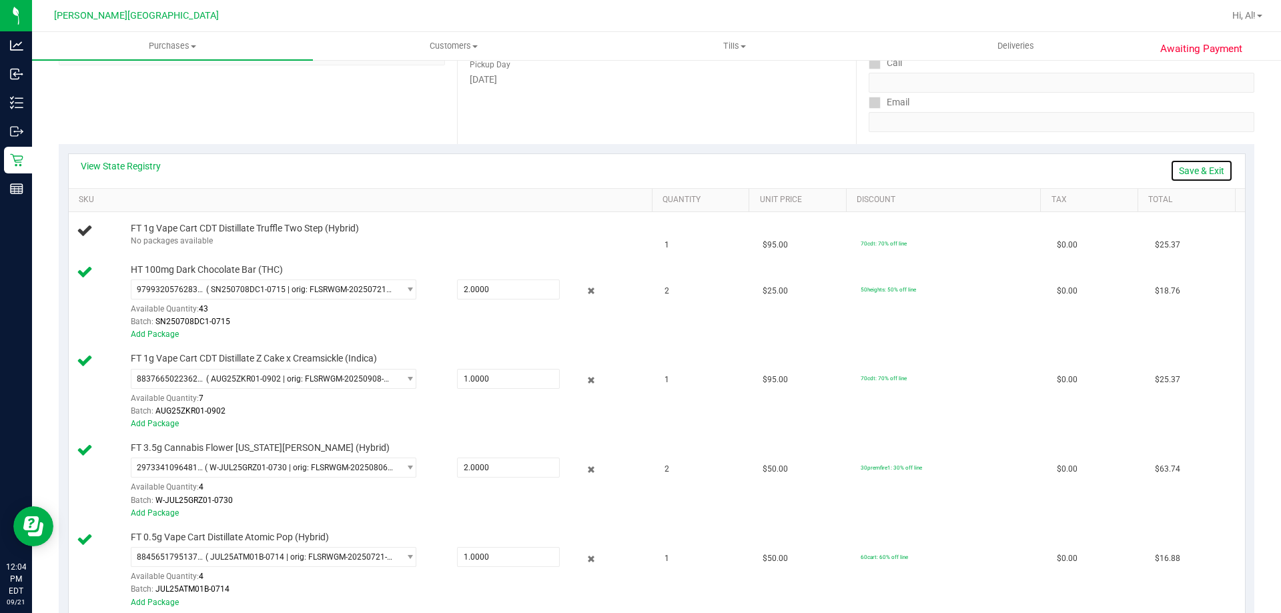
click at [1180, 169] on link "Save & Exit" at bounding box center [1201, 170] width 63 height 23
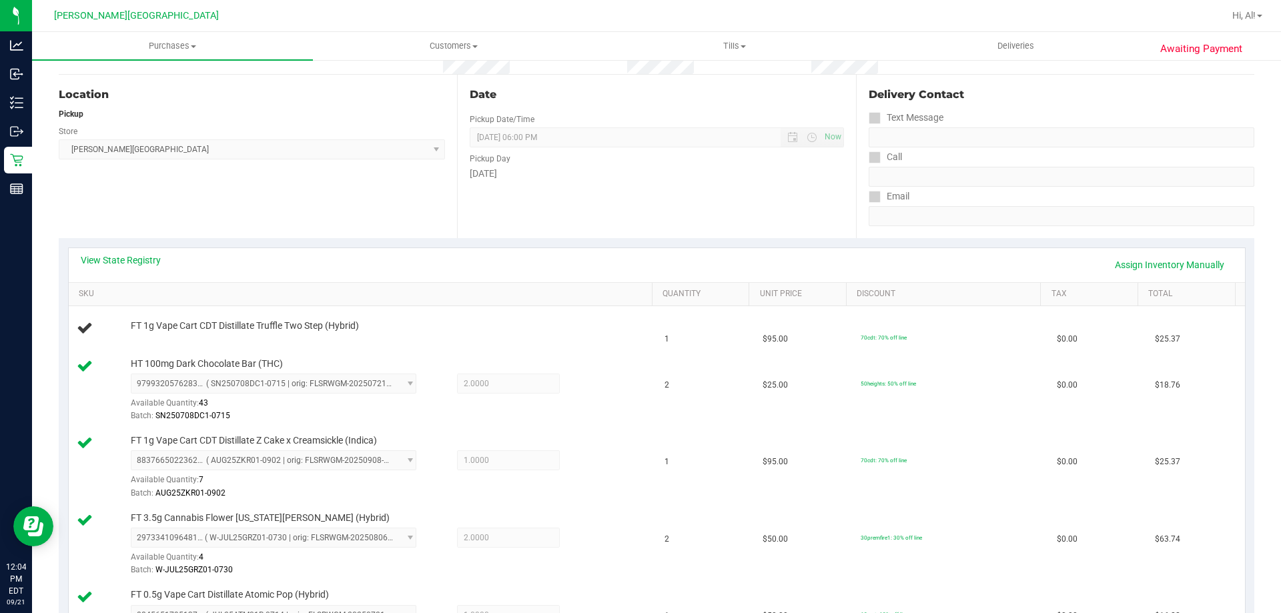
scroll to position [0, 0]
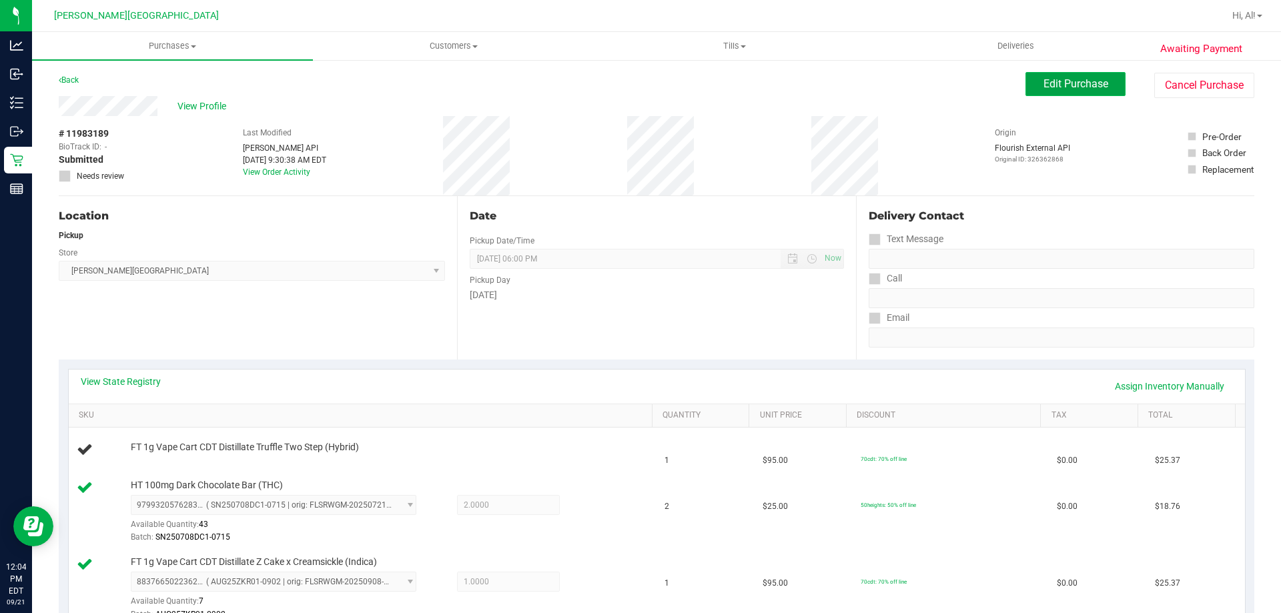
click at [1094, 87] on span "Edit Purchase" at bounding box center [1076, 83] width 65 height 13
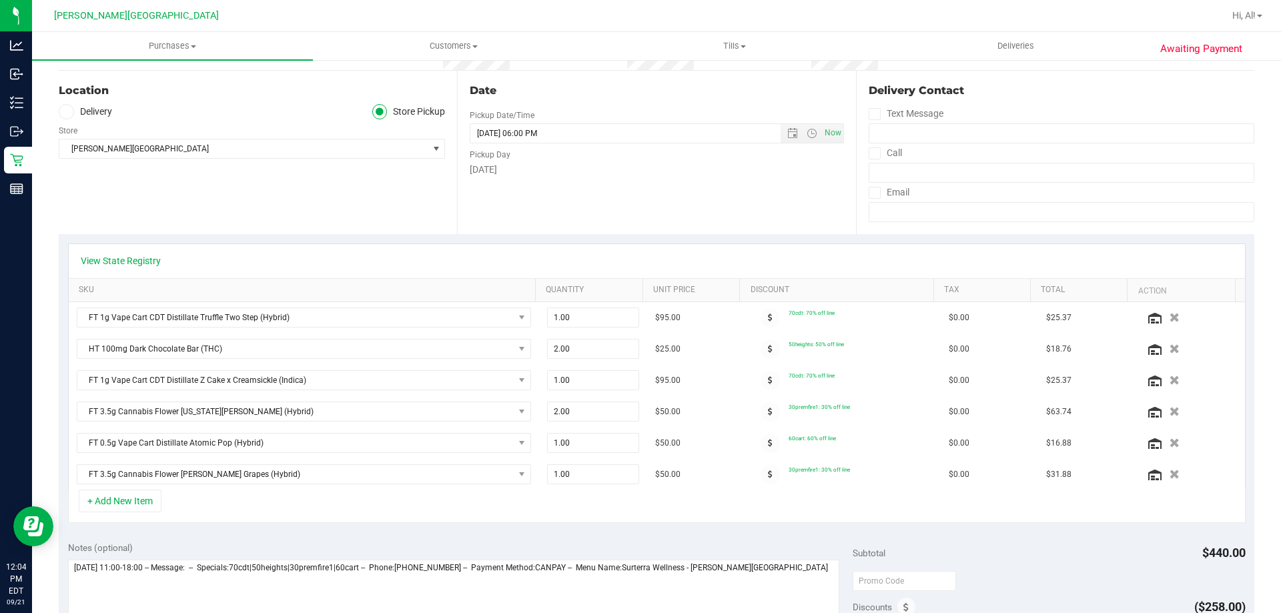
scroll to position [133, 0]
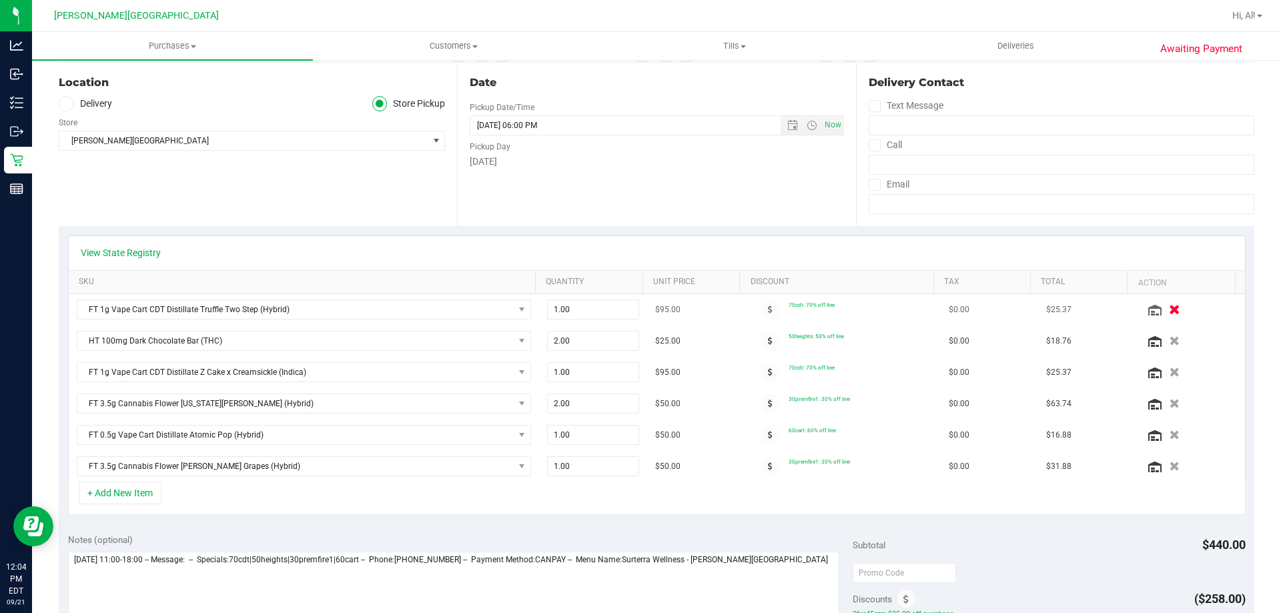
click at [1169, 312] on icon "button" at bounding box center [1174, 310] width 11 height 10
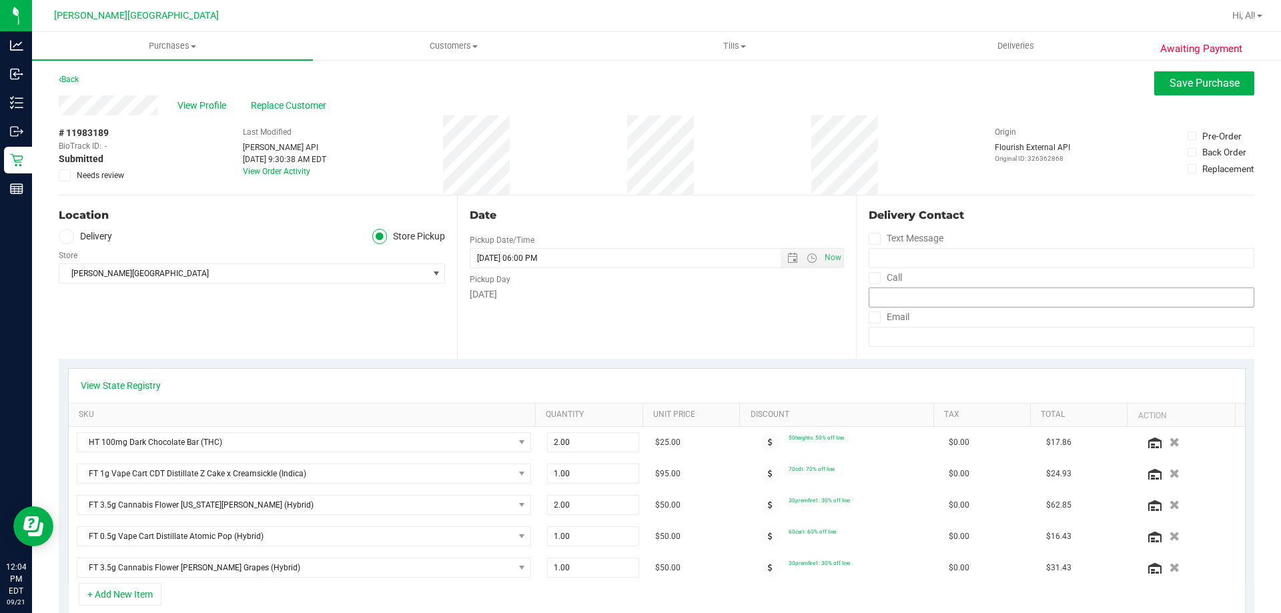
scroll to position [0, 0]
click at [1166, 90] on button "Save Purchase" at bounding box center [1204, 84] width 100 height 24
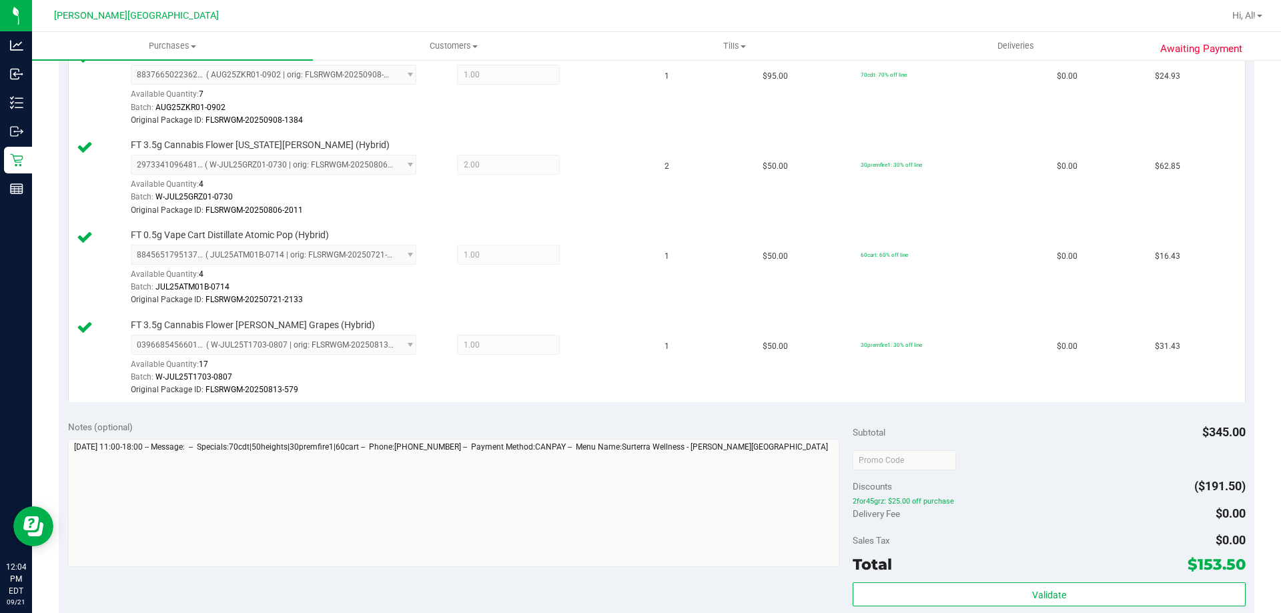
scroll to position [601, 0]
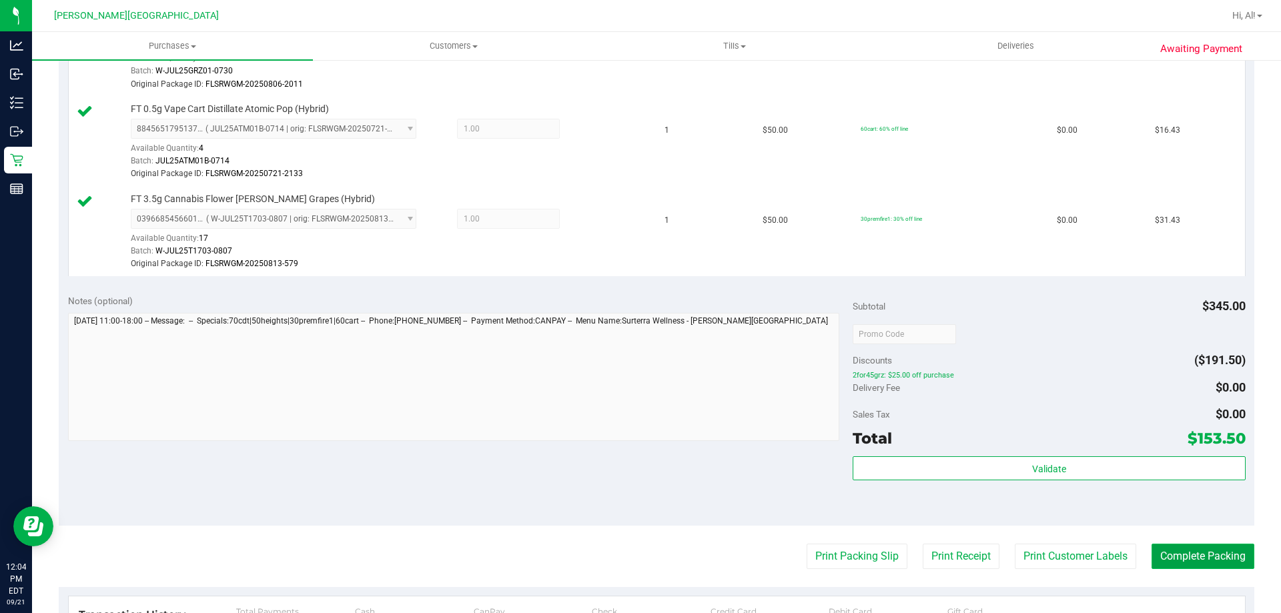
click at [1167, 559] on button "Complete Packing" at bounding box center [1203, 556] width 103 height 25
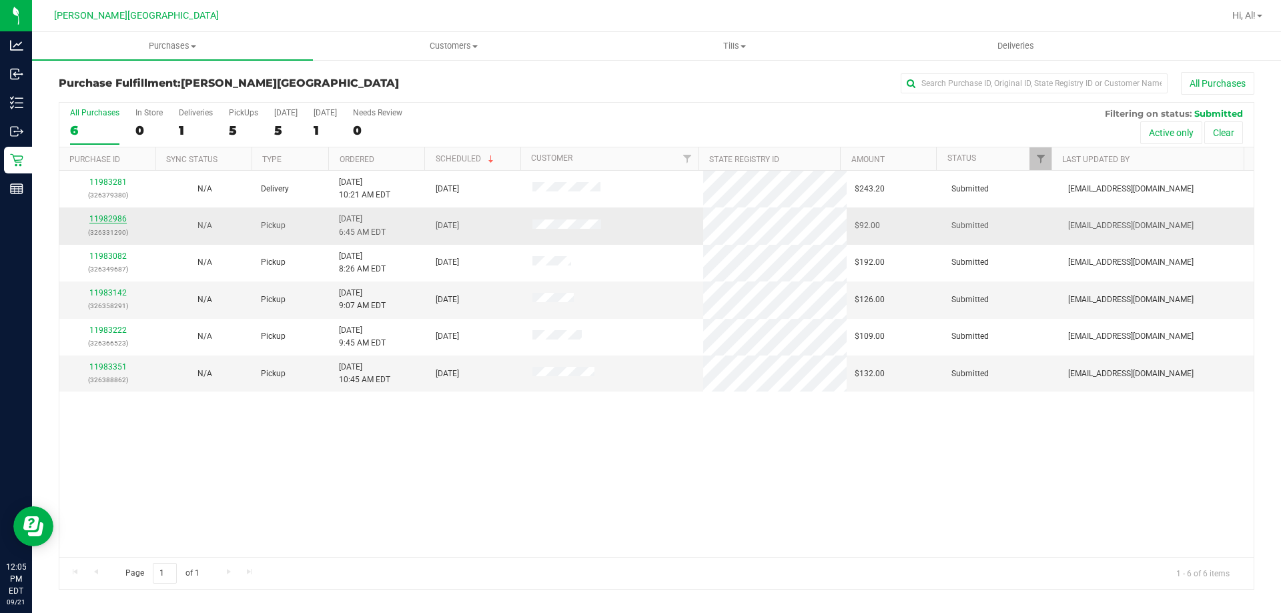
click at [113, 220] on link "11982986" at bounding box center [107, 218] width 37 height 9
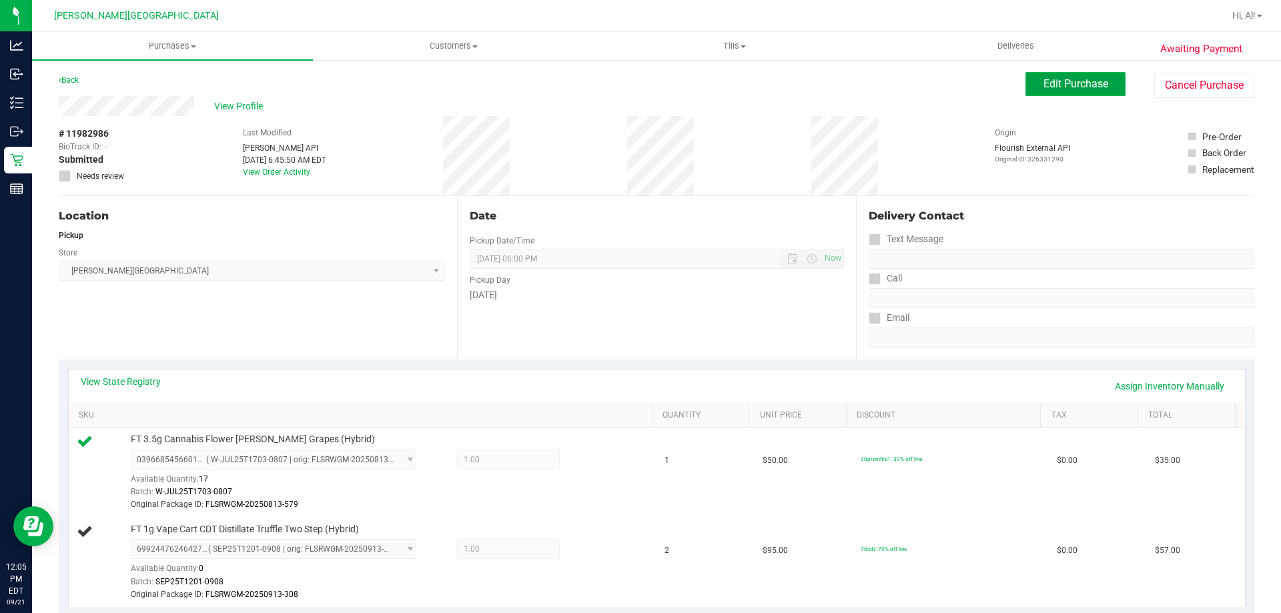
click at [1063, 81] on span "Edit Purchase" at bounding box center [1076, 83] width 65 height 13
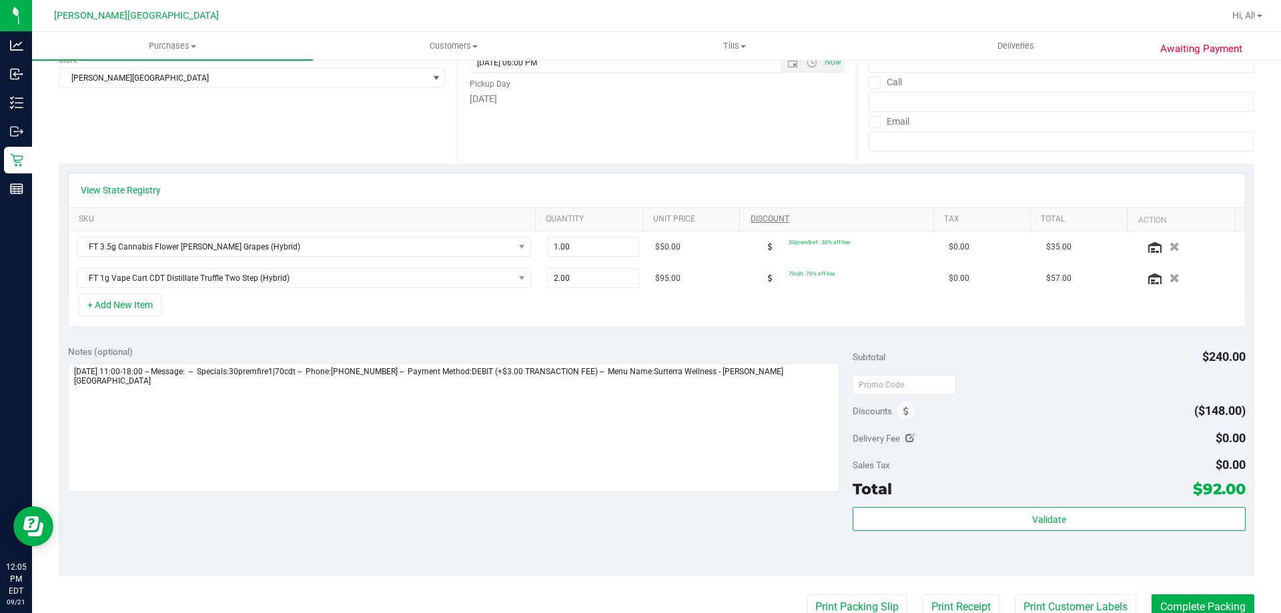
scroll to position [200, 0]
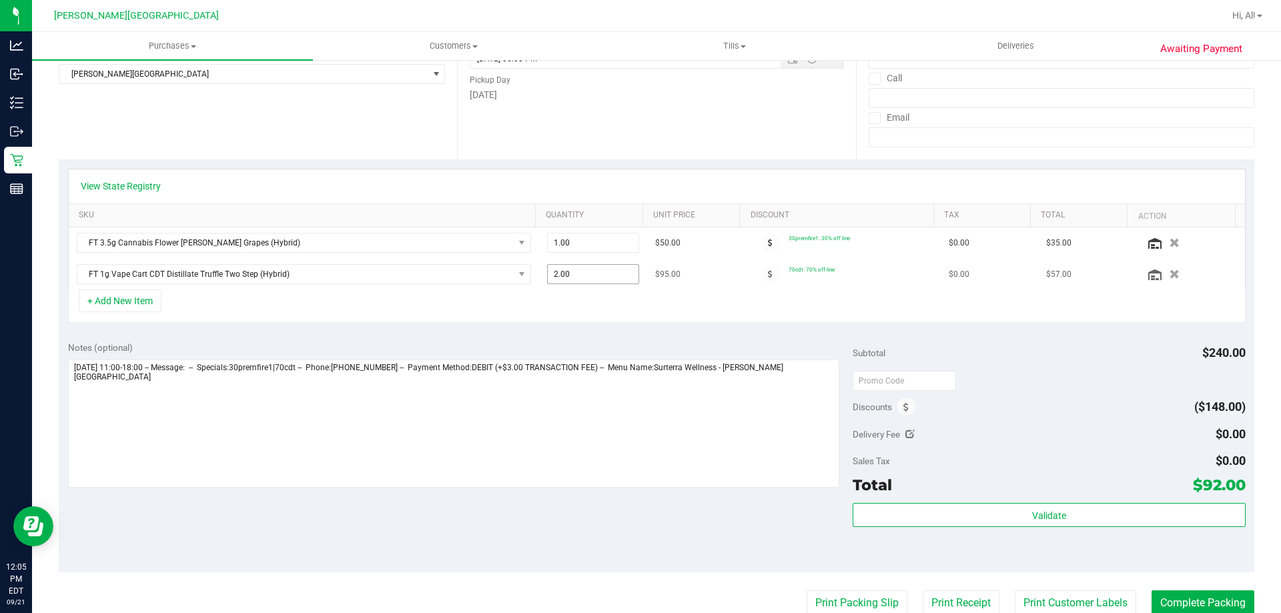
click at [583, 278] on span "2.00 2" at bounding box center [593, 274] width 93 height 20
click at [583, 278] on input "2" at bounding box center [593, 274] width 91 height 19
type input "1"
type input "1.00"
click at [591, 295] on div "+ Add New Item" at bounding box center [657, 306] width 1178 height 33
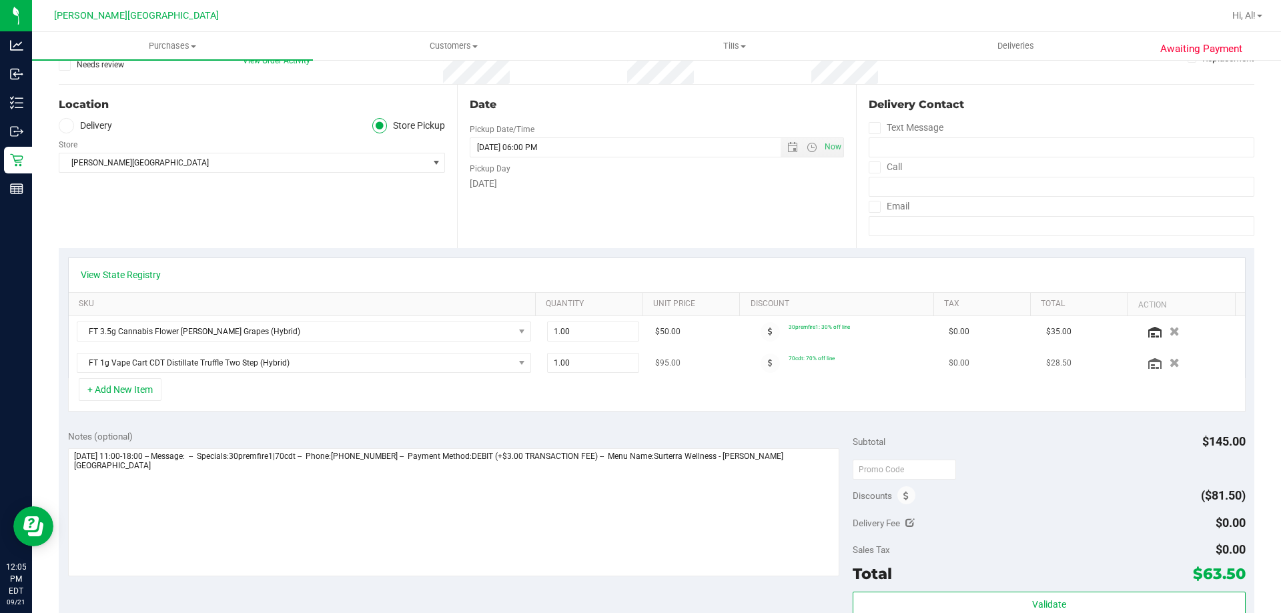
scroll to position [0, 0]
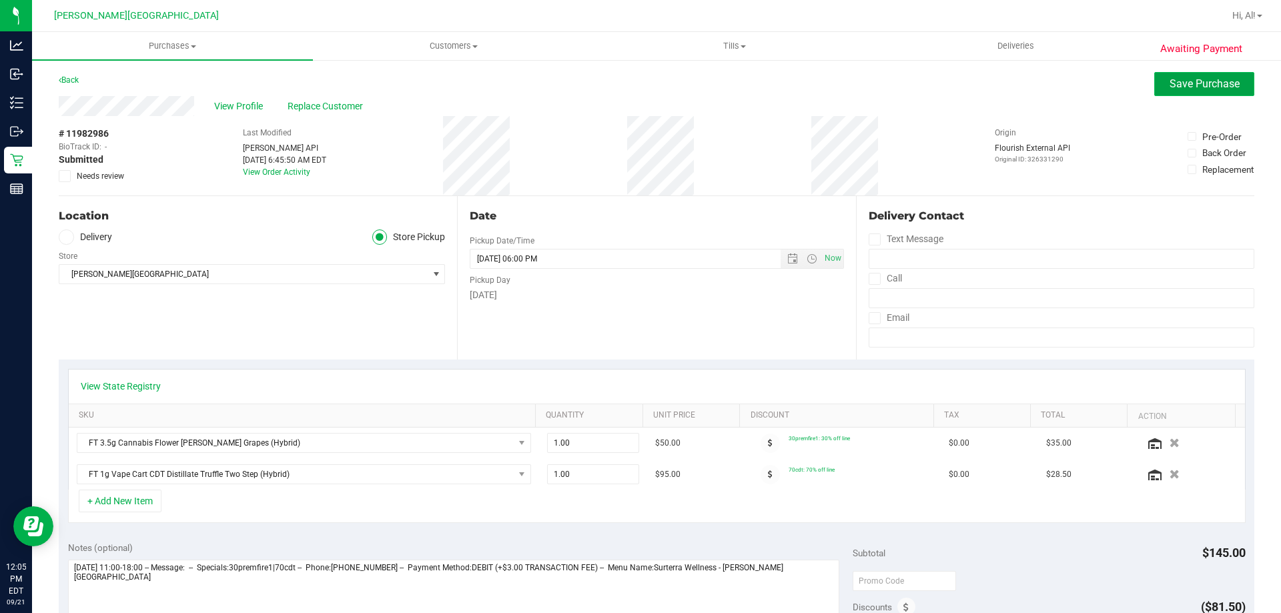
click at [1155, 85] on button "Save Purchase" at bounding box center [1204, 84] width 100 height 24
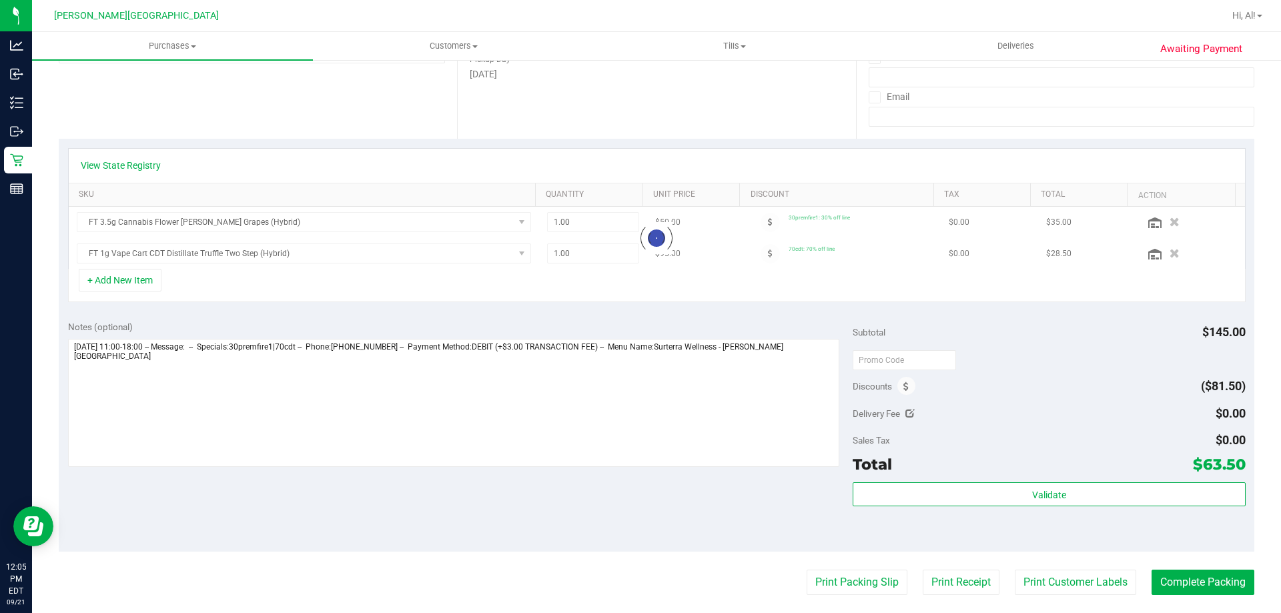
scroll to position [267, 0]
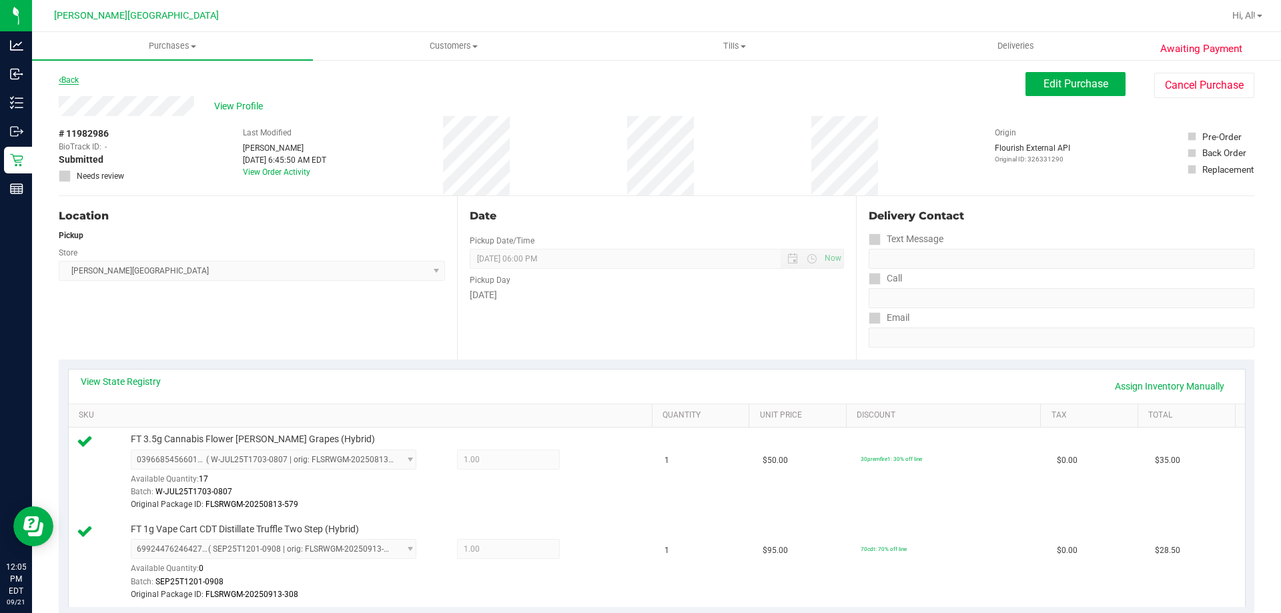
click at [74, 78] on link "Back" at bounding box center [69, 79] width 20 height 9
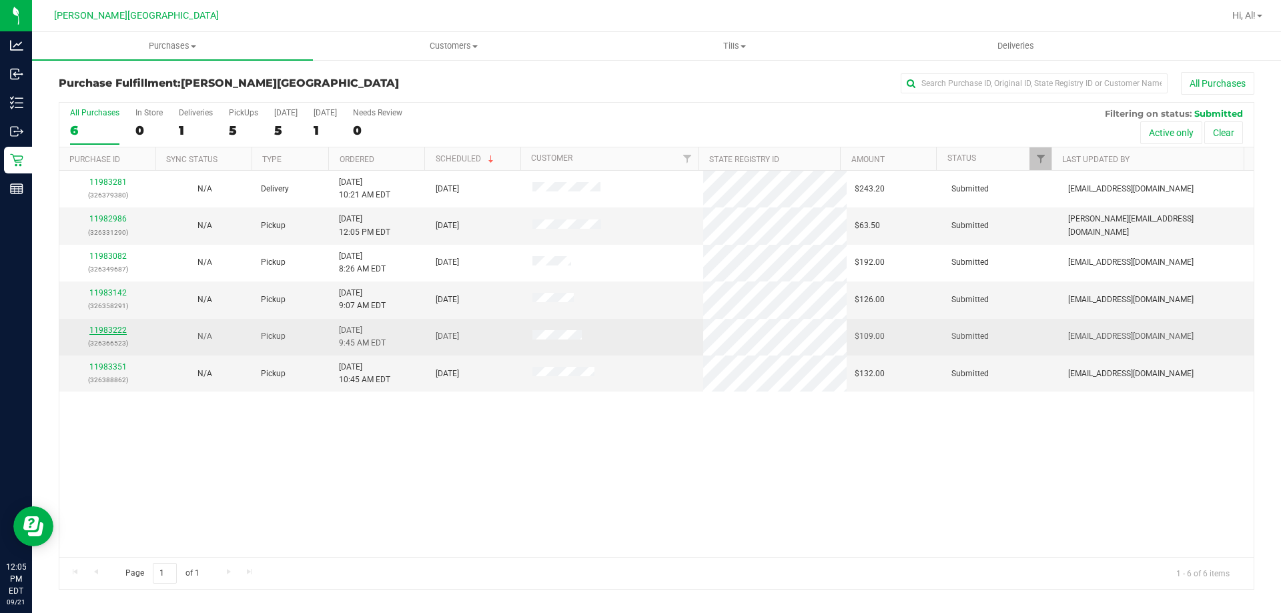
click at [111, 331] on link "11983222" at bounding box center [107, 330] width 37 height 9
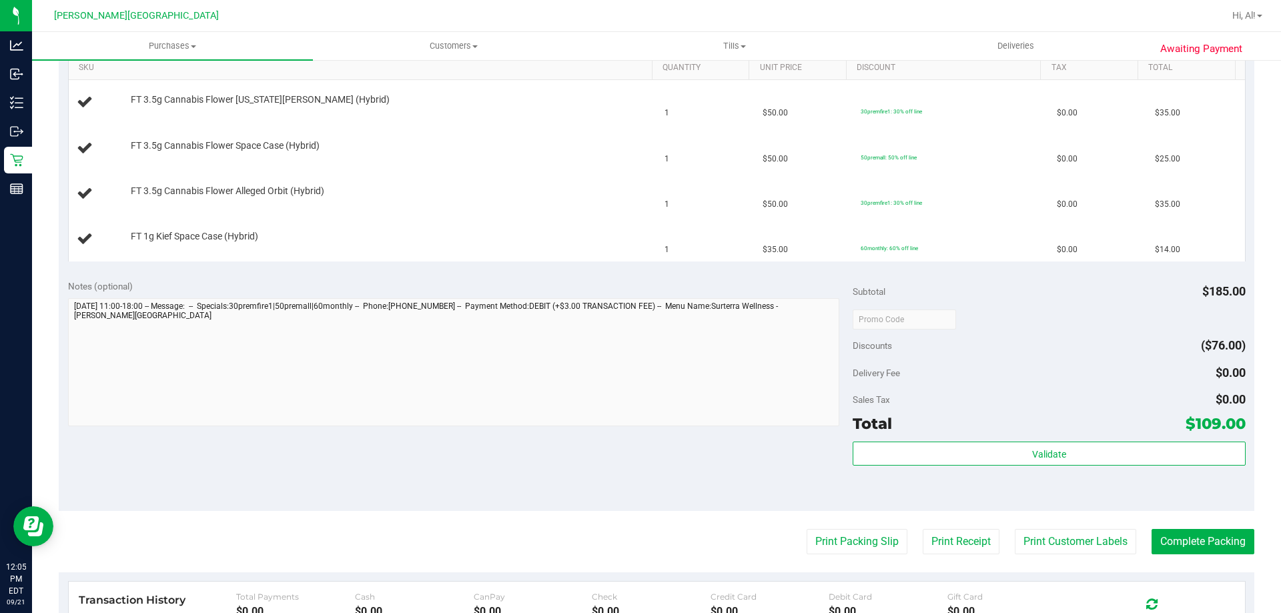
scroll to position [534, 0]
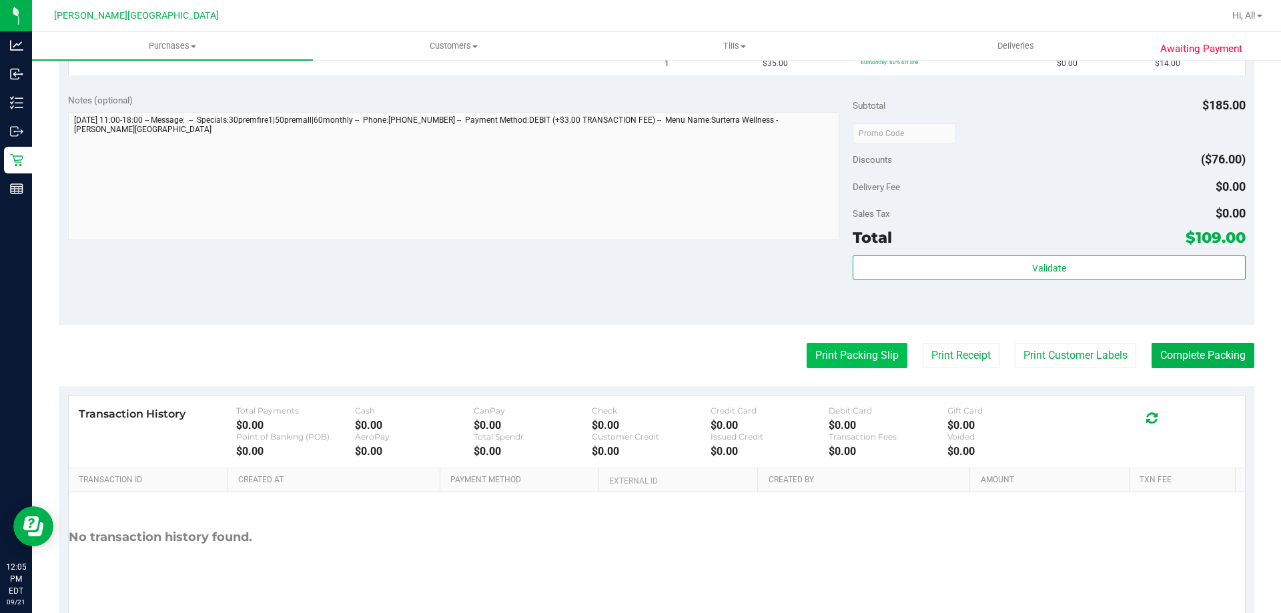
click at [831, 344] on button "Print Packing Slip" at bounding box center [857, 355] width 101 height 25
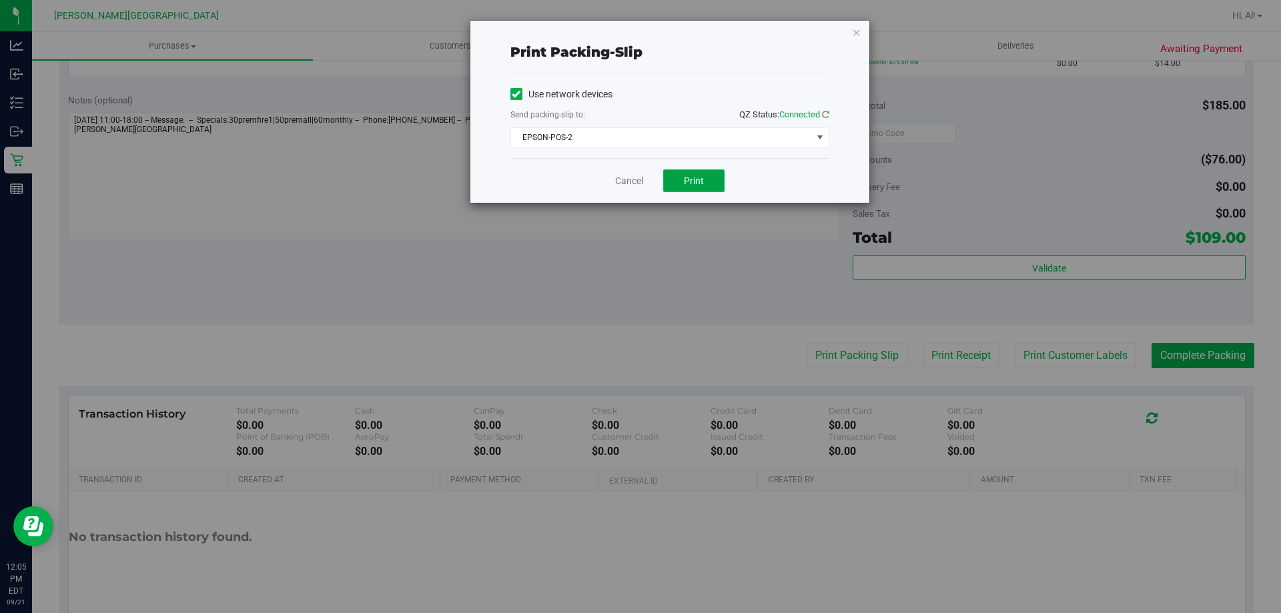
click at [677, 188] on button "Print" at bounding box center [693, 180] width 61 height 23
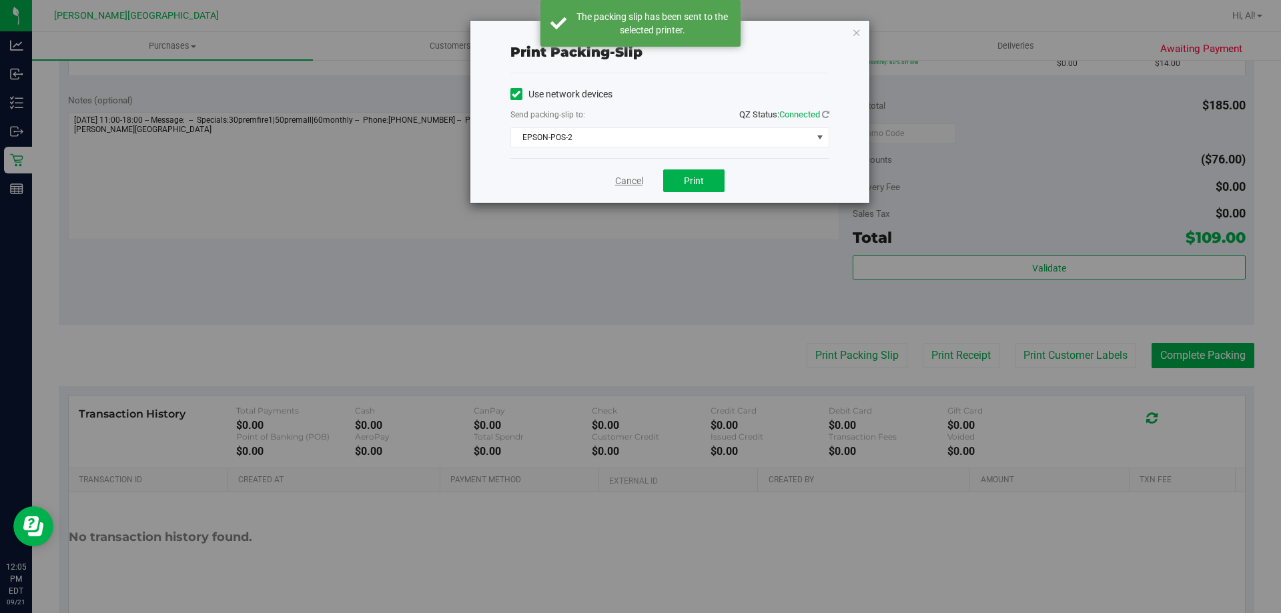
click at [622, 186] on link "Cancel" at bounding box center [629, 181] width 28 height 14
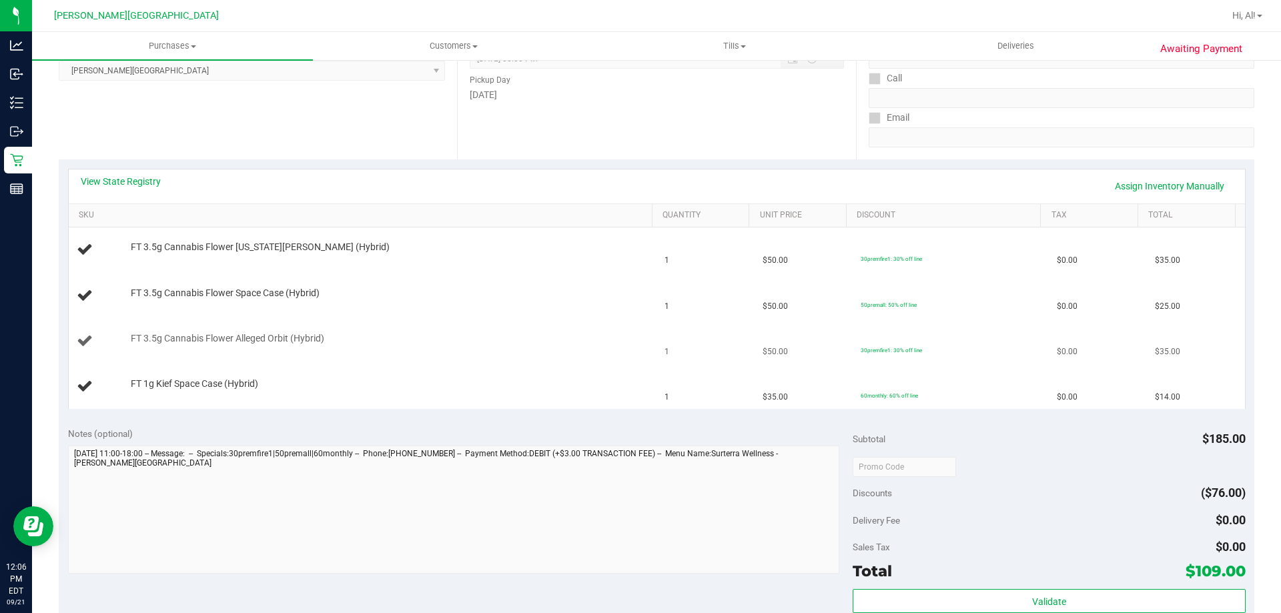
scroll to position [467, 0]
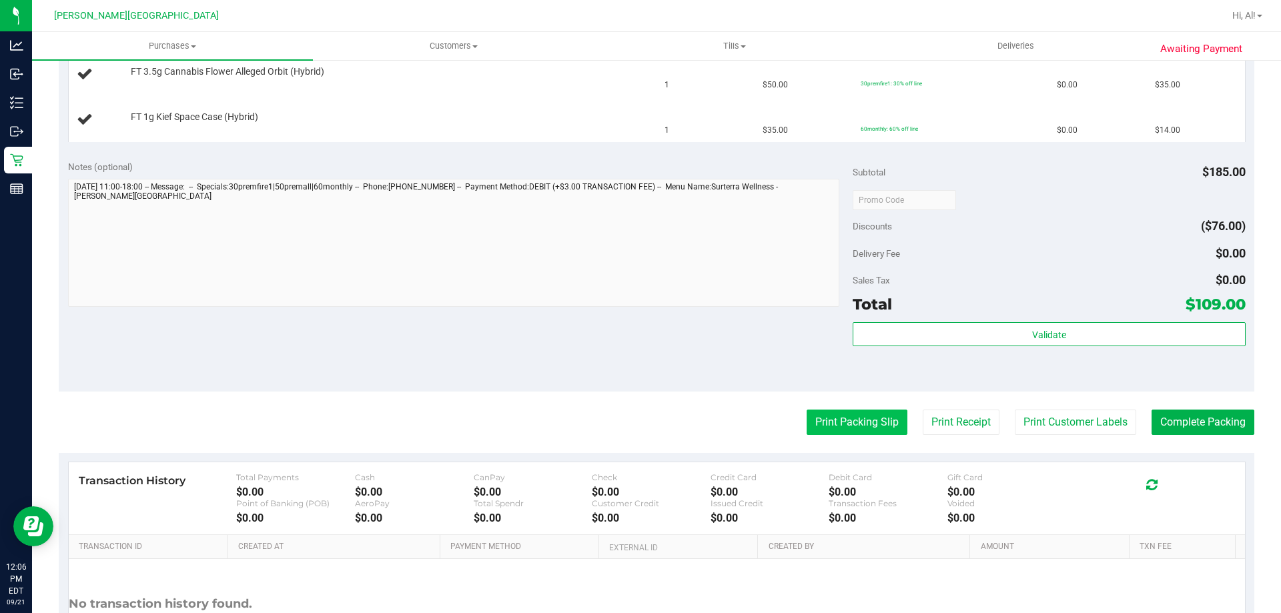
click at [864, 418] on button "Print Packing Slip" at bounding box center [857, 422] width 101 height 25
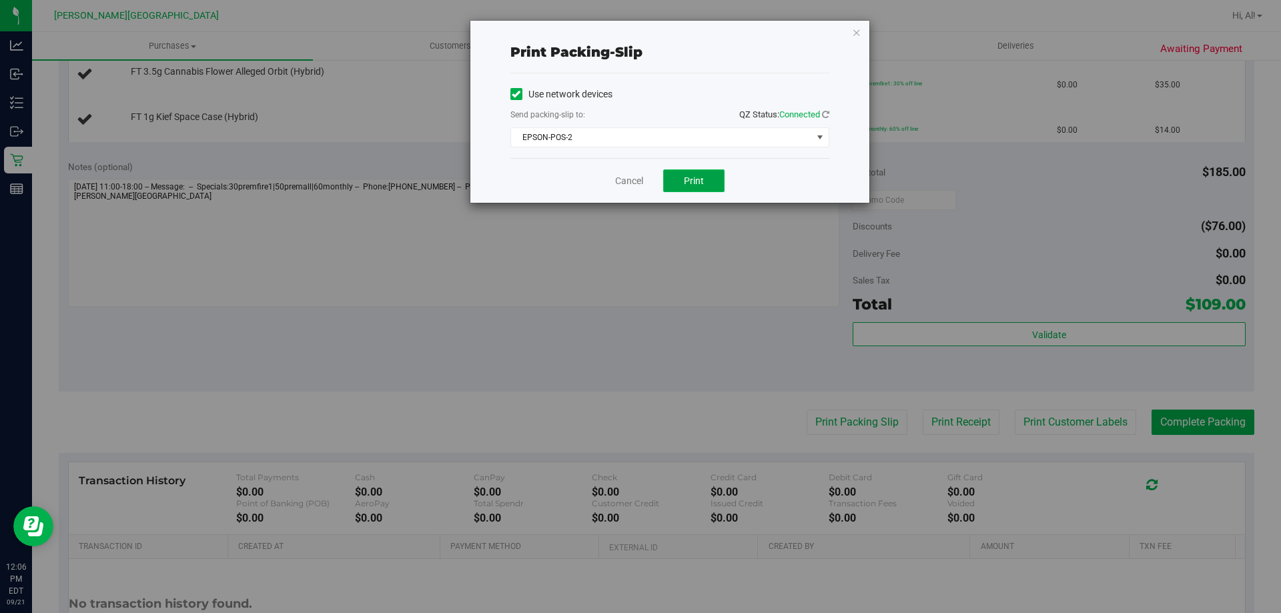
click at [699, 177] on span "Print" at bounding box center [694, 180] width 20 height 11
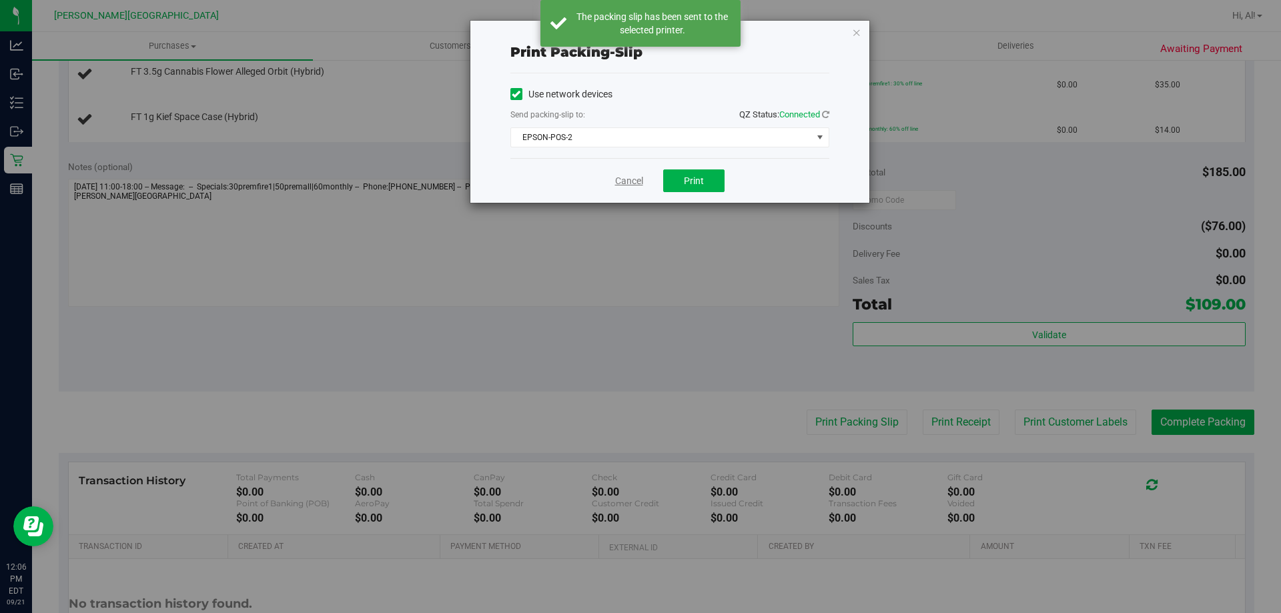
click at [627, 179] on link "Cancel" at bounding box center [629, 181] width 28 height 14
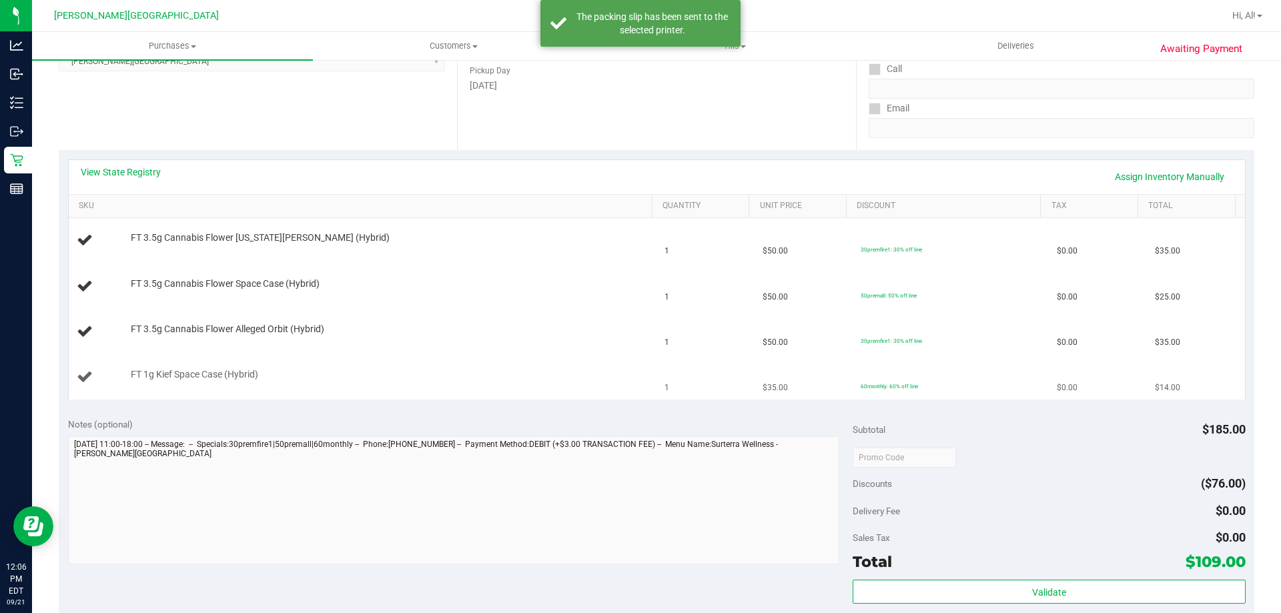
scroll to position [0, 0]
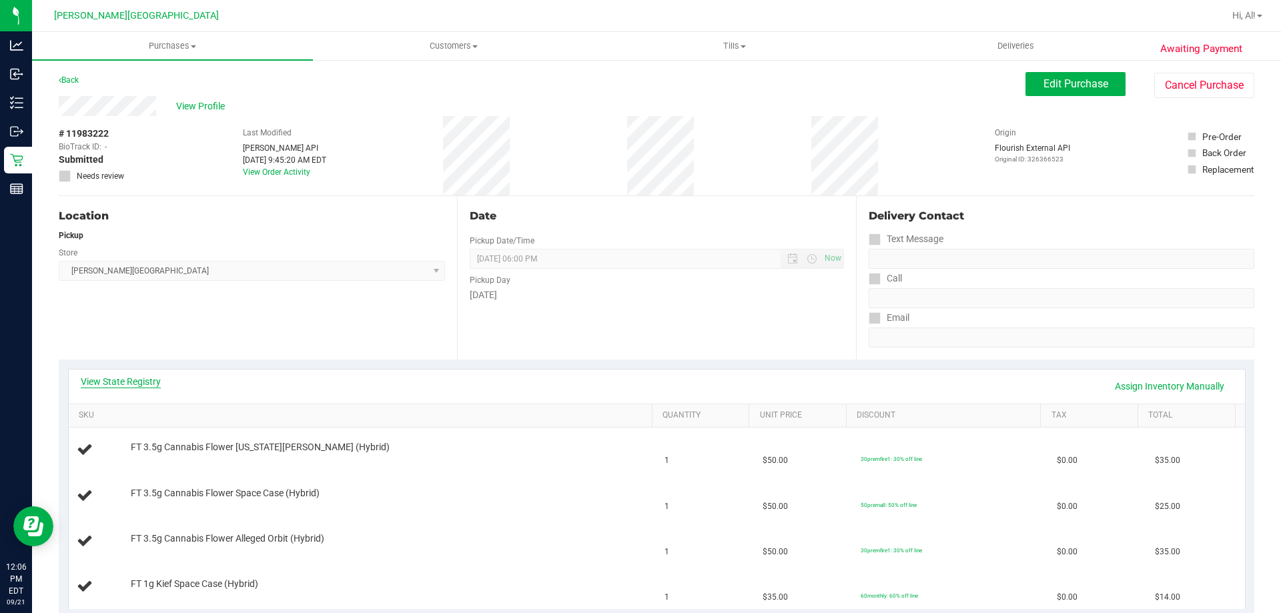
click at [129, 378] on link "View State Registry" at bounding box center [121, 381] width 80 height 13
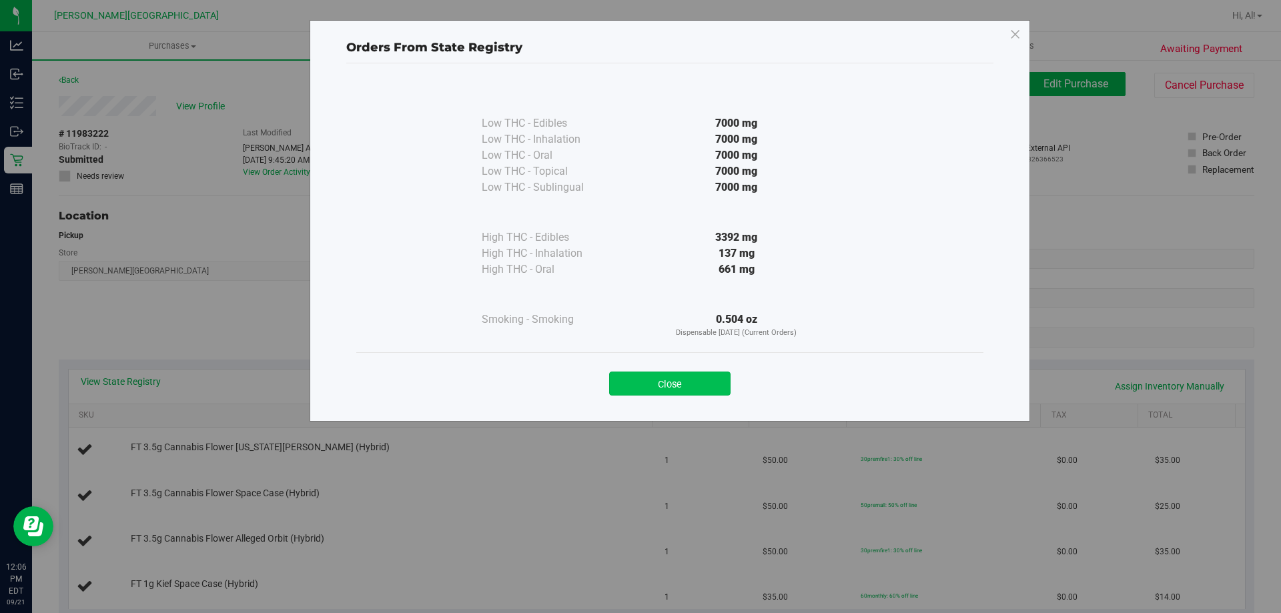
click at [651, 380] on button "Close" at bounding box center [669, 384] width 121 height 24
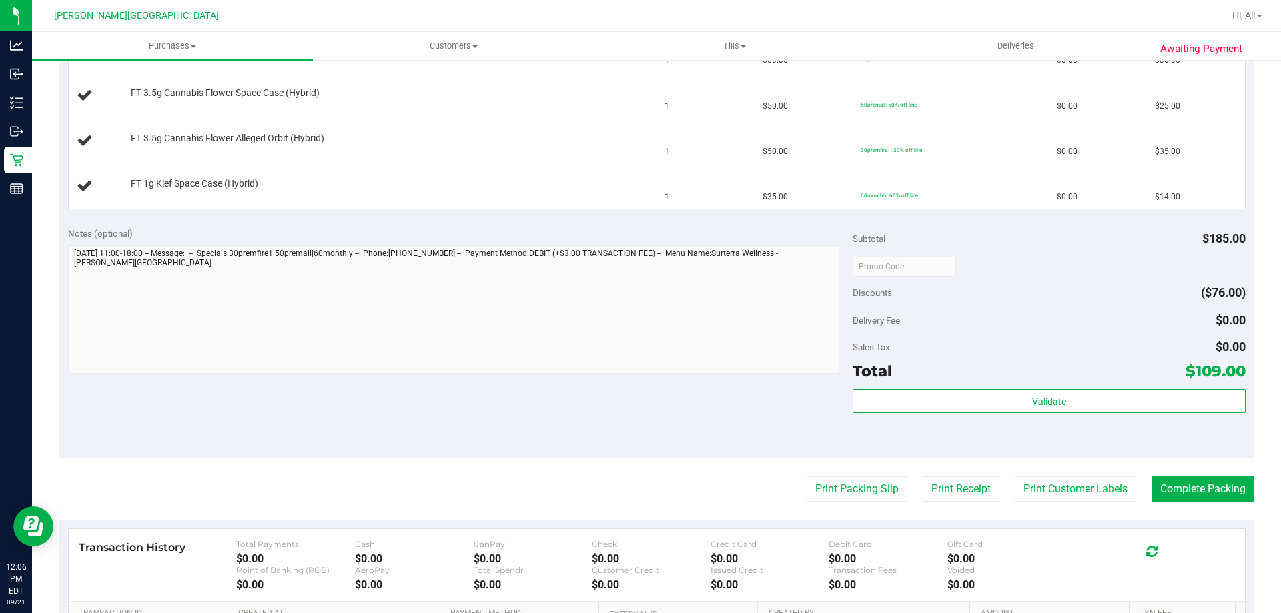
scroll to position [200, 0]
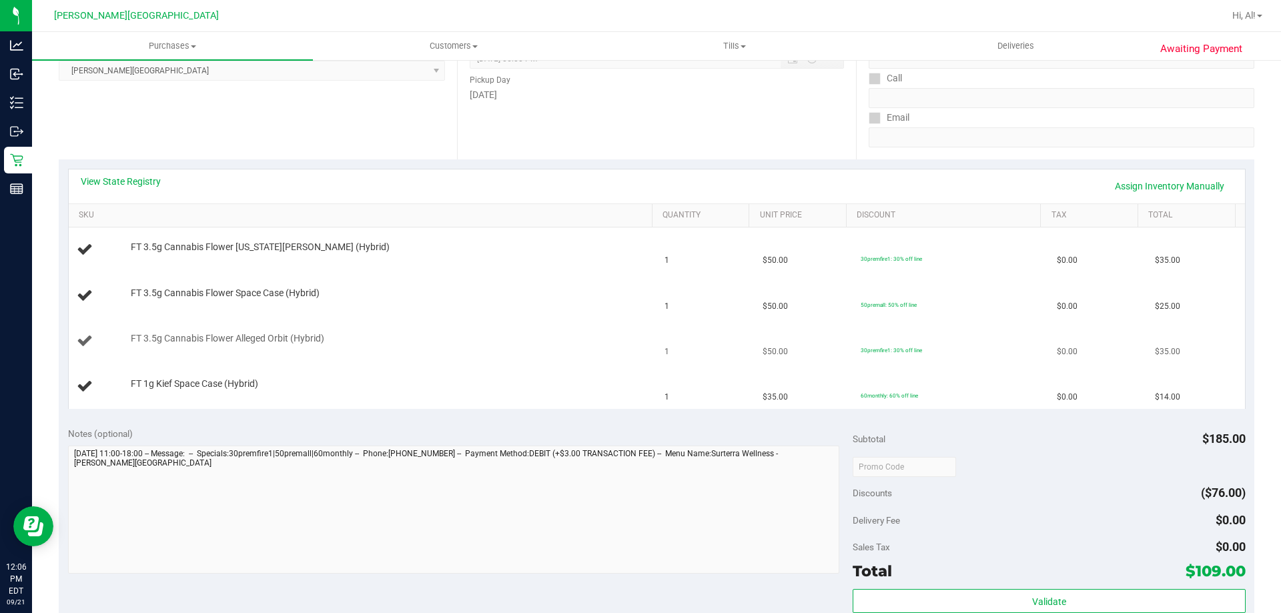
click at [665, 350] on span "1" at bounding box center [667, 352] width 5 height 13
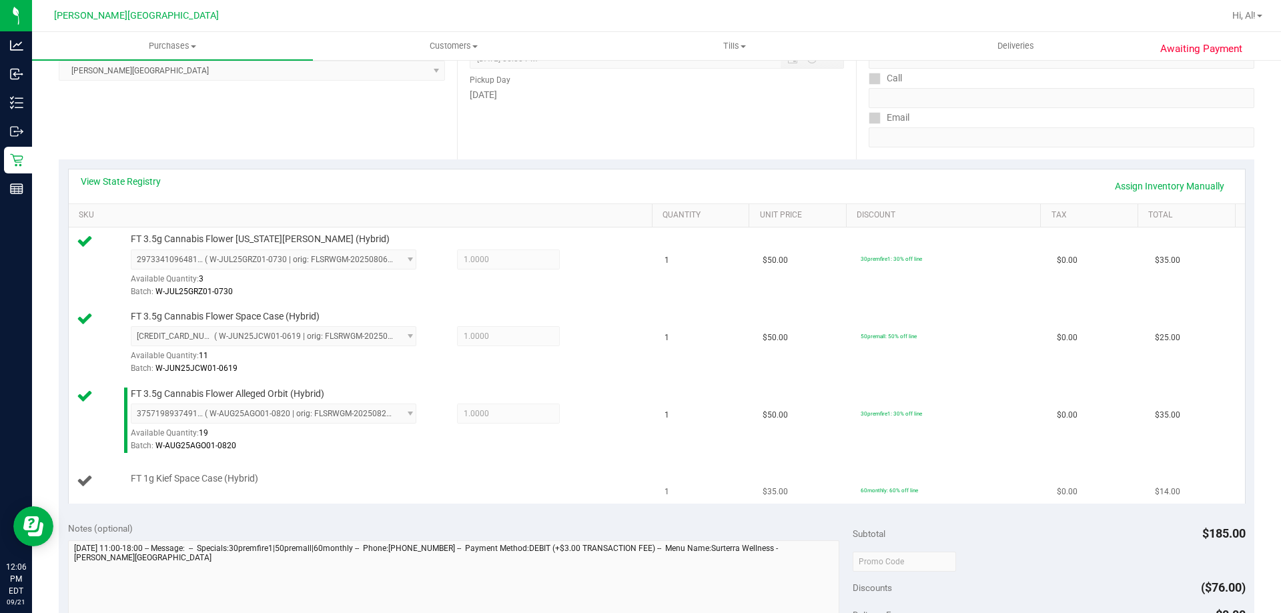
click at [561, 460] on td "FT 1g Kief Space Case (Hybrid)" at bounding box center [363, 481] width 589 height 45
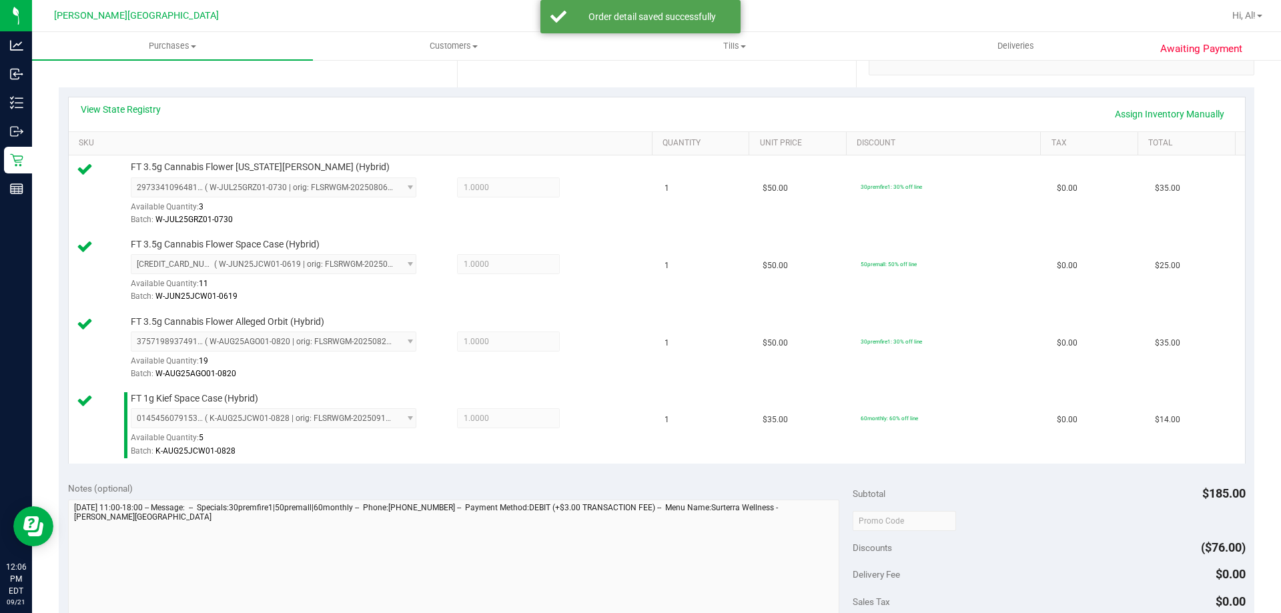
scroll to position [534, 0]
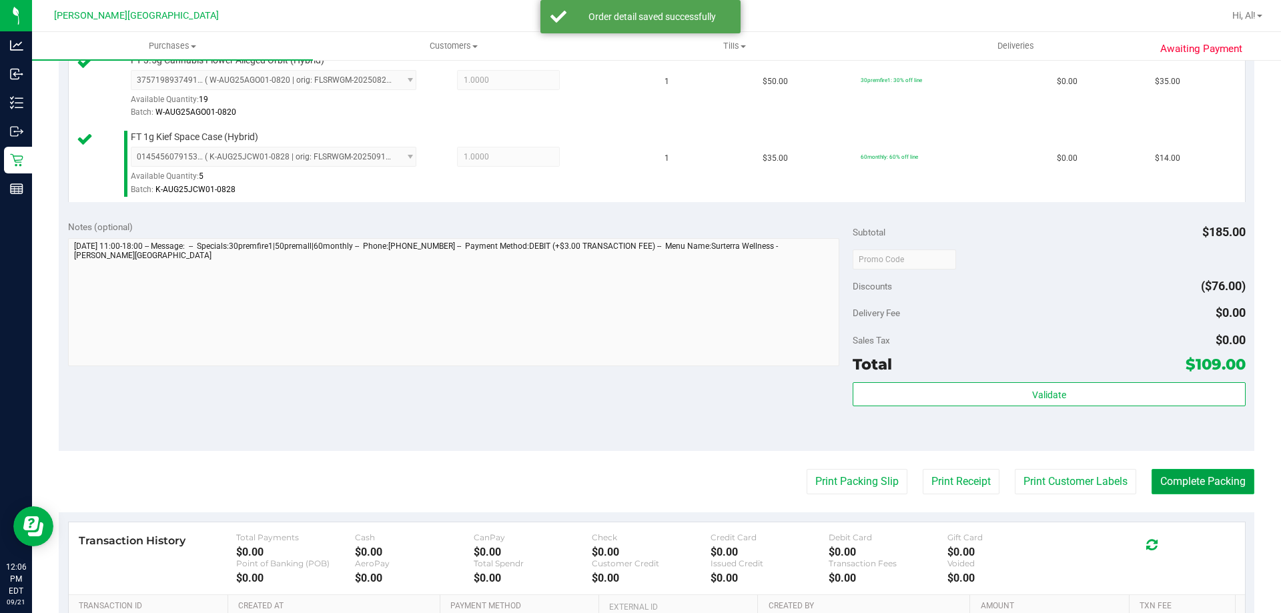
click at [1170, 478] on button "Complete Packing" at bounding box center [1203, 481] width 103 height 25
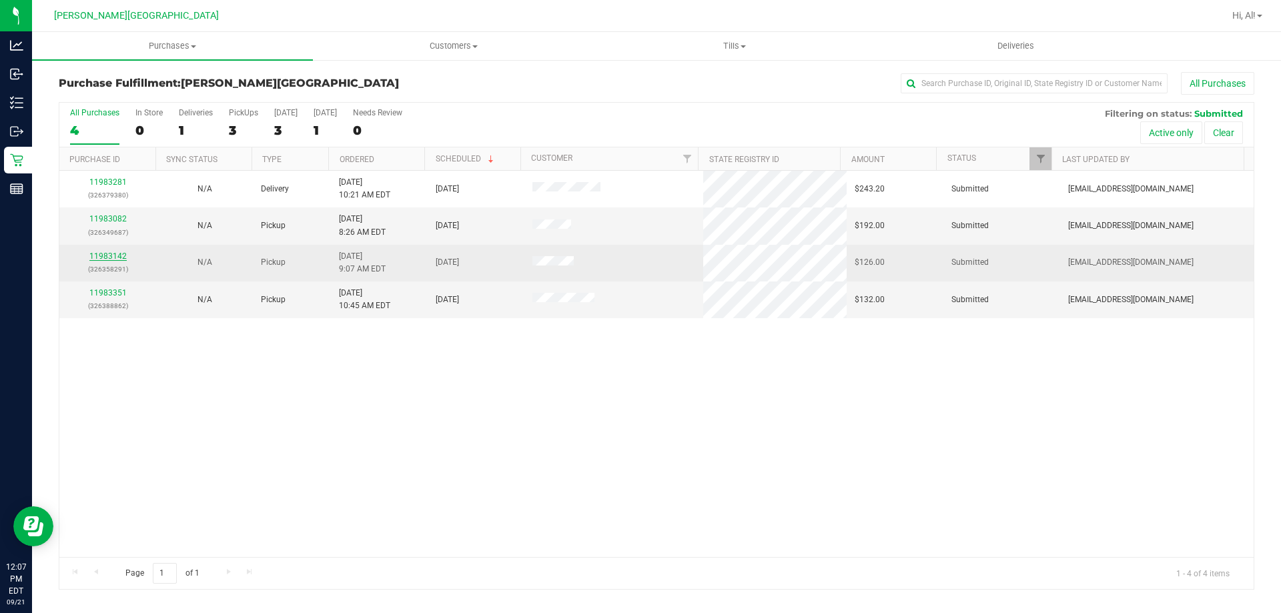
click at [117, 256] on link "11983142" at bounding box center [107, 256] width 37 height 9
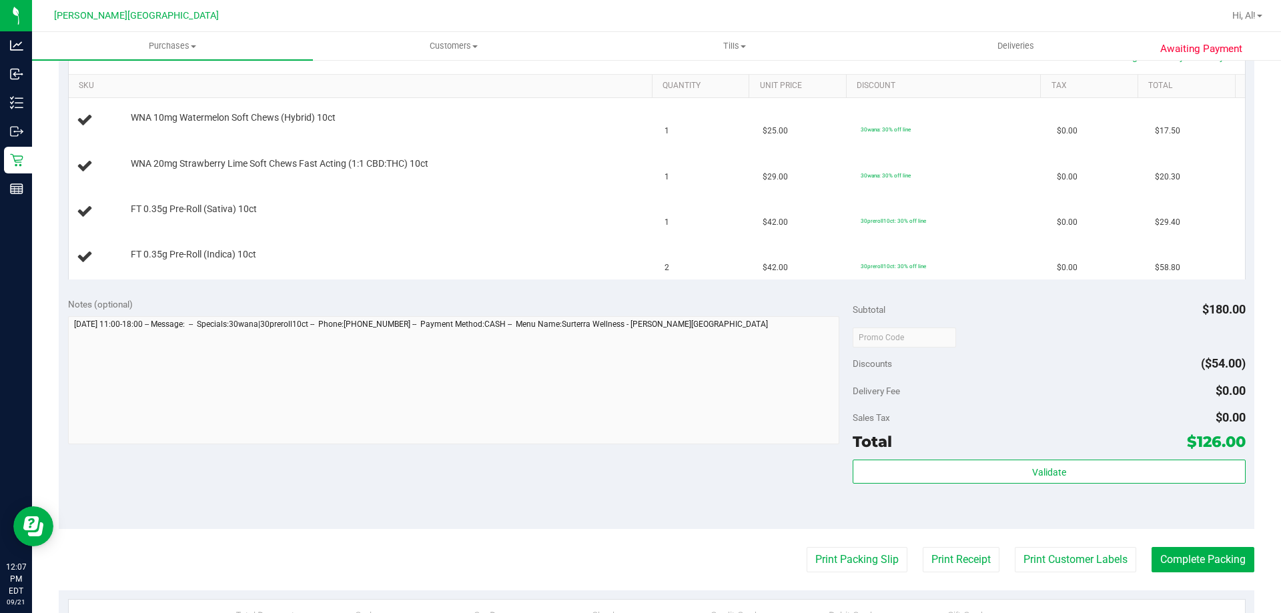
scroll to position [400, 0]
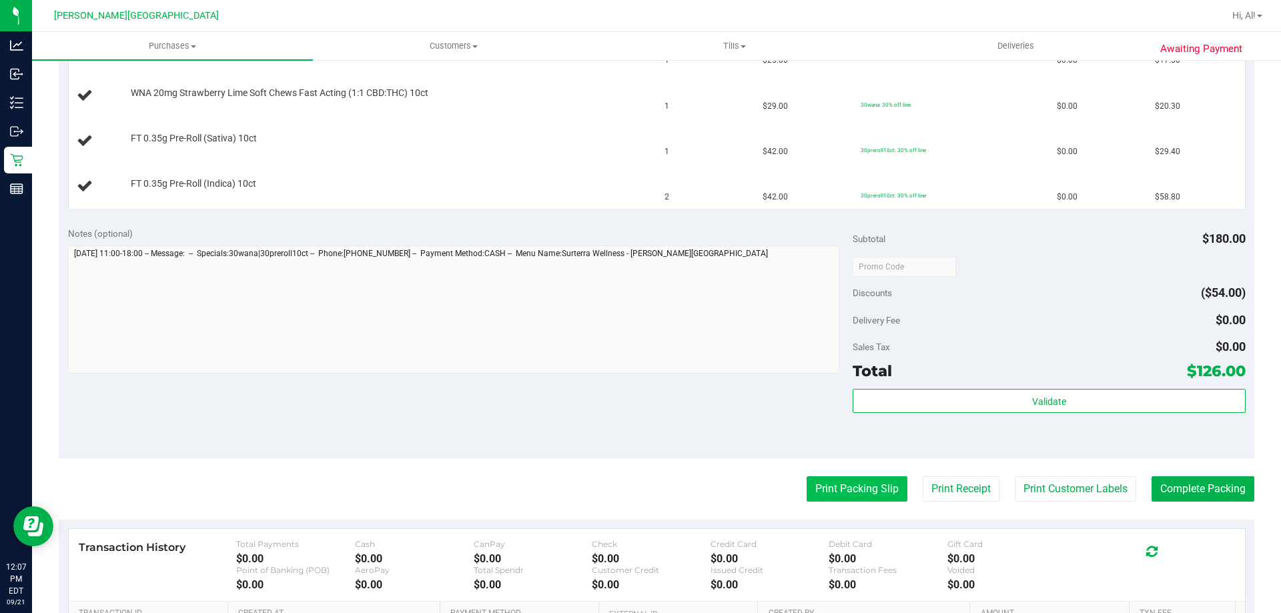
click at [861, 499] on button "Print Packing Slip" at bounding box center [857, 488] width 101 height 25
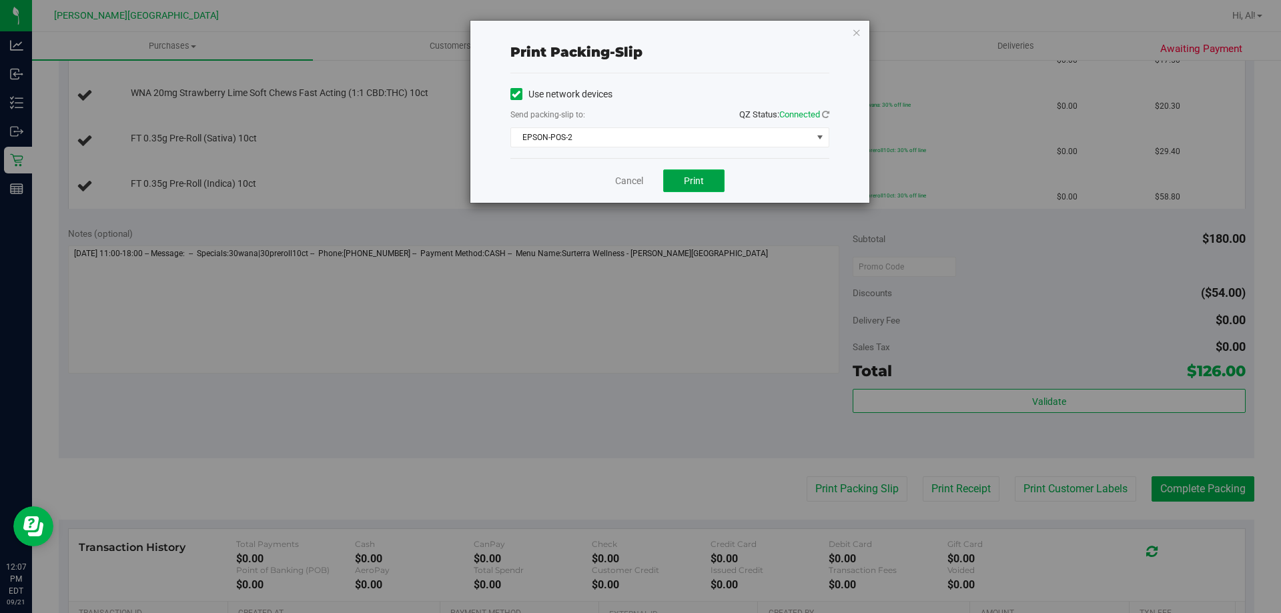
click at [699, 181] on span "Print" at bounding box center [694, 180] width 20 height 11
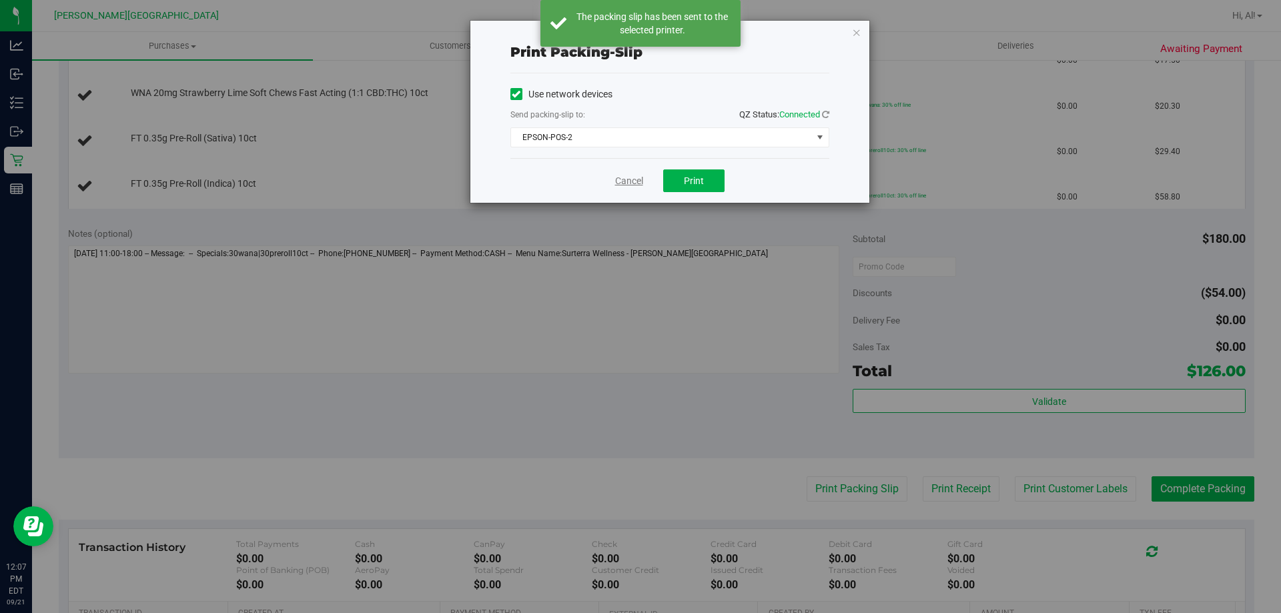
click at [628, 179] on link "Cancel" at bounding box center [629, 181] width 28 height 14
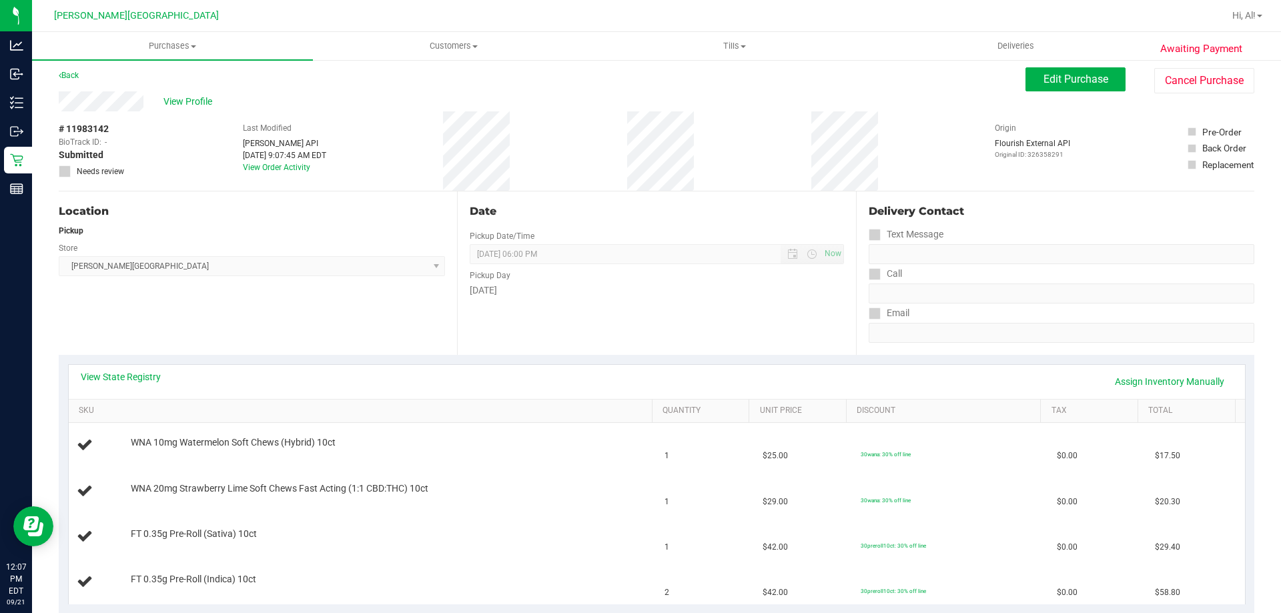
scroll to position [0, 0]
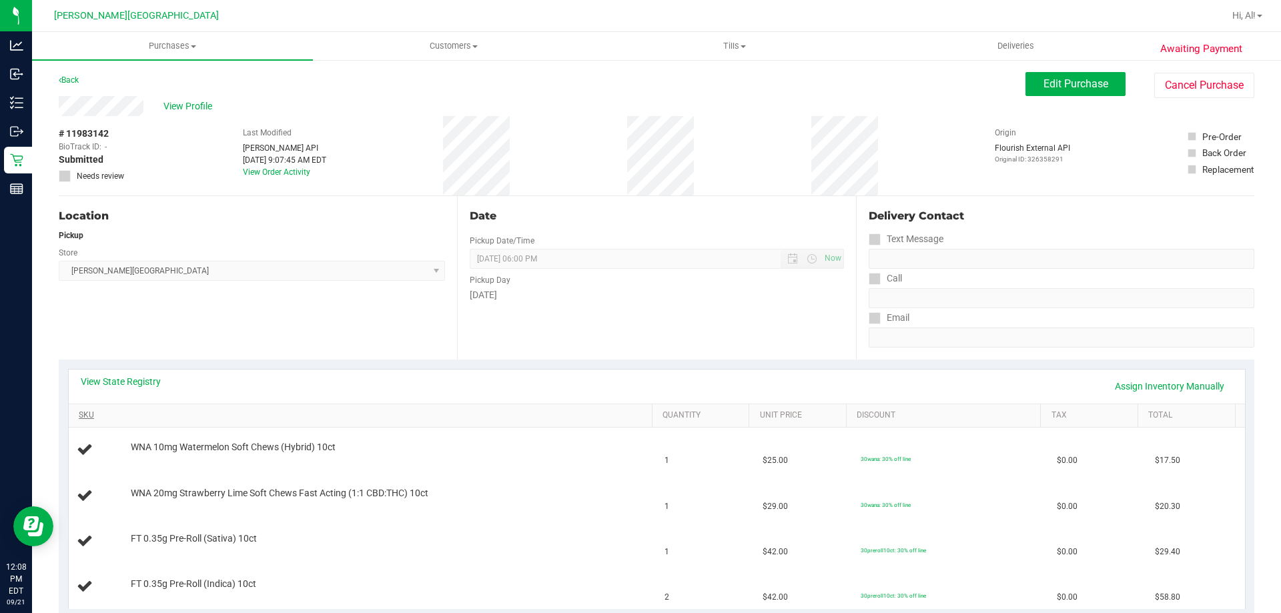
drag, startPoint x: 607, startPoint y: 439, endPoint x: 602, endPoint y: 419, distance: 20.6
click at [605, 435] on td "WNA 10mg Watermelon Soft Chews (Hybrid) 10ct" at bounding box center [363, 450] width 589 height 45
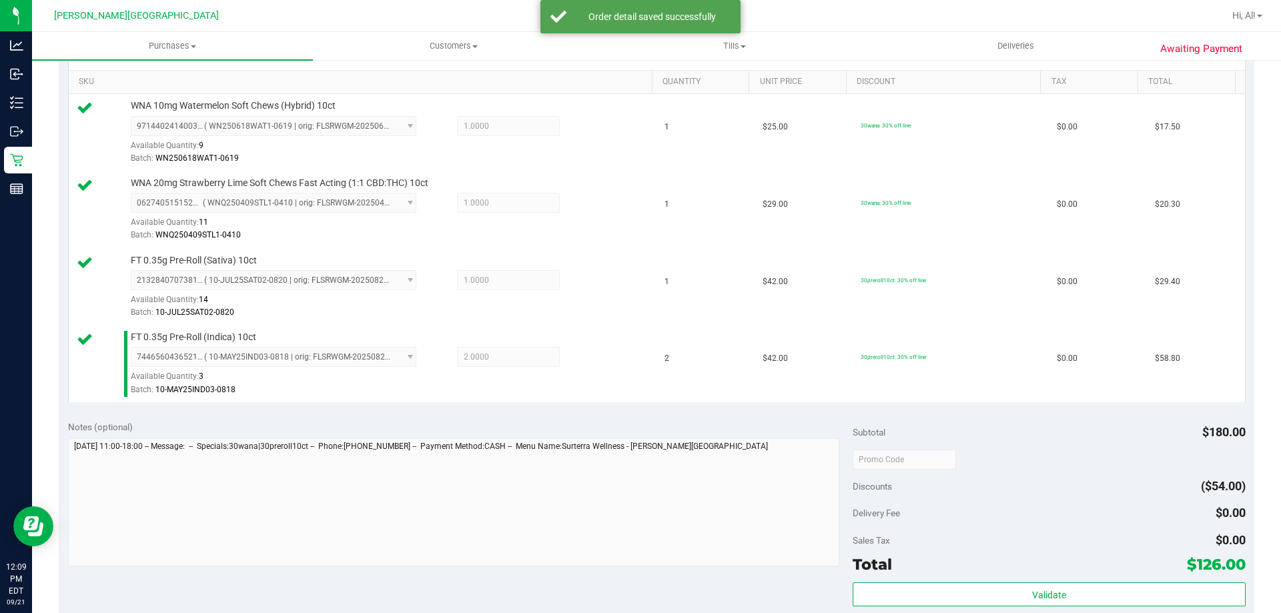
scroll to position [534, 0]
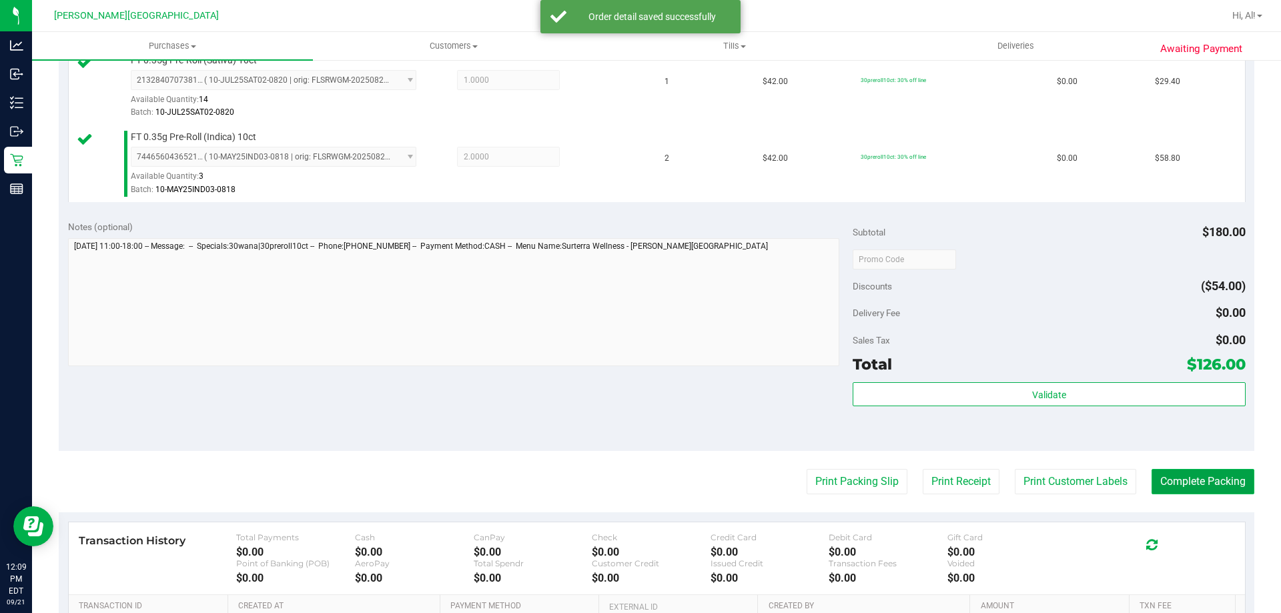
click at [1176, 483] on button "Complete Packing" at bounding box center [1203, 481] width 103 height 25
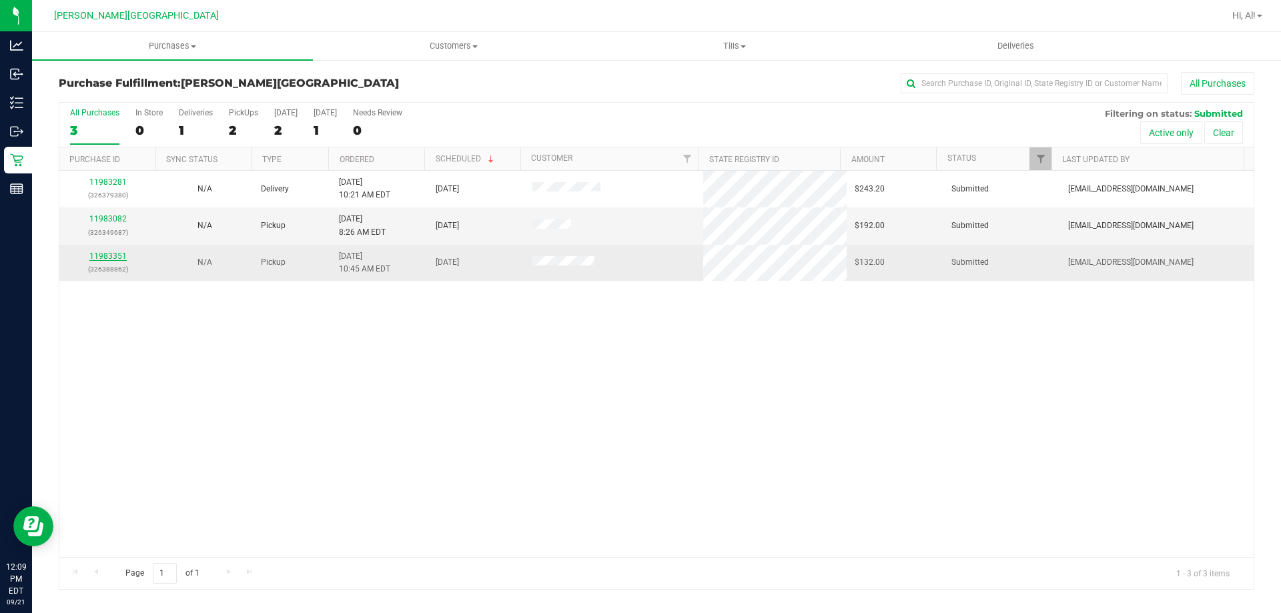
click at [121, 260] on link "11983351" at bounding box center [107, 256] width 37 height 9
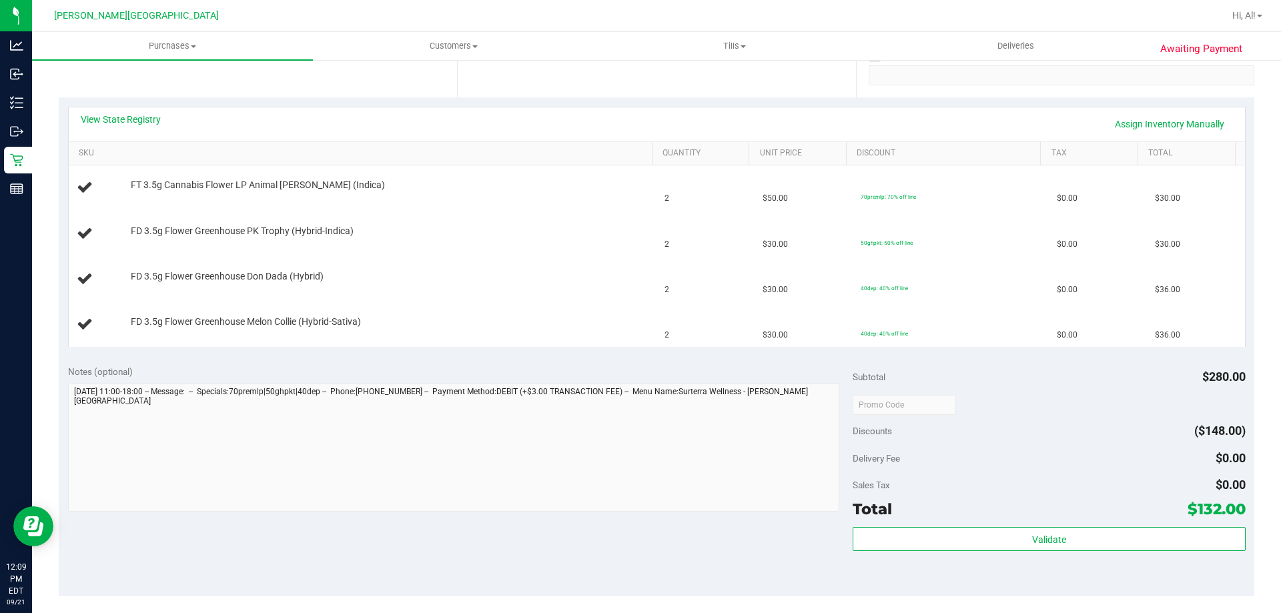
scroll to position [334, 0]
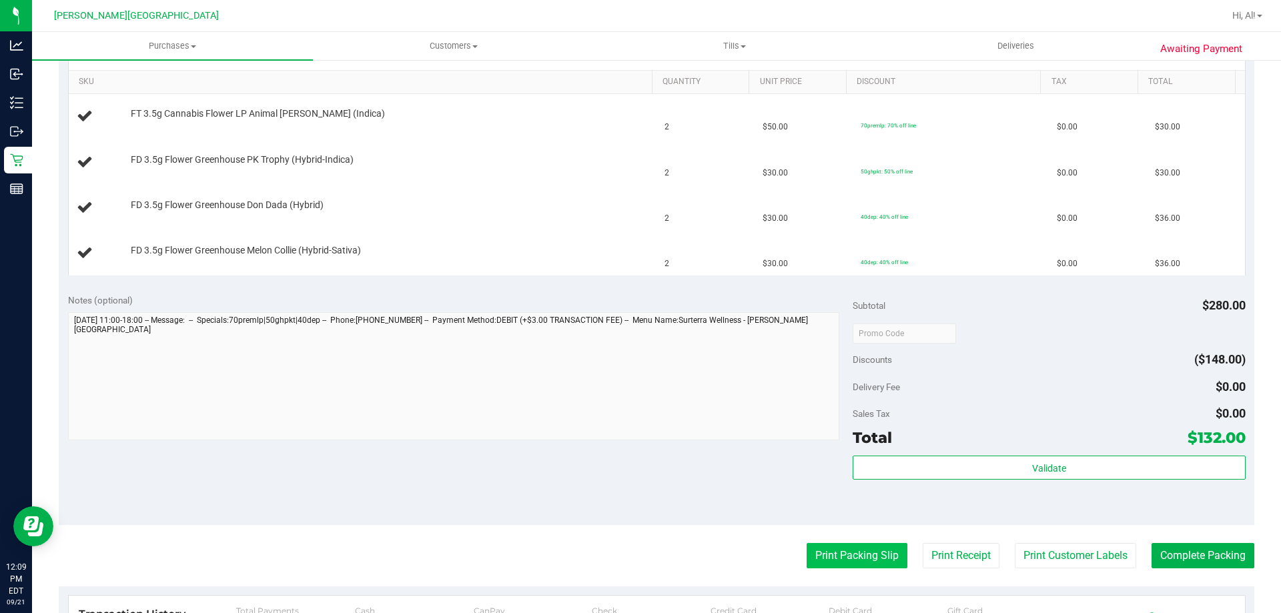
click at [857, 546] on button "Print Packing Slip" at bounding box center [857, 555] width 101 height 25
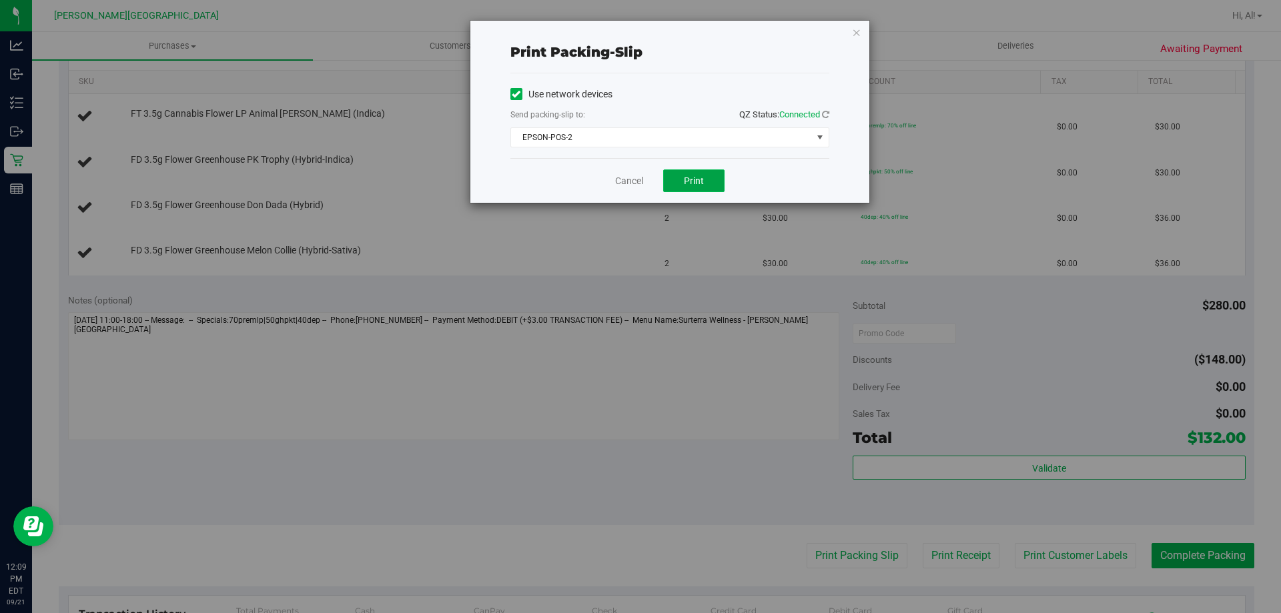
click at [703, 175] on span "Print" at bounding box center [694, 180] width 20 height 11
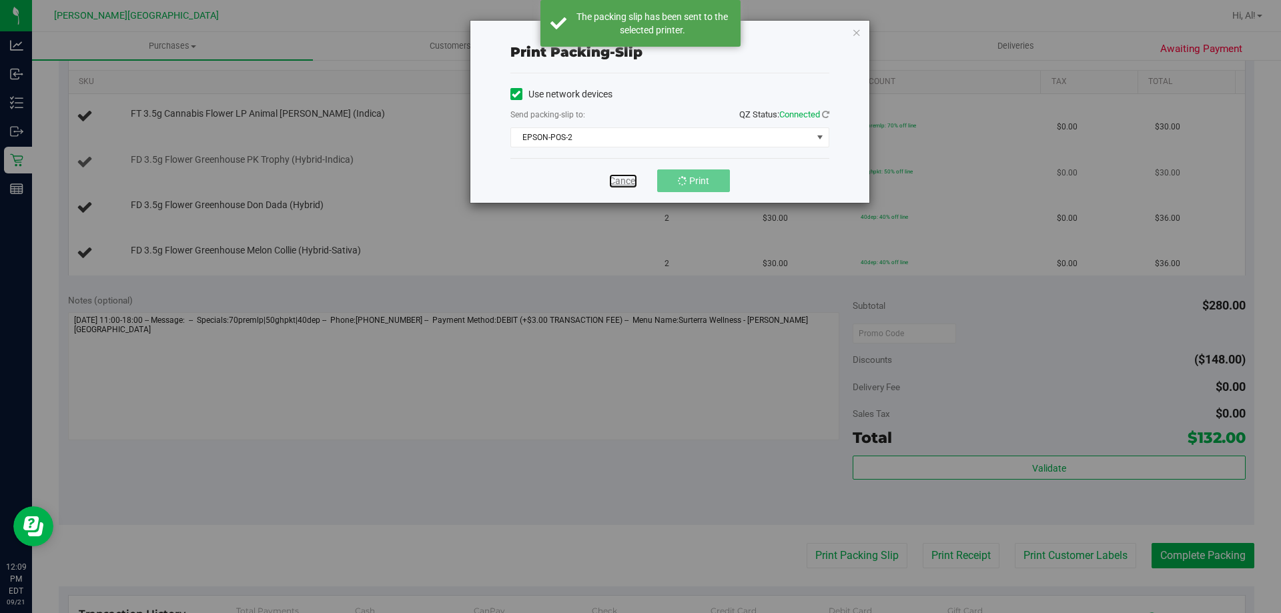
click at [621, 183] on link "Cancel" at bounding box center [623, 181] width 28 height 14
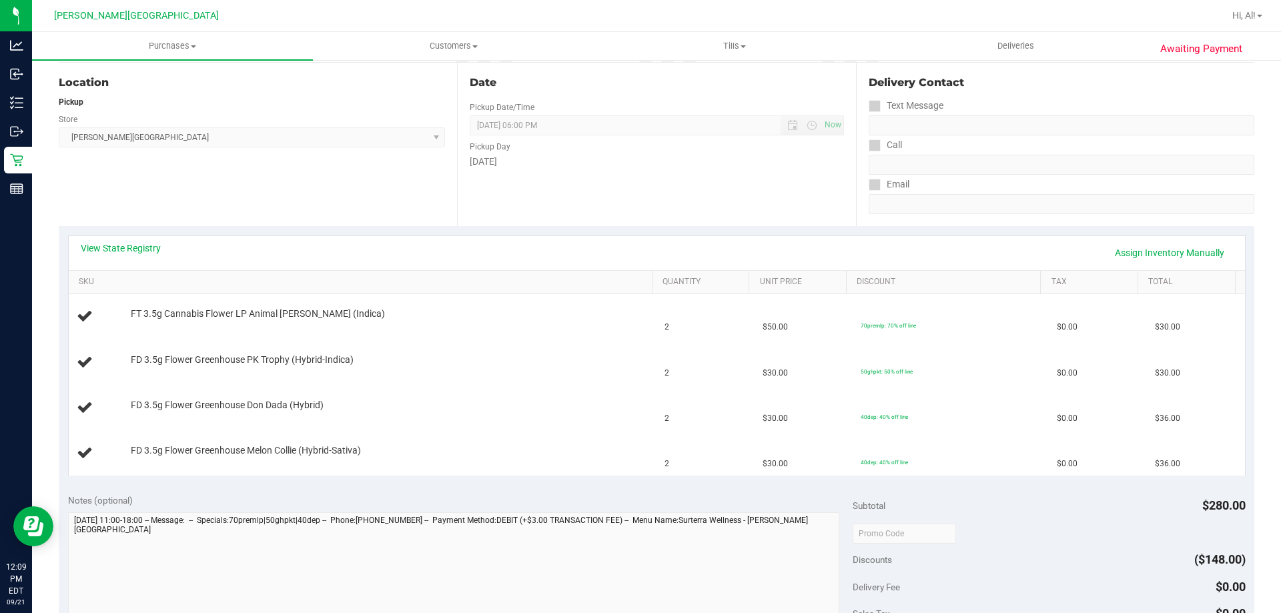
scroll to position [467, 0]
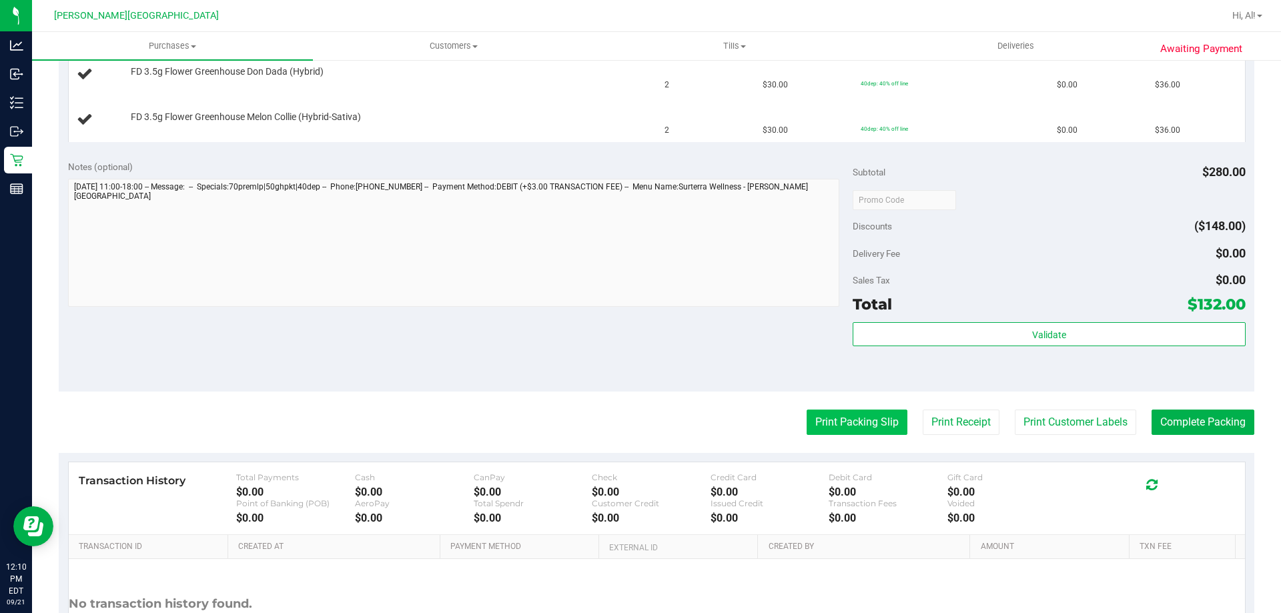
click at [823, 416] on button "Print Packing Slip" at bounding box center [857, 422] width 101 height 25
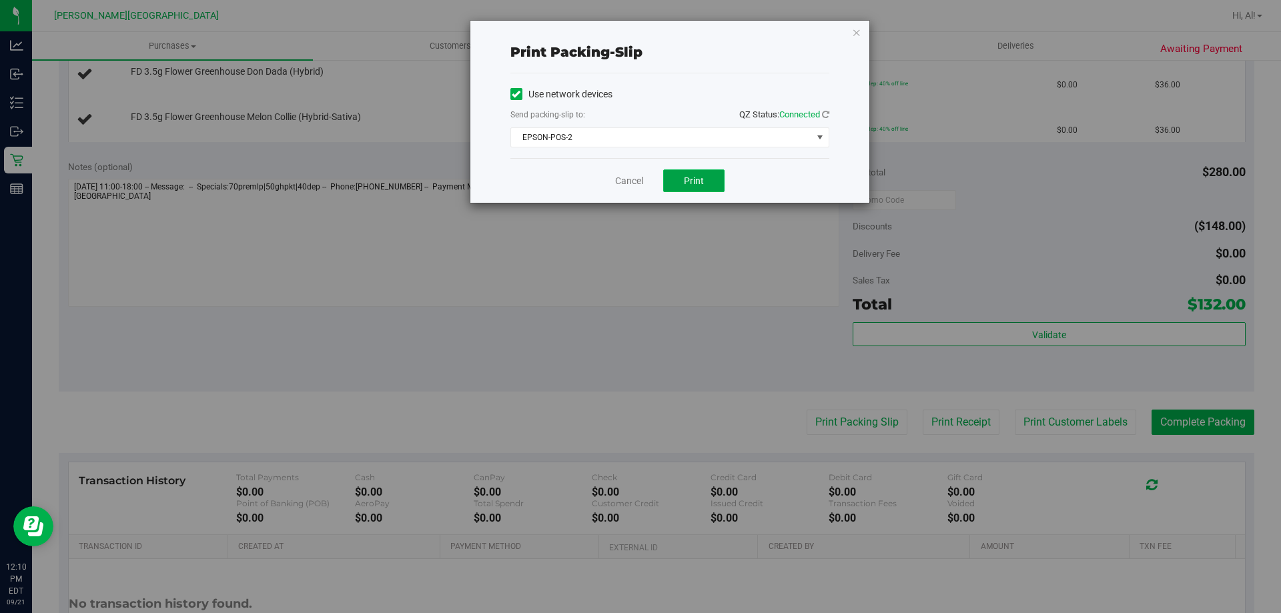
click at [703, 178] on span "Print" at bounding box center [694, 180] width 20 height 11
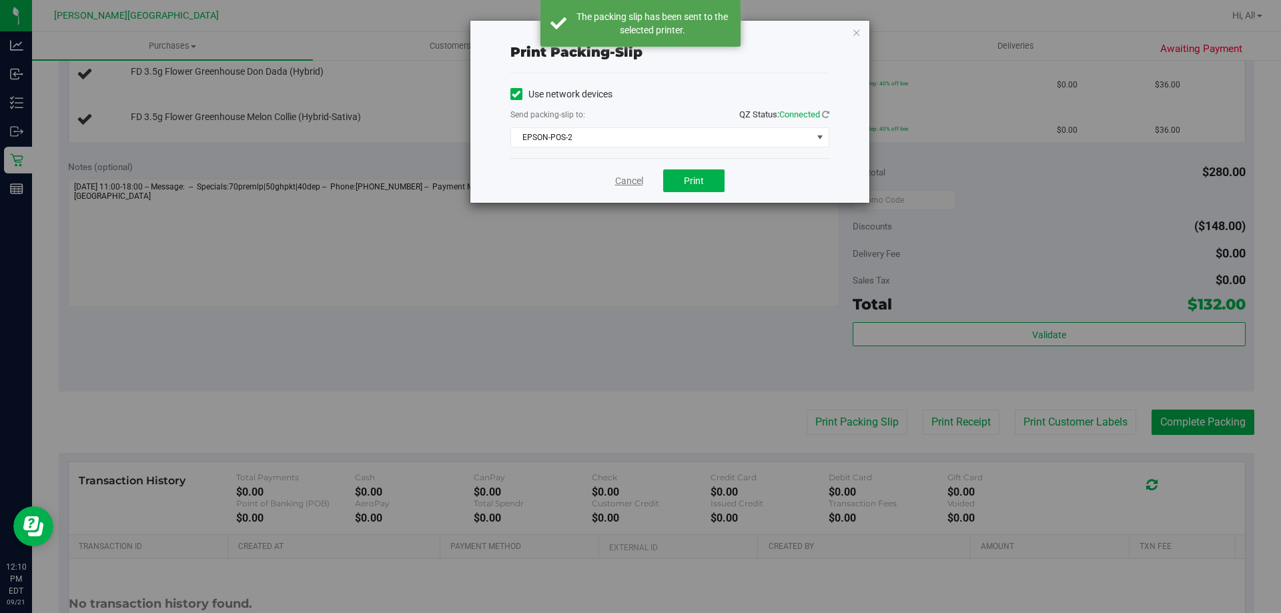
click at [620, 179] on link "Cancel" at bounding box center [629, 181] width 28 height 14
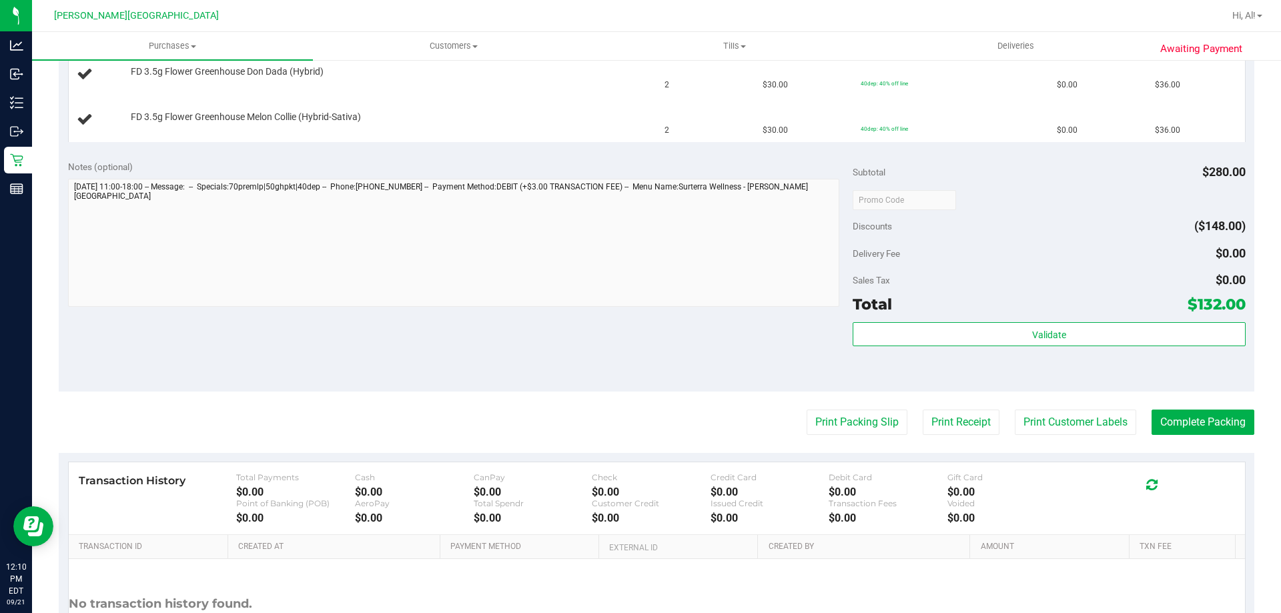
scroll to position [334, 0]
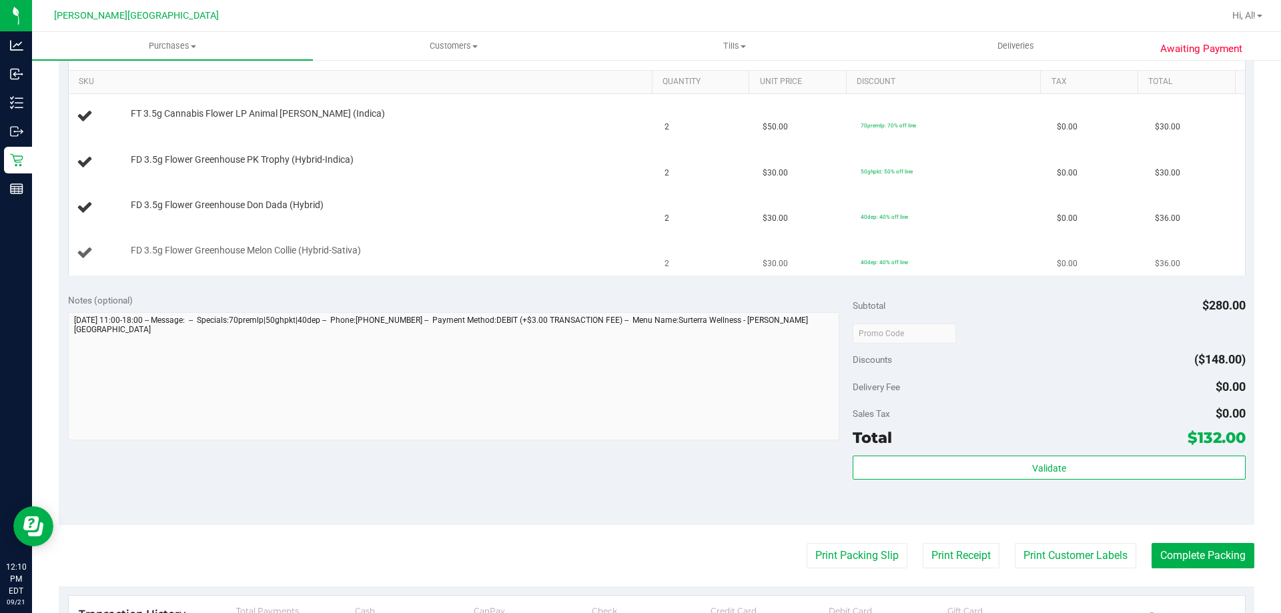
click at [619, 246] on div "FD 3.5g Flower Greenhouse Melon Collie (Hybrid-Sativa)" at bounding box center [385, 250] width 522 height 13
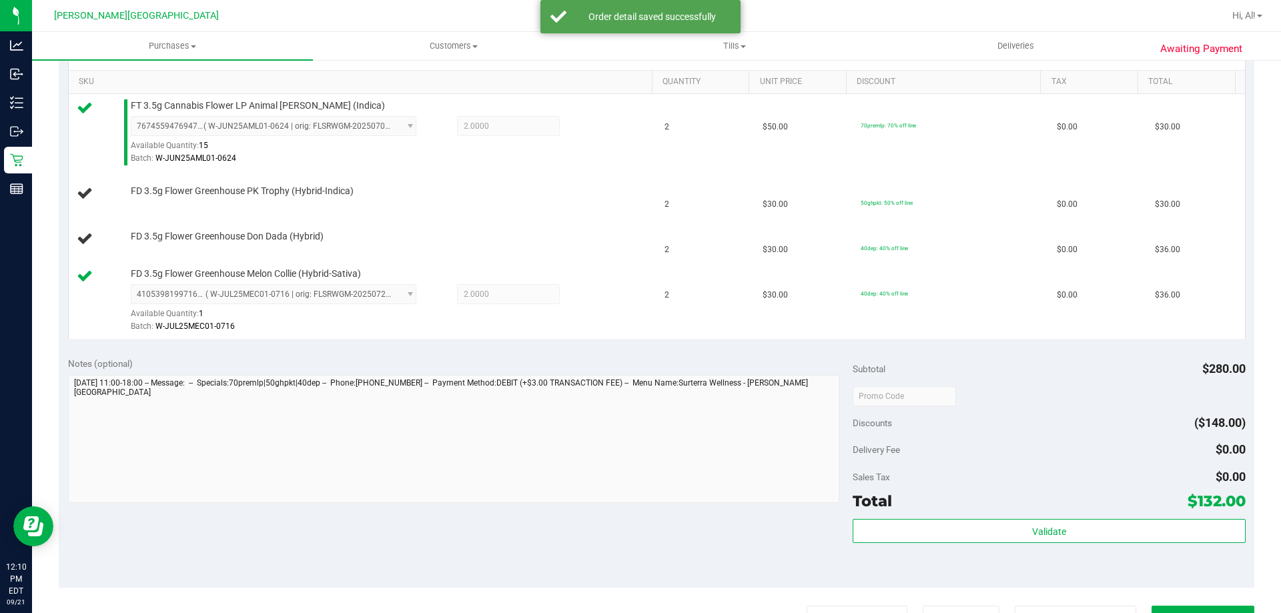
scroll to position [267, 0]
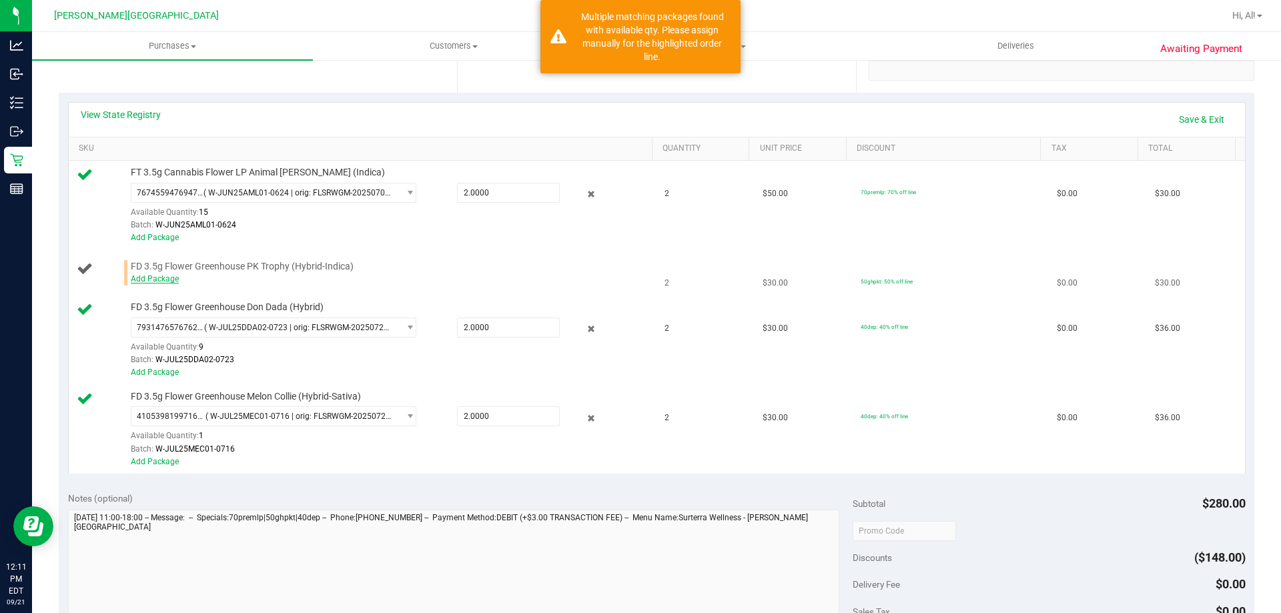
click at [159, 281] on link "Add Package" at bounding box center [155, 278] width 48 height 9
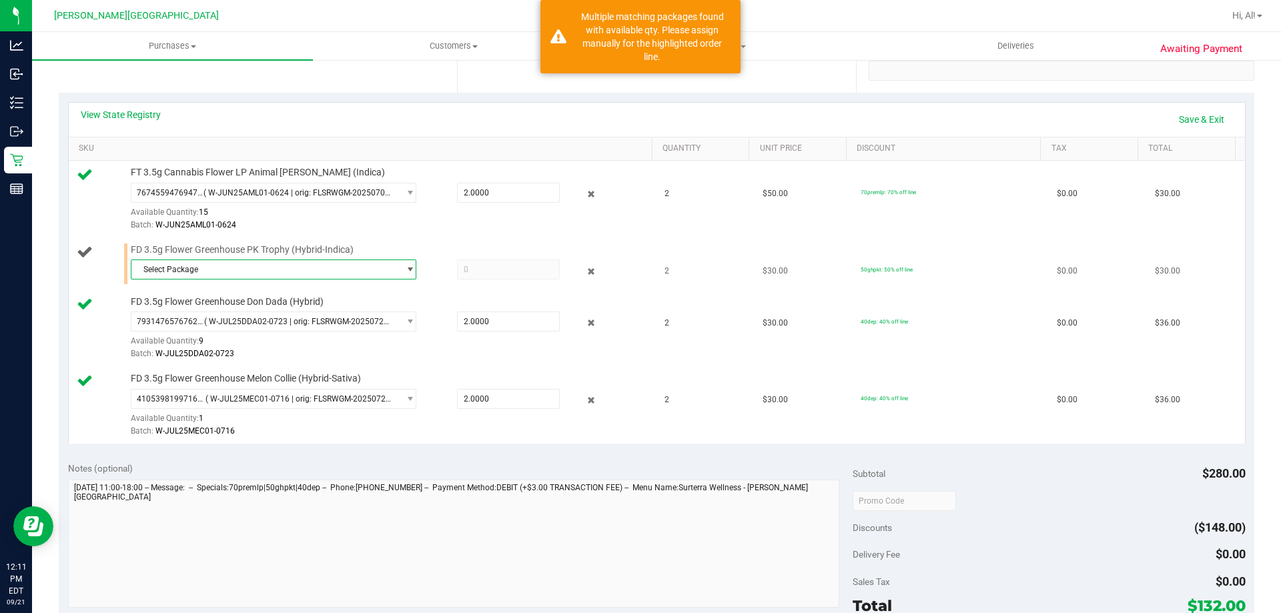
click at [212, 276] on span "Select Package" at bounding box center [265, 269] width 268 height 19
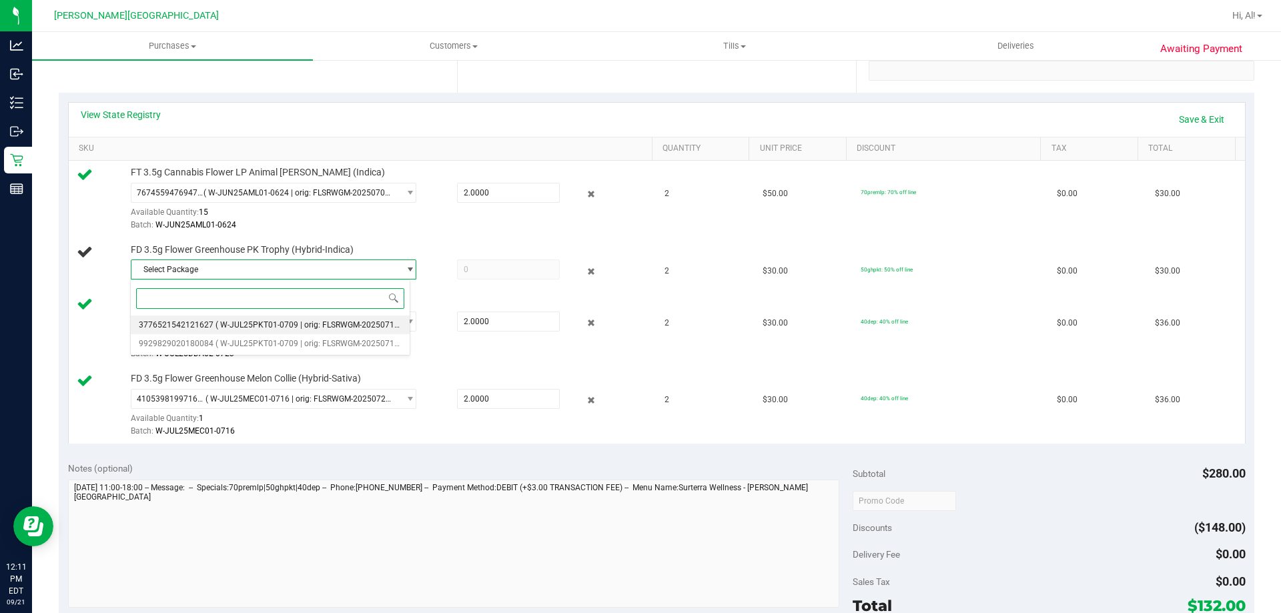
click at [246, 327] on span "( W-JUL25PKT01-0709 | orig: FLSRWGM-20250717-080 )" at bounding box center [318, 324] width 204 height 9
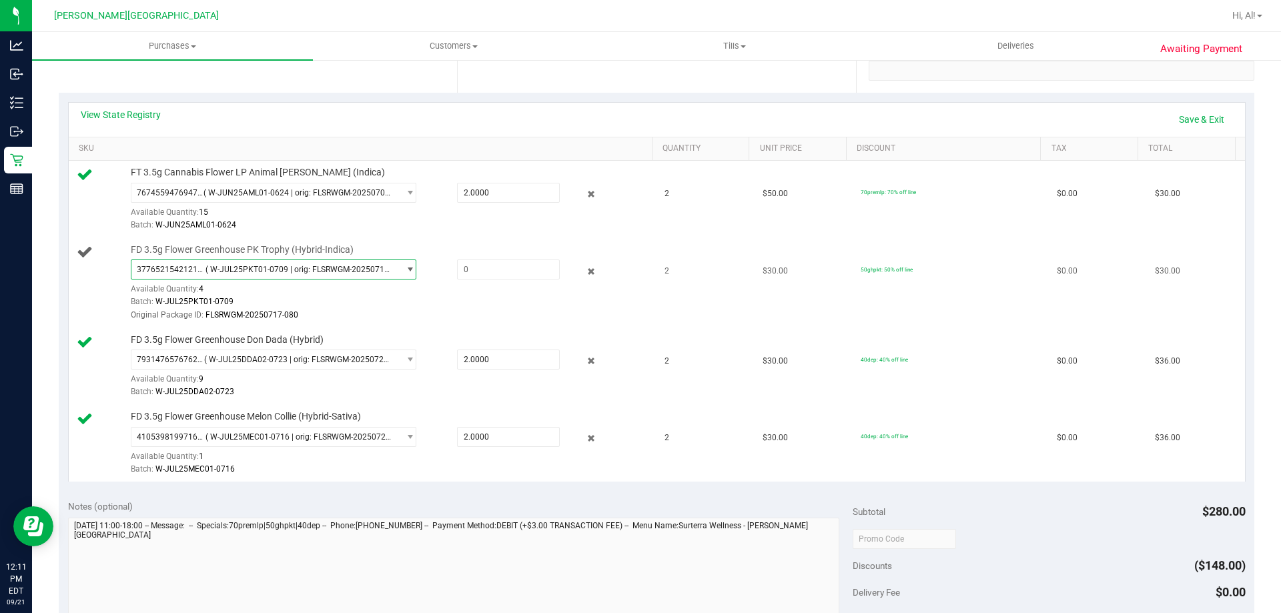
click at [271, 264] on span "3776521542121627 ( W-JUL25PKT01-0709 | orig: FLSRWGM-20250717-080 )" at bounding box center [265, 269] width 268 height 19
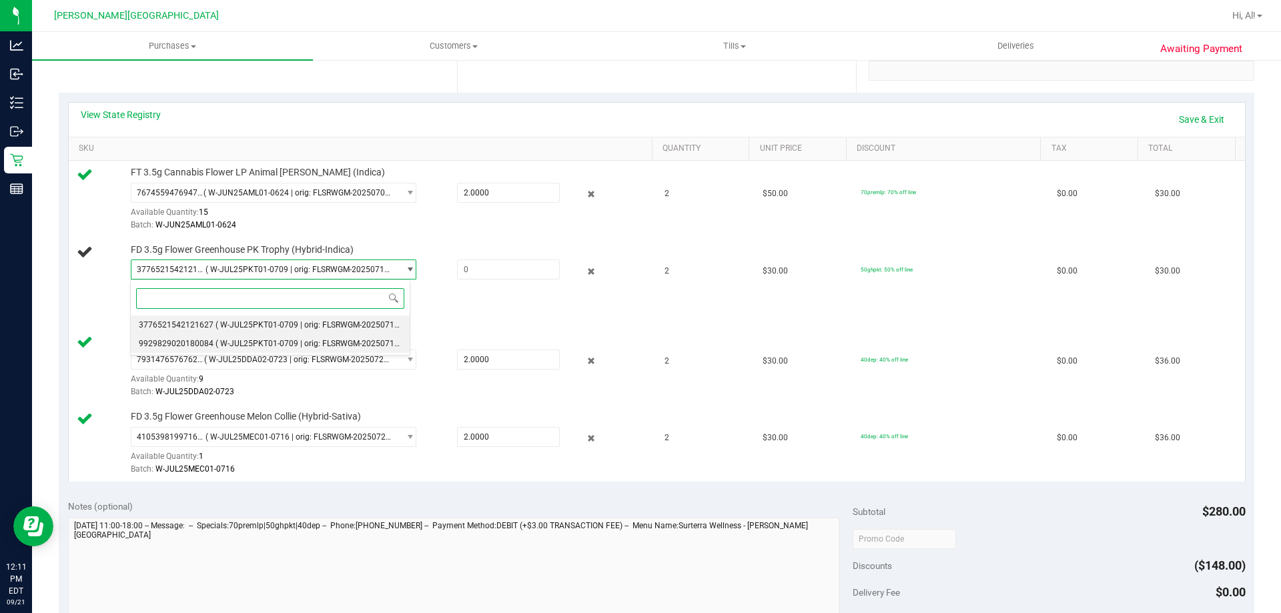
click at [294, 348] on span "( W-JUL25PKT01-0709 | orig: FLSRWGM-20250717-126 )" at bounding box center [318, 343] width 204 height 9
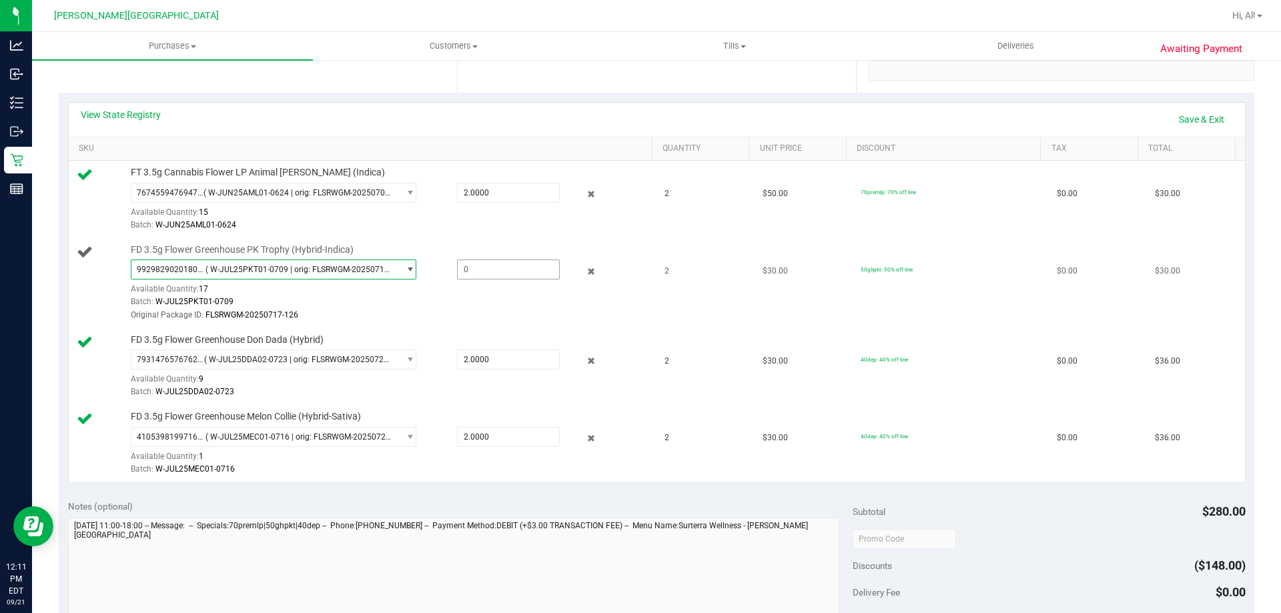
click at [474, 272] on span at bounding box center [508, 270] width 103 height 20
click at [474, 272] on input "text" at bounding box center [508, 269] width 101 height 19
type input "2"
type input "2.0000"
click at [510, 310] on div "Original Package ID: FLSRWGM-20250717-126" at bounding box center [388, 315] width 515 height 13
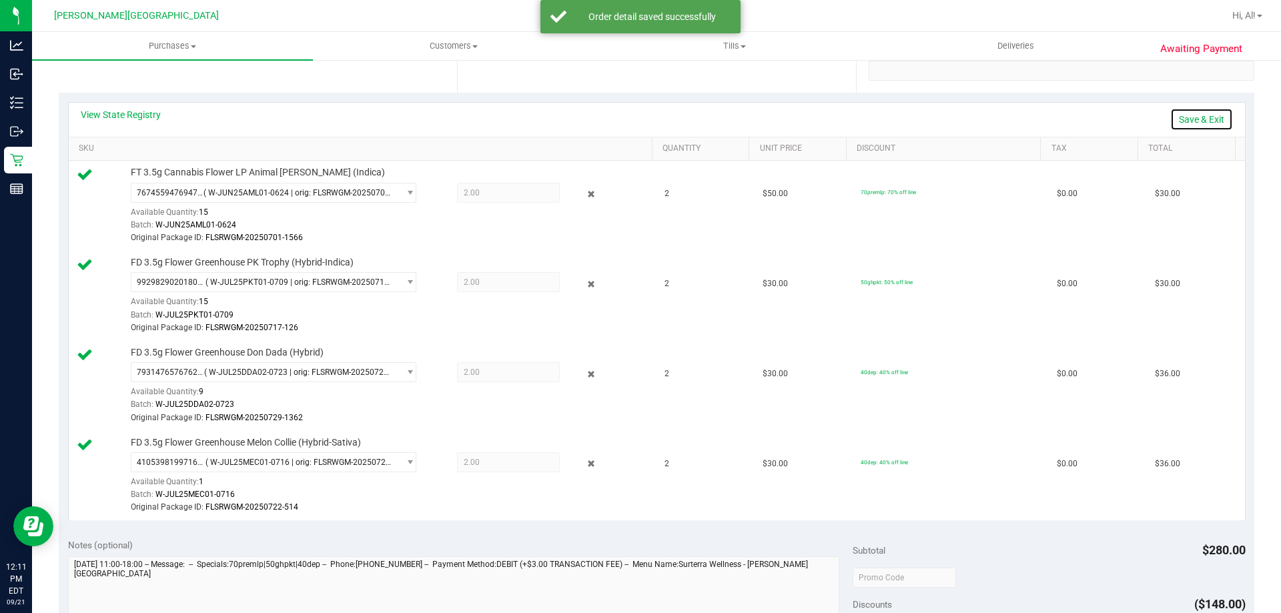
click at [1190, 121] on link "Save & Exit" at bounding box center [1201, 119] width 63 height 23
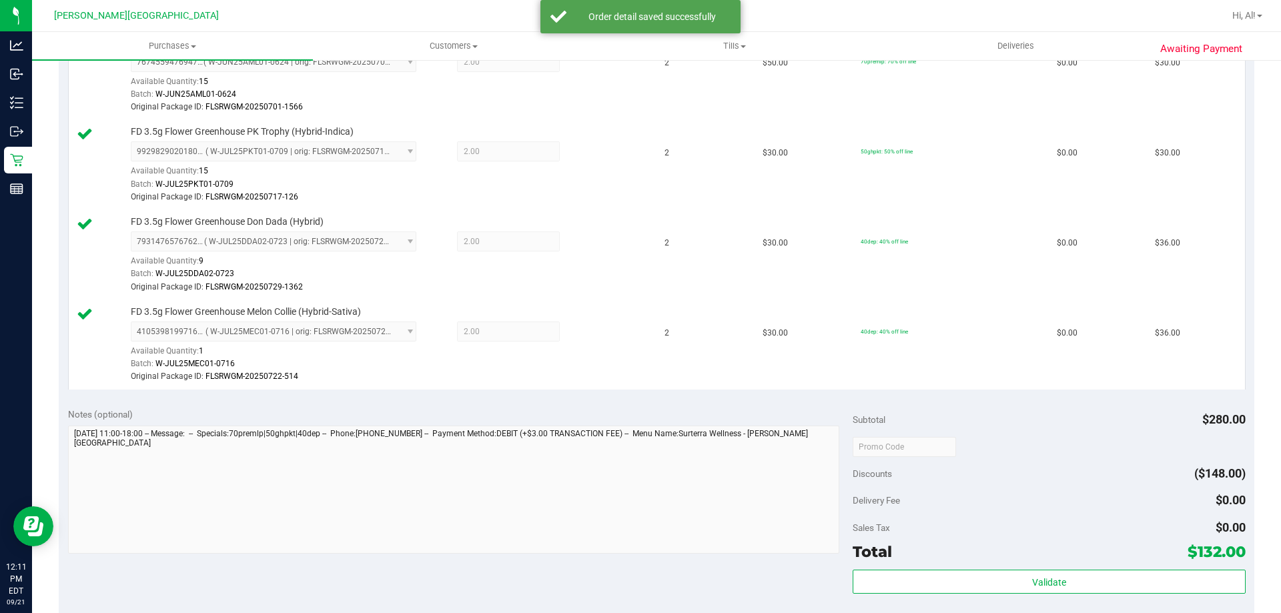
scroll to position [534, 0]
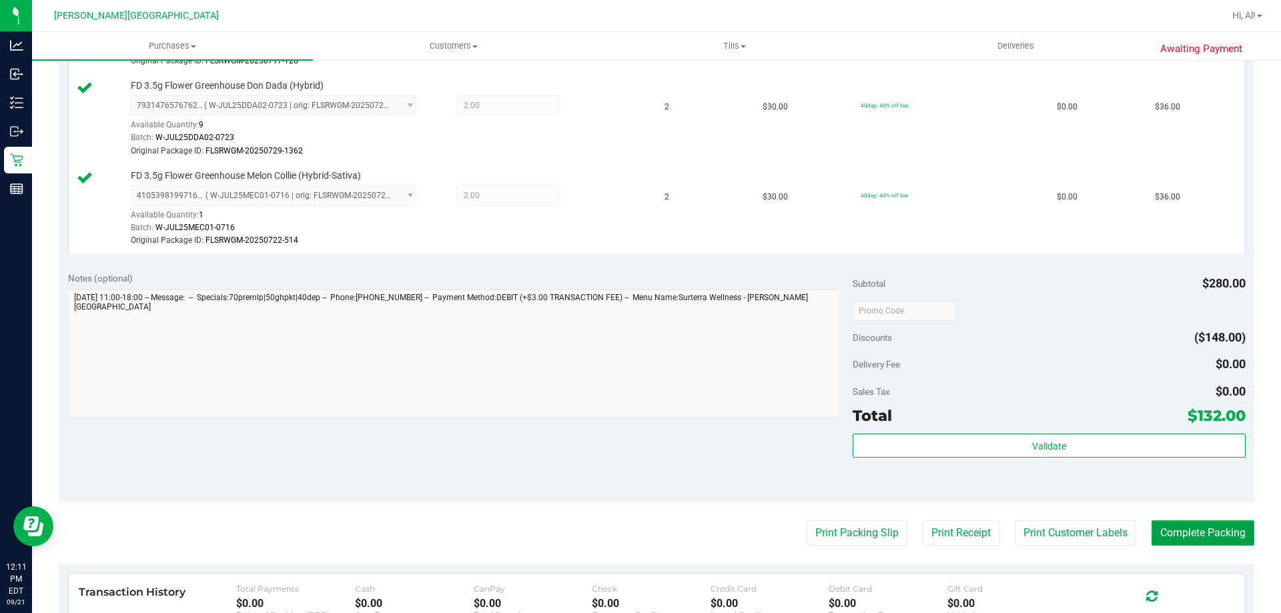
click at [1152, 521] on button "Complete Packing" at bounding box center [1203, 532] width 103 height 25
